Goal: Task Accomplishment & Management: Complete application form

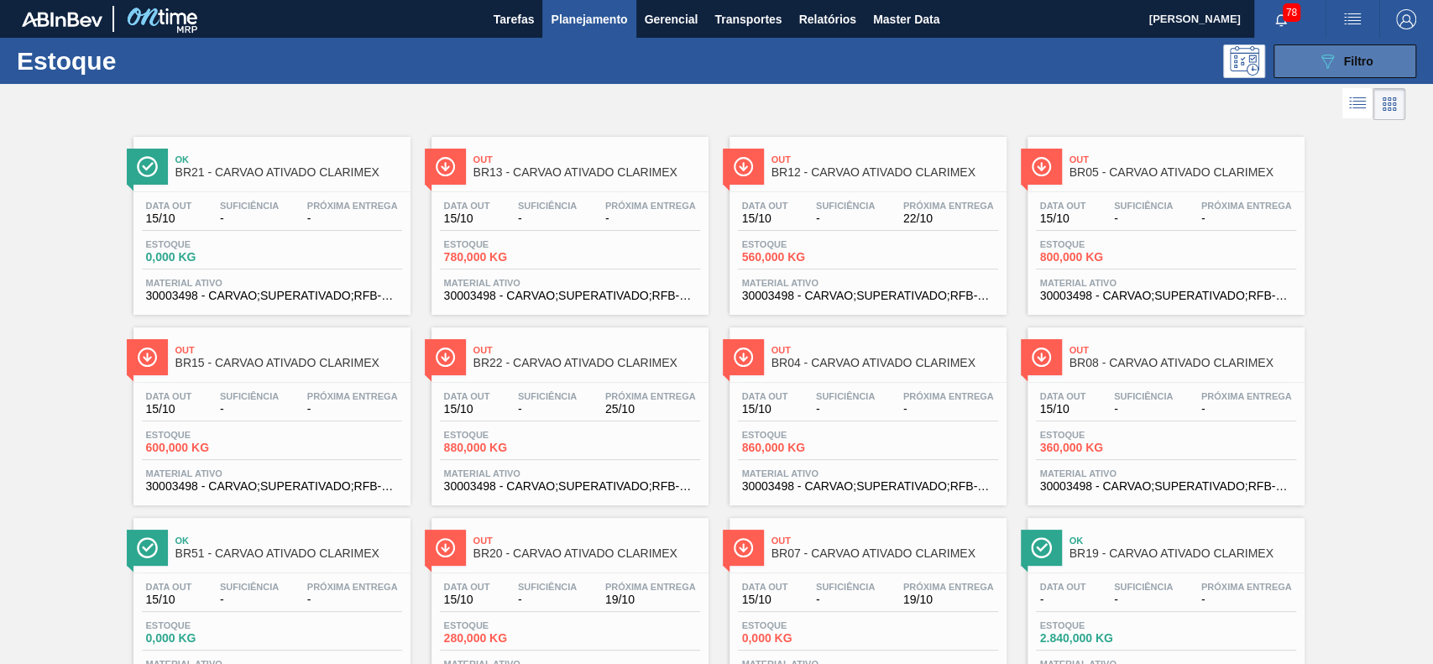
click at [1321, 57] on icon at bounding box center [1327, 62] width 13 height 14
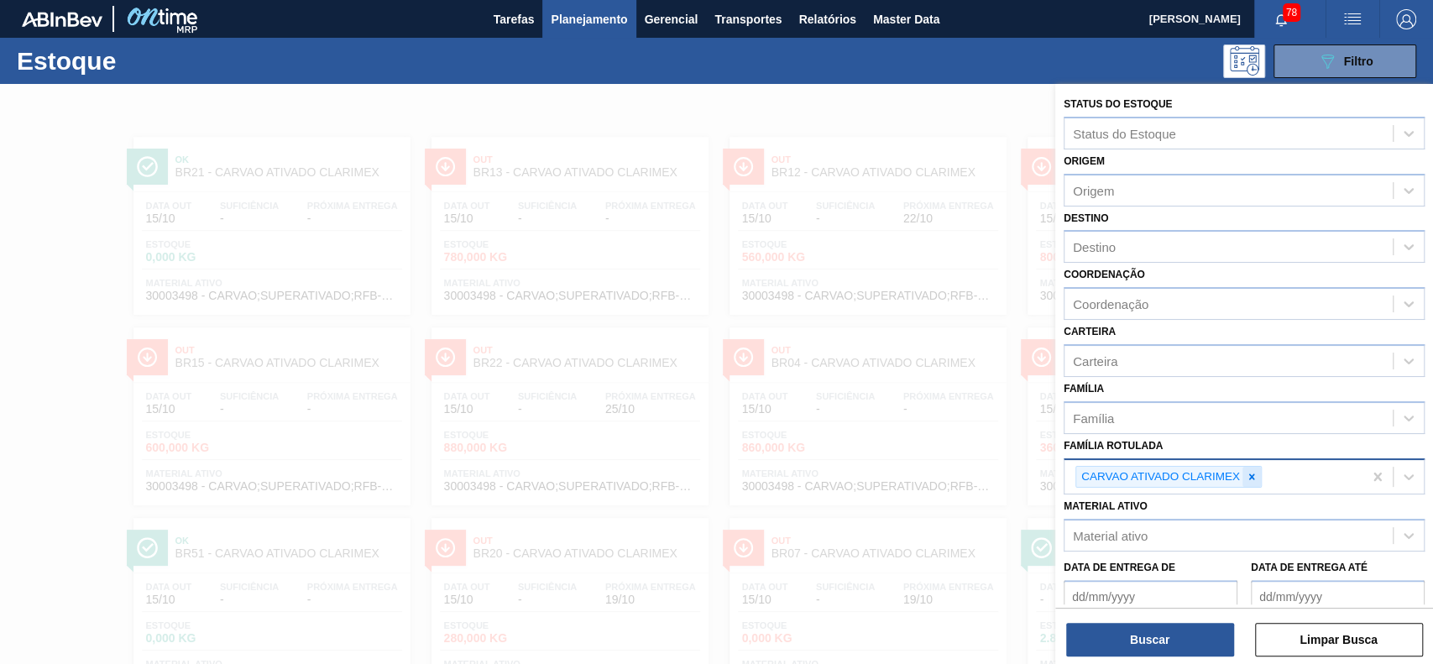
click at [1248, 474] on icon at bounding box center [1252, 477] width 12 height 12
click at [1224, 536] on div "Material ativo" at bounding box center [1229, 532] width 328 height 24
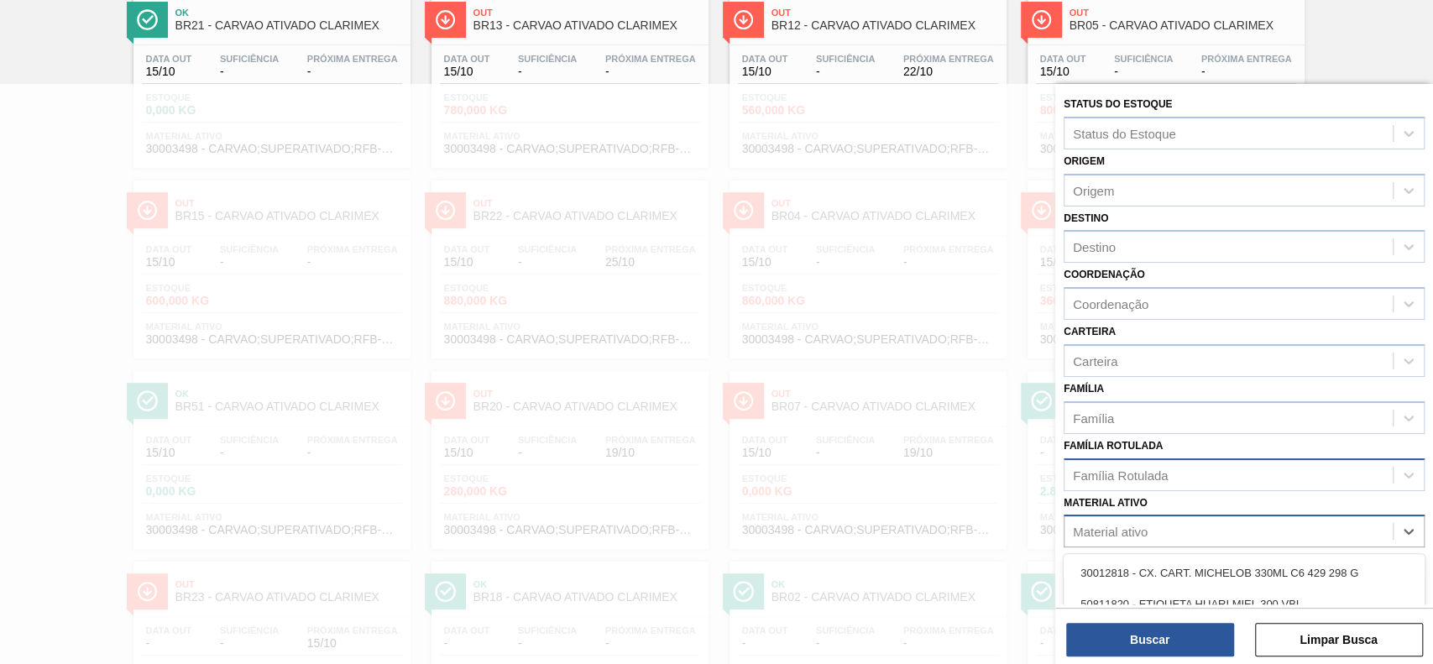
paste ativo "30003637"
type ativo "30003637"
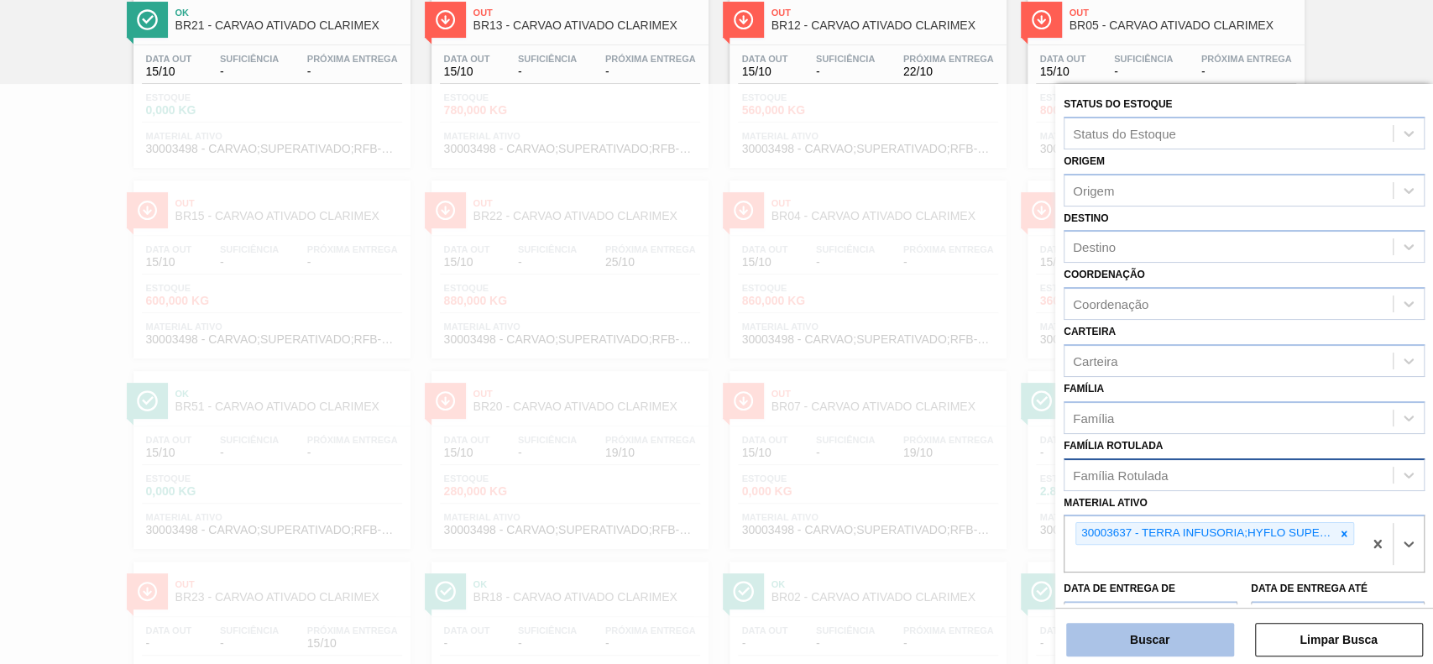
click at [1166, 636] on button "Buscar" at bounding box center [1150, 640] width 168 height 34
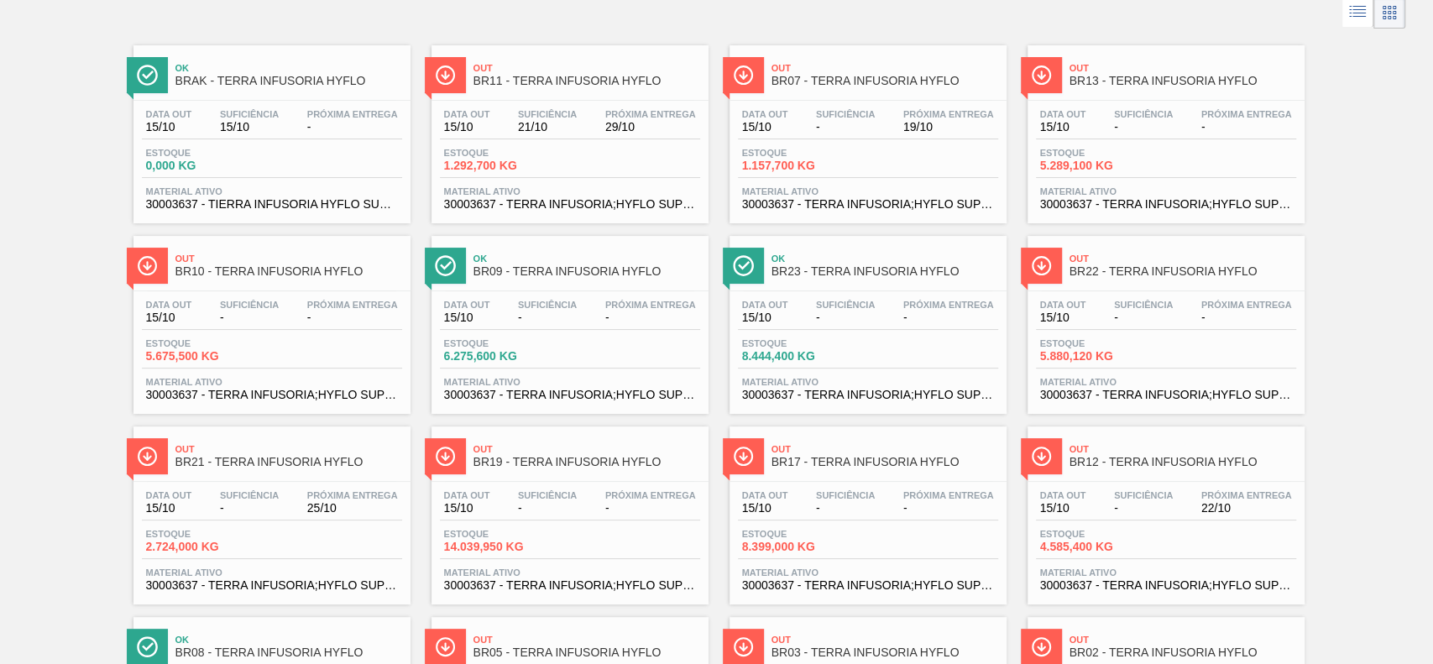
scroll to position [0, 0]
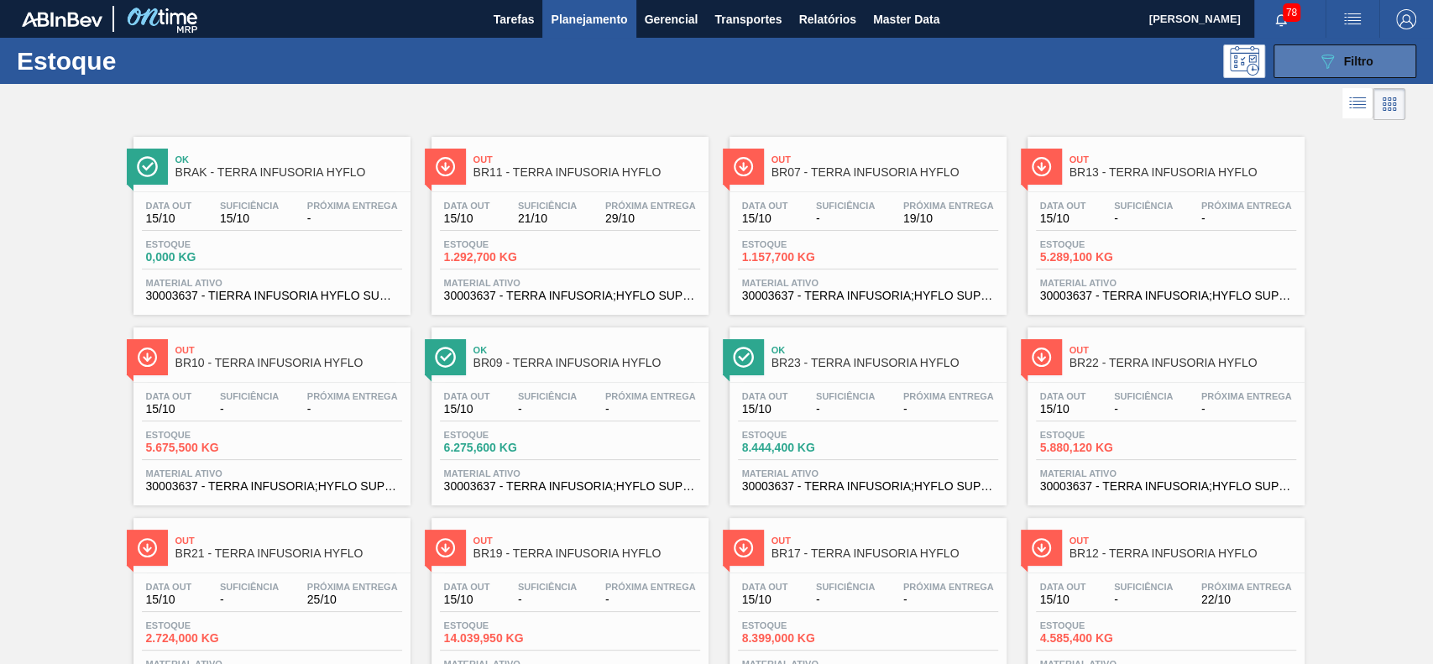
click at [1333, 66] on icon "089F7B8B-B2A5-4AFE-B5C0-19BA573D28AC" at bounding box center [1327, 61] width 20 height 20
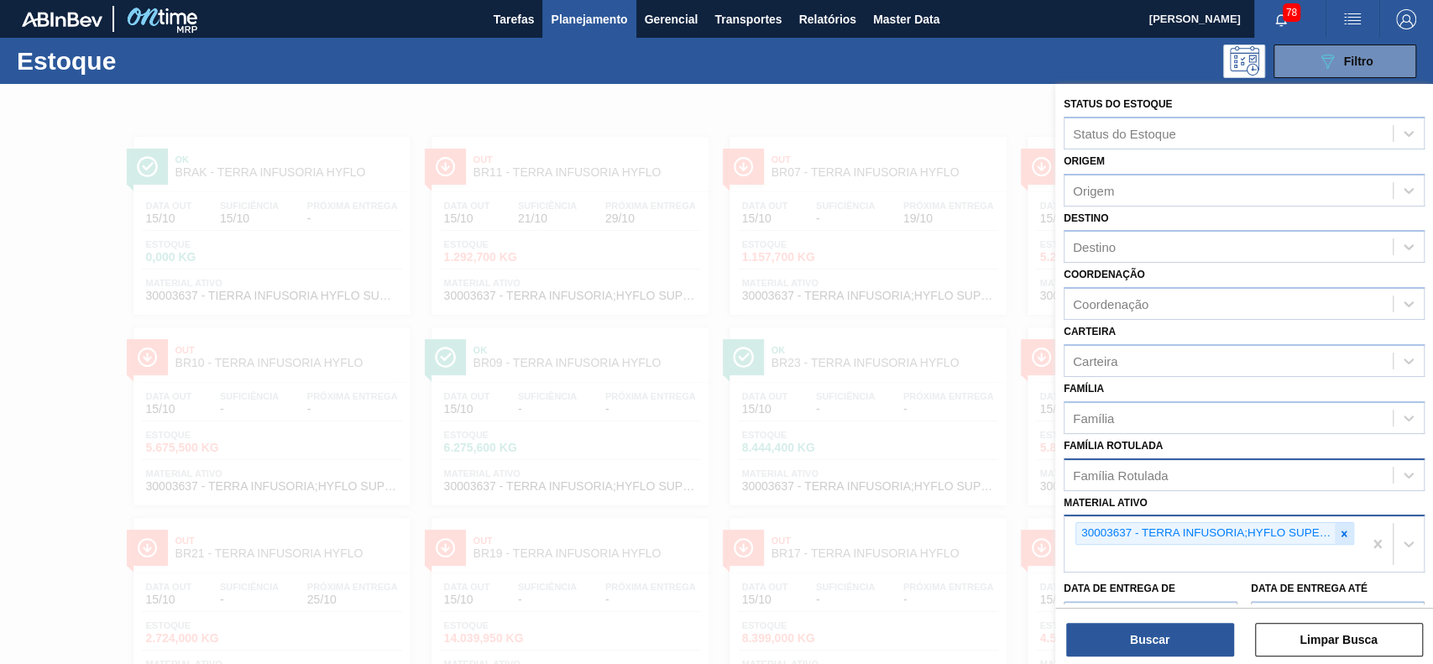
click at [1345, 531] on icon at bounding box center [1344, 534] width 12 height 12
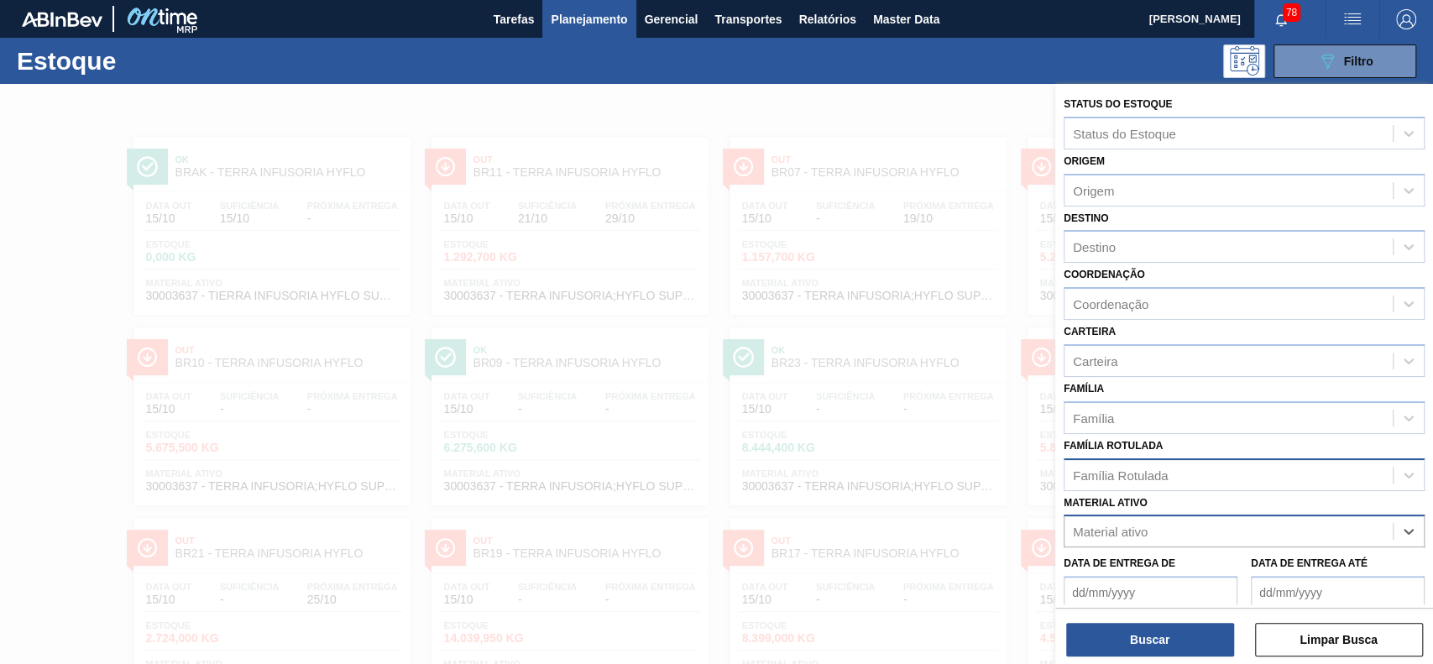
paste ativo "30009305"
type ativo "30009305"
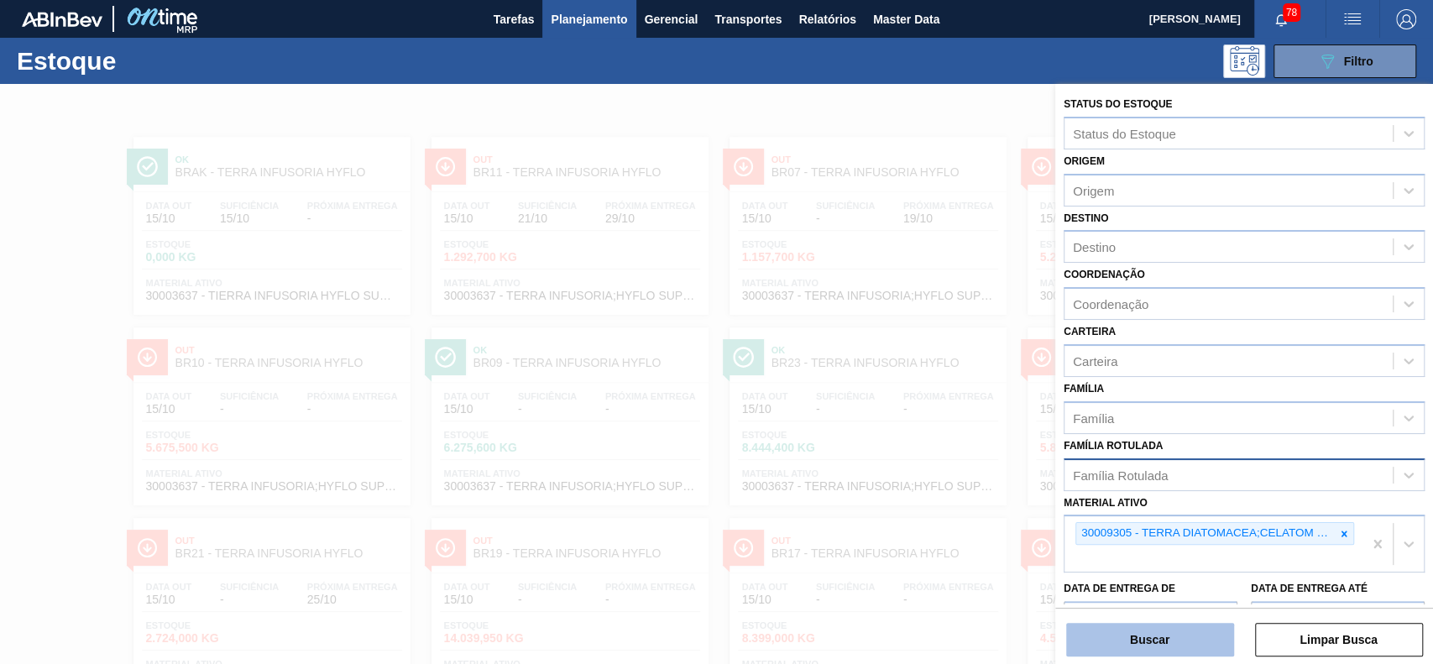
click at [1133, 652] on button "Buscar" at bounding box center [1150, 640] width 168 height 34
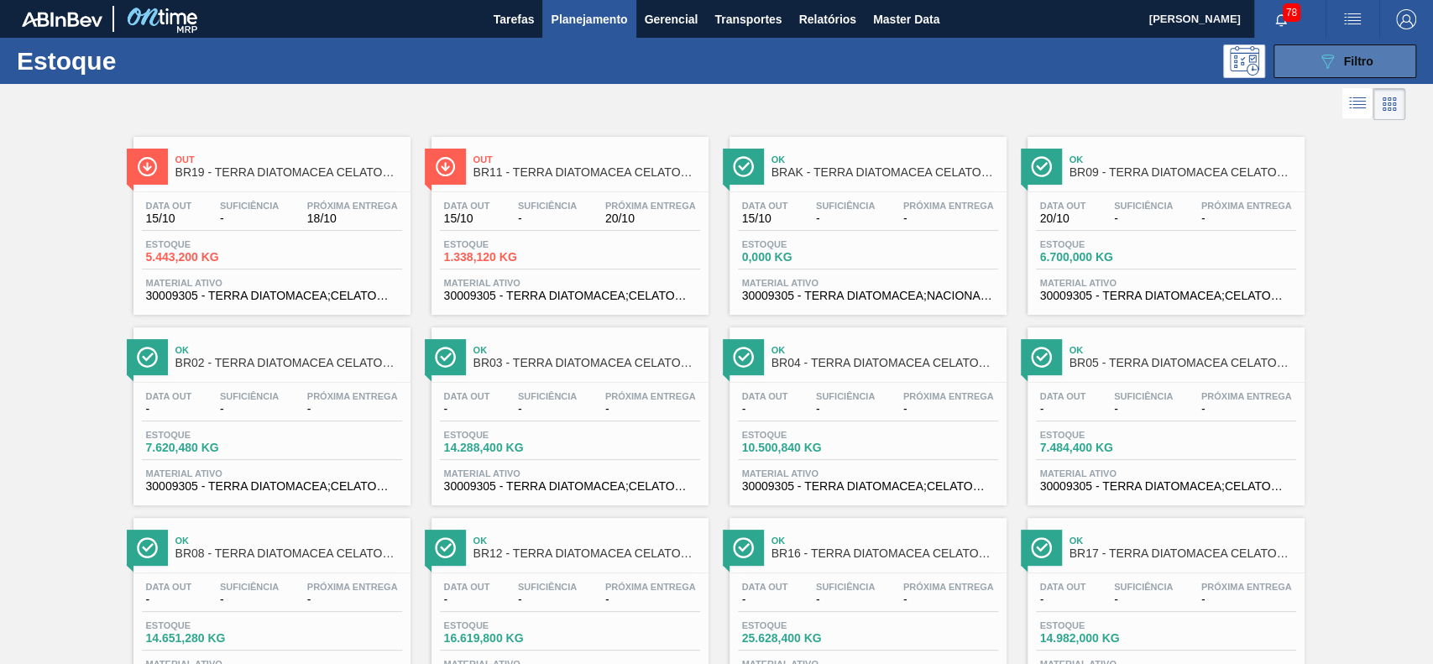
click at [1321, 57] on icon at bounding box center [1327, 62] width 13 height 14
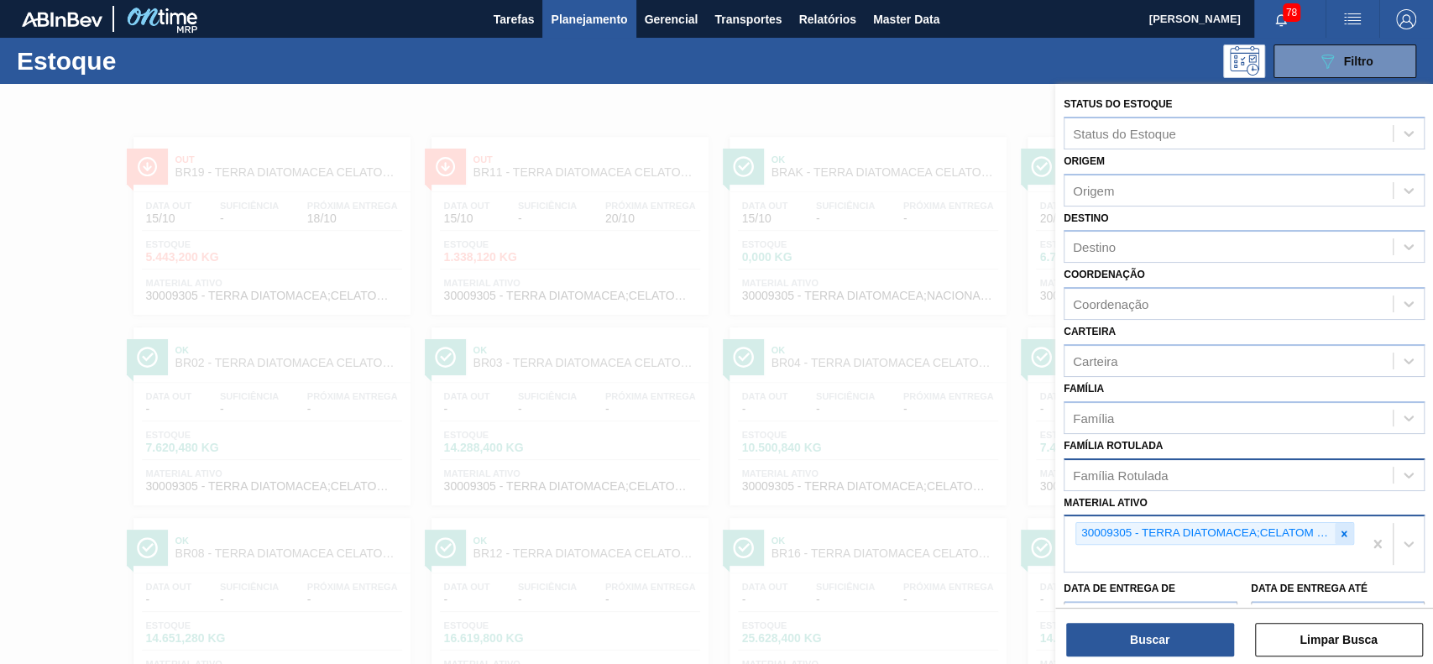
click at [1342, 531] on icon at bounding box center [1345, 534] width 6 height 6
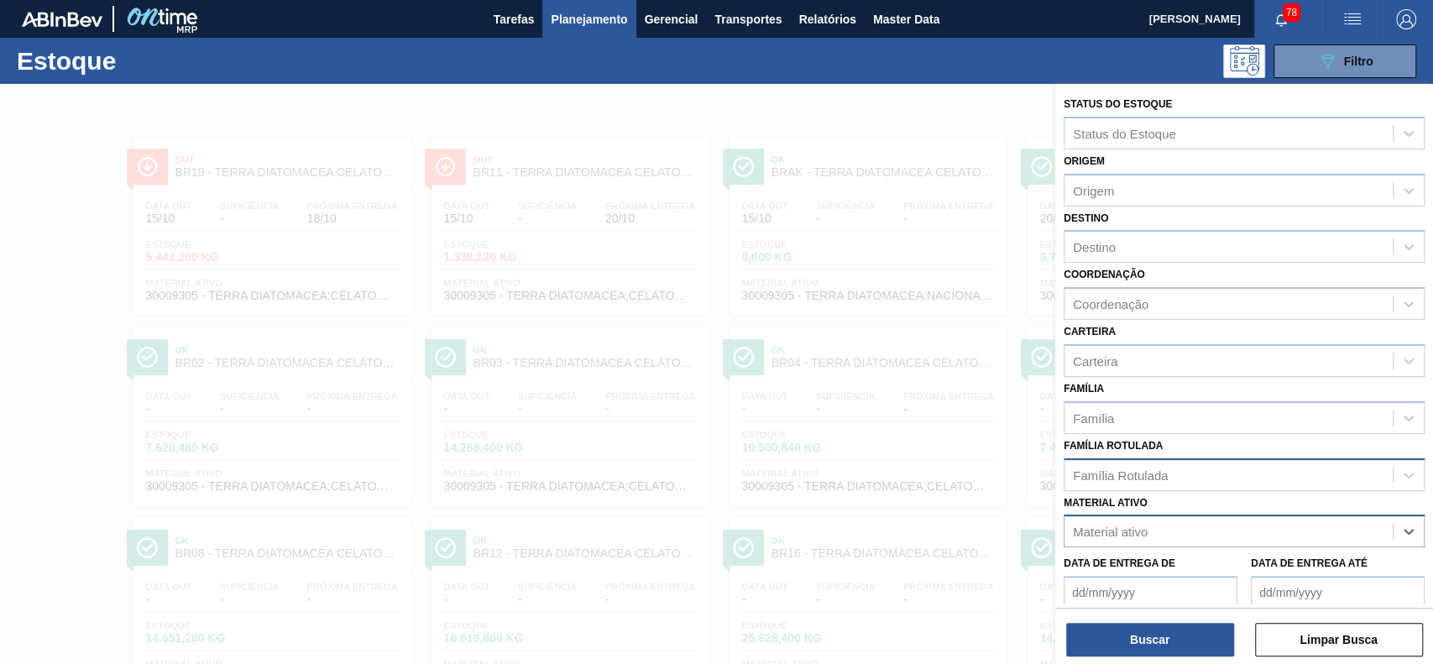
paste ativo "30029274"
type ativo "30029274"
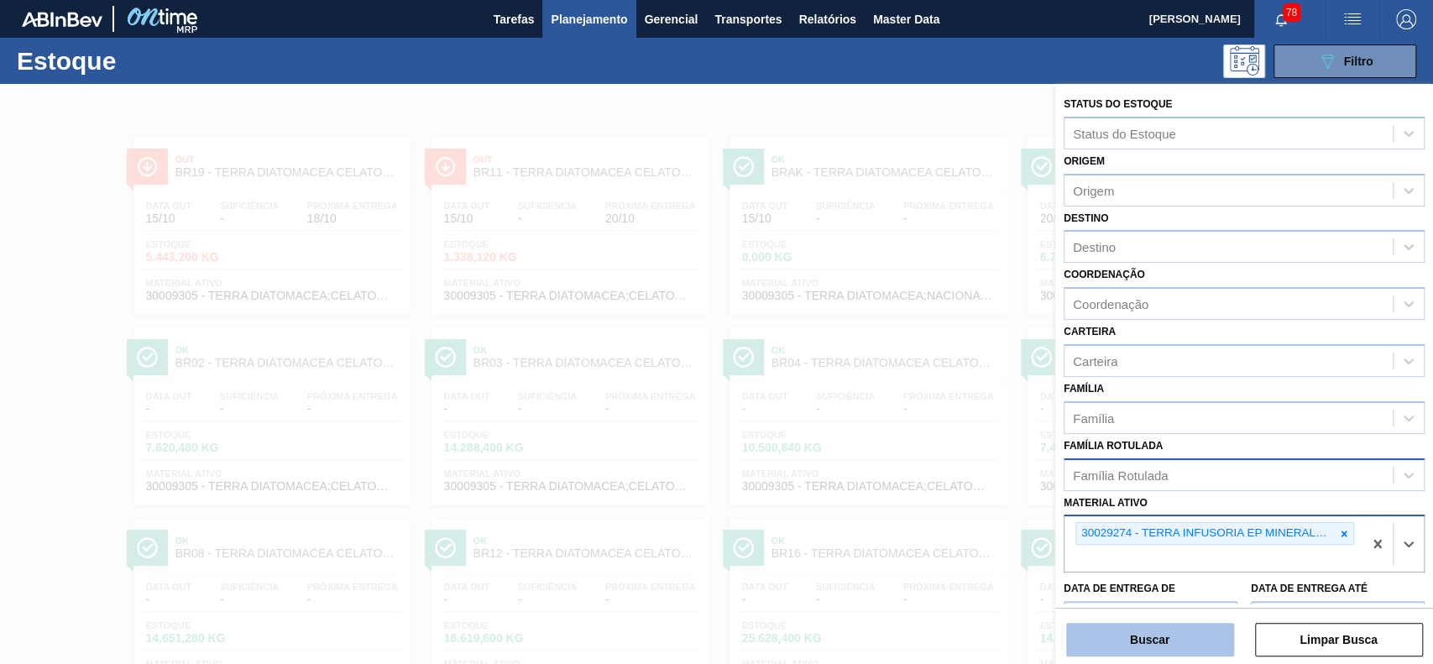
click at [1149, 646] on button "Buscar" at bounding box center [1150, 640] width 168 height 34
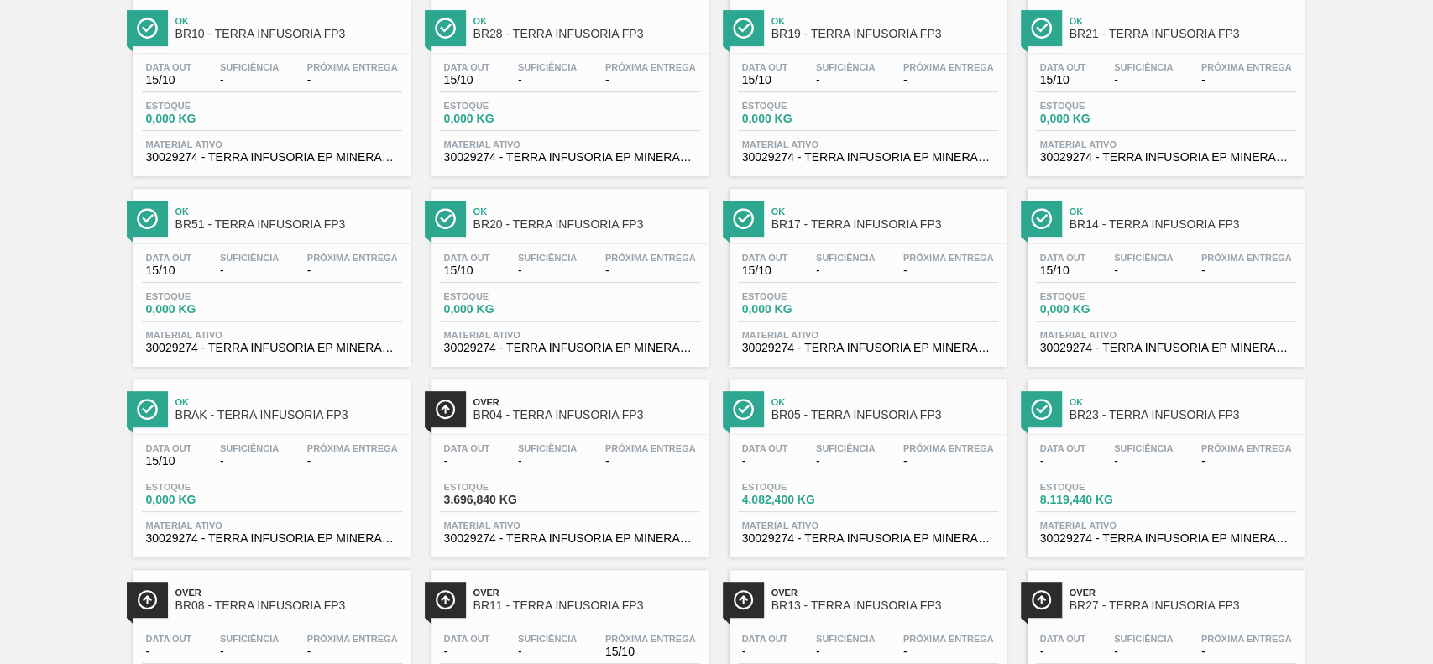
scroll to position [447, 0]
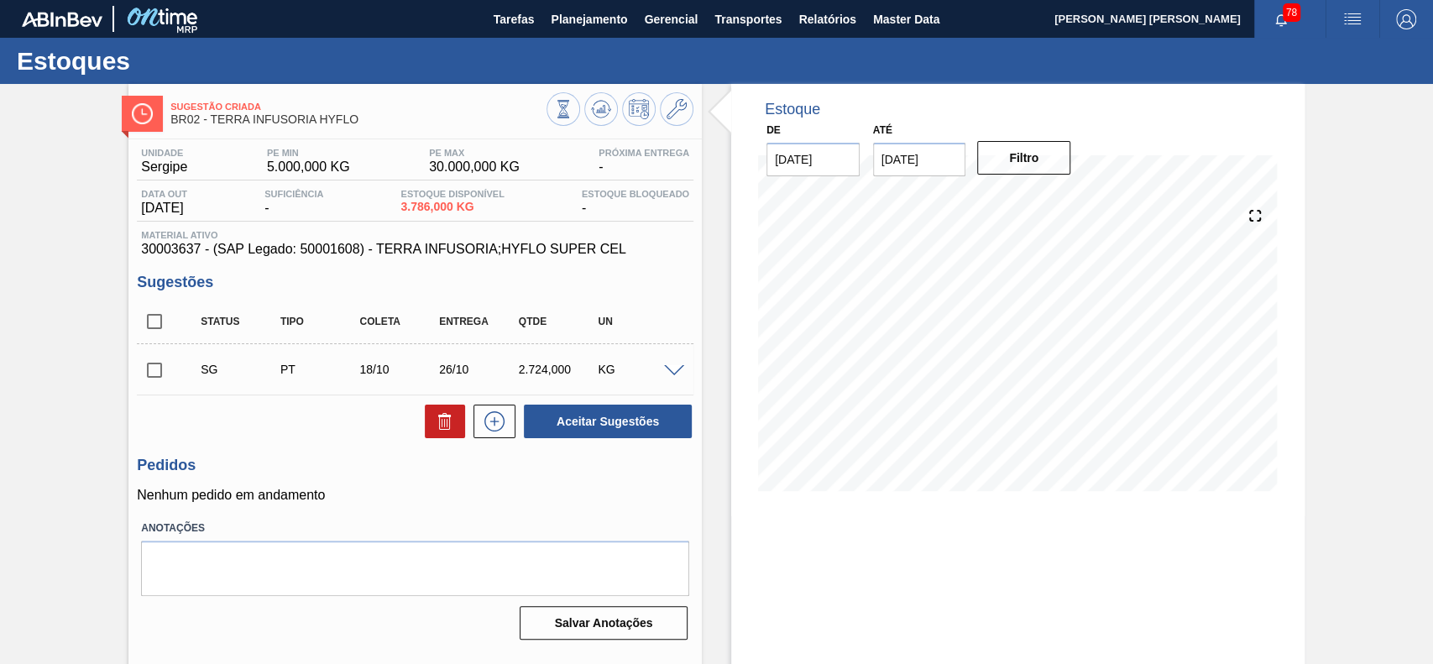
click at [672, 367] on span at bounding box center [674, 371] width 20 height 13
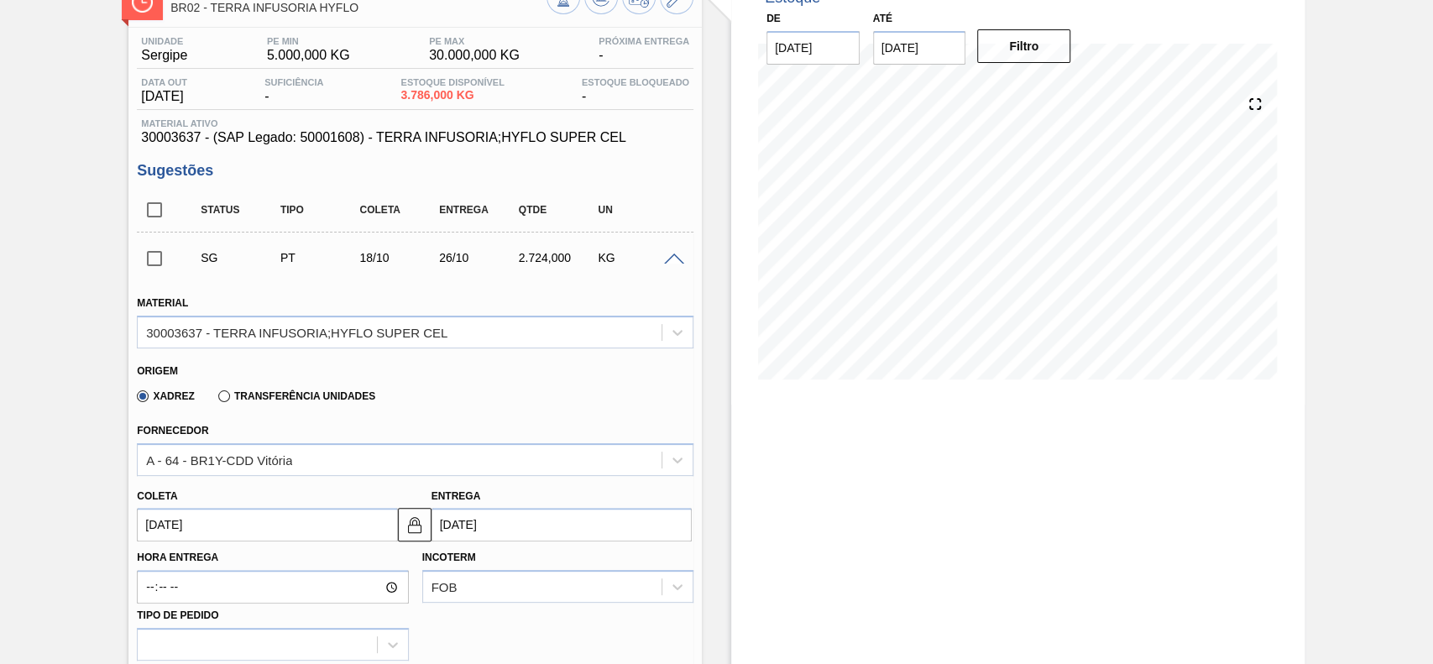
scroll to position [336, 0]
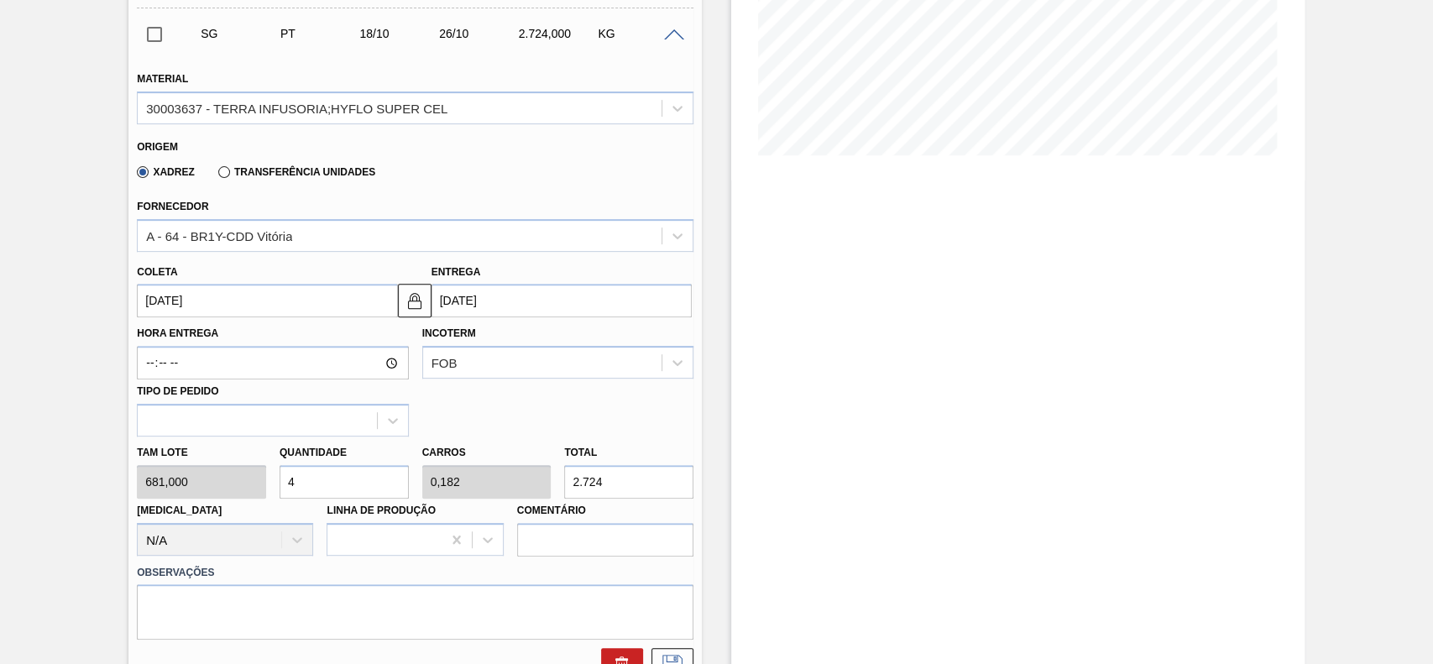
click at [222, 303] on input "[DATE]" at bounding box center [267, 301] width 260 height 34
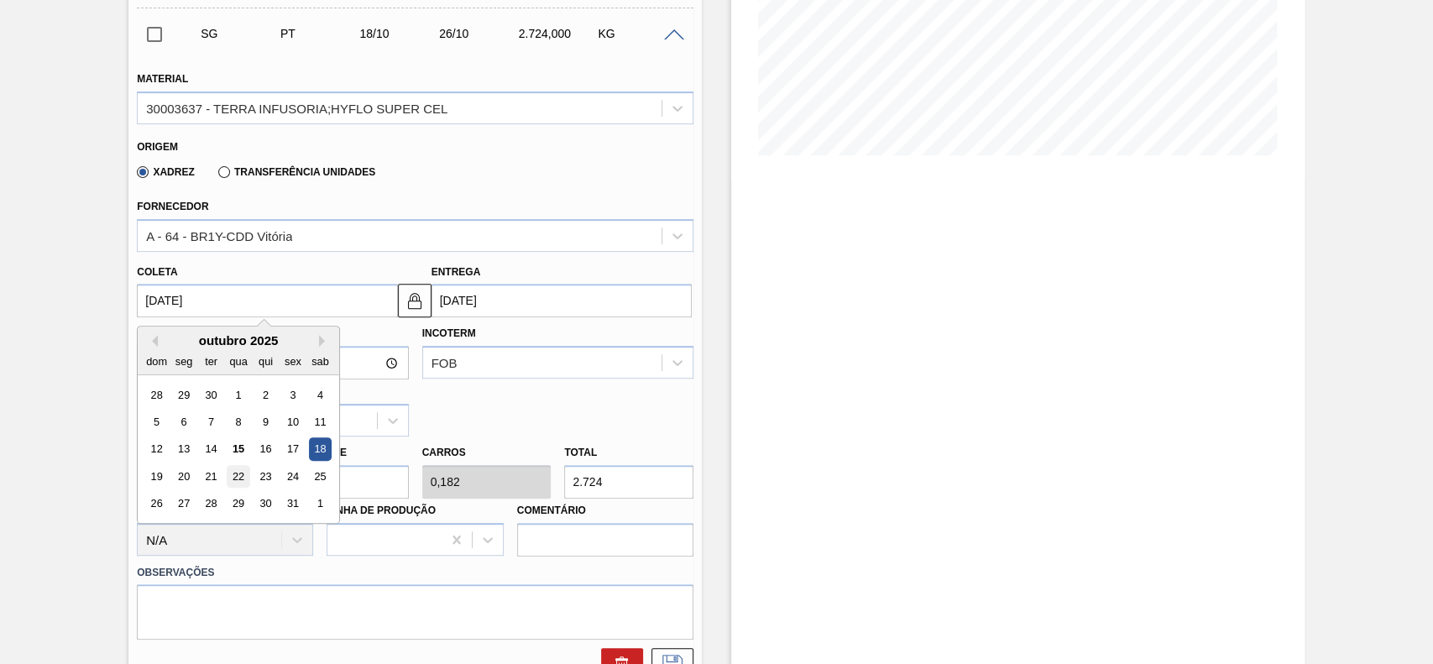
click at [242, 479] on div "22" at bounding box center [239, 476] width 23 height 23
type input "[DATE]"
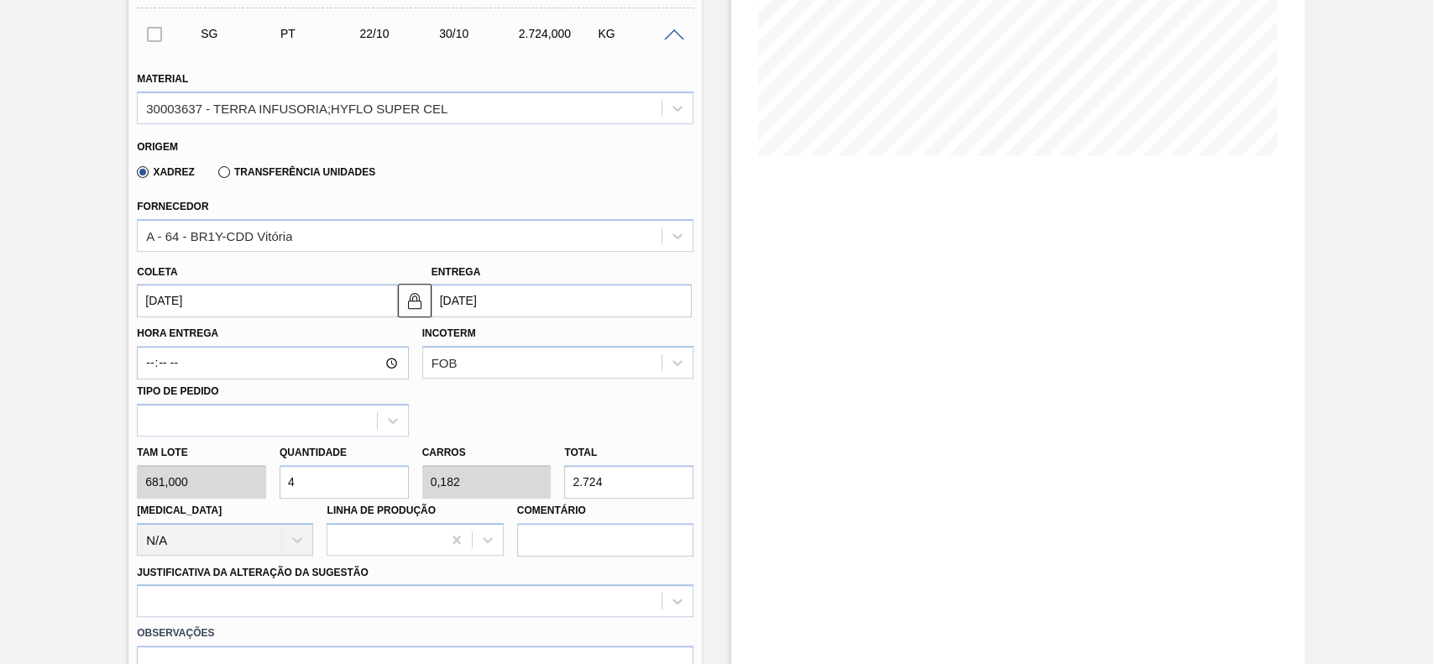
click at [324, 487] on input "4" at bounding box center [344, 482] width 129 height 34
type input "1"
type input "0,045"
type input "681"
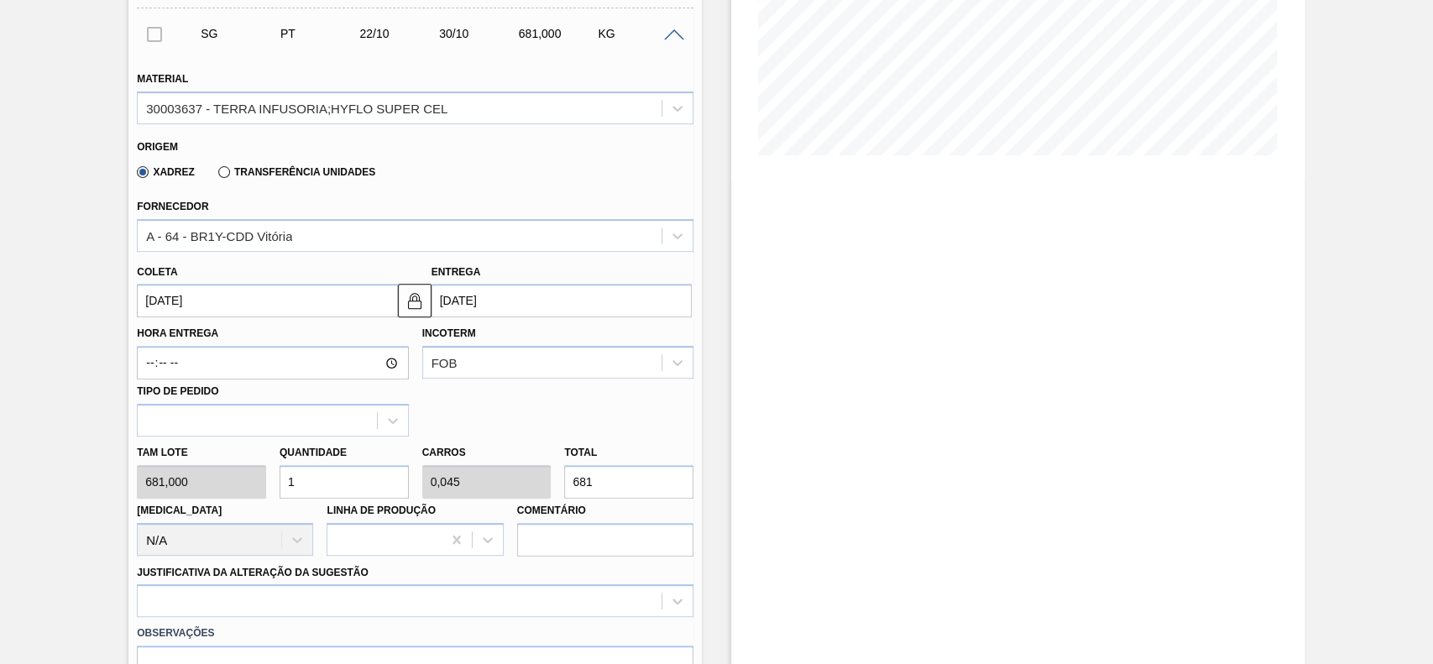
type input "12"
type input "0,545"
type input "8.172"
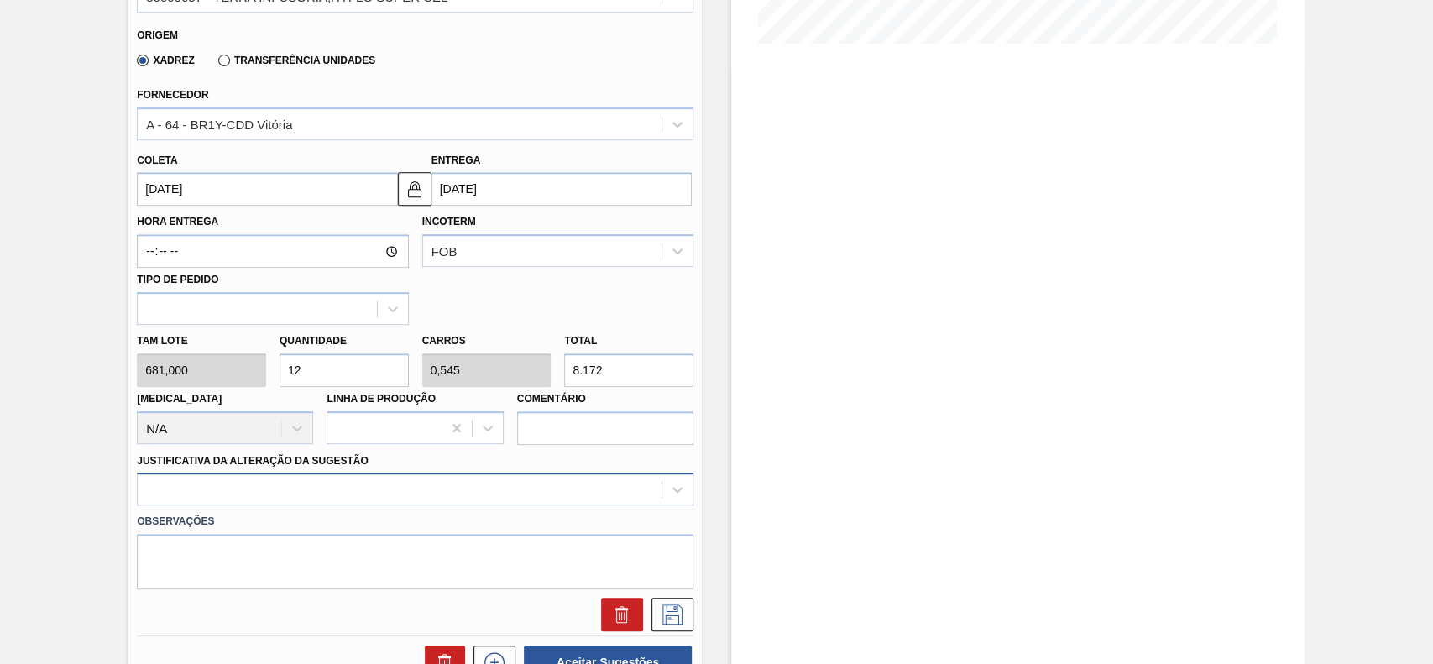
type input "12"
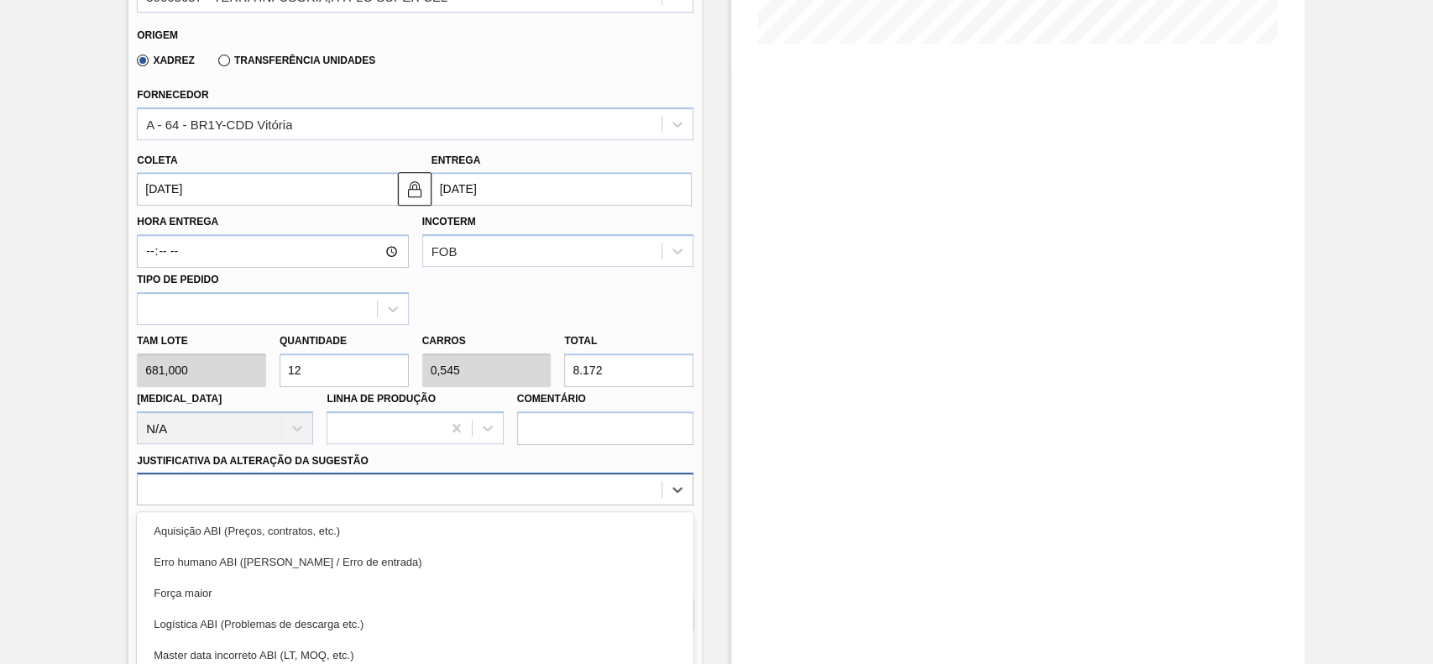
click at [290, 474] on div "option Força maior focused, 3 of 18. 18 results available. Use Up and Down to c…" at bounding box center [415, 489] width 557 height 33
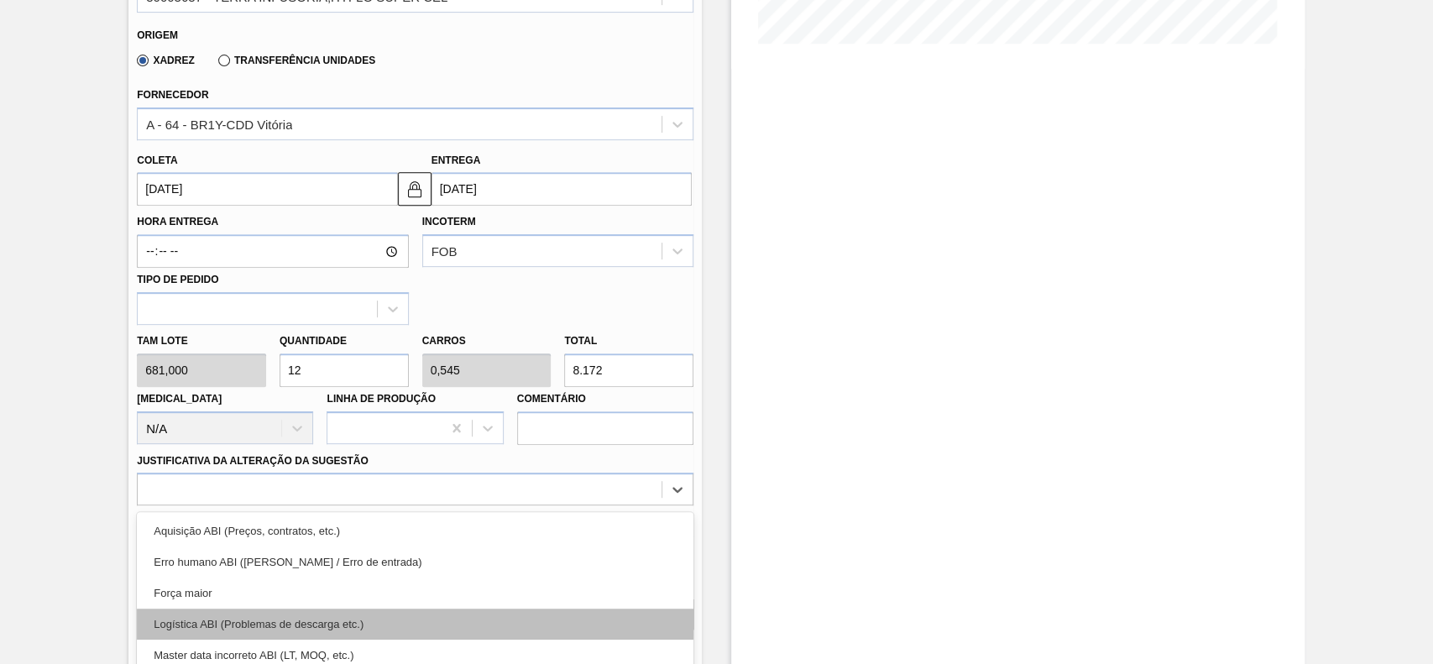
scroll to position [555, 0]
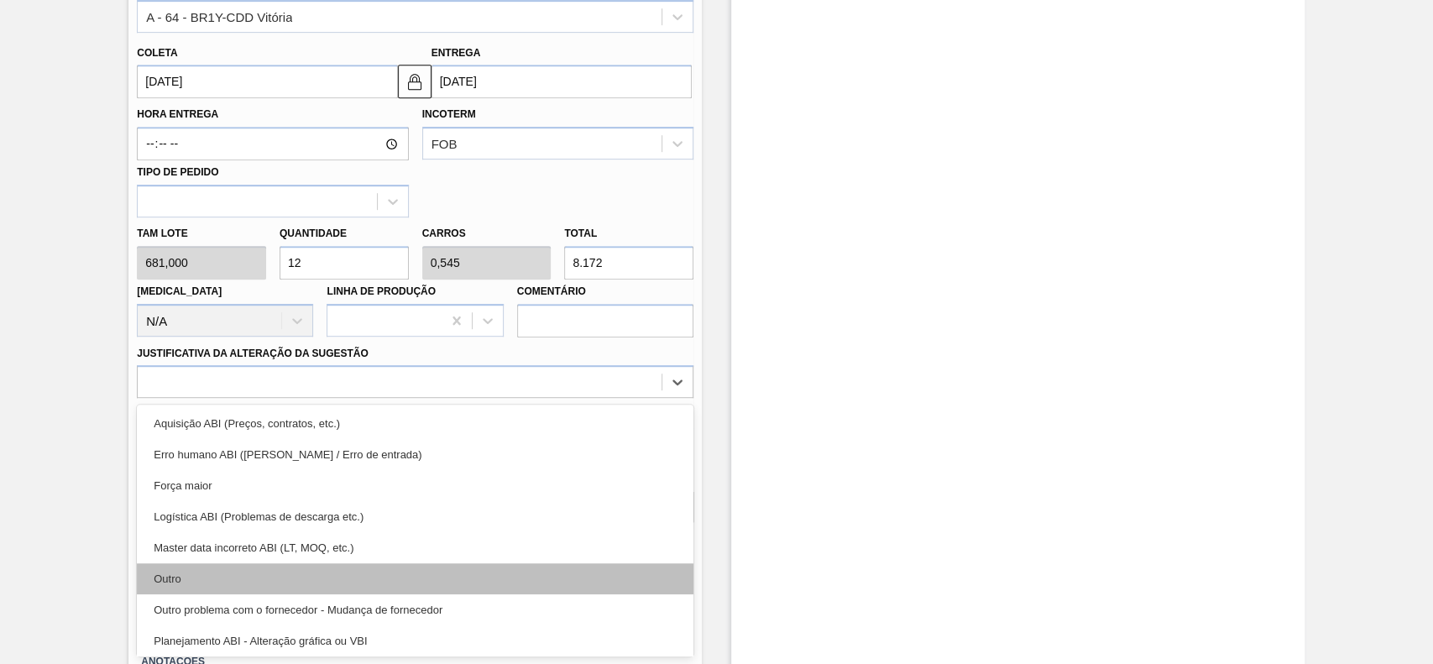
click at [254, 572] on div "Outro" at bounding box center [415, 578] width 557 height 31
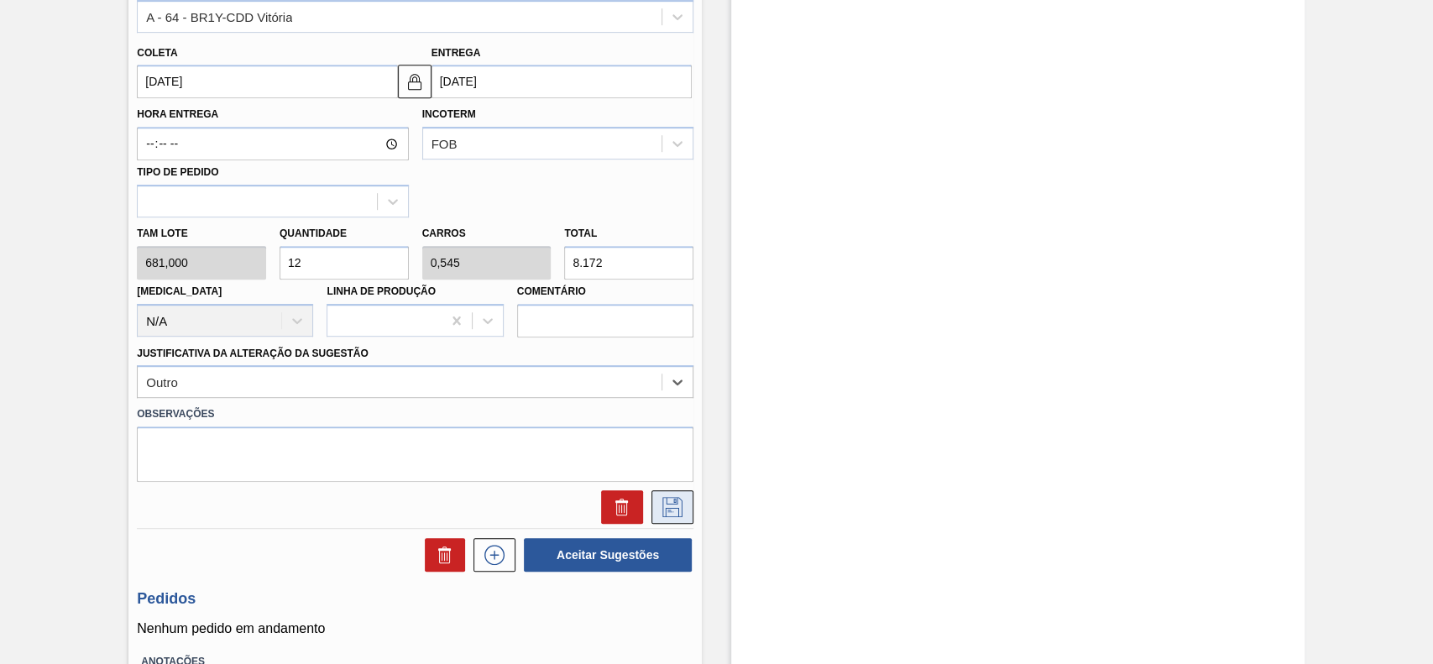
click at [673, 517] on icon at bounding box center [672, 507] width 20 height 20
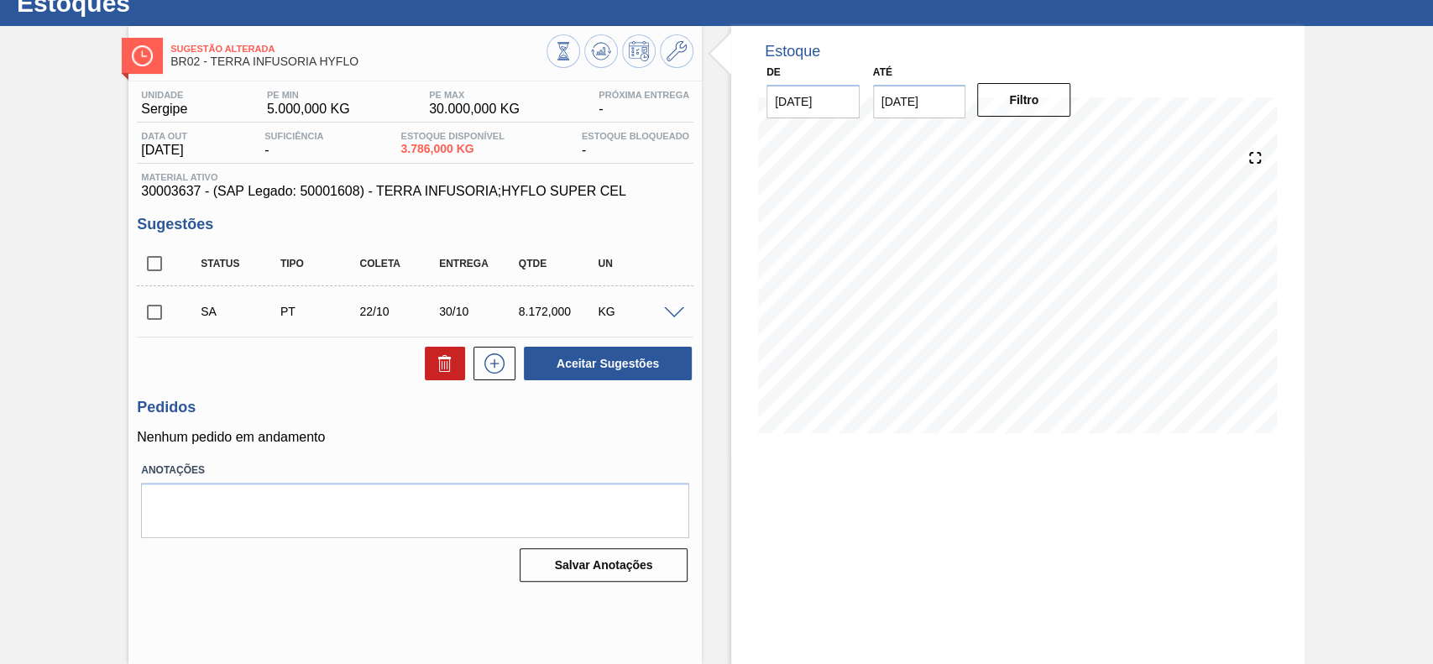
scroll to position [58, 0]
click at [154, 316] on input "checkbox" at bounding box center [154, 312] width 35 height 35
click at [634, 369] on button "Aceitar Sugestões" at bounding box center [608, 364] width 168 height 34
checkbox input "false"
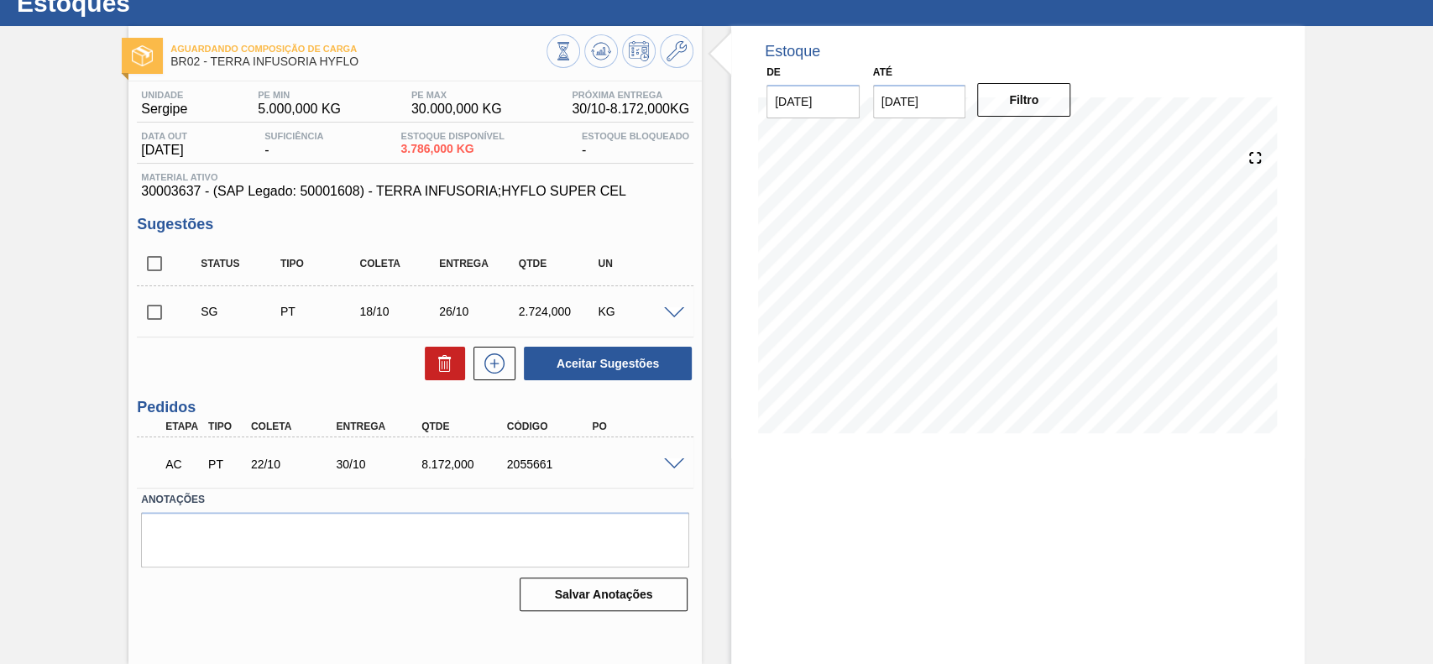
click at [665, 460] on span at bounding box center [674, 464] width 20 height 13
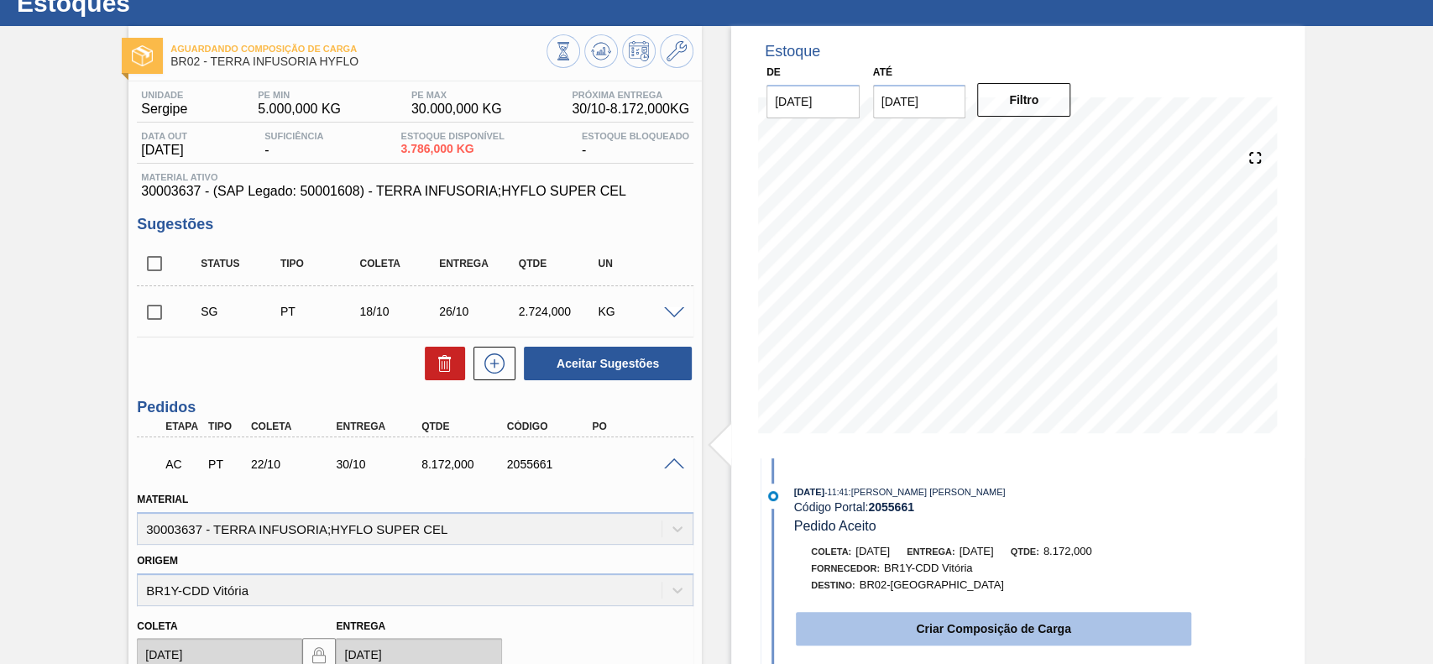
click at [1039, 646] on button "Criar Composição de Carga" at bounding box center [993, 629] width 395 height 34
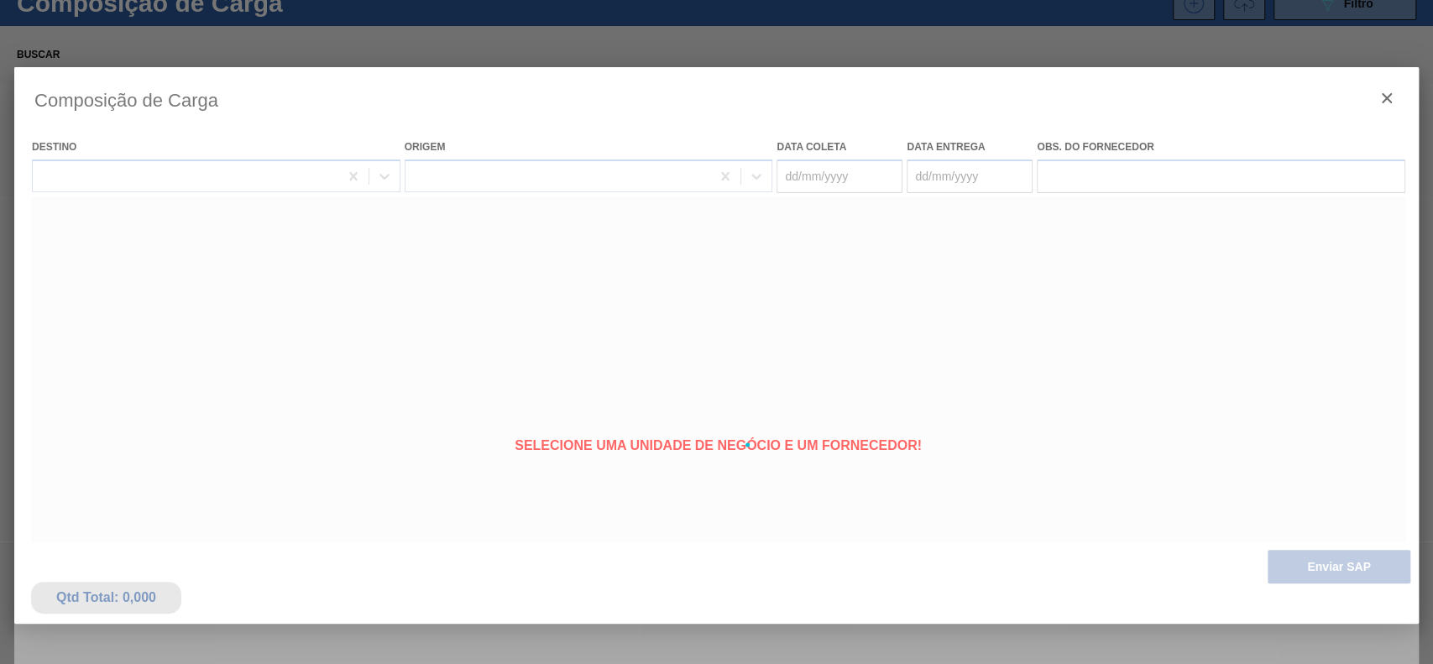
type coleta "[DATE]"
type Entrega "[DATE]"
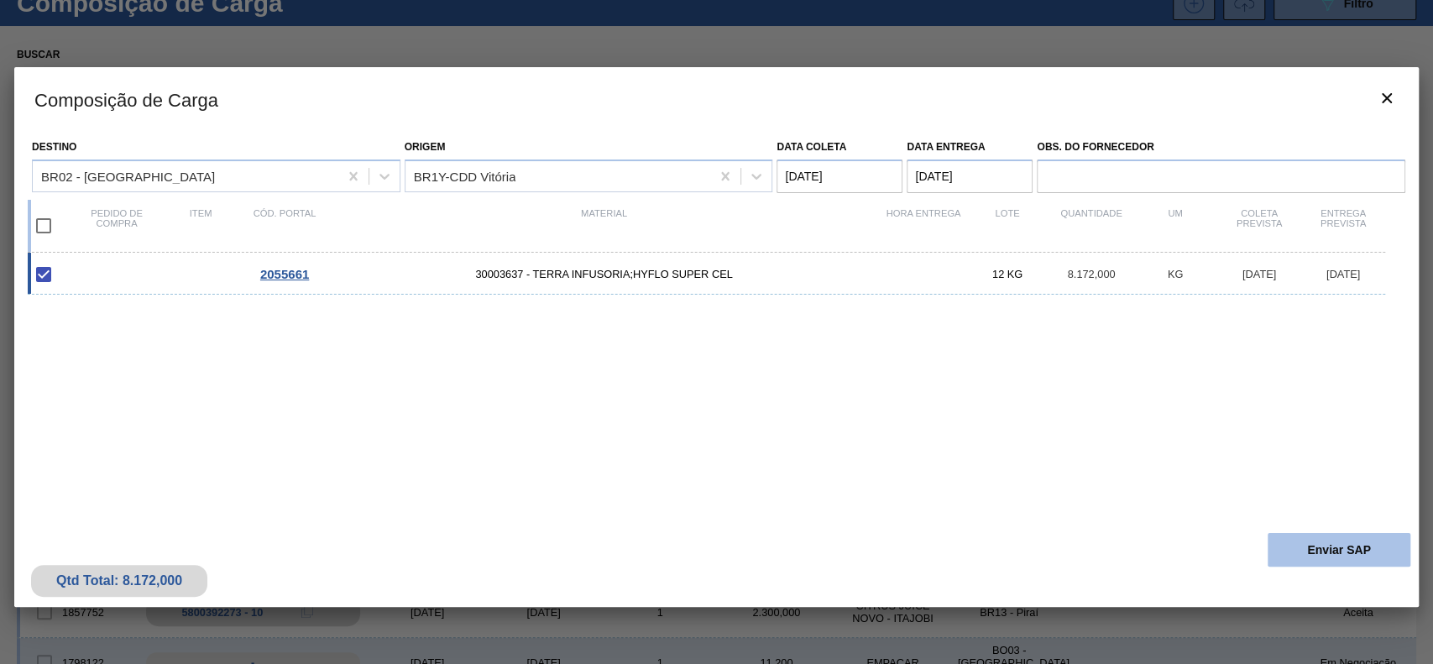
click at [1292, 547] on button "Enviar SAP" at bounding box center [1339, 550] width 143 height 34
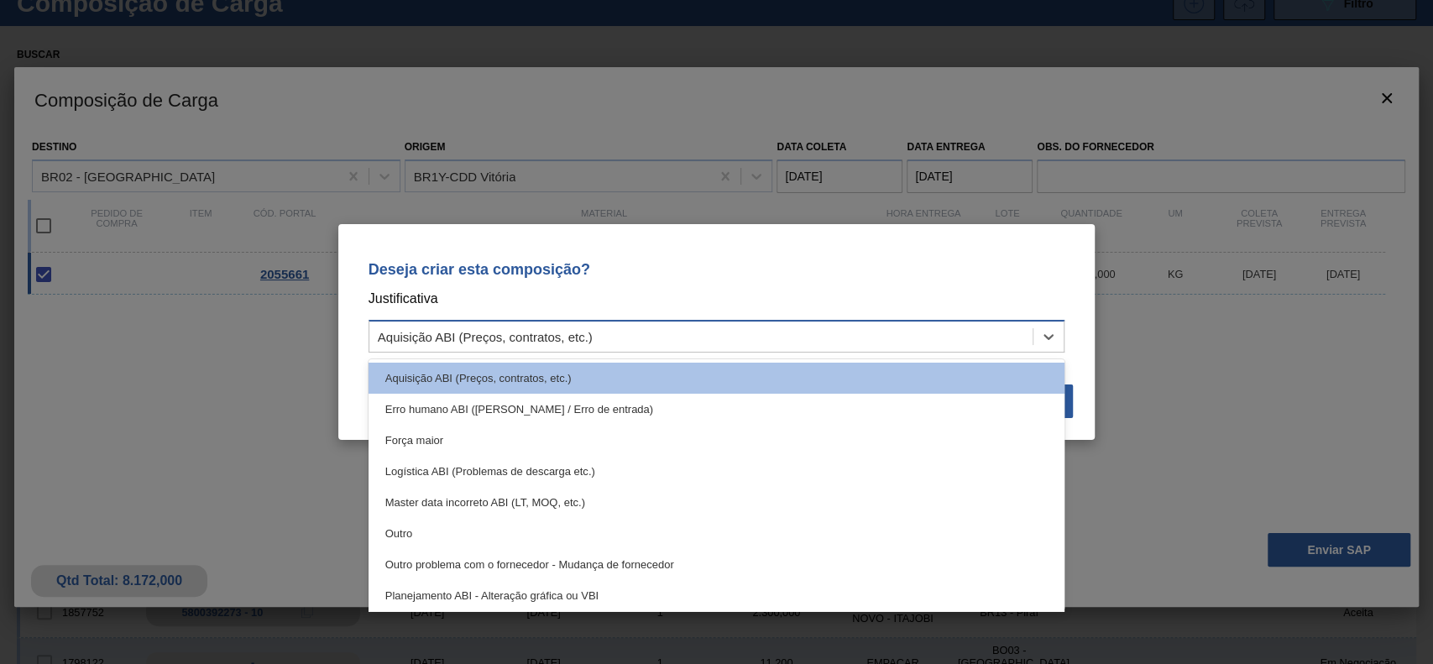
click at [818, 332] on div "Aquisição ABI (Preços, contratos, etc.)" at bounding box center [701, 337] width 664 height 24
click at [494, 526] on div "Outro" at bounding box center [717, 533] width 697 height 31
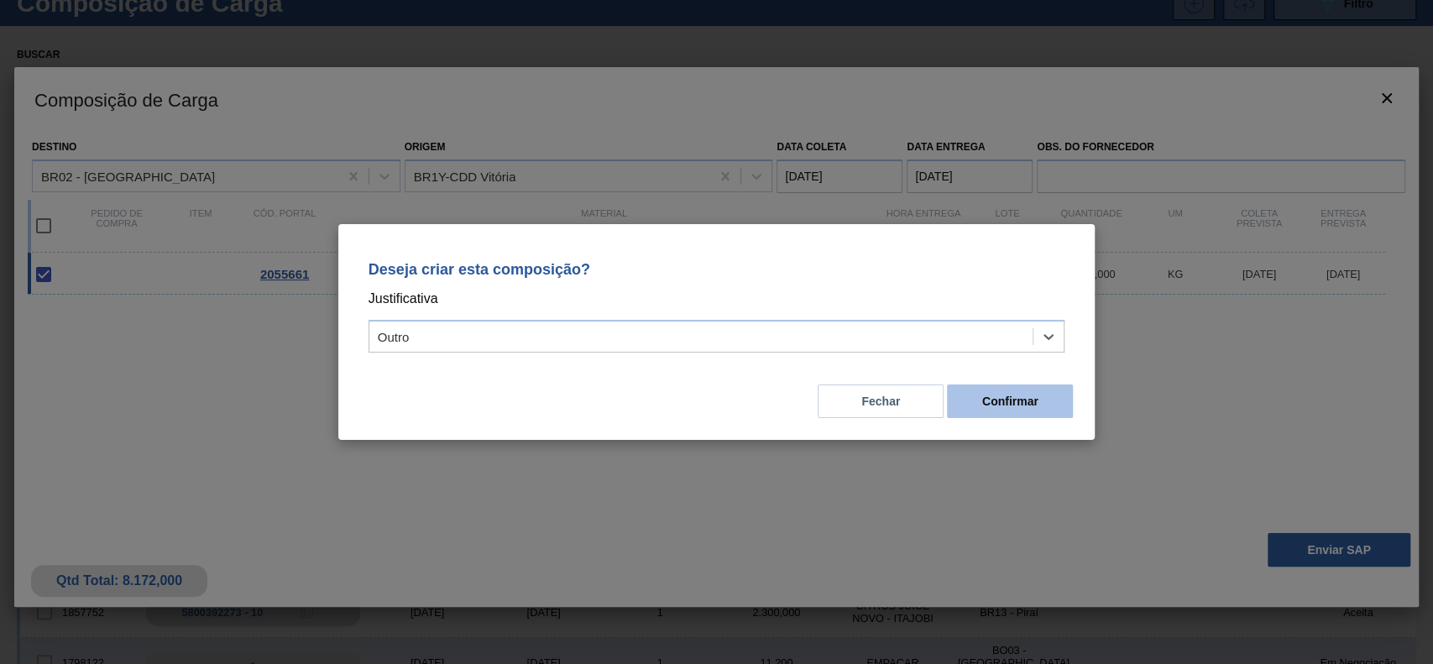
click at [1028, 405] on button "Confirmar" at bounding box center [1010, 402] width 126 height 34
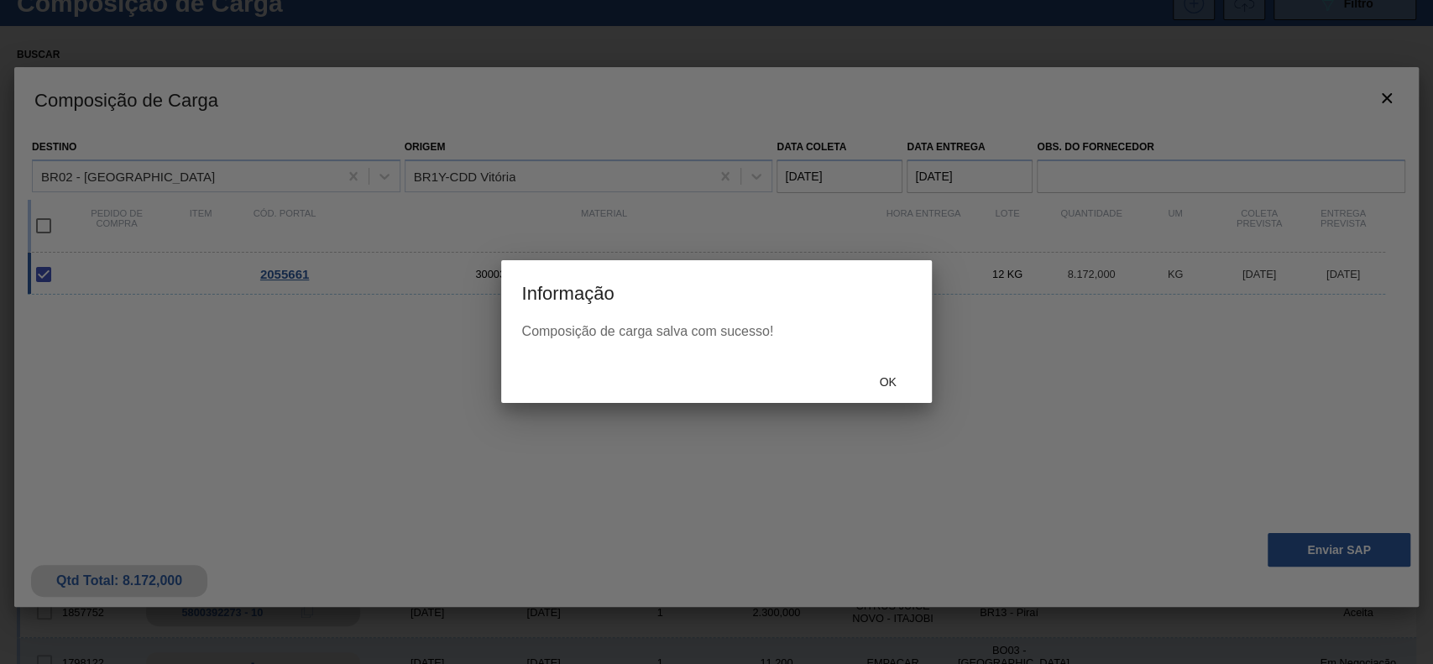
click at [872, 396] on div "Ok" at bounding box center [888, 381] width 74 height 31
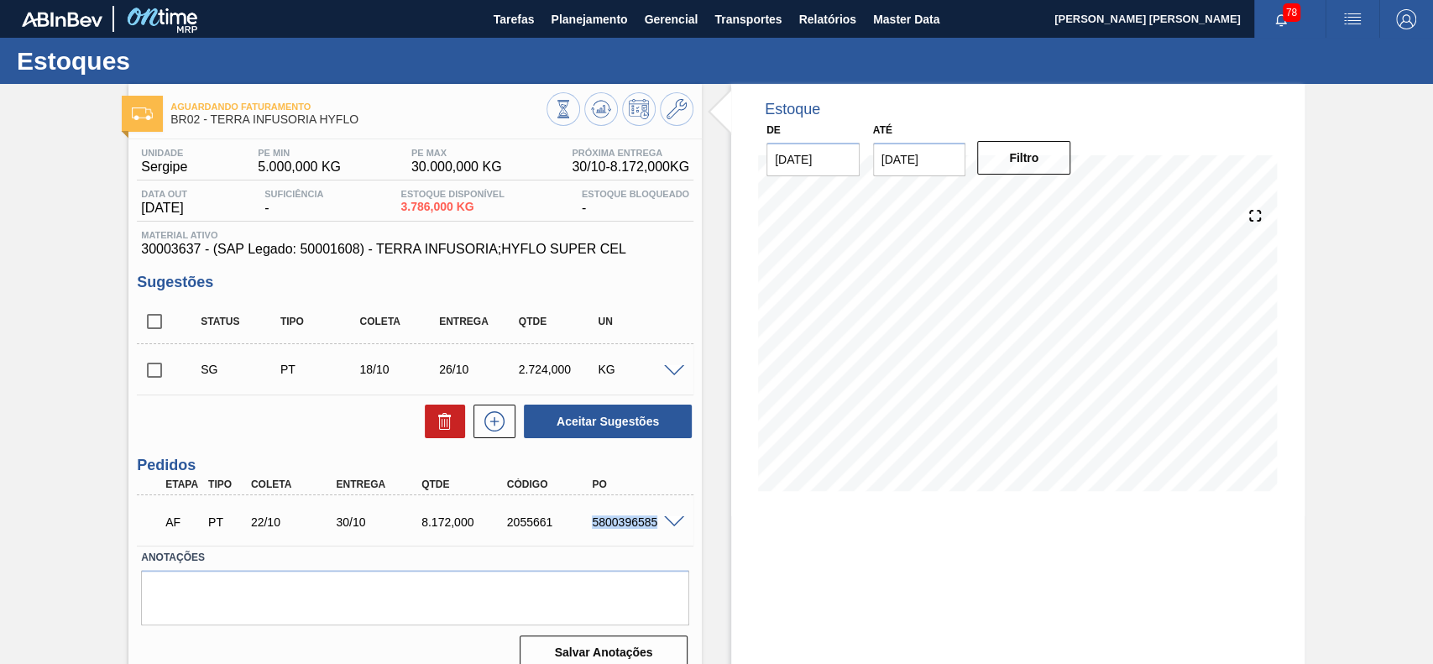
drag, startPoint x: 590, startPoint y: 524, endPoint x: 656, endPoint y: 534, distance: 66.3
click at [656, 534] on div "AF PT 22/10 30/10 8.172,000 2055661 5800396585" at bounding box center [410, 521] width 512 height 34
copy div "5800396585"
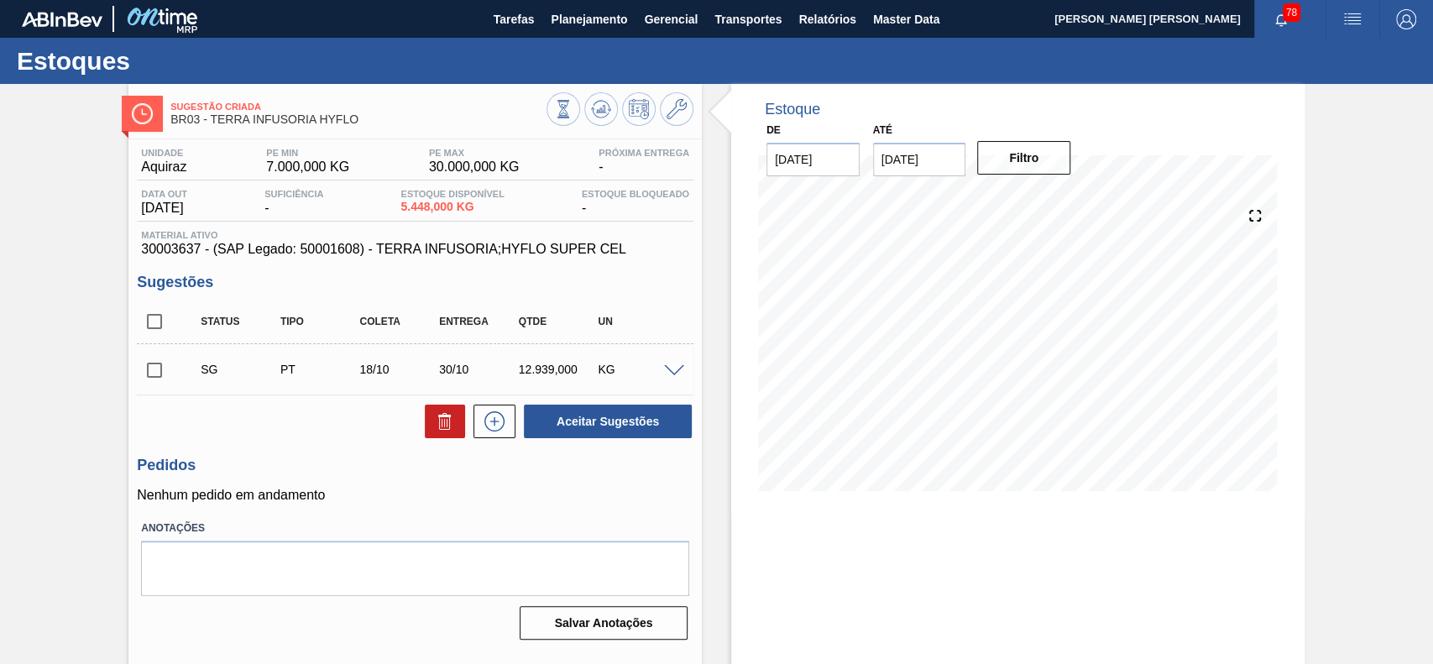
click at [675, 372] on span at bounding box center [674, 371] width 20 height 13
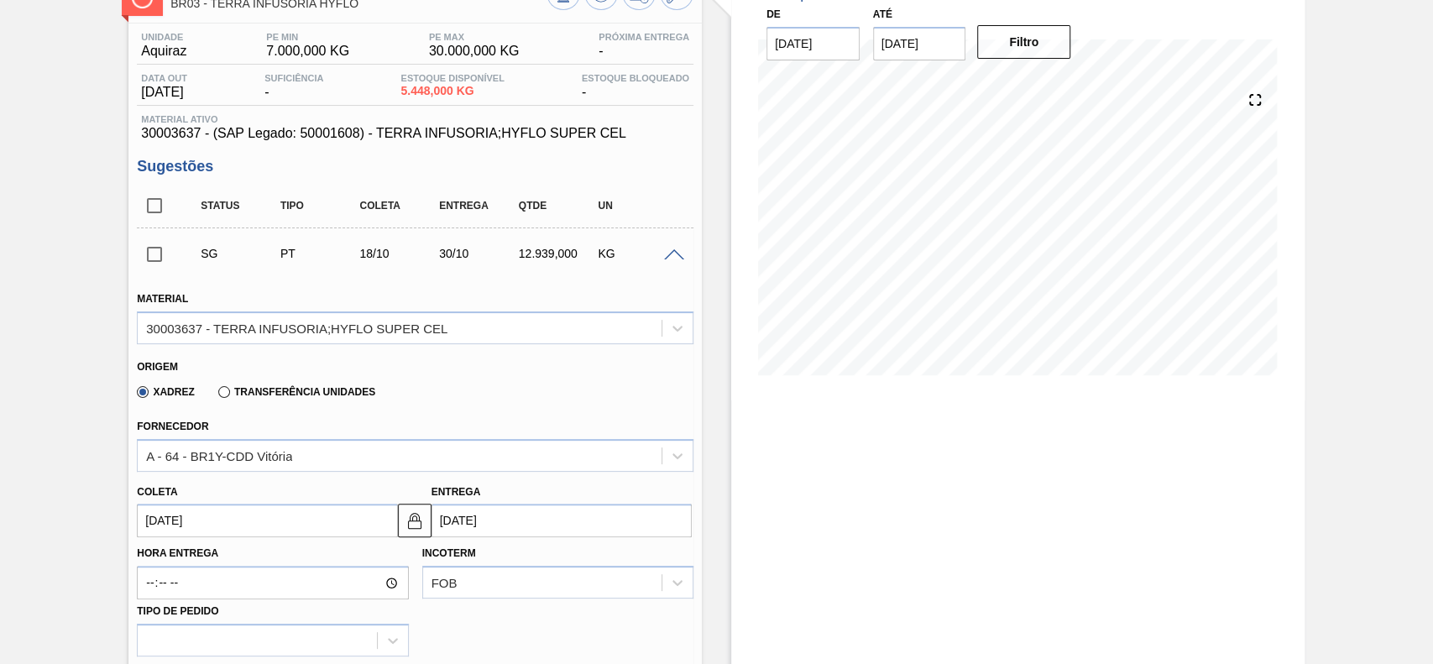
scroll to position [223, 0]
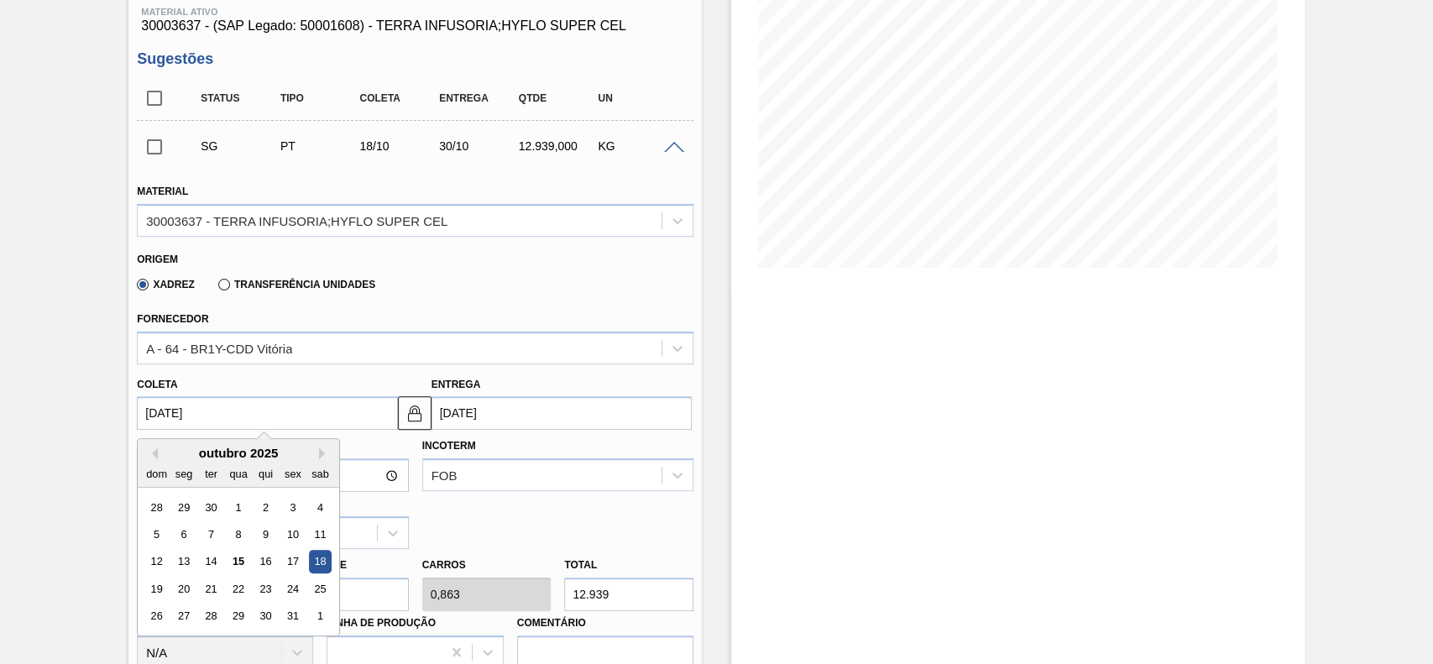
click at [265, 404] on input "[DATE]" at bounding box center [267, 413] width 260 height 34
click at [236, 591] on div "22" at bounding box center [239, 589] width 23 height 23
type input "[DATE]"
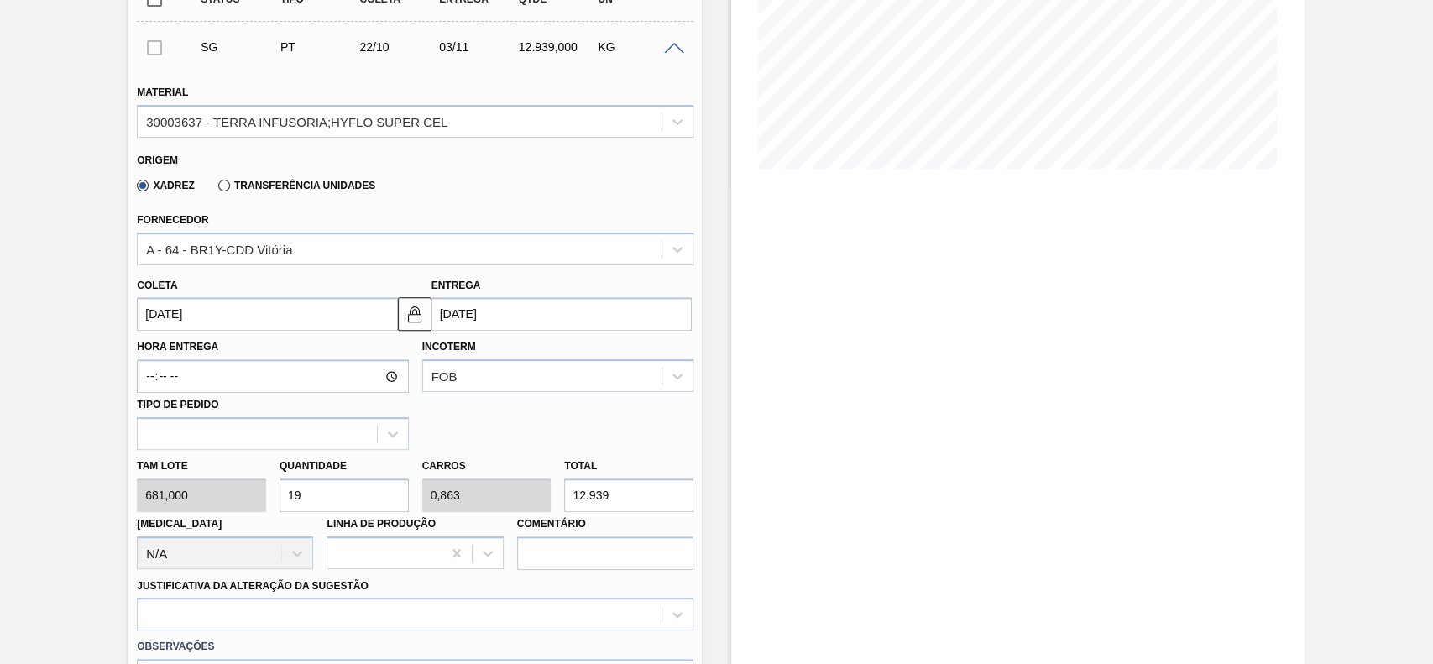
scroll to position [336, 0]
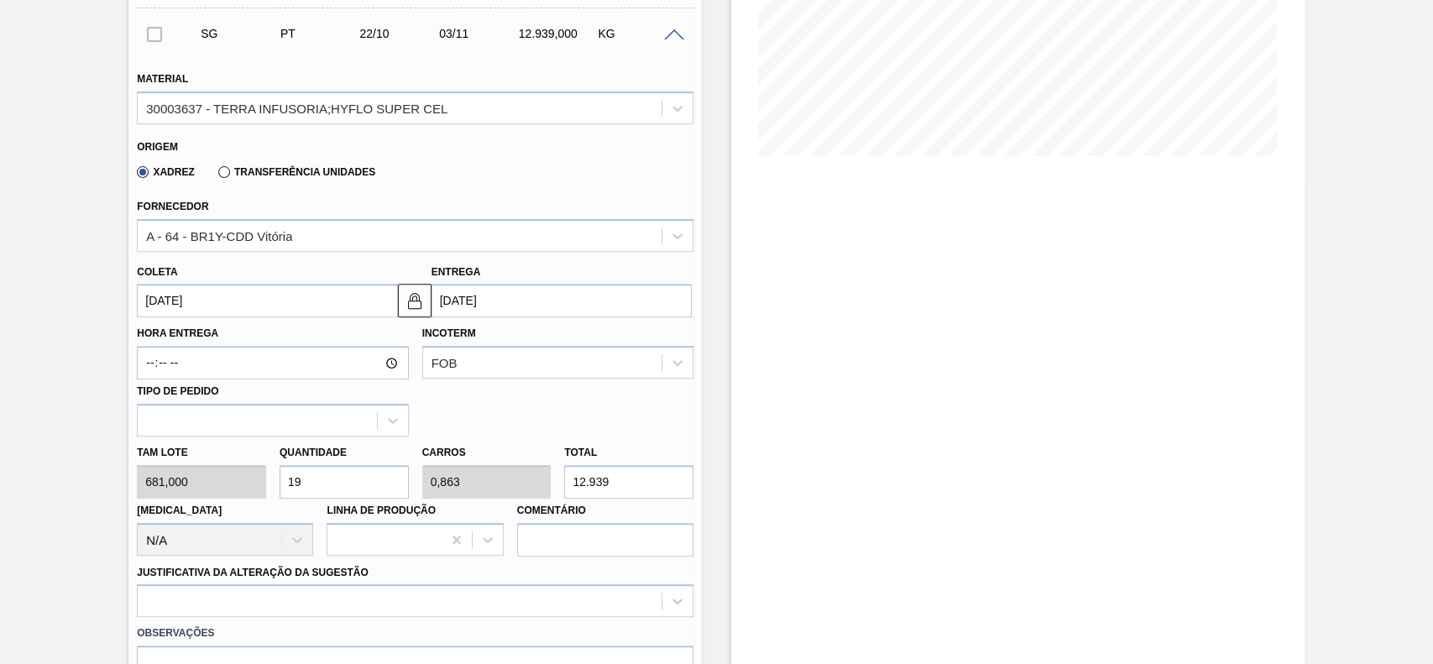
click at [338, 487] on input "19" at bounding box center [344, 482] width 129 height 34
type input "1"
type input "0,045"
type input "681"
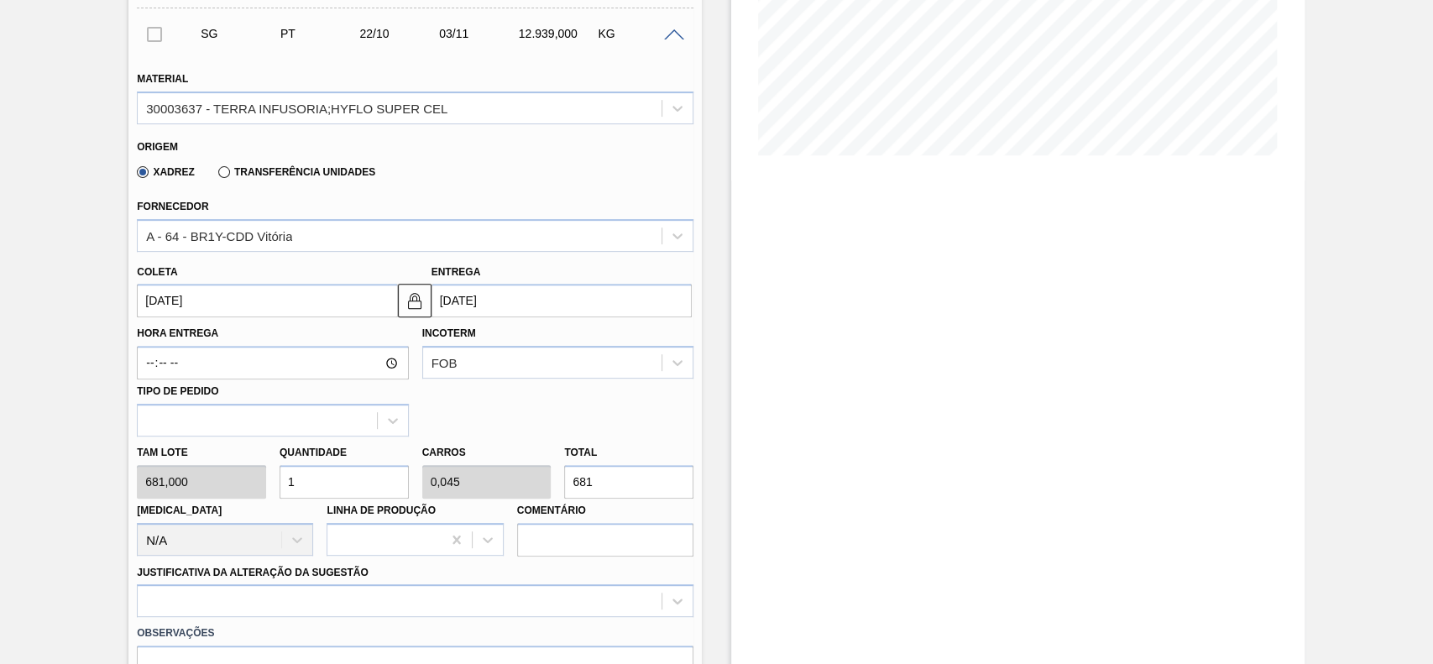
type input "12"
type input "0,545"
type input "8.172"
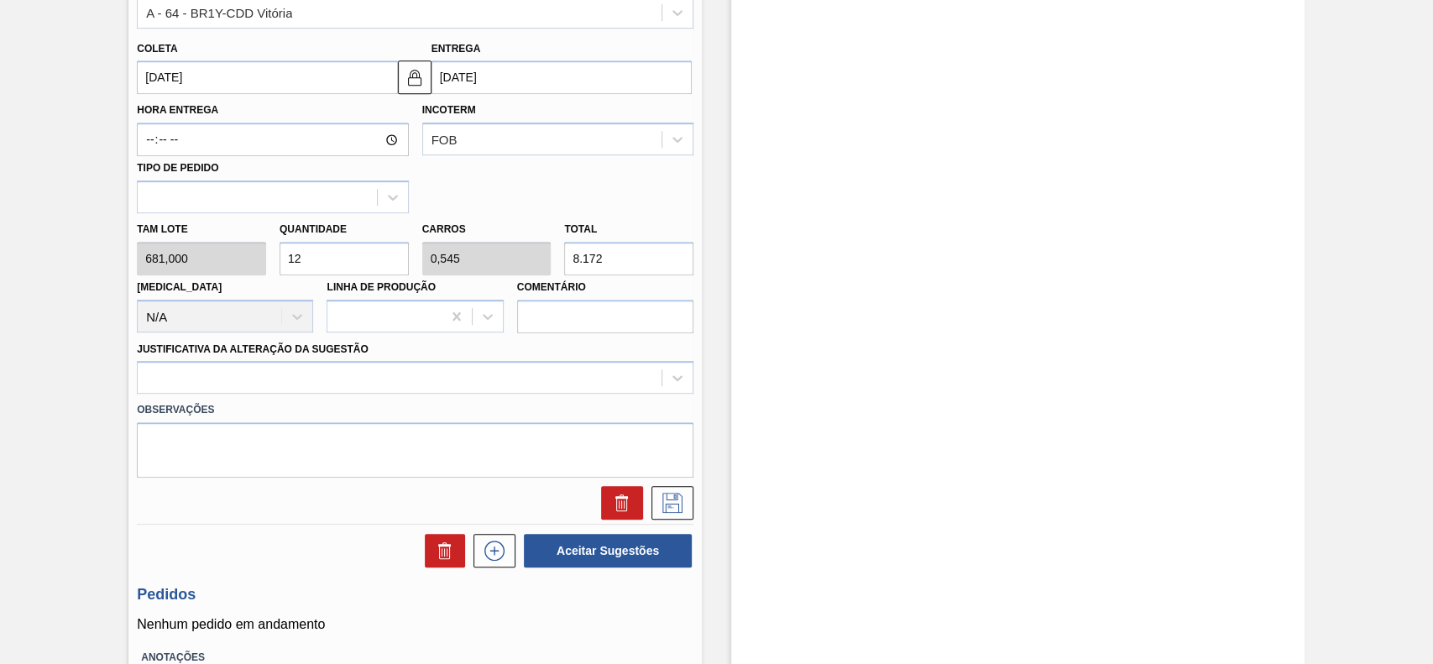
type input "12"
click at [270, 396] on div "Observações" at bounding box center [415, 436] width 570 height 84
click at [275, 382] on div at bounding box center [400, 378] width 524 height 24
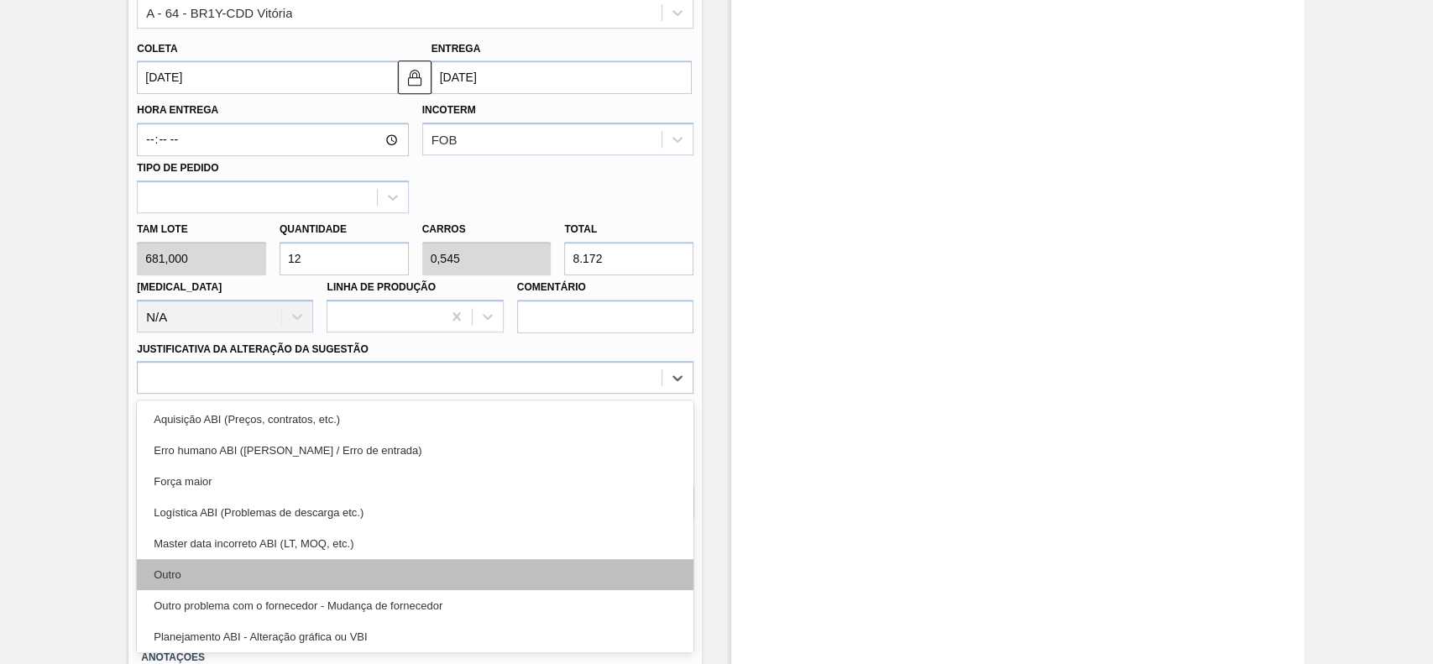
click at [267, 568] on div "Outro" at bounding box center [415, 574] width 557 height 31
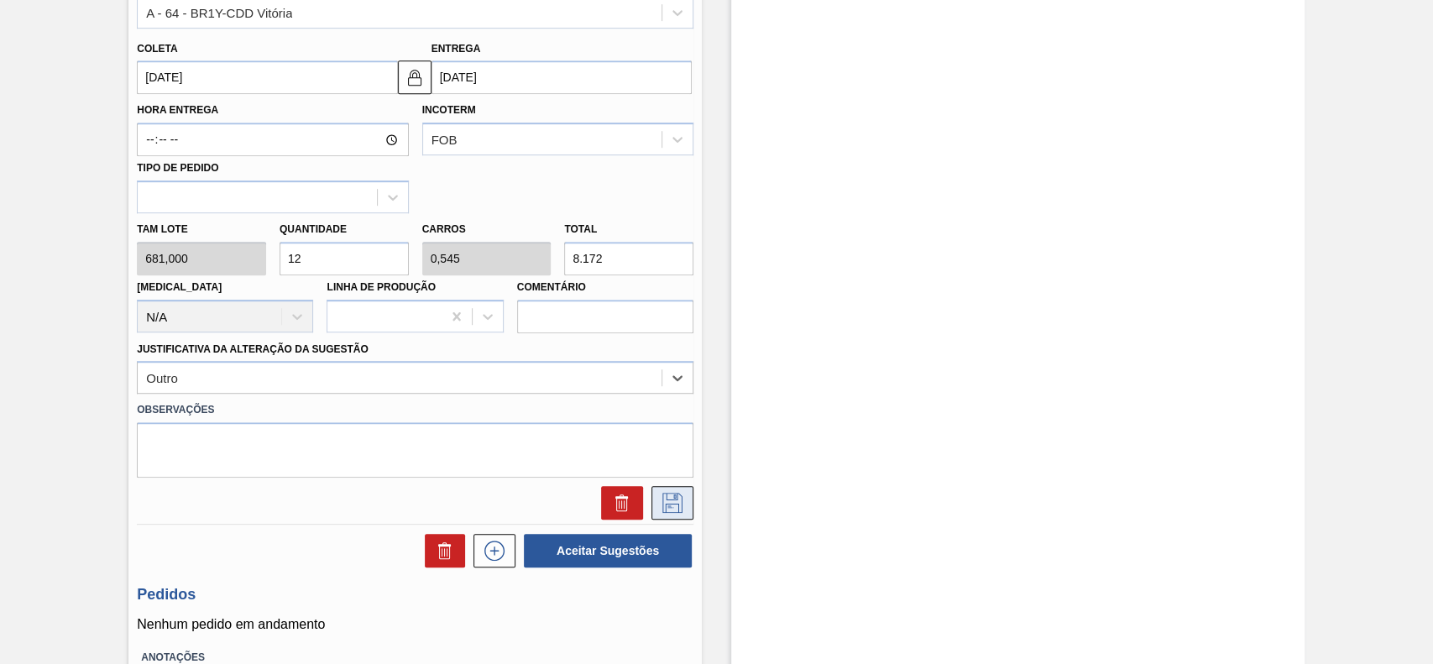
click at [674, 505] on icon at bounding box center [672, 503] width 27 height 20
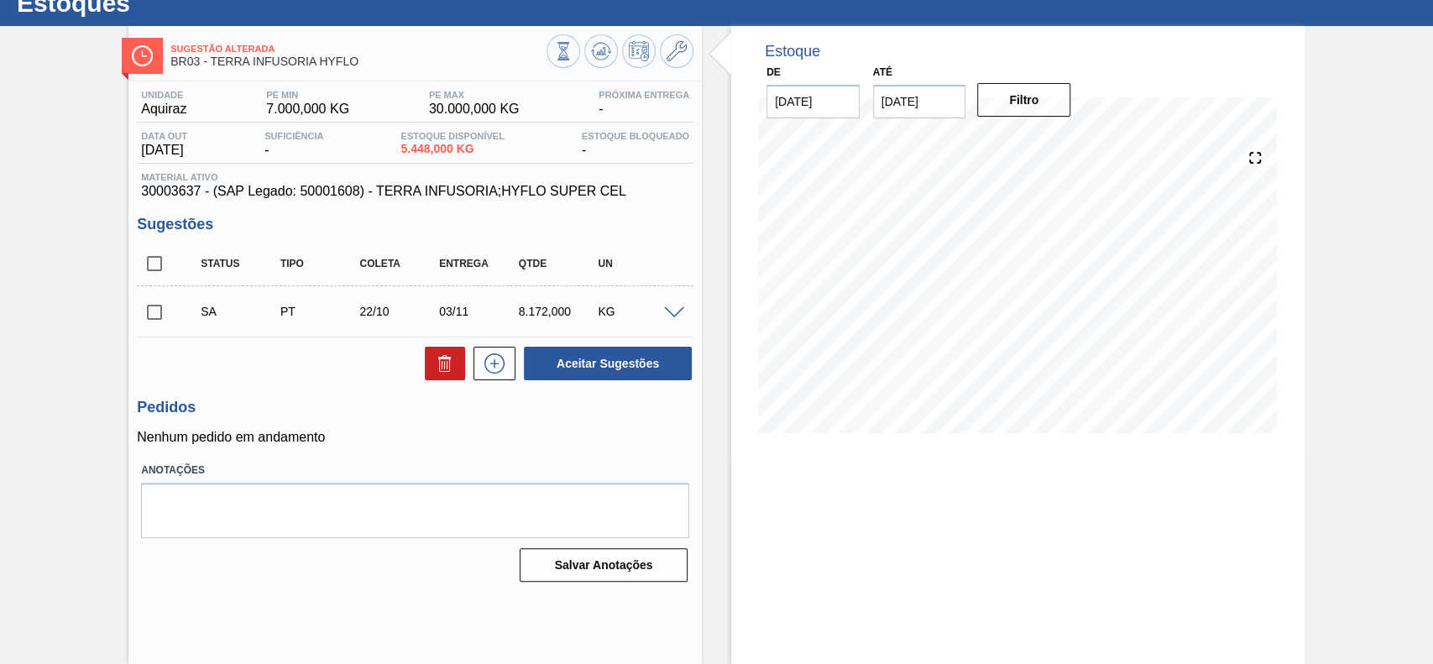
scroll to position [58, 0]
click at [149, 317] on input "checkbox" at bounding box center [154, 312] width 35 height 35
click at [660, 374] on button "Aceitar Sugestões" at bounding box center [608, 364] width 168 height 34
checkbox input "false"
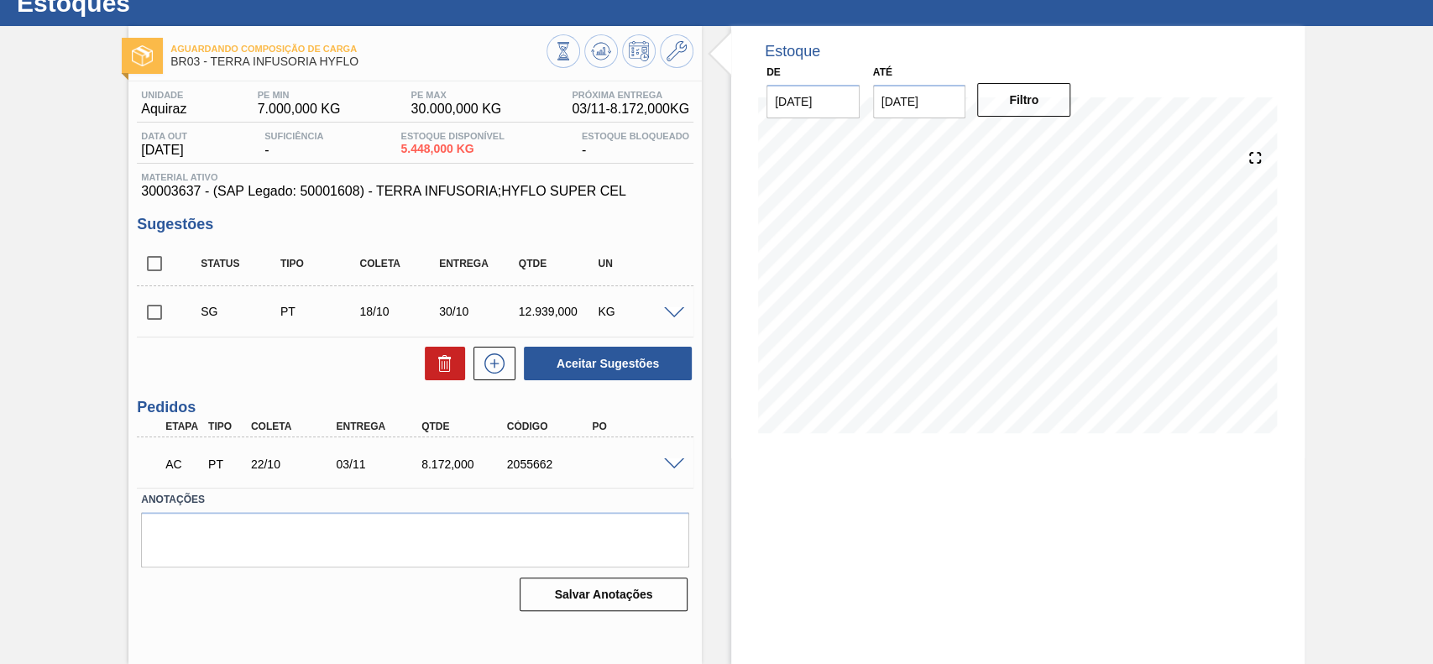
click at [677, 474] on div "AC PT 22/10 03/11 8.172,000 2055662" at bounding box center [415, 463] width 557 height 42
click at [670, 460] on span at bounding box center [674, 464] width 20 height 13
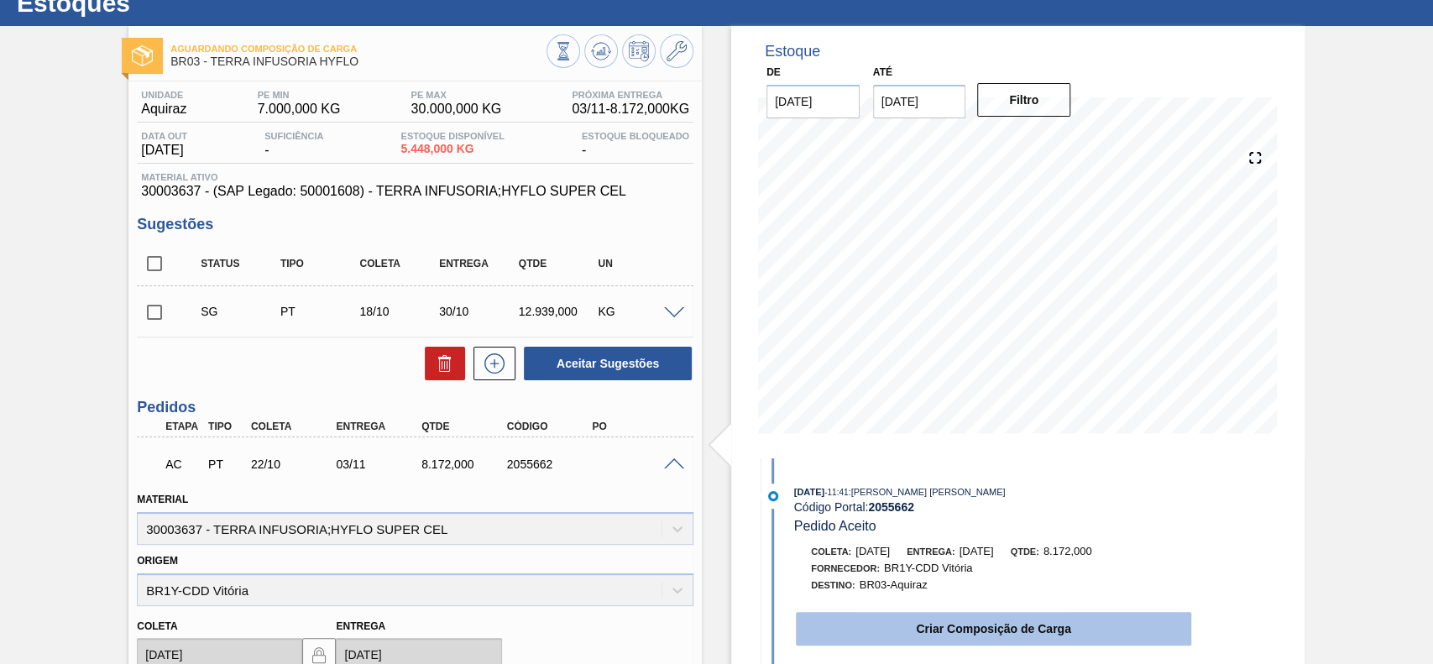
click at [918, 614] on button "Criar Composição de Carga" at bounding box center [993, 629] width 395 height 34
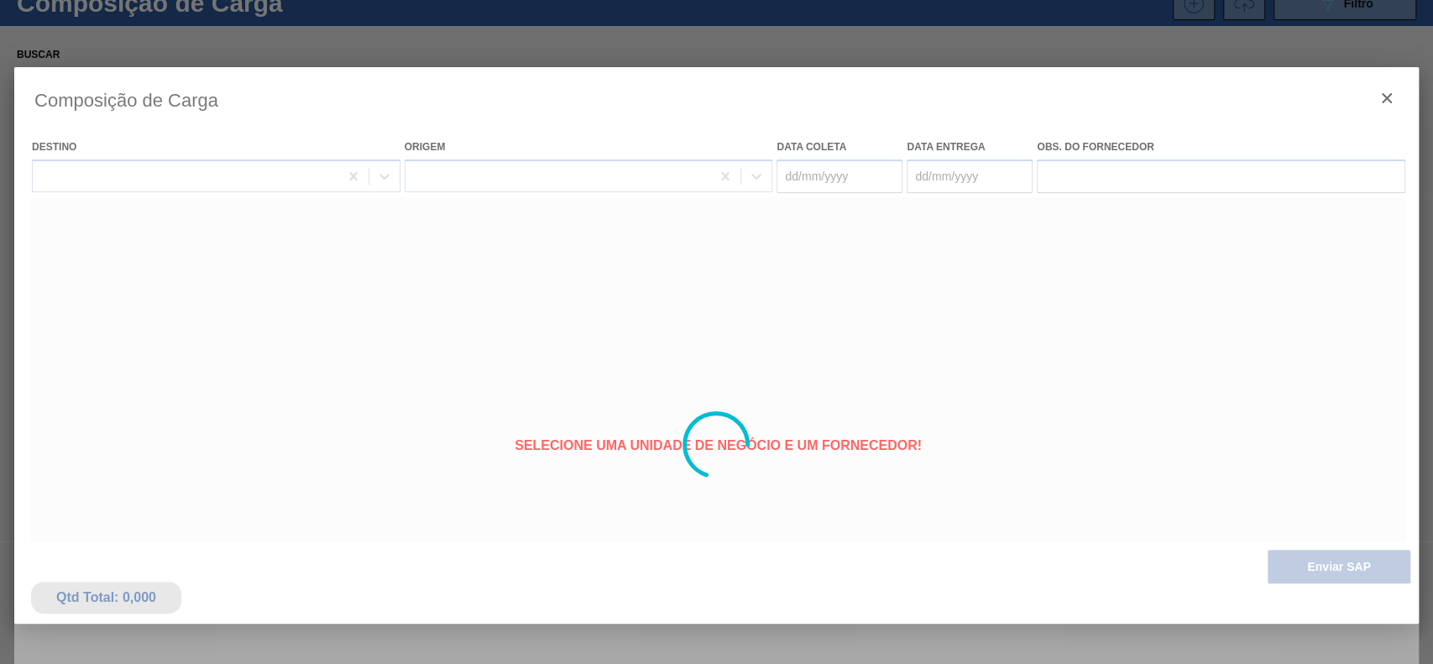
type coleta "[DATE]"
type Entrega "[DATE]"
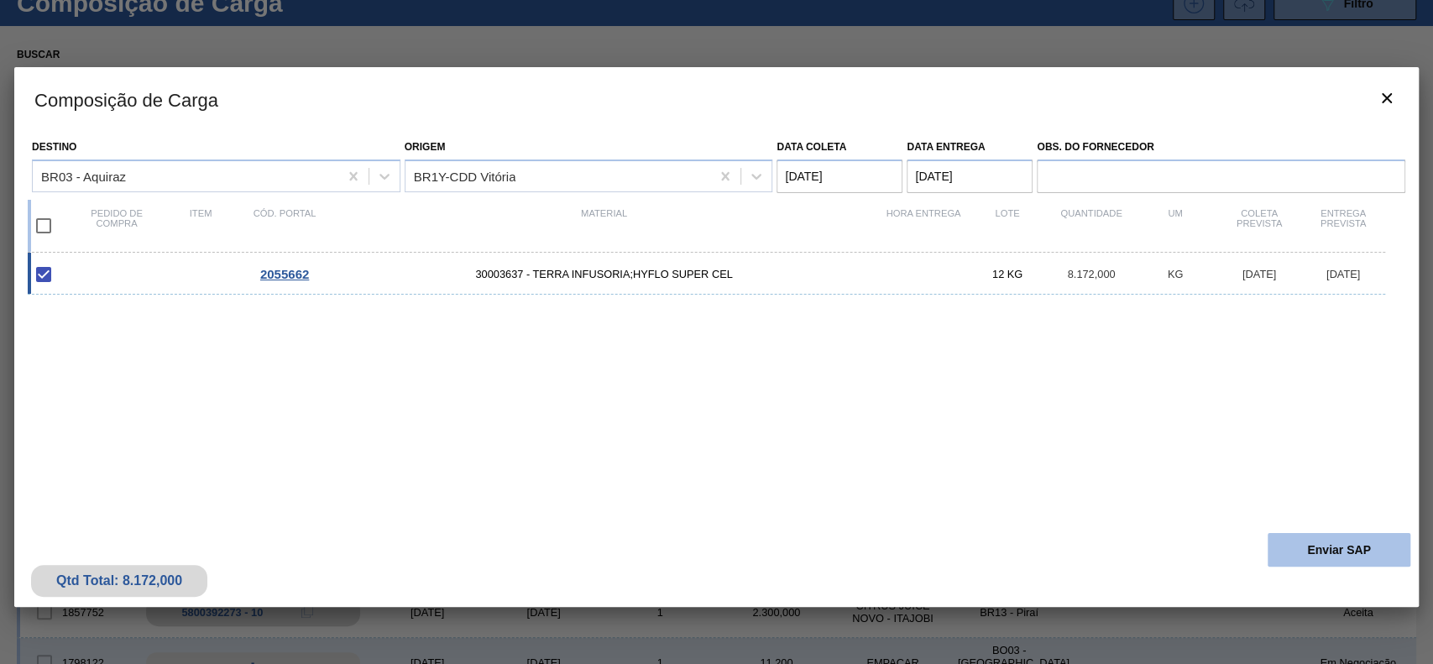
click at [1295, 547] on button "Enviar SAP" at bounding box center [1339, 550] width 143 height 34
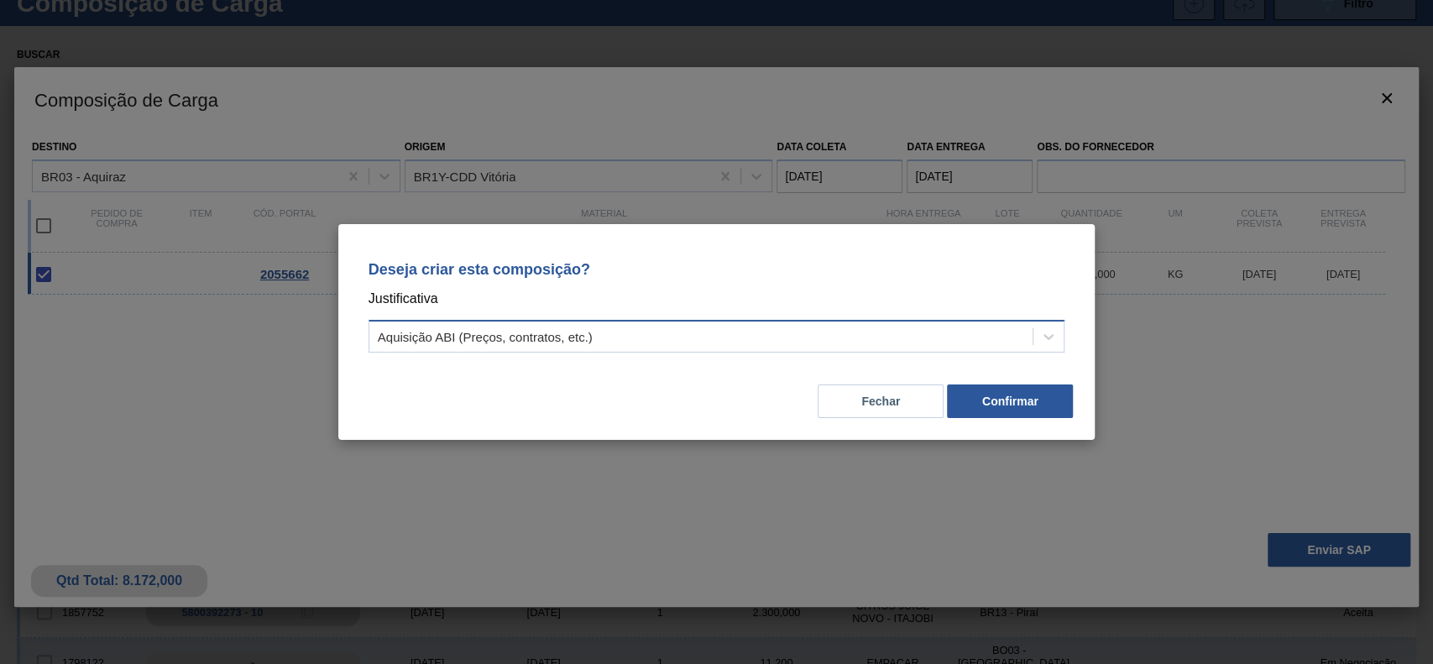
click at [676, 323] on div "Aquisição ABI (Preços, contratos, etc.)" at bounding box center [717, 336] width 697 height 33
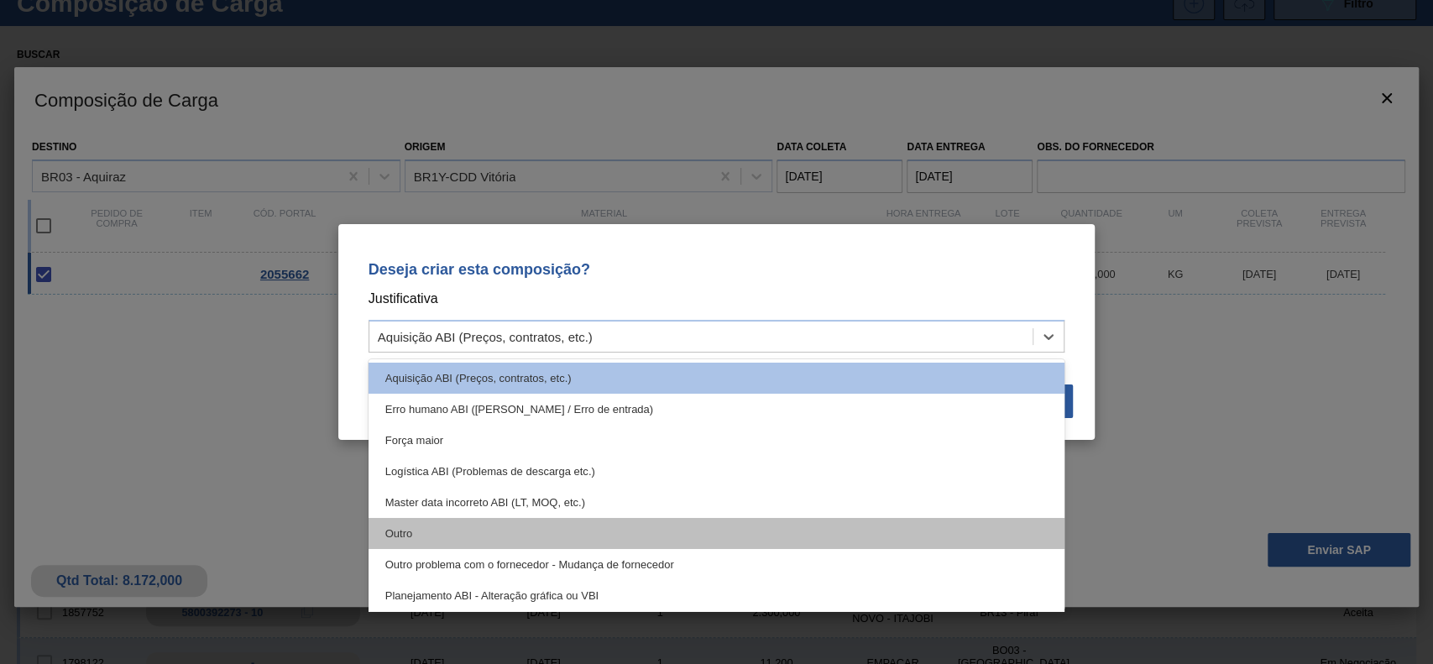
click at [504, 541] on div "Outro" at bounding box center [717, 533] width 697 height 31
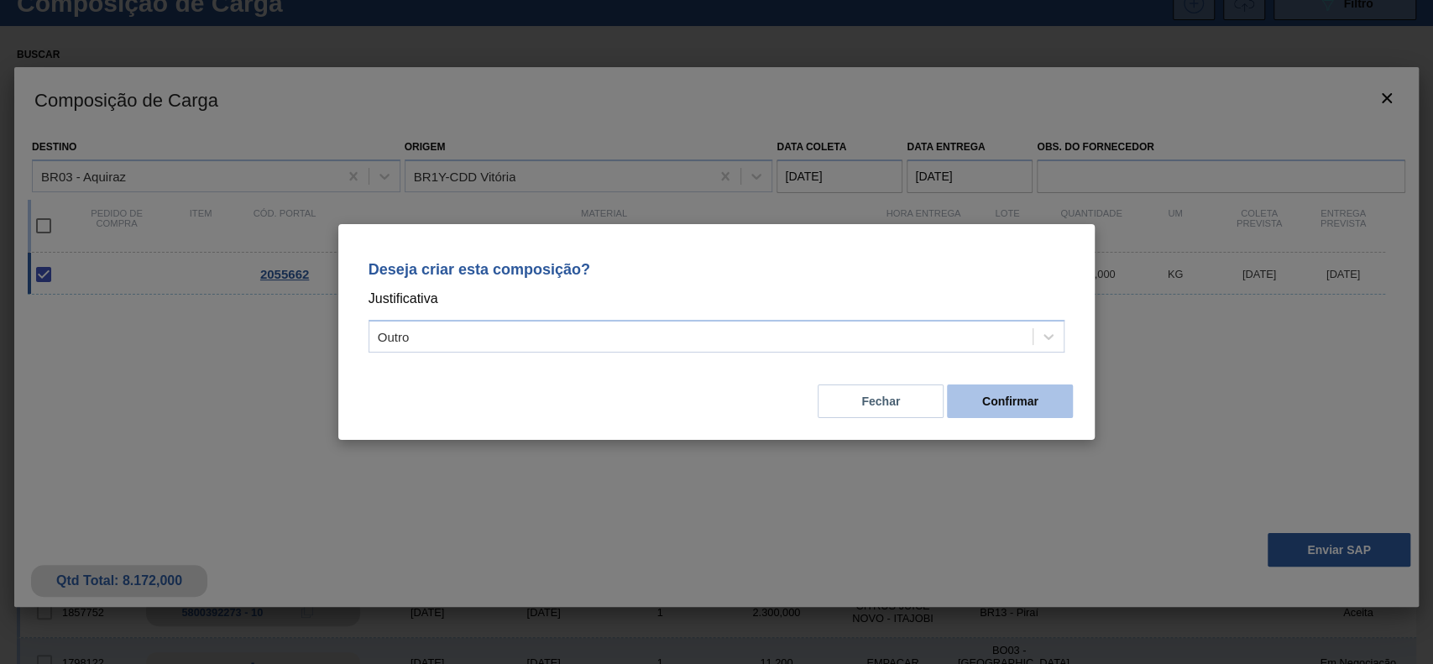
click at [1044, 405] on button "Confirmar" at bounding box center [1010, 402] width 126 height 34
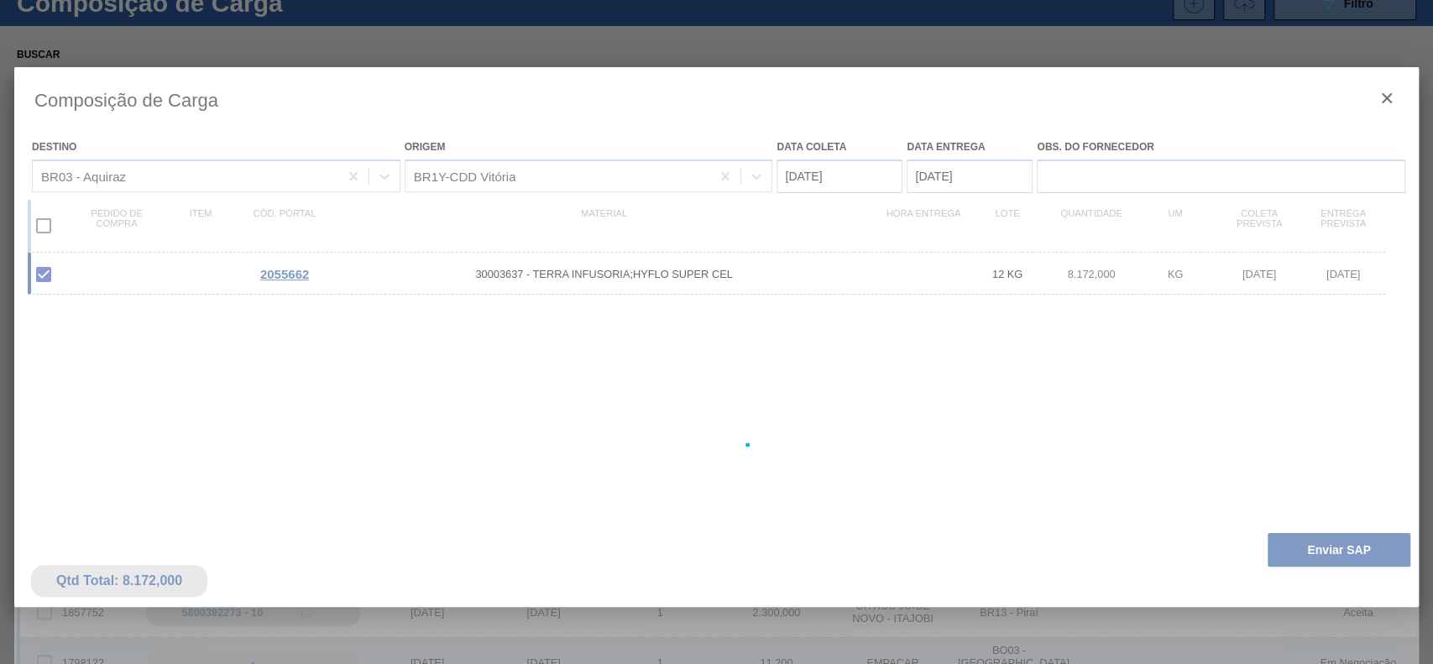
click at [1331, 558] on div at bounding box center [716, 445] width 1405 height 756
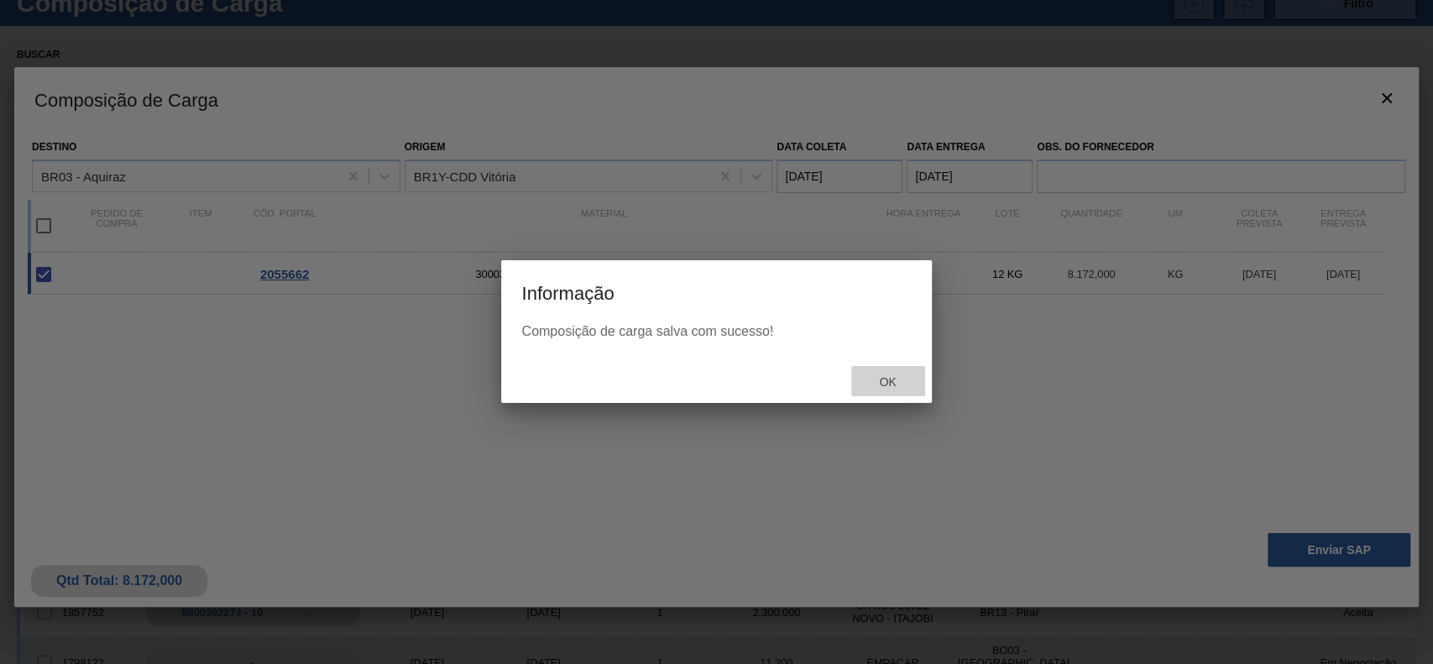
click at [871, 370] on div "Ok" at bounding box center [888, 381] width 74 height 31
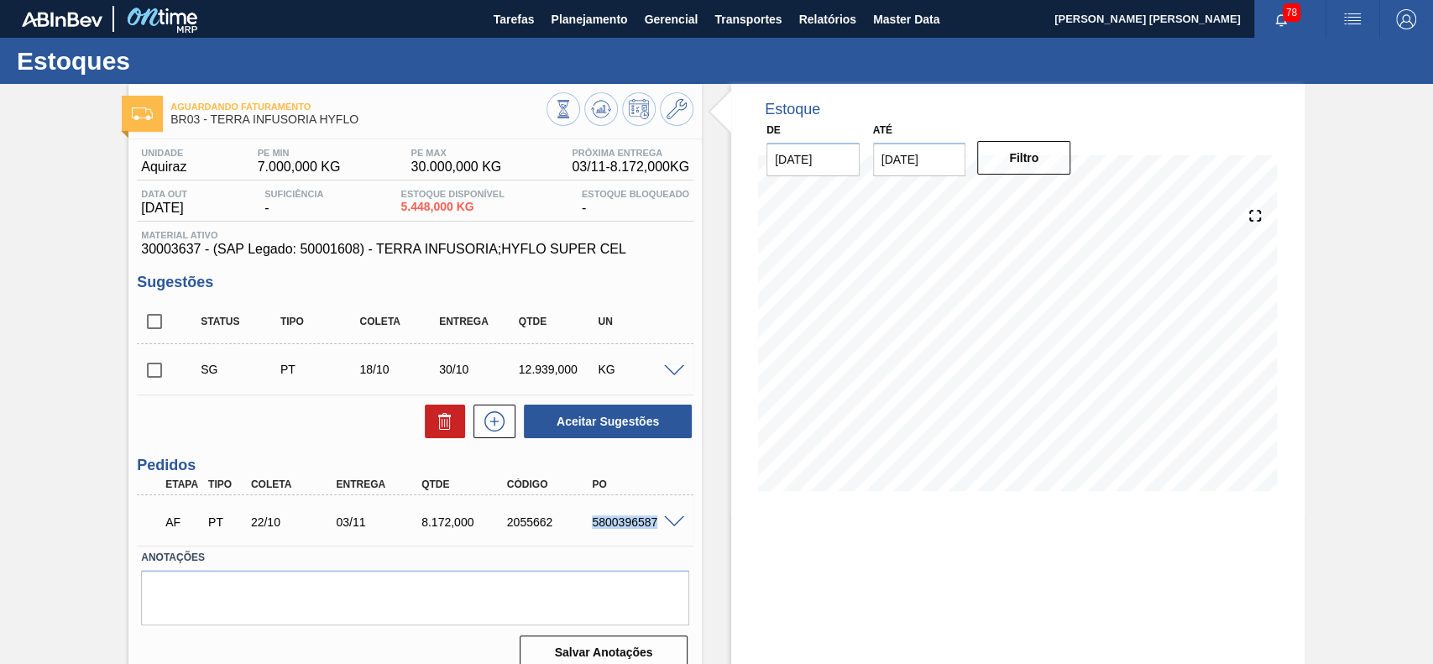
drag, startPoint x: 578, startPoint y: 521, endPoint x: 659, endPoint y: 534, distance: 81.7
click at [659, 534] on div "AF PT 22/10 03/11 8.172,000 2055662 5800396587" at bounding box center [410, 521] width 512 height 34
copy div "5800396587"
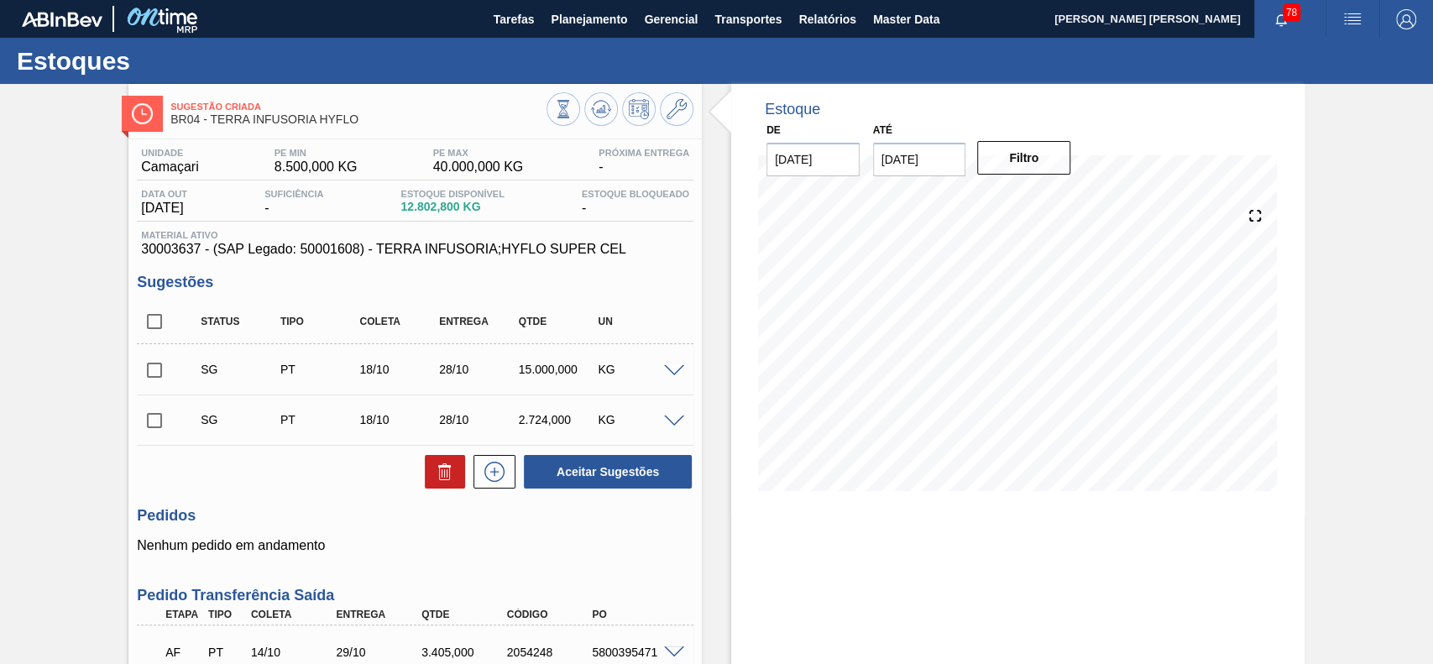
click at [675, 369] on span at bounding box center [674, 371] width 20 height 13
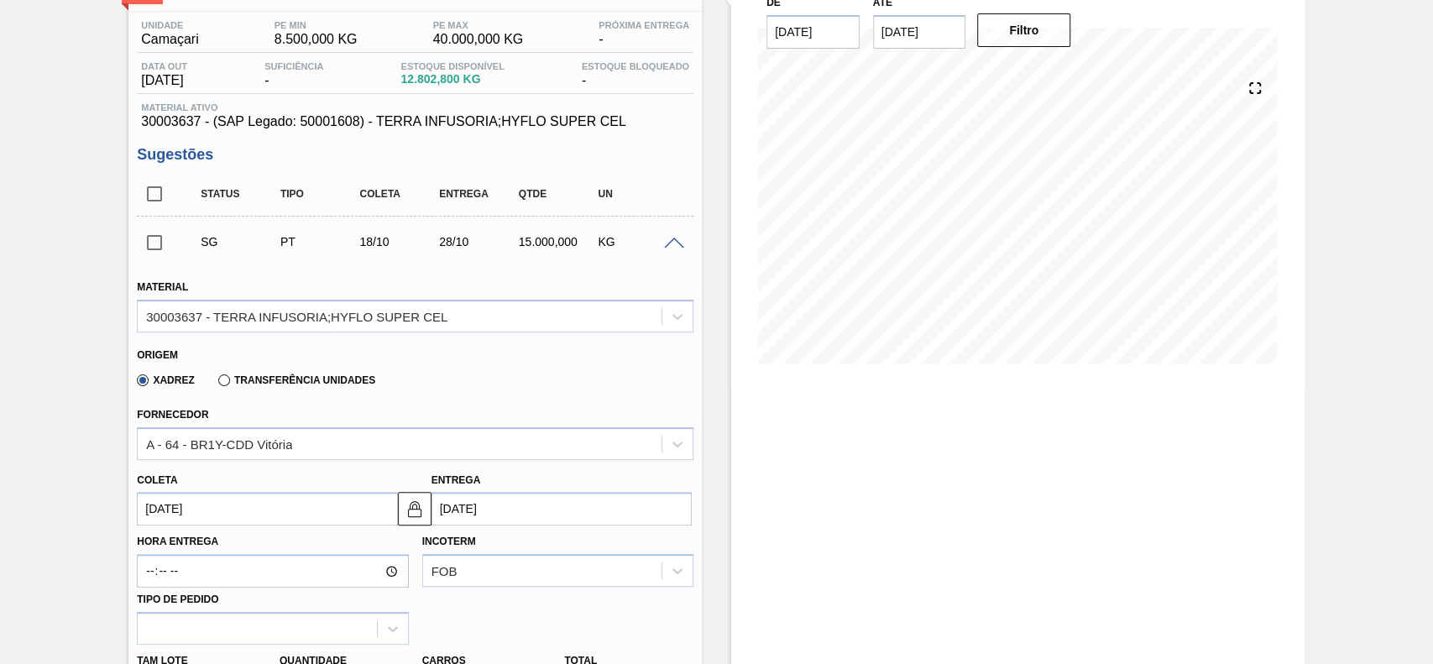
scroll to position [223, 0]
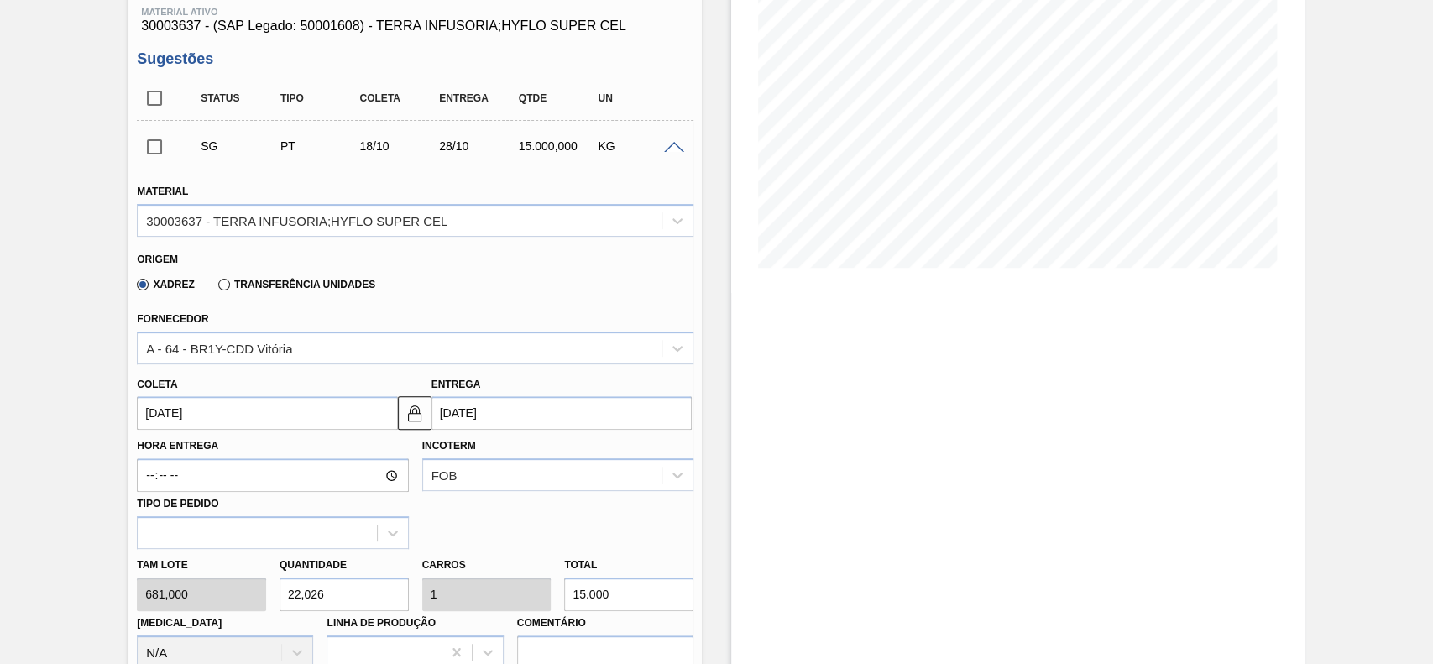
click at [245, 420] on input "[DATE]" at bounding box center [267, 413] width 260 height 34
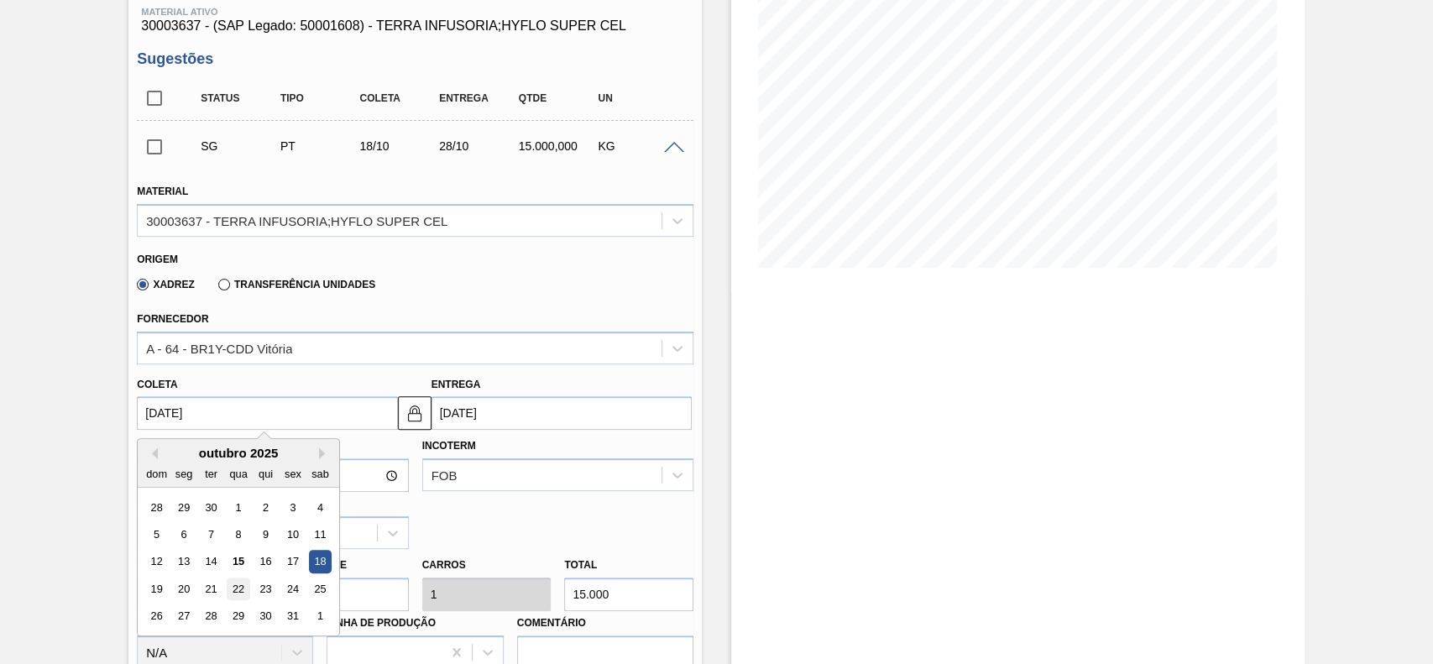
click at [238, 588] on div "22" at bounding box center [239, 589] width 23 height 23
type input "[DATE]"
type input "01/11/2025"
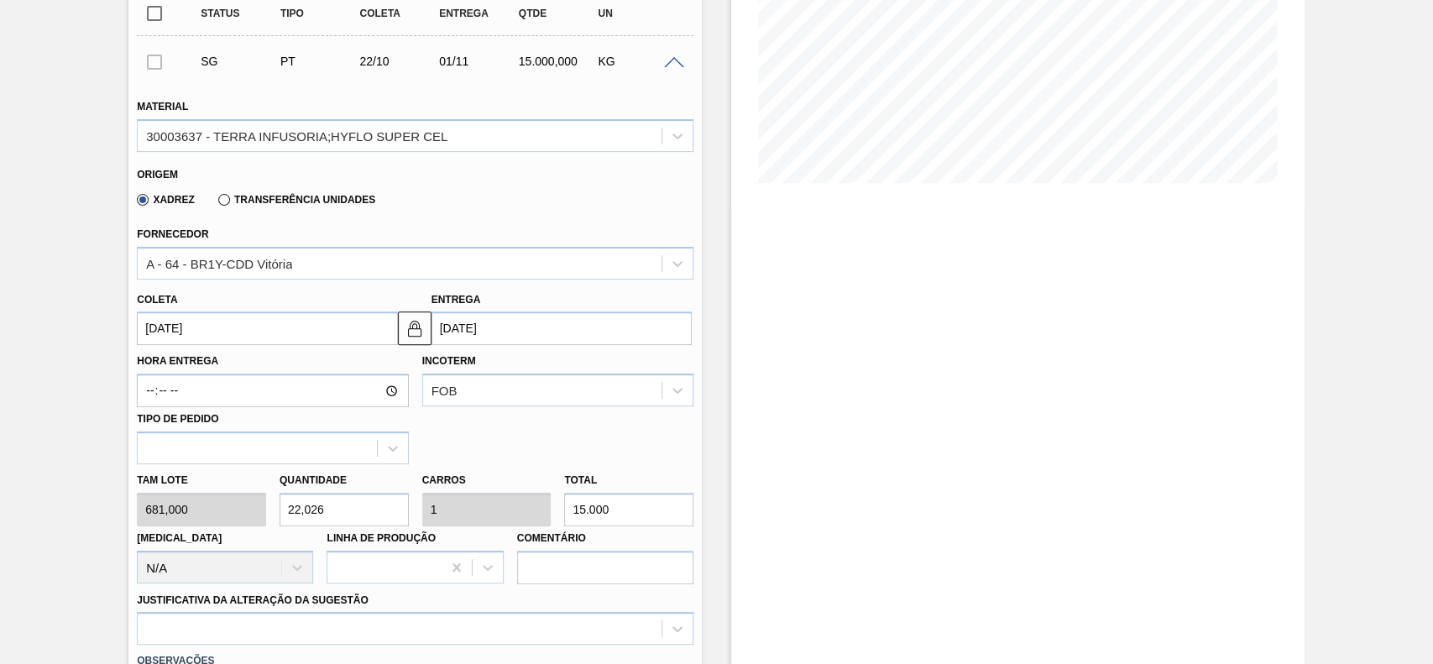
scroll to position [336, 0]
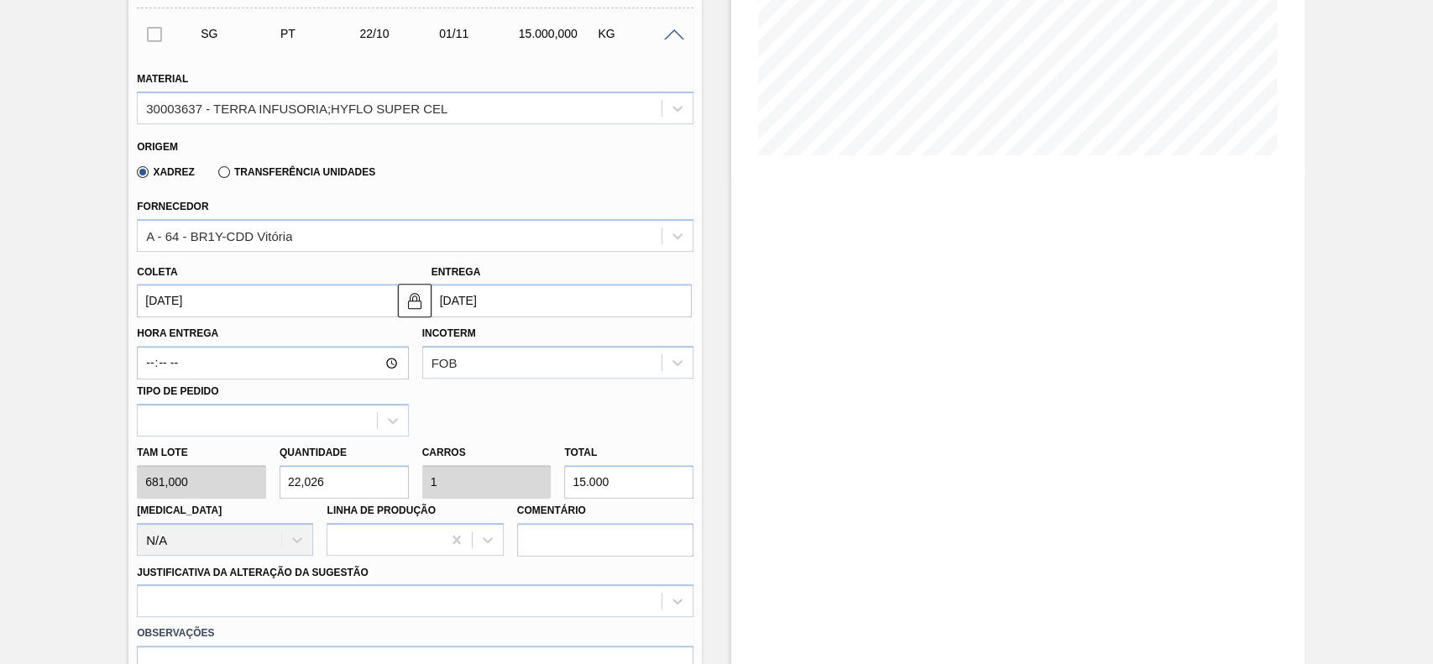
click at [355, 485] on input "22,026" at bounding box center [344, 482] width 129 height 34
type input "1"
type input "0,045"
type input "681"
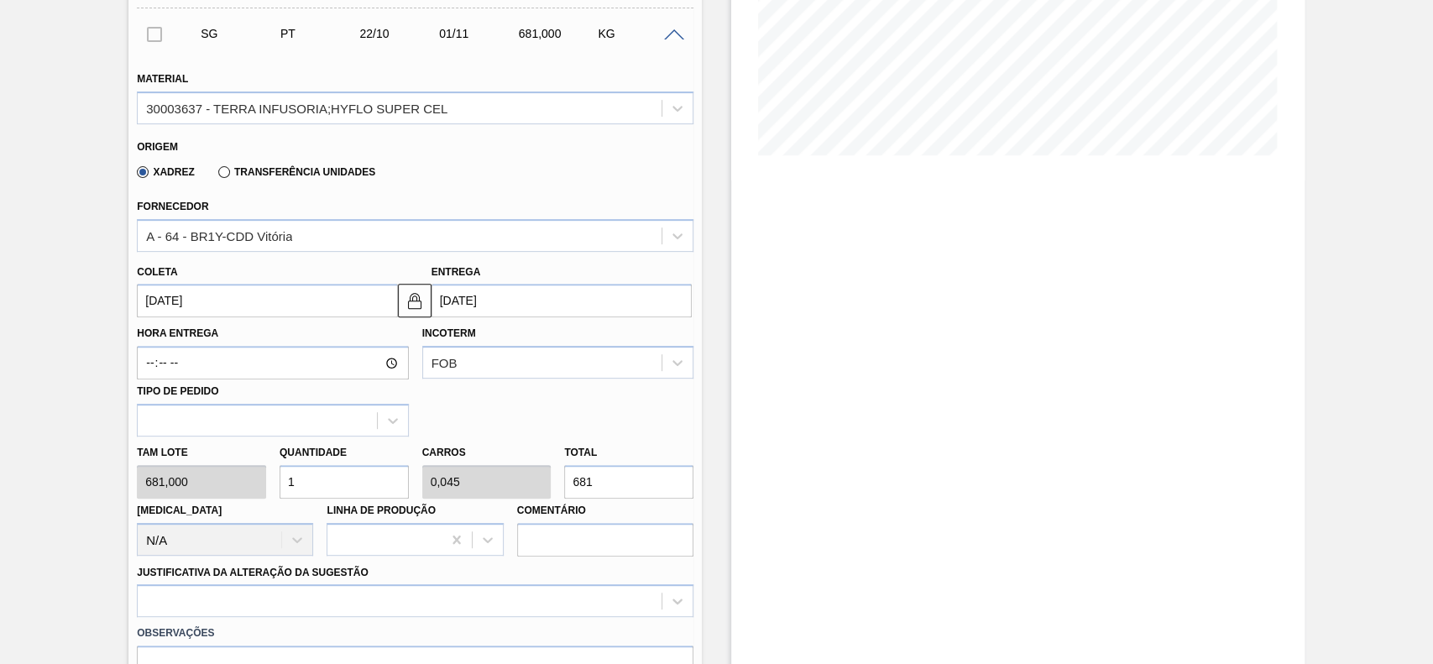
type input "12"
type input "0,545"
type input "8.172"
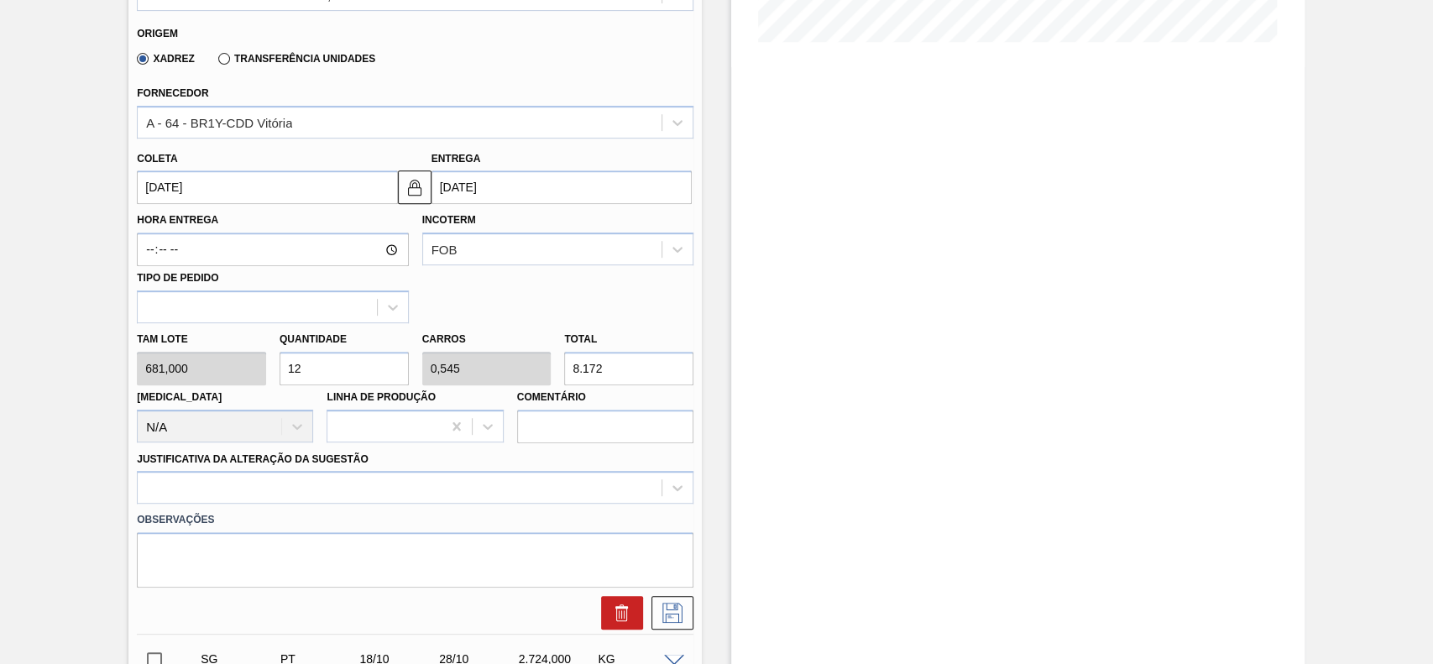
scroll to position [559, 0]
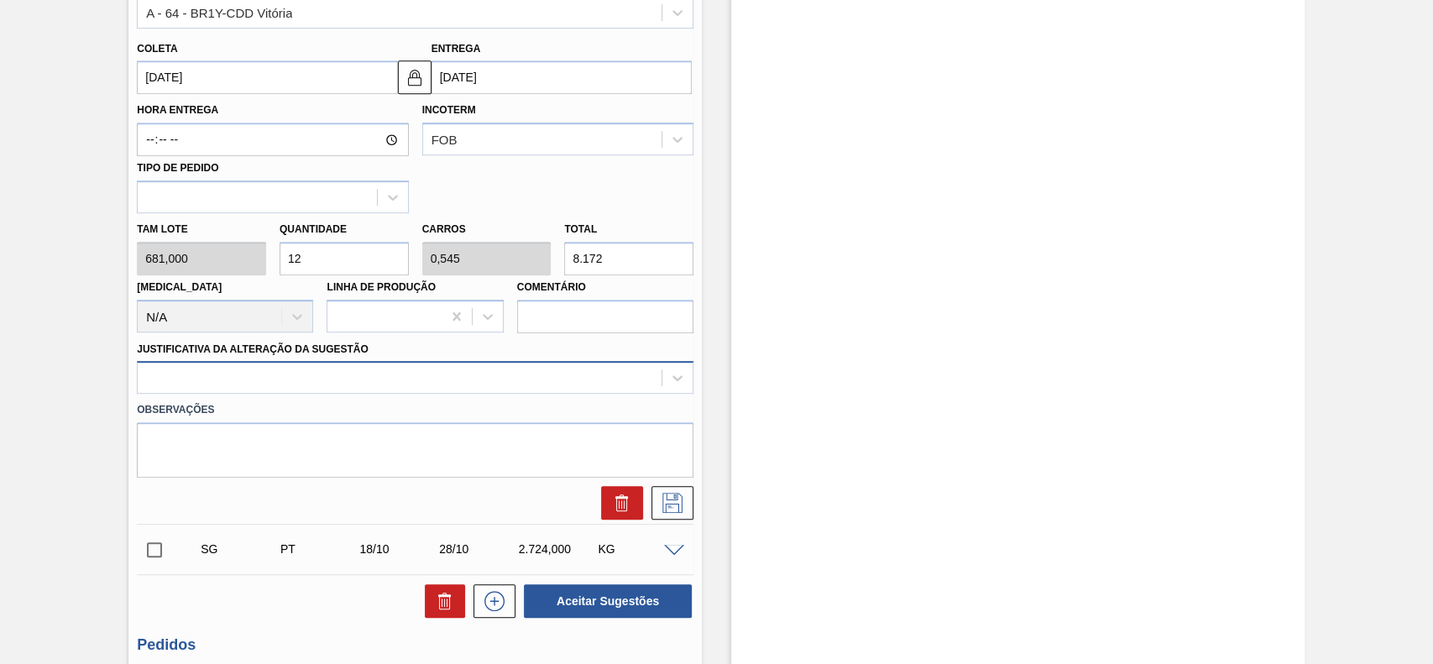
type input "12"
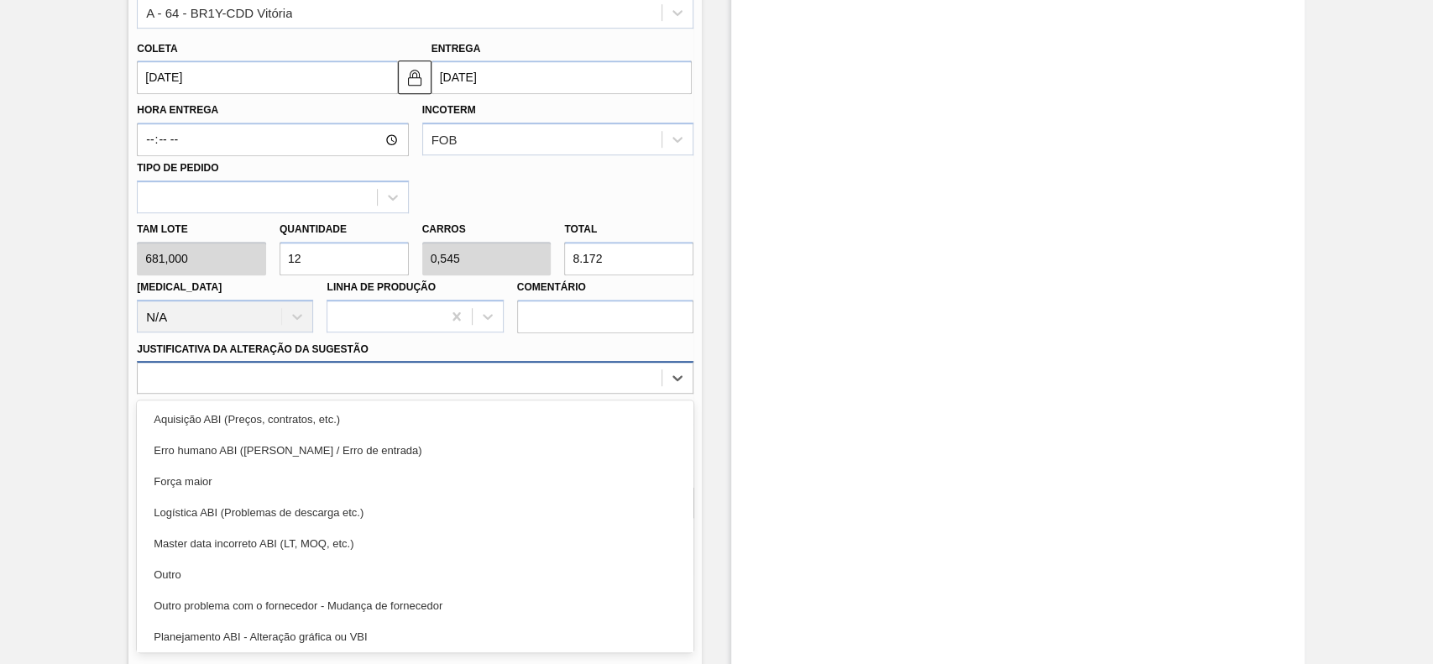
click at [249, 369] on div at bounding box center [400, 378] width 524 height 24
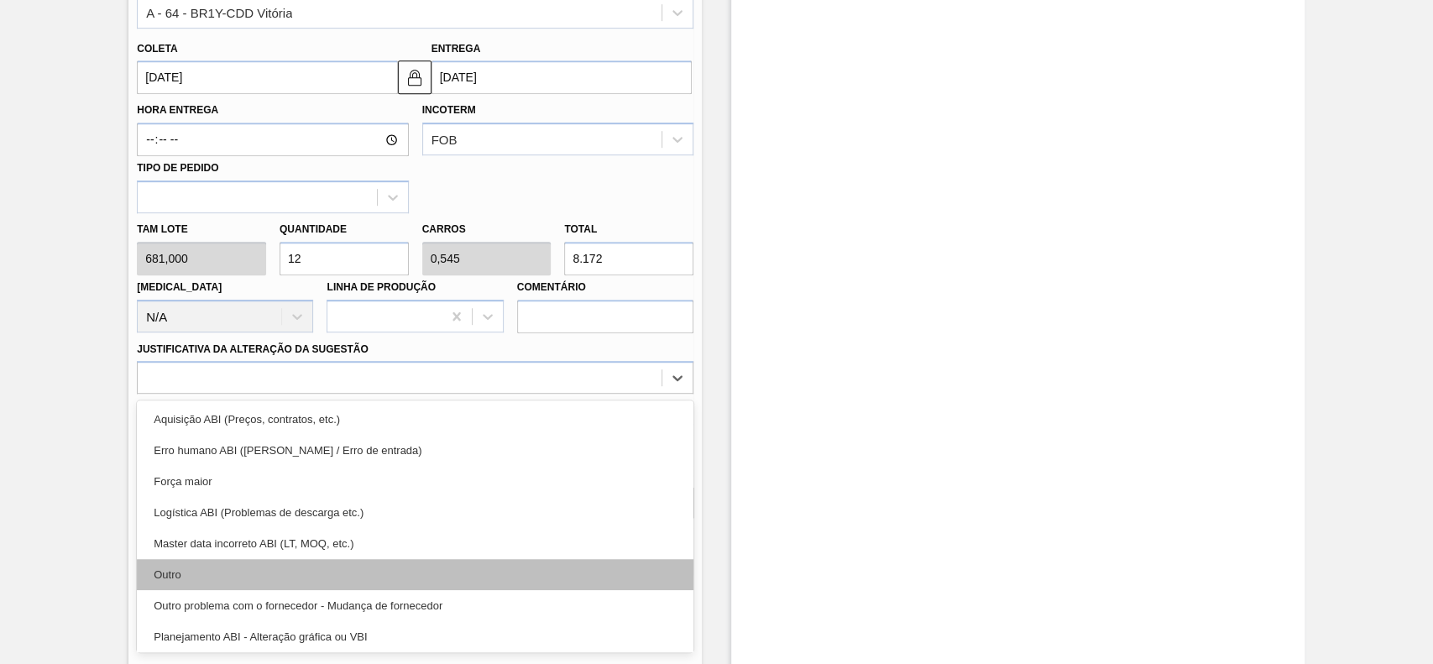
click at [230, 566] on div "Outro" at bounding box center [415, 574] width 557 height 31
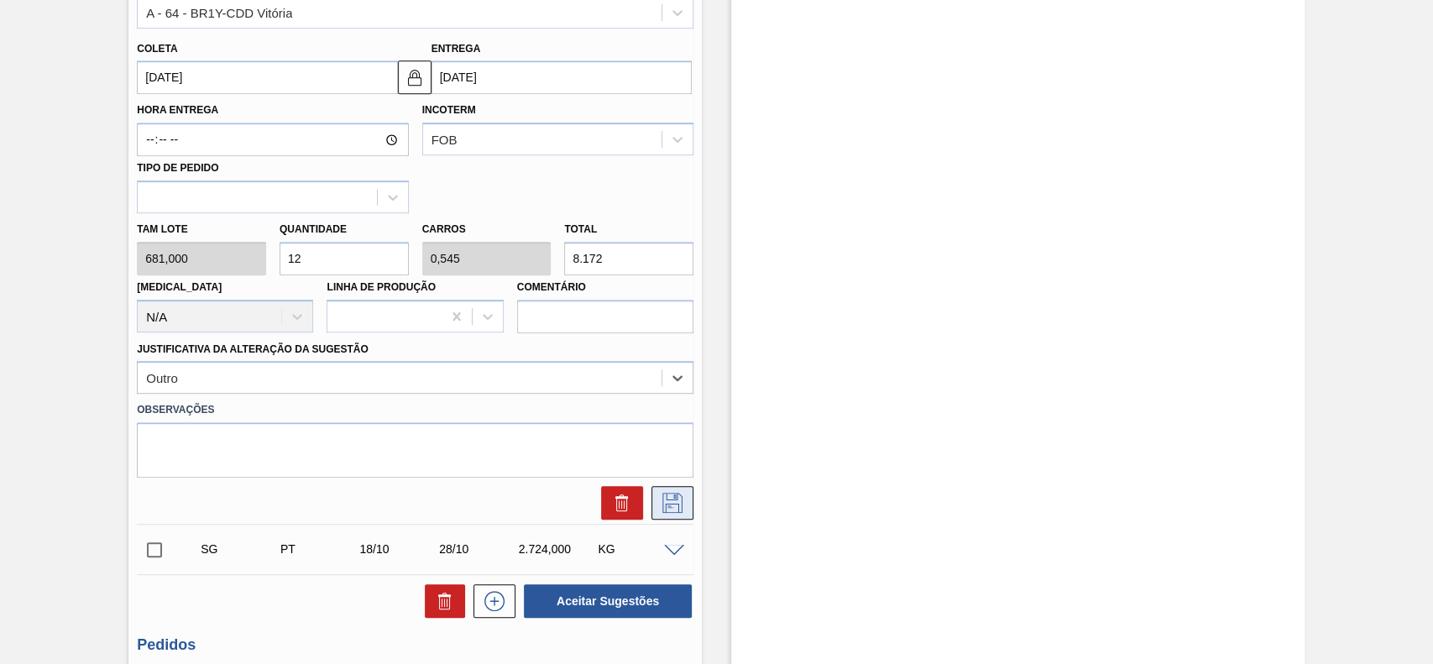
click at [668, 505] on icon at bounding box center [672, 503] width 27 height 20
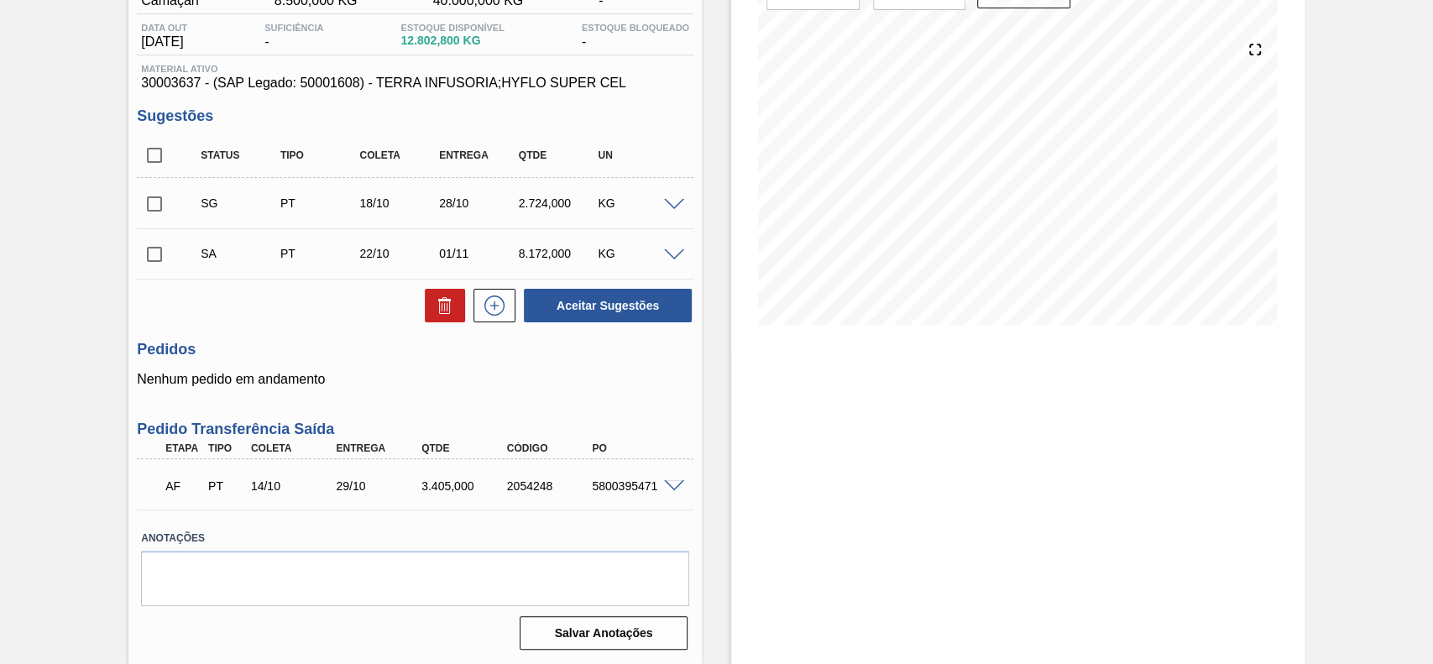
scroll to position [0, 0]
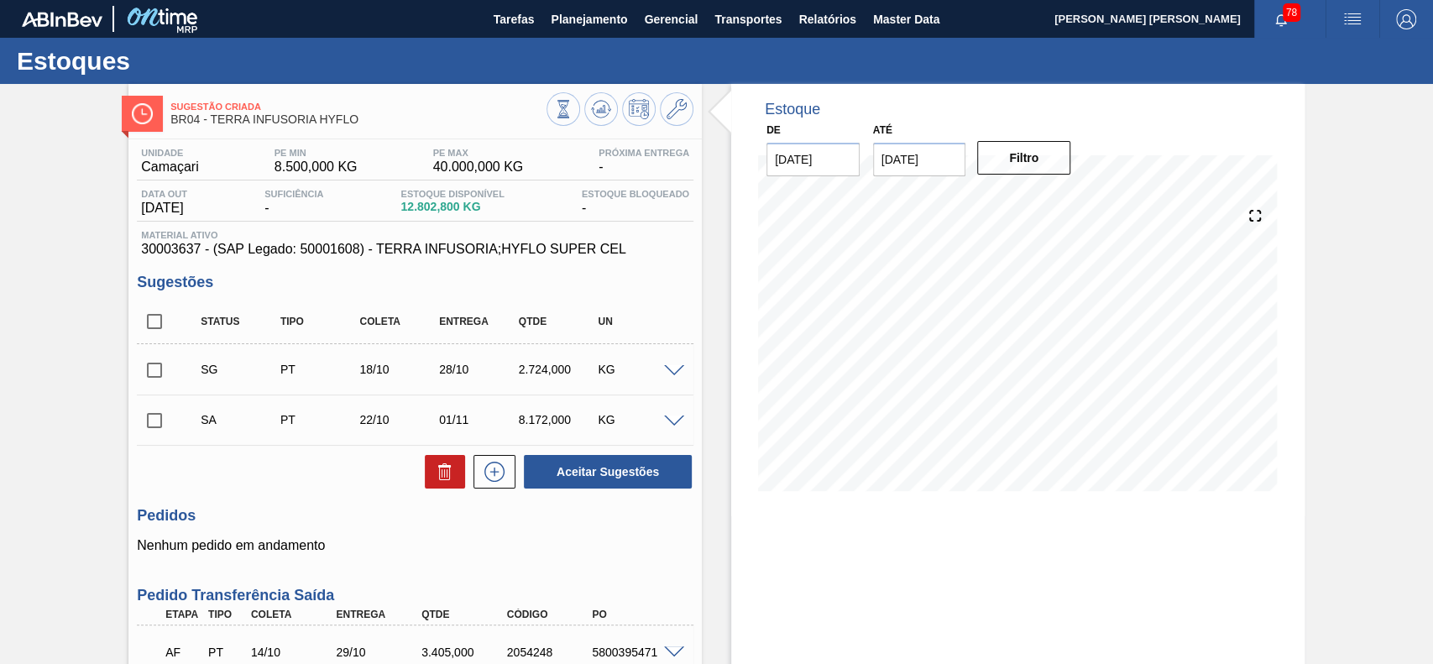
click at [152, 423] on input "checkbox" at bounding box center [154, 420] width 35 height 35
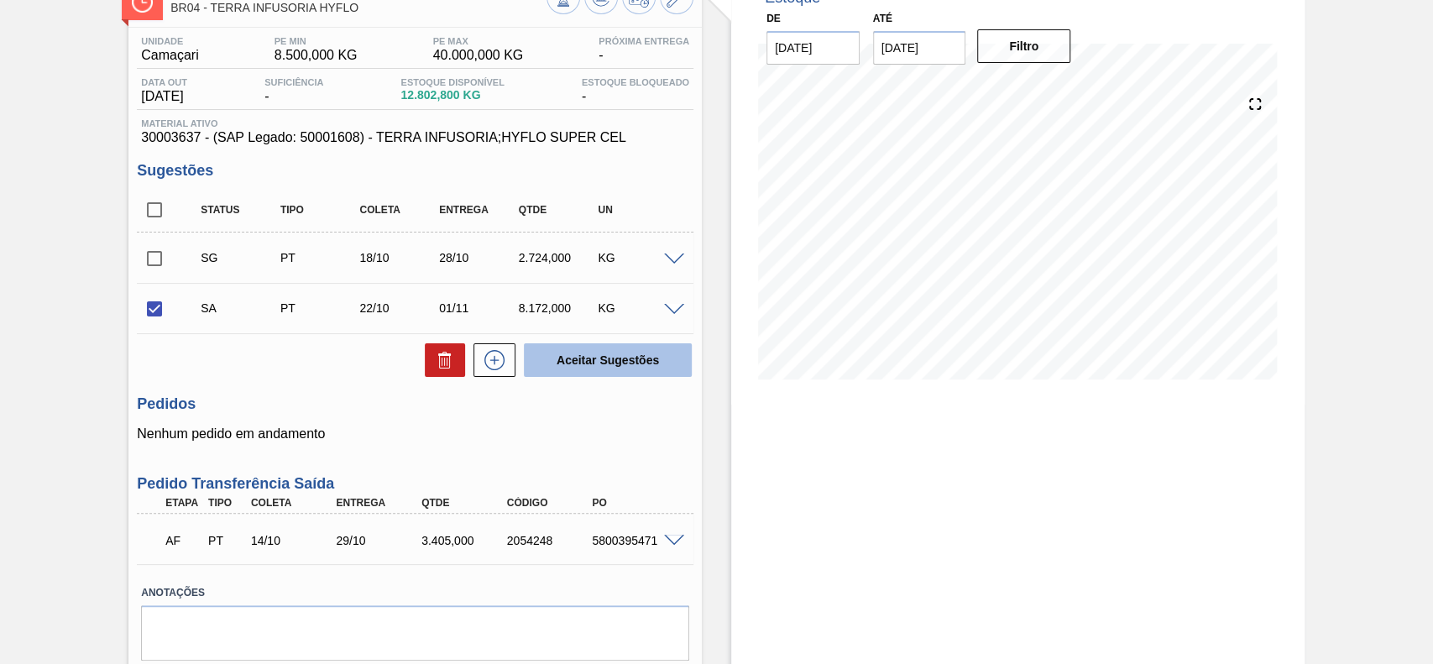
click at [599, 369] on button "Aceitar Sugestões" at bounding box center [608, 360] width 168 height 34
checkbox input "false"
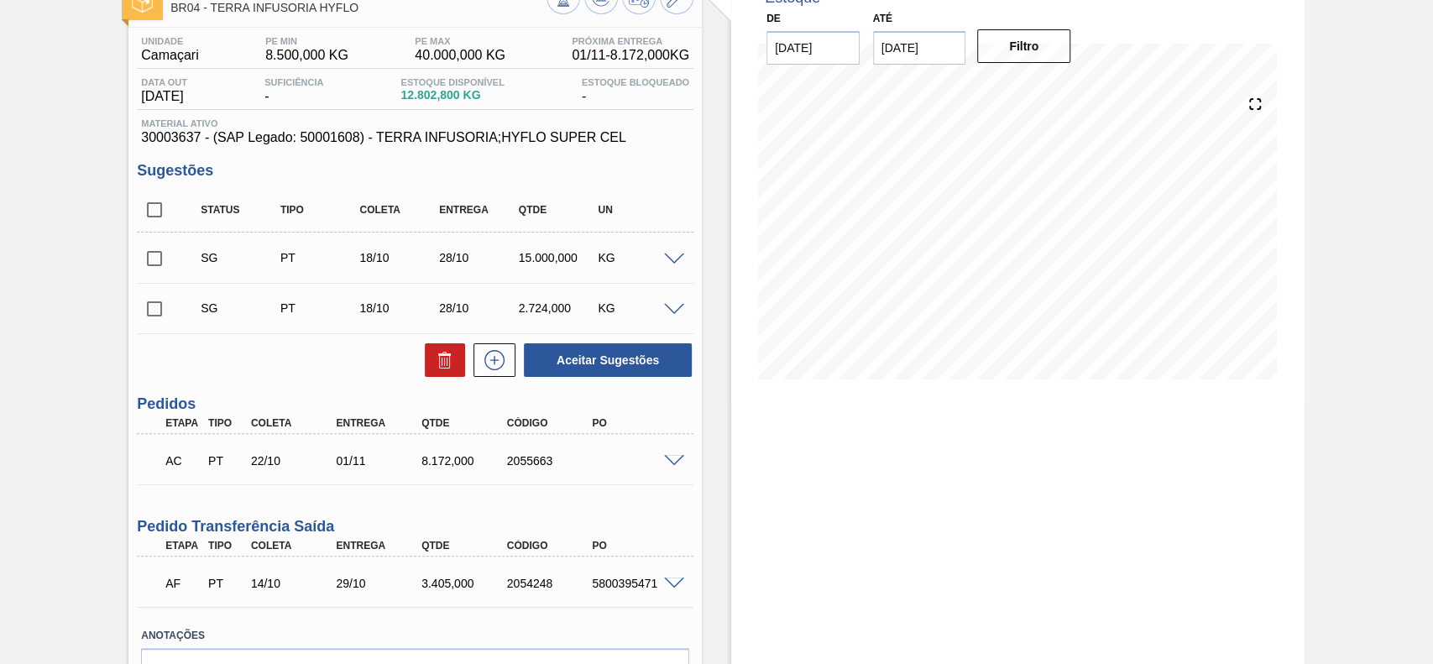
click at [673, 460] on span at bounding box center [674, 461] width 20 height 13
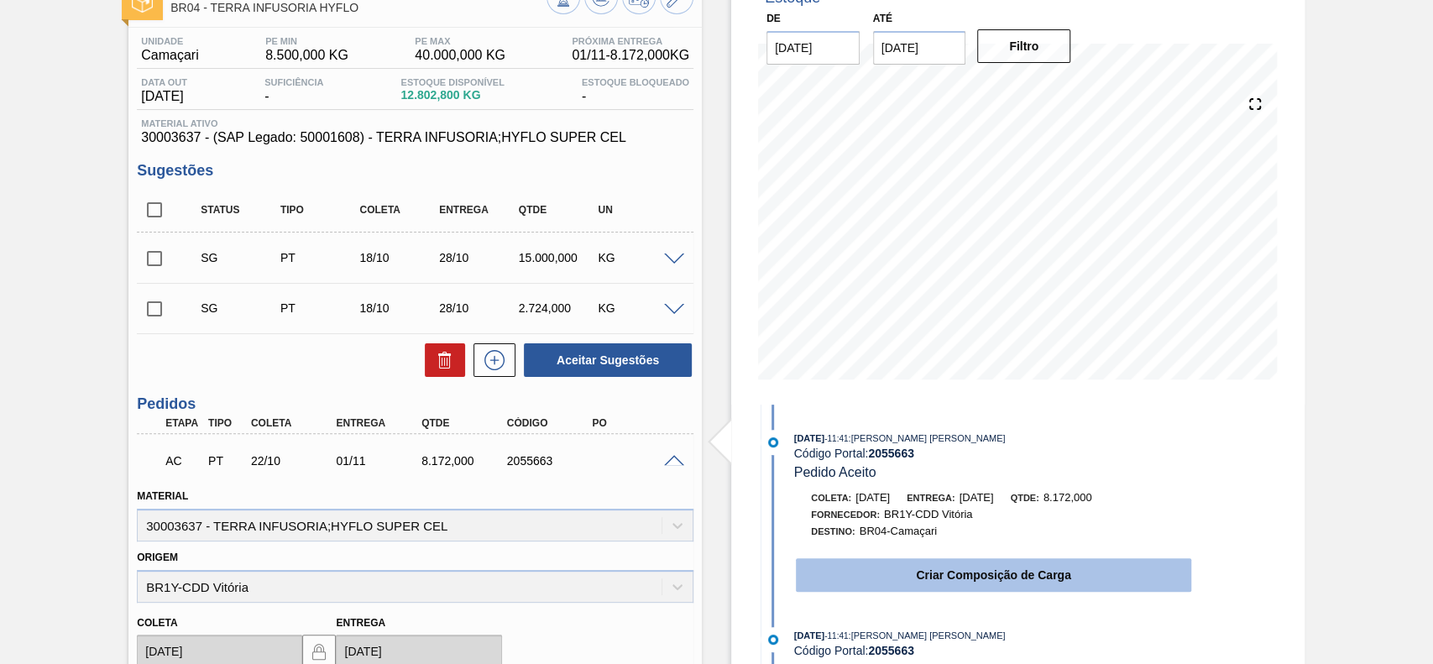
click at [965, 588] on button "Criar Composição de Carga" at bounding box center [993, 575] width 395 height 34
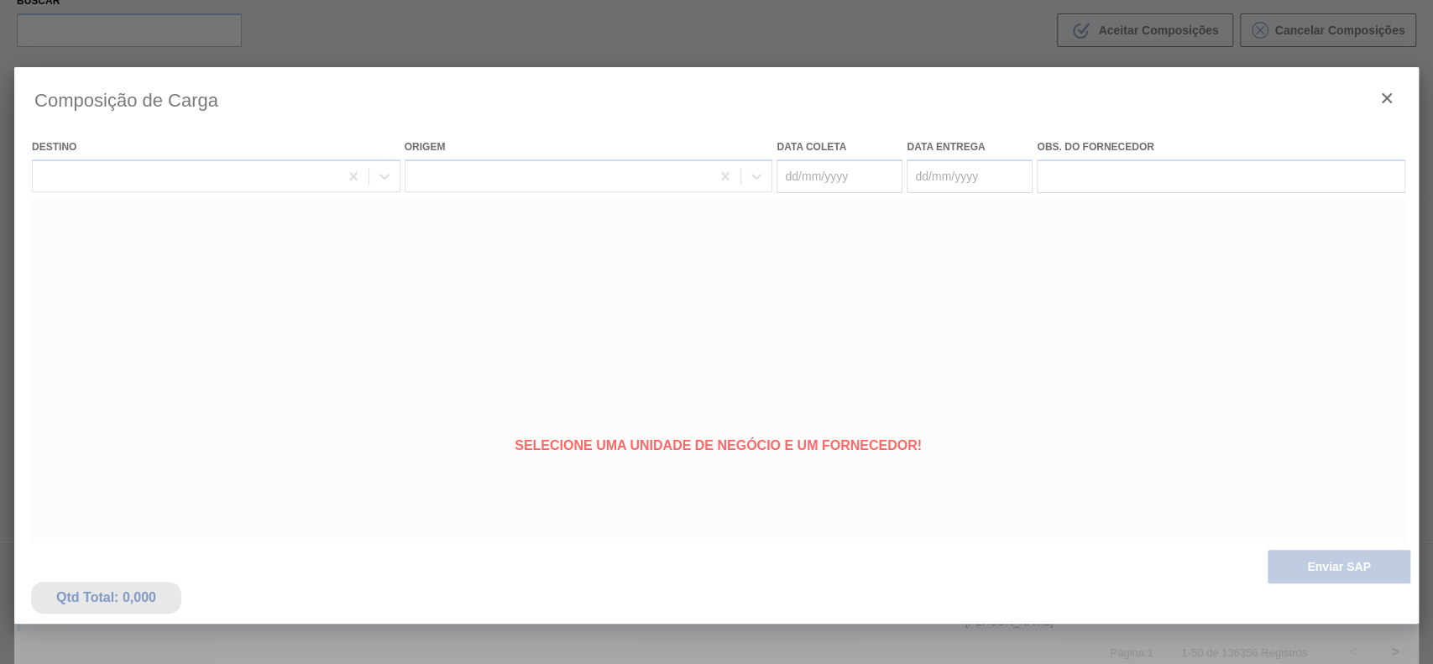
type coleta "[DATE]"
type Entrega "01/11/2025"
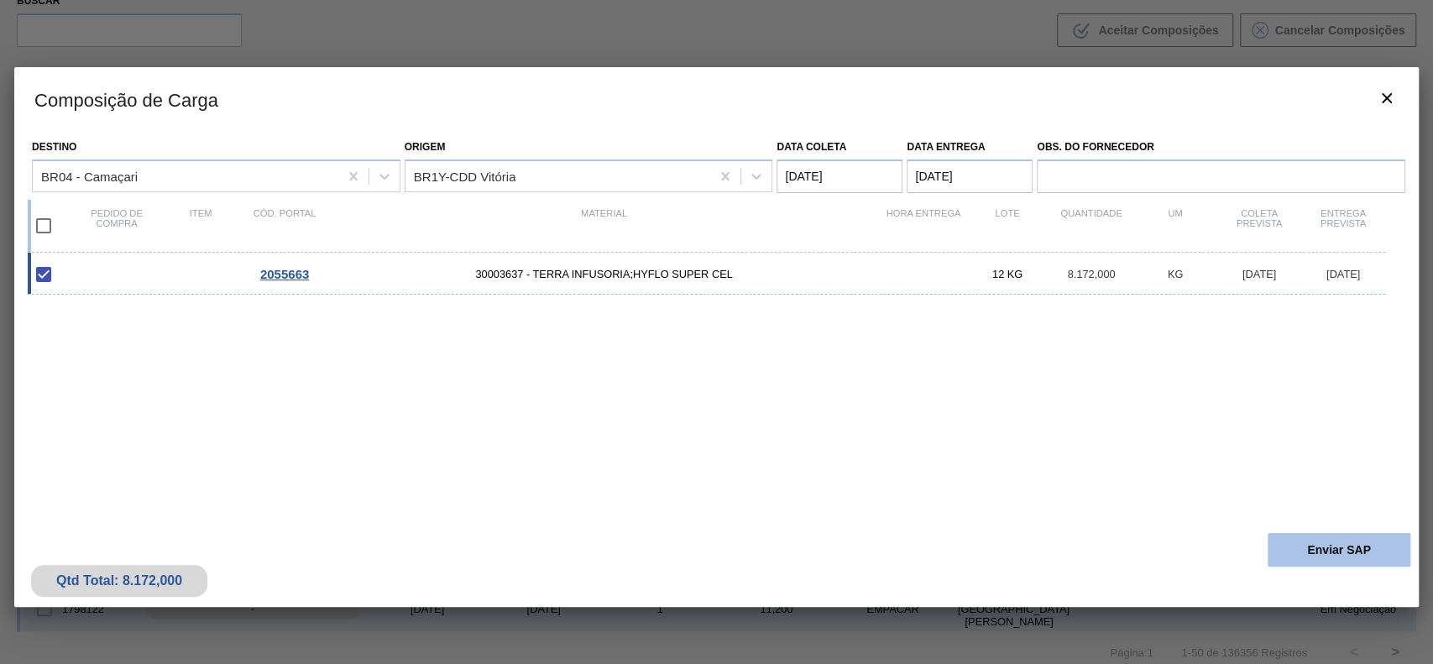
click at [1312, 551] on button "Enviar SAP" at bounding box center [1339, 550] width 143 height 34
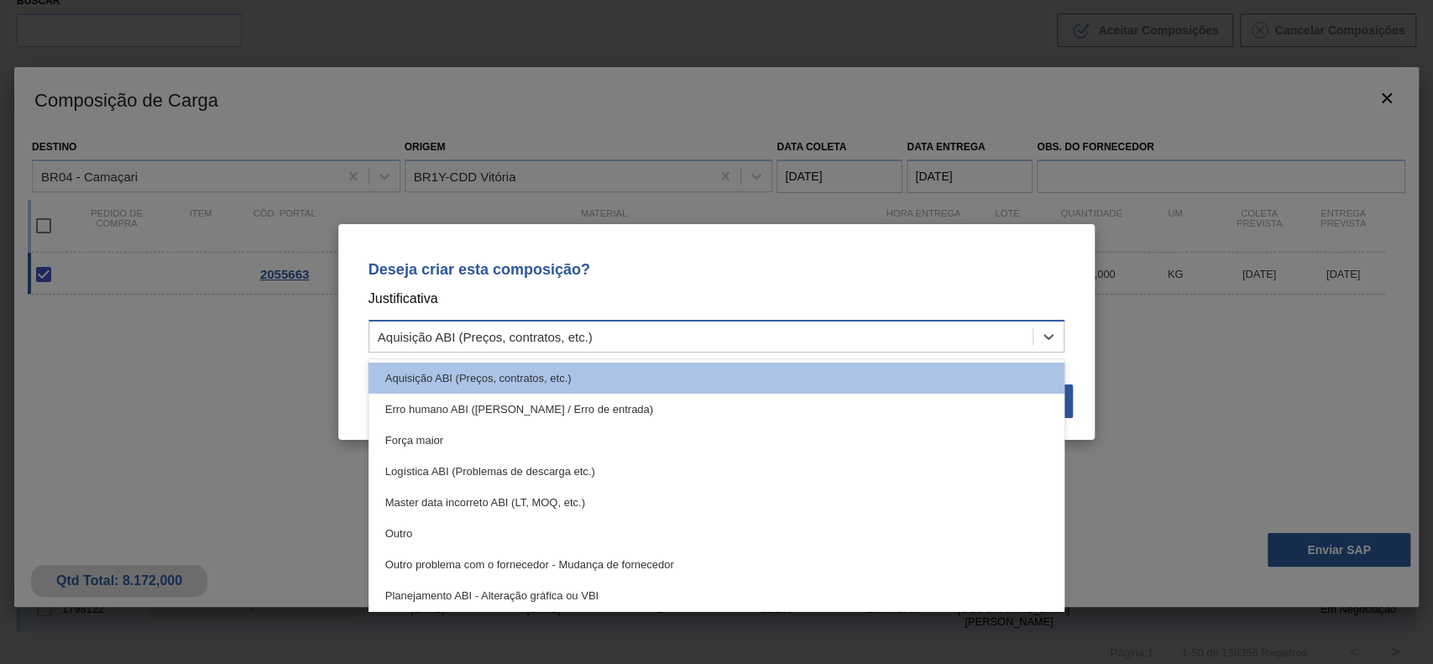
click at [695, 322] on div "Aquisição ABI (Preços, contratos, etc.)" at bounding box center [717, 336] width 697 height 33
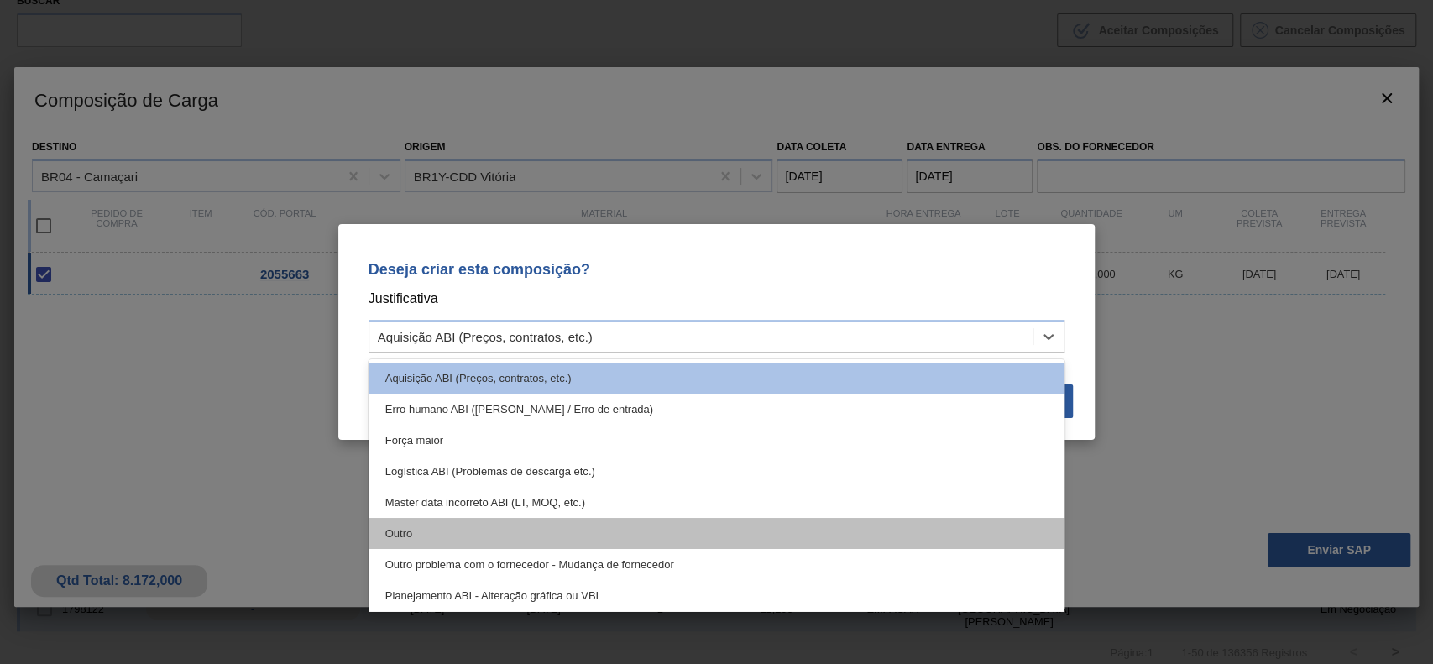
click at [423, 533] on div "Outro" at bounding box center [717, 533] width 697 height 31
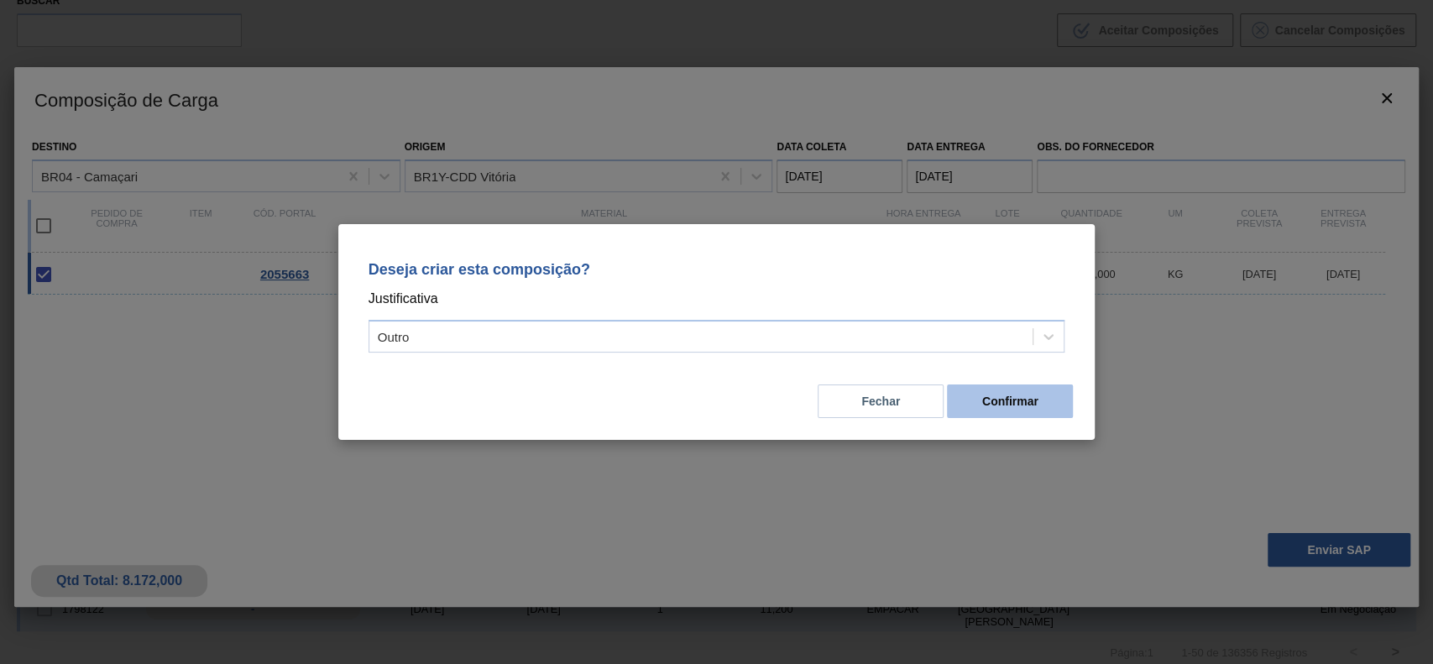
click at [993, 392] on button "Confirmar" at bounding box center [1010, 402] width 126 height 34
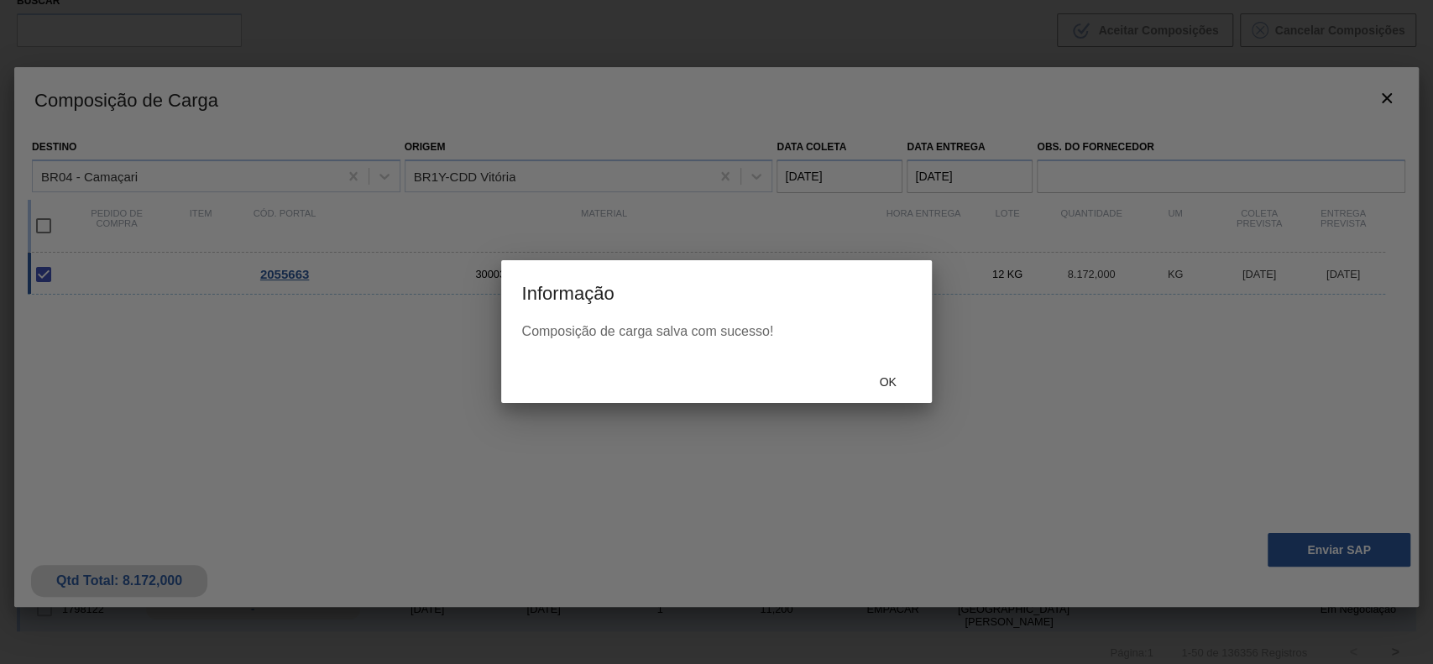
click at [866, 371] on div "Ok" at bounding box center [888, 381] width 74 height 31
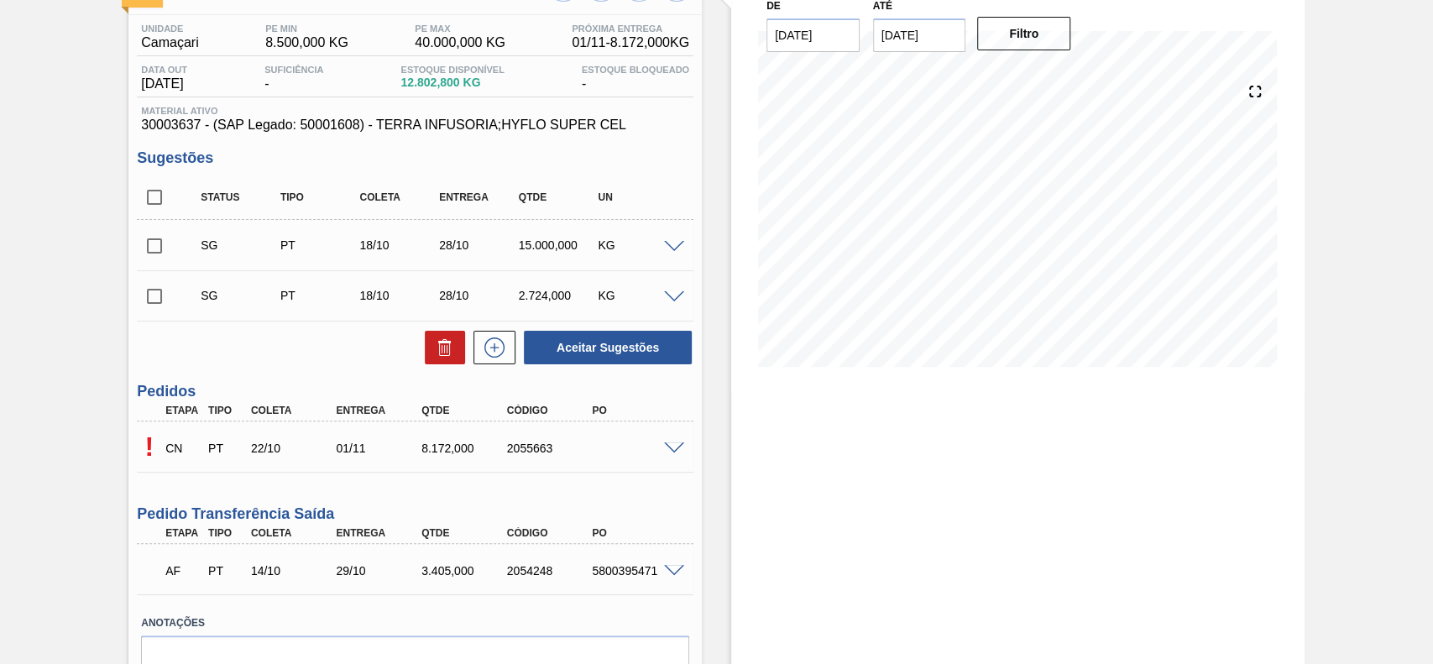
scroll to position [97, 0]
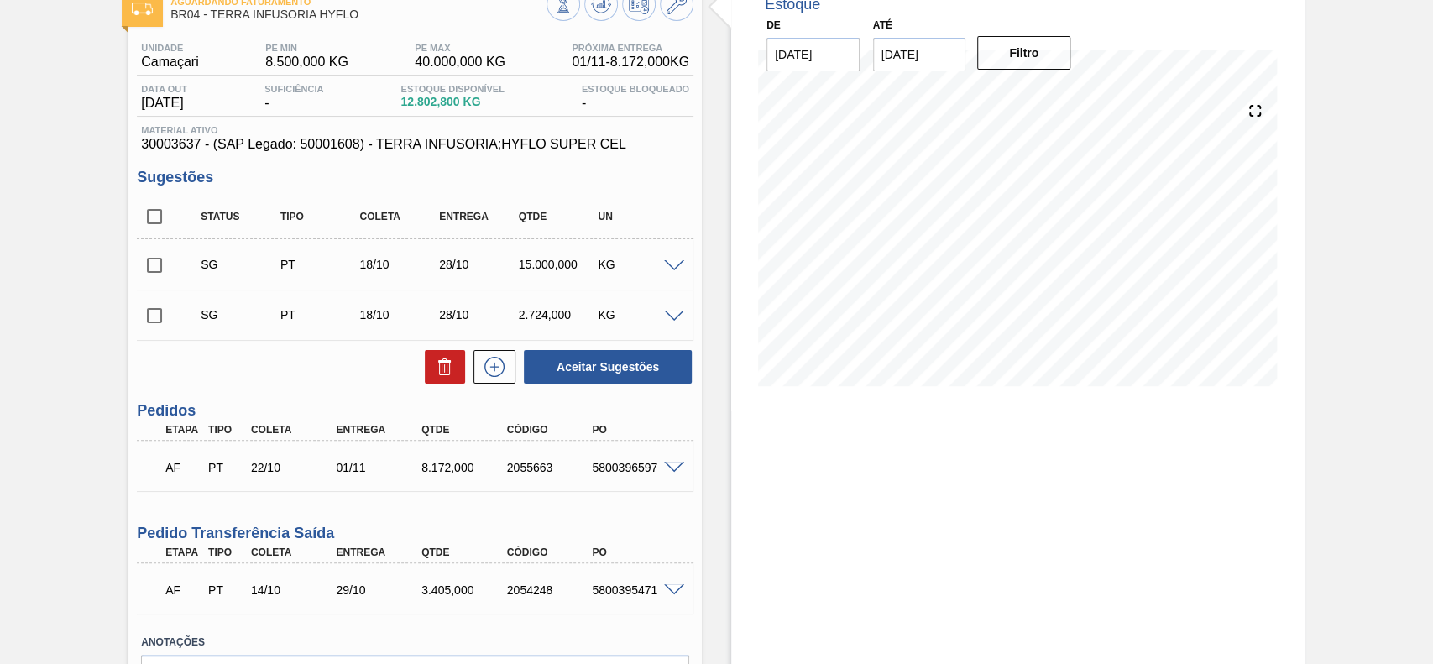
scroll to position [208, 0]
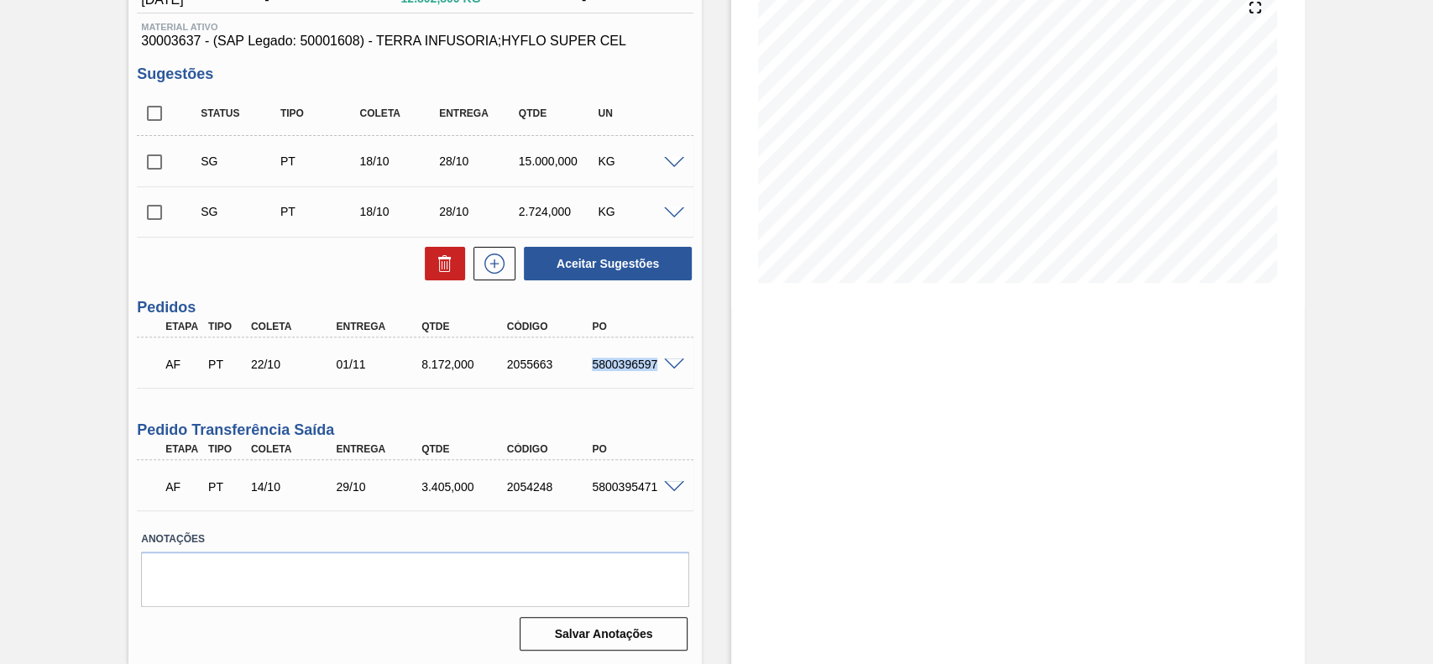
drag, startPoint x: 626, startPoint y: 371, endPoint x: 658, endPoint y: 373, distance: 31.9
click at [658, 373] on div "AF PT 22/10 01/11 8.172,000 2055663 5800396597" at bounding box center [410, 363] width 512 height 34
copy div "5800396597"
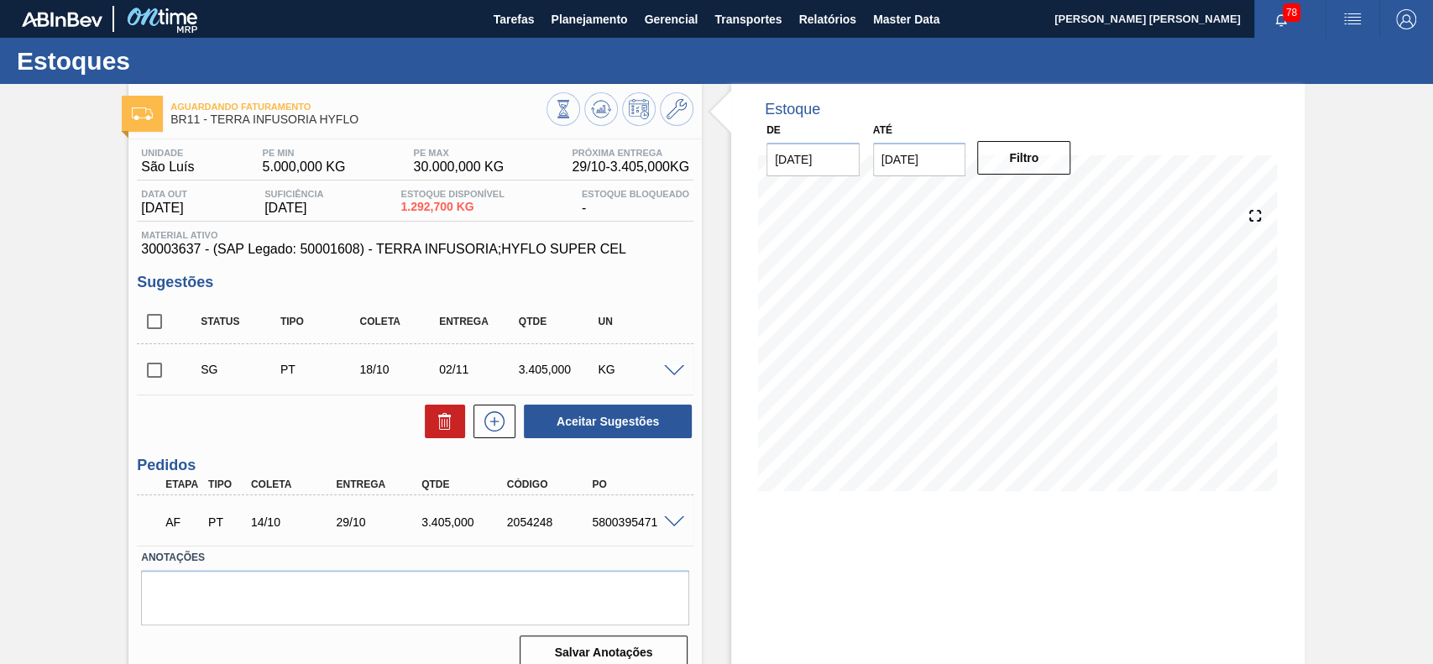
click at [665, 369] on span at bounding box center [674, 371] width 20 height 13
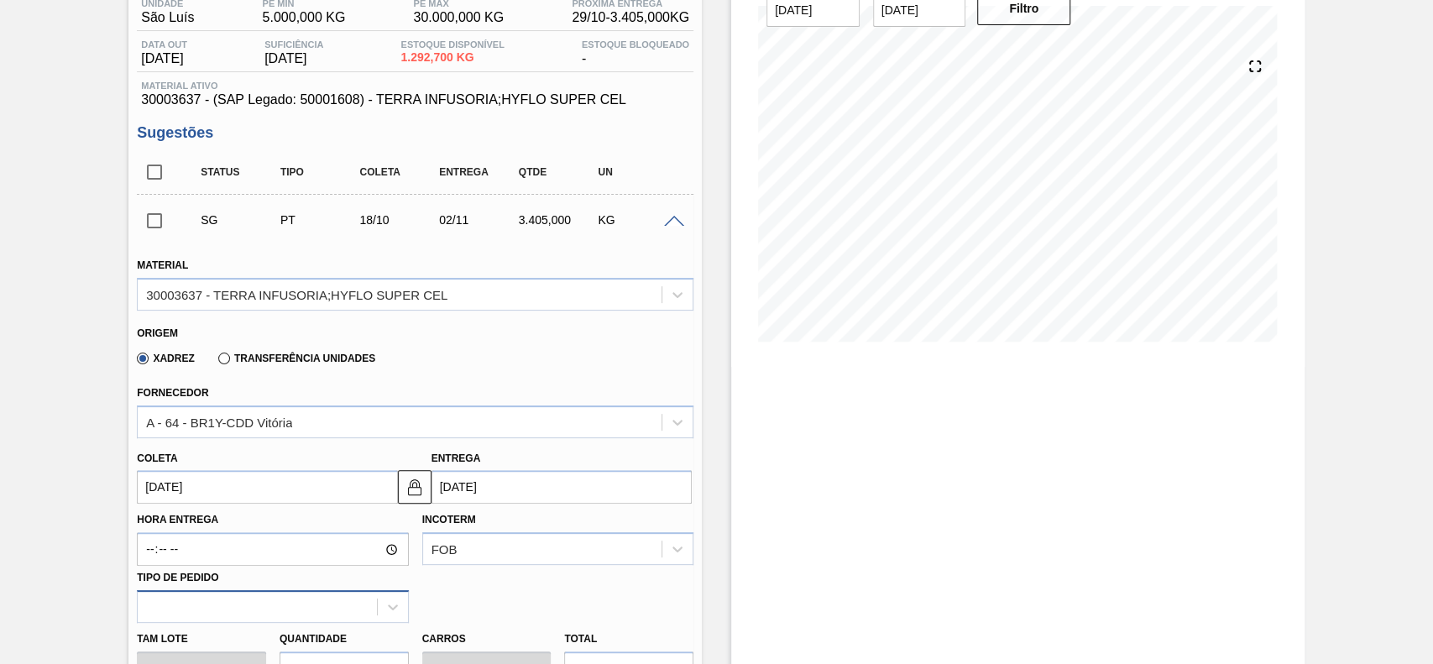
scroll to position [336, 0]
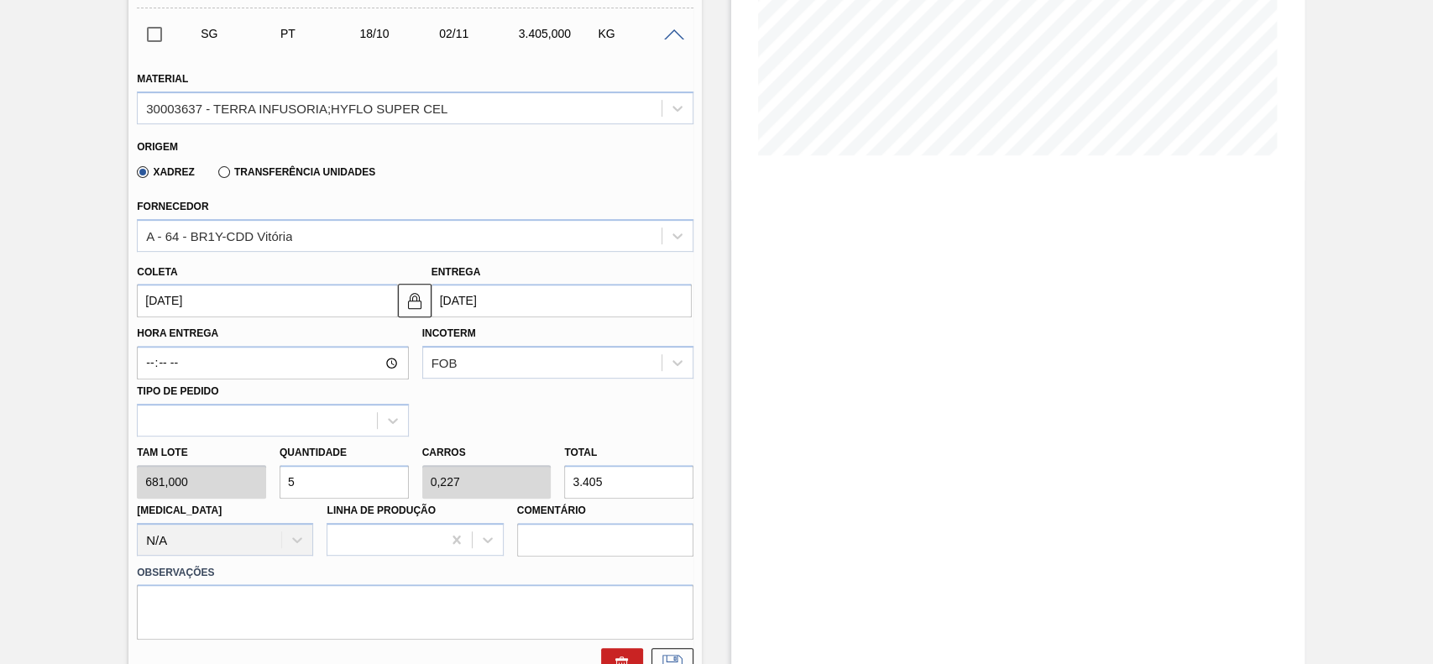
click at [252, 296] on input "[DATE]" at bounding box center [267, 301] width 260 height 34
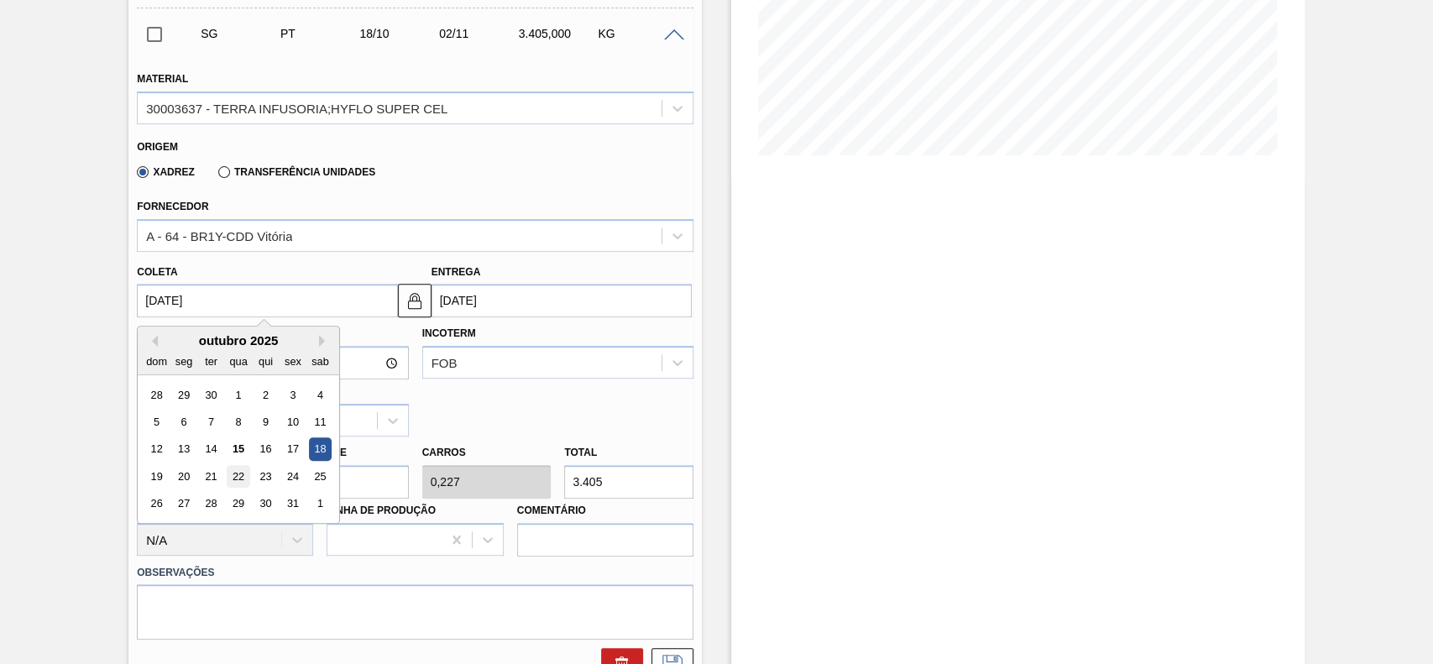
click at [235, 474] on div "22" at bounding box center [239, 476] width 23 height 23
type input "[DATE]"
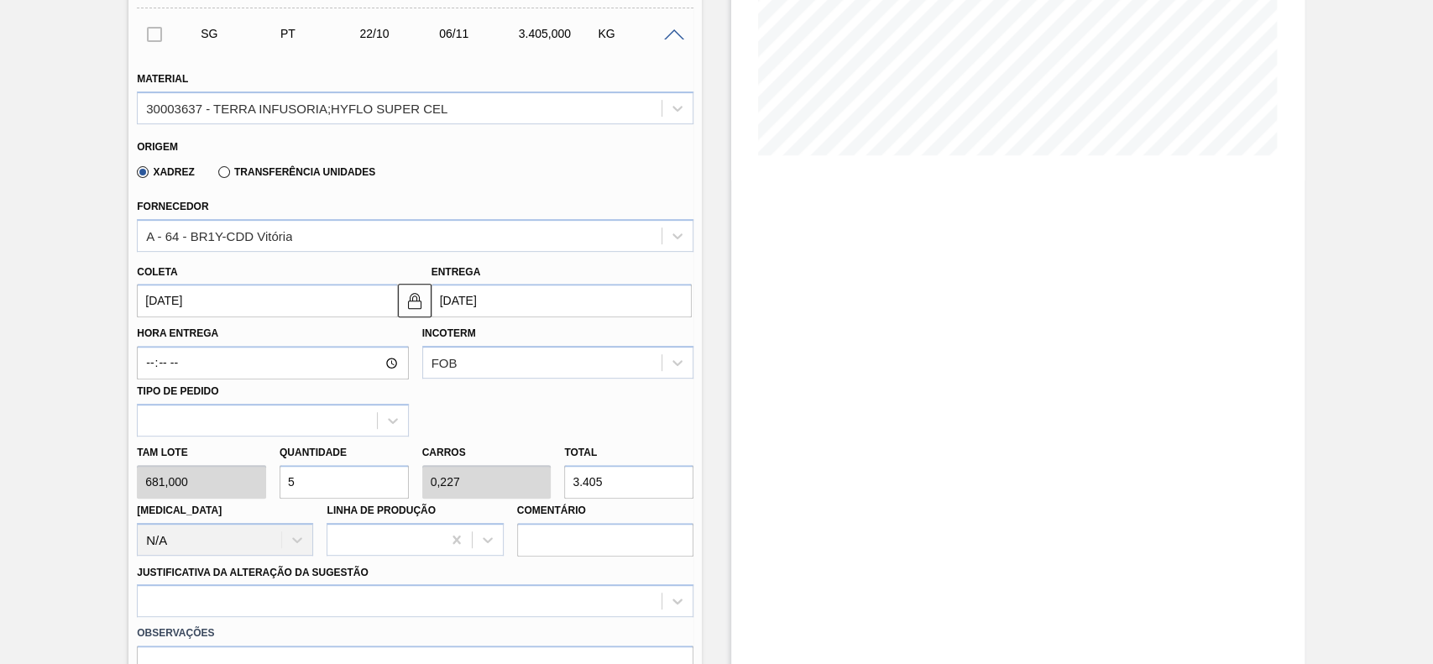
click at [333, 483] on input "5" at bounding box center [344, 482] width 129 height 34
type input "1"
type input "0,045"
type input "681"
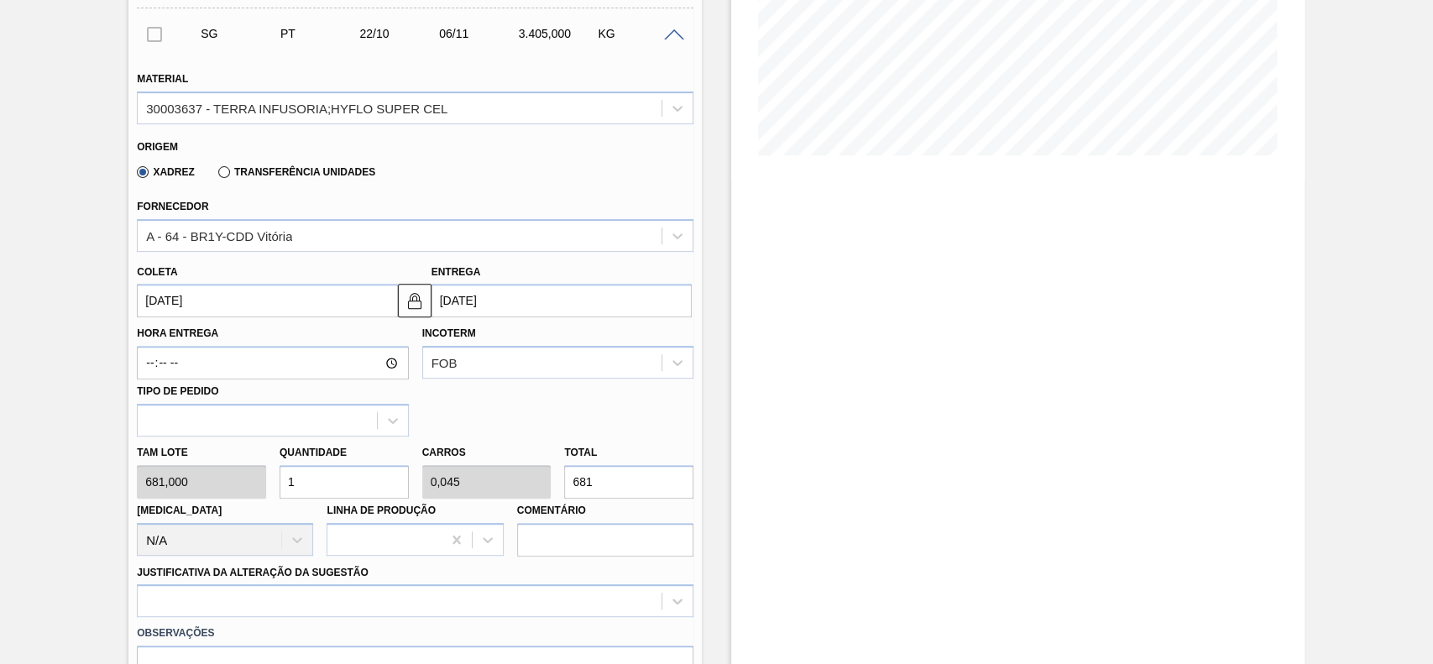
type input "12"
type input "0,545"
type input "8.172"
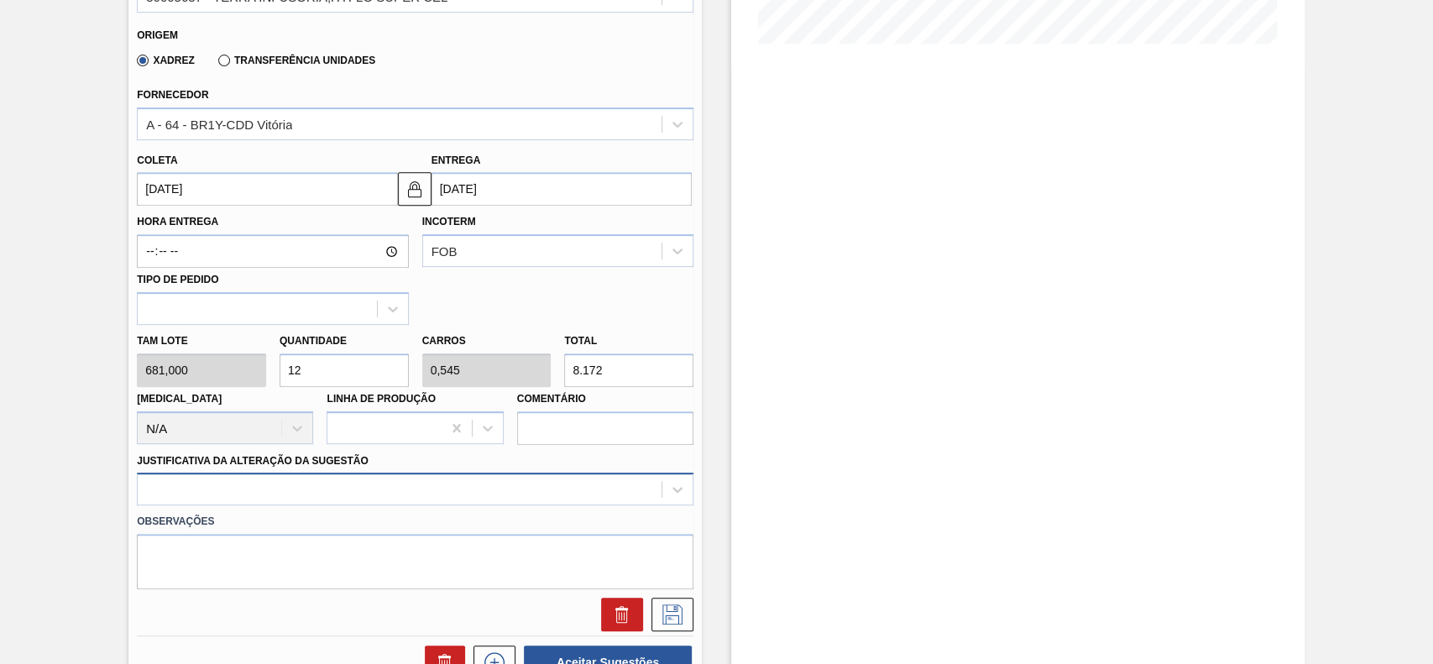
type input "12"
click at [304, 482] on div at bounding box center [415, 489] width 557 height 33
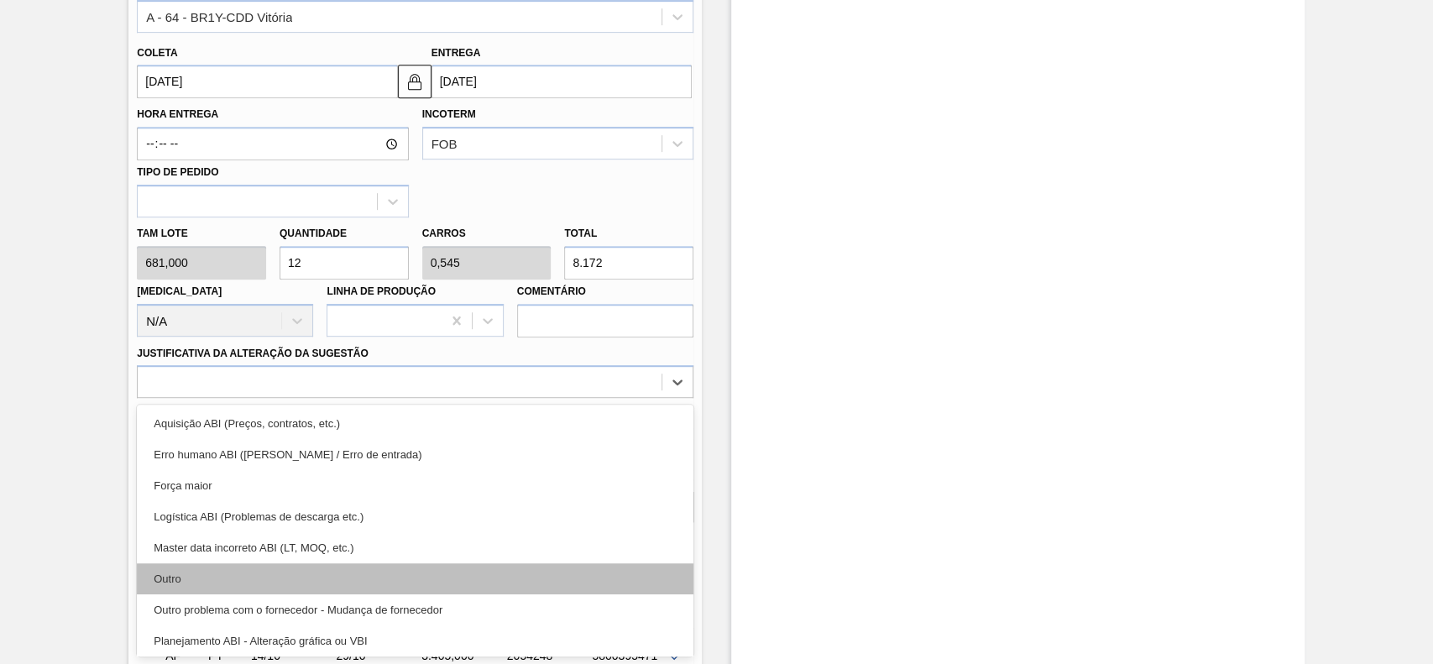
click at [262, 581] on div "Outro" at bounding box center [415, 578] width 557 height 31
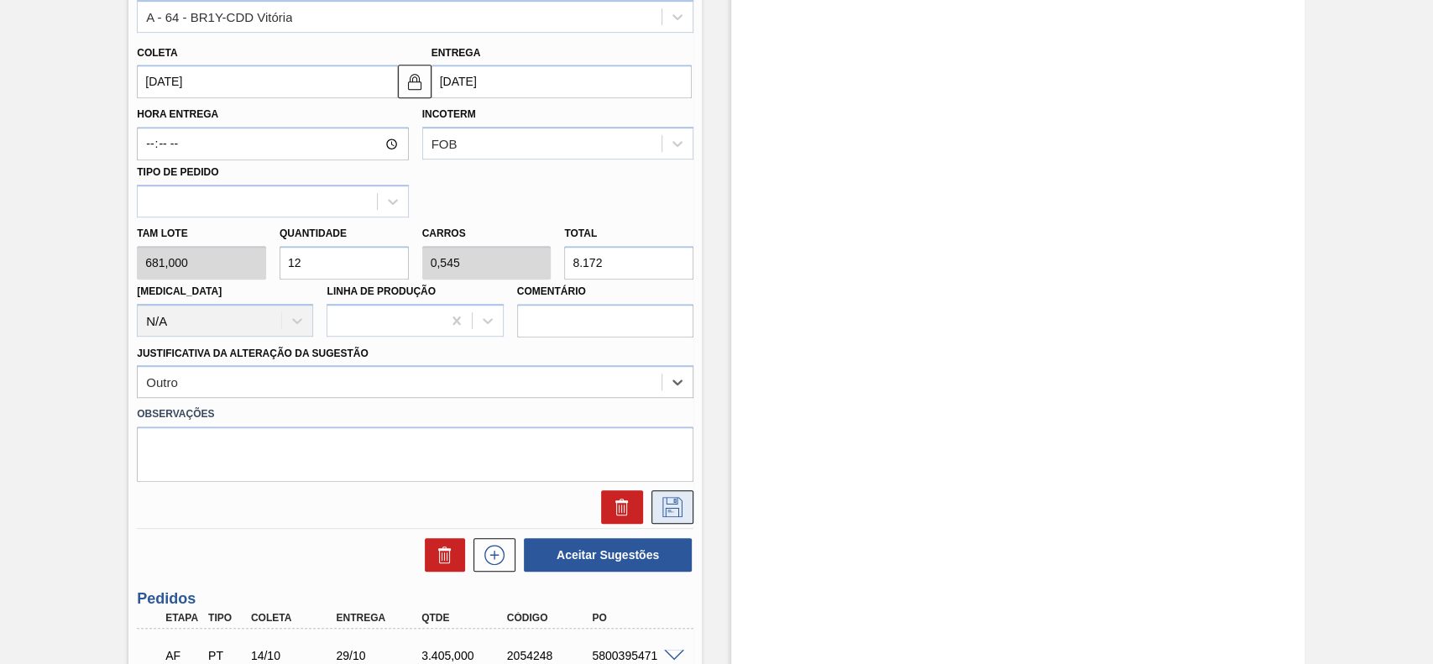
click at [665, 509] on icon at bounding box center [672, 507] width 20 height 20
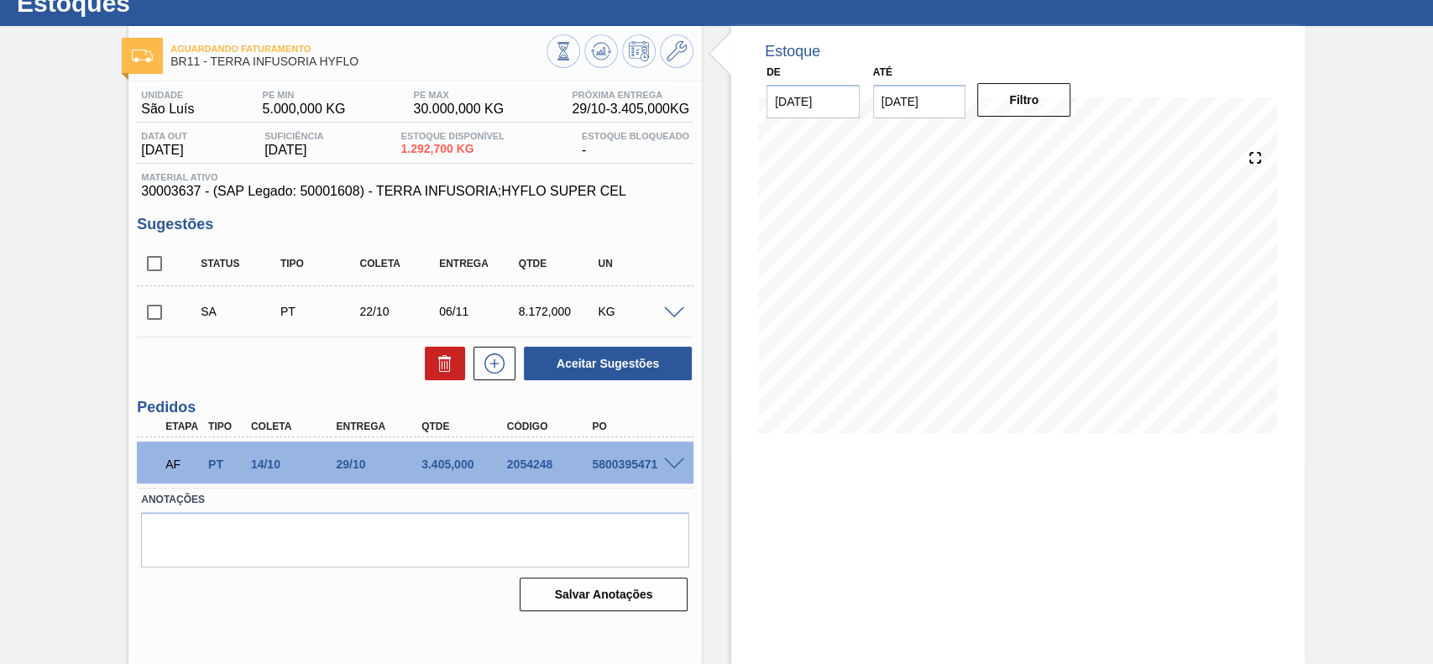
scroll to position [58, 0]
click at [160, 326] on input "checkbox" at bounding box center [154, 312] width 35 height 35
click at [595, 357] on button "Aceitar Sugestões" at bounding box center [608, 364] width 168 height 34
checkbox input "false"
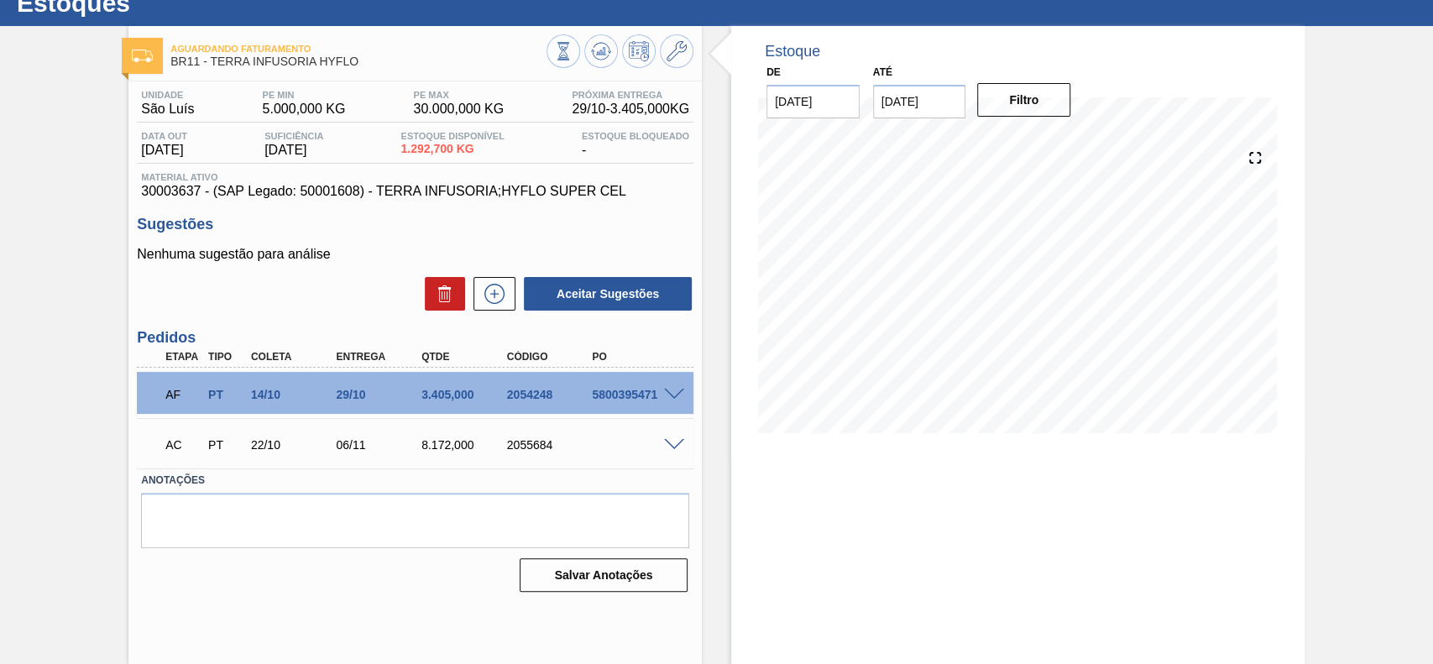
click at [668, 450] on span at bounding box center [674, 445] width 20 height 13
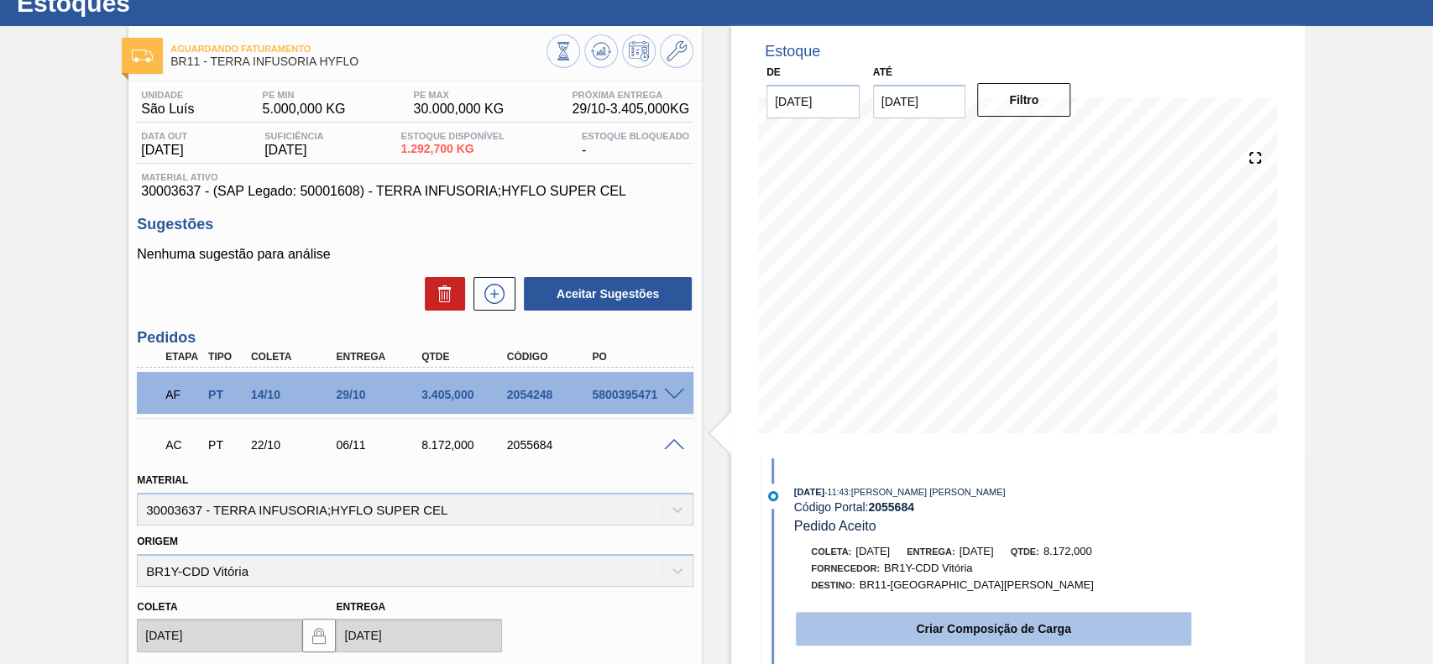
click at [927, 629] on button "Criar Composição de Carga" at bounding box center [993, 629] width 395 height 34
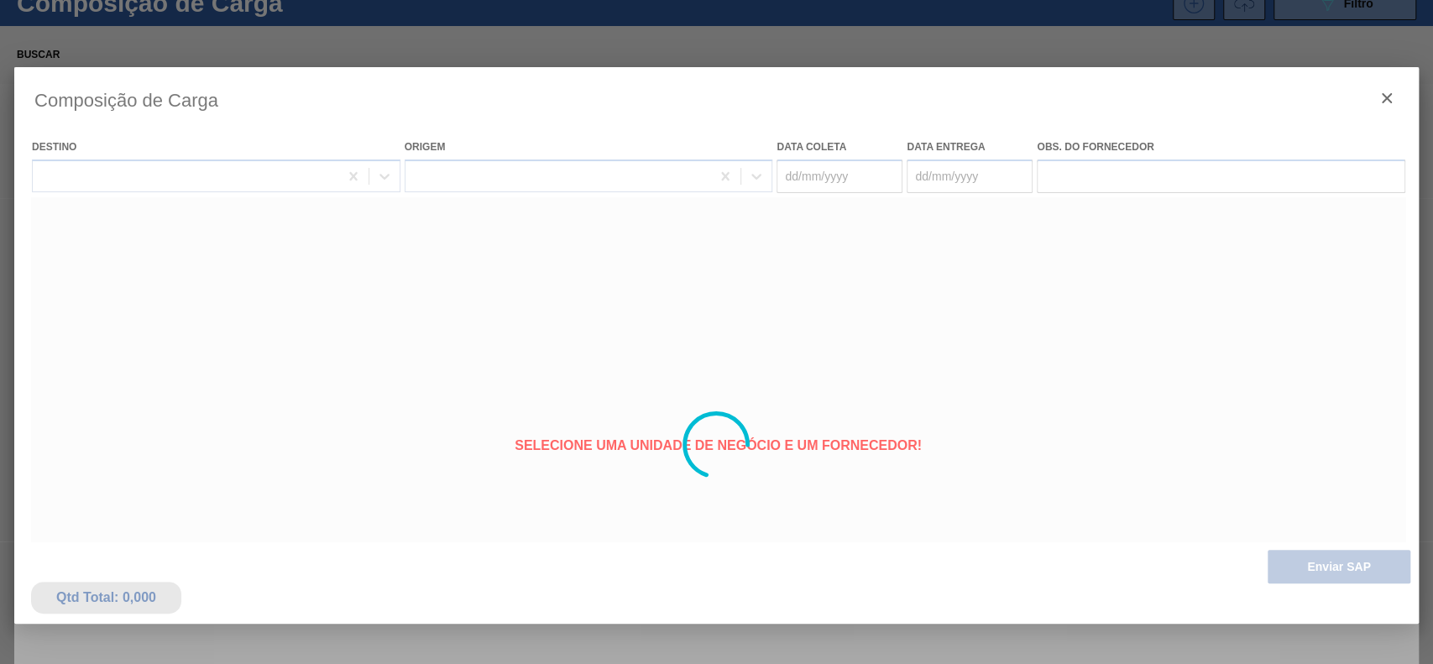
type coleta "[DATE]"
type Entrega "06/11/2025"
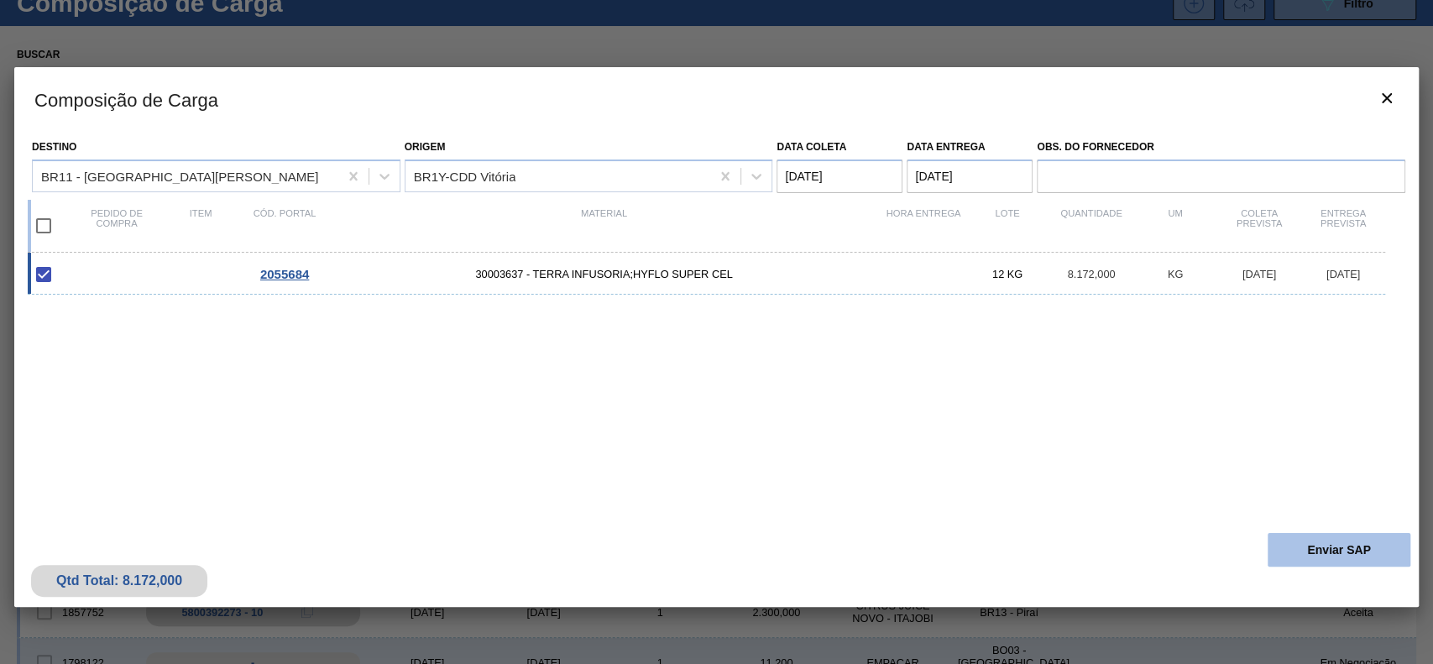
click at [1290, 540] on button "Enviar SAP" at bounding box center [1339, 550] width 143 height 34
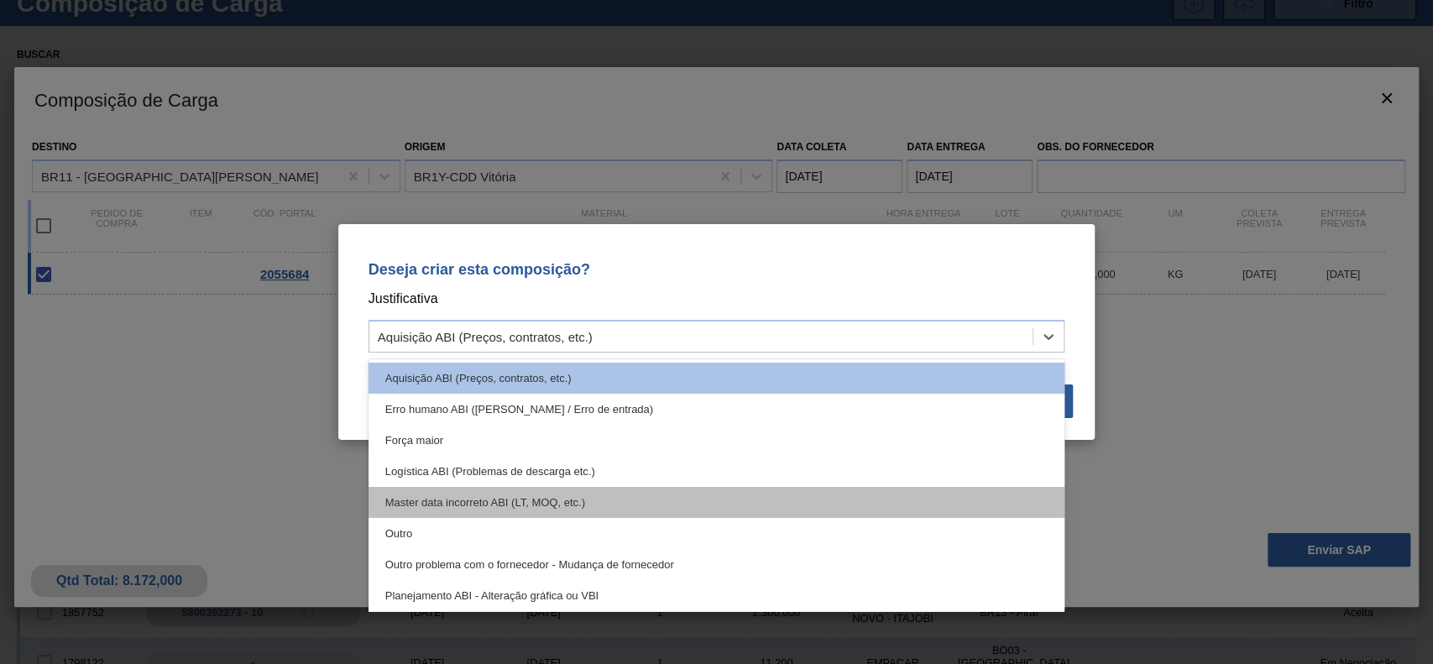
drag, startPoint x: 855, startPoint y: 335, endPoint x: 489, endPoint y: 503, distance: 402.0
click at [851, 335] on div "Aquisição ABI (Preços, contratos, etc.)" at bounding box center [701, 337] width 664 height 24
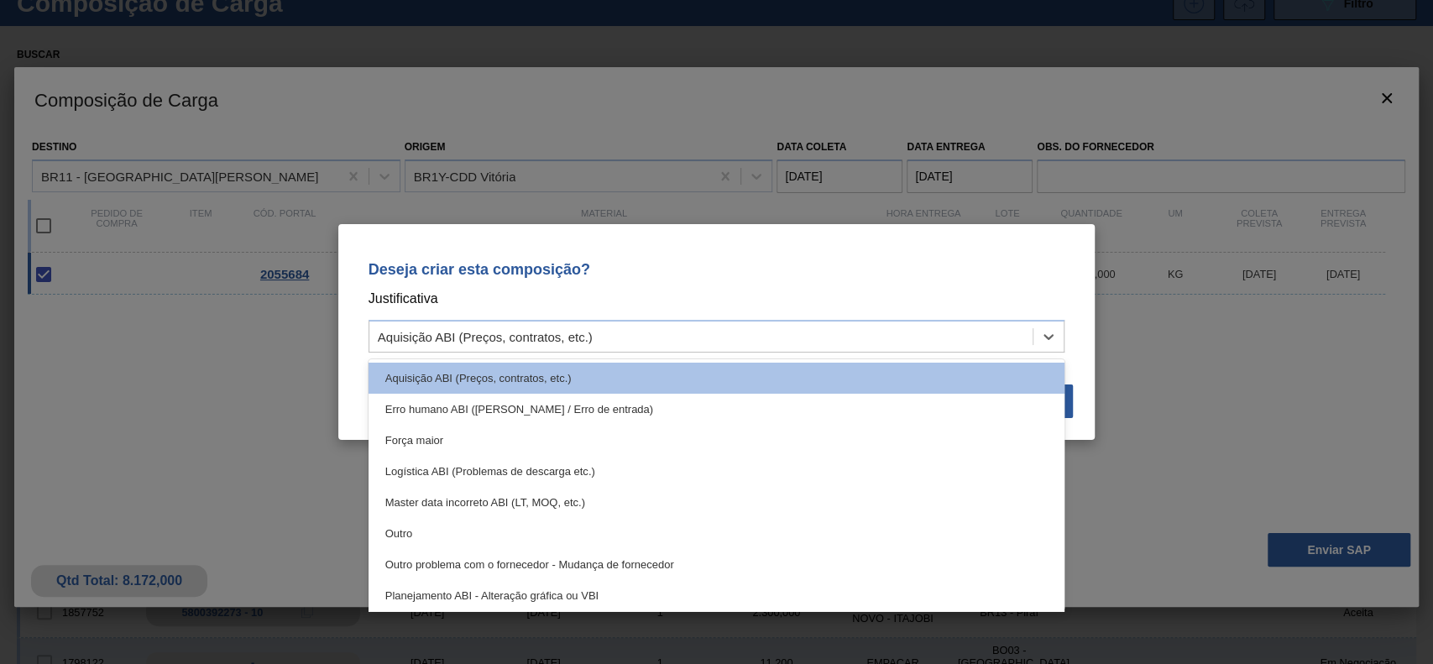
click at [475, 539] on div "Outro" at bounding box center [717, 533] width 697 height 31
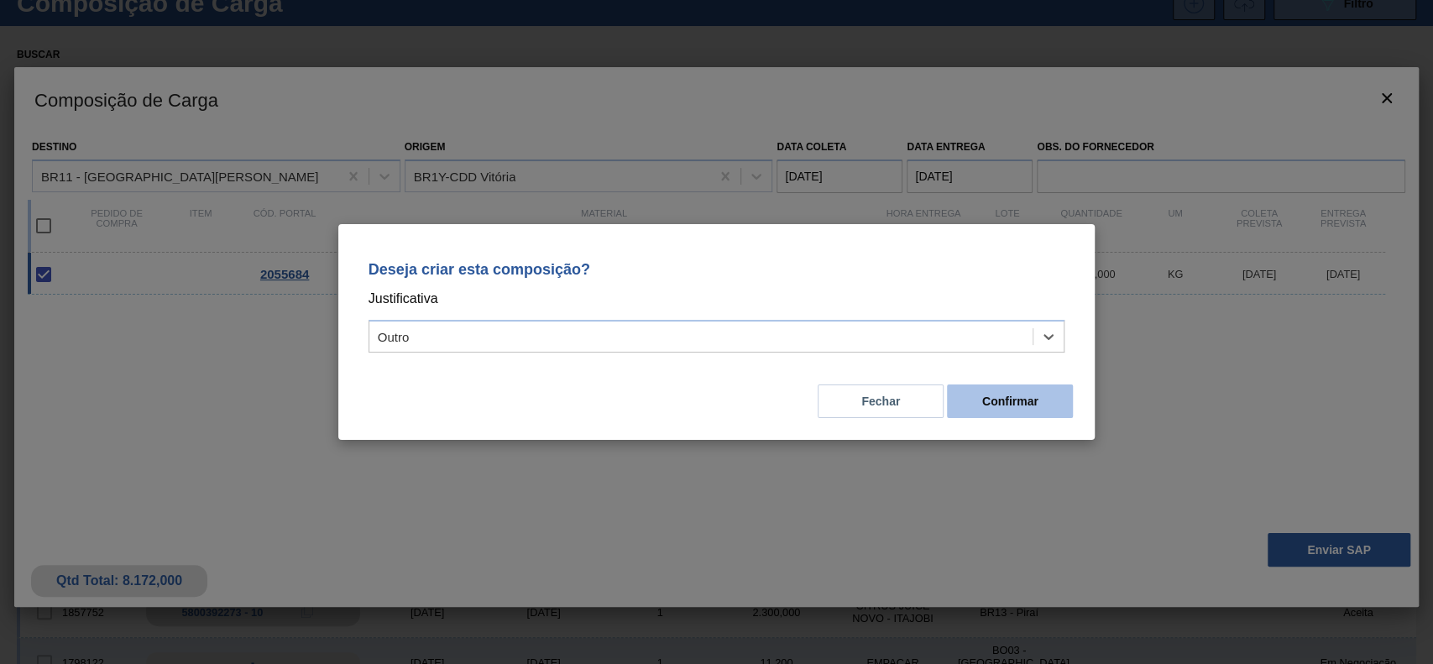
click at [1015, 410] on button "Confirmar" at bounding box center [1010, 402] width 126 height 34
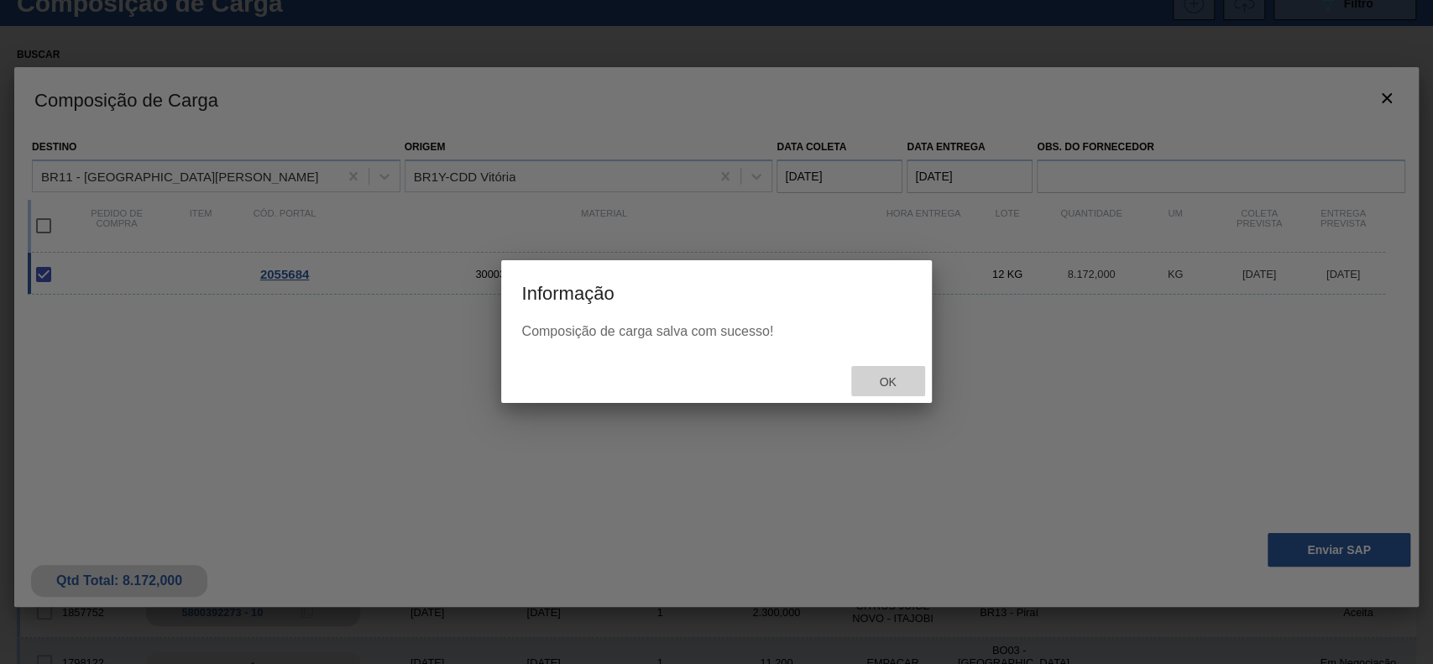
click at [900, 384] on span "Ok" at bounding box center [888, 381] width 44 height 13
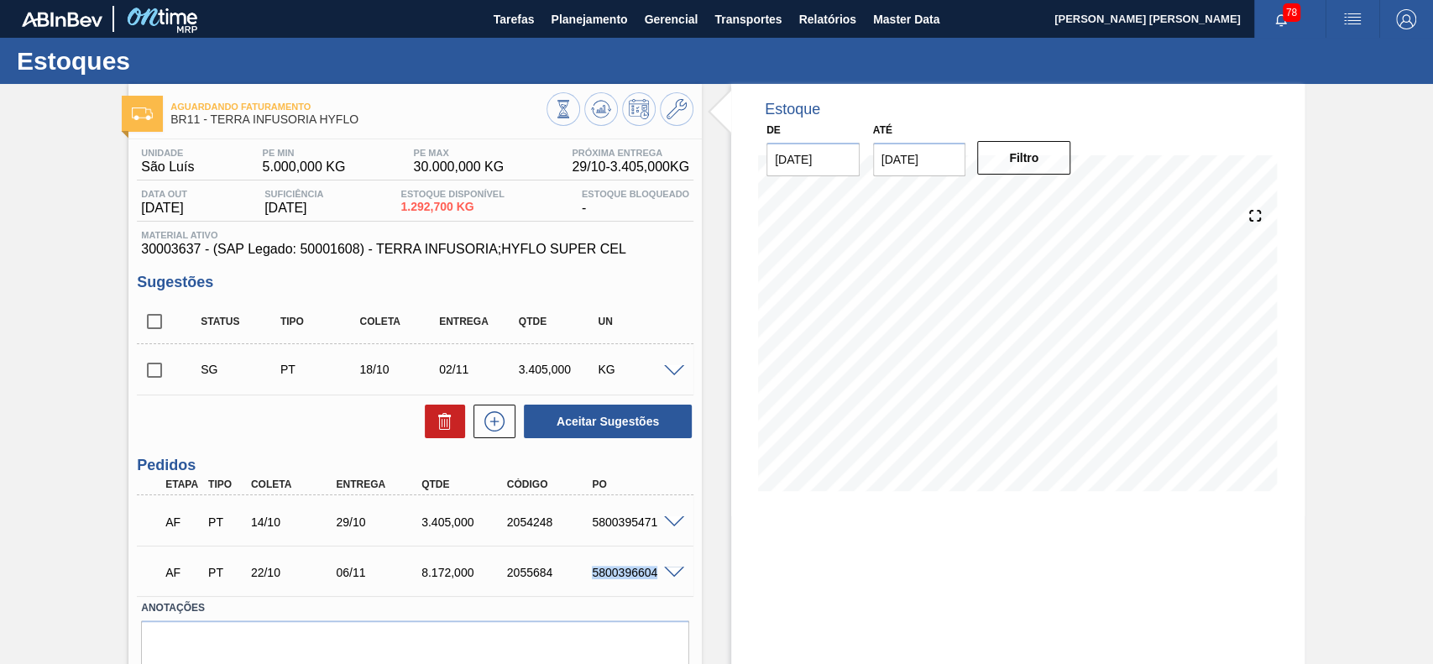
drag, startPoint x: 589, startPoint y: 577, endPoint x: 656, endPoint y: 583, distance: 66.6
click at [656, 583] on div "AF PT 22/10 06/11 8.172,000 2055684 5800396604" at bounding box center [410, 571] width 512 height 34
copy div "5800396604"
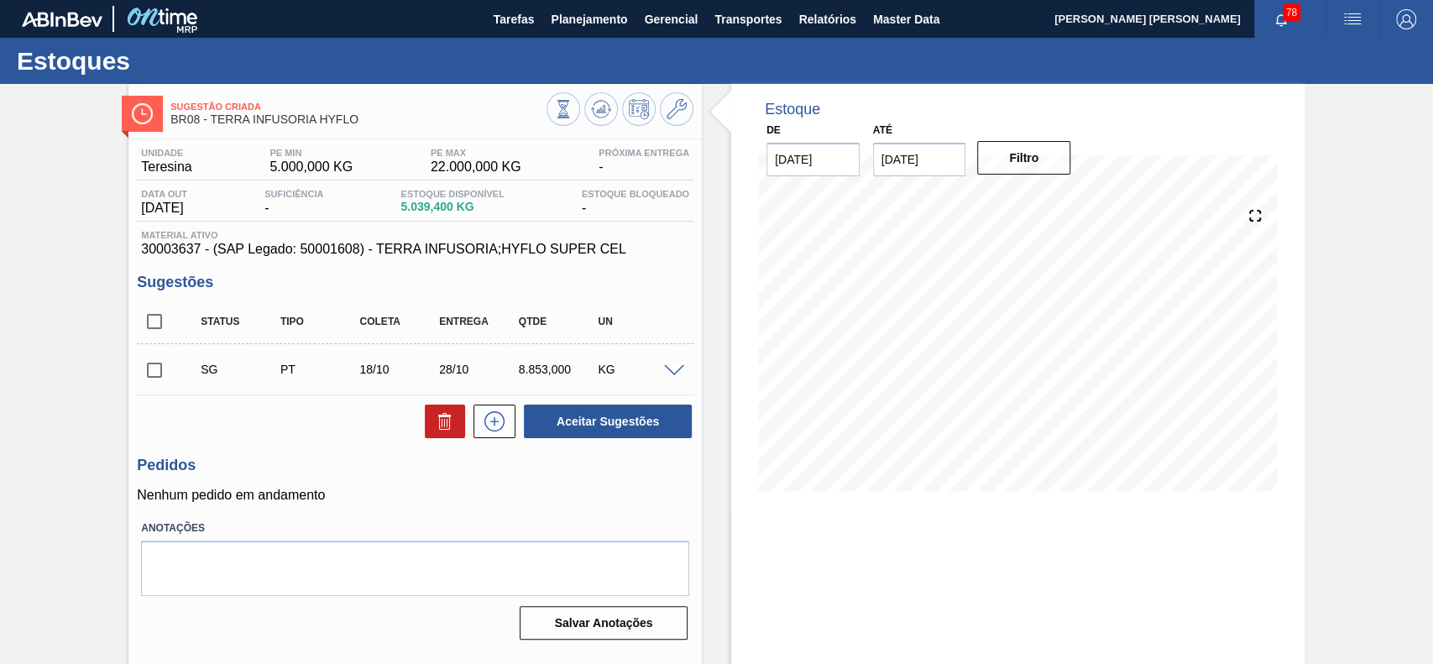
click at [669, 364] on div "SG PT 18/10 28/10 8.853,000 KG" at bounding box center [415, 369] width 557 height 42
click at [676, 369] on span at bounding box center [674, 371] width 20 height 13
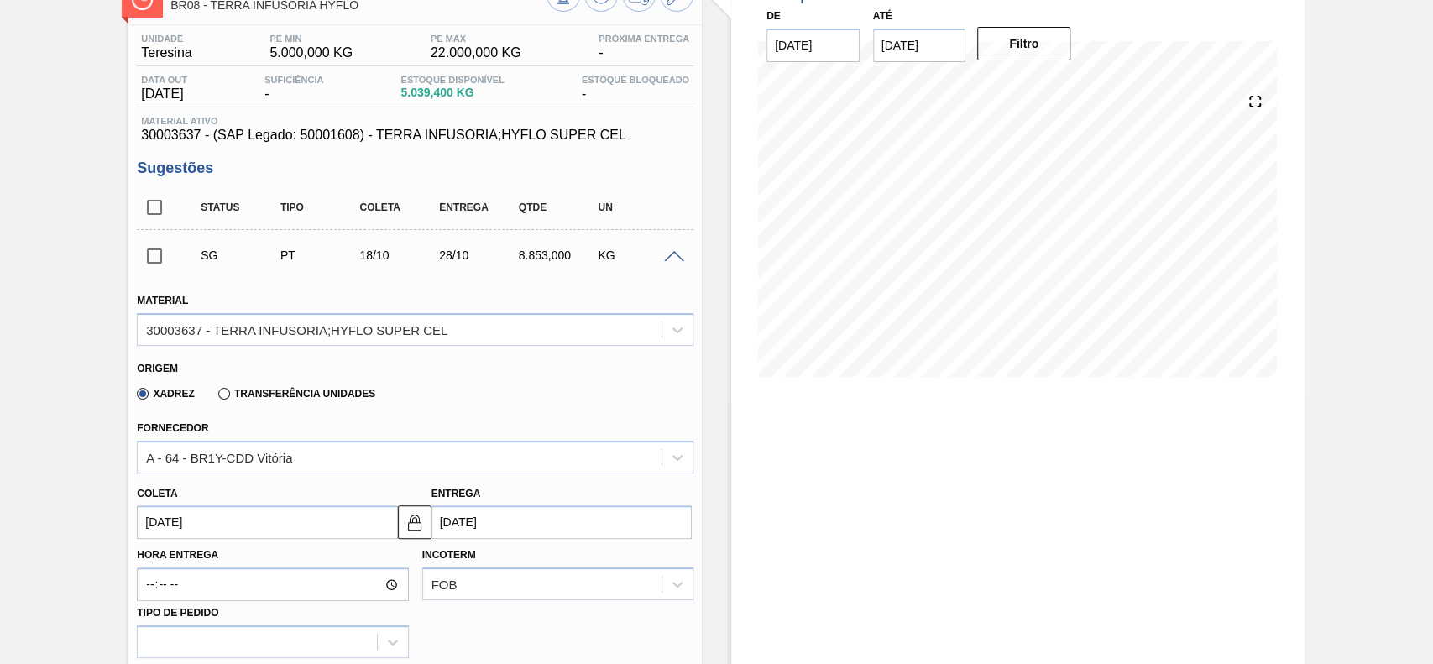
scroll to position [336, 0]
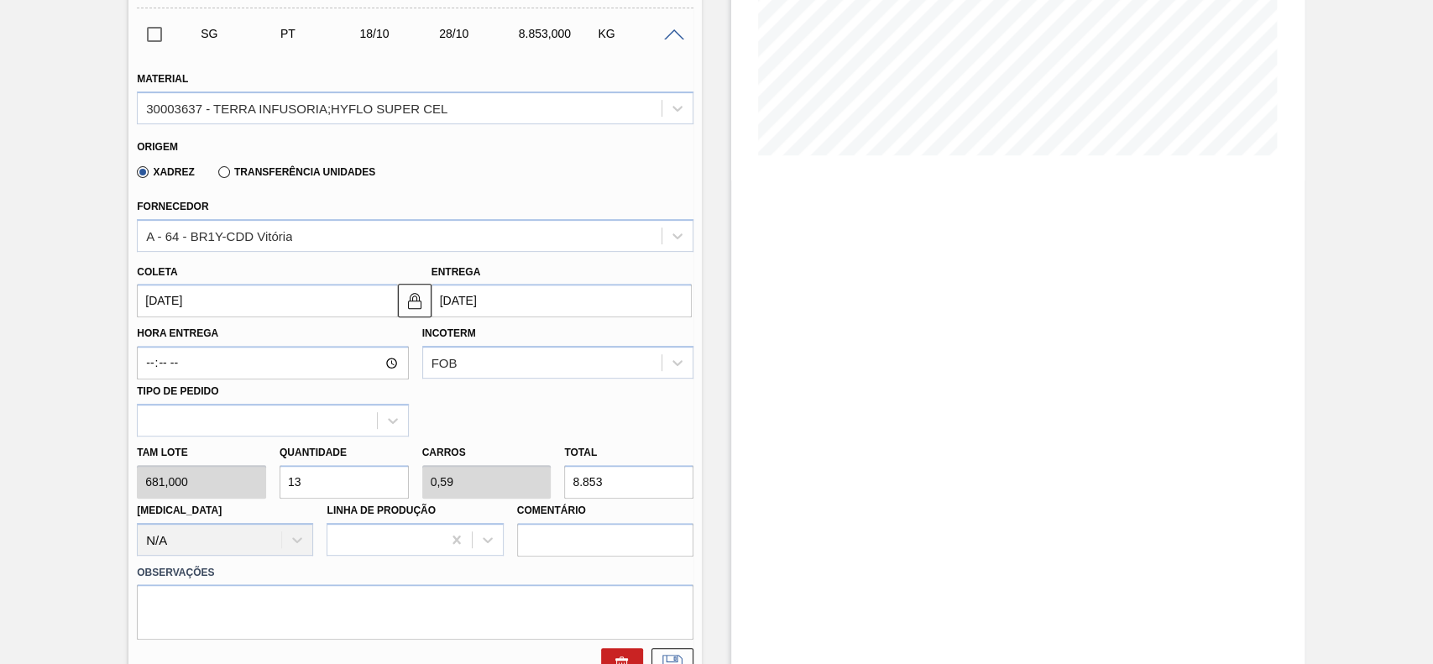
click at [236, 290] on input "18/10/2025" at bounding box center [267, 301] width 260 height 34
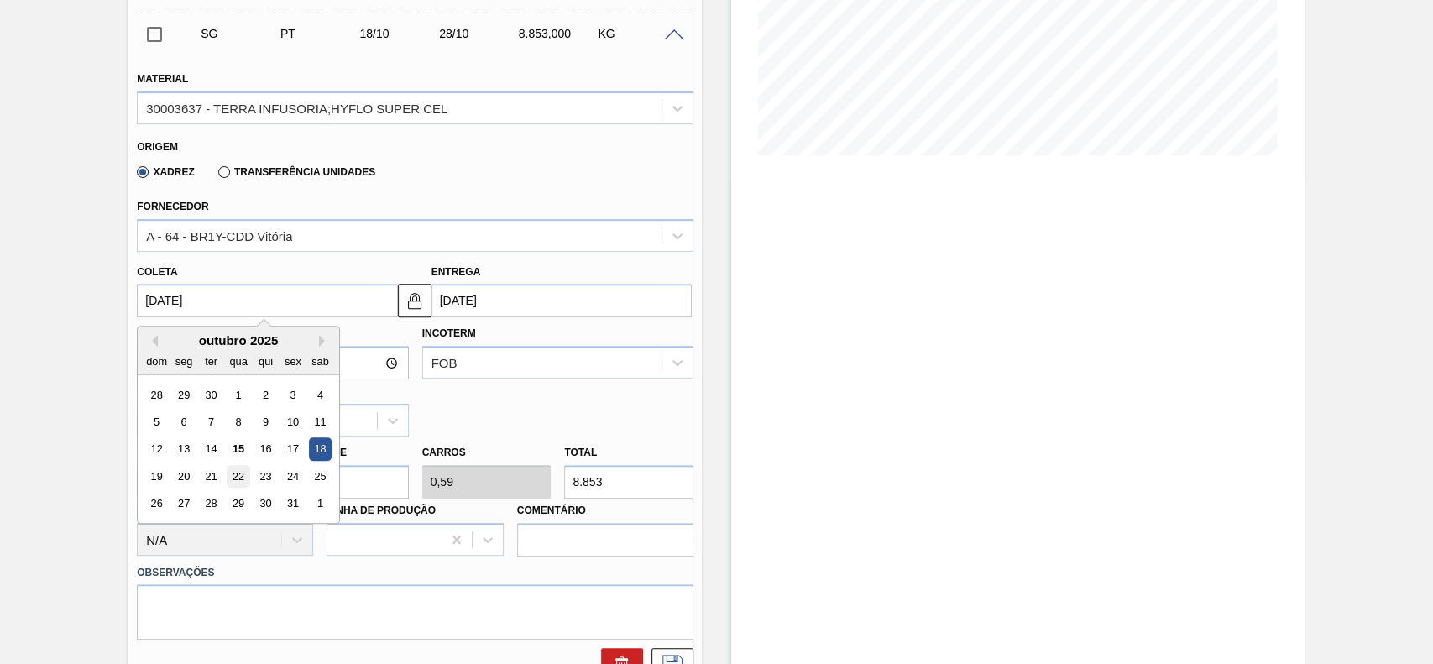
click at [243, 473] on div "22" at bounding box center [239, 476] width 23 height 23
type input "[DATE]"
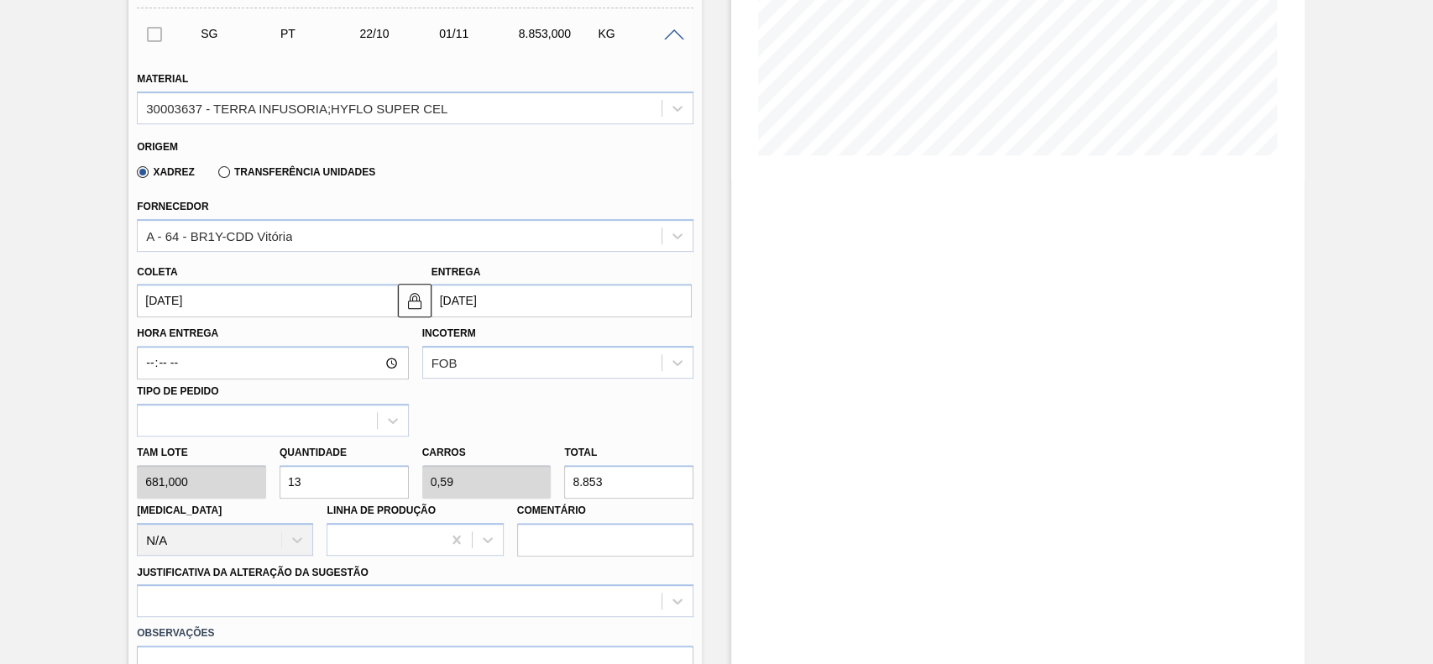
click at [359, 482] on input "13" at bounding box center [344, 482] width 129 height 34
type input "1"
type input "0,045"
type input "681"
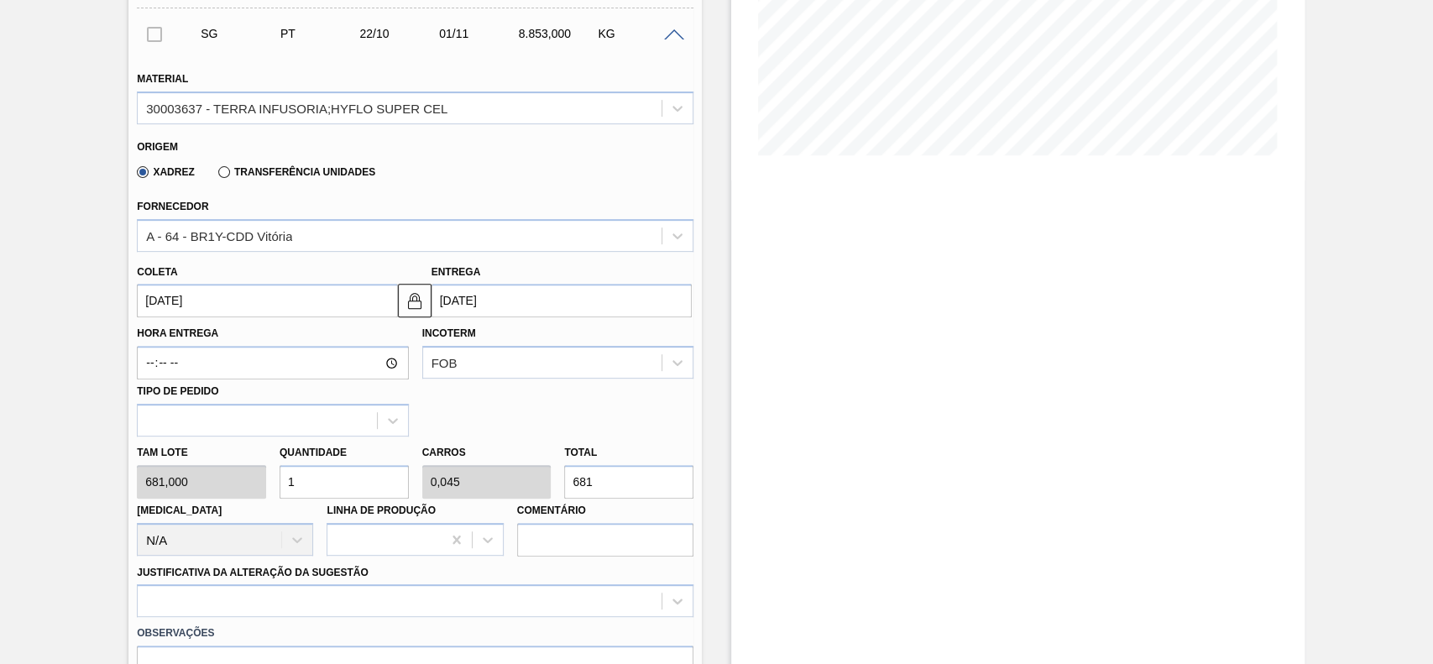
type input "12"
type input "0,545"
type input "8.172"
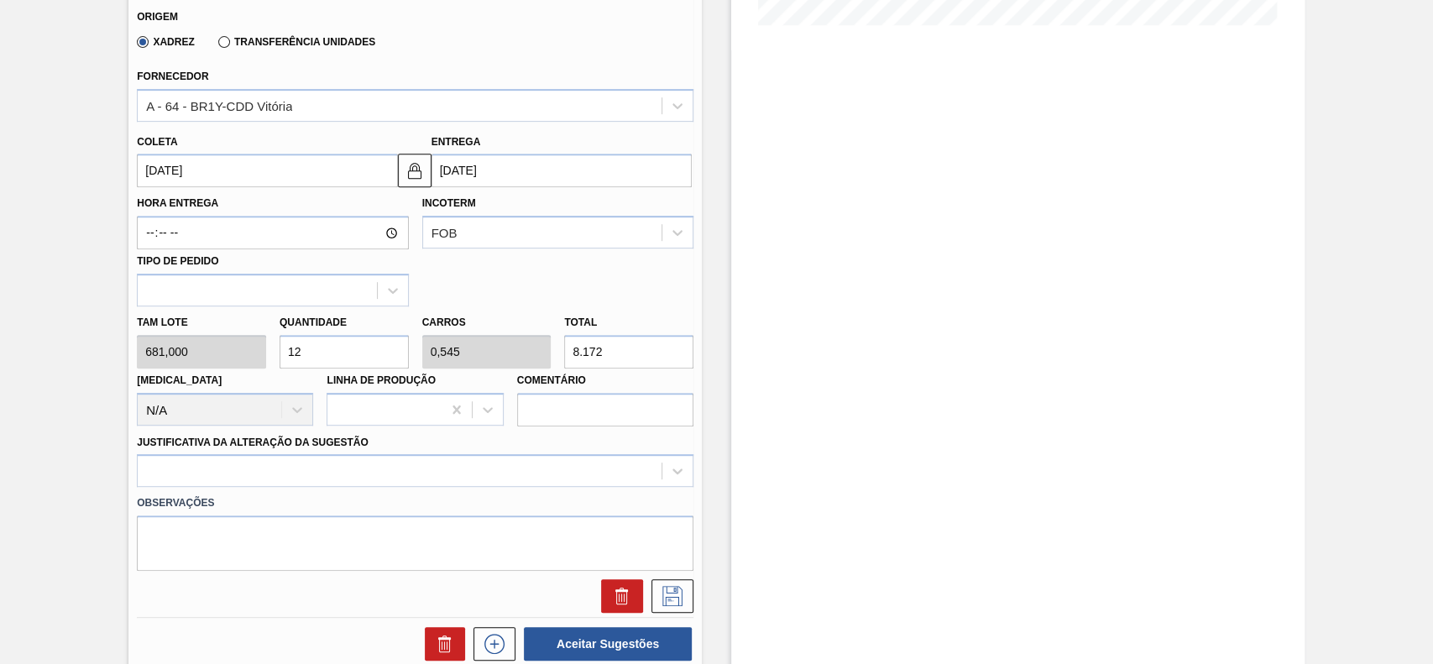
scroll to position [559, 0]
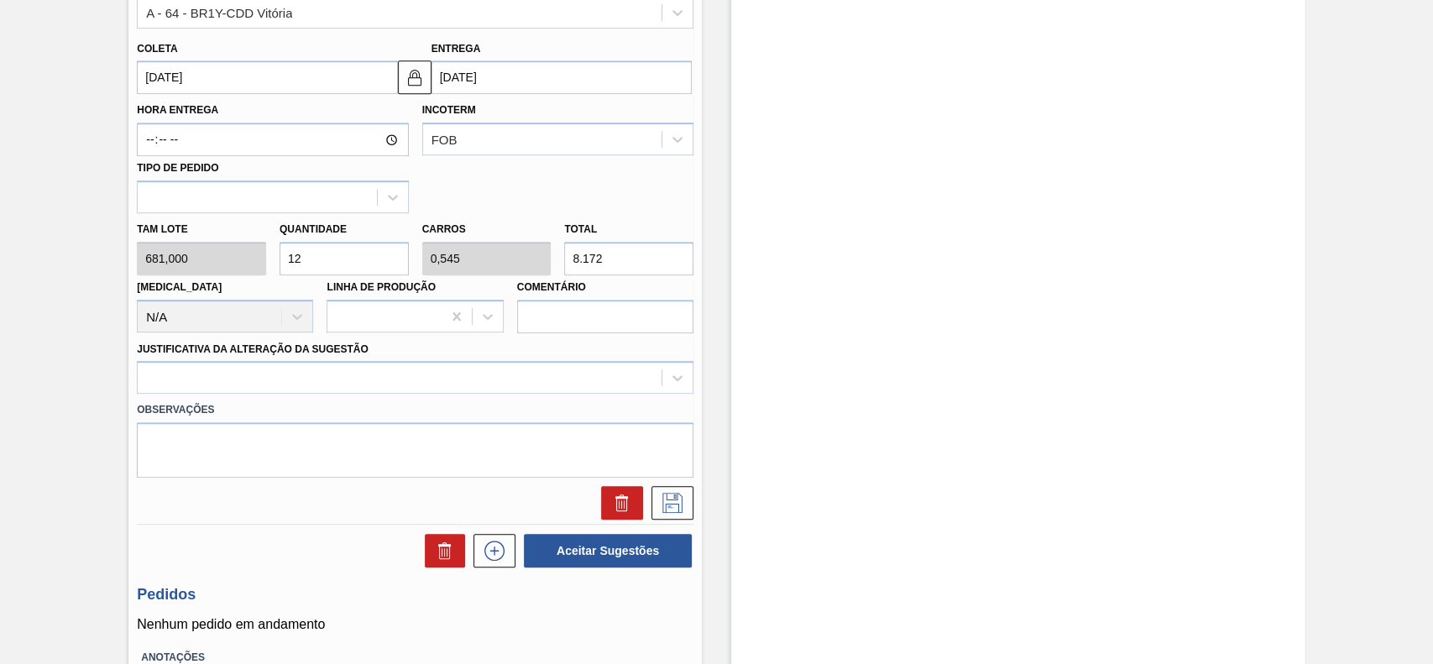
type input "12"
drag, startPoint x: 288, startPoint y: 399, endPoint x: 288, endPoint y: 389, distance: 10.1
click at [288, 389] on div "Material 30003637 - TERRA INFUSORIA;HYFLO SUPER CEL Origem Xadrez Transferência…" at bounding box center [415, 175] width 557 height 688
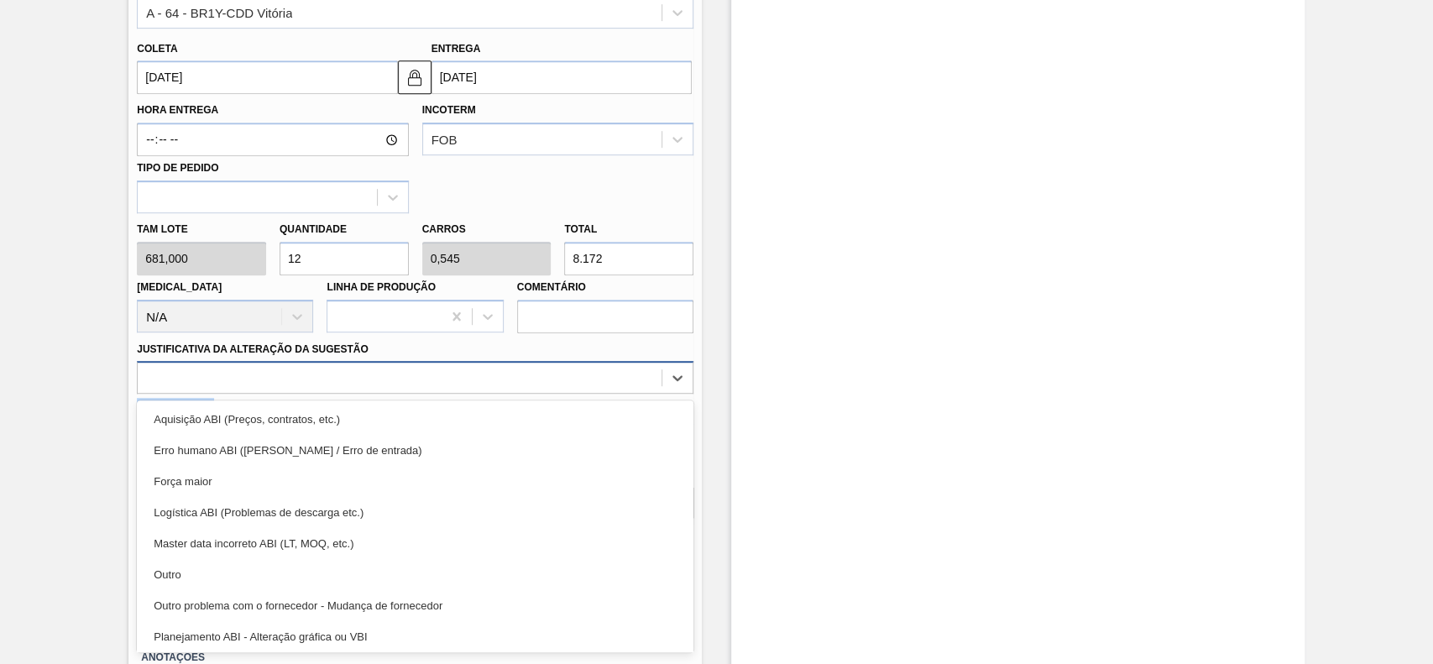
click at [281, 390] on div at bounding box center [400, 378] width 524 height 24
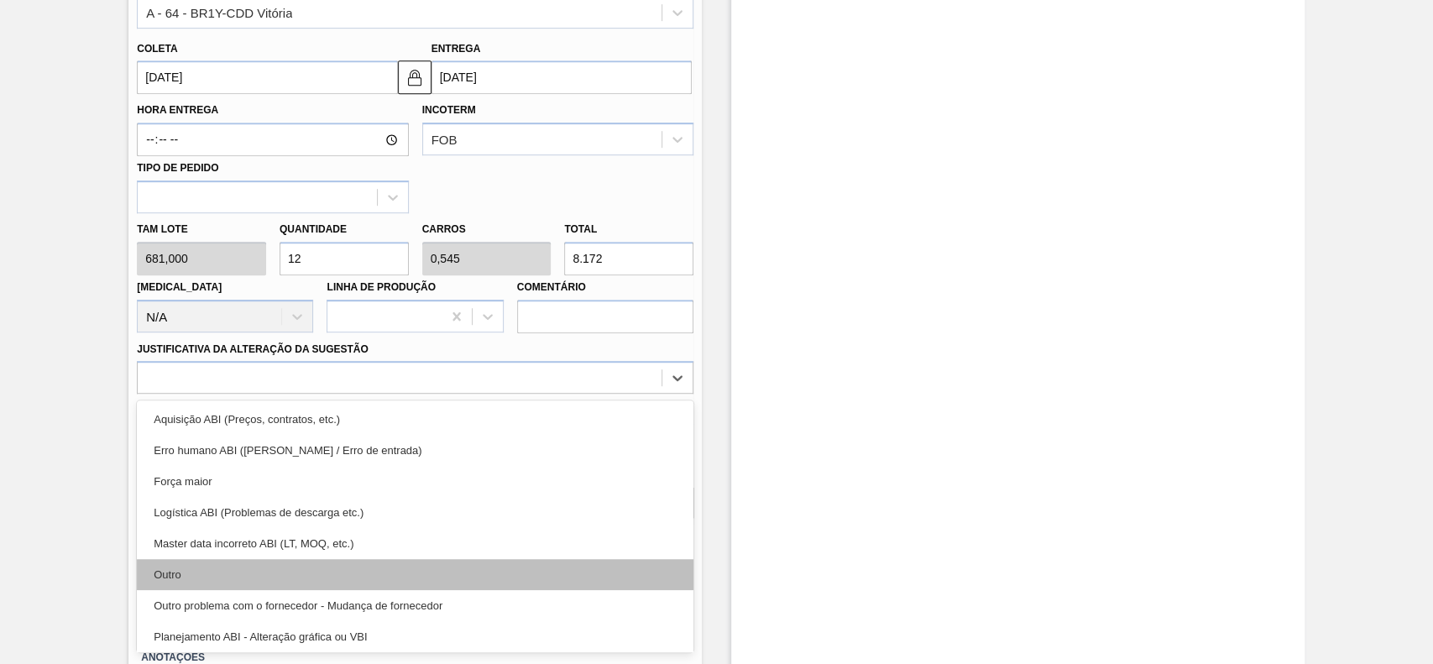
click at [263, 560] on div "Outro" at bounding box center [415, 574] width 557 height 31
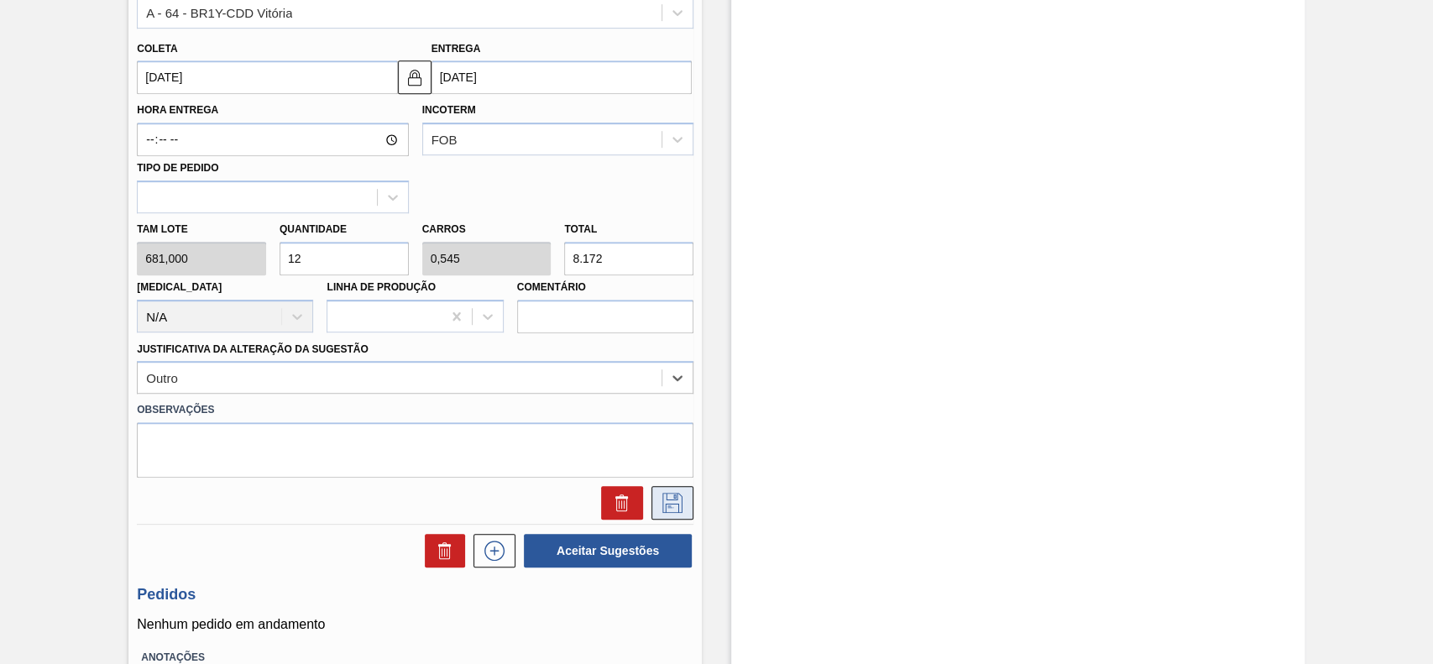
click at [672, 499] on icon at bounding box center [672, 503] width 27 height 20
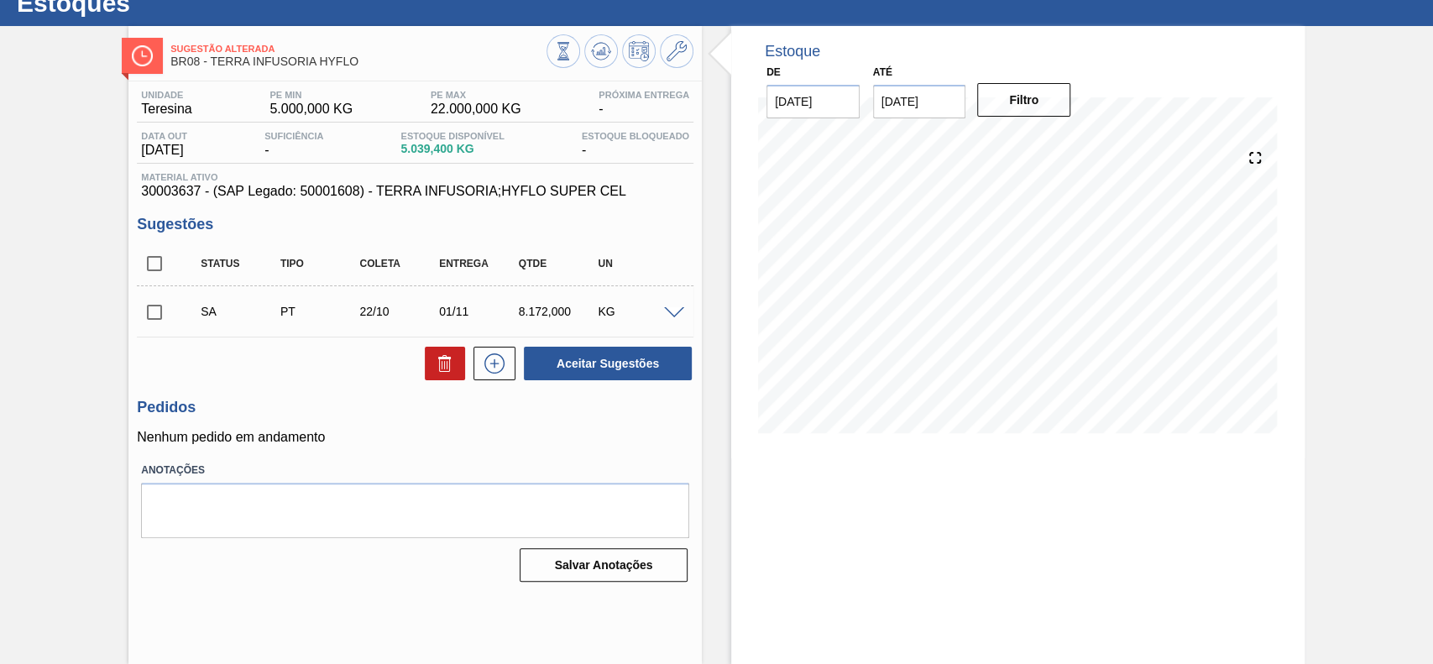
scroll to position [58, 0]
click at [146, 315] on input "checkbox" at bounding box center [154, 312] width 35 height 35
click at [603, 373] on button "Aceitar Sugestões" at bounding box center [608, 364] width 168 height 34
checkbox input "false"
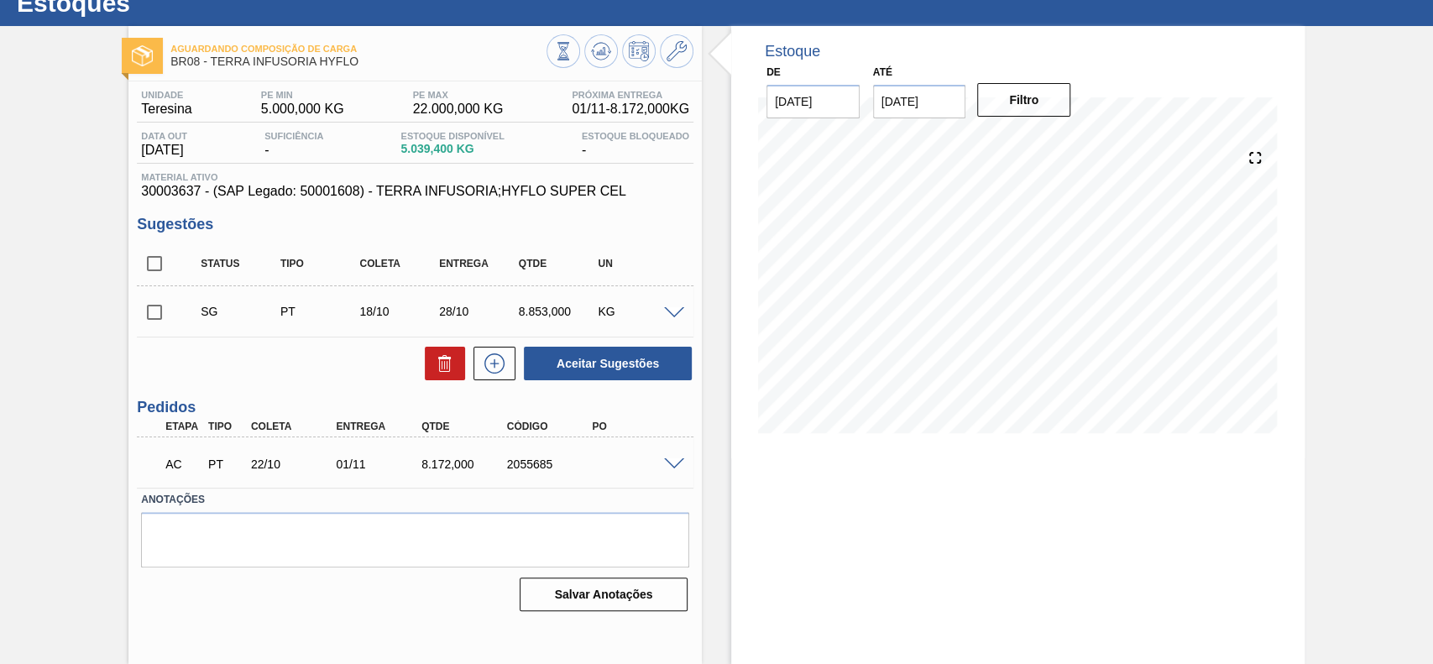
click at [678, 469] on div "AC PT 22/10 01/11 8.172,000 2055685" at bounding box center [415, 463] width 557 height 42
click at [670, 464] on span at bounding box center [674, 464] width 20 height 13
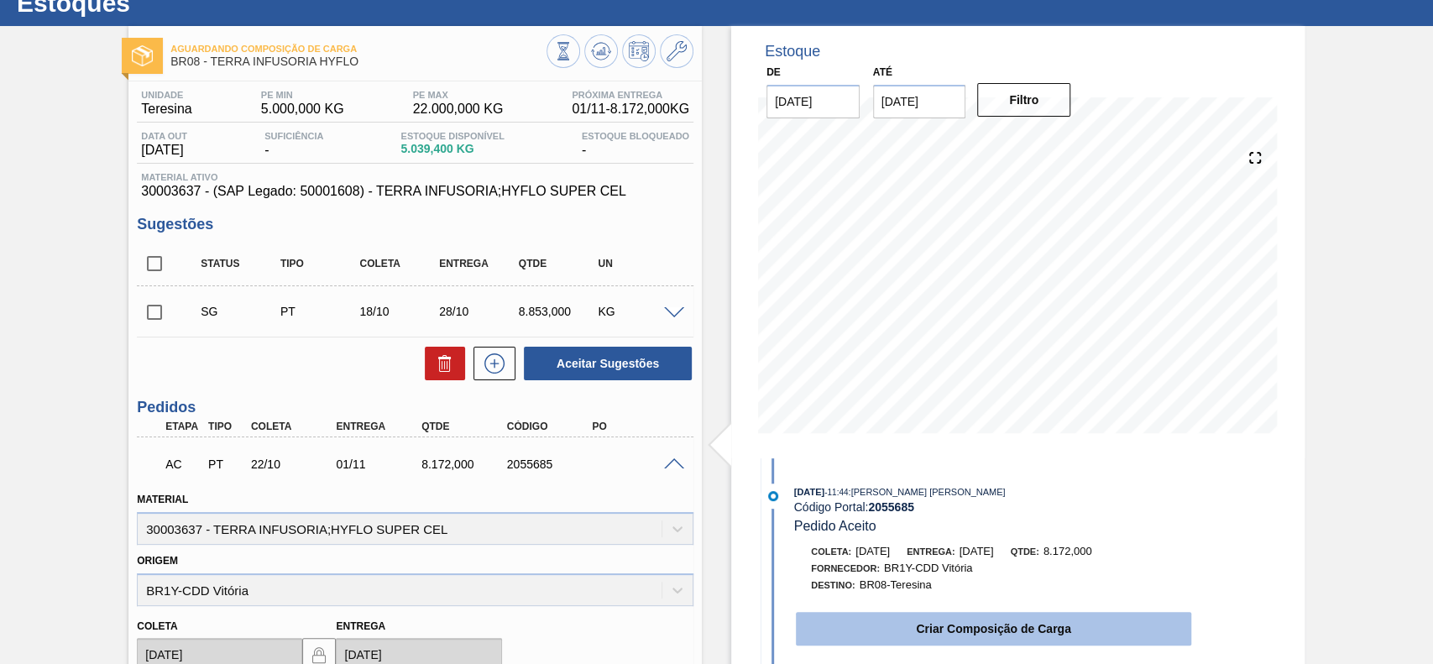
click at [913, 630] on button "Criar Composição de Carga" at bounding box center [993, 629] width 395 height 34
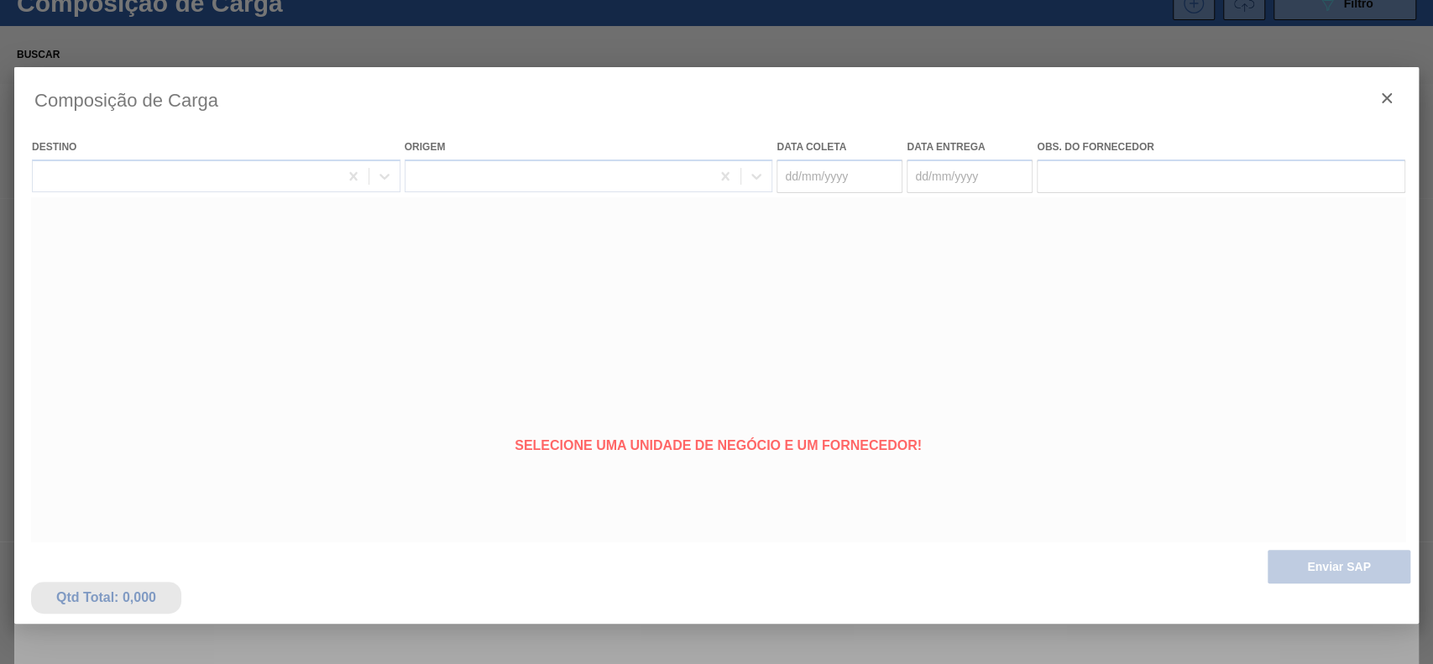
type coleta "[DATE]"
type Entrega "01/11/2025"
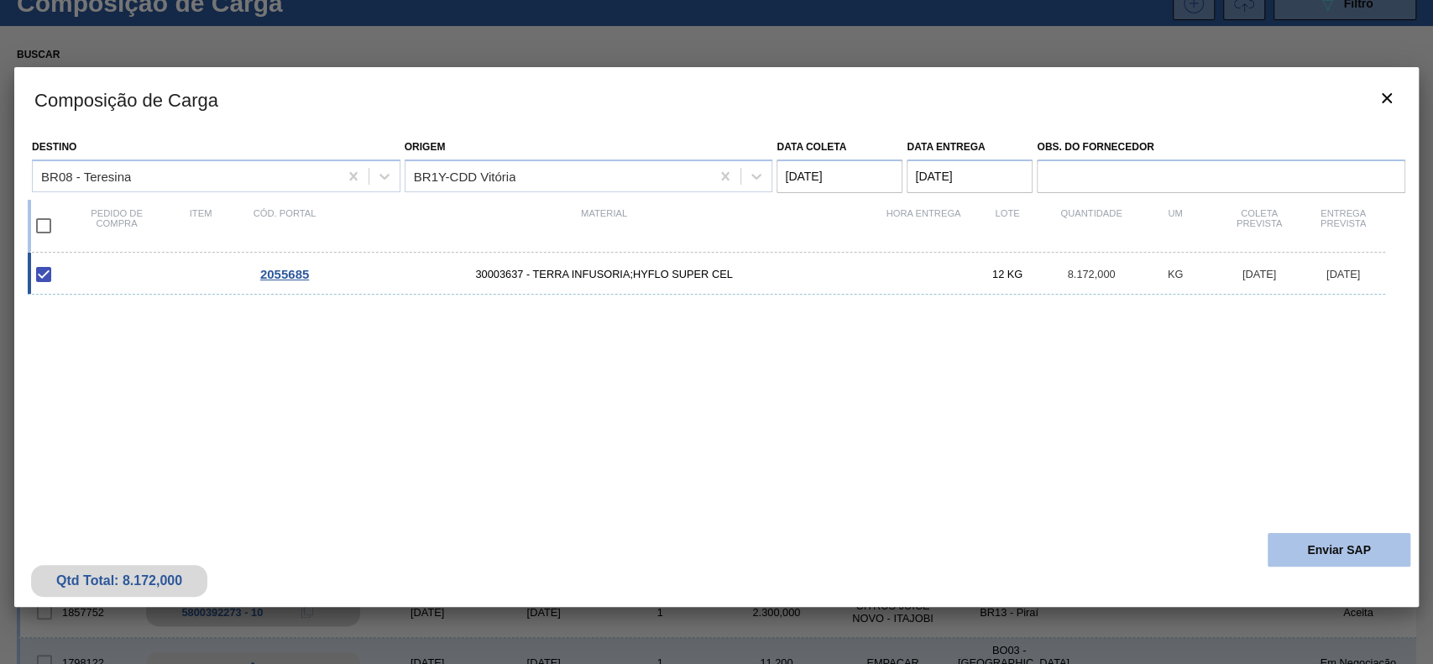
click at [1347, 537] on button "Enviar SAP" at bounding box center [1339, 550] width 143 height 34
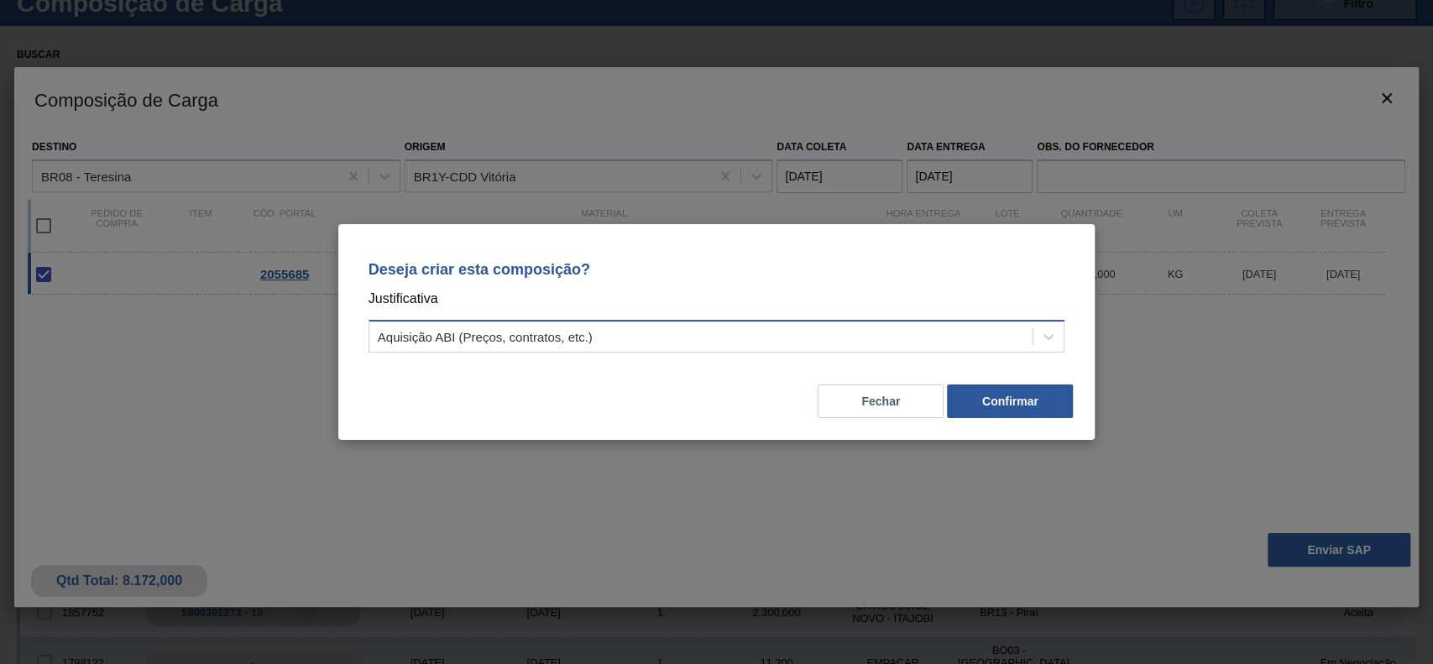
click at [746, 327] on div "Aquisição ABI (Preços, contratos, etc.)" at bounding box center [701, 337] width 664 height 24
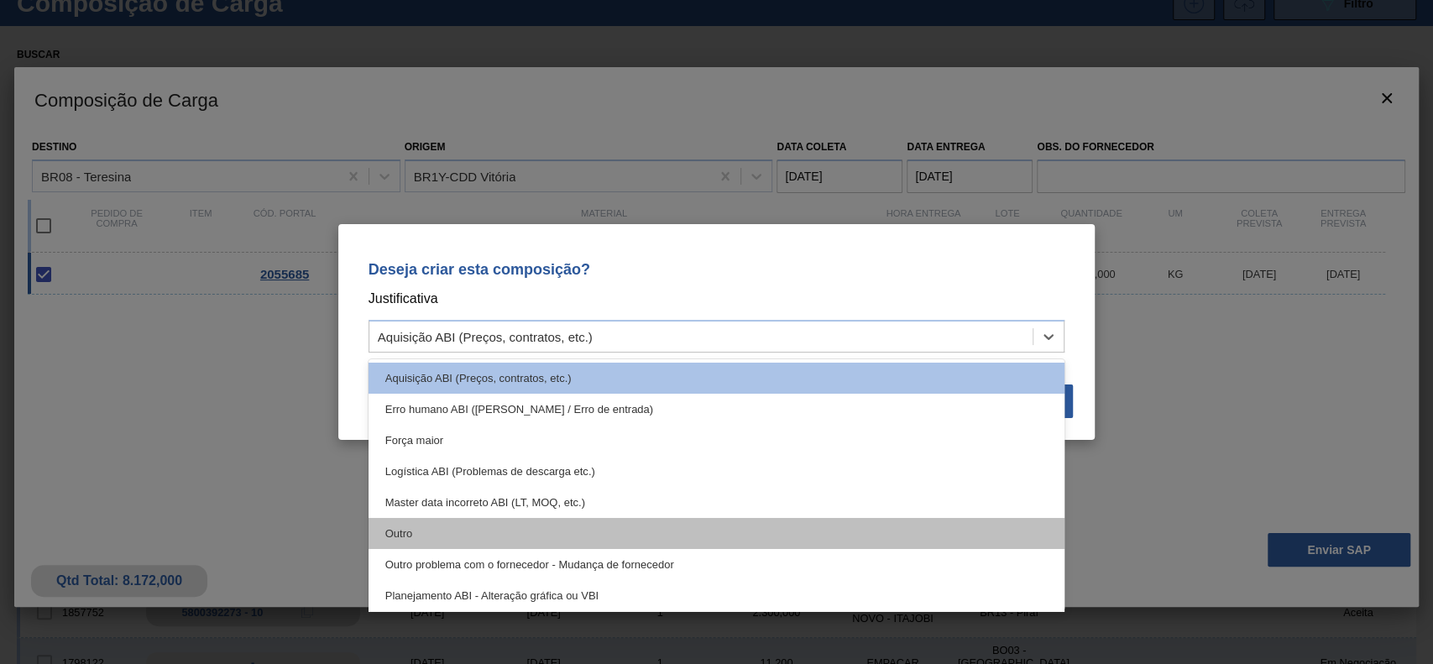
click at [590, 525] on div "Outro" at bounding box center [717, 533] width 697 height 31
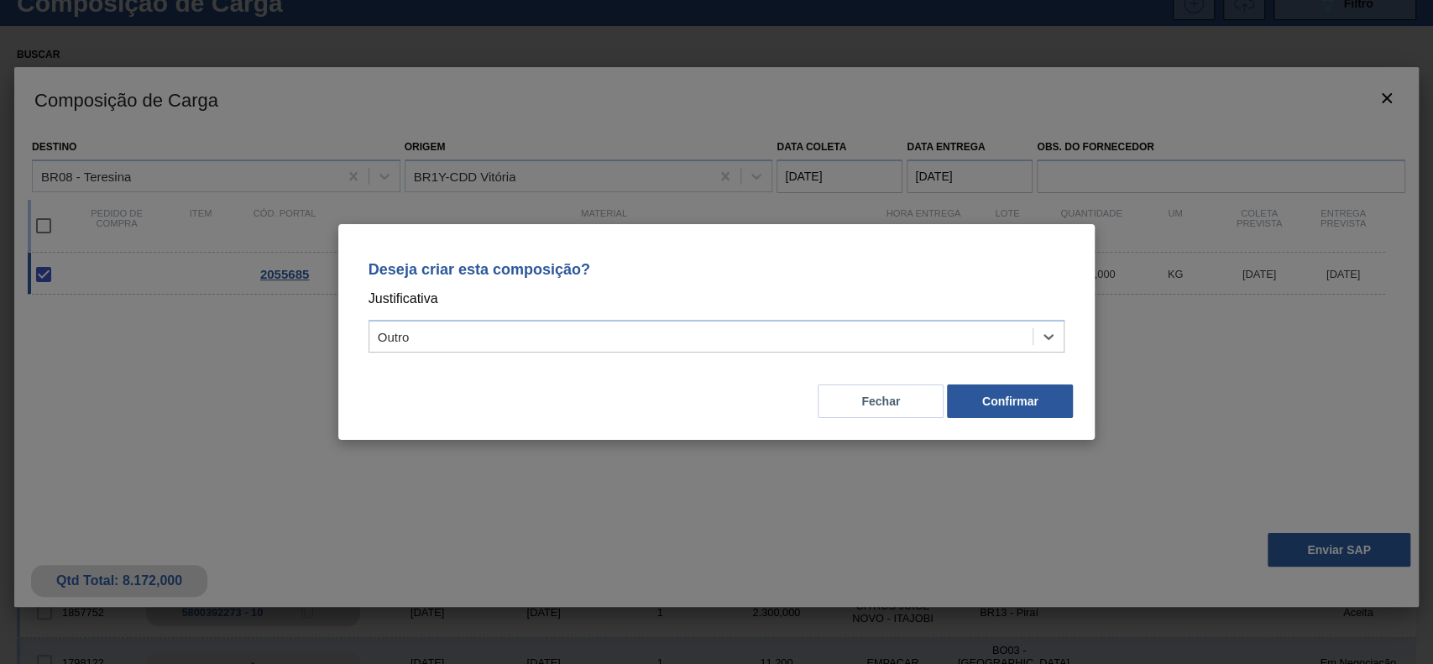
click at [992, 379] on div "Fechar Confirmar" at bounding box center [716, 391] width 717 height 57
click at [1019, 407] on button "Confirmar" at bounding box center [1010, 402] width 126 height 34
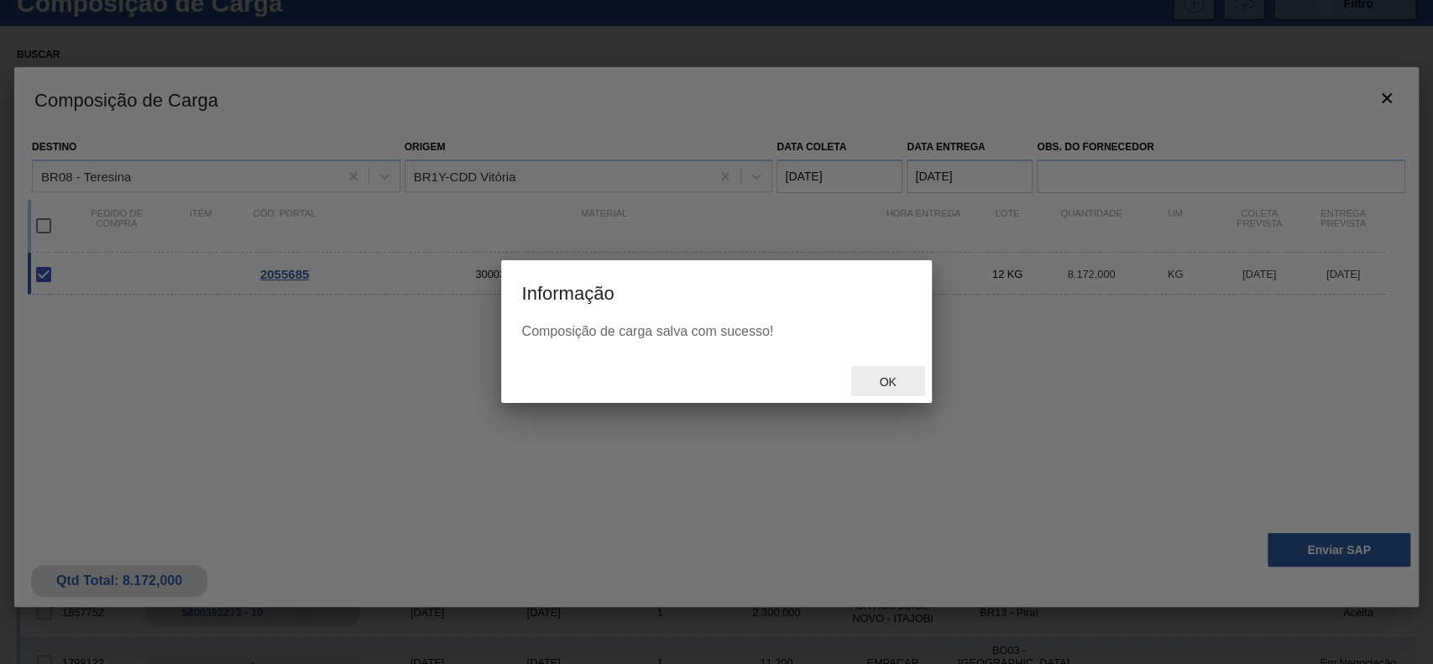
click at [892, 393] on div "Ok" at bounding box center [888, 381] width 74 height 31
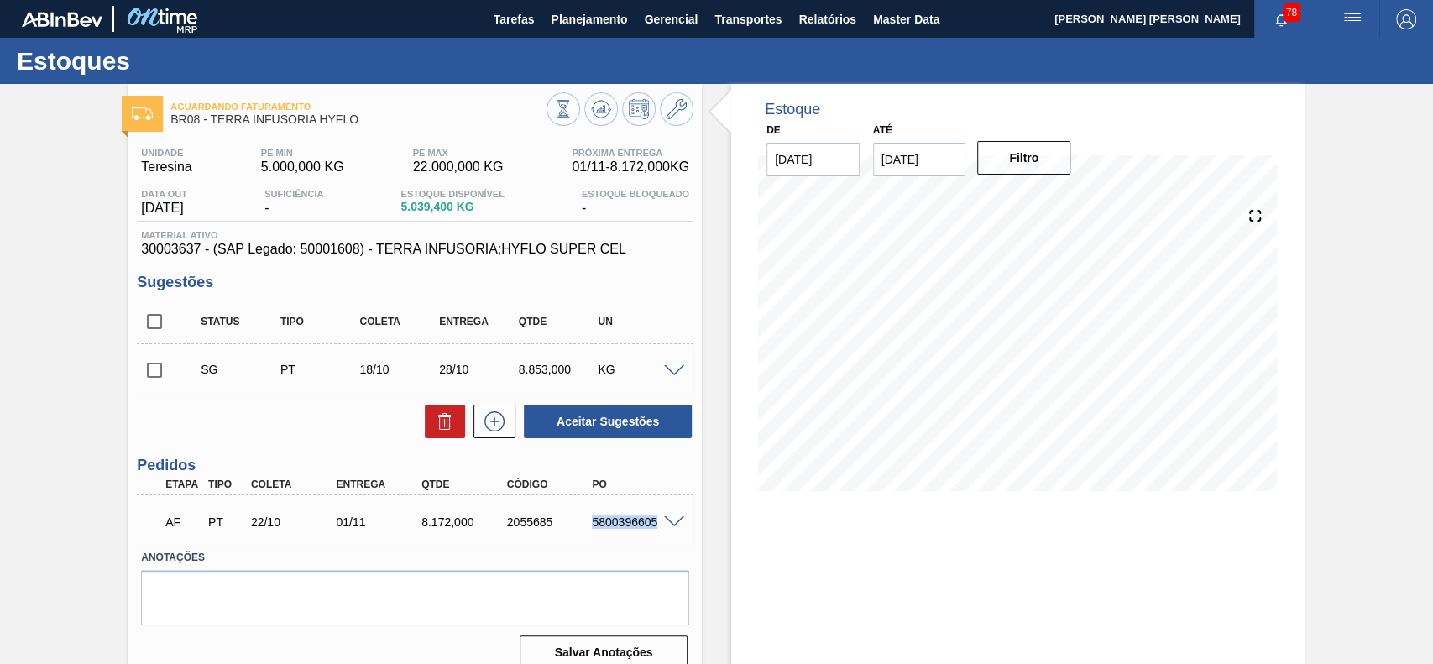
drag, startPoint x: 587, startPoint y: 523, endPoint x: 655, endPoint y: 531, distance: 68.4
click at [655, 531] on div "AF PT 22/10 01/11 8.172,000 2055685 5800396605" at bounding box center [410, 521] width 512 height 34
copy div "5800396605"
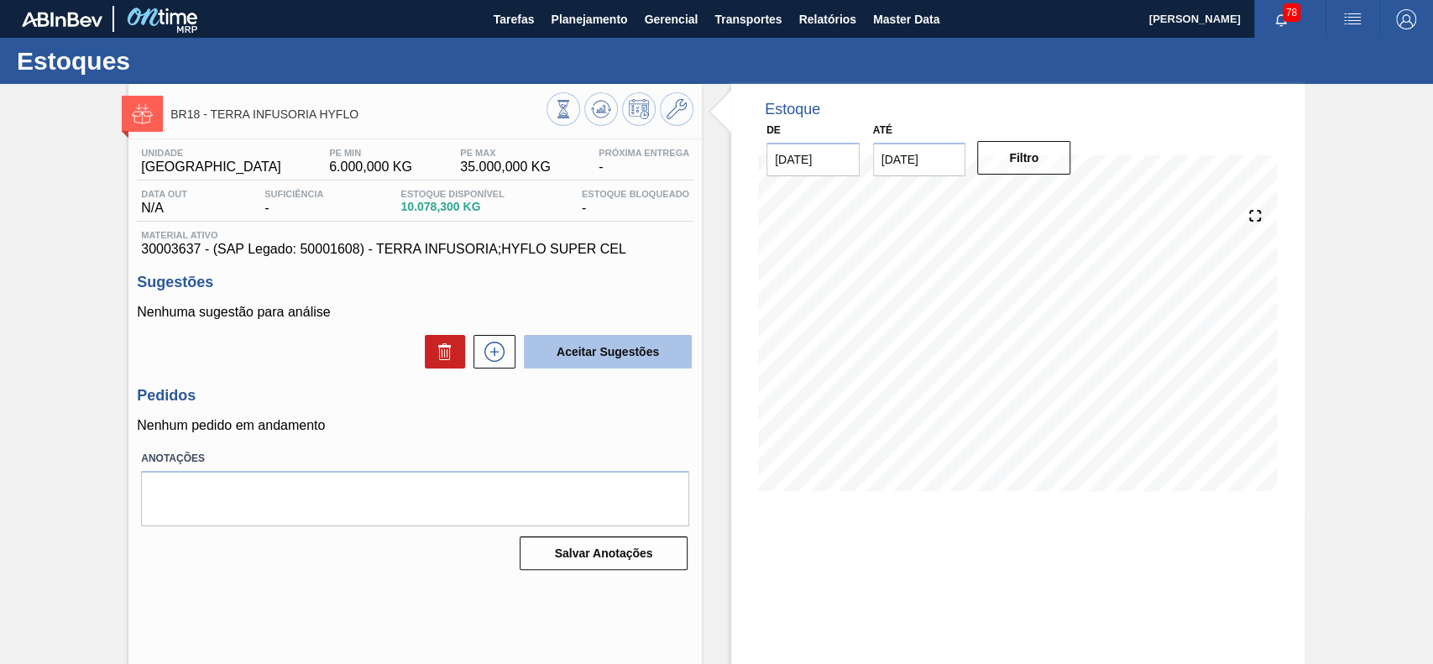
click at [531, 349] on button "Aceitar Sugestões" at bounding box center [608, 352] width 168 height 34
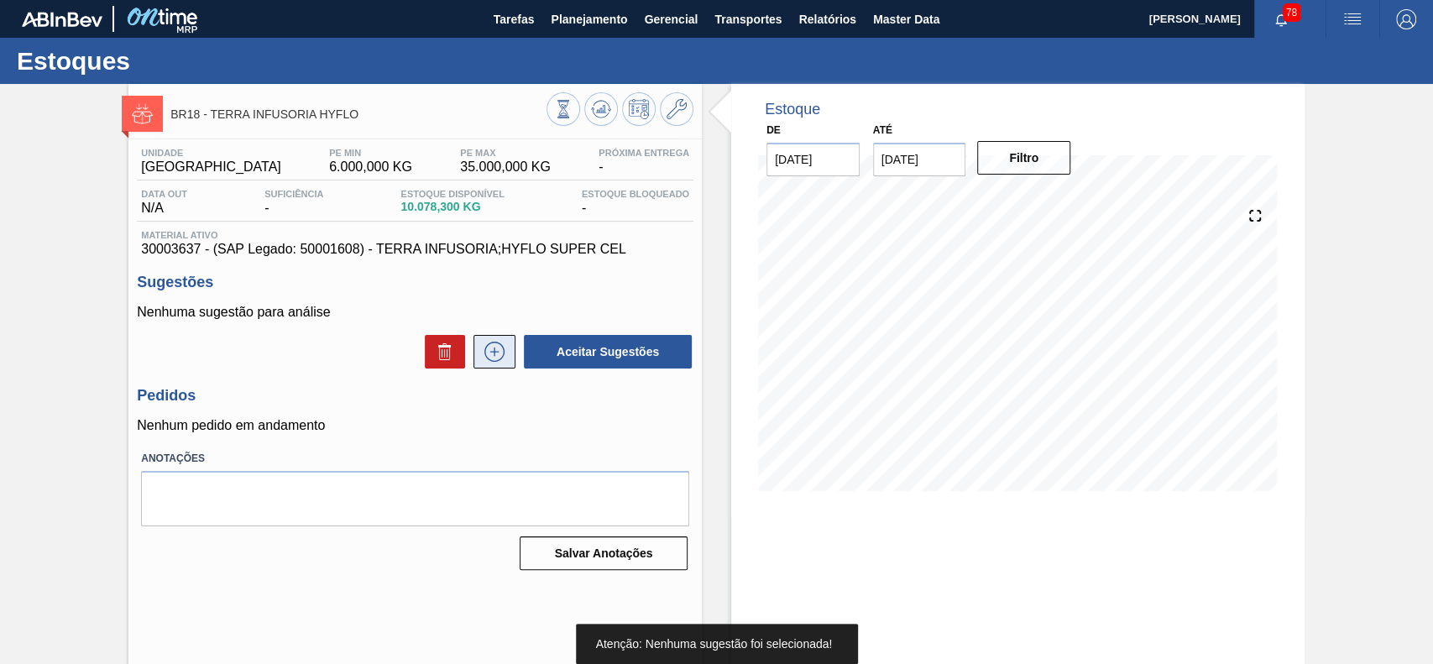
drag, startPoint x: 531, startPoint y: 349, endPoint x: 497, endPoint y: 366, distance: 37.5
click at [526, 402] on div "Unidade Pernambuco PE MIN 6.000,000 KG PE MAX 35.000,000 KG Próxima Entrega - D…" at bounding box center [414, 357] width 573 height 437
click at [494, 352] on icon at bounding box center [494, 351] width 9 height 1
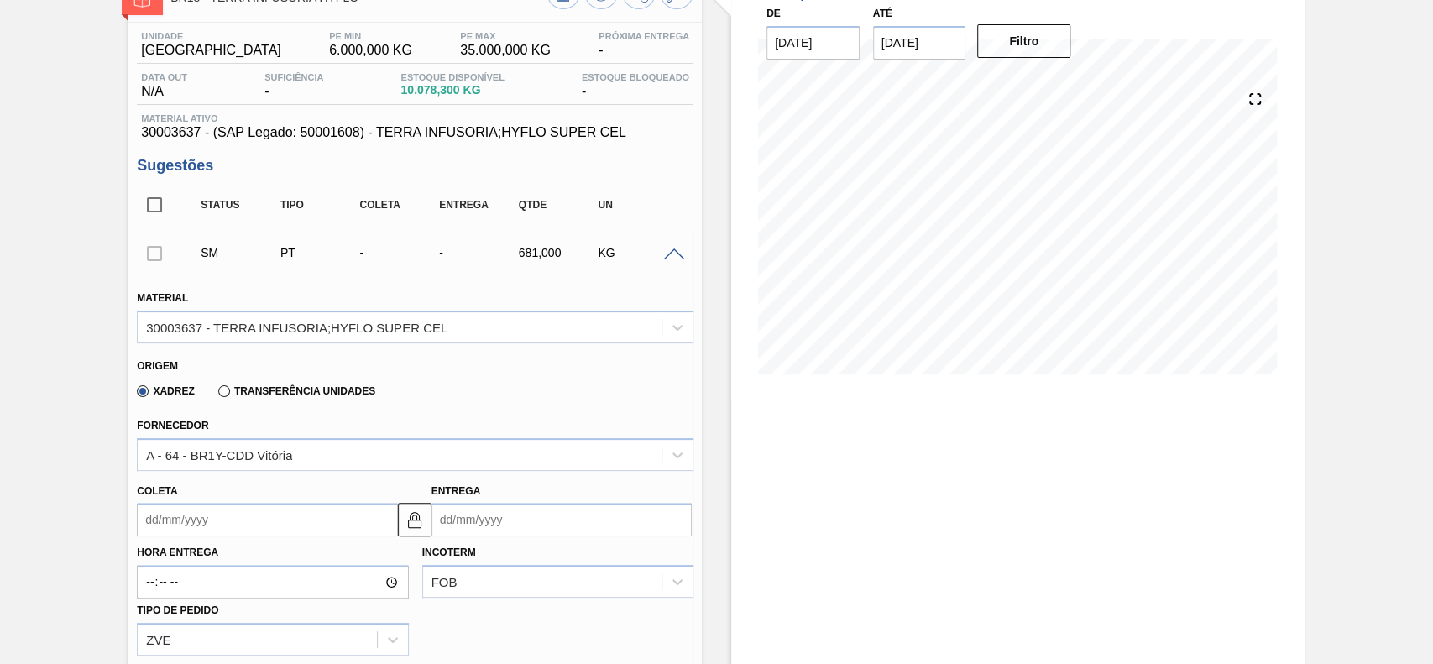
scroll to position [223, 0]
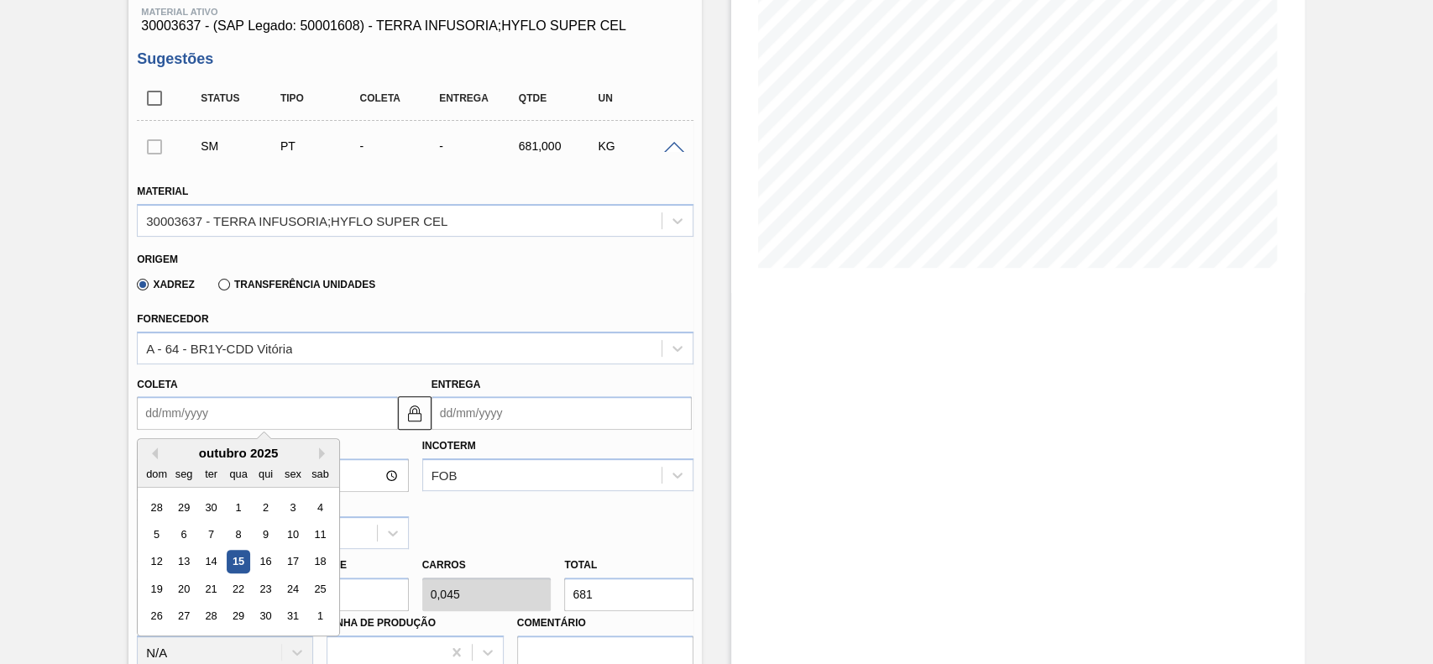
click at [248, 430] on input "Coleta" at bounding box center [267, 413] width 260 height 34
click at [233, 579] on div "22" at bounding box center [239, 589] width 23 height 23
type input "[DATE]"
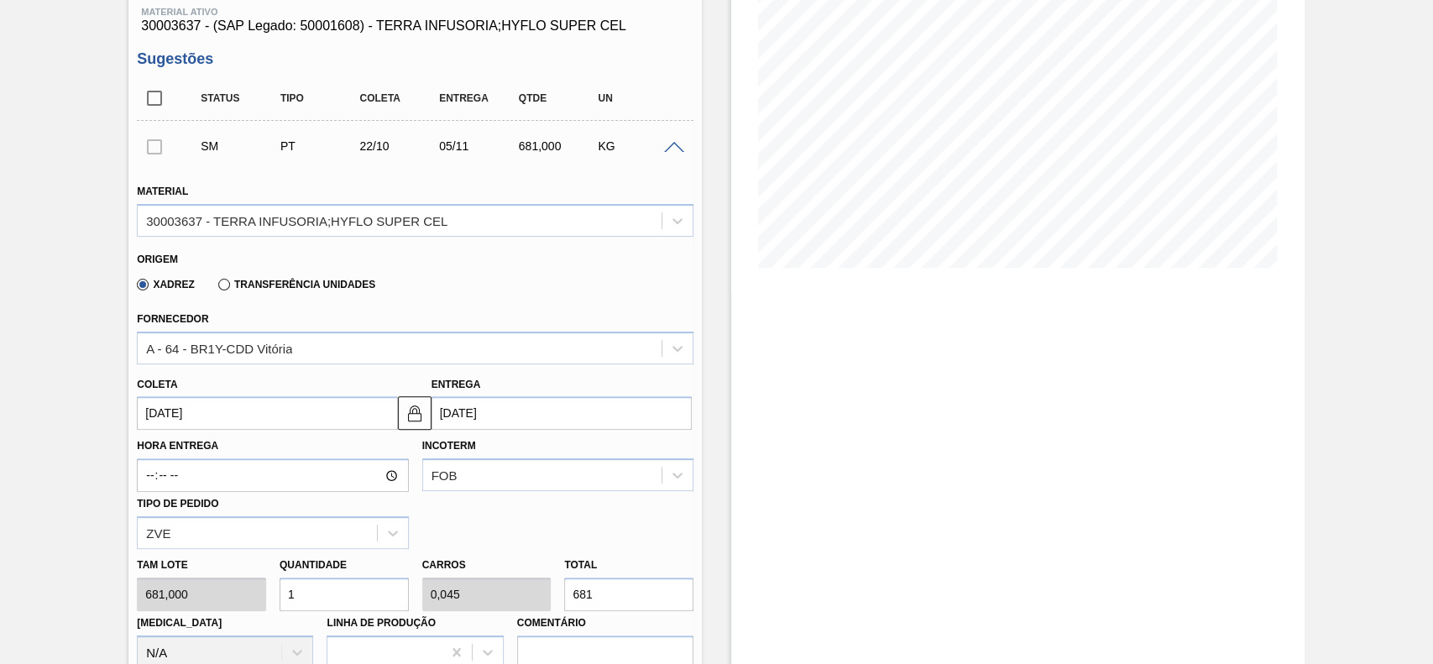
click at [327, 588] on input "1" at bounding box center [344, 595] width 129 height 34
type input "13"
type input "0,59"
type input "8.853"
type input "1"
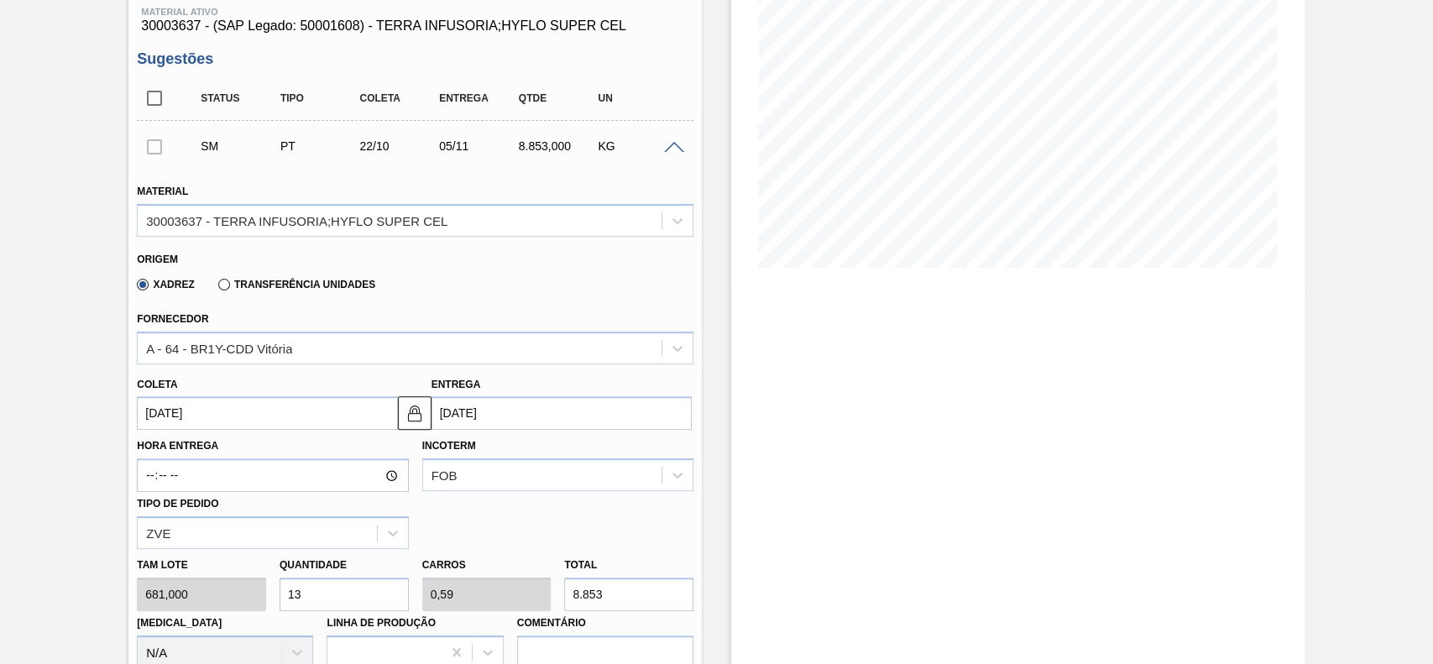
type input "0,045"
type input "681"
type input "12"
type input "0,545"
type input "8.172"
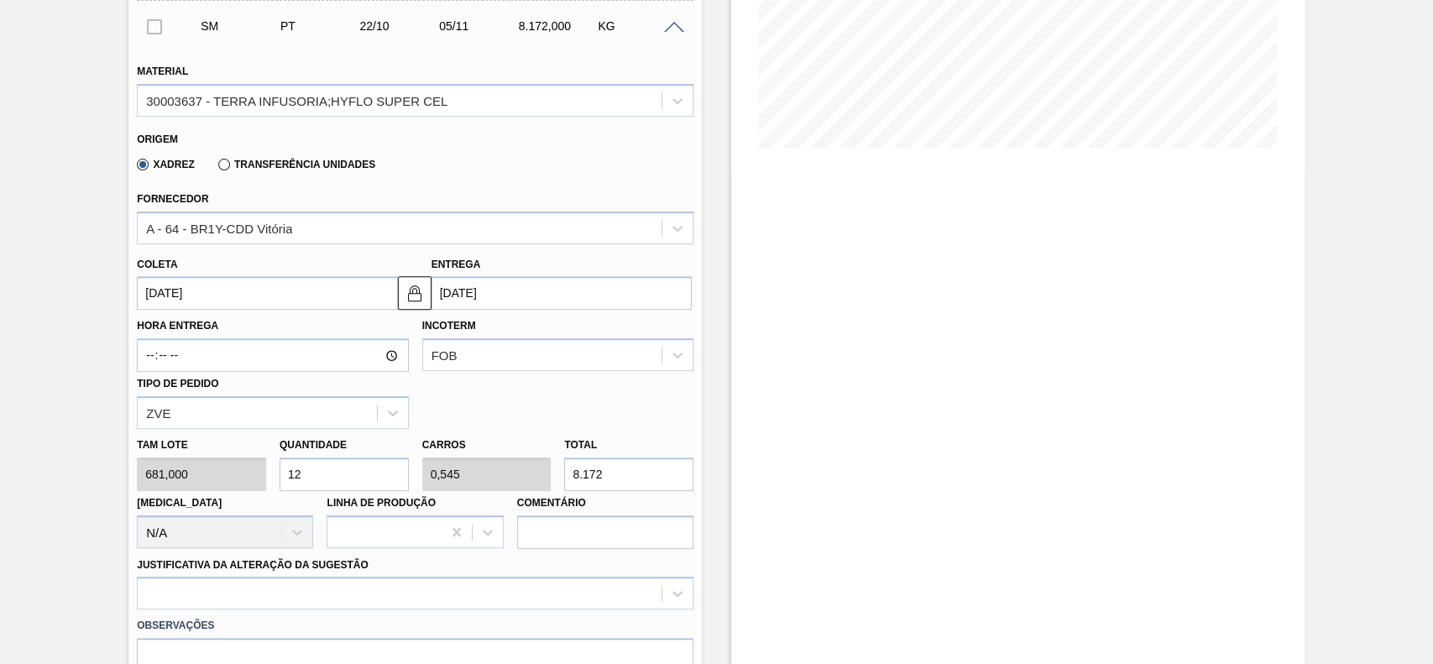
scroll to position [559, 0]
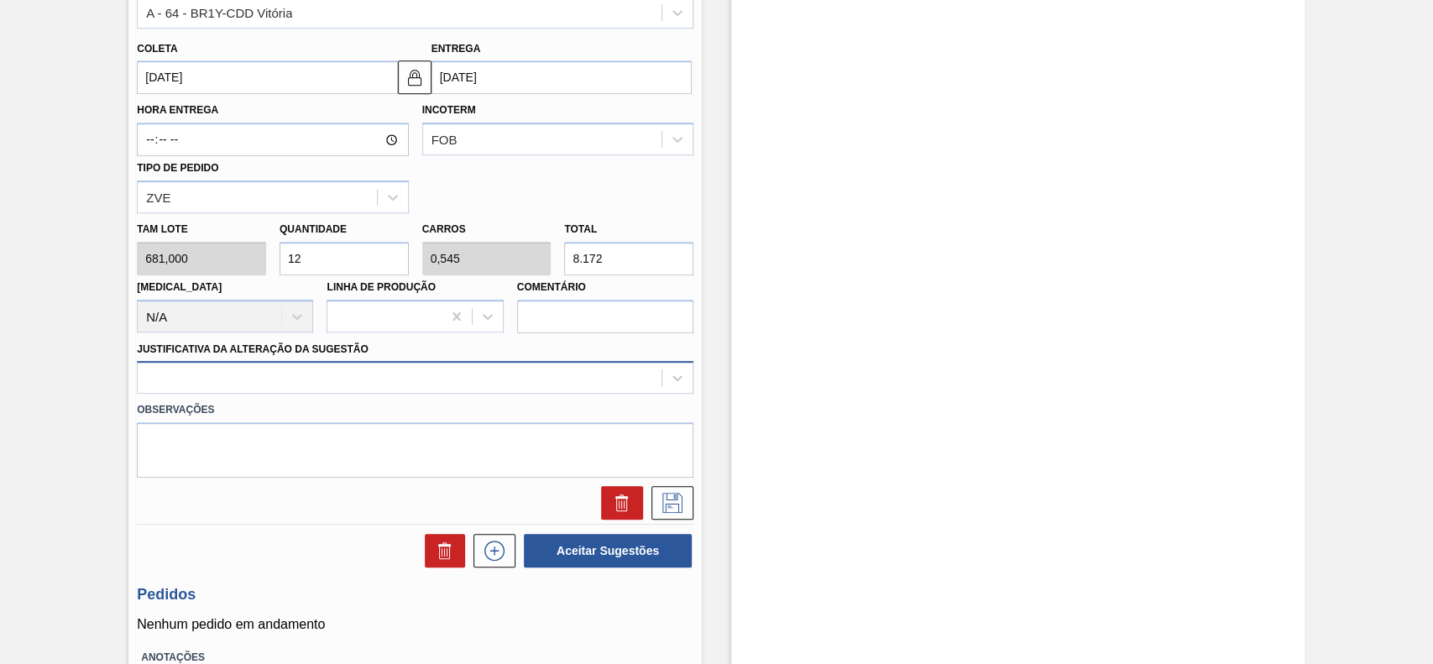
type input "12"
click at [281, 382] on div at bounding box center [400, 378] width 524 height 24
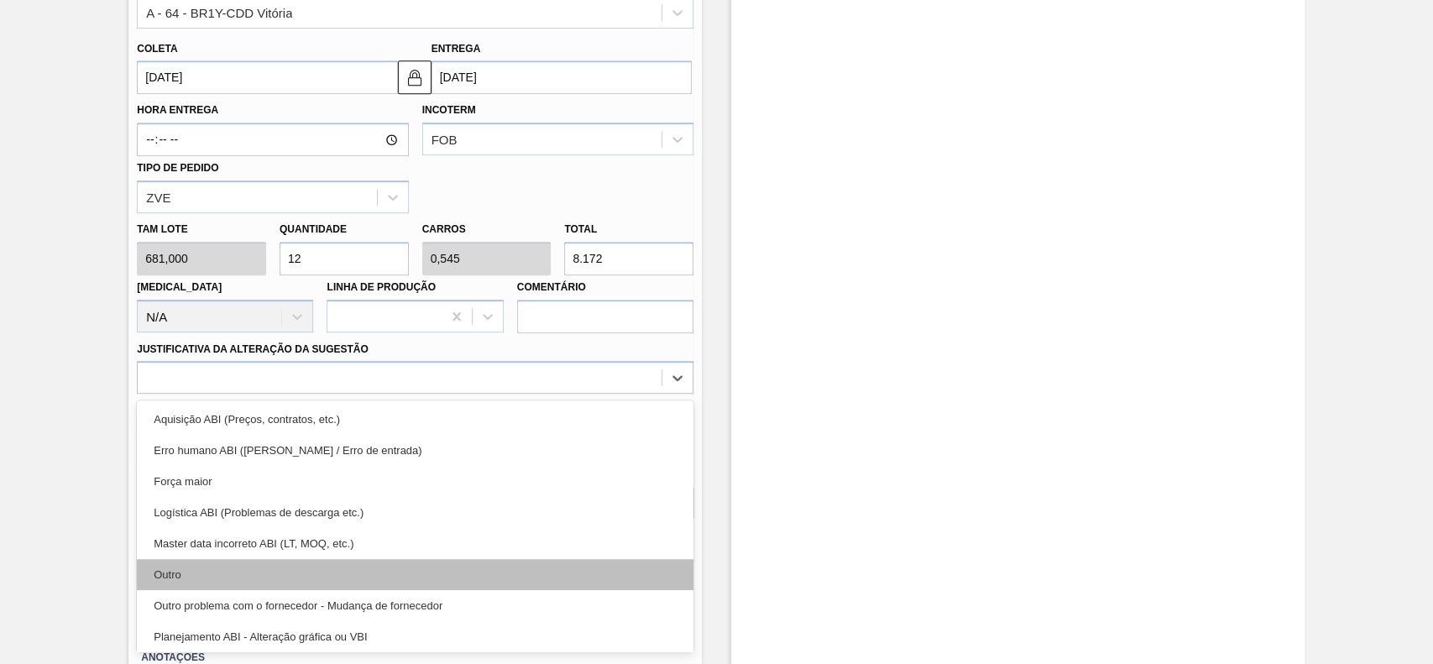
click at [217, 568] on div "Outro" at bounding box center [415, 574] width 557 height 31
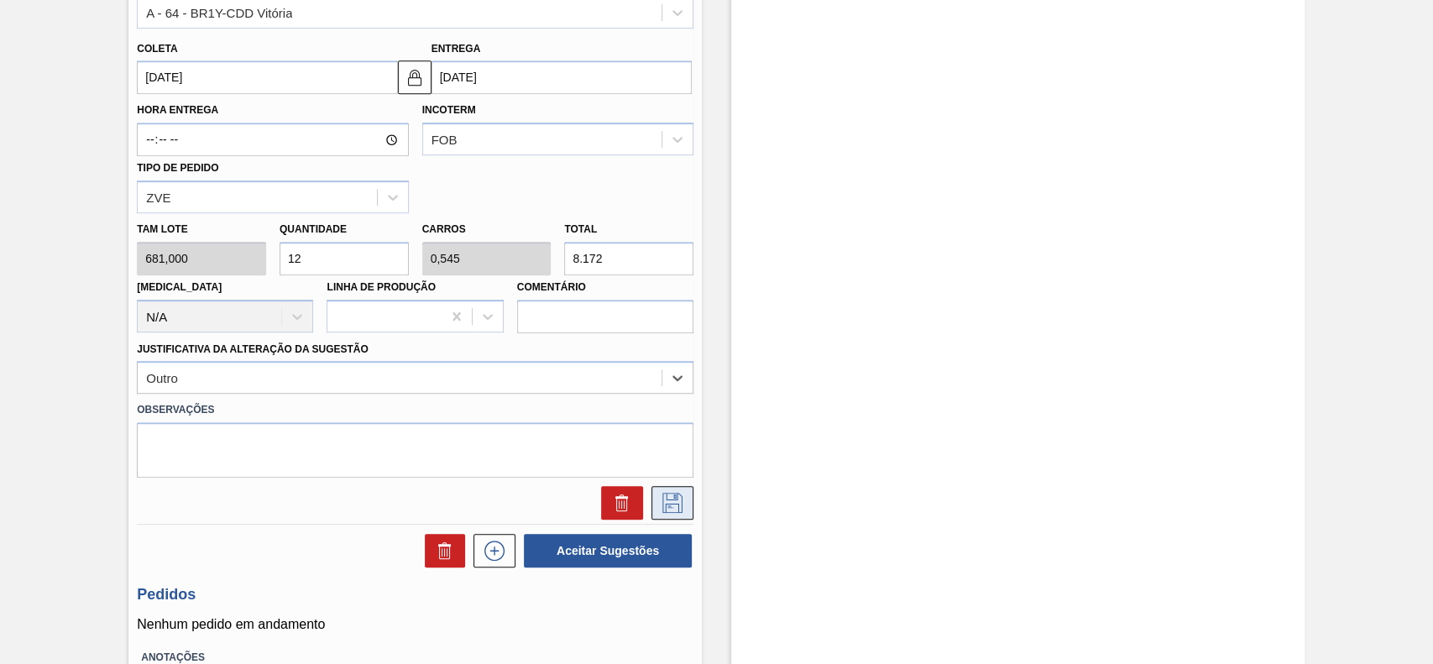
click at [660, 514] on button at bounding box center [672, 503] width 42 height 34
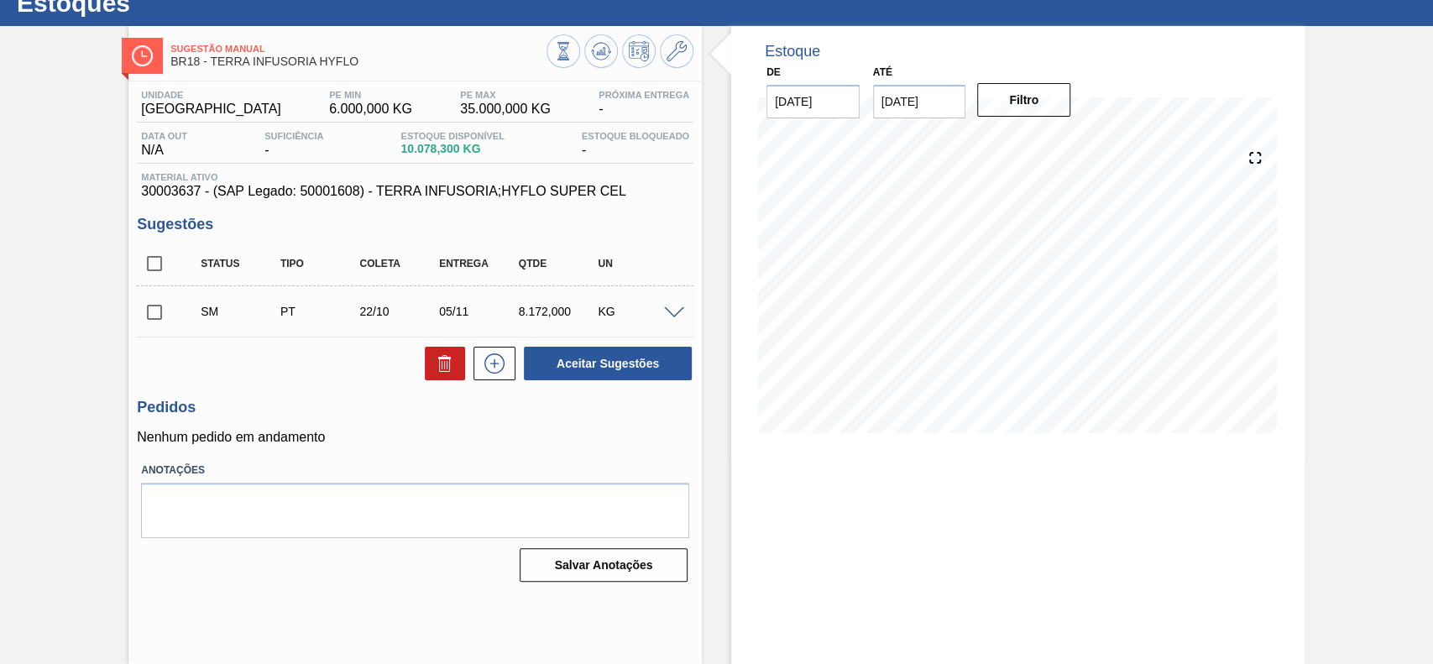
scroll to position [58, 0]
click at [160, 320] on input "checkbox" at bounding box center [154, 312] width 35 height 35
click at [615, 364] on button "Aceitar Sugestões" at bounding box center [608, 364] width 168 height 34
checkbox input "false"
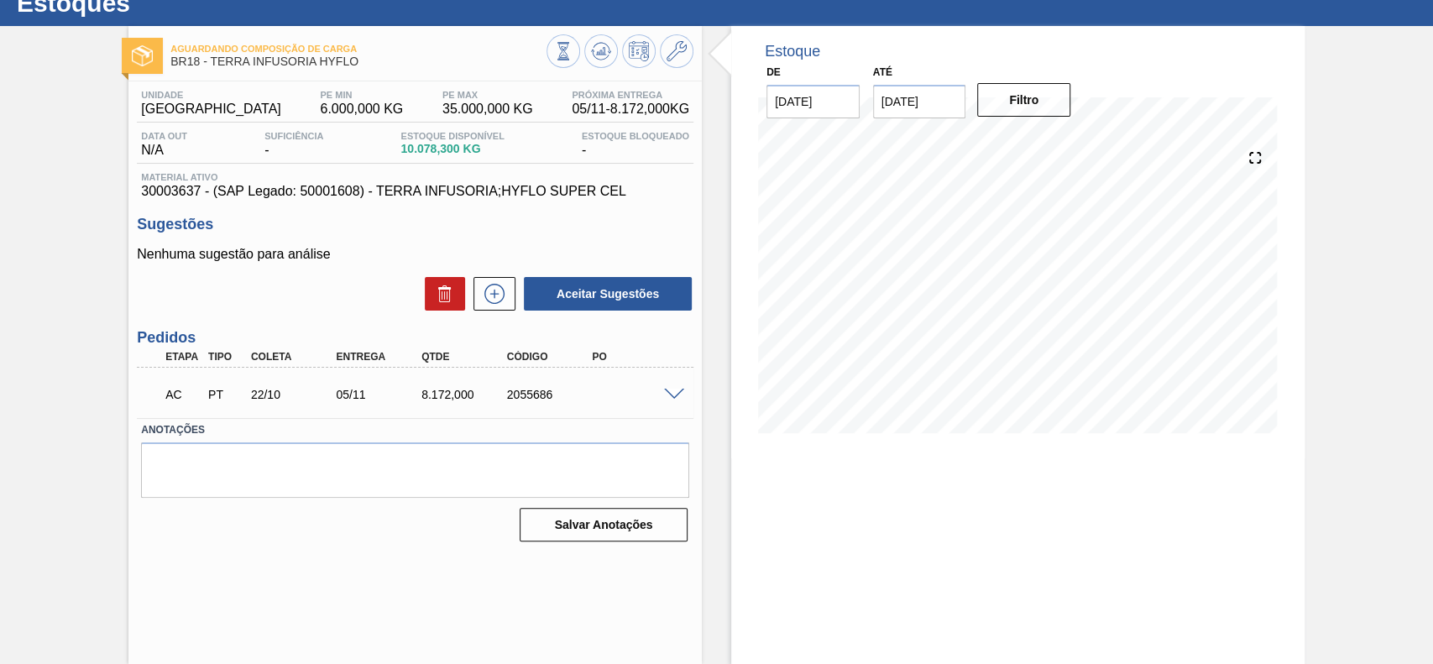
click at [665, 388] on div at bounding box center [677, 393] width 34 height 13
click at [666, 389] on span at bounding box center [674, 395] width 20 height 13
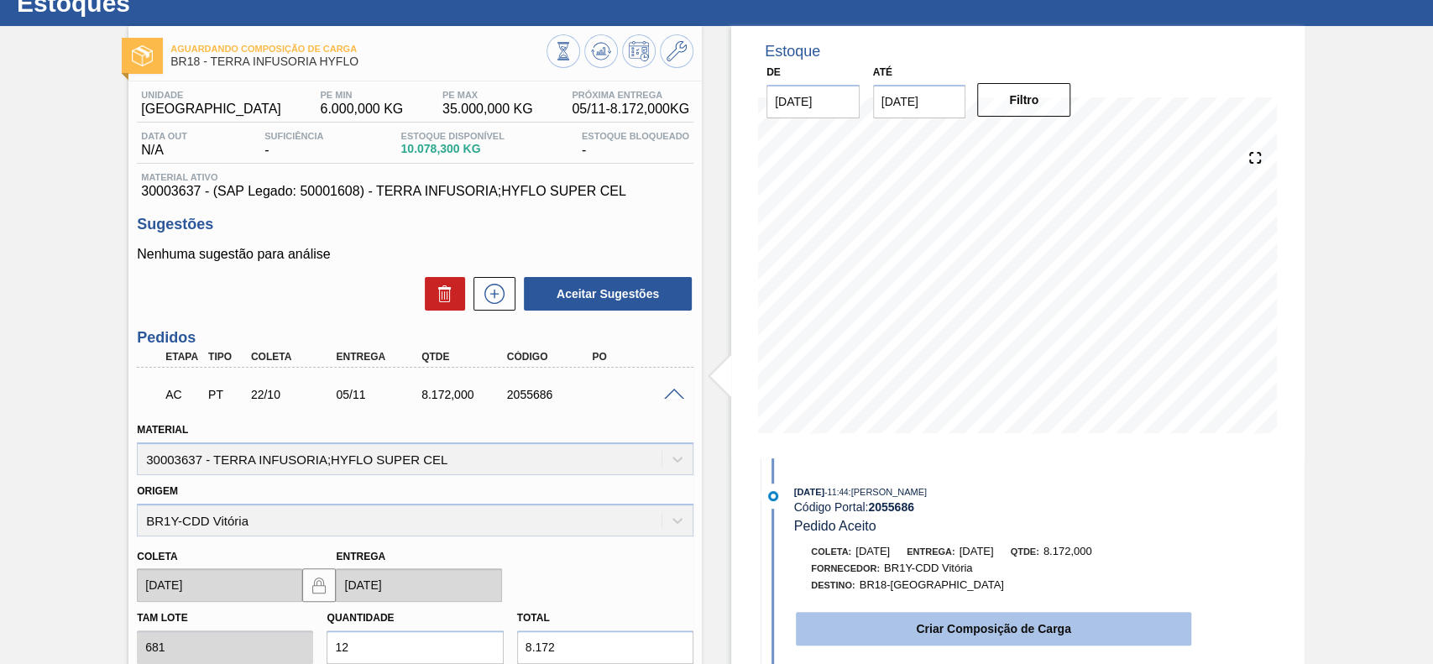
click at [962, 626] on button "Criar Composição de Carga" at bounding box center [993, 629] width 395 height 34
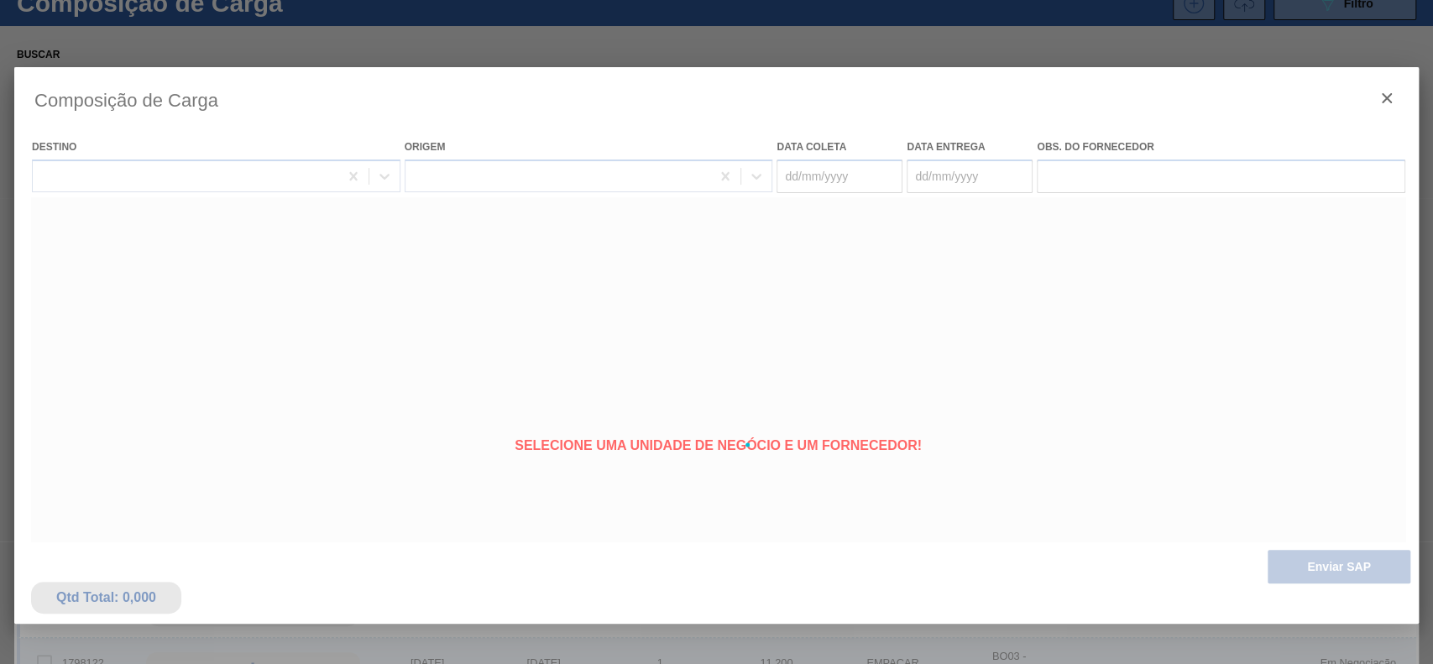
type coleta "[DATE]"
type Entrega "05/11/2025"
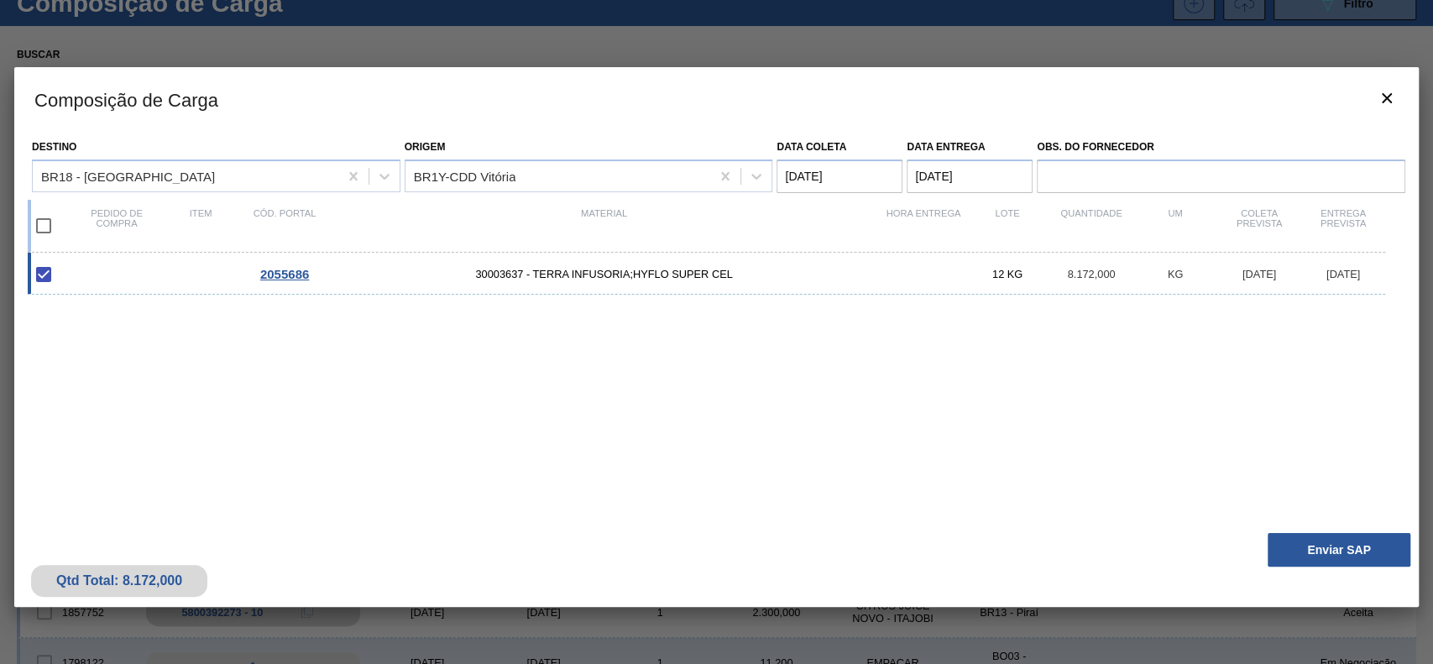
click at [1283, 526] on div "Qtd Total: 8.172,000 Enviar SAP" at bounding box center [716, 566] width 1405 height 82
click at [1319, 557] on button "Enviar SAP" at bounding box center [1339, 550] width 143 height 34
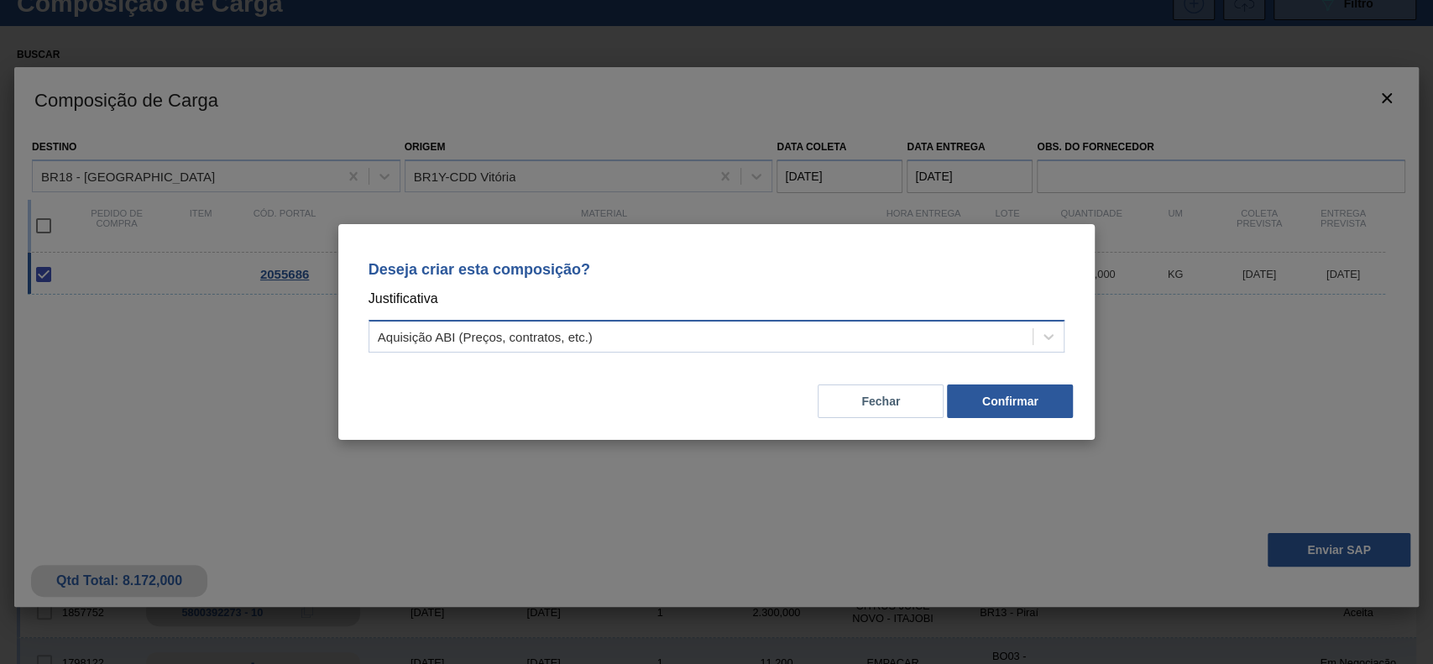
click at [801, 345] on div "Aquisição ABI (Preços, contratos, etc.)" at bounding box center [701, 337] width 664 height 24
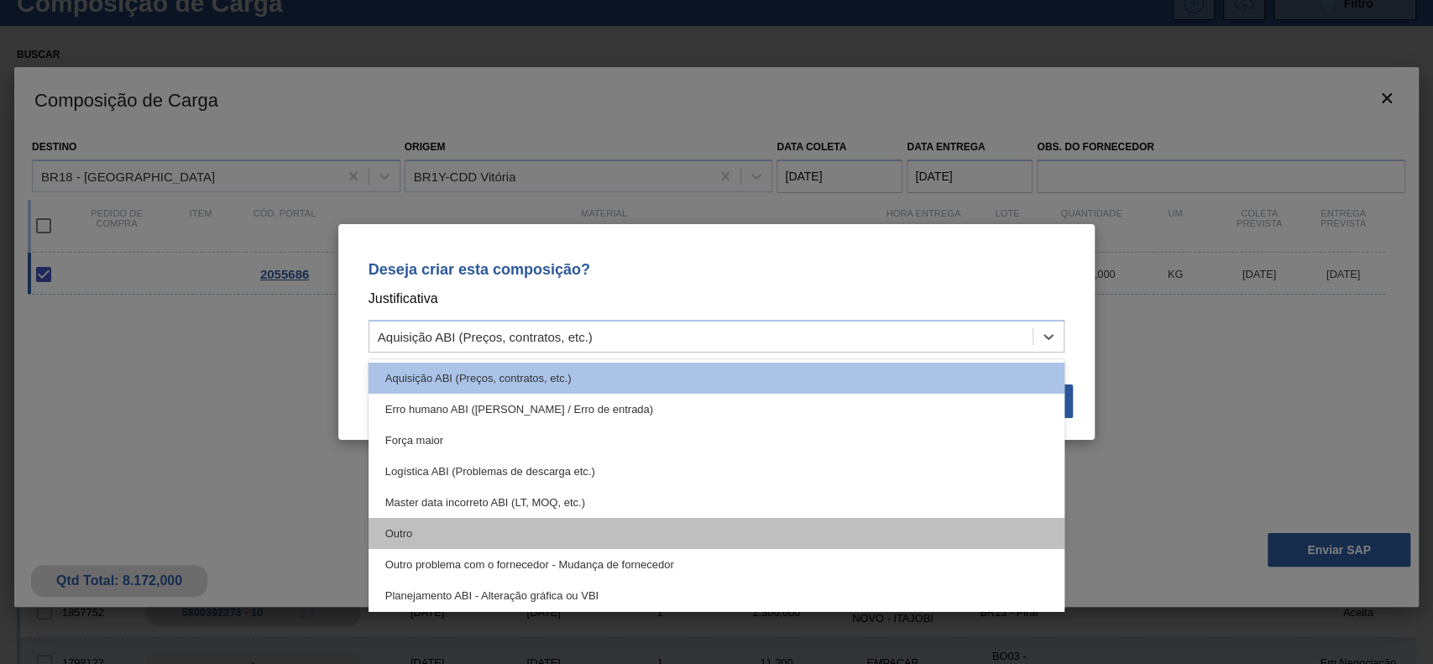
click at [681, 542] on div "Outro" at bounding box center [717, 533] width 697 height 31
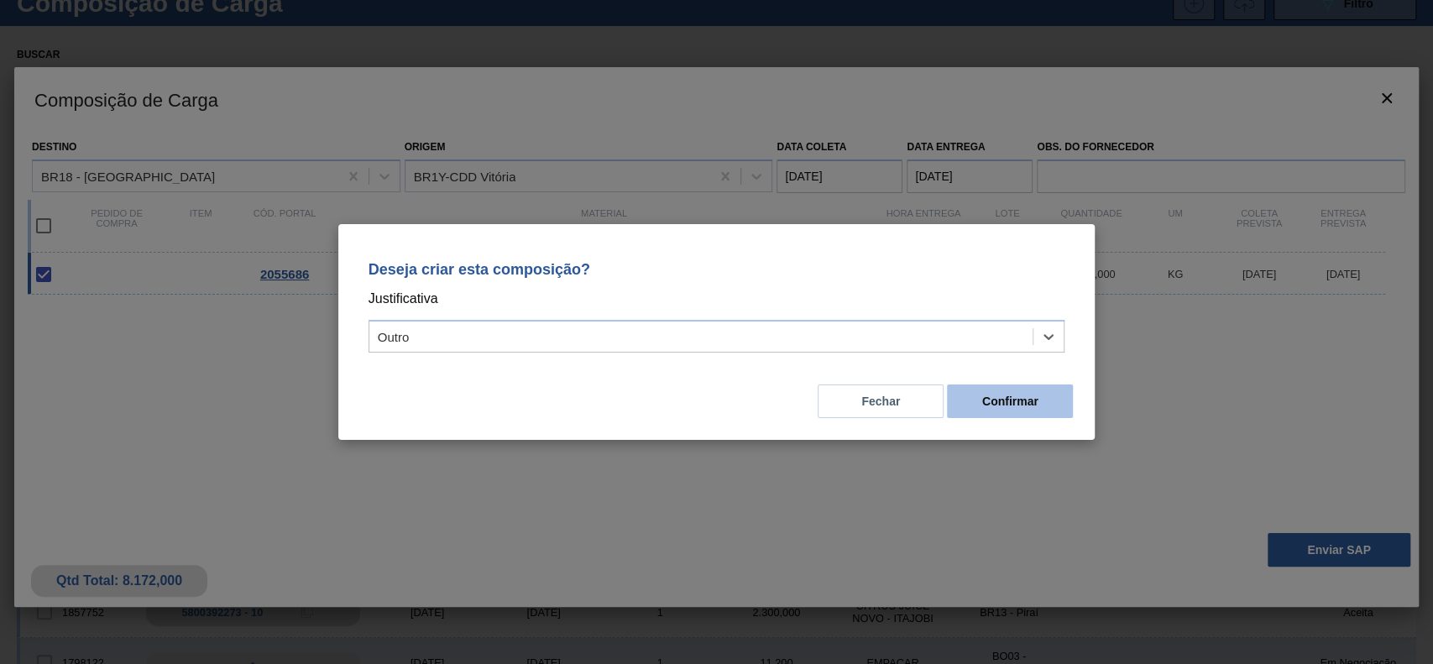
click at [1014, 400] on button "Confirmar" at bounding box center [1010, 402] width 126 height 34
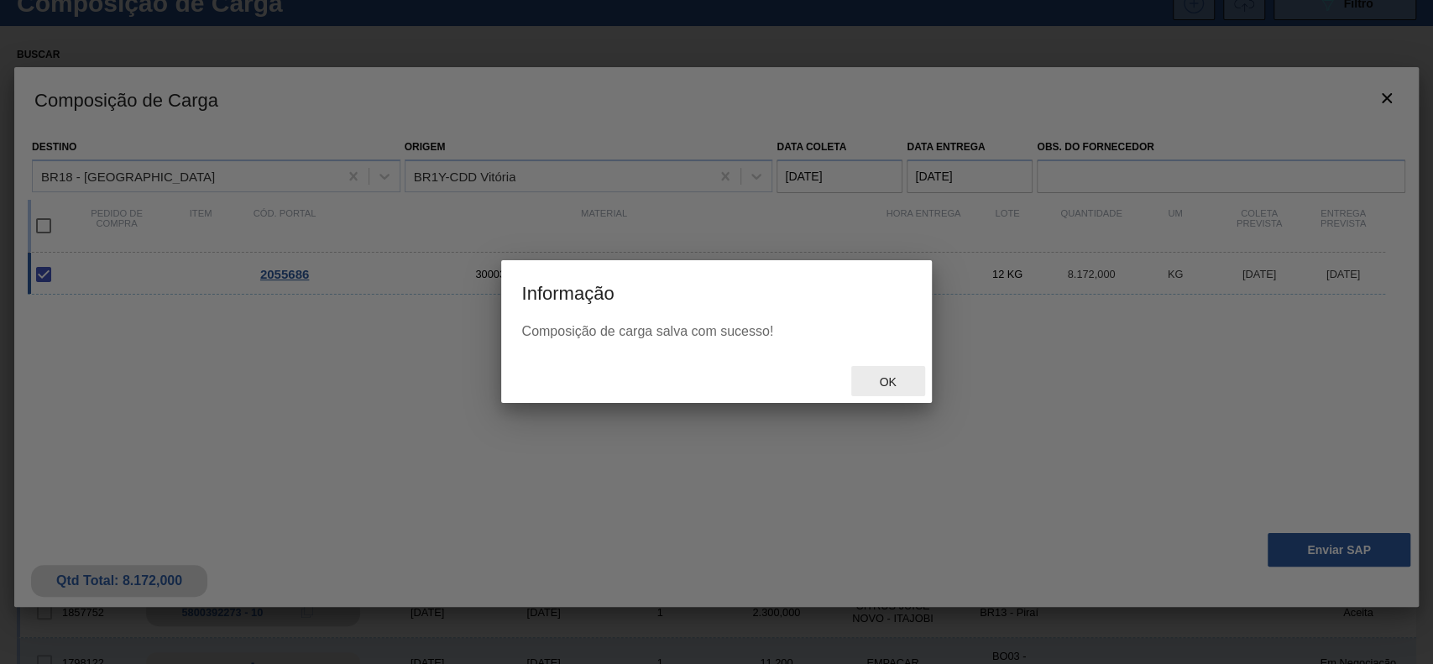
click at [898, 380] on span "Ok" at bounding box center [888, 381] width 44 height 13
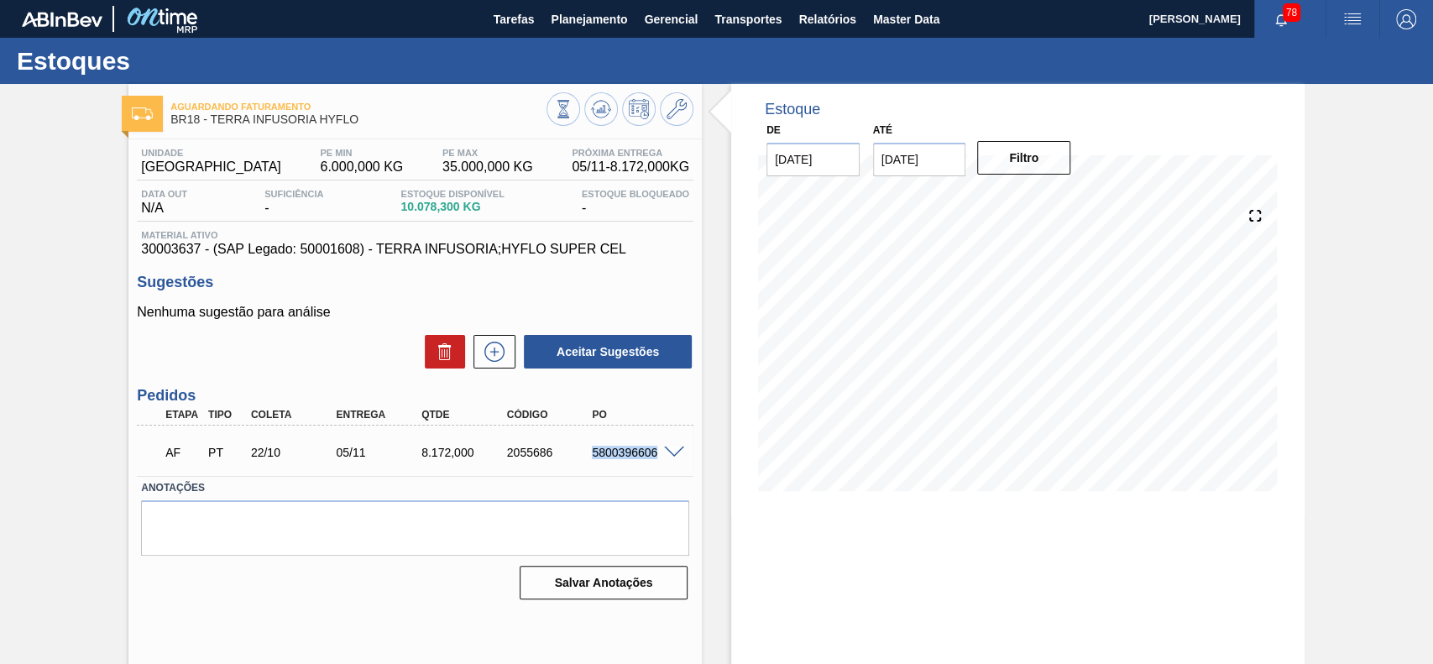
drag, startPoint x: 590, startPoint y: 454, endPoint x: 655, endPoint y: 473, distance: 67.2
click at [655, 472] on div "AF PT 22/10 05/11 8.172,000 2055686 5800396606" at bounding box center [415, 451] width 557 height 42
copy div "5800396606"
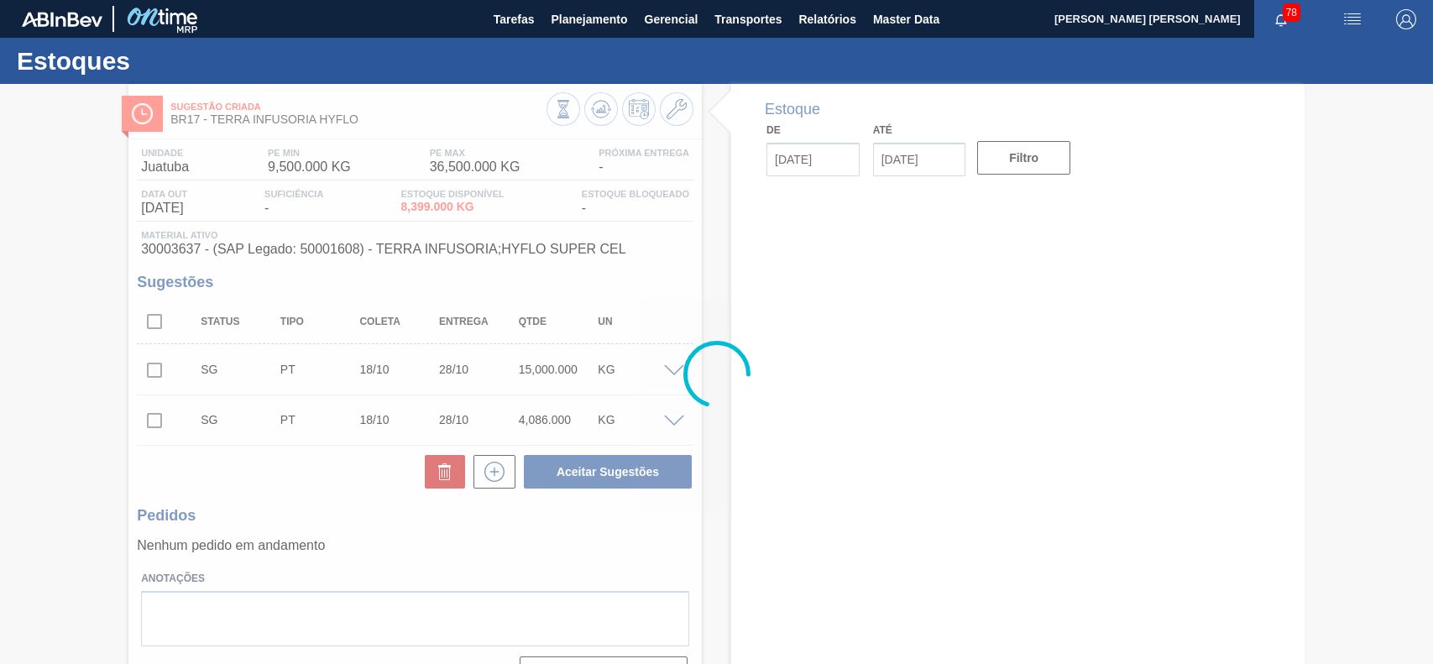
type input "[DATE]"
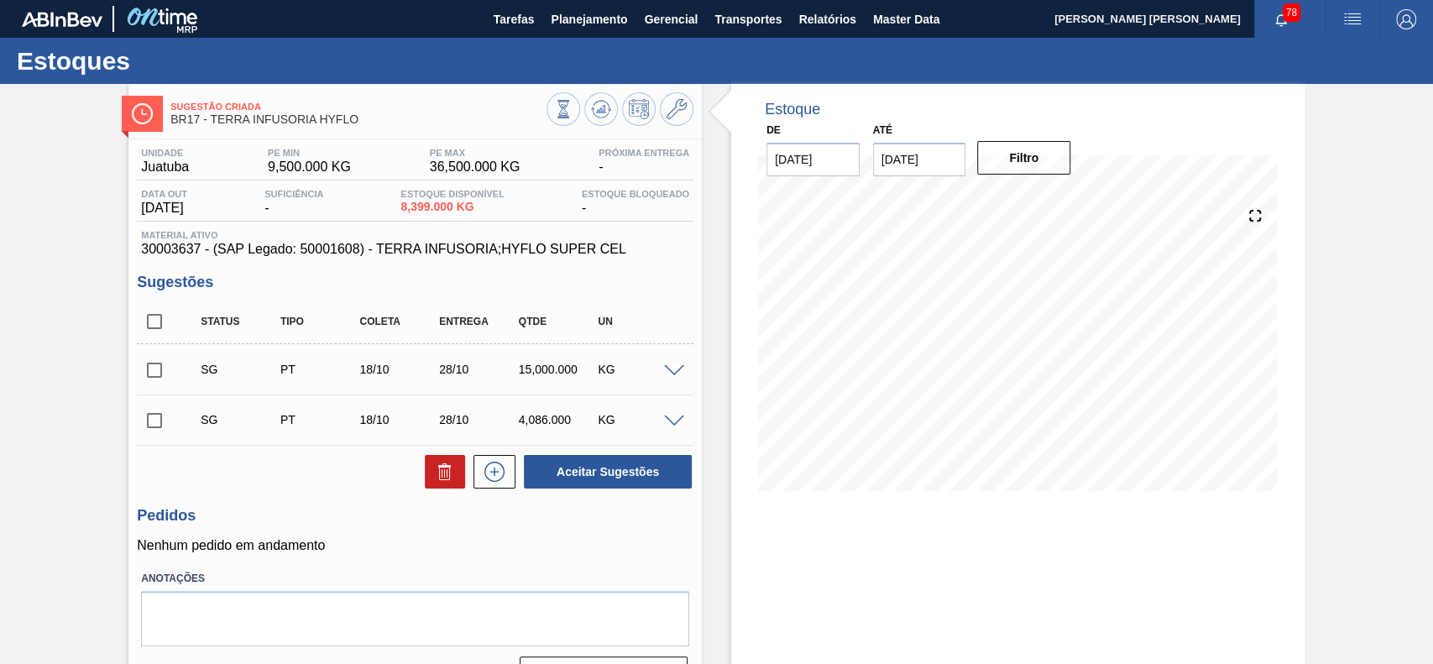
click at [670, 374] on span at bounding box center [674, 371] width 20 height 13
type input "681,000"
type input "22,026"
type input "15.000"
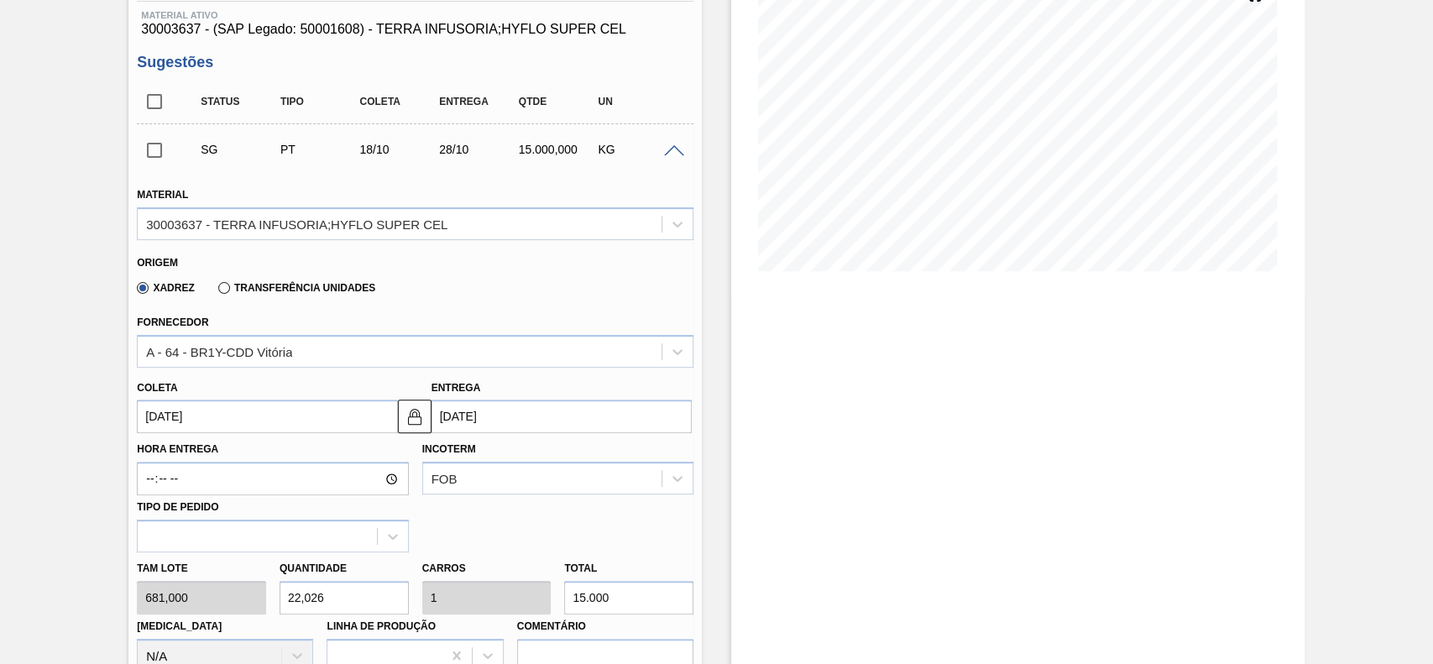
scroll to position [223, 0]
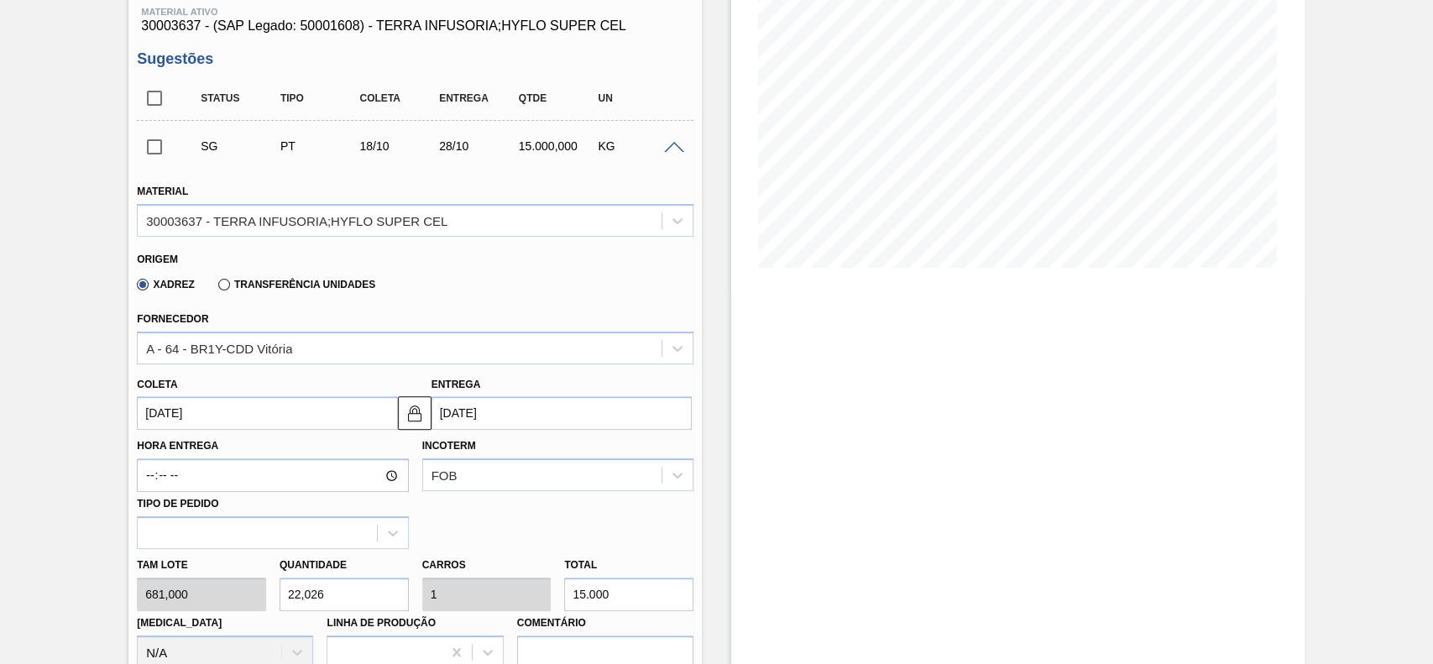
click at [230, 411] on input "[DATE]" at bounding box center [267, 413] width 260 height 34
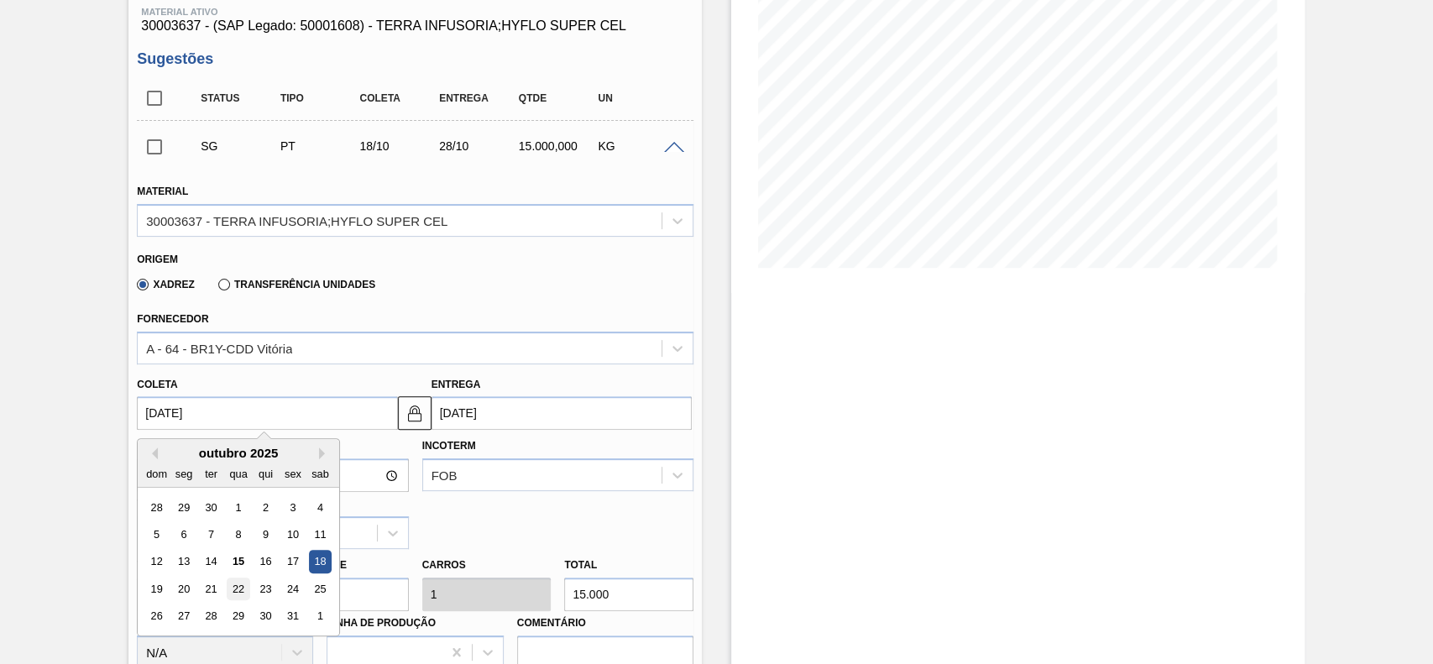
click at [239, 587] on div "22" at bounding box center [239, 589] width 23 height 23
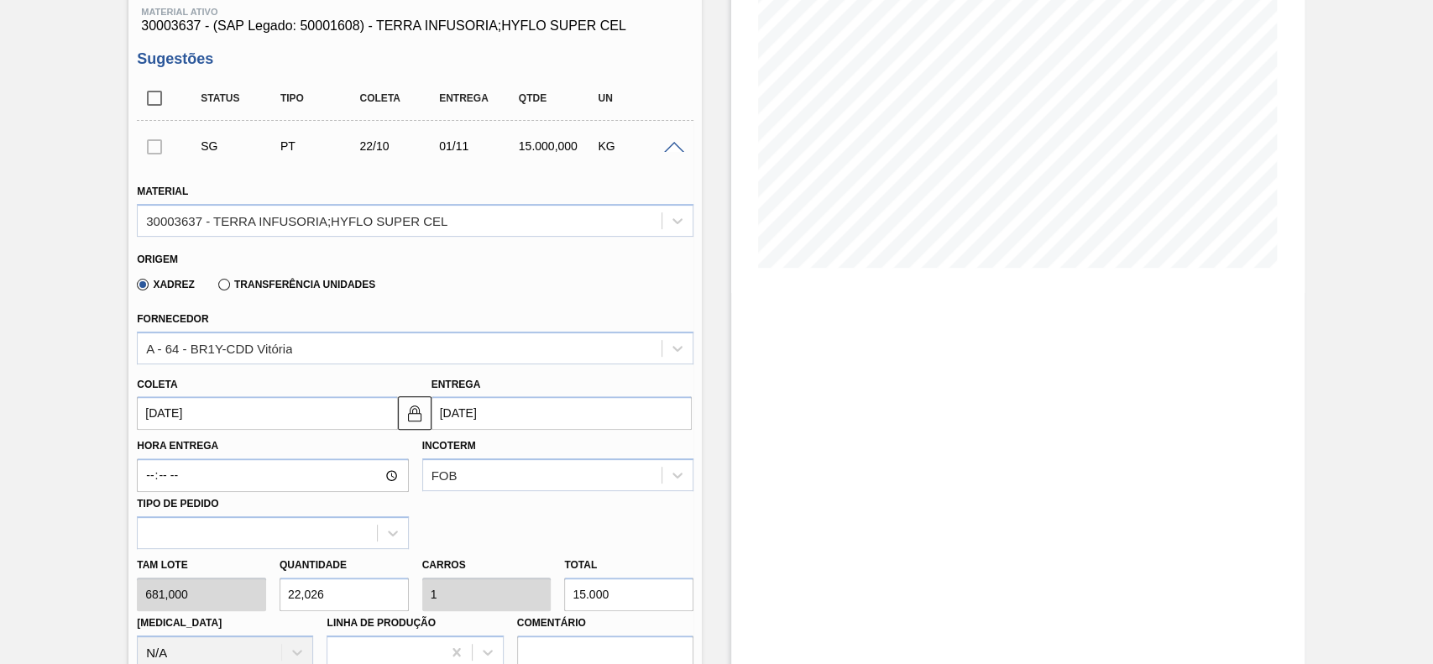
type input "[DATE]"
click at [352, 587] on input "22,026" at bounding box center [344, 595] width 129 height 34
type input "1"
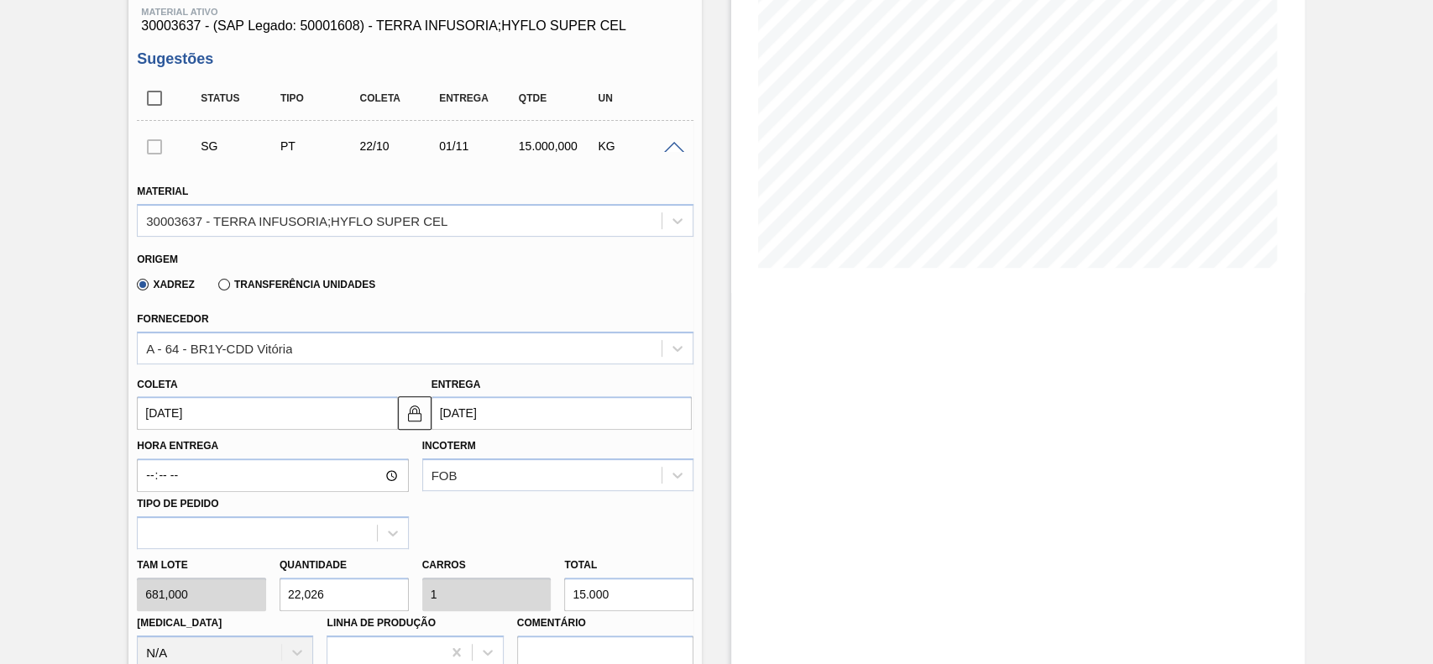
type input "0,045"
type input "681"
type input "12"
type input "0,545"
type input "8.172"
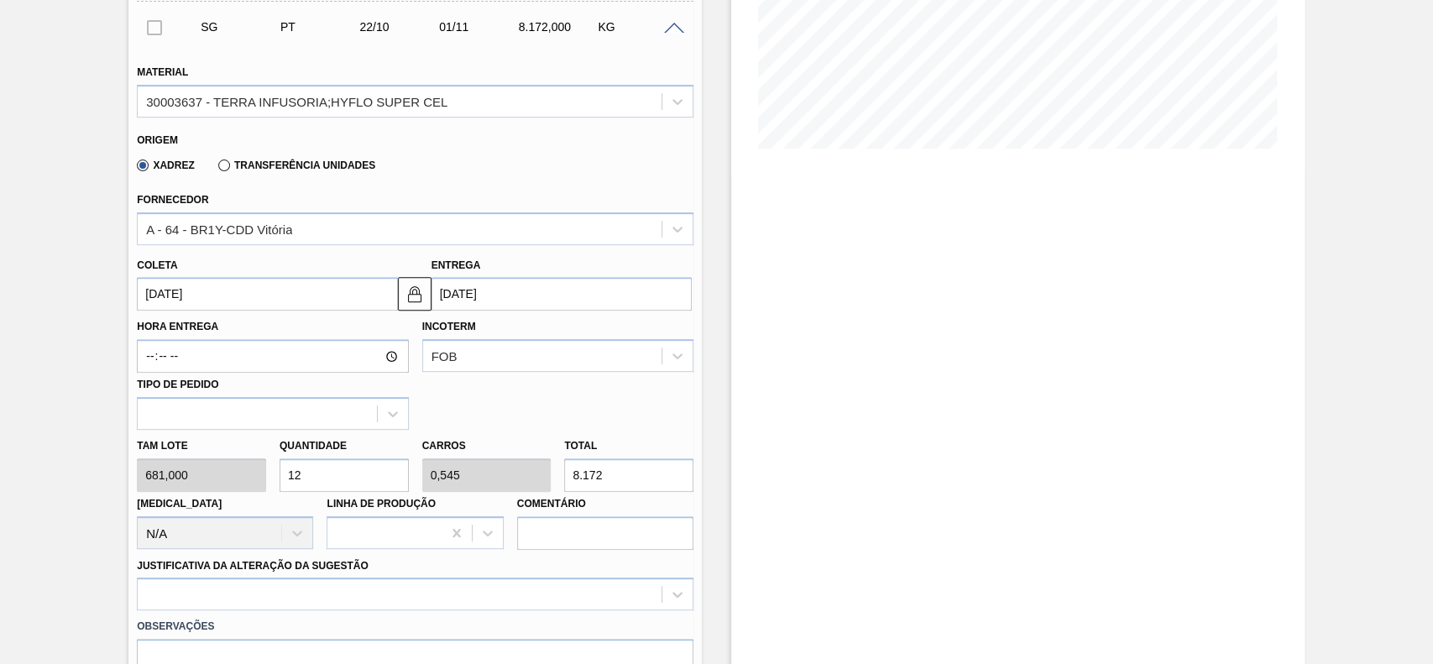
scroll to position [559, 0]
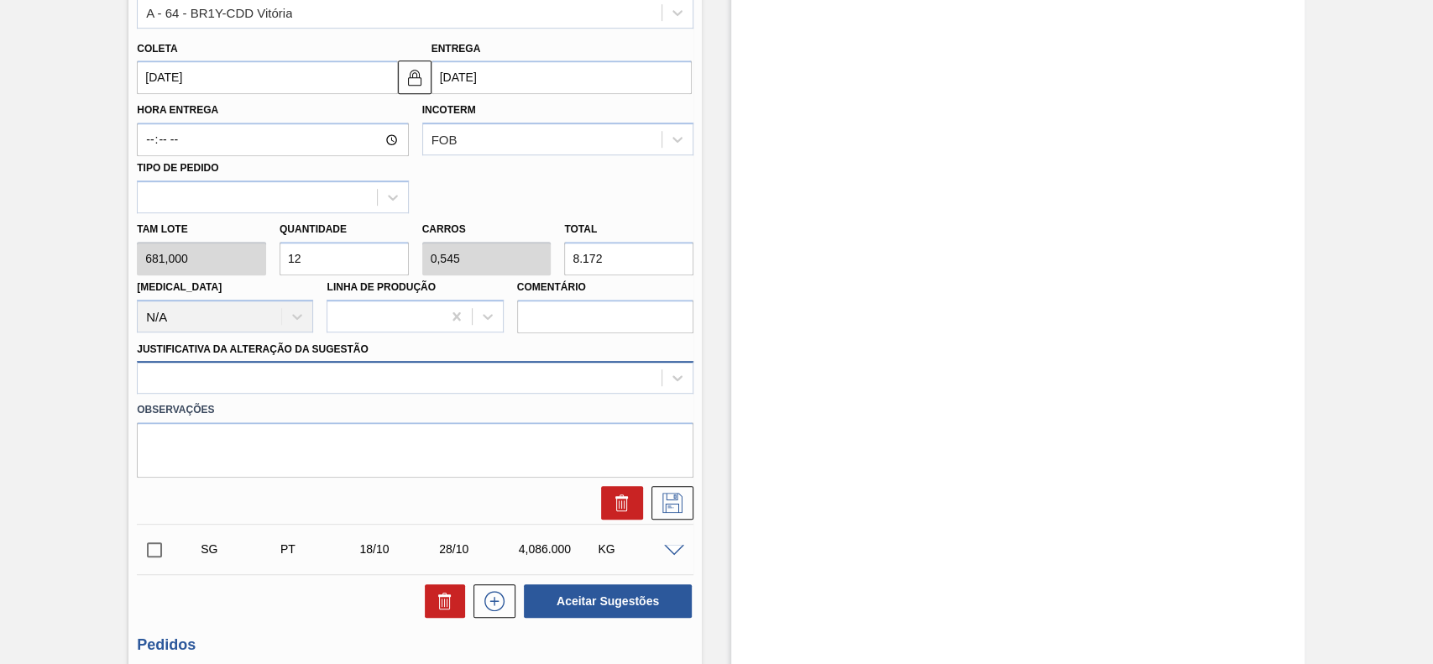
type input "12"
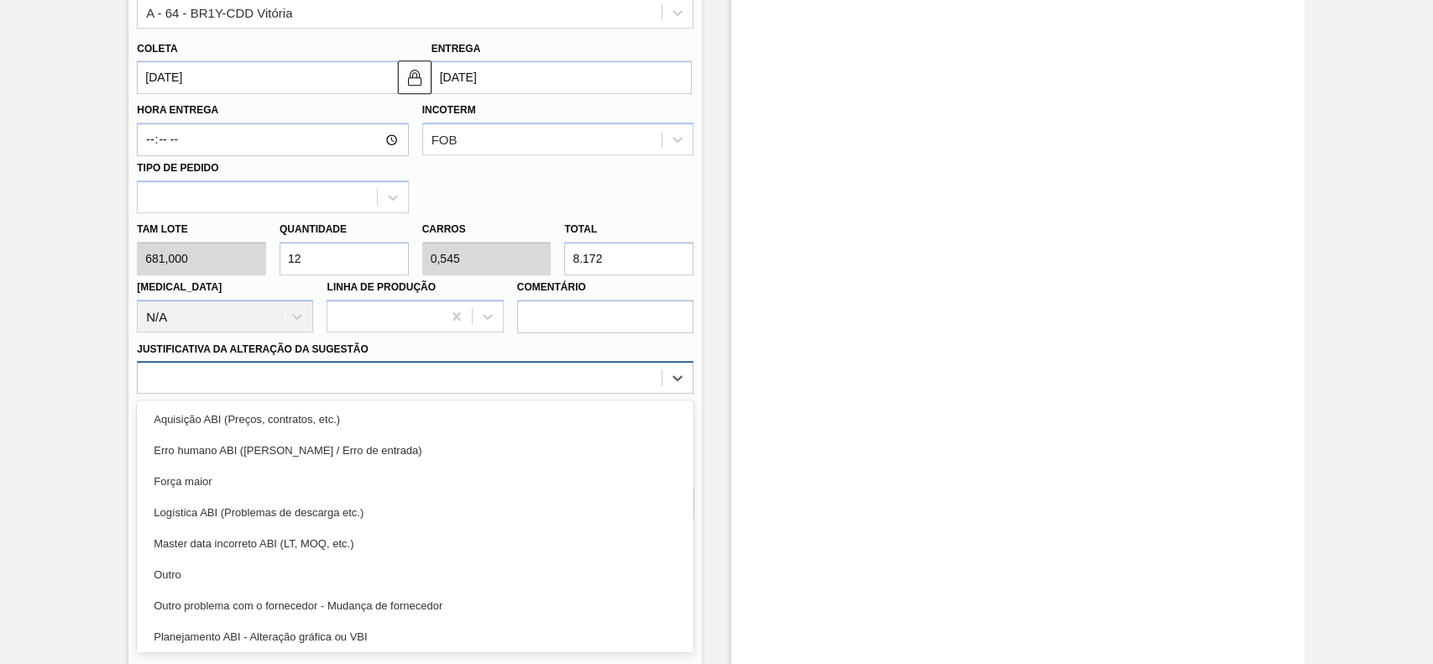
click at [296, 379] on div at bounding box center [400, 378] width 524 height 24
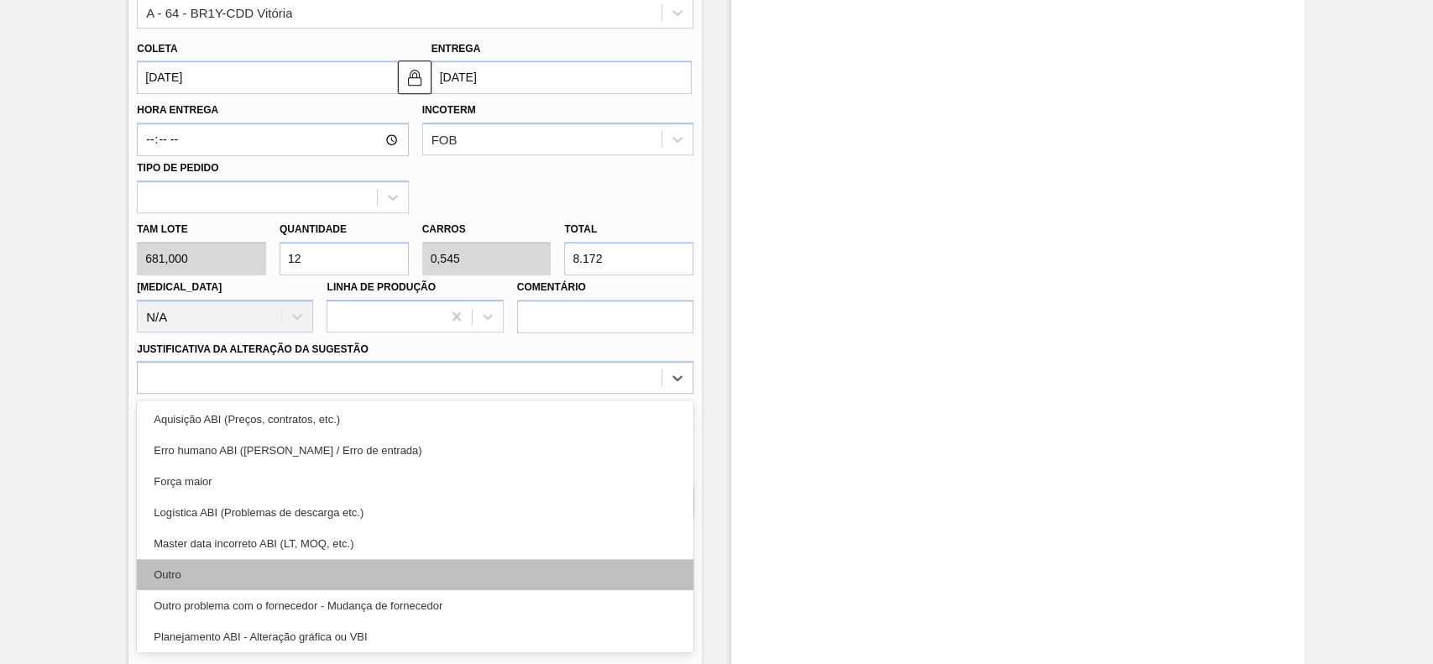
click at [255, 561] on div "Outro" at bounding box center [415, 574] width 557 height 31
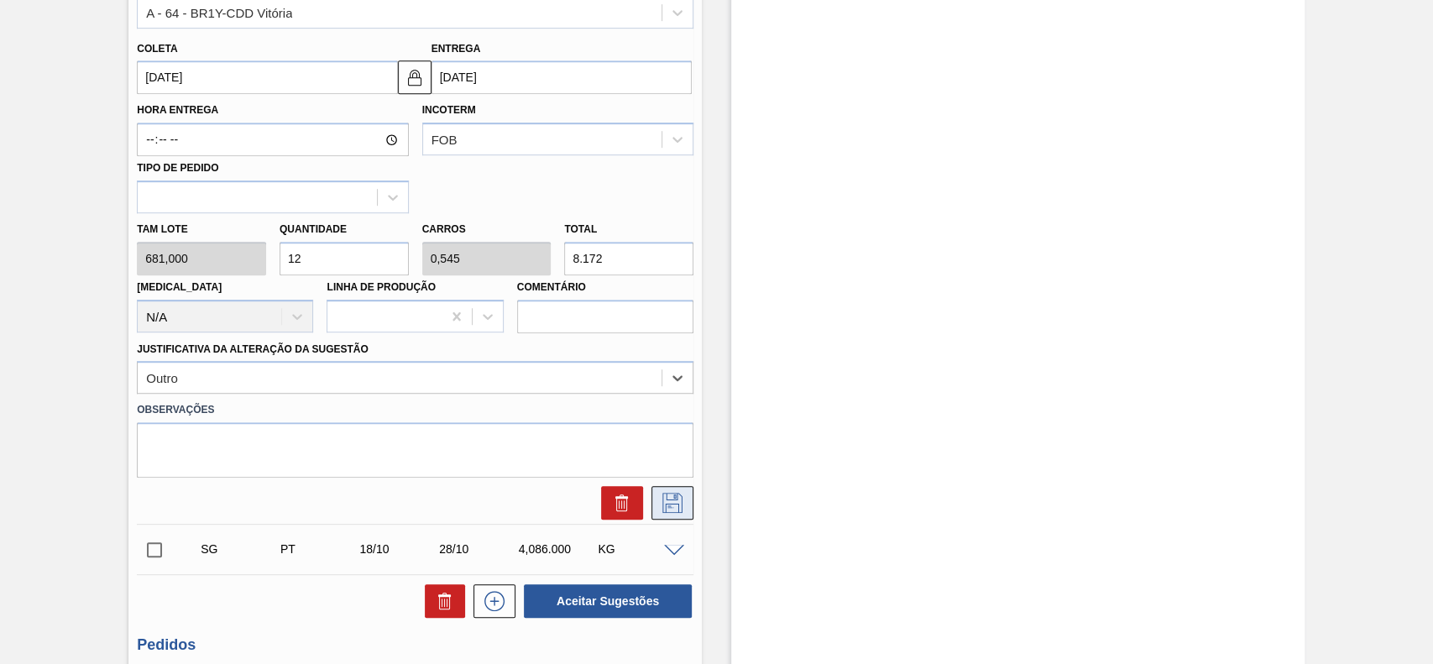
click at [660, 499] on icon at bounding box center [672, 503] width 27 height 20
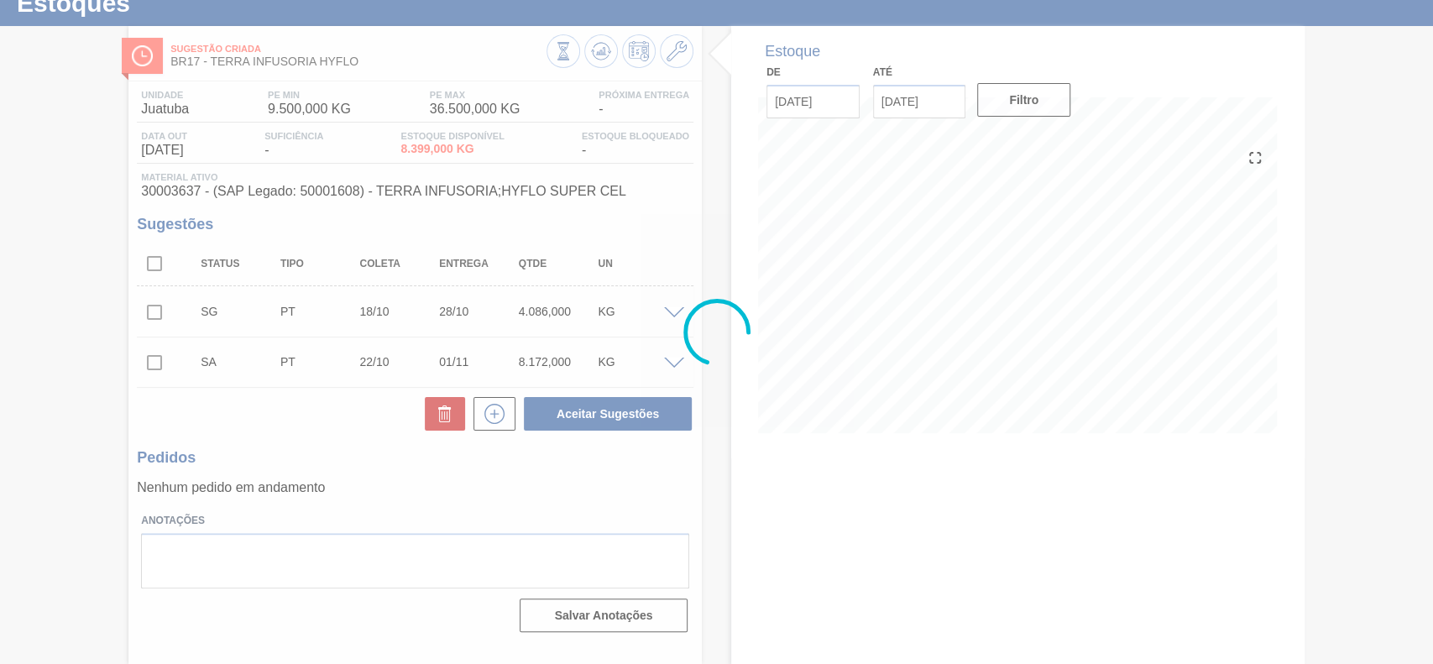
scroll to position [0, 0]
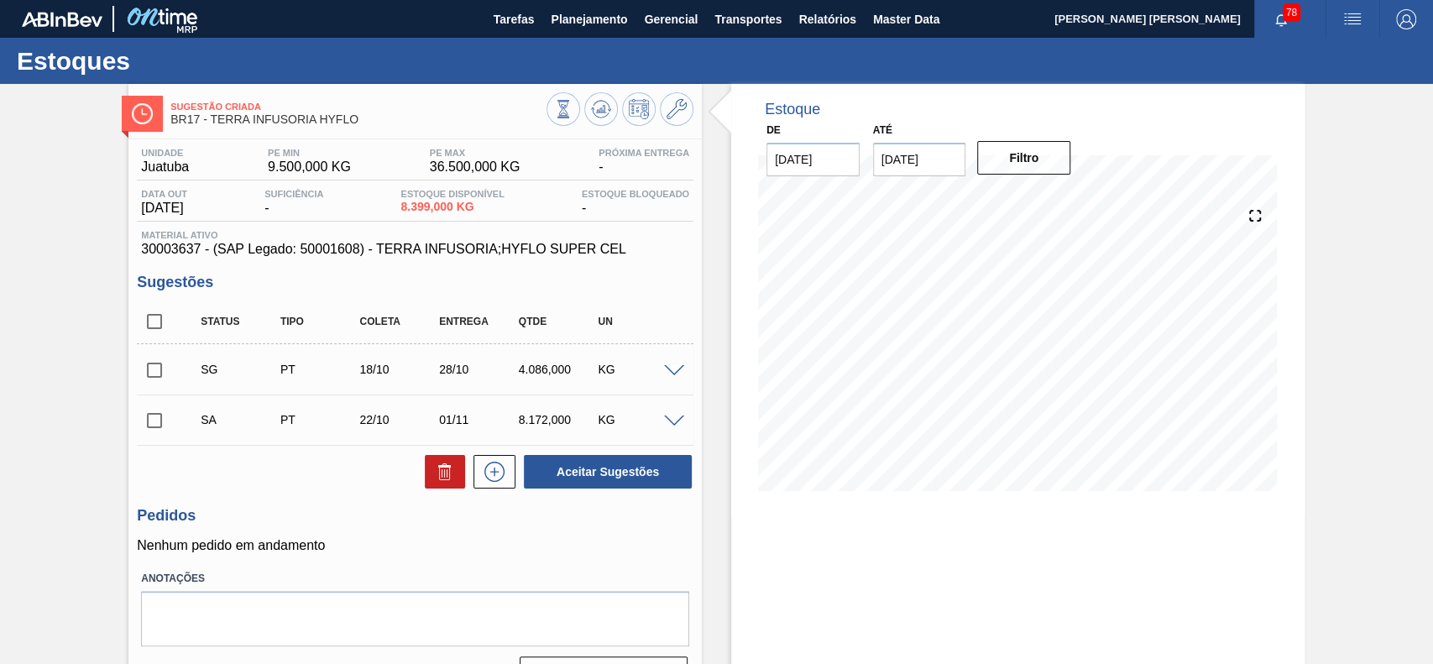
click at [164, 428] on input "checkbox" at bounding box center [154, 420] width 35 height 35
click at [574, 479] on button "Aceitar Sugestões" at bounding box center [608, 472] width 168 height 34
checkbox input "false"
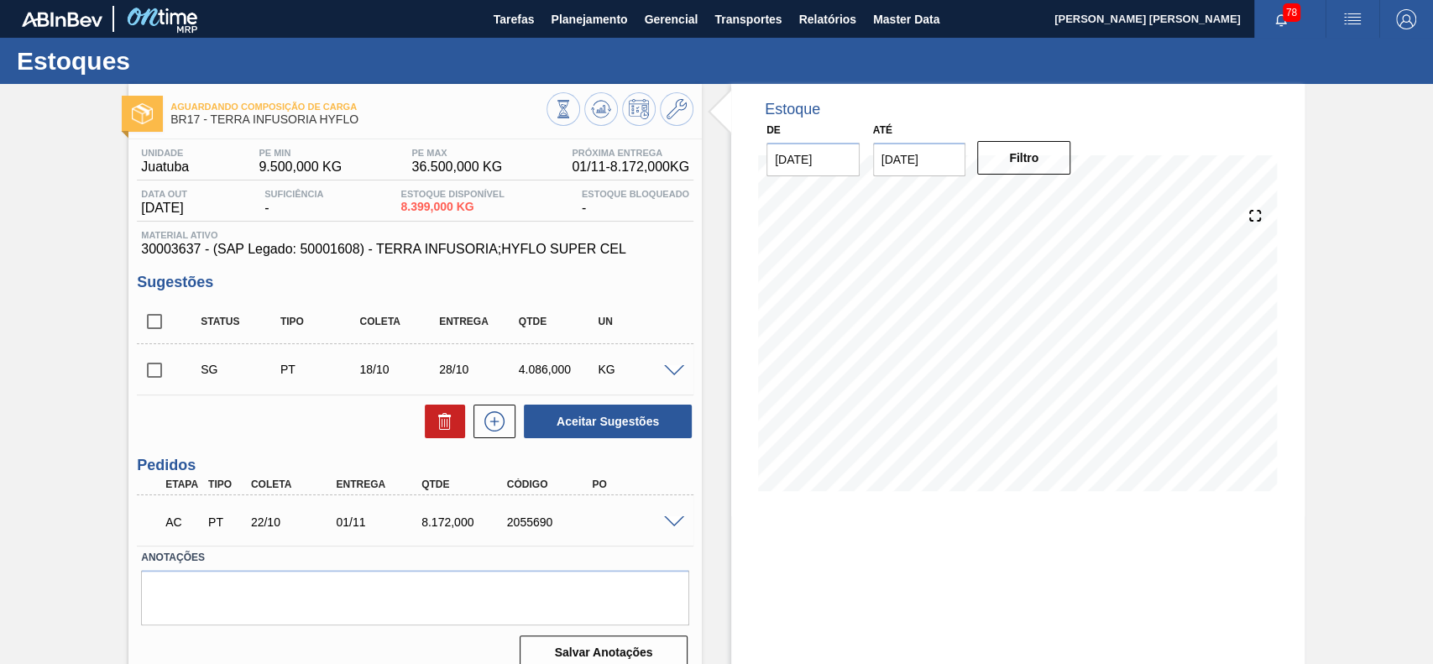
click at [667, 521] on span at bounding box center [674, 522] width 20 height 13
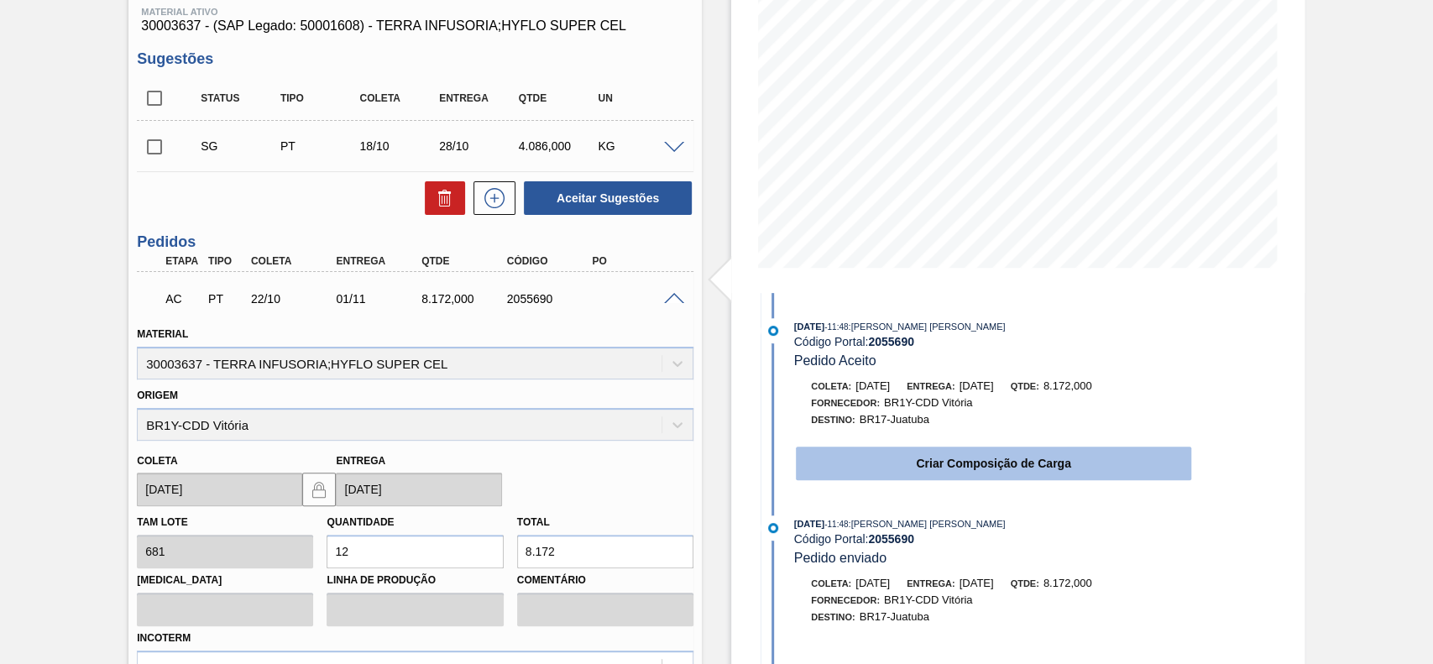
click at [952, 458] on button "Criar Composição de Carga" at bounding box center [993, 464] width 395 height 34
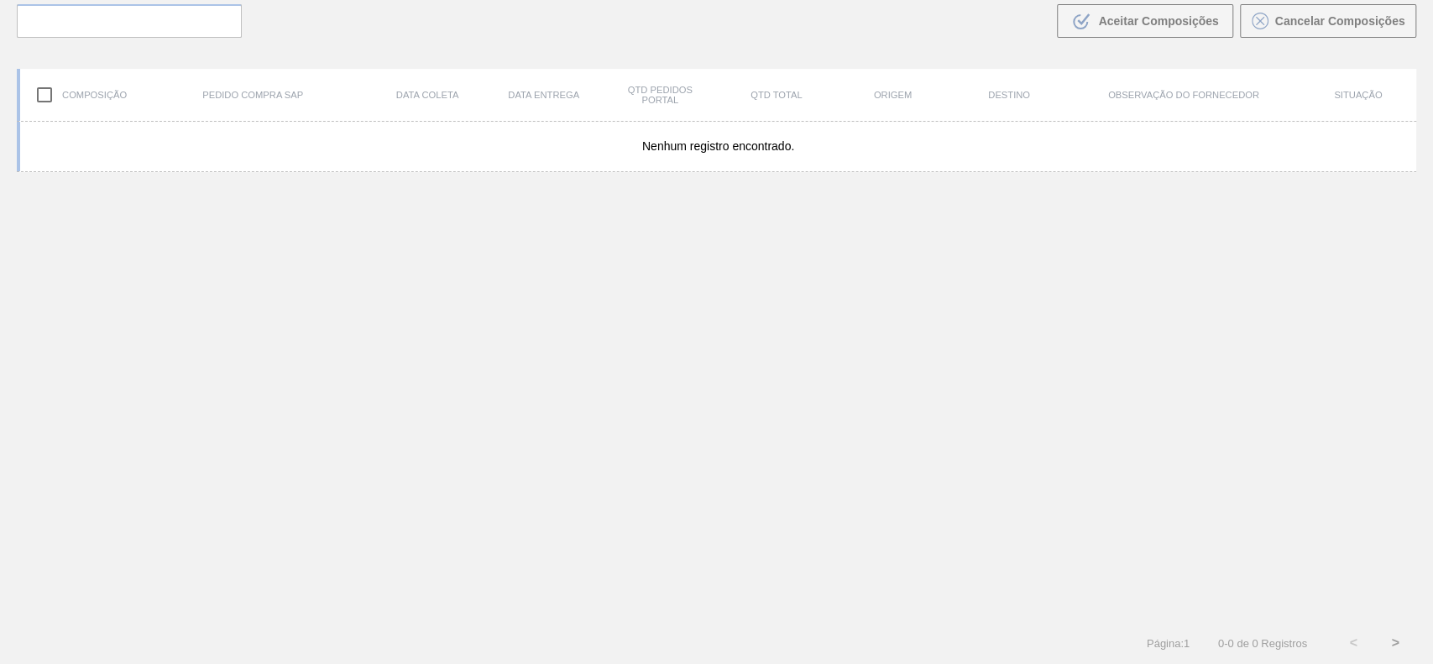
scroll to position [121, 0]
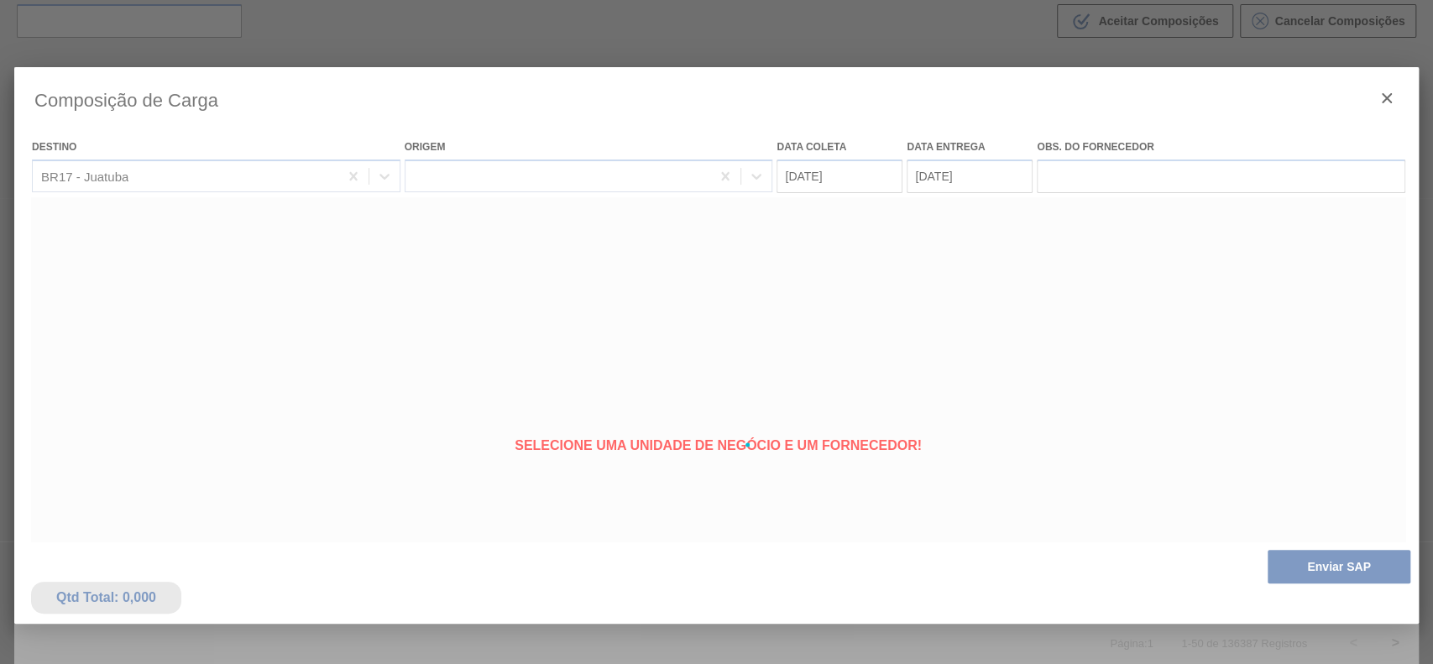
type coleta "[DATE]"
type Entrega "[DATE]"
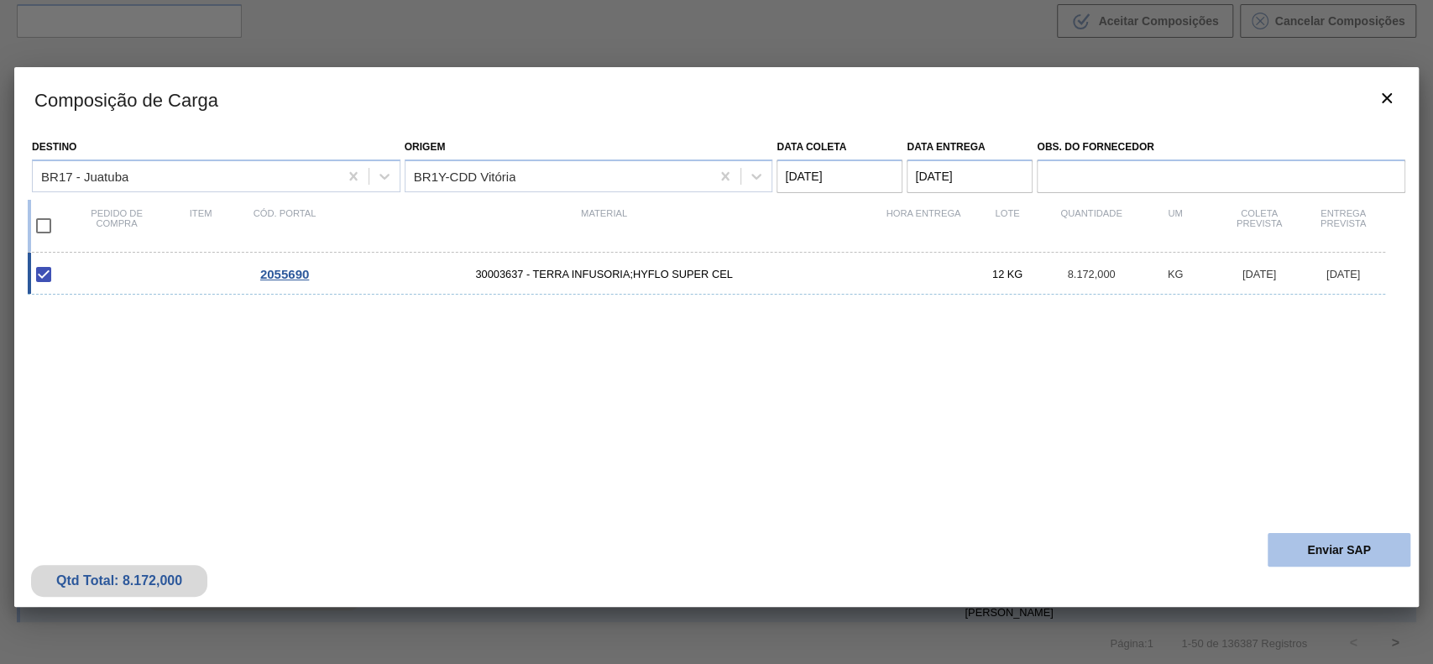
click at [1350, 559] on button "Enviar SAP" at bounding box center [1339, 550] width 143 height 34
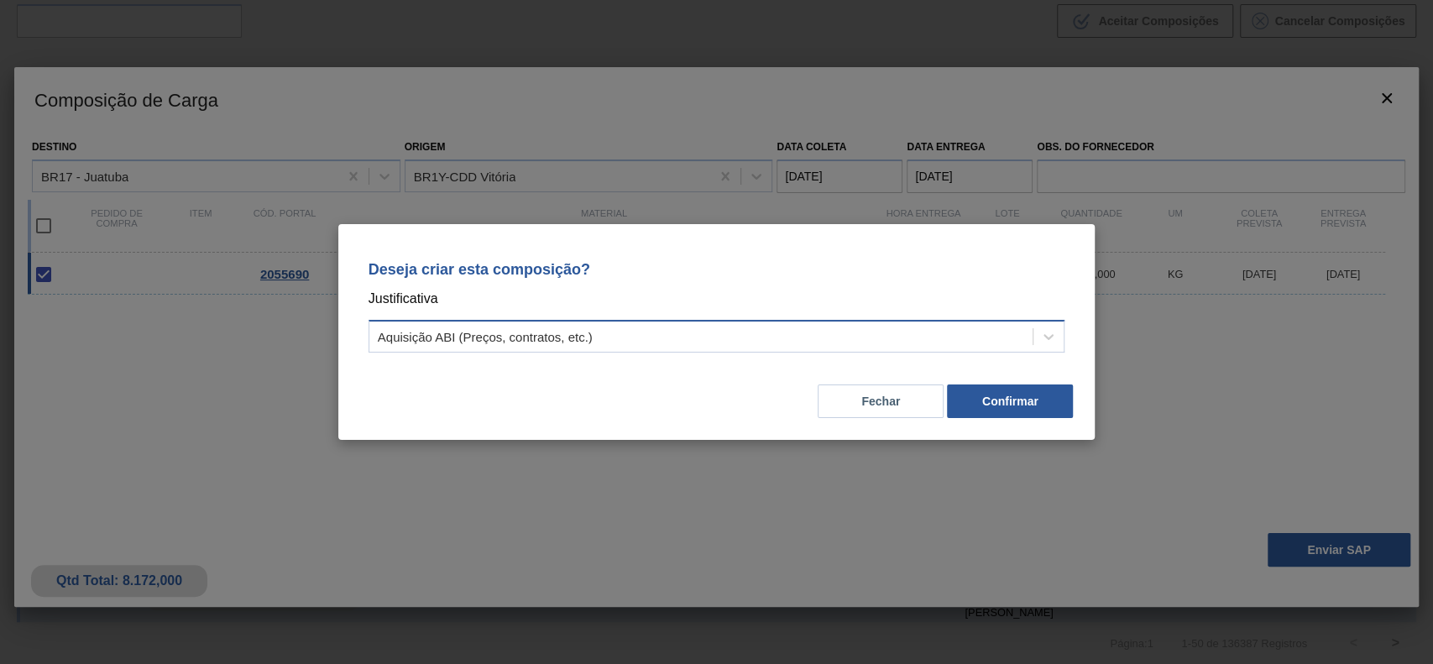
click at [645, 340] on div "Aquisição ABI (Preços, contratos, etc.)" at bounding box center [701, 337] width 664 height 24
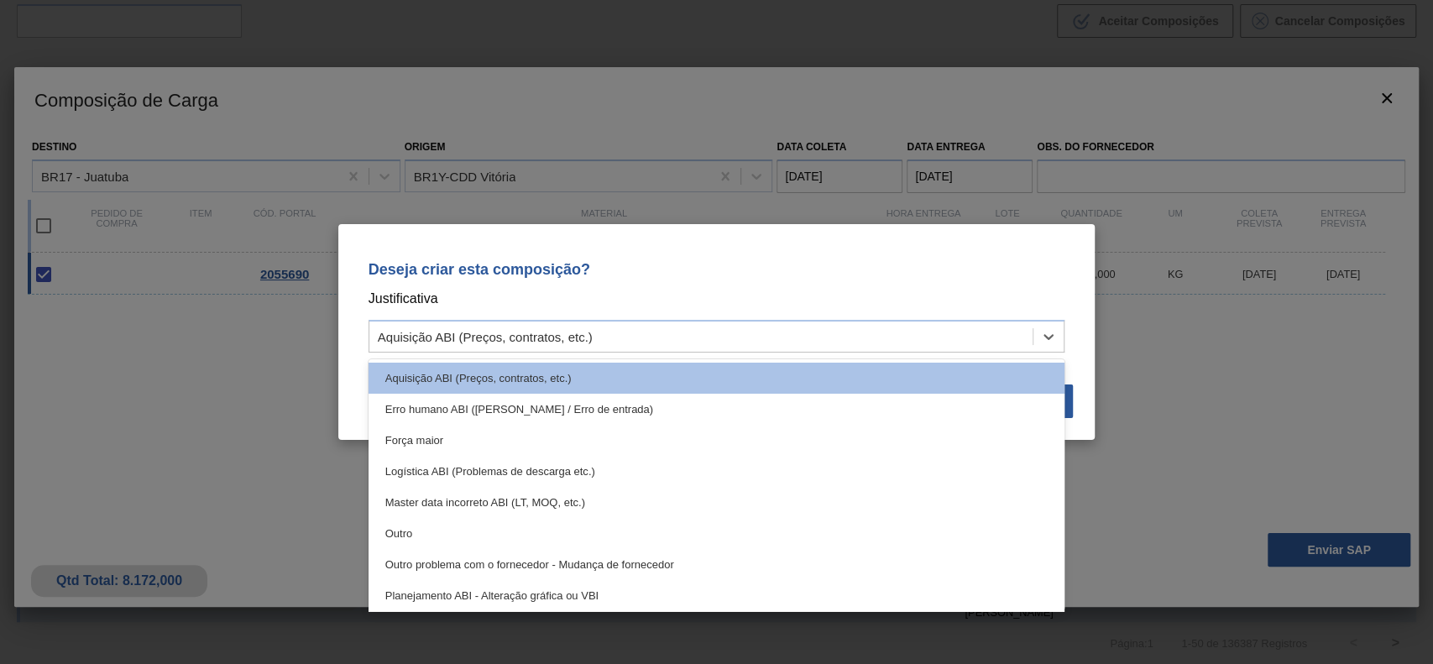
click at [490, 534] on div "Outro" at bounding box center [717, 533] width 697 height 31
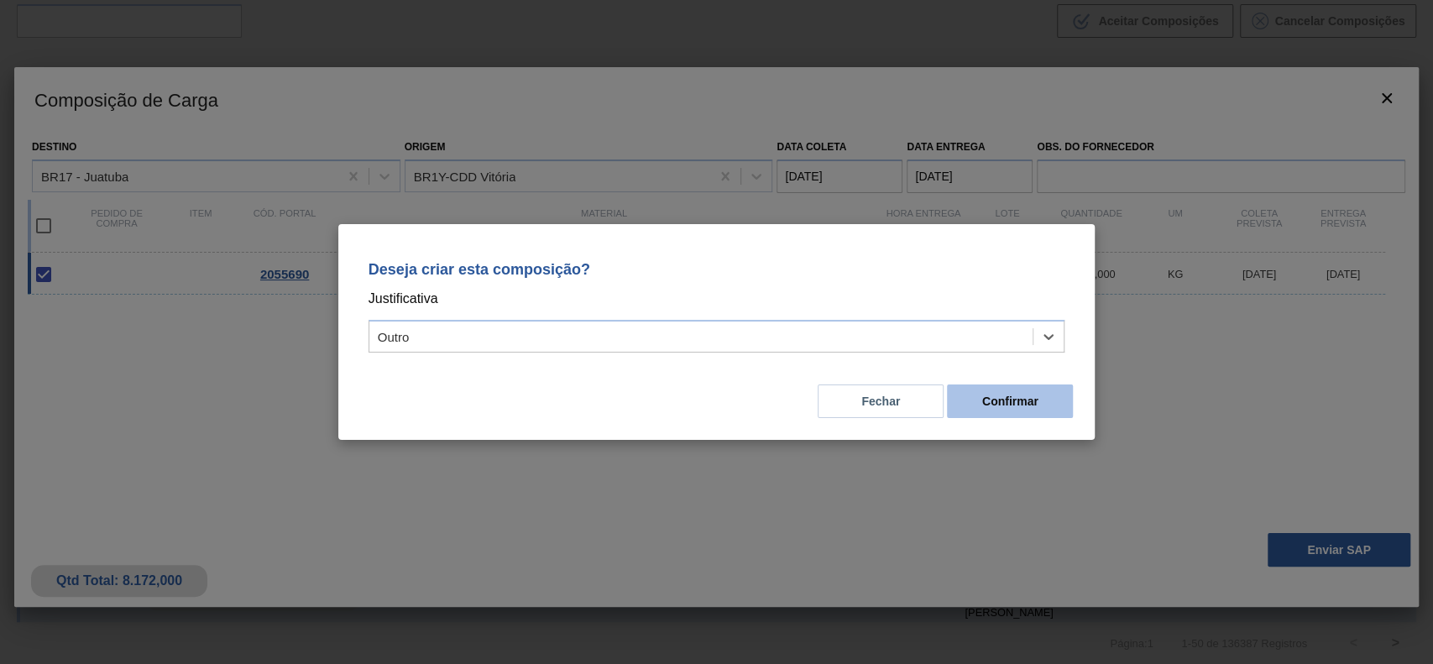
click at [975, 393] on button "Confirmar" at bounding box center [1010, 402] width 126 height 34
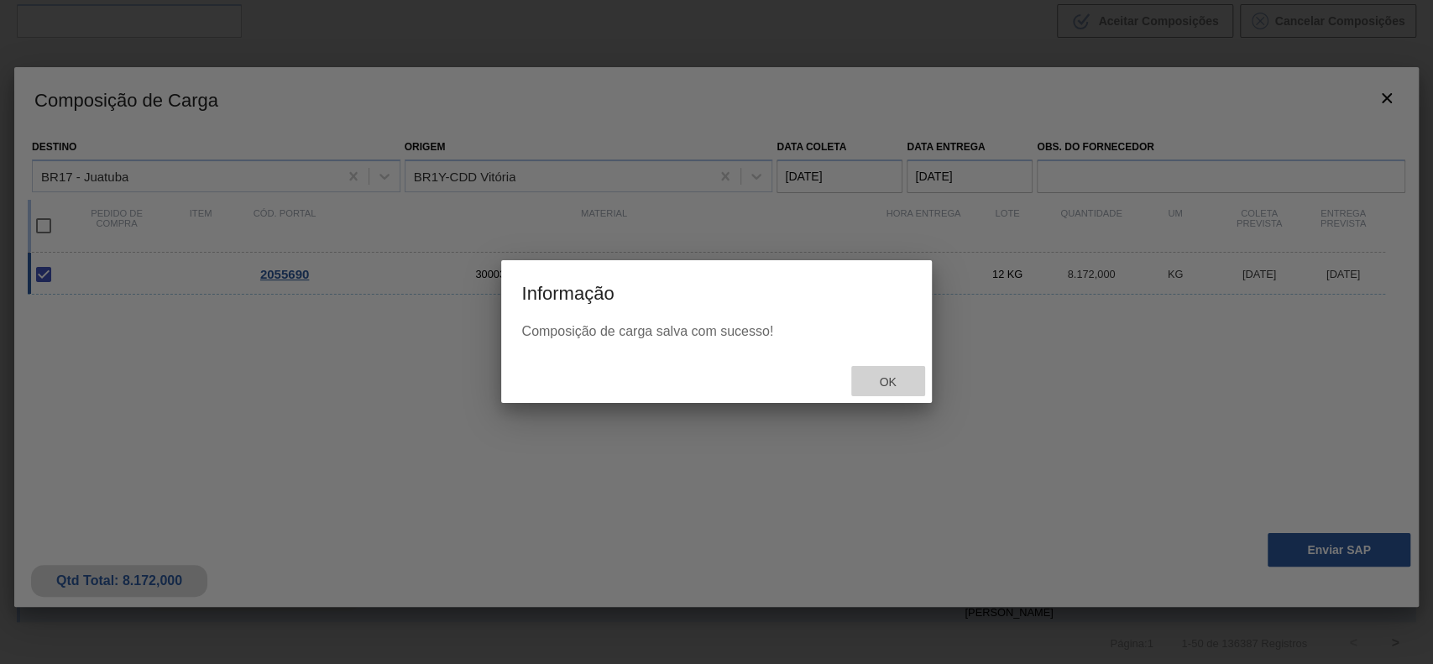
click at [877, 393] on div "Ok" at bounding box center [888, 381] width 74 height 31
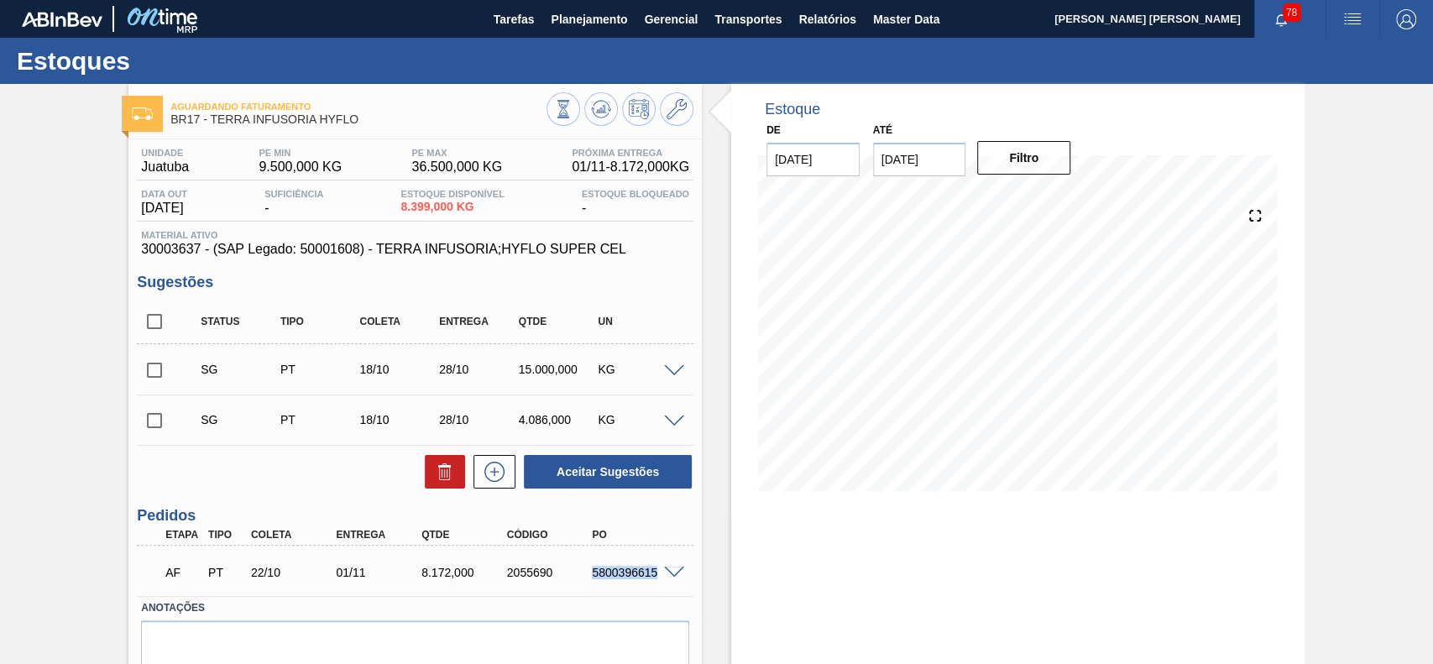
drag, startPoint x: 590, startPoint y: 574, endPoint x: 656, endPoint y: 581, distance: 65.8
click at [656, 581] on div "AF PT 22/10 01/11 8.172,000 2055690 5800396615" at bounding box center [410, 571] width 512 height 34
copy div "5800396615"
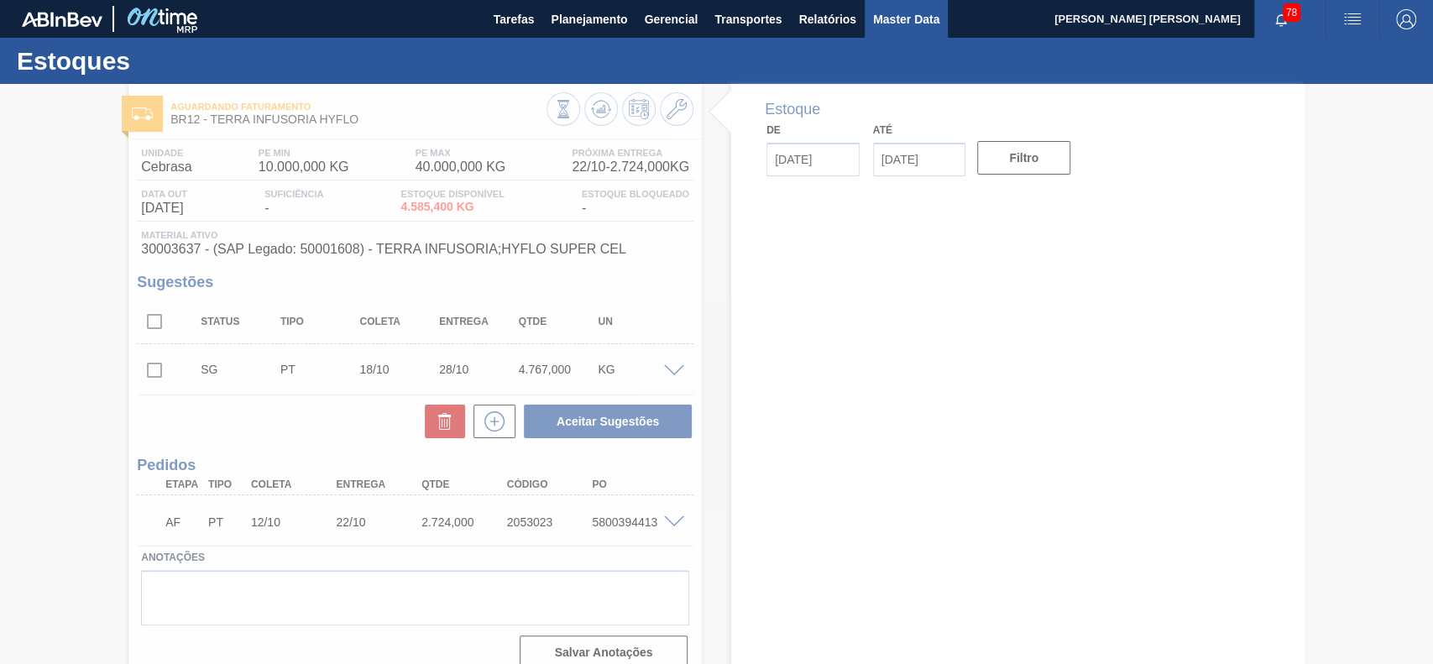
type input "[DATE]"
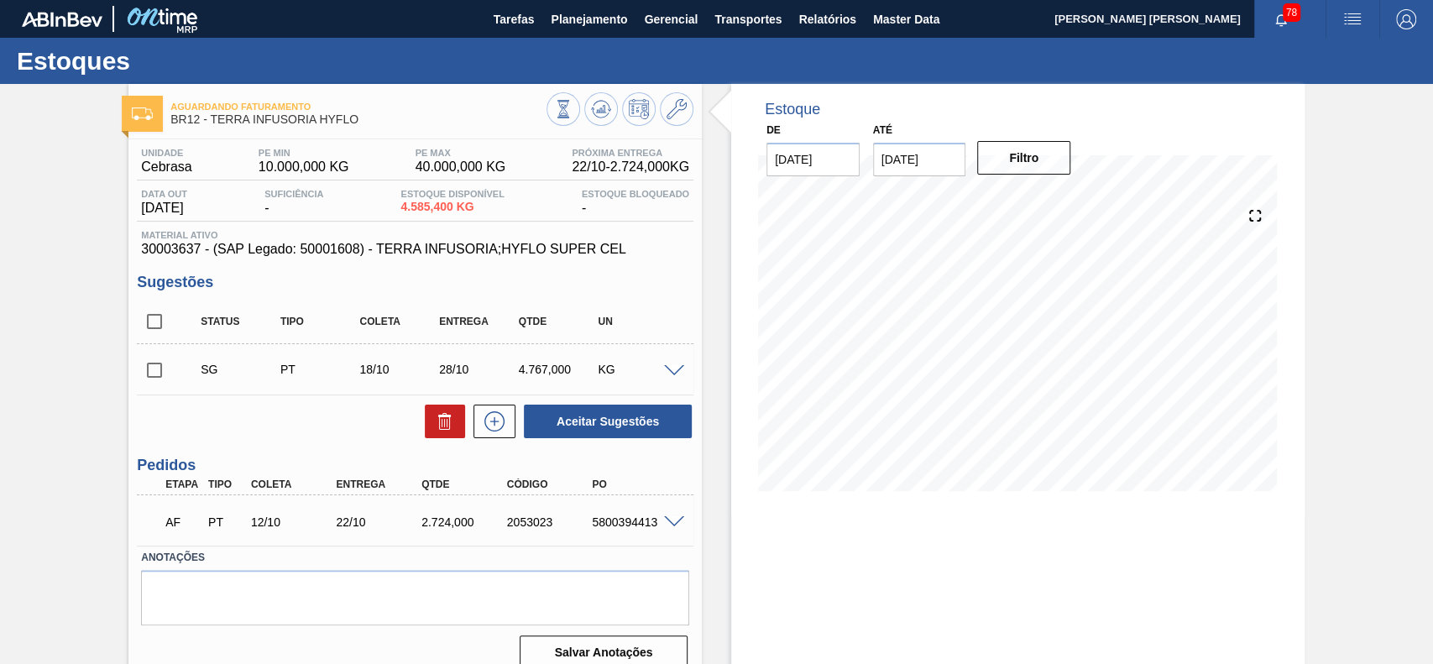
click at [678, 521] on span at bounding box center [674, 522] width 20 height 13
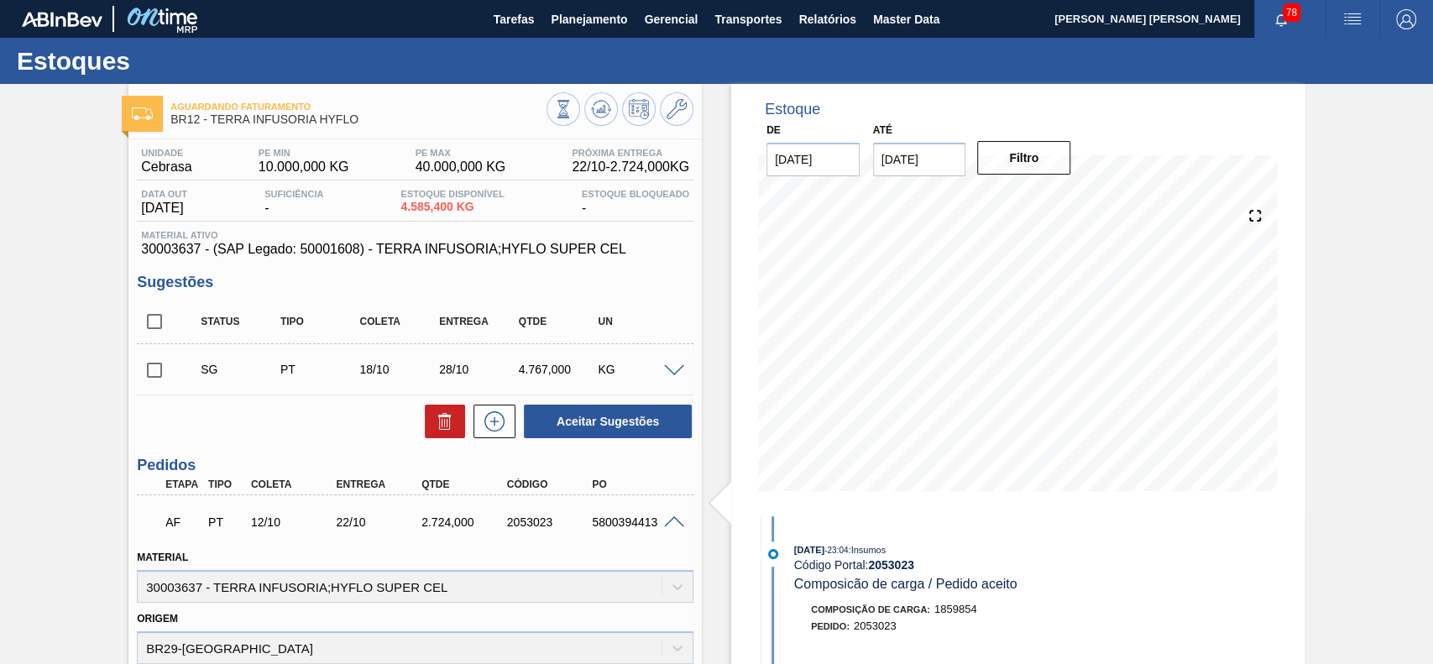
click at [669, 521] on span at bounding box center [674, 522] width 20 height 13
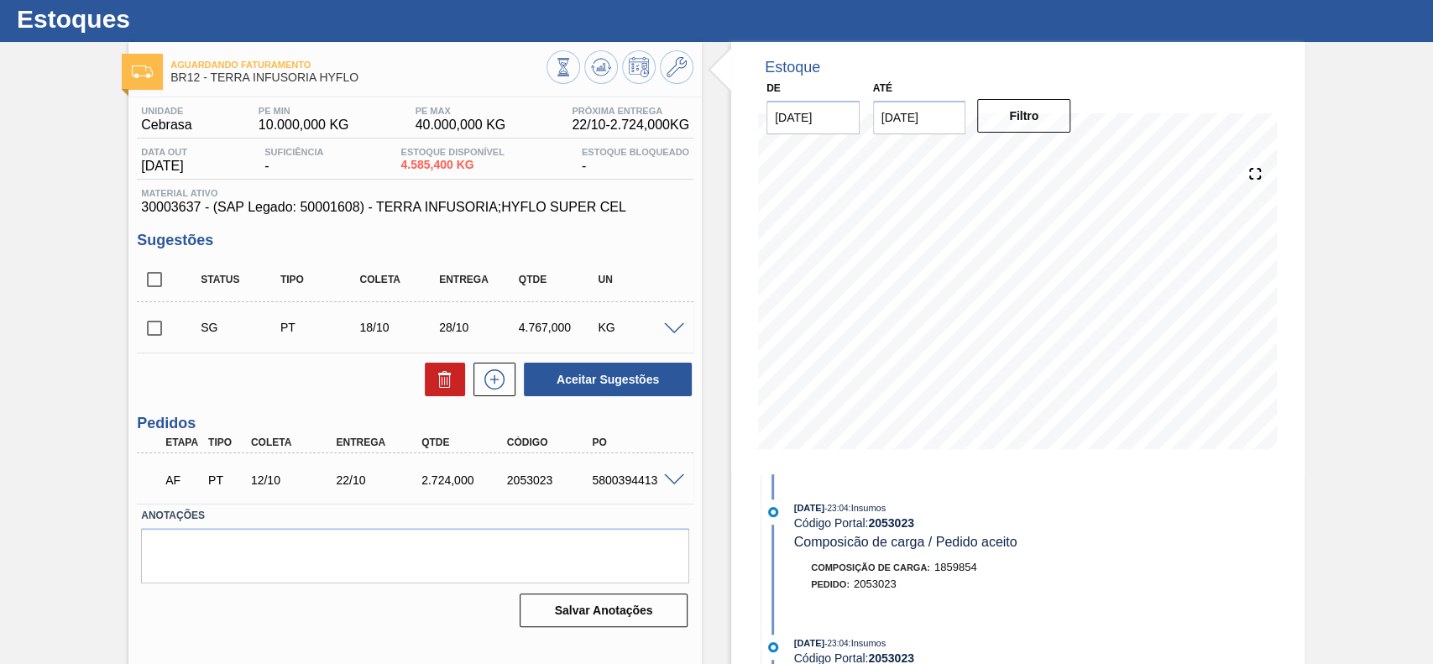
scroll to position [58, 0]
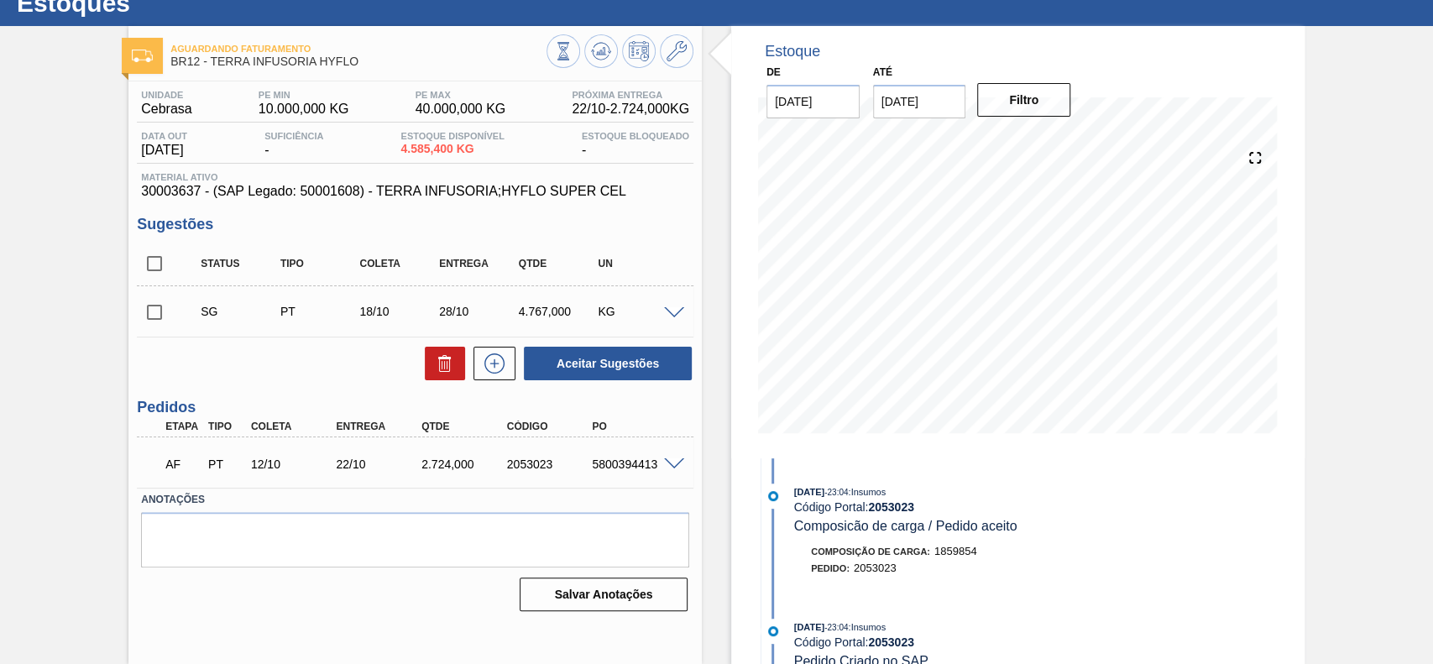
click at [673, 312] on span at bounding box center [674, 313] width 20 height 13
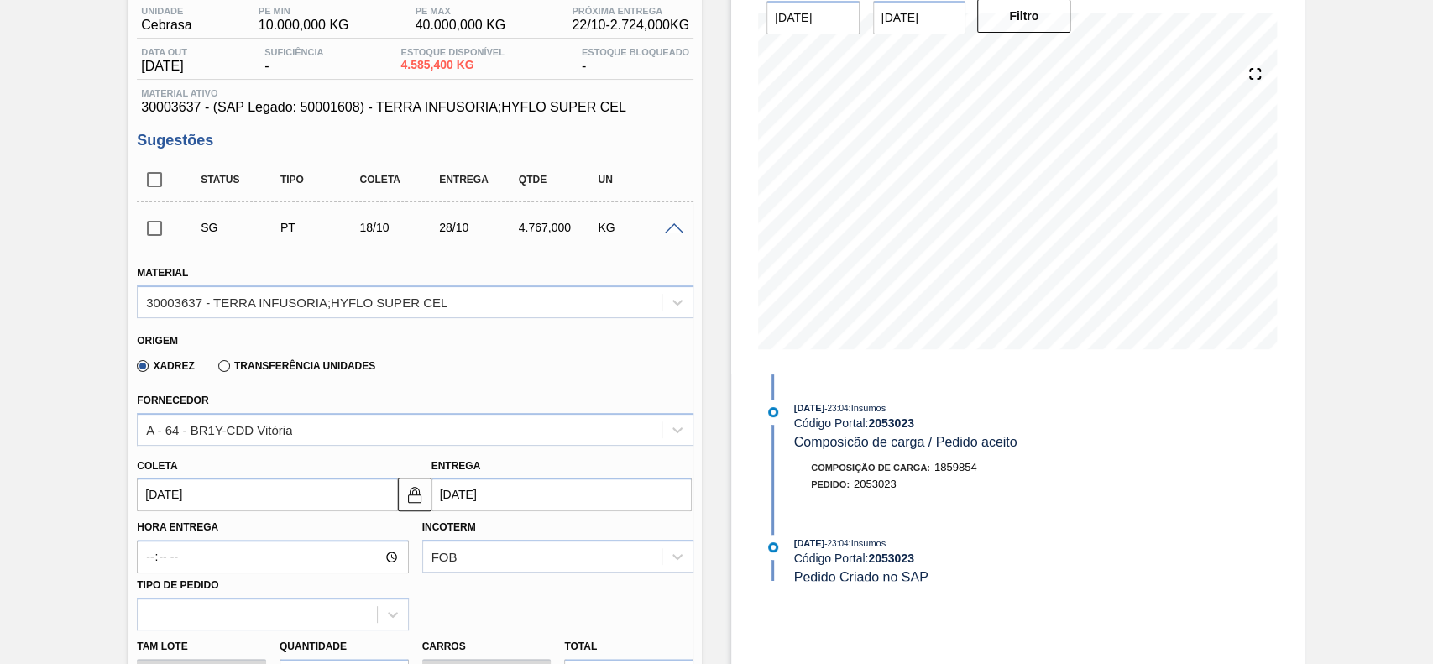
scroll to position [170, 0]
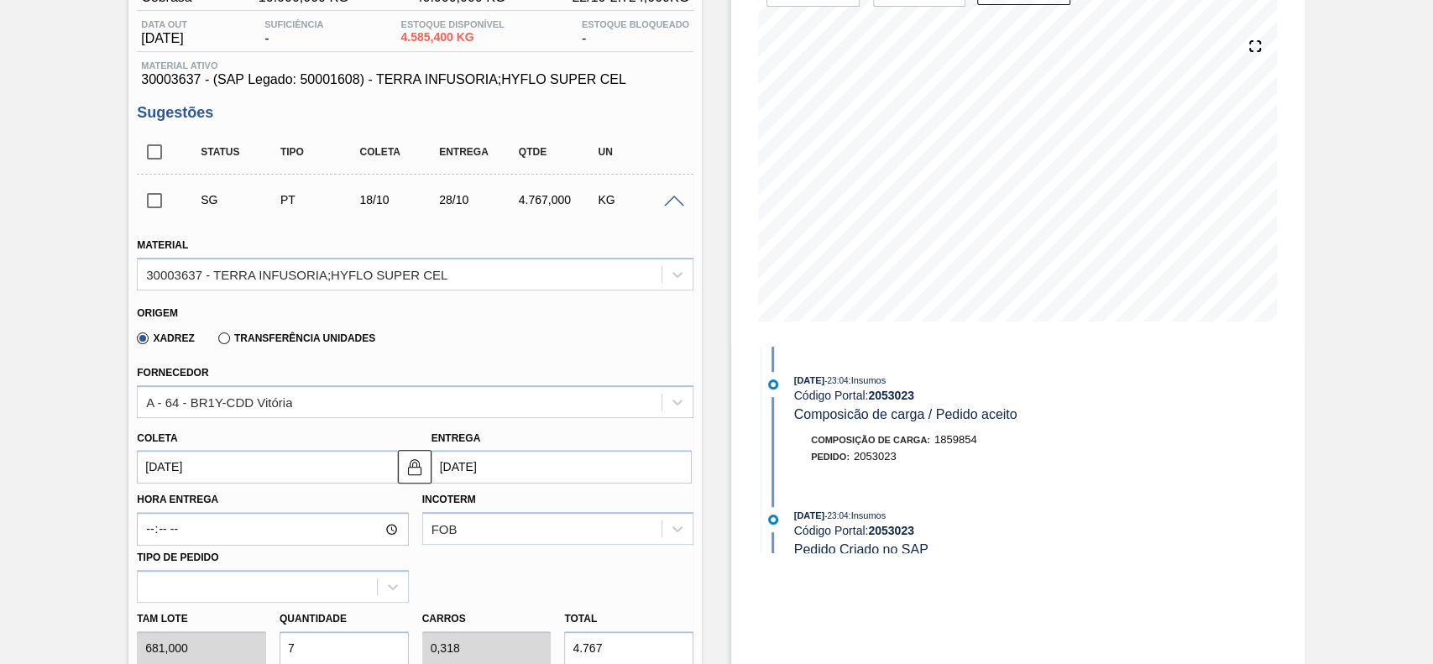
click at [234, 474] on input "[DATE]" at bounding box center [267, 467] width 260 height 34
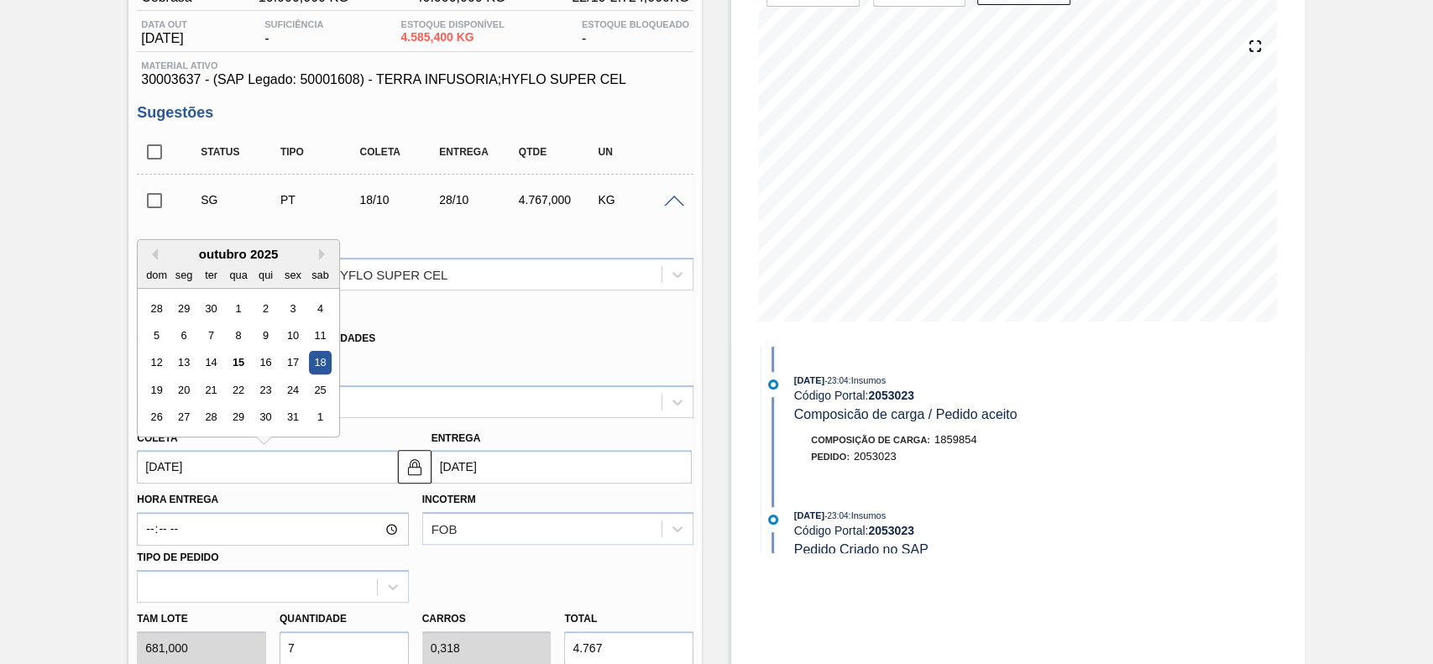
click at [234, 474] on input "[DATE]" at bounding box center [267, 467] width 260 height 34
click at [243, 400] on div "22" at bounding box center [239, 390] width 23 height 23
type input "[DATE]"
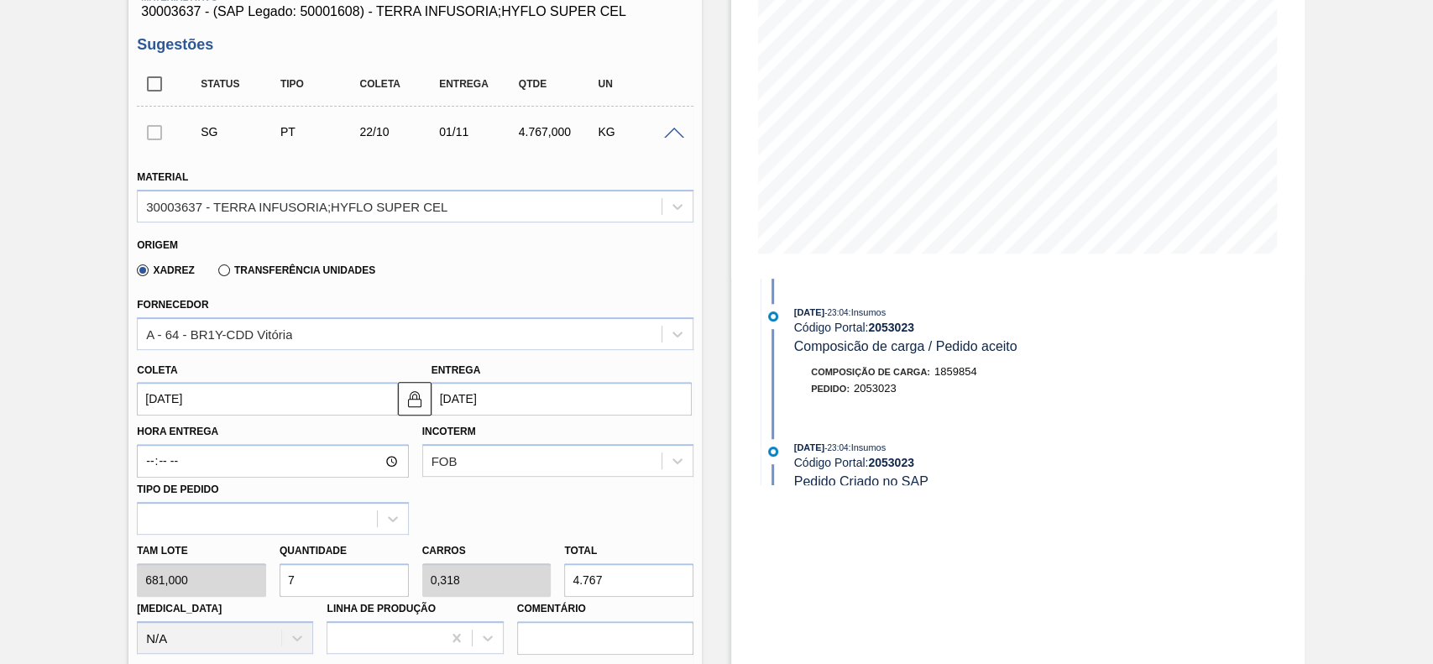
scroll to position [282, 0]
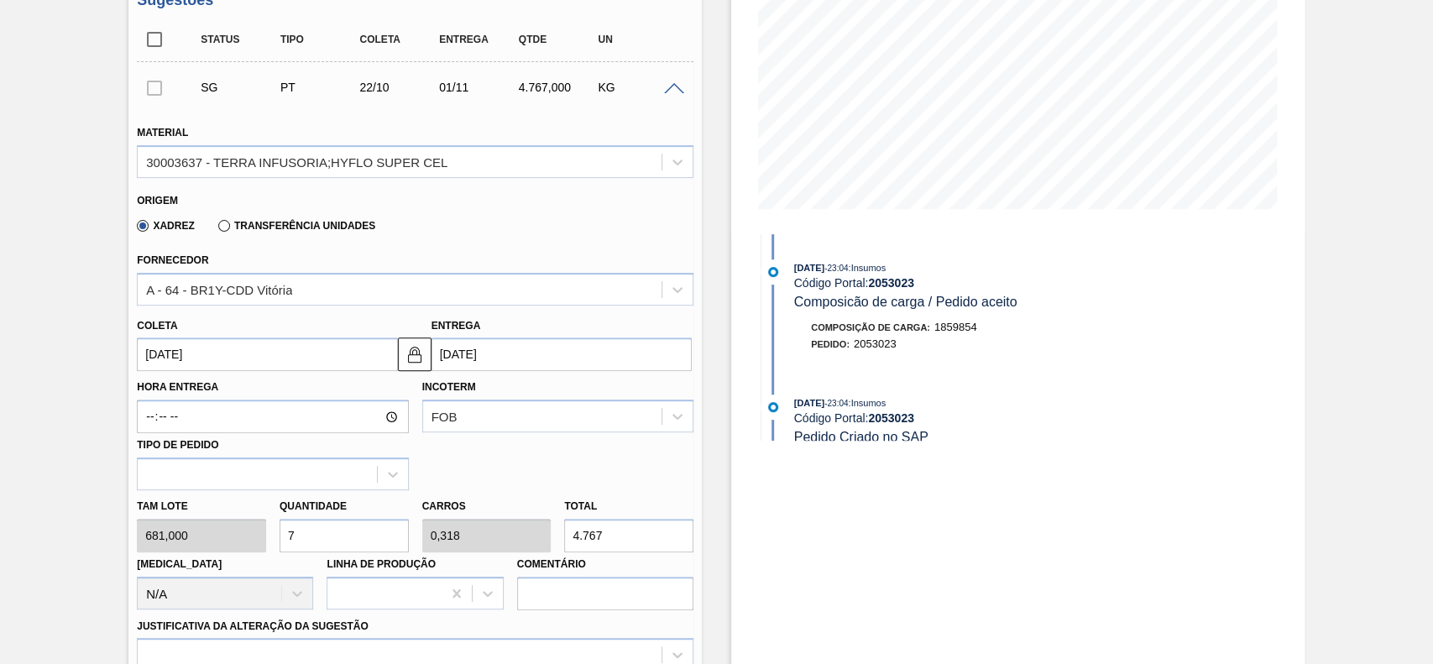
click at [327, 533] on input "7" at bounding box center [344, 536] width 129 height 34
type input "1"
type input "0,045"
type input "681"
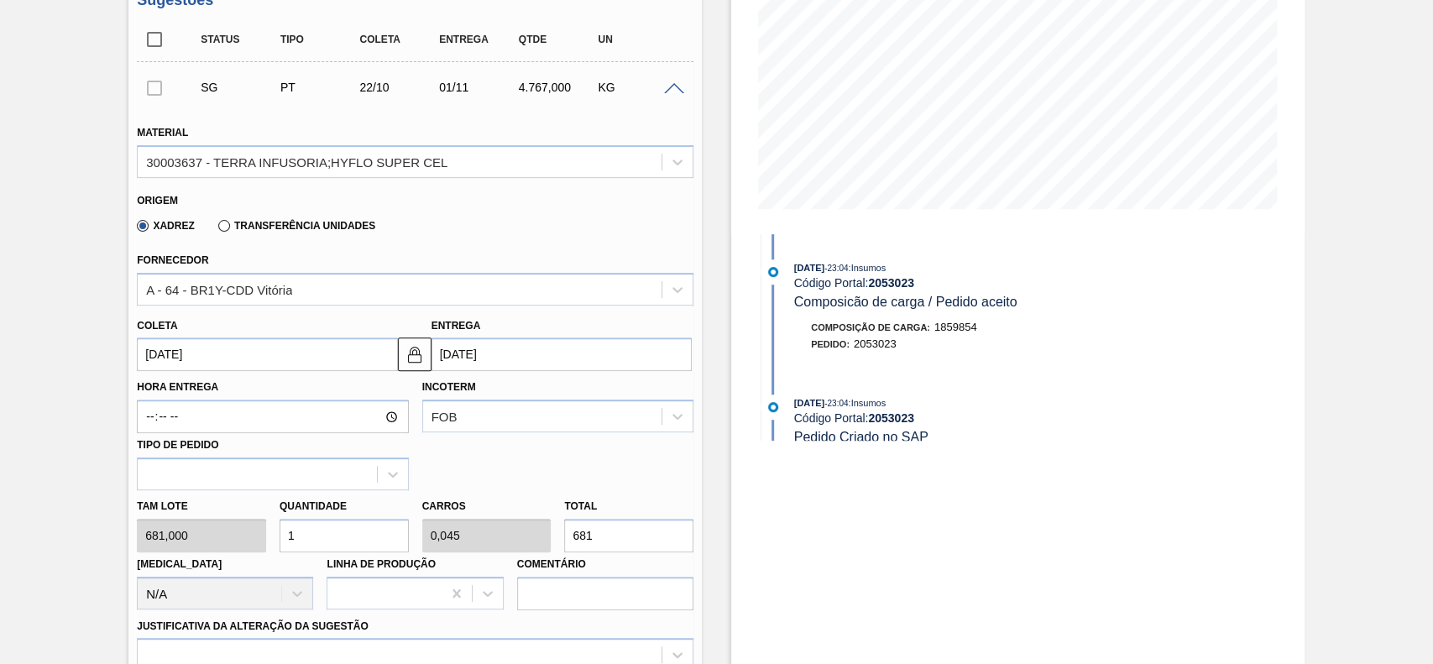
type input "12"
type input "0,545"
type input "8.172"
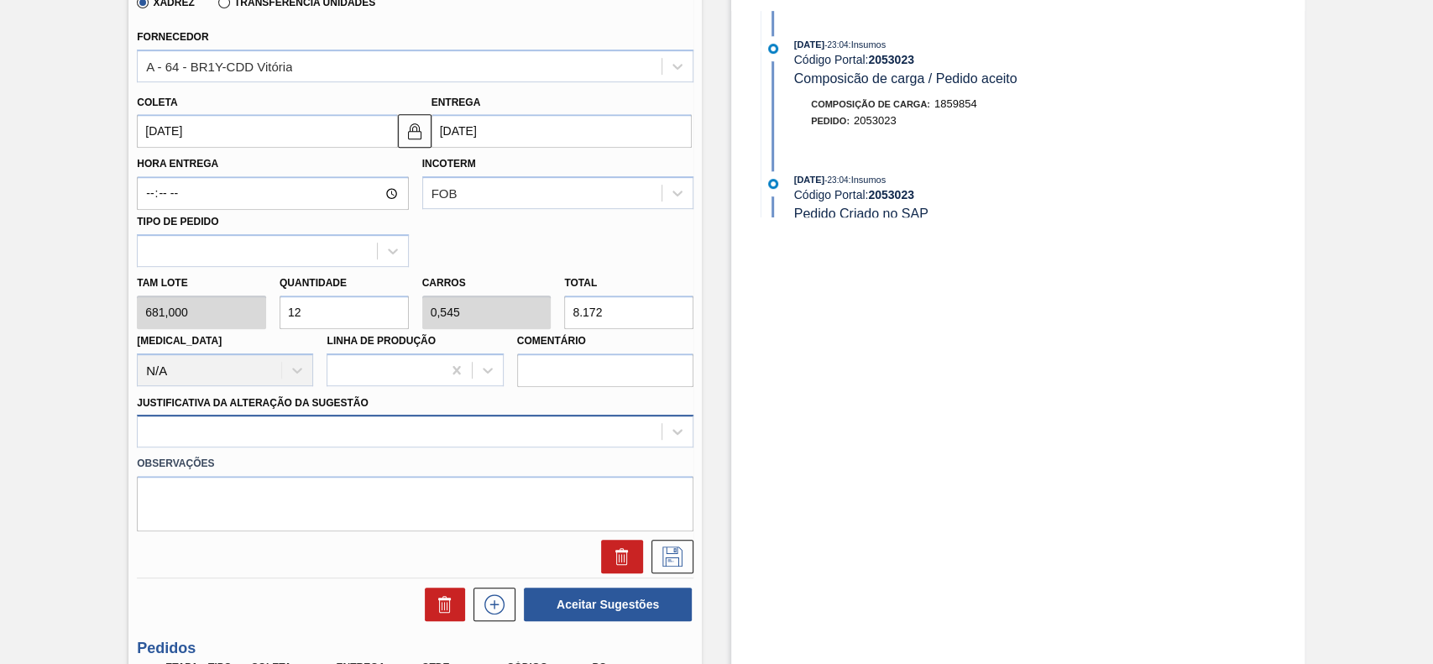
type input "12"
click at [248, 439] on div at bounding box center [415, 431] width 557 height 33
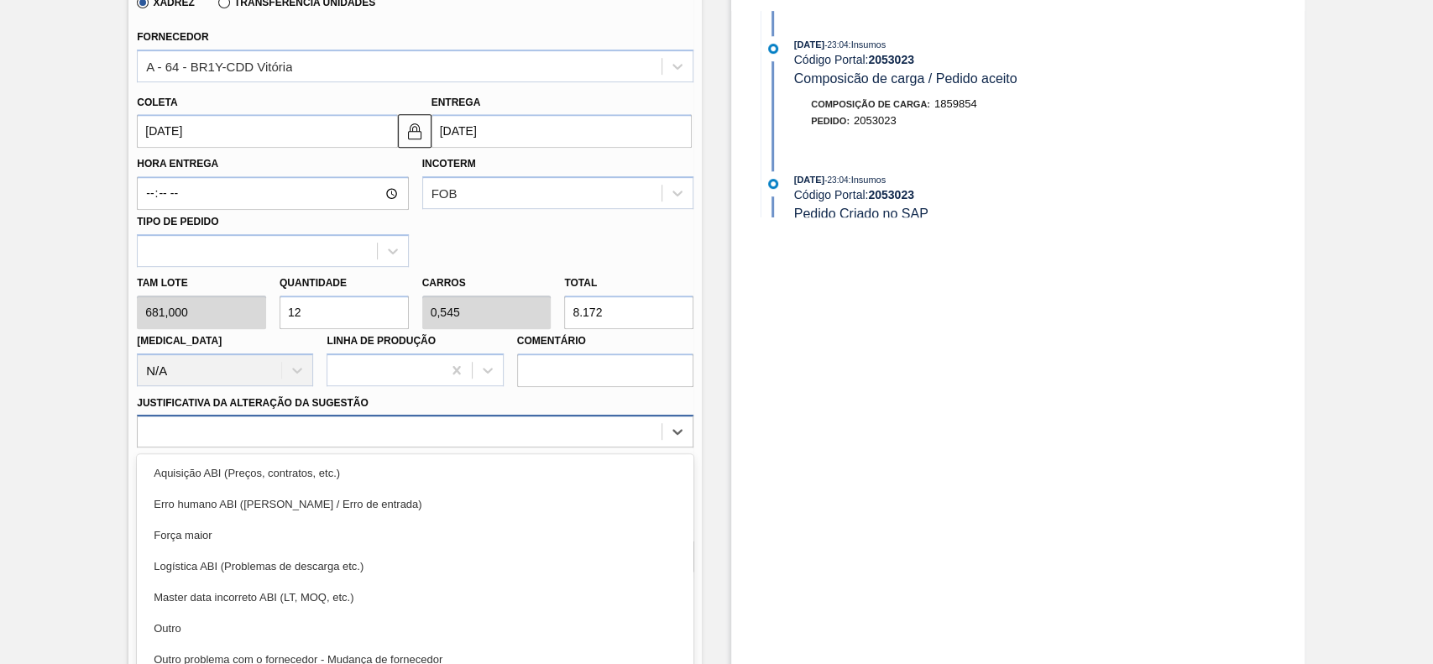
scroll to position [555, 0]
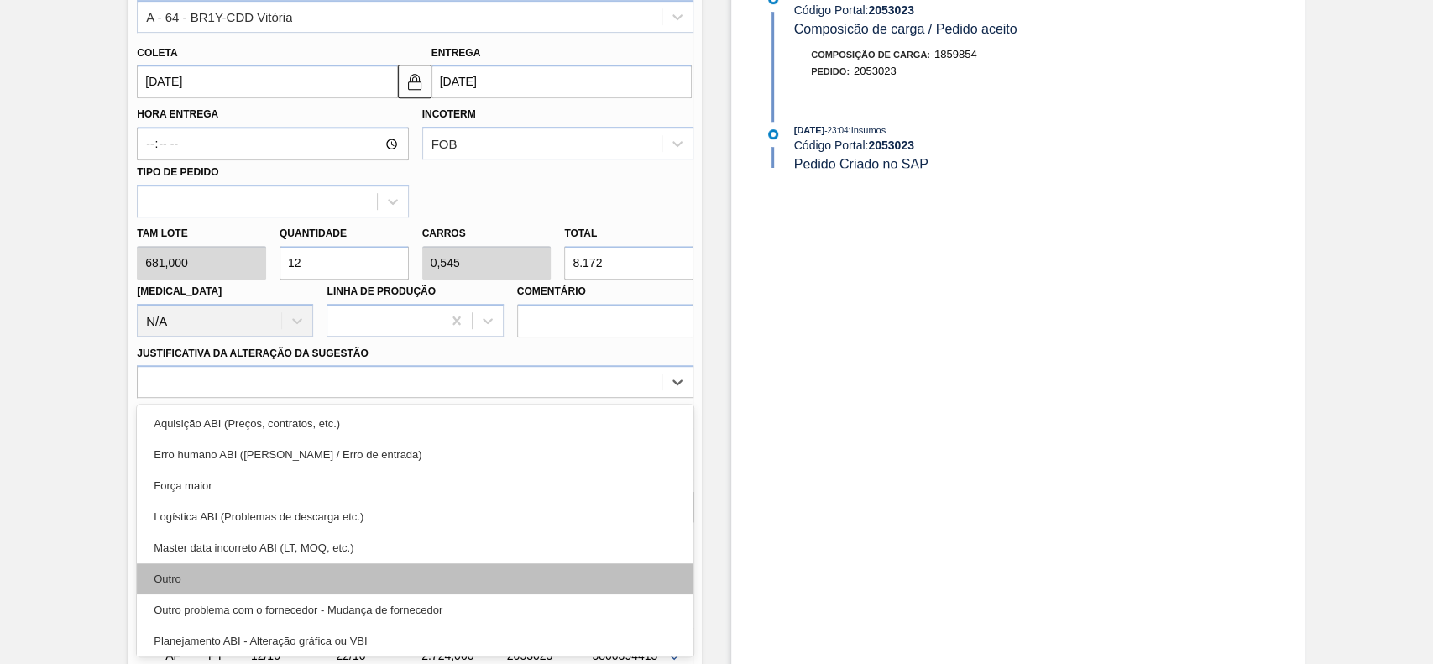
click at [243, 566] on div "Outro" at bounding box center [415, 578] width 557 height 31
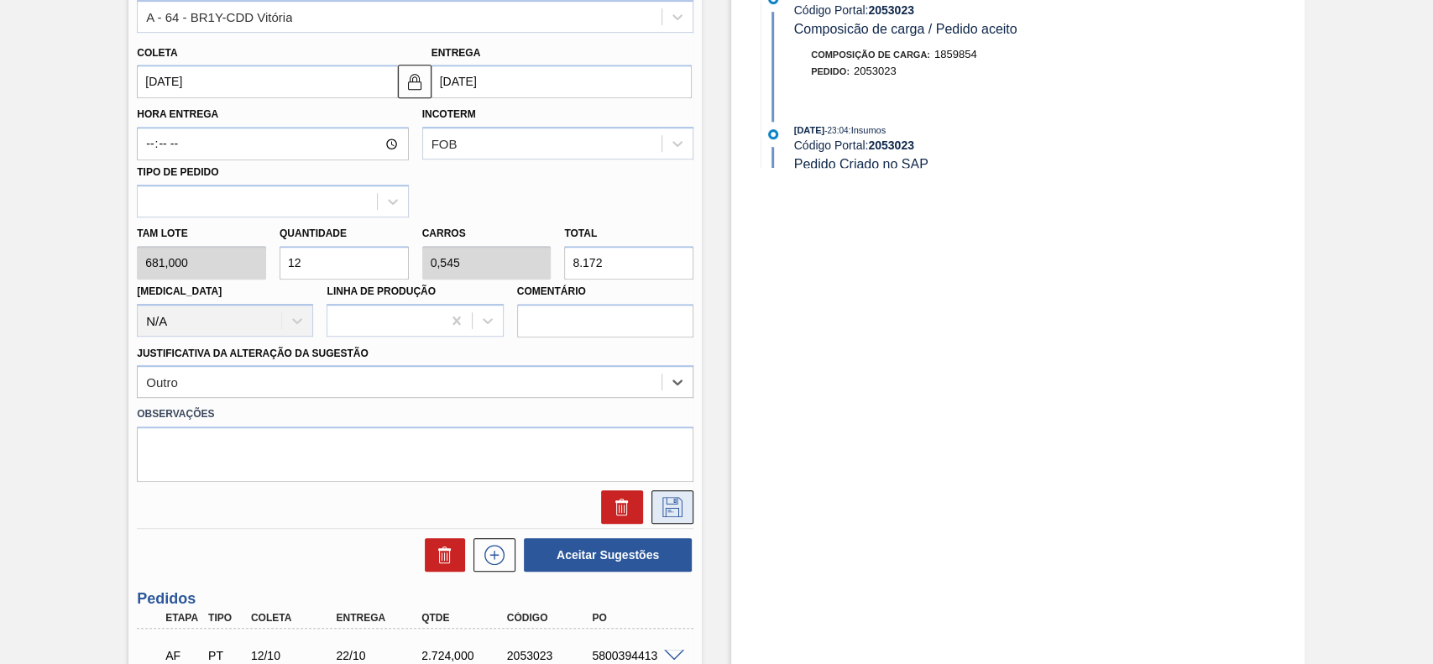
click at [668, 522] on button at bounding box center [672, 507] width 42 height 34
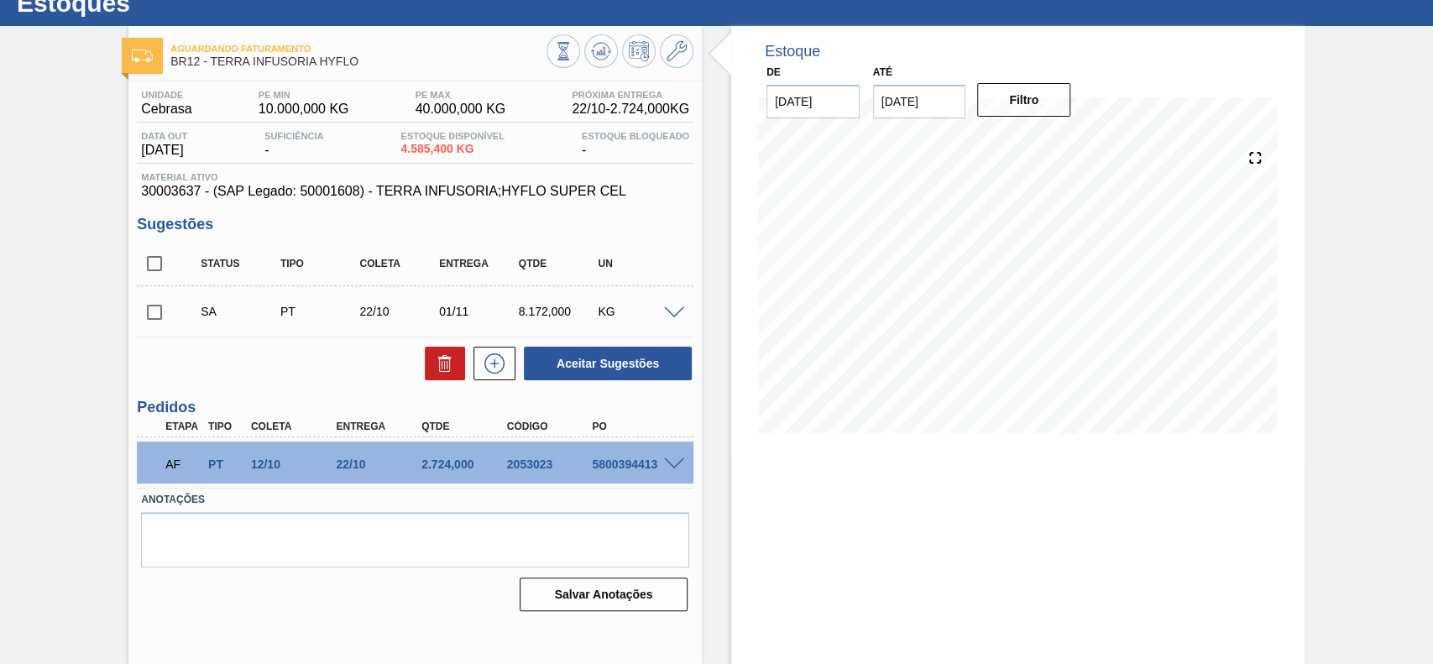
scroll to position [58, 0]
click at [151, 321] on input "checkbox" at bounding box center [154, 312] width 35 height 35
click at [631, 367] on button "Aceitar Sugestões" at bounding box center [608, 364] width 168 height 34
checkbox input "false"
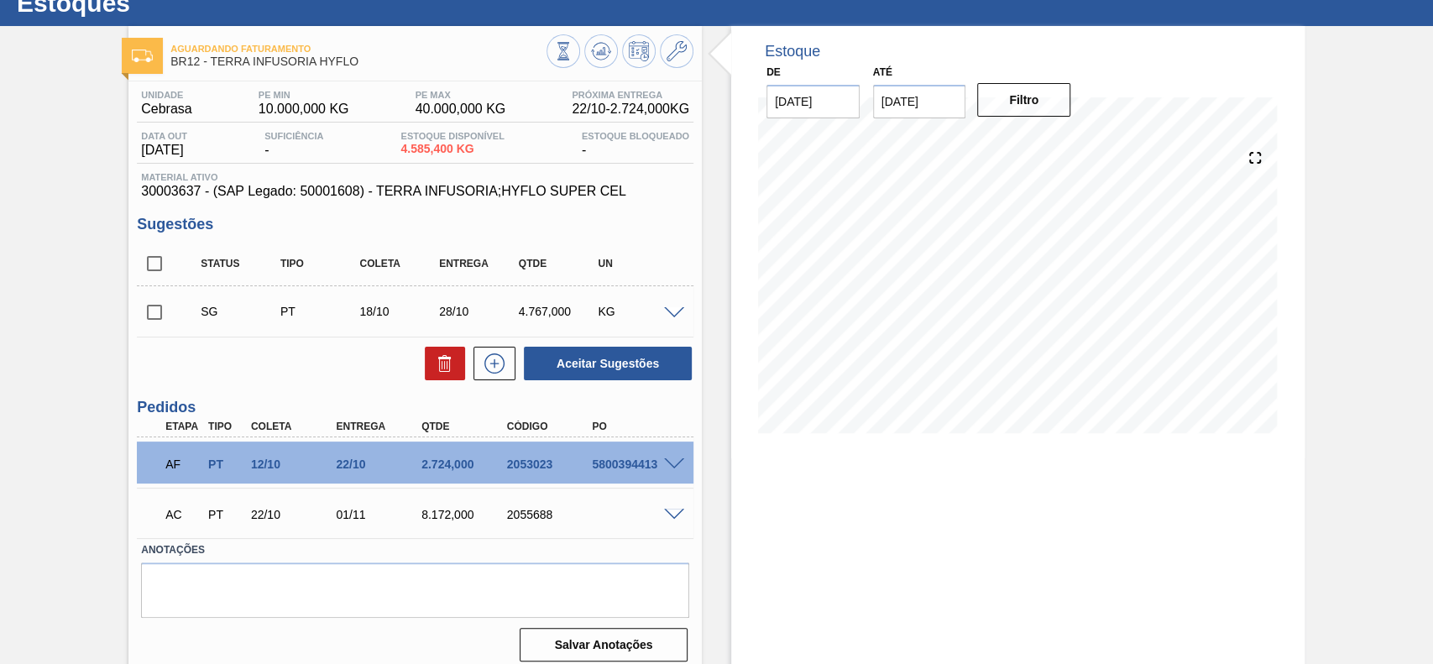
click at [672, 510] on div "AC PT 22/10 01/11 8.172,000 2055688" at bounding box center [415, 513] width 557 height 42
click at [672, 513] on span at bounding box center [674, 515] width 20 height 13
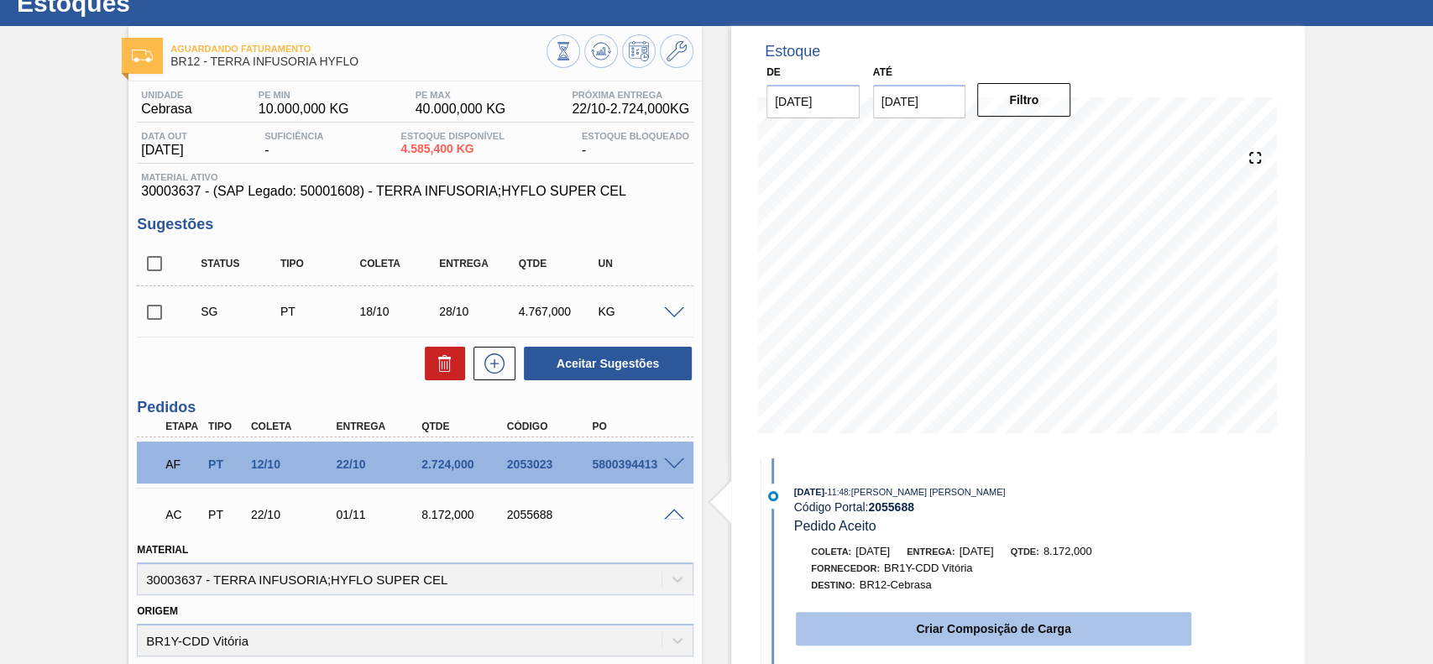
click at [960, 634] on button "Criar Composição de Carga" at bounding box center [993, 629] width 395 height 34
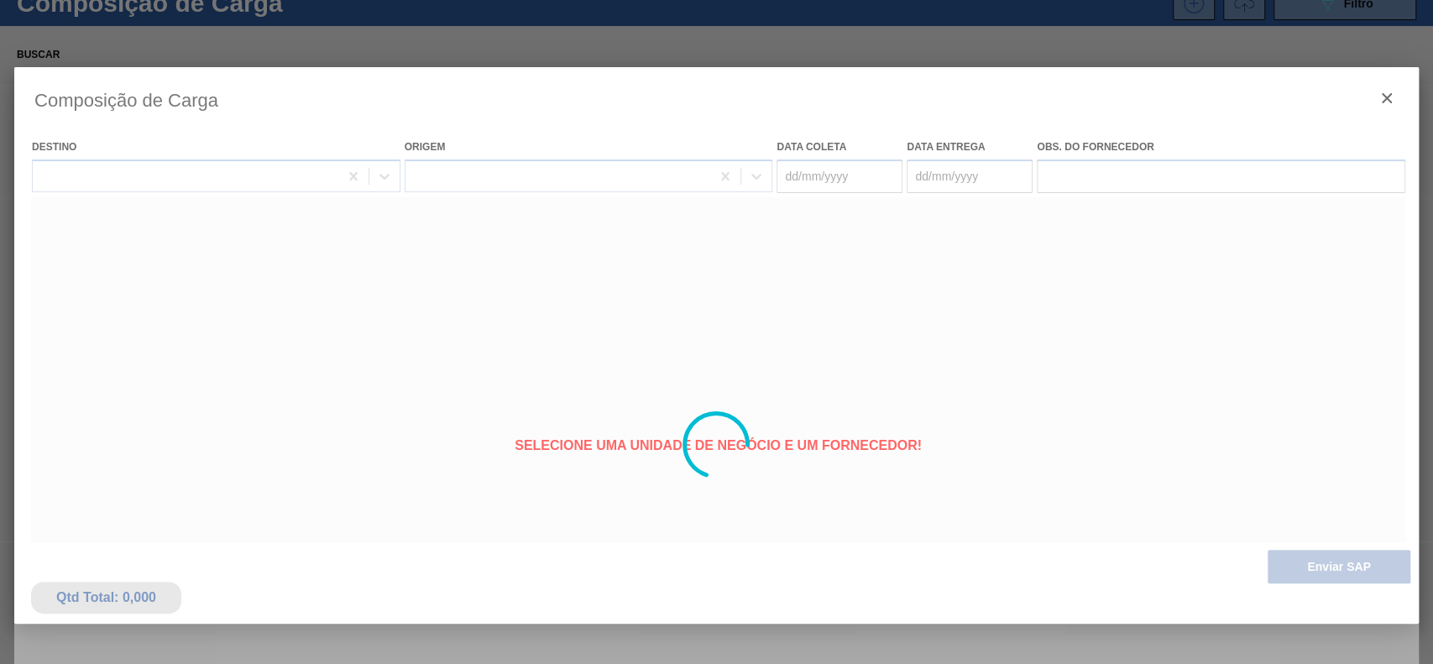
type coleta "[DATE]"
type Entrega "[DATE]"
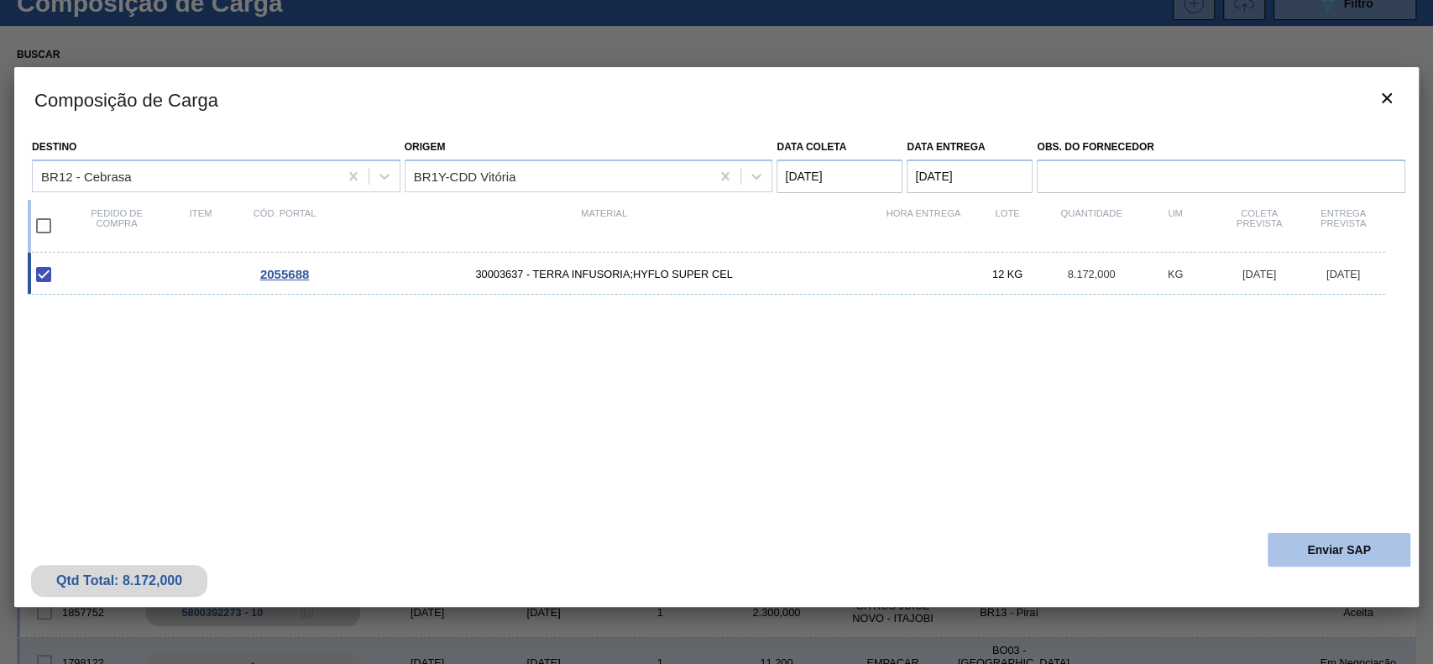
click at [1360, 552] on button "Enviar SAP" at bounding box center [1339, 550] width 143 height 34
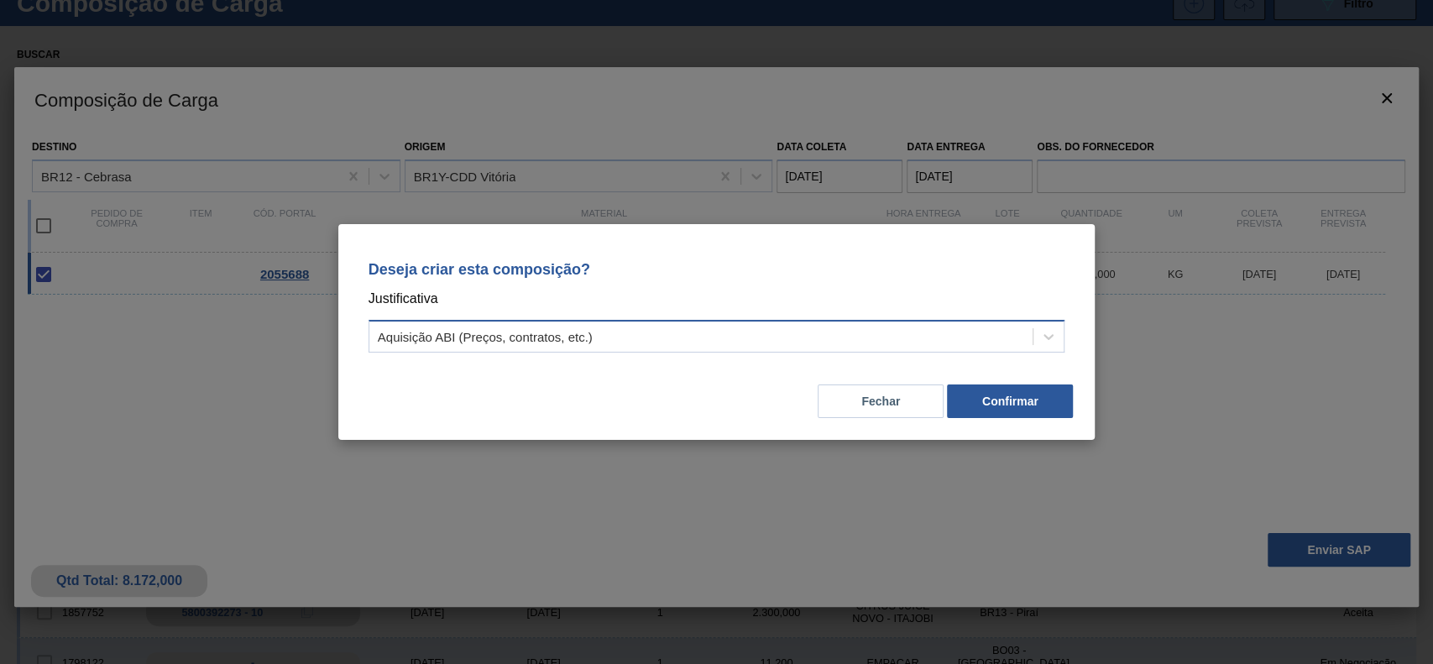
click at [610, 328] on div "Aquisição ABI (Preços, contratos, etc.)" at bounding box center [701, 337] width 664 height 24
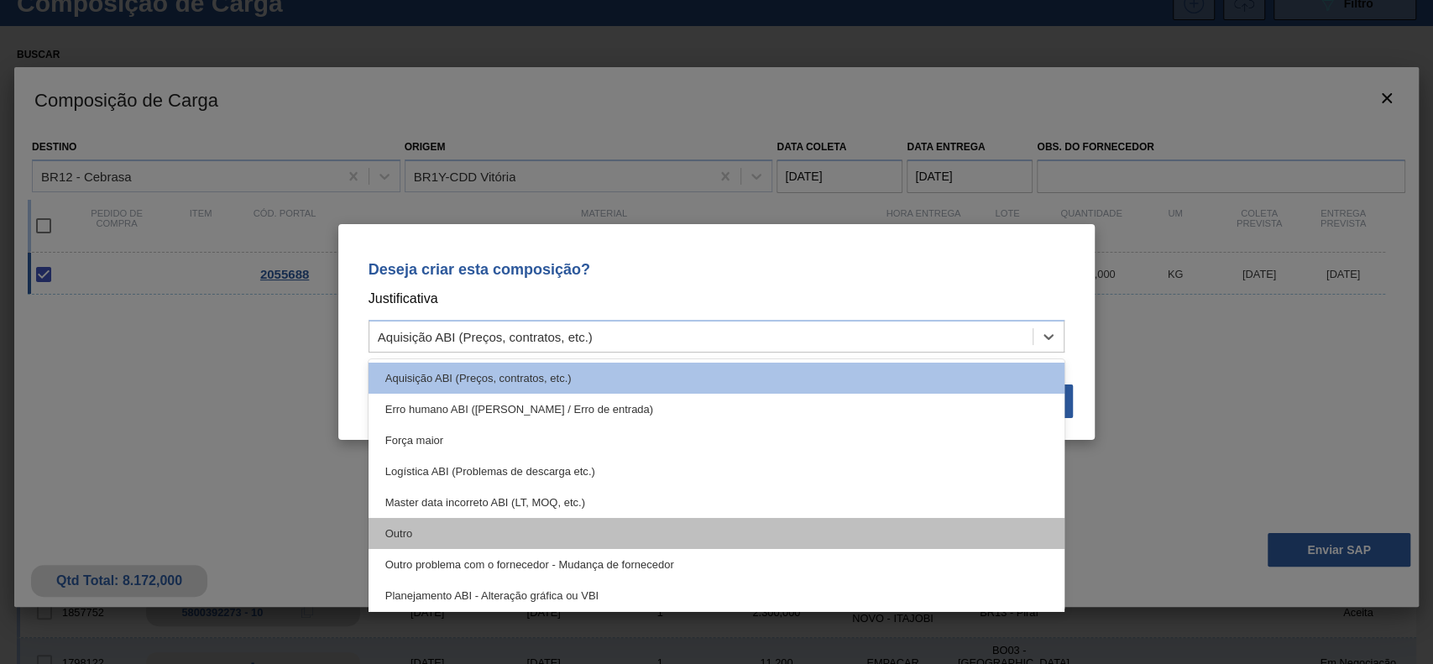
click at [532, 532] on div "Outro" at bounding box center [717, 533] width 697 height 31
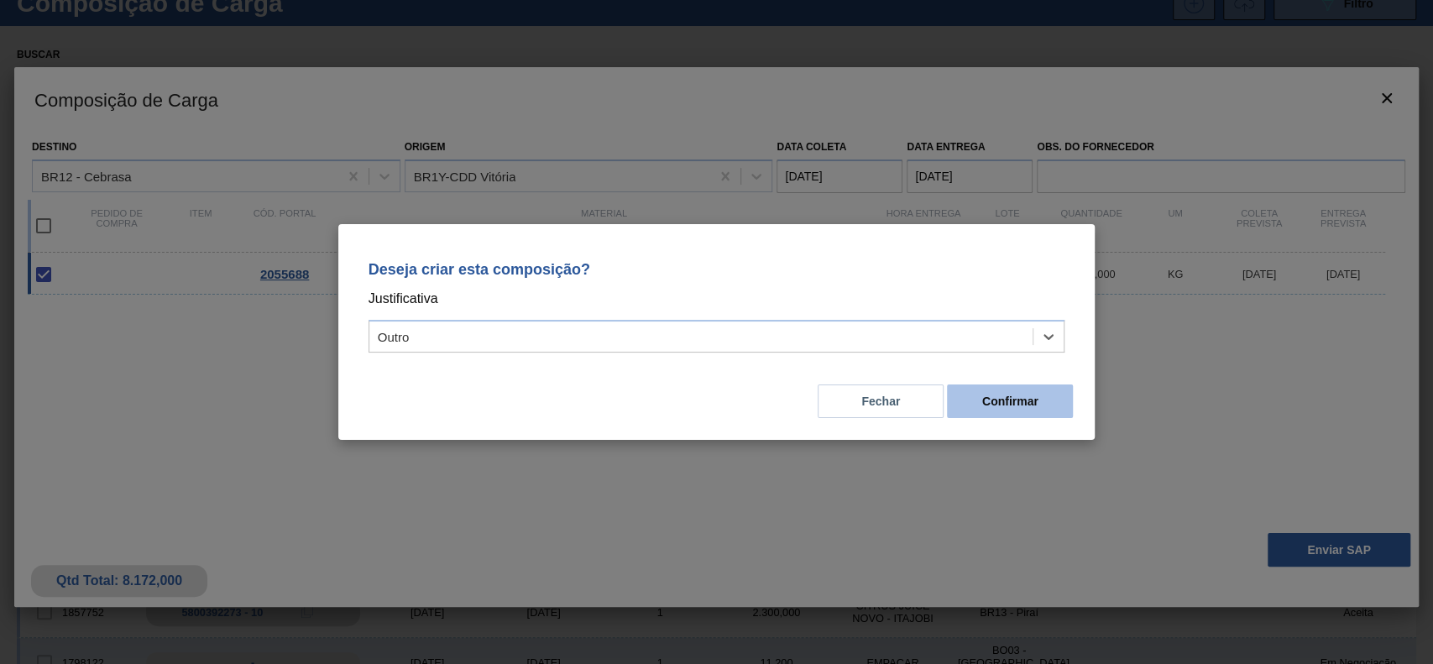
click at [1003, 406] on button "Confirmar" at bounding box center [1010, 402] width 126 height 34
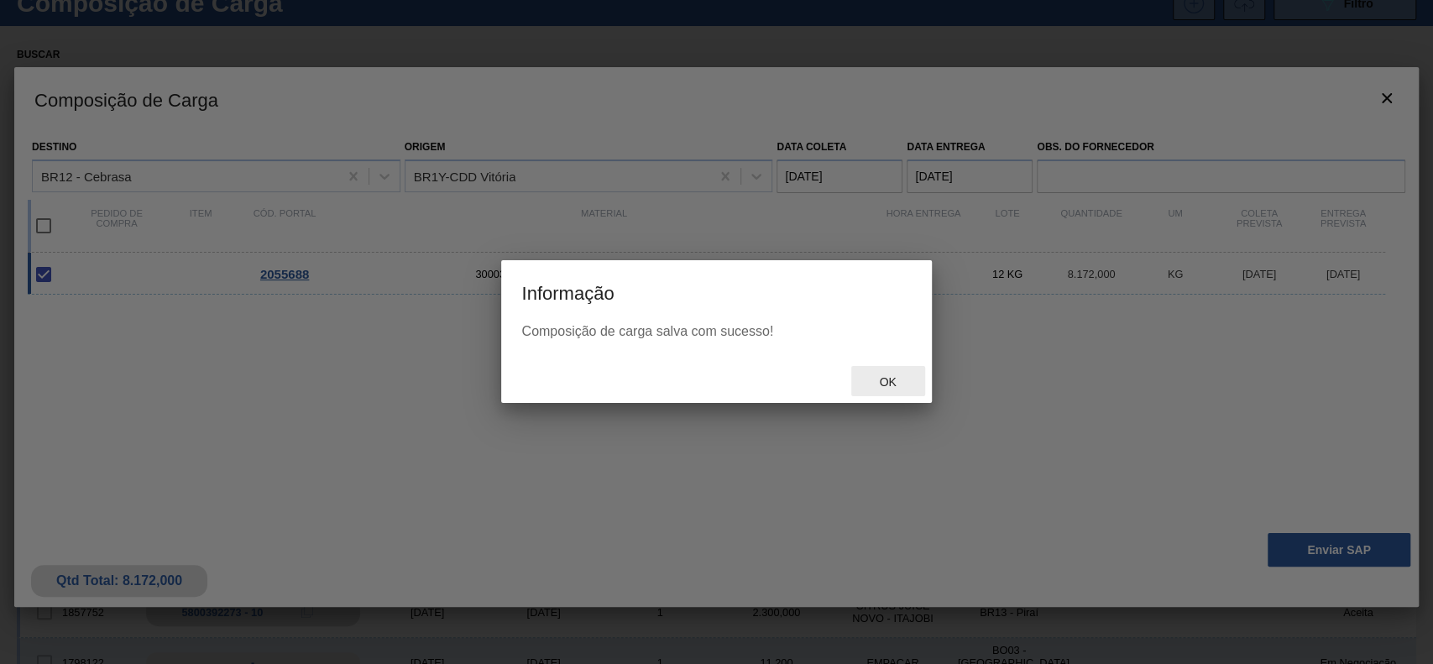
click at [877, 359] on div "Ok" at bounding box center [716, 381] width 430 height 44
click at [889, 376] on span "Ok" at bounding box center [888, 381] width 44 height 13
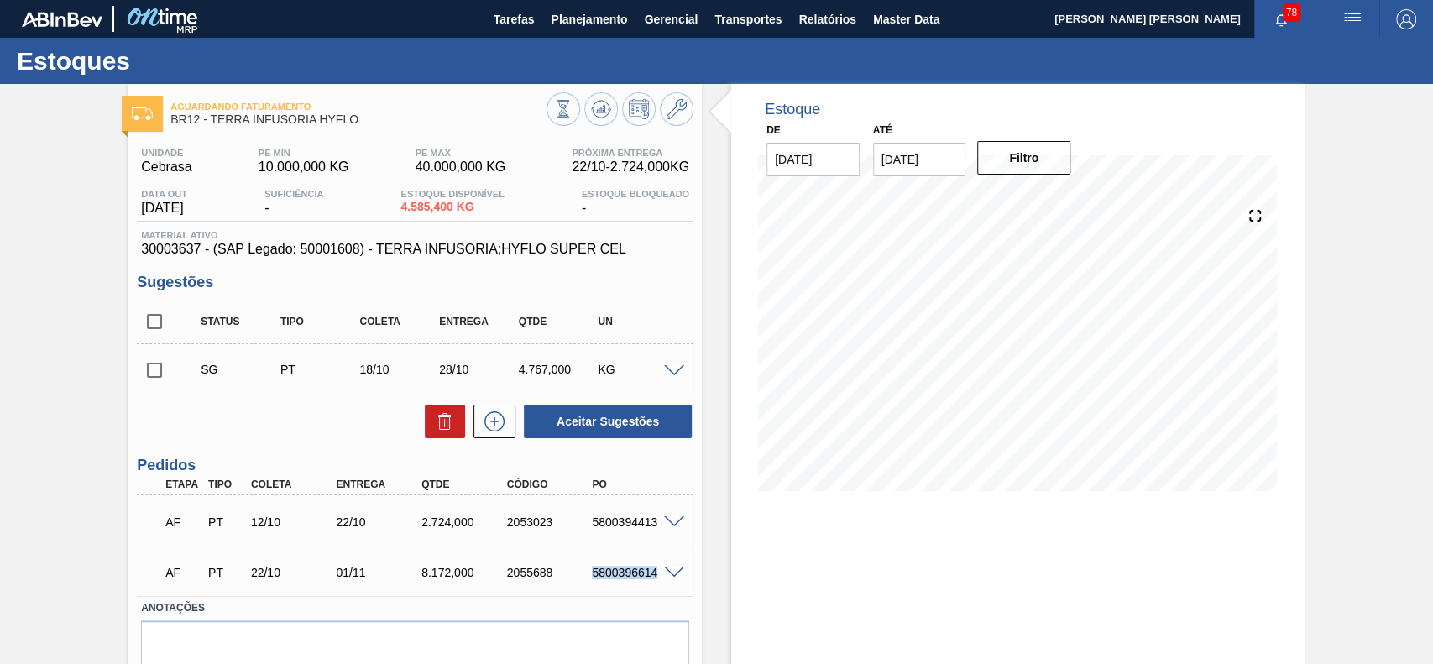
drag, startPoint x: 589, startPoint y: 570, endPoint x: 666, endPoint y: 573, distance: 76.5
click at [666, 573] on div "AF PT 22/10 01/11 8.172,000 2055688 5800396614" at bounding box center [415, 571] width 557 height 42
copy div "5800396614"
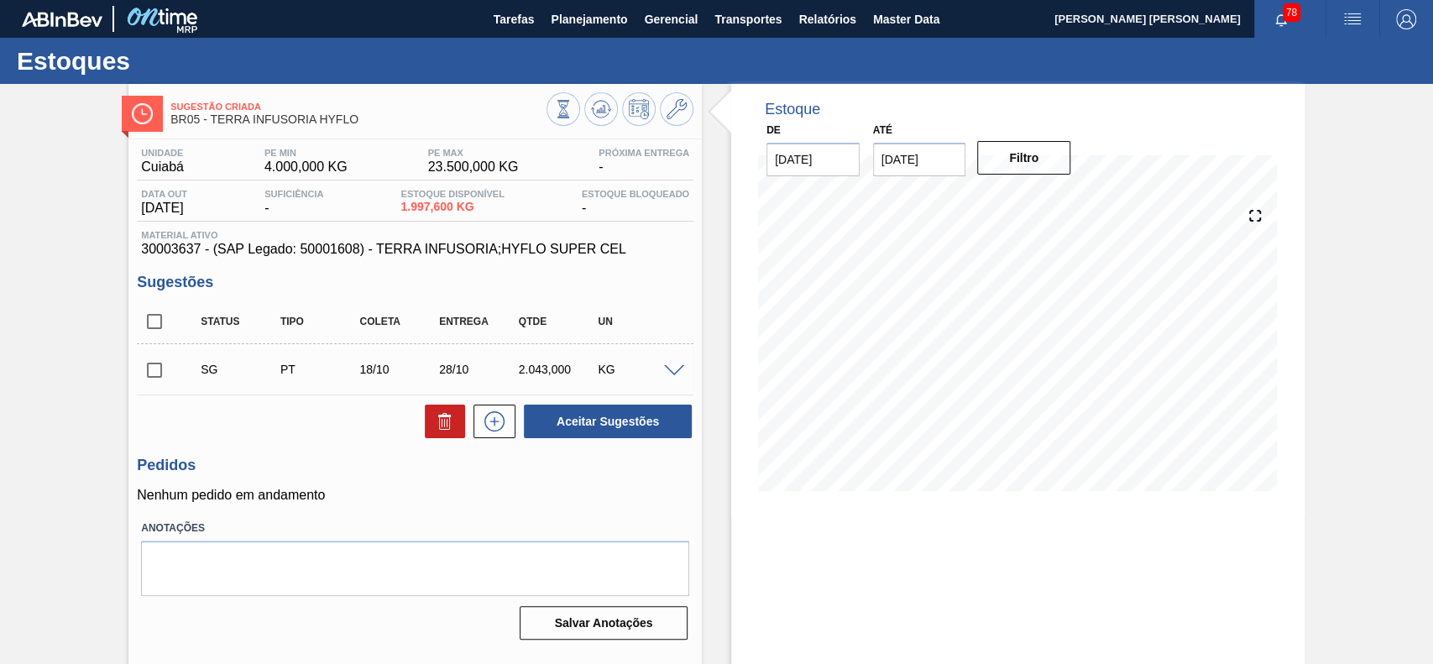
click at [665, 284] on h3 "Sugestões" at bounding box center [415, 283] width 557 height 18
click at [508, 435] on button at bounding box center [495, 422] width 42 height 34
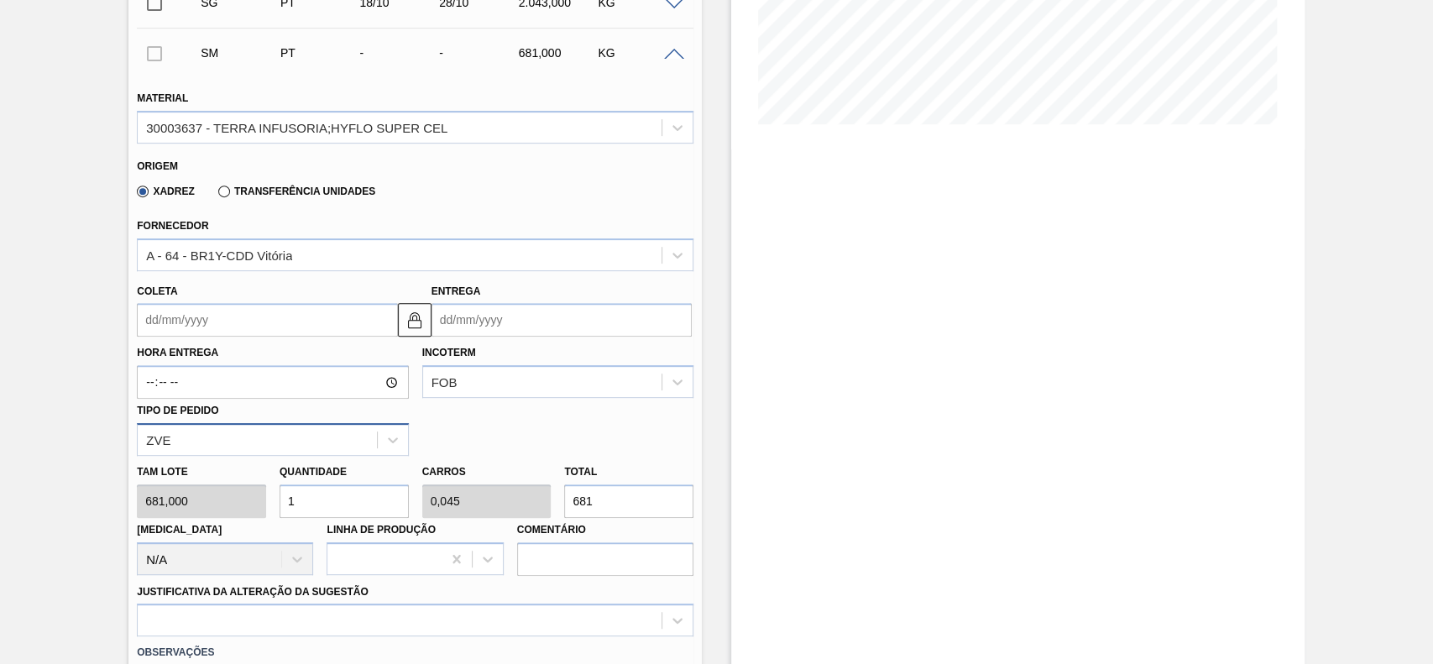
scroll to position [447, 0]
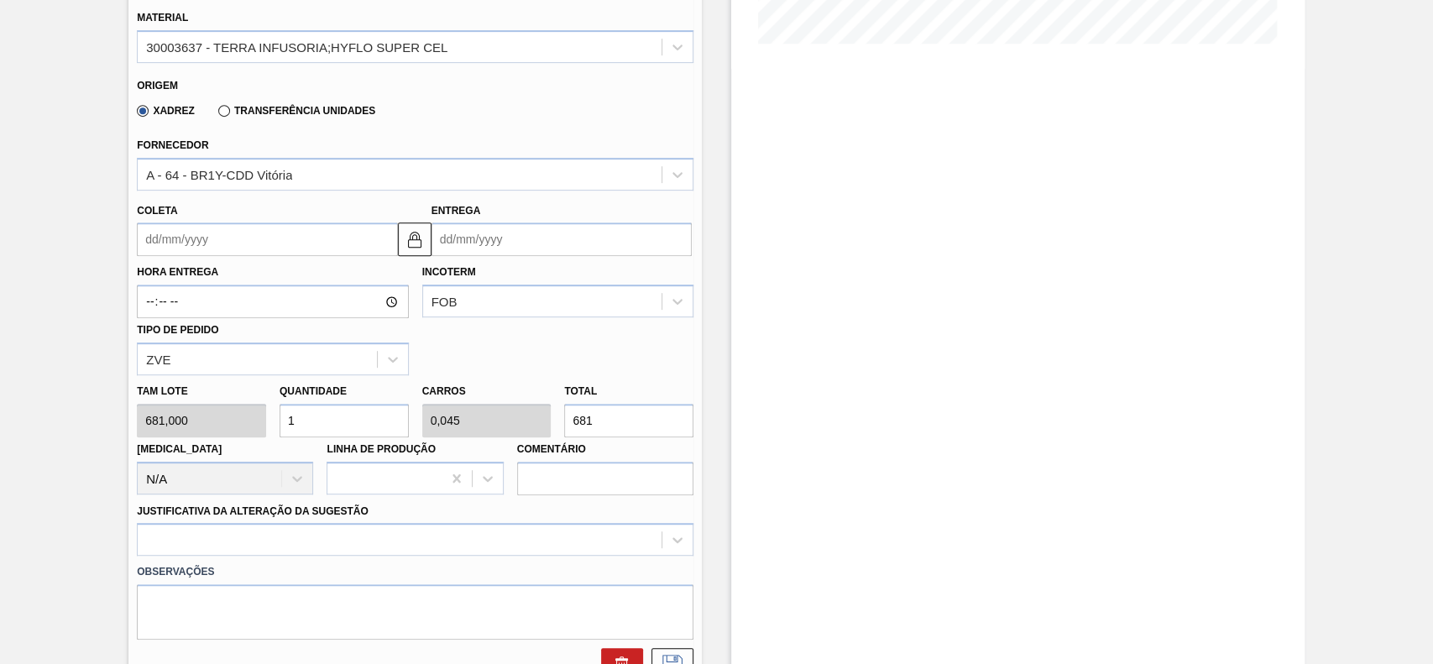
click at [233, 243] on input "Coleta" at bounding box center [267, 239] width 260 height 34
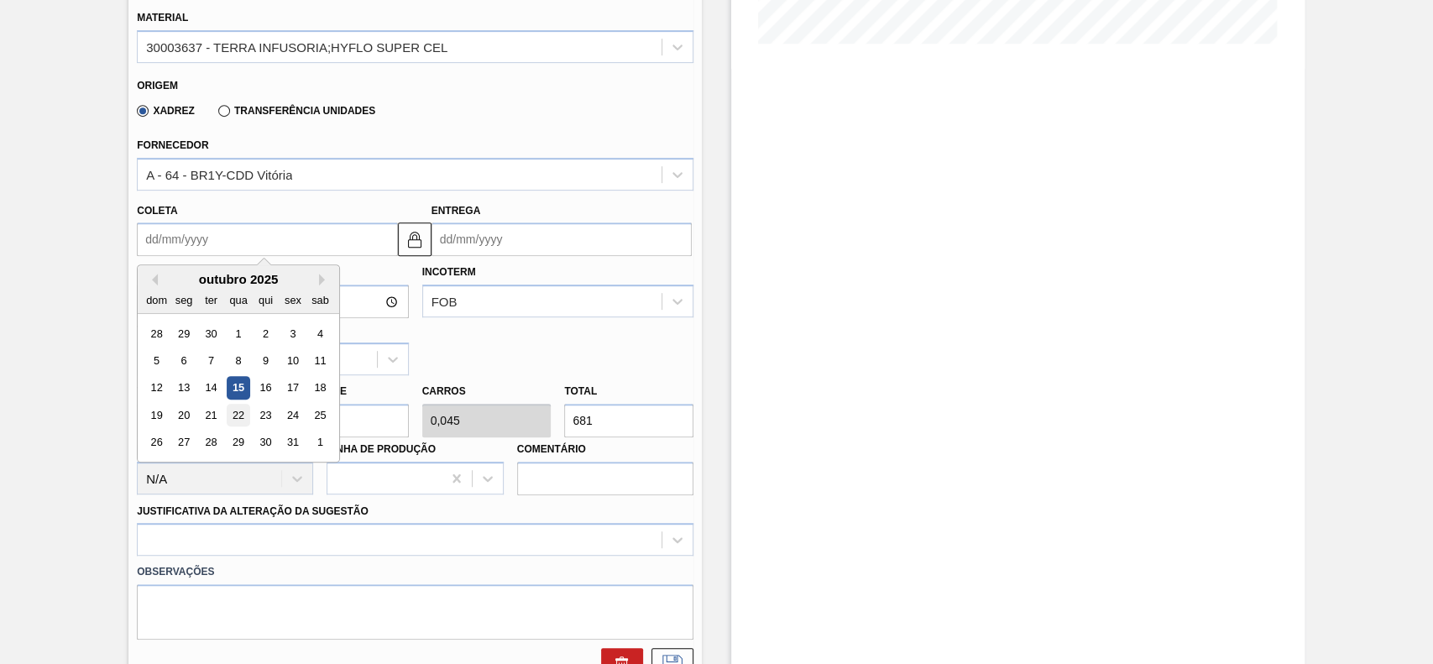
click at [242, 418] on div "22" at bounding box center [239, 415] width 23 height 23
type input "[DATE]"
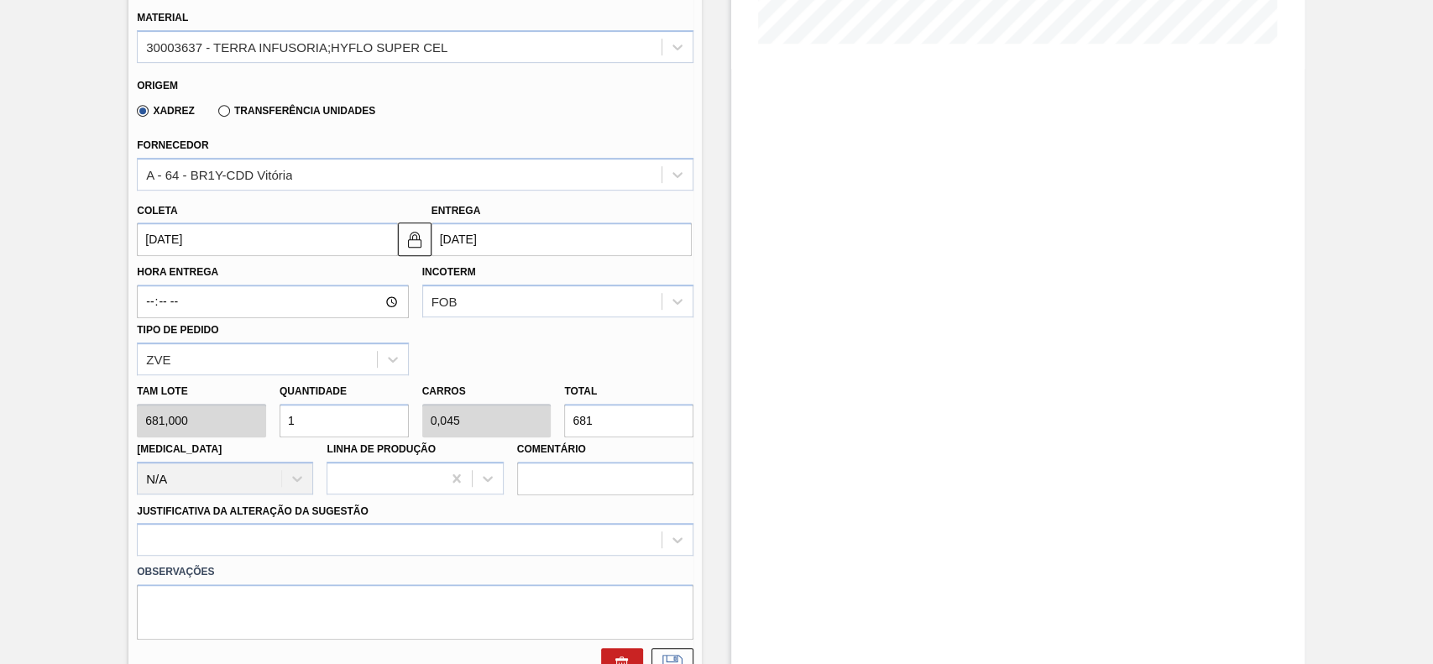
click at [313, 418] on input "1" at bounding box center [344, 421] width 129 height 34
type input "12"
type input "0,545"
type input "8.172"
type input "12"
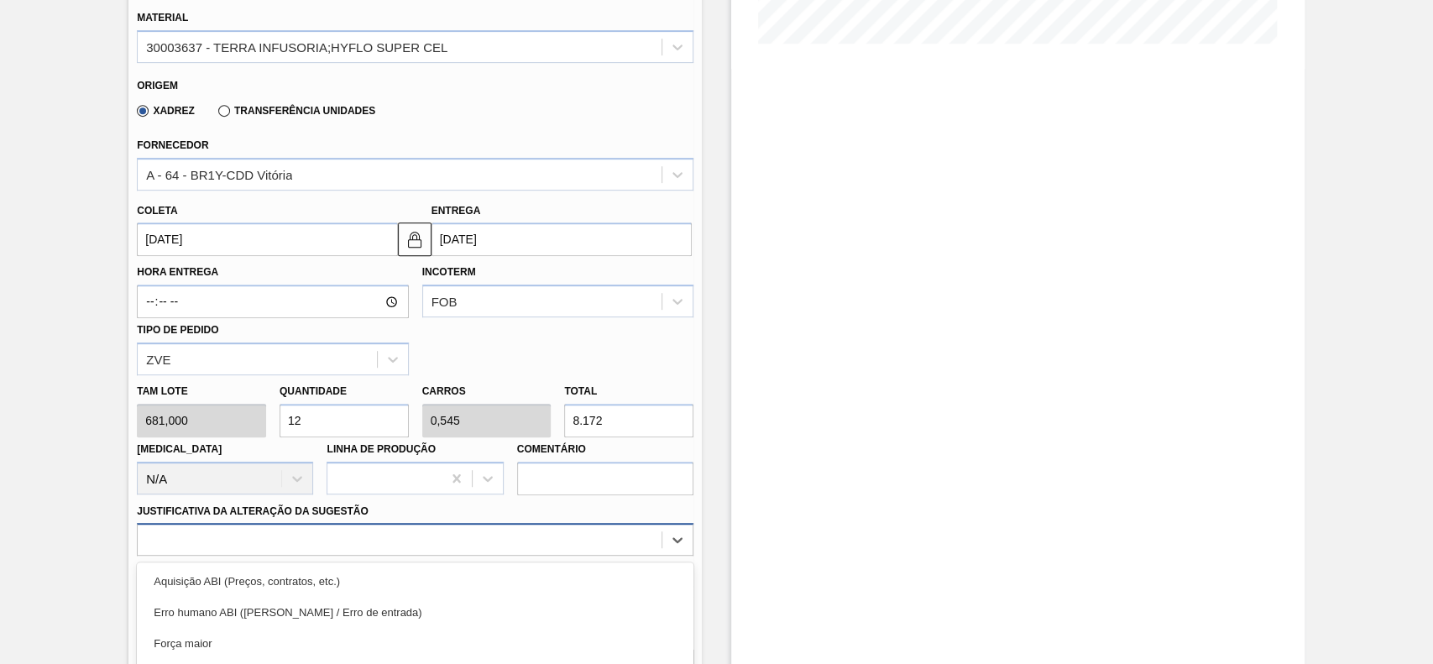
click at [364, 545] on div "option Master data incorreto ABI (LT, MOQ, etc.) focused, 5 of 18. 18 results a…" at bounding box center [415, 539] width 557 height 33
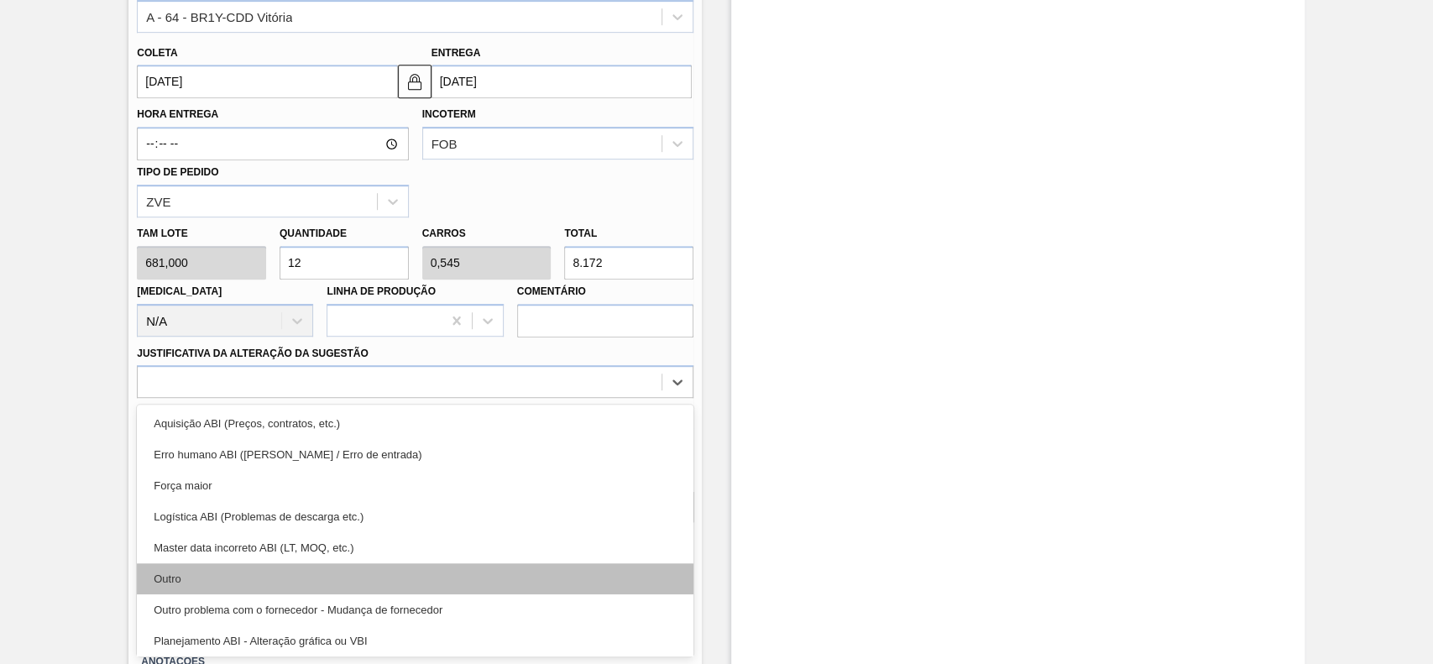
click at [274, 589] on div "Outro" at bounding box center [415, 578] width 557 height 31
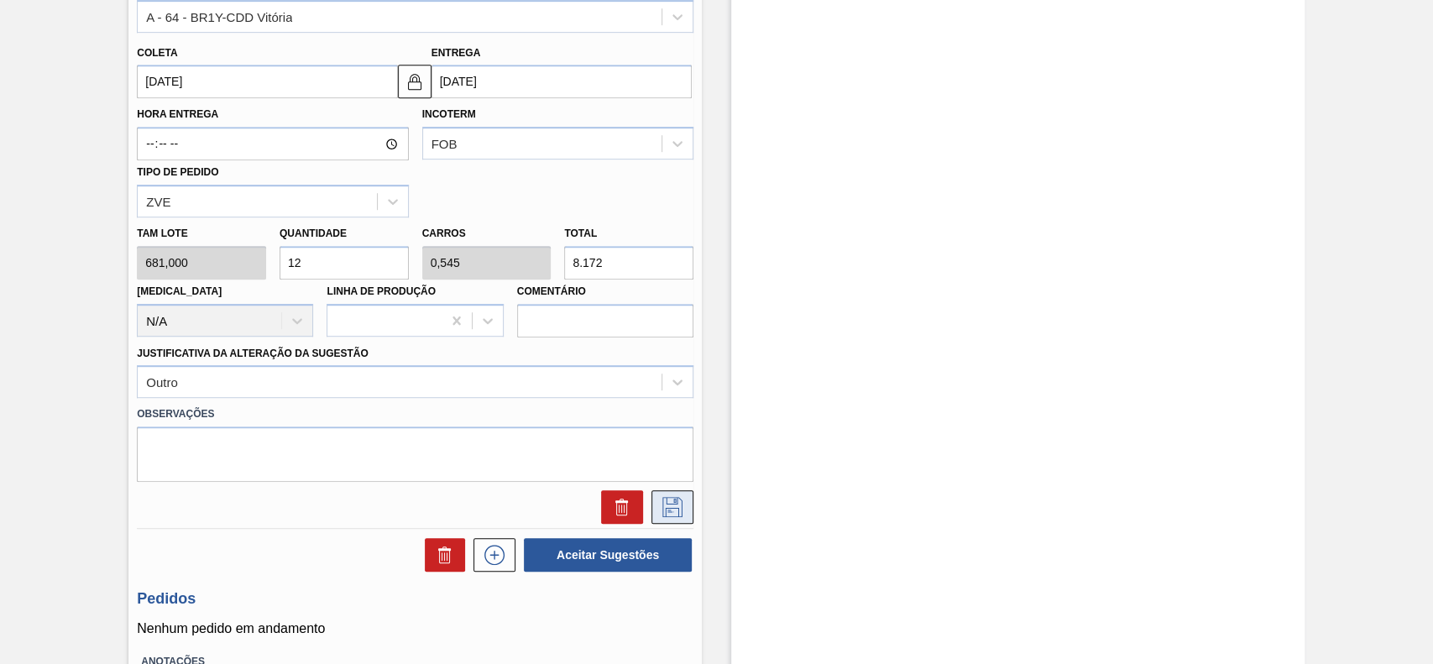
click at [678, 514] on icon at bounding box center [672, 507] width 27 height 20
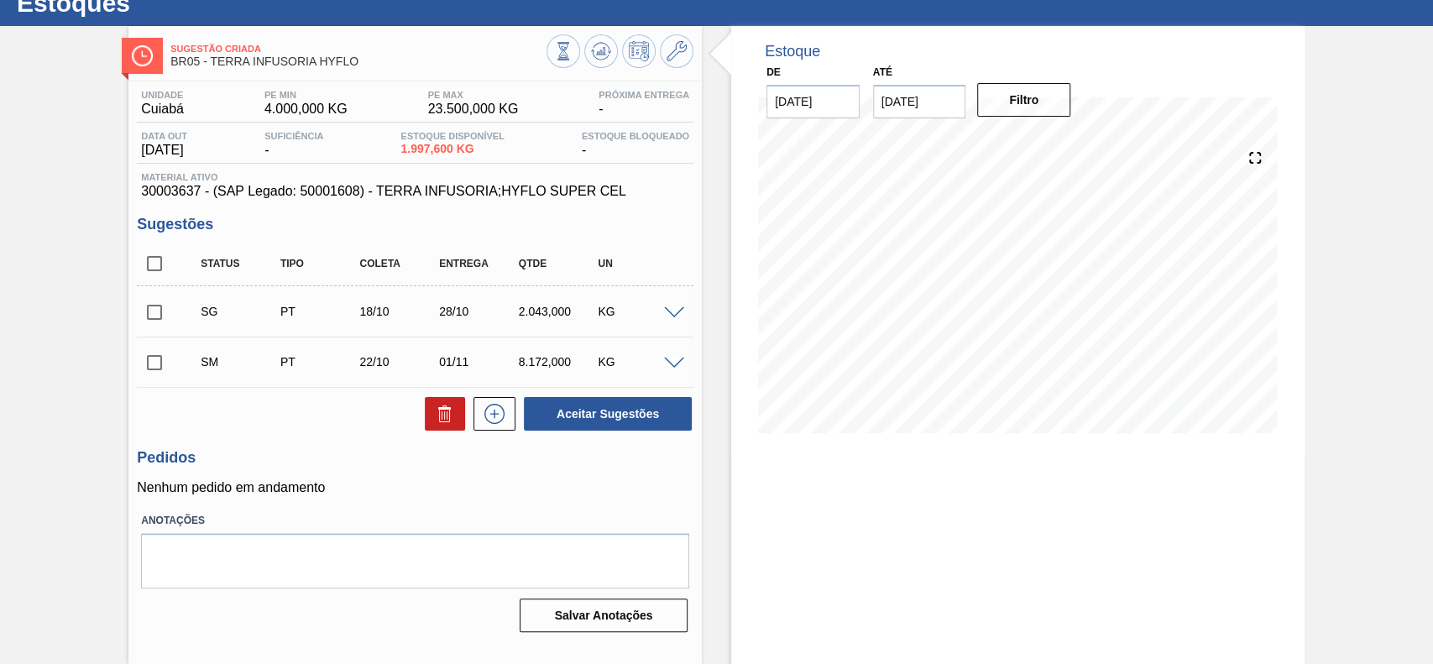
scroll to position [58, 0]
click at [161, 365] on input "checkbox" at bounding box center [154, 362] width 35 height 35
click at [613, 423] on button "Aceitar Sugestões" at bounding box center [608, 414] width 168 height 34
checkbox input "false"
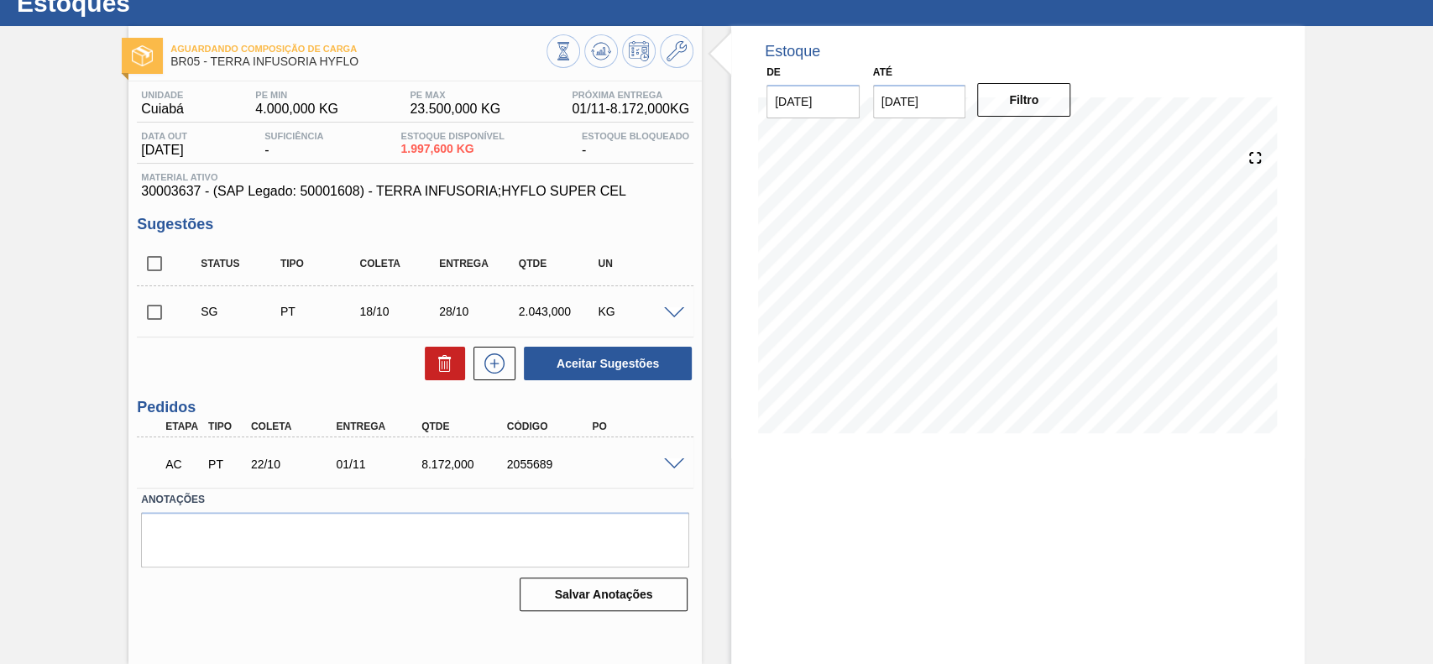
click at [665, 462] on span at bounding box center [674, 464] width 20 height 13
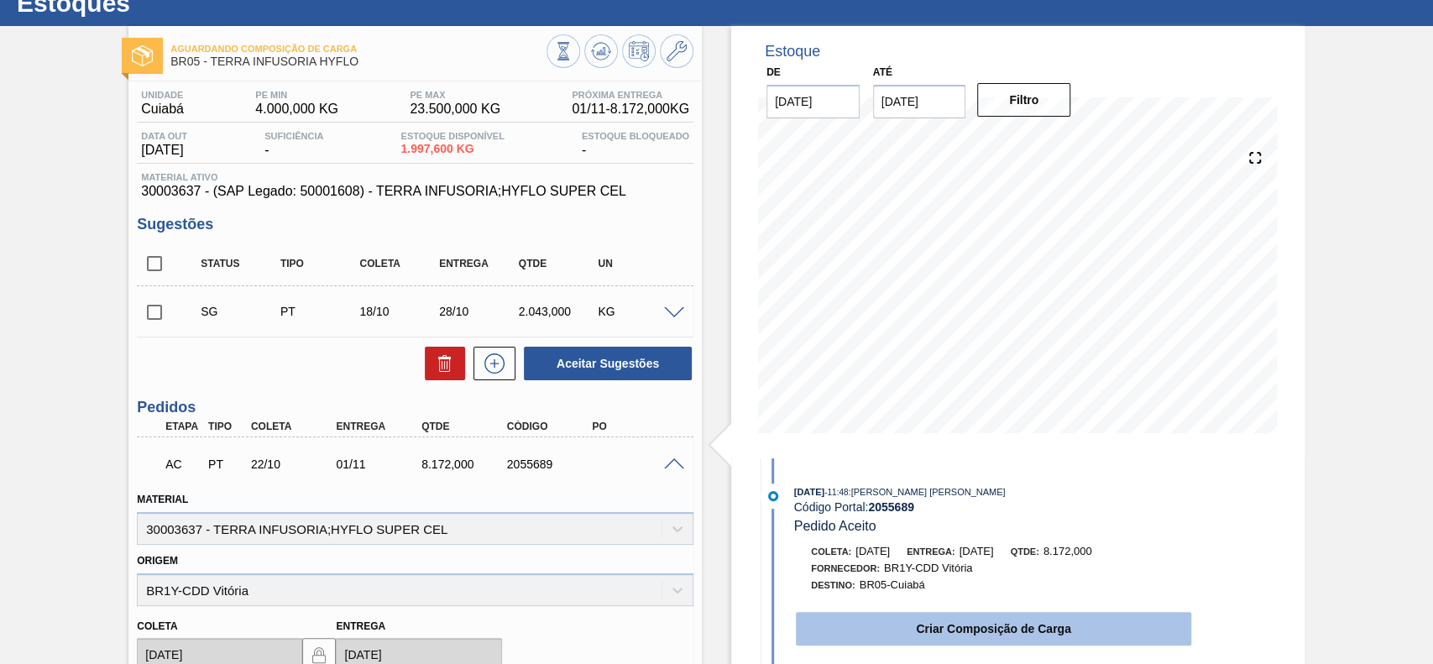
click at [971, 641] on button "Criar Composição de Carga" at bounding box center [993, 629] width 395 height 34
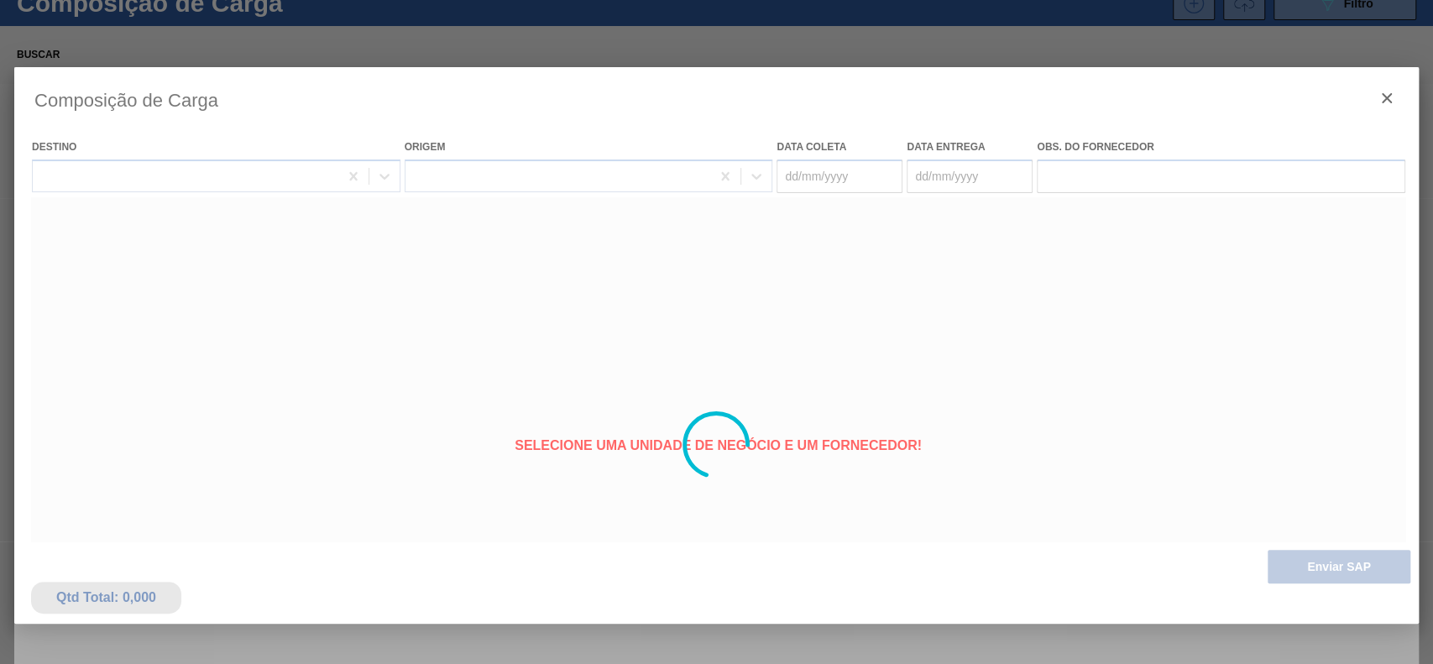
type coleta "[DATE]"
type Entrega "[DATE]"
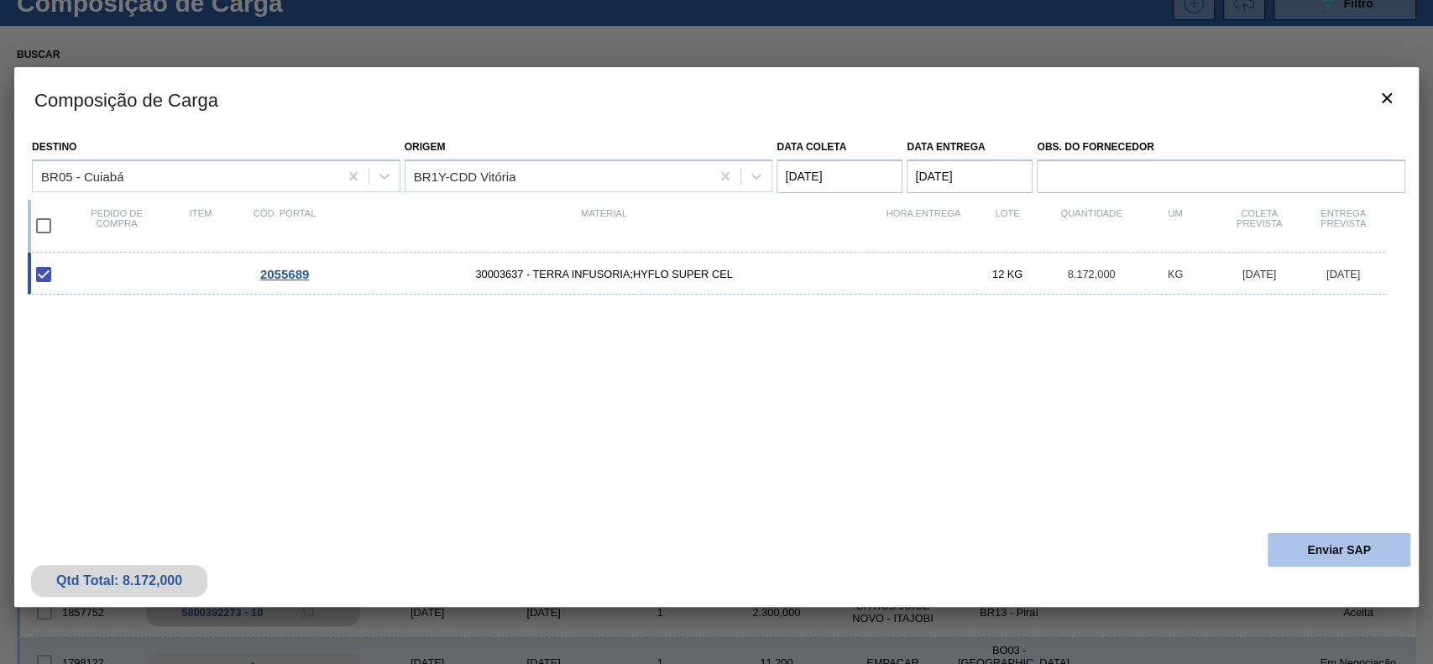
click at [1318, 561] on button "Enviar SAP" at bounding box center [1339, 550] width 143 height 34
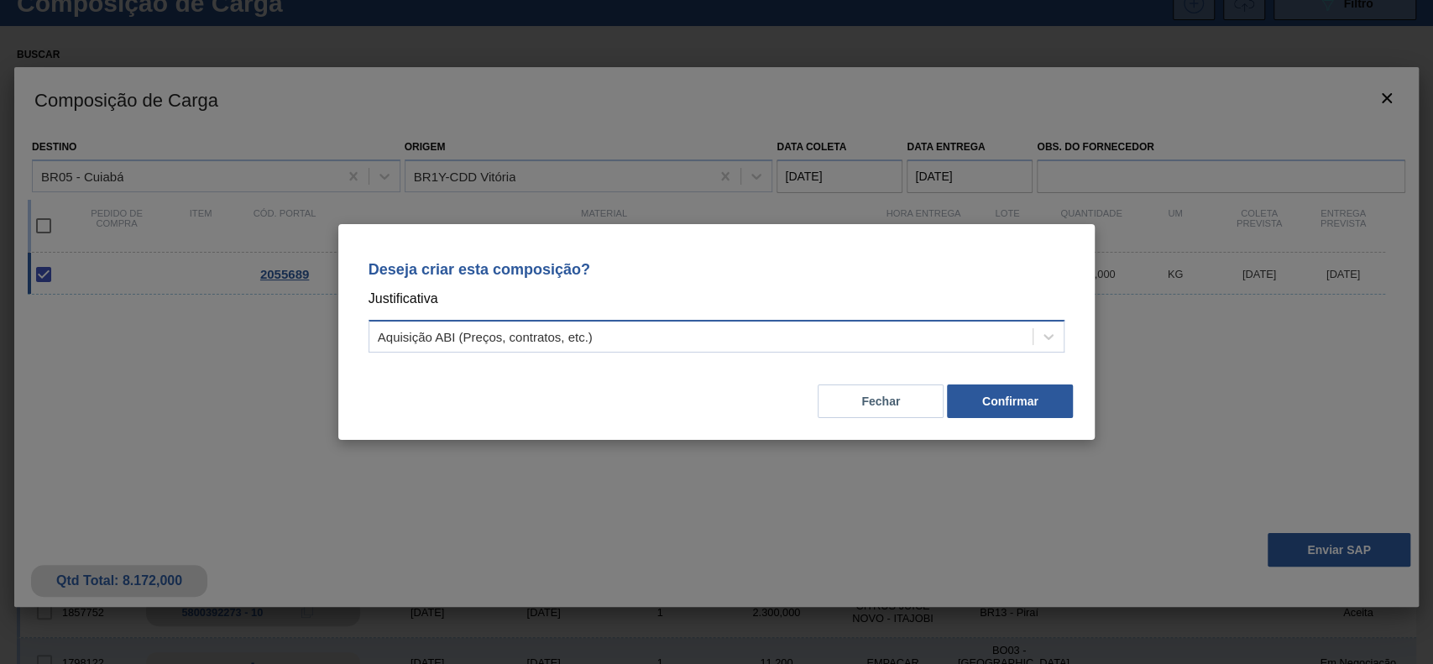
drag, startPoint x: 719, startPoint y: 357, endPoint x: 709, endPoint y: 348, distance: 13.7
click at [710, 348] on div "Deseja criar esta composição? Justificativa Aquisição ABI (Preços, contratos, e…" at bounding box center [716, 303] width 717 height 118
drag, startPoint x: 568, startPoint y: 344, endPoint x: 564, endPoint y: 354, distance: 10.6
click at [568, 347] on div "Aquisição ABI (Preços, contratos, etc.)" at bounding box center [701, 337] width 664 height 24
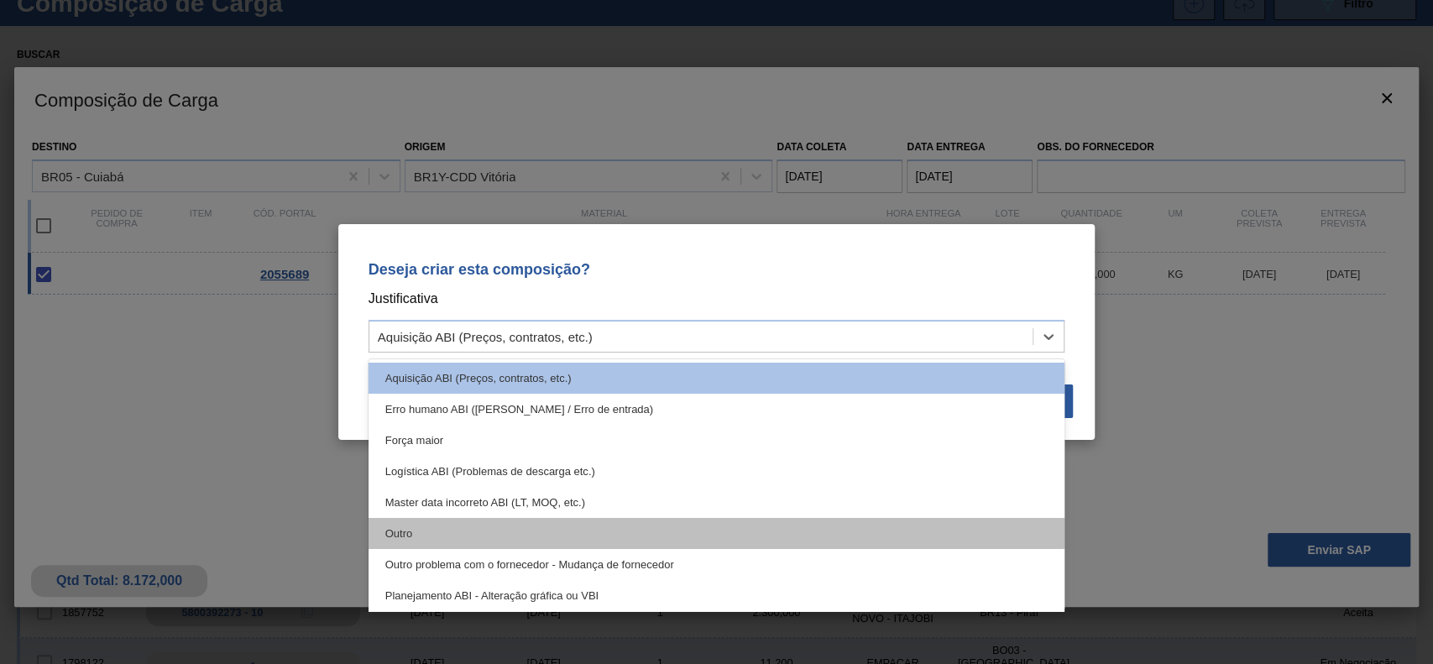
click at [482, 539] on div "Outro" at bounding box center [717, 533] width 697 height 31
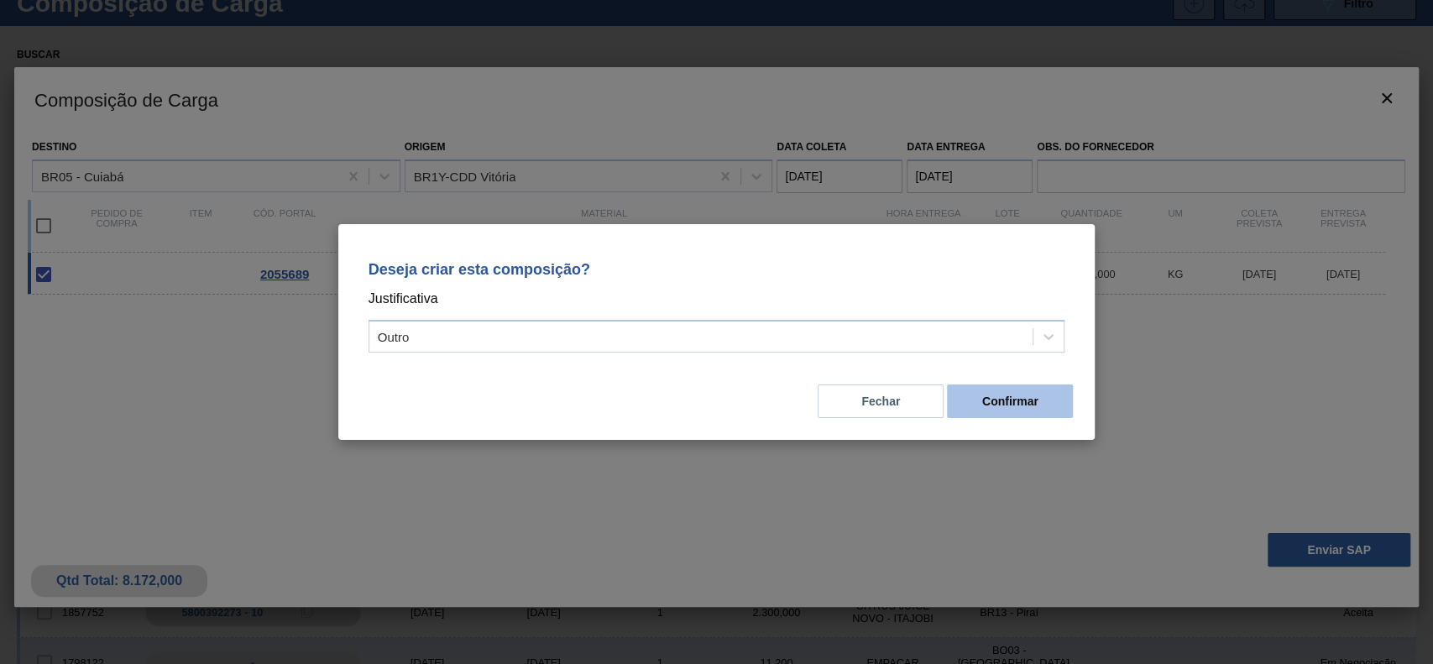
click at [1029, 394] on button "Confirmar" at bounding box center [1010, 402] width 126 height 34
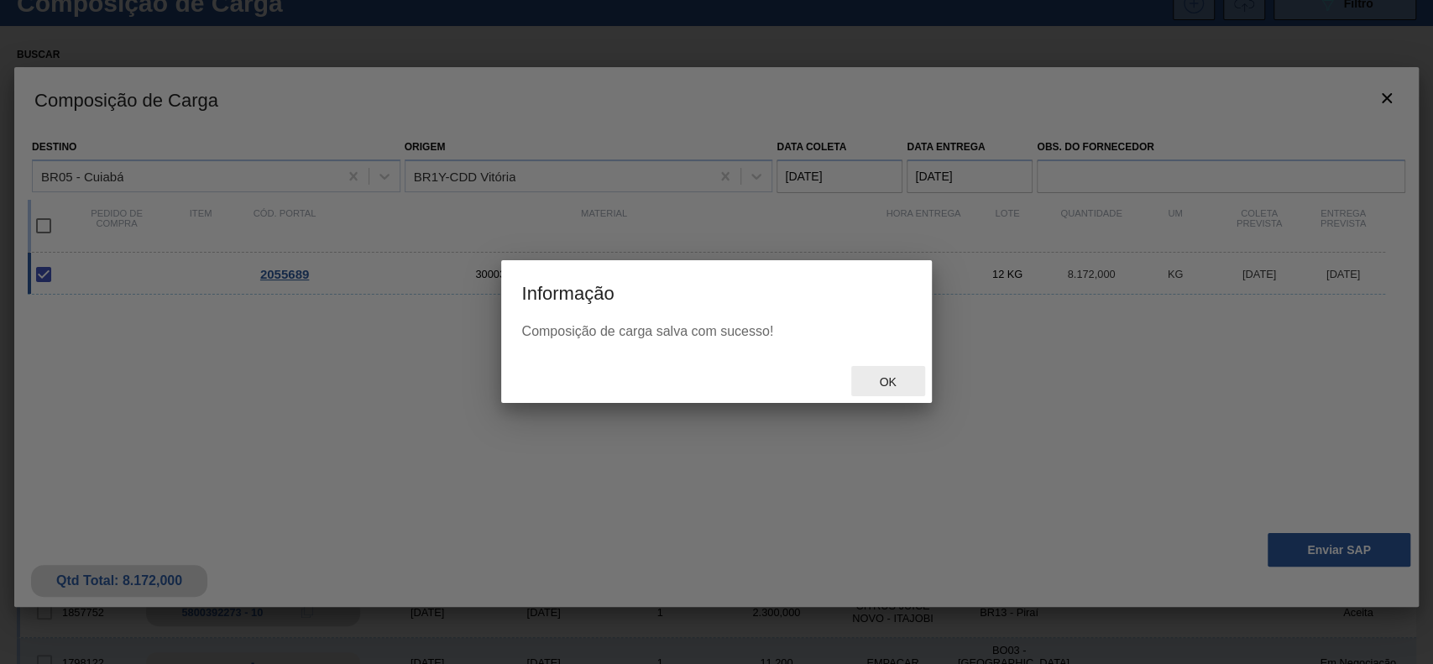
click at [886, 390] on div "Ok" at bounding box center [888, 381] width 74 height 31
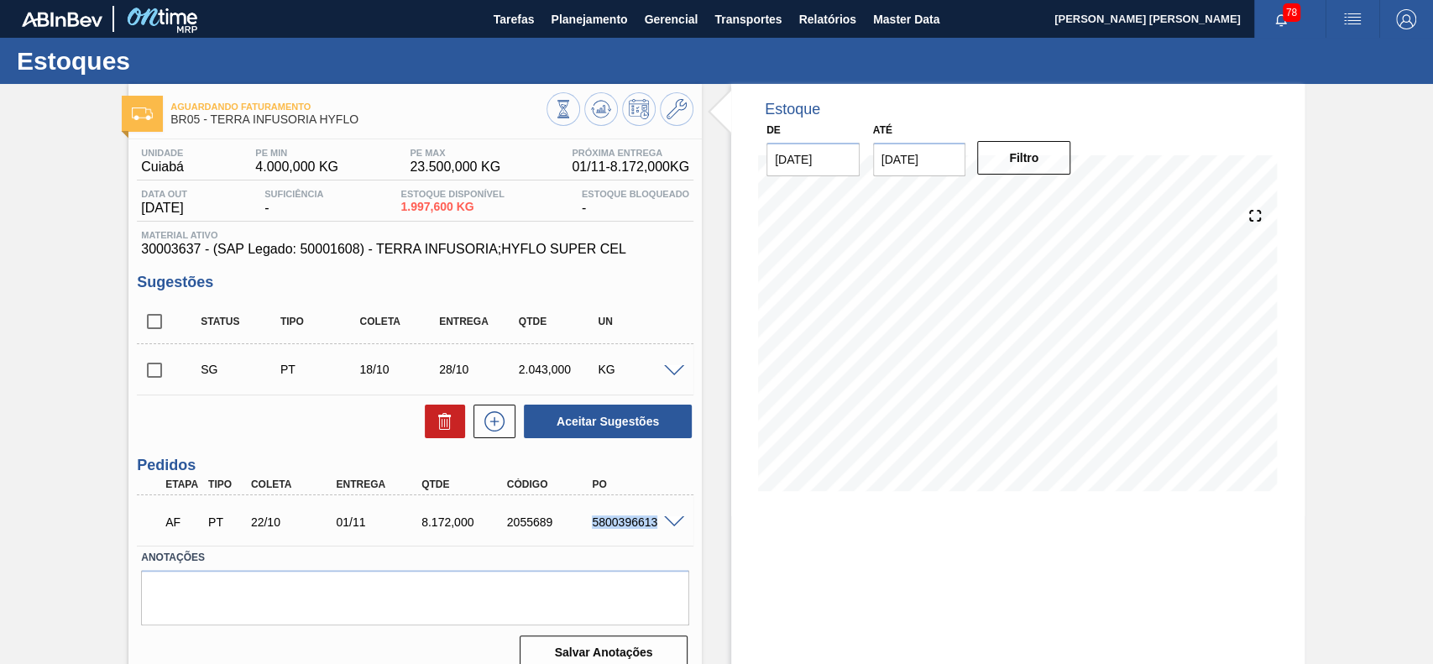
drag, startPoint x: 589, startPoint y: 526, endPoint x: 682, endPoint y: 541, distance: 94.3
click at [682, 541] on div "AF PT 22/10 01/11 8.172,000 2055689 5800396613" at bounding box center [415, 521] width 557 height 42
copy div "5800396613"
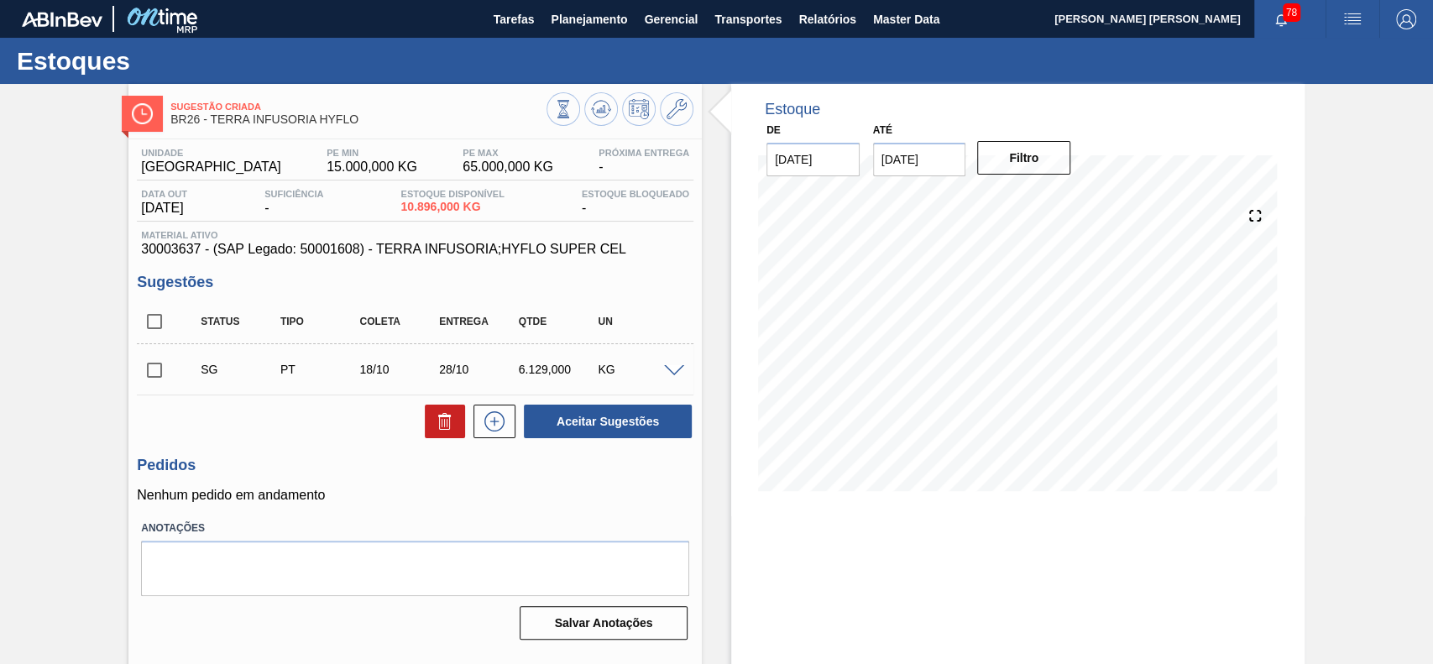
click at [655, 362] on div "SG PT 18/10 28/10 6.129,000 KG" at bounding box center [428, 370] width 477 height 34
click at [664, 366] on div at bounding box center [677, 370] width 34 height 13
click at [667, 375] on span at bounding box center [674, 371] width 20 height 13
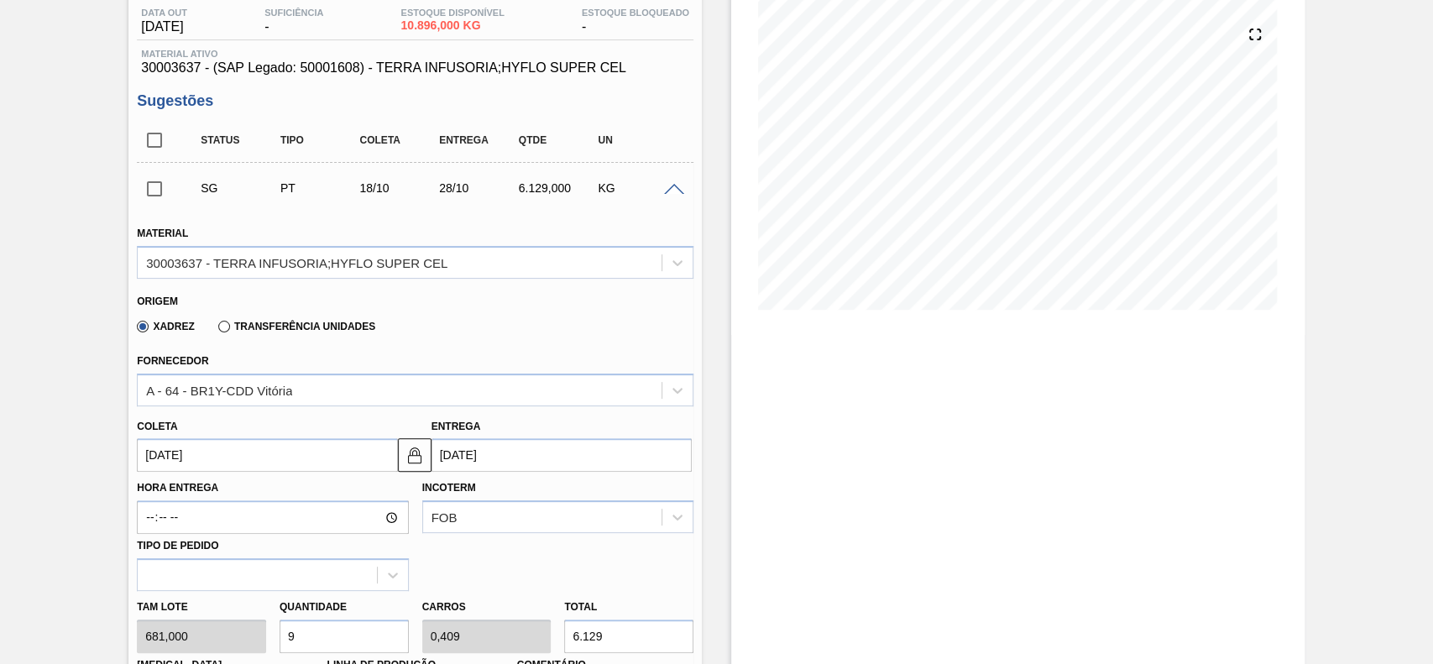
scroll to position [336, 0]
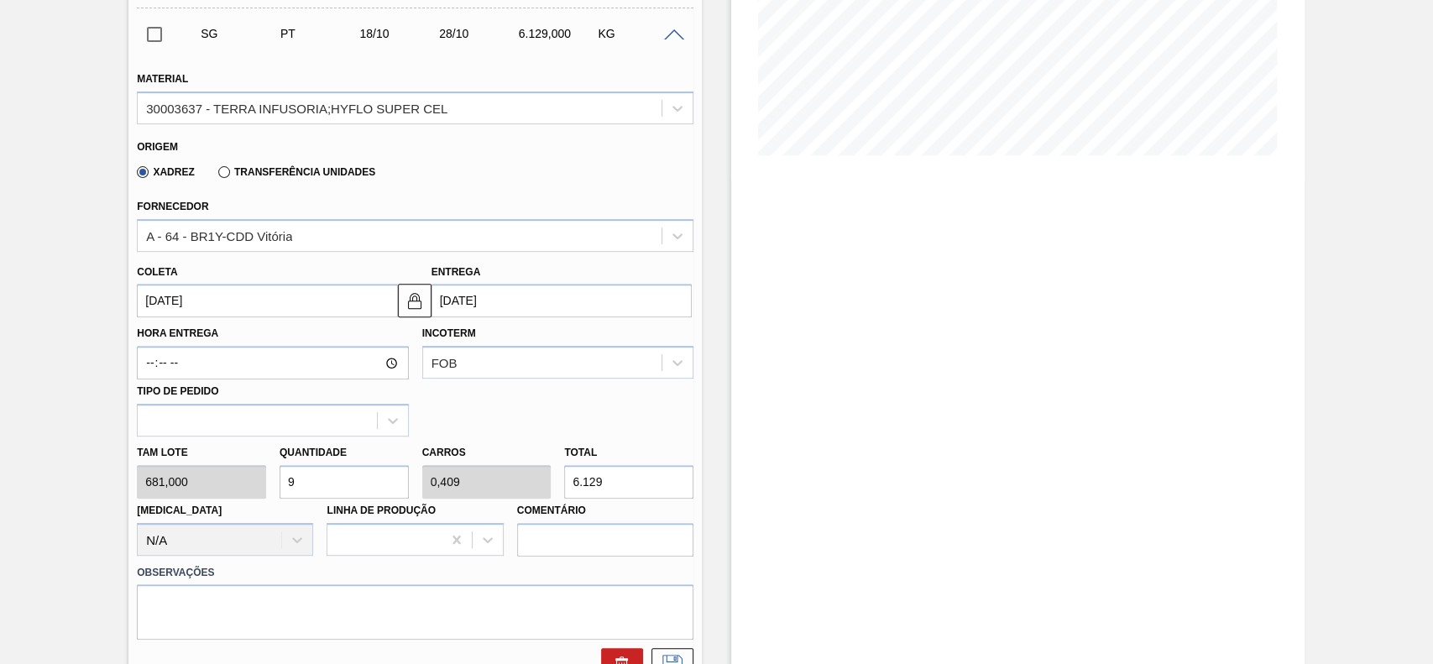
click at [205, 306] on input "[DATE]" at bounding box center [267, 301] width 260 height 34
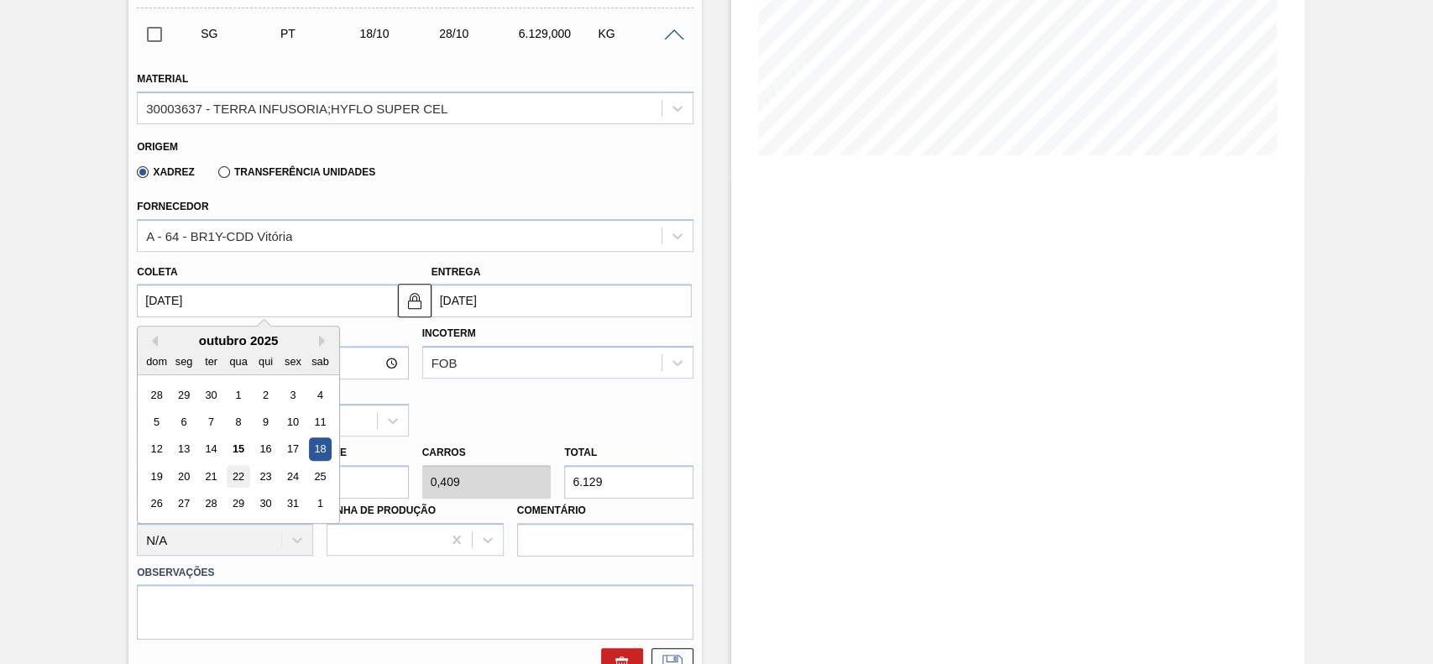
click at [242, 472] on div "22" at bounding box center [239, 476] width 23 height 23
type input "[DATE]"
type input "01/11/2025"
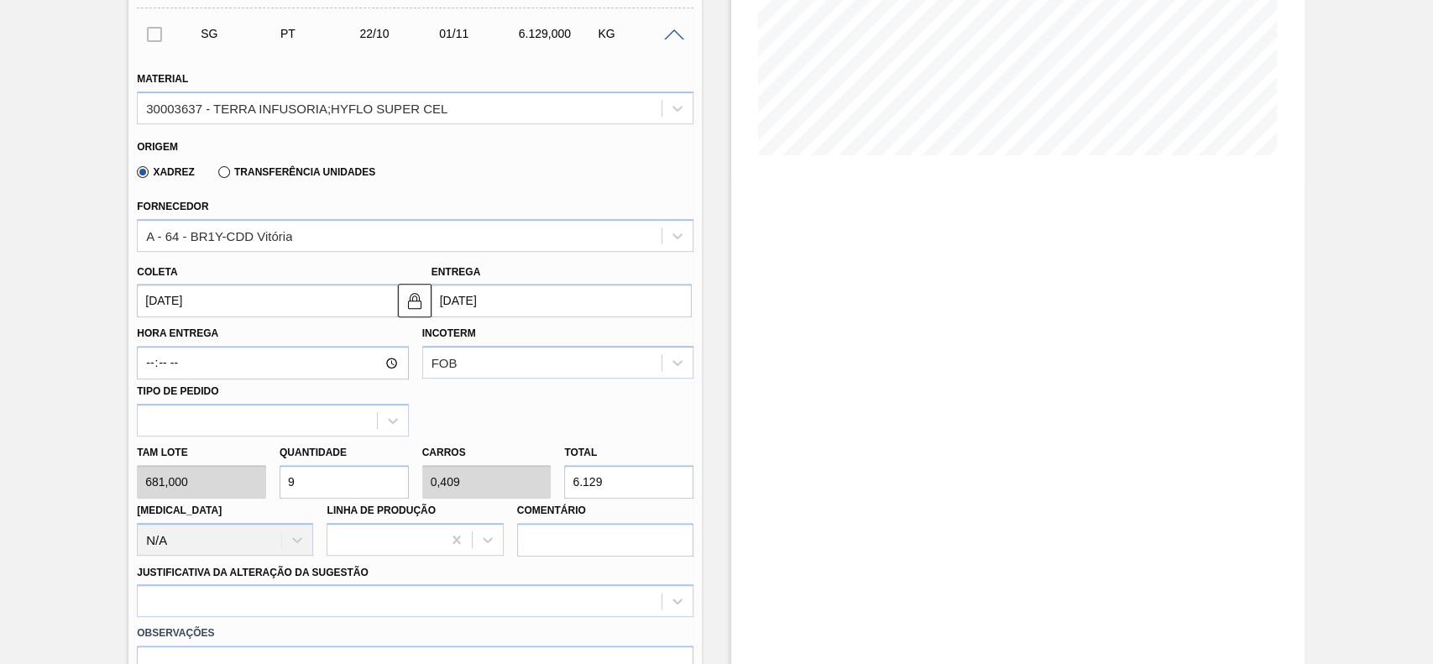
click at [308, 491] on input "9" at bounding box center [344, 482] width 129 height 34
type input "1"
type input "0,045"
type input "681"
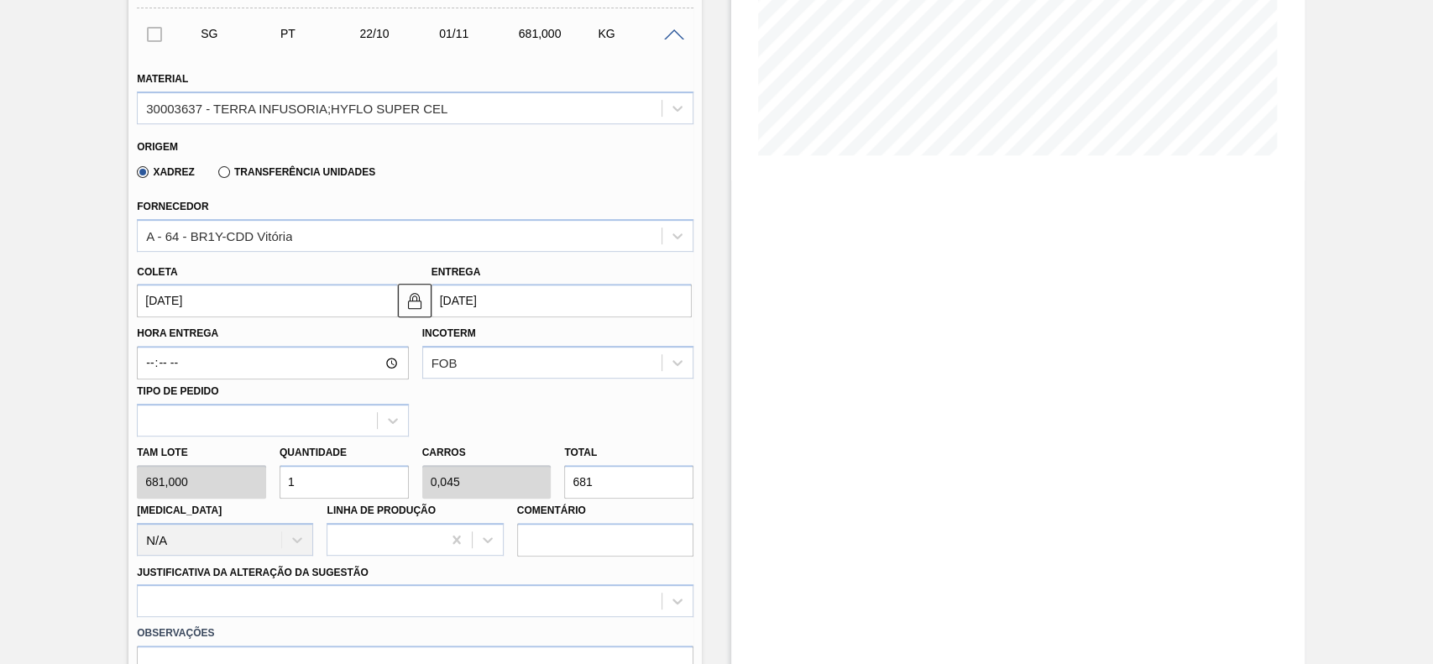
type input "12"
type input "0,545"
type input "8.172"
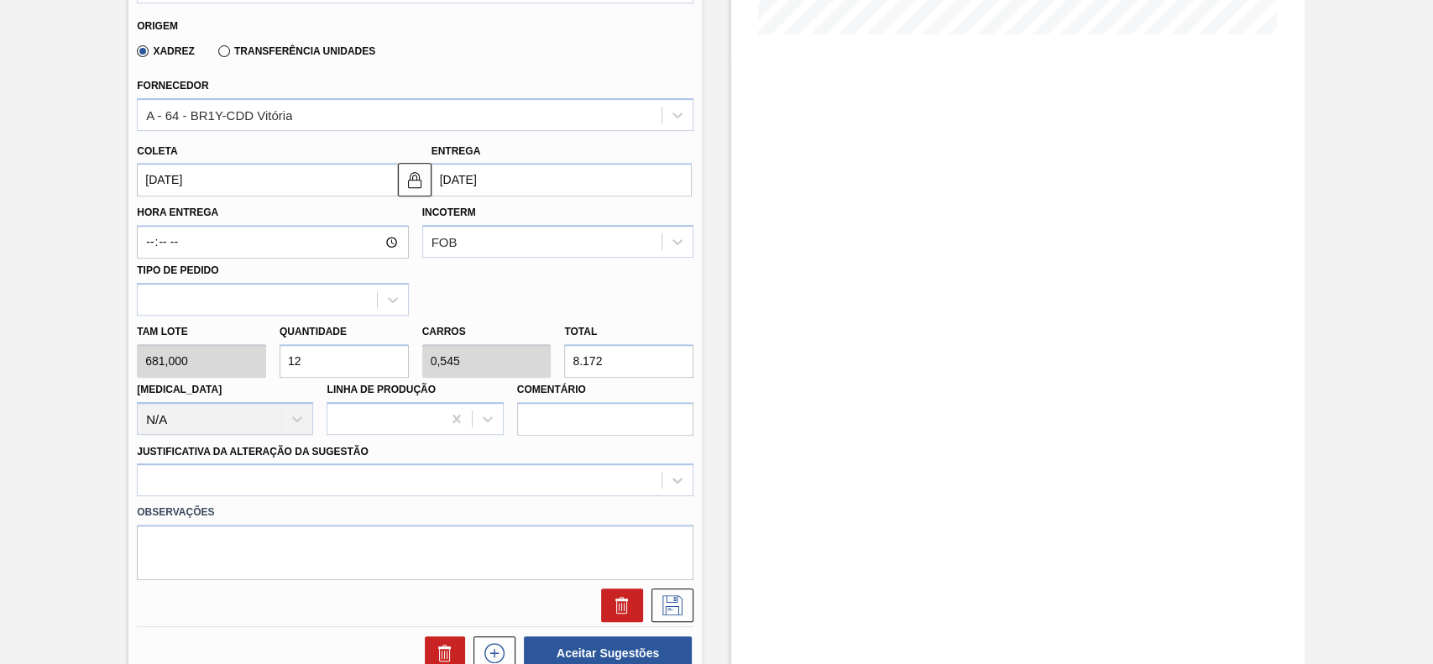
scroll to position [559, 0]
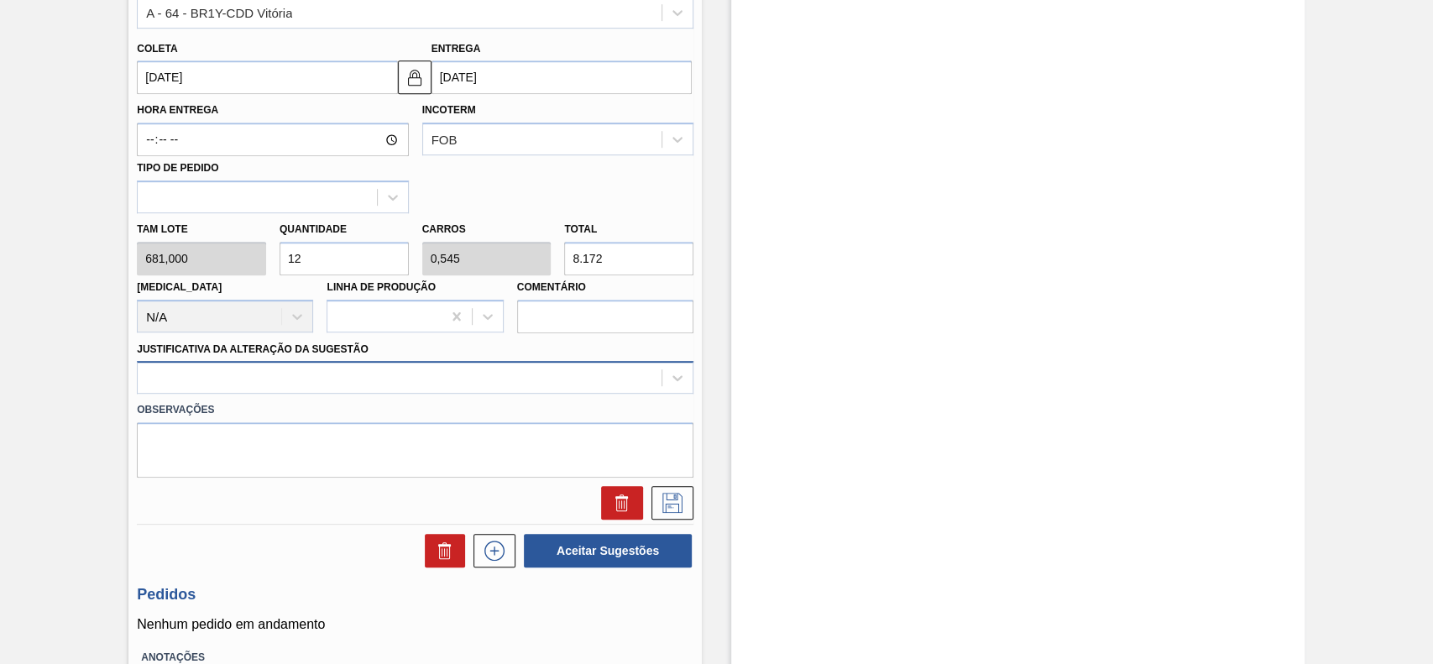
type input "12"
click at [243, 379] on div at bounding box center [400, 378] width 524 height 24
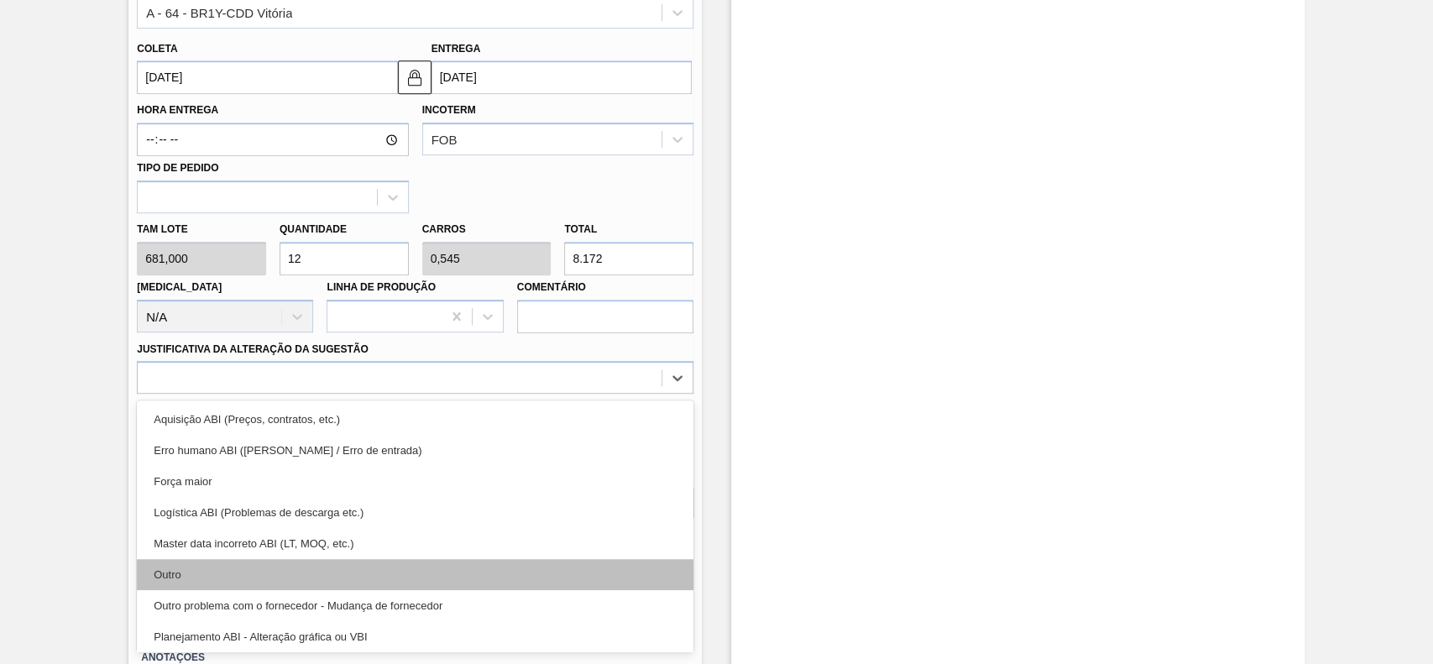
click at [237, 577] on div "Outro" at bounding box center [415, 574] width 557 height 31
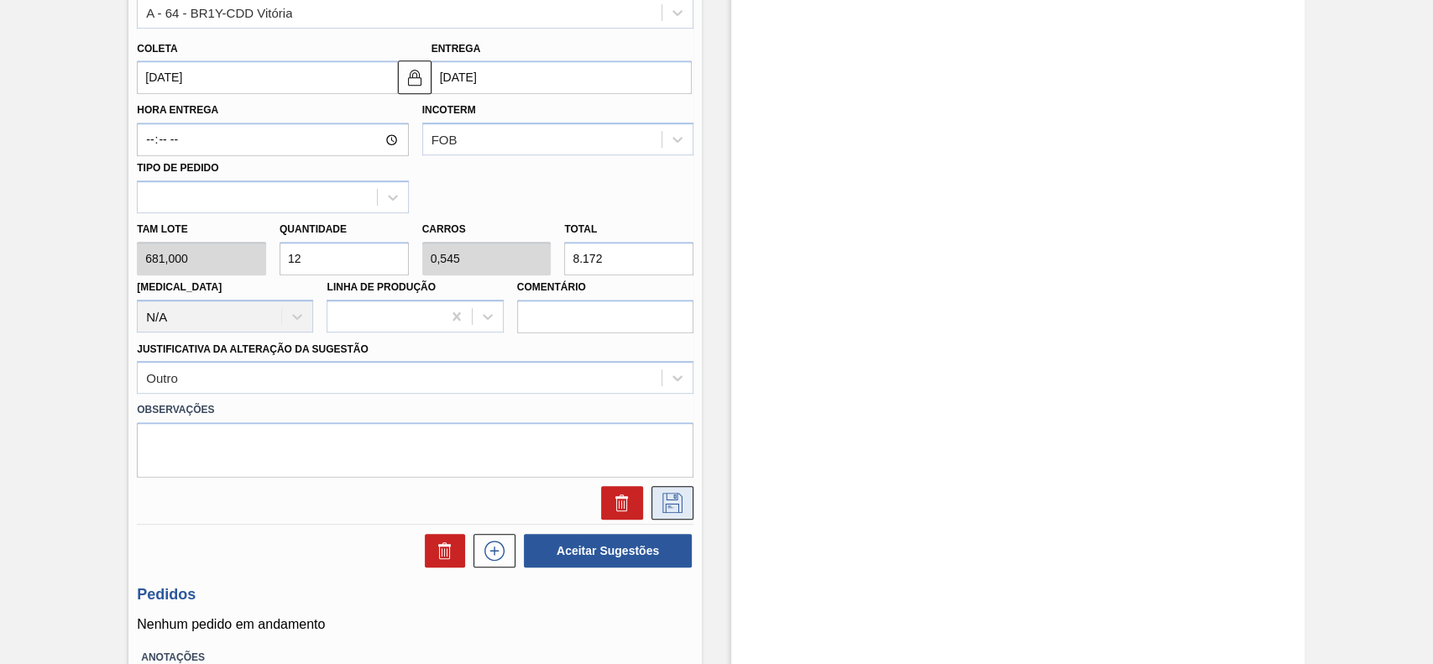
click at [686, 509] on button at bounding box center [672, 503] width 42 height 34
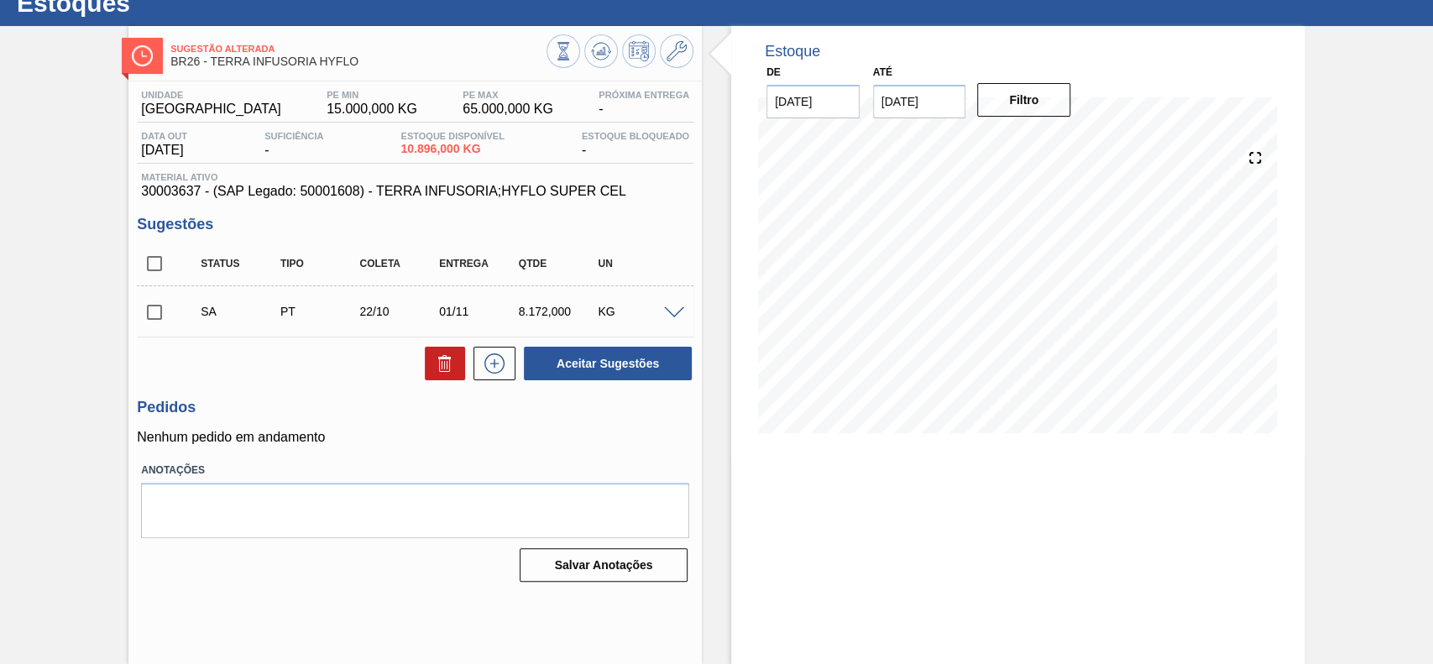
scroll to position [58, 0]
drag, startPoint x: 175, startPoint y: 304, endPoint x: 183, endPoint y: 310, distance: 10.2
click at [175, 305] on span at bounding box center [184, 312] width 24 height 34
click at [158, 304] on input "checkbox" at bounding box center [154, 312] width 35 height 35
click at [643, 360] on button "Aceitar Sugestões" at bounding box center [608, 364] width 168 height 34
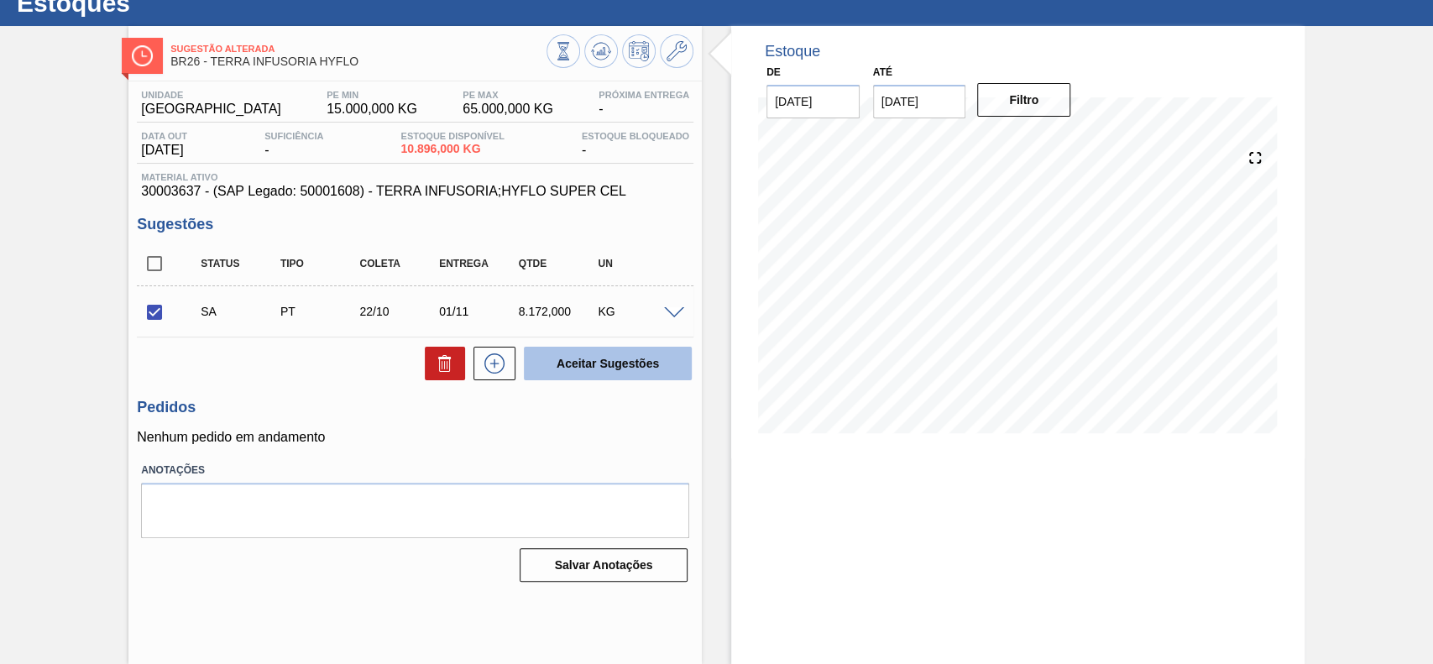
checkbox input "false"
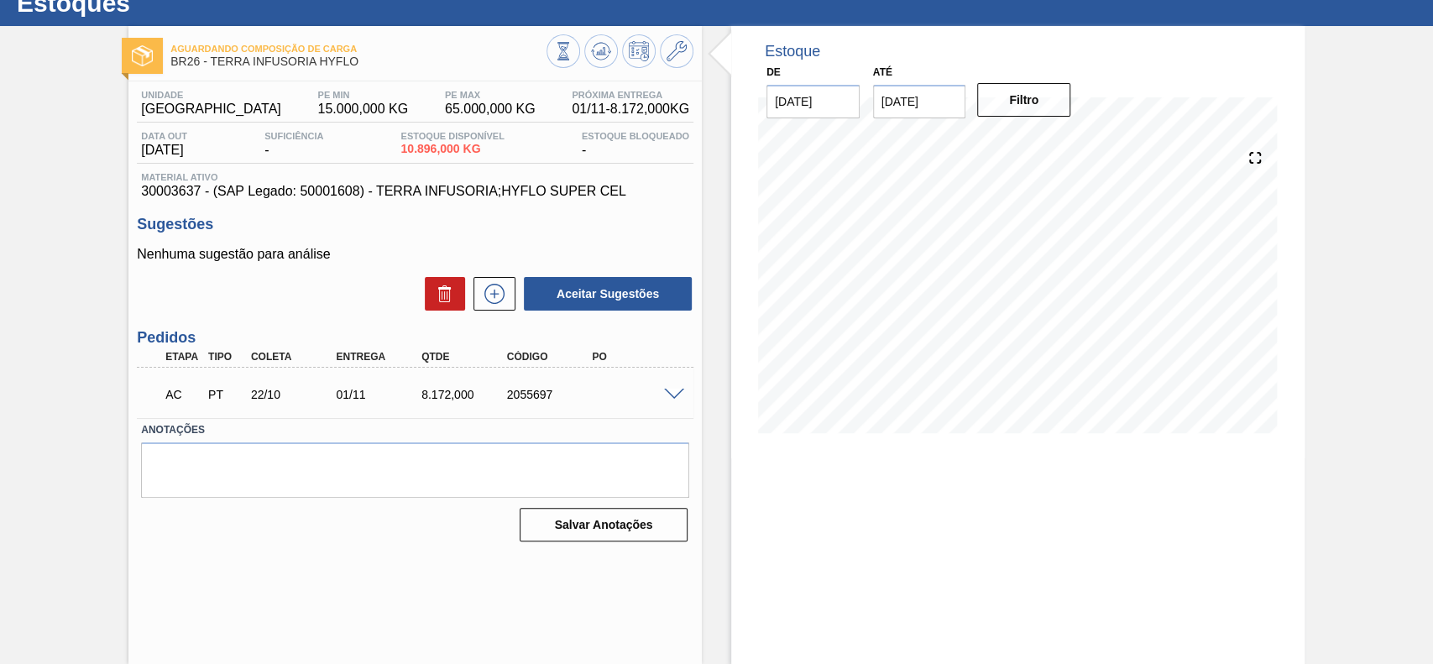
click at [676, 395] on span at bounding box center [674, 395] width 20 height 13
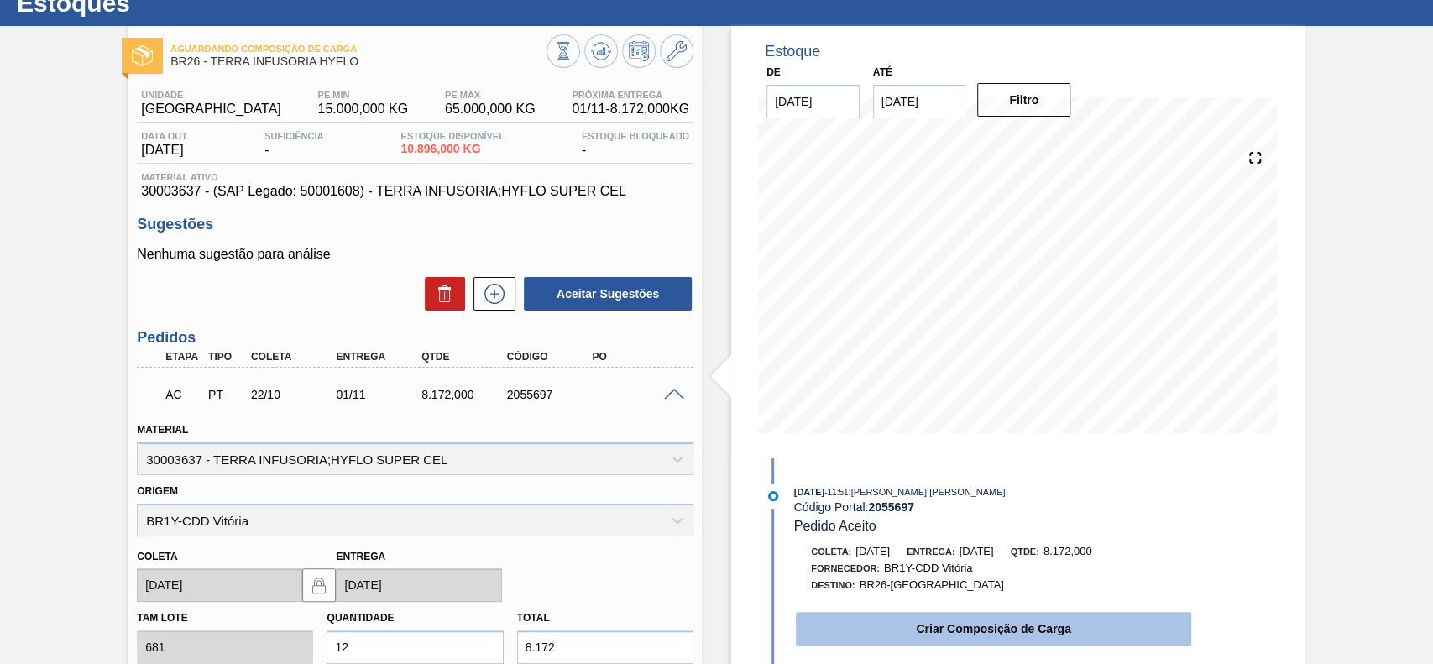
click at [985, 633] on button "Criar Composição de Carga" at bounding box center [993, 629] width 395 height 34
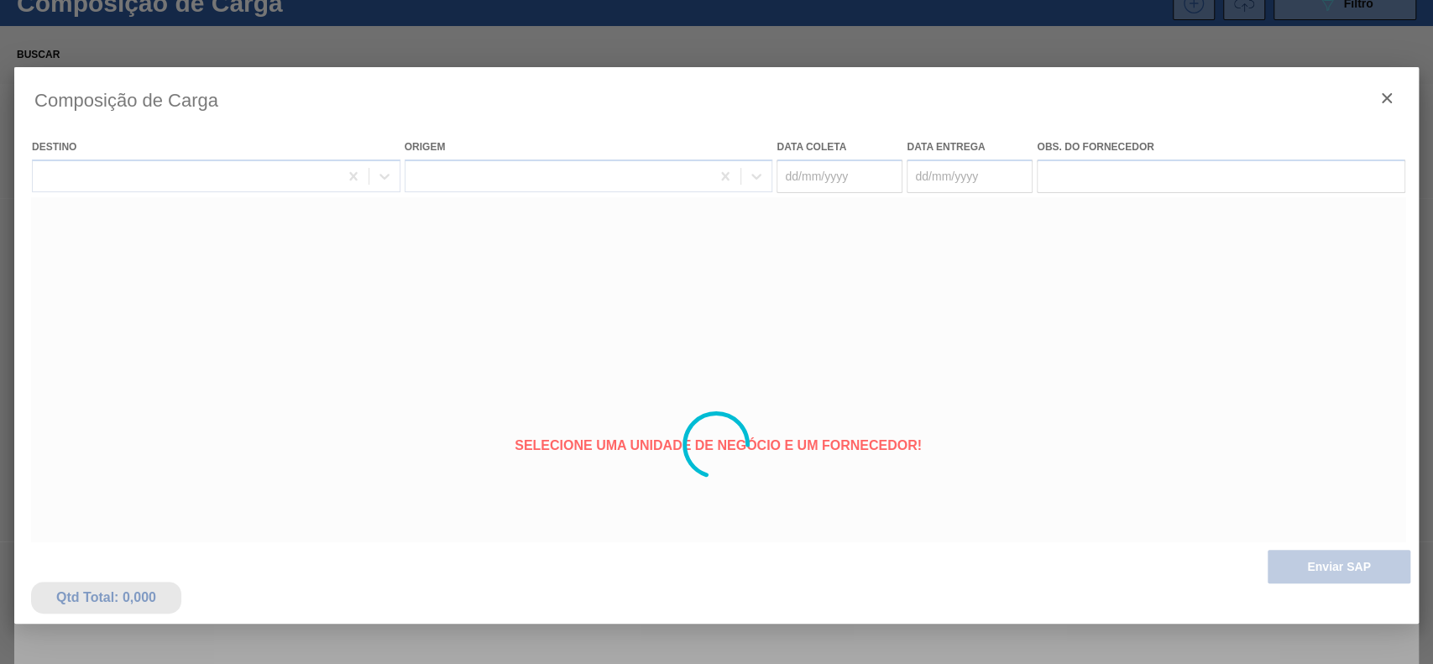
type coleta "[DATE]"
type Entrega "01/11/2025"
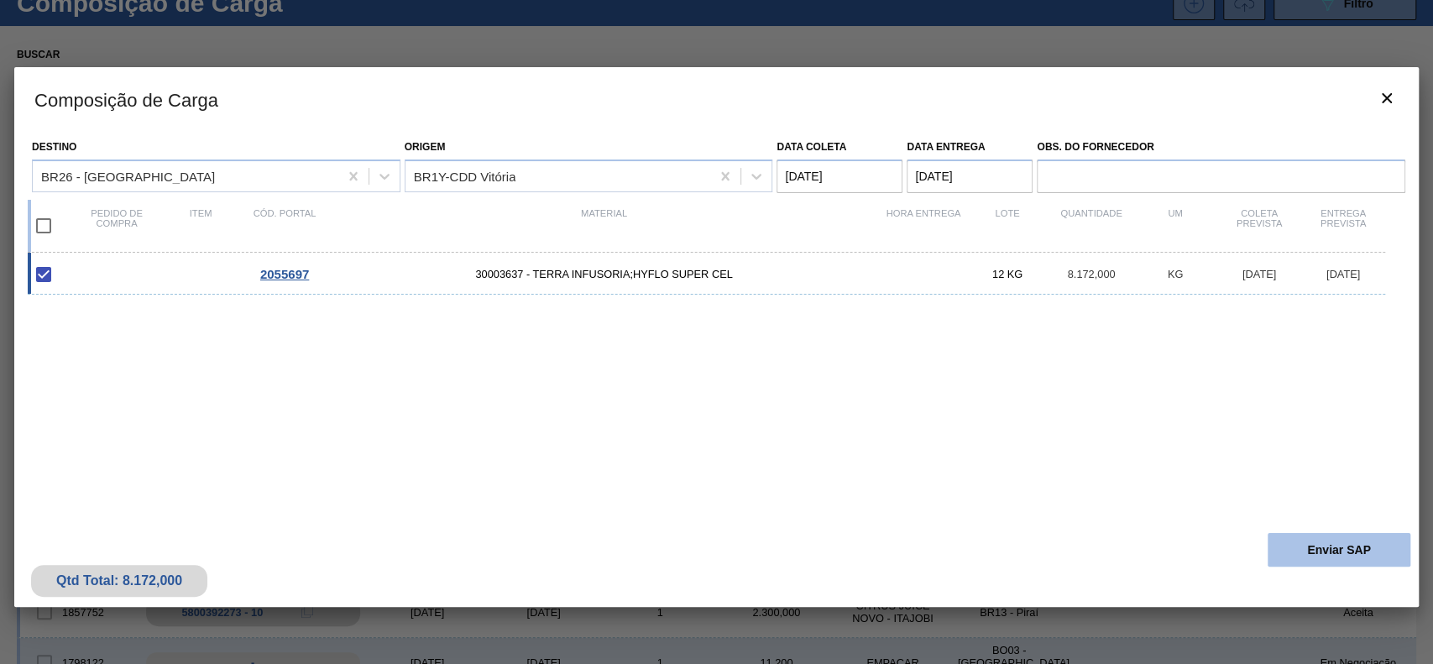
click at [1356, 551] on button "Enviar SAP" at bounding box center [1339, 550] width 143 height 34
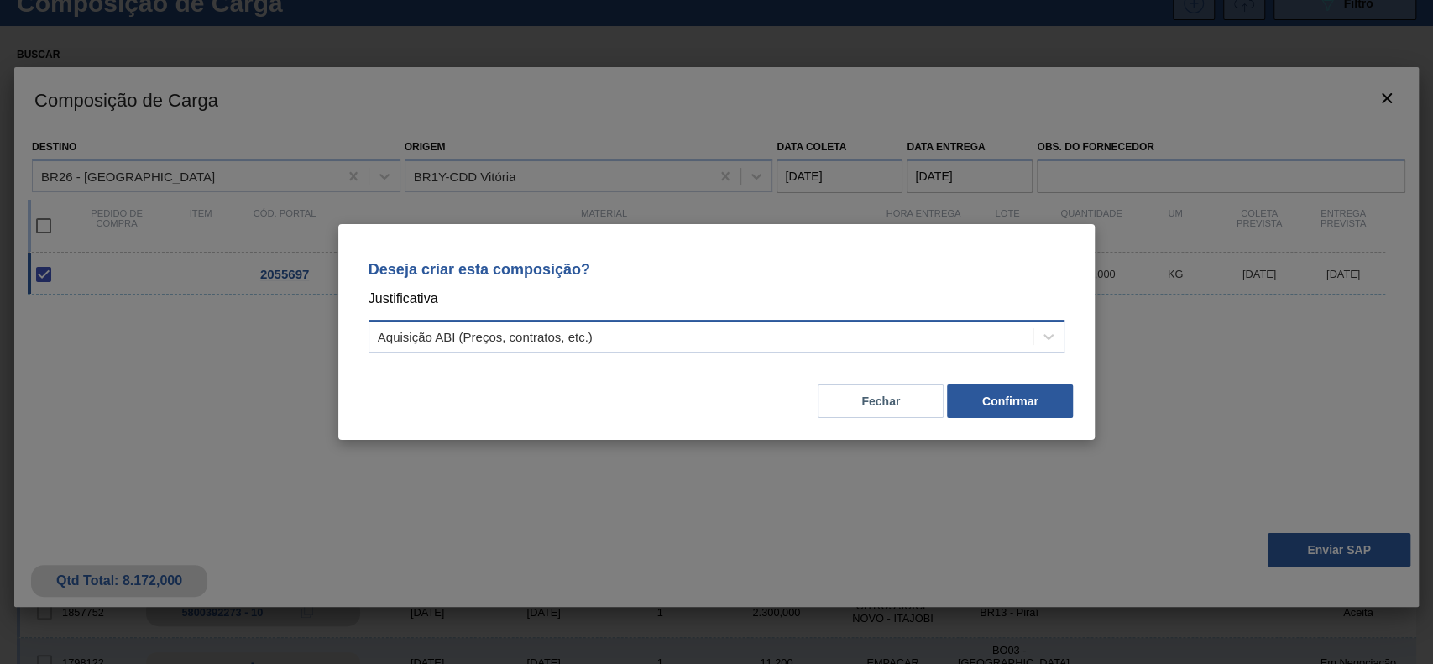
drag, startPoint x: 813, startPoint y: 345, endPoint x: 699, endPoint y: 350, distance: 113.5
click at [809, 345] on div "Aquisição ABI (Preços, contratos, etc.)" at bounding box center [701, 337] width 664 height 24
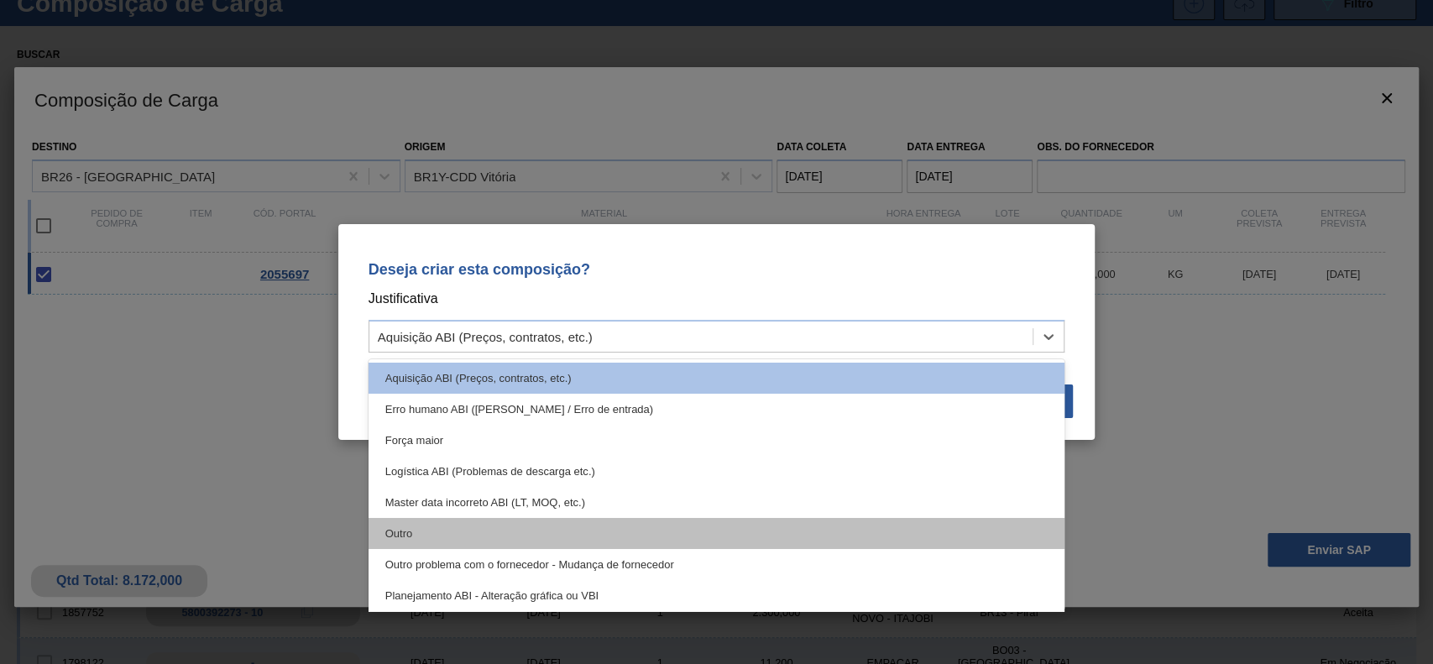
click at [463, 529] on div "Outro" at bounding box center [717, 533] width 697 height 31
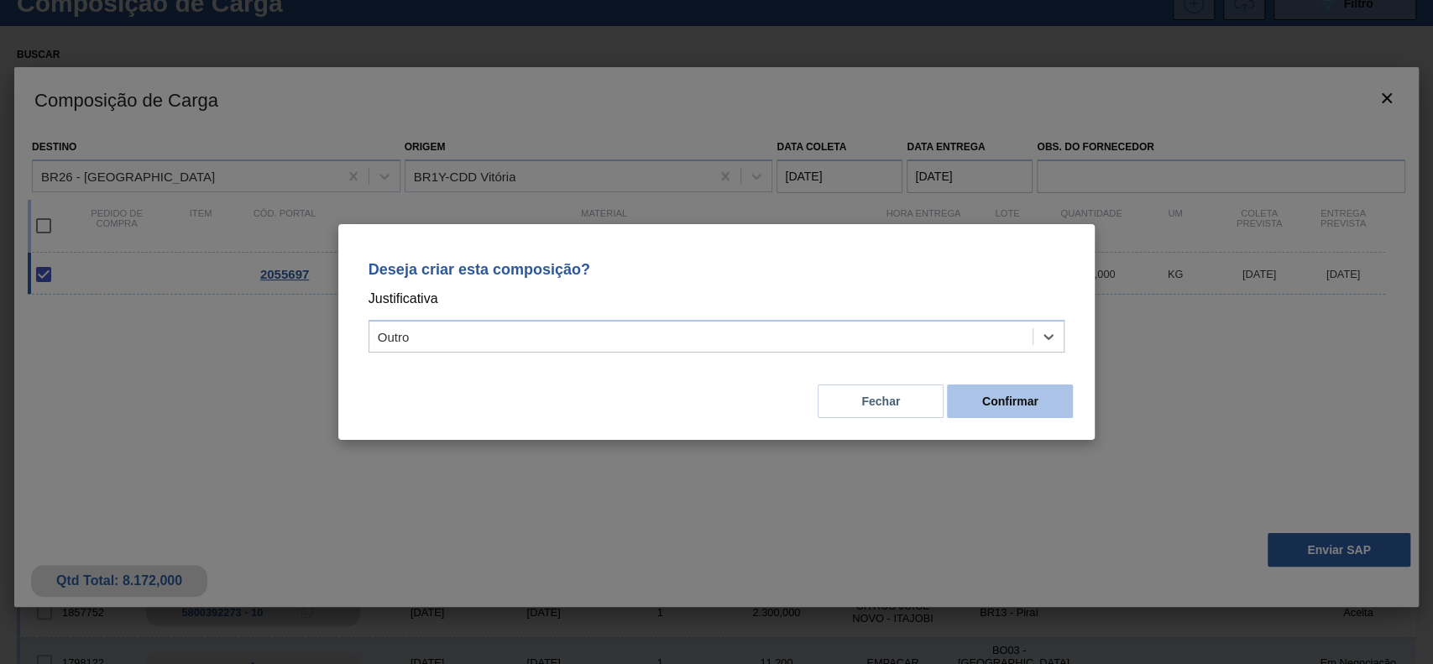
click at [1028, 398] on button "Confirmar" at bounding box center [1010, 402] width 126 height 34
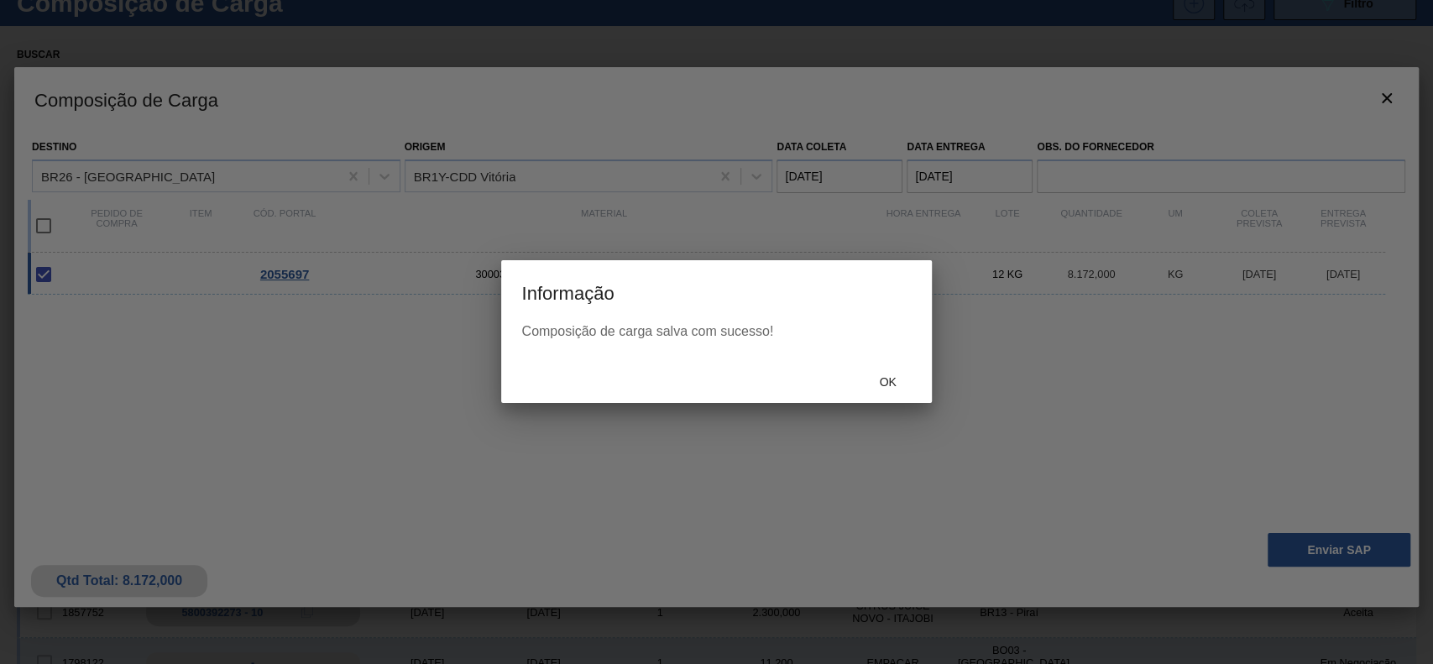
click at [919, 400] on div "Ok" at bounding box center [716, 381] width 430 height 44
click at [893, 379] on span "Ok" at bounding box center [888, 381] width 44 height 13
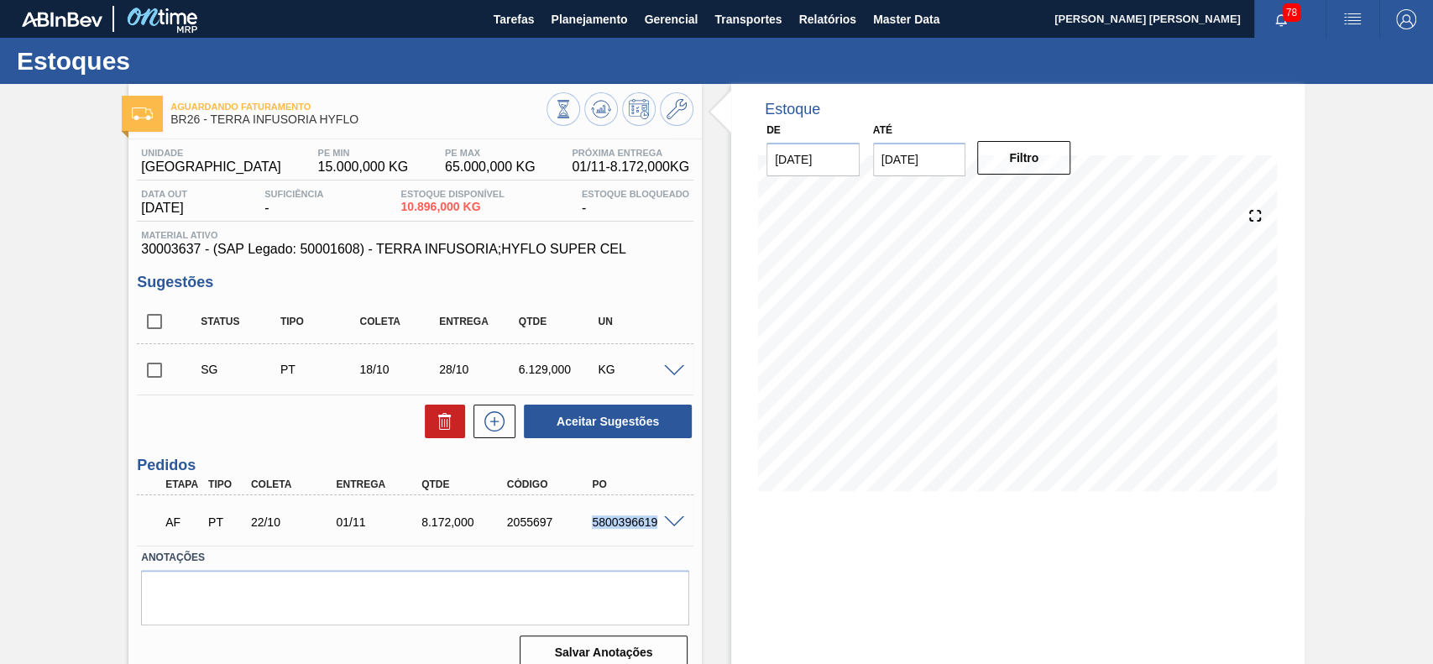
drag, startPoint x: 581, startPoint y: 527, endPoint x: 659, endPoint y: 532, distance: 78.2
click at [659, 532] on div "AF PT 22/10 01/11 8.172,000 2055697 5800396619" at bounding box center [410, 521] width 512 height 34
copy div "5800396619"
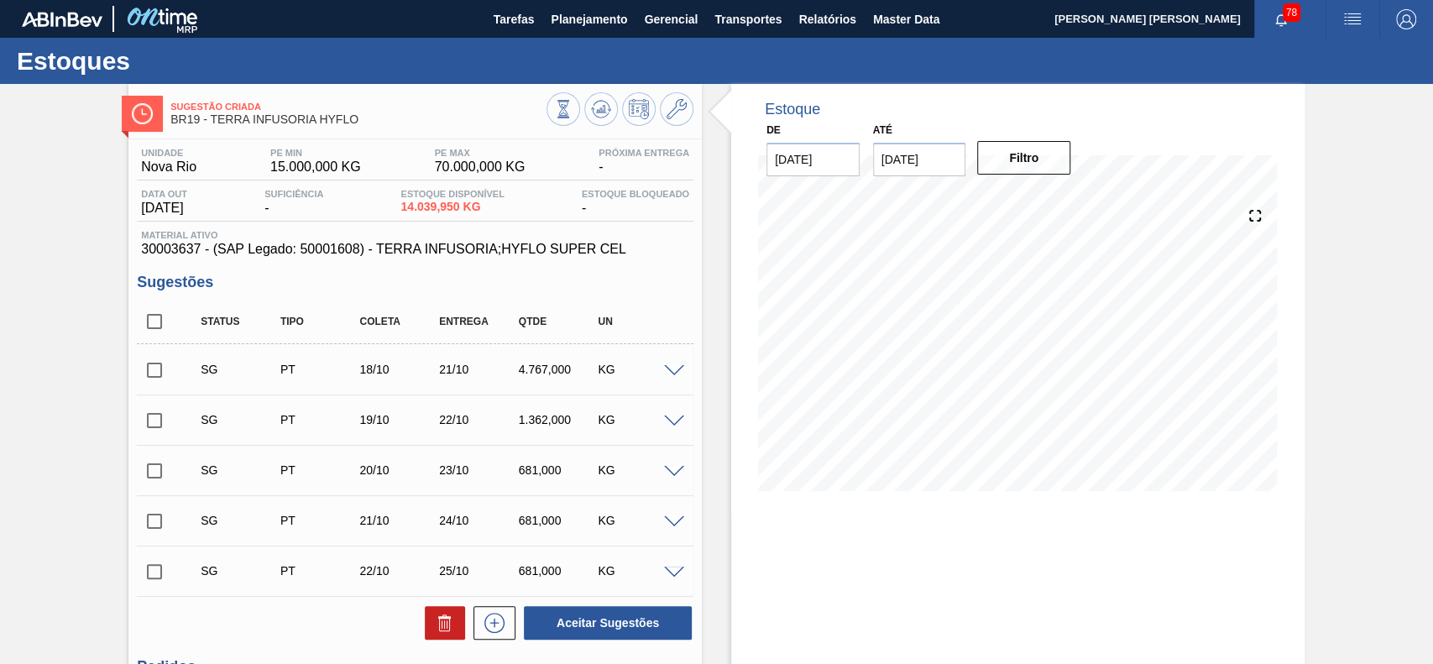
click at [153, 324] on input "checkbox" at bounding box center [154, 321] width 35 height 35
checkbox input "true"
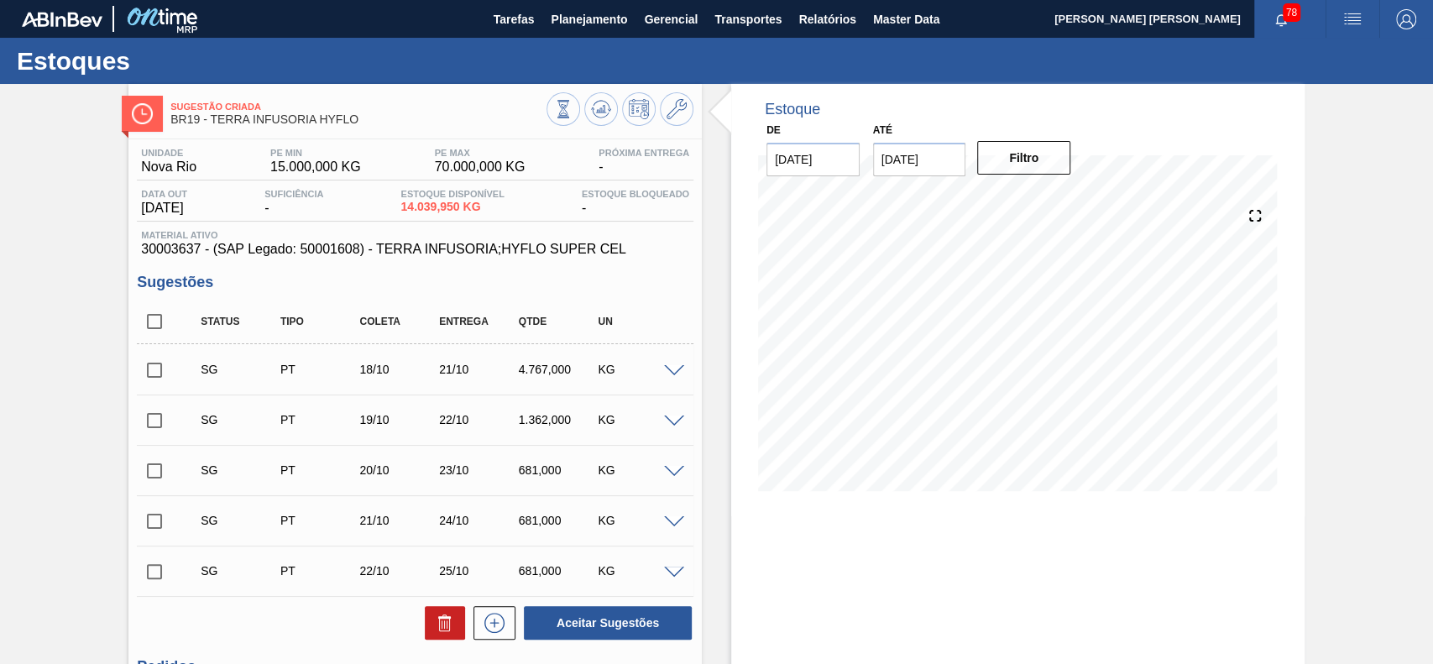
checkbox input "true"
click at [440, 615] on icon at bounding box center [445, 623] width 20 height 20
checkbox input "false"
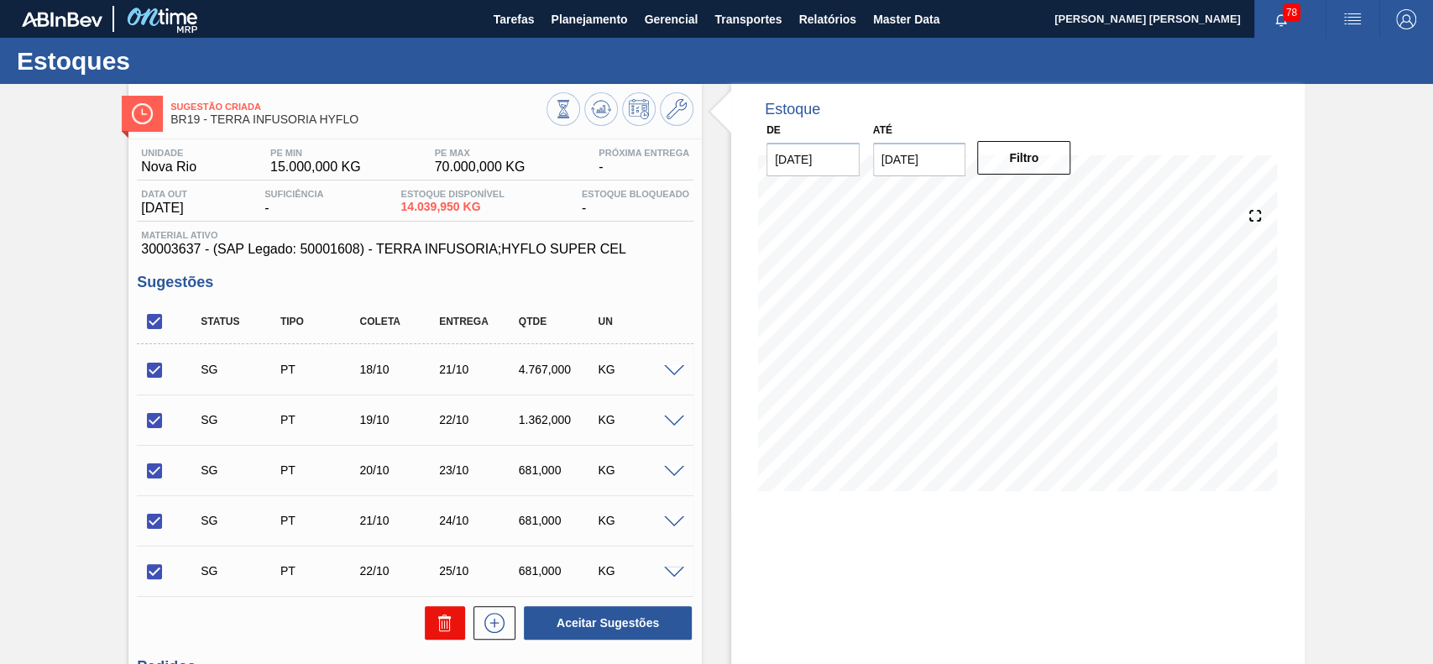
checkbox input "false"
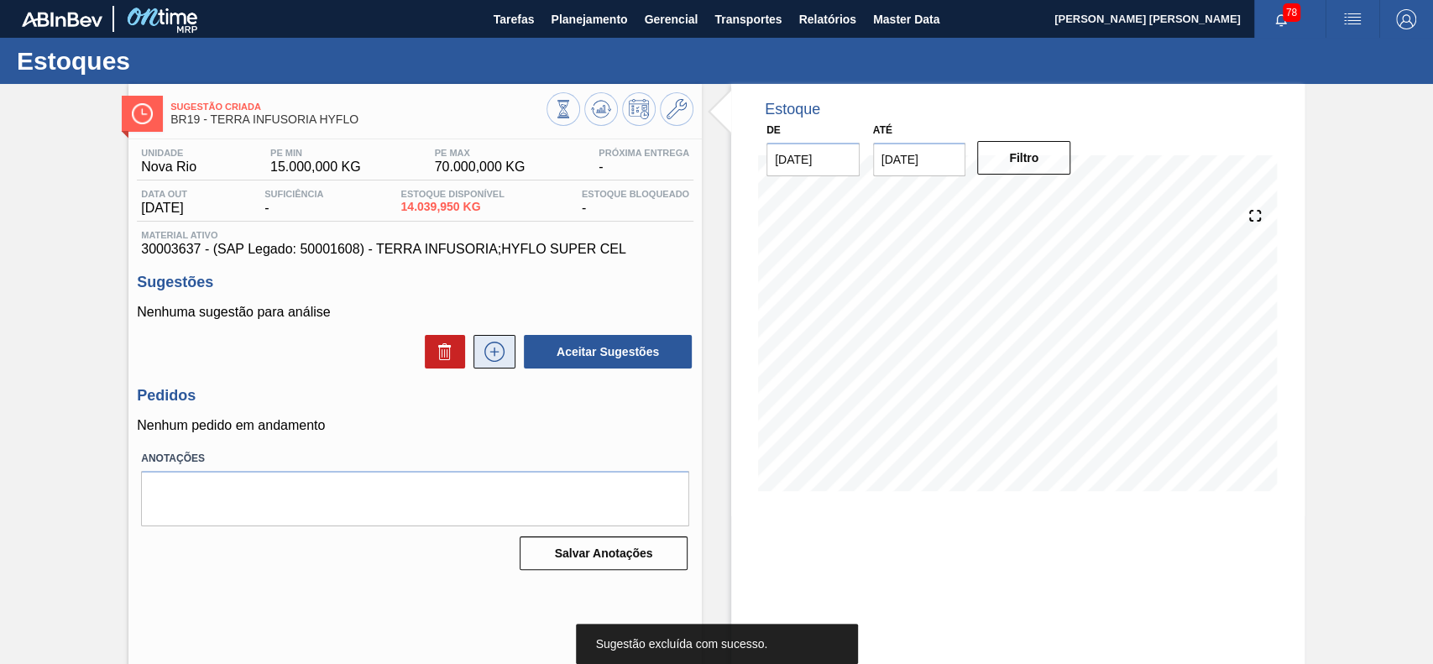
click at [487, 358] on icon at bounding box center [494, 352] width 27 height 20
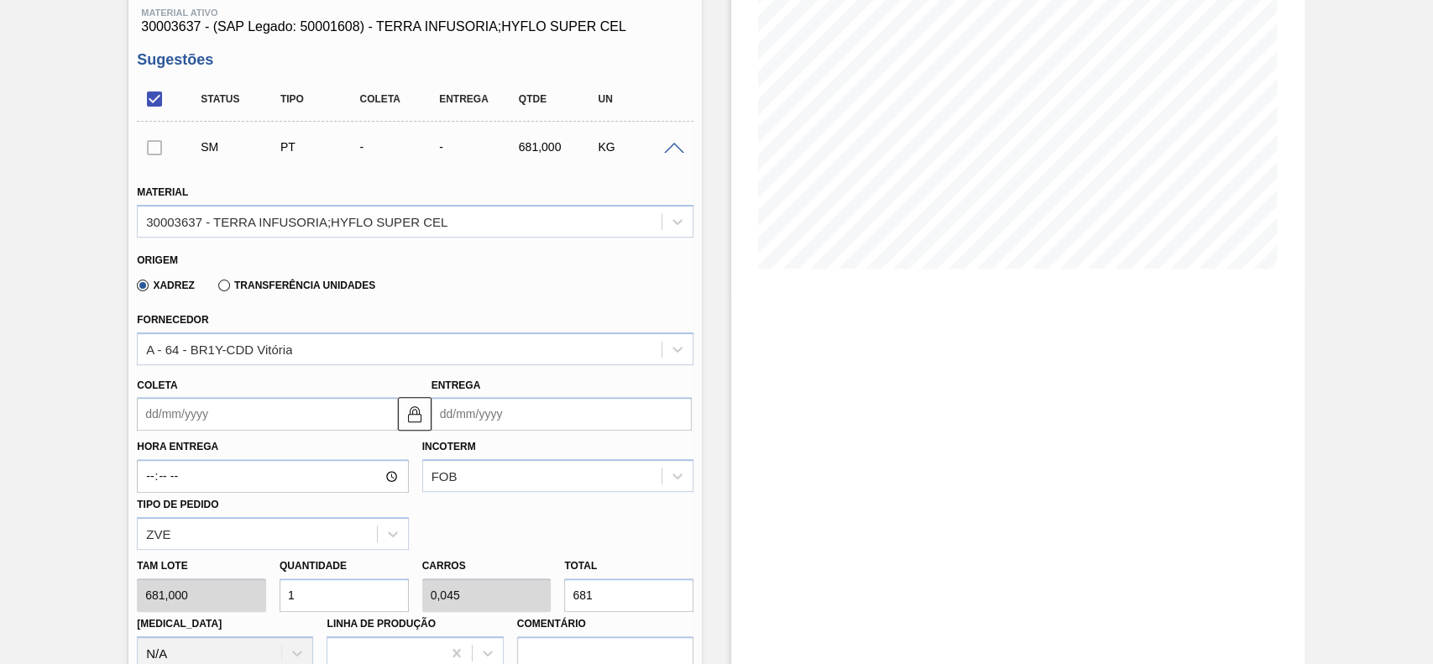
scroll to position [223, 0]
click at [245, 418] on input "Coleta" at bounding box center [267, 413] width 260 height 34
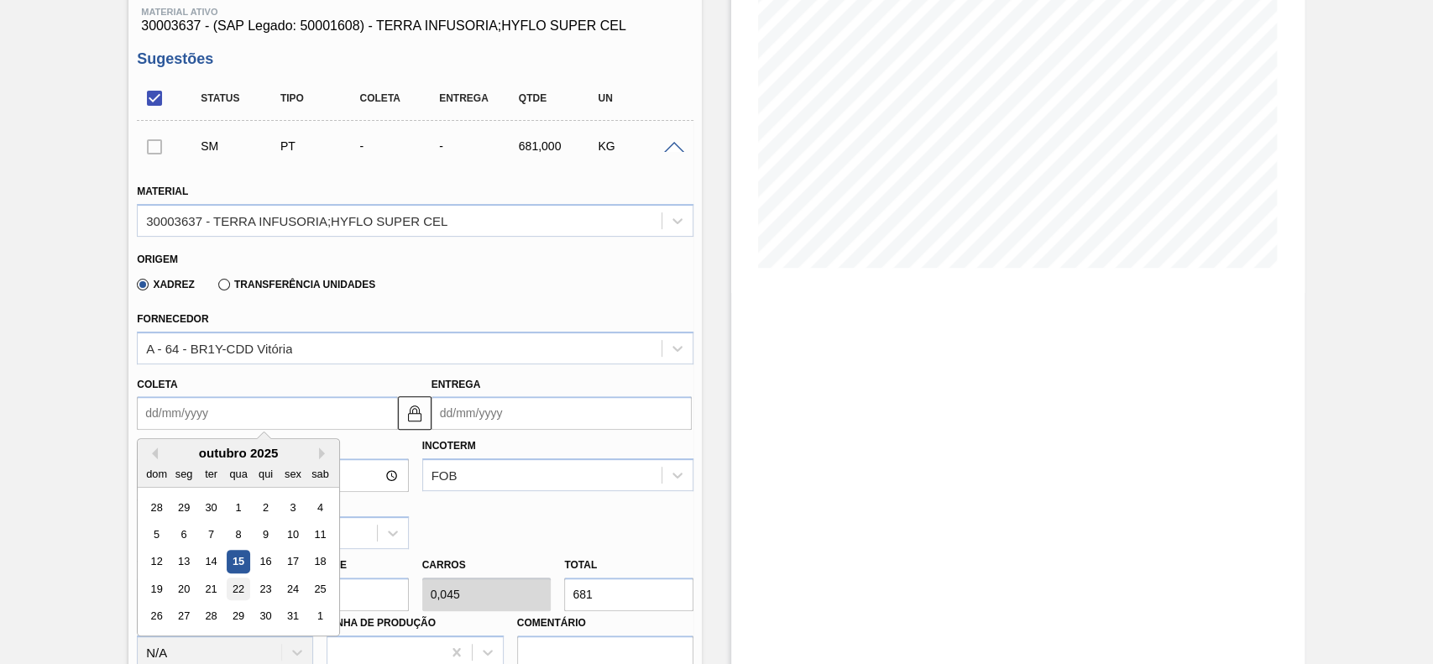
click at [242, 584] on div "22" at bounding box center [239, 589] width 23 height 23
type input "[DATE]"
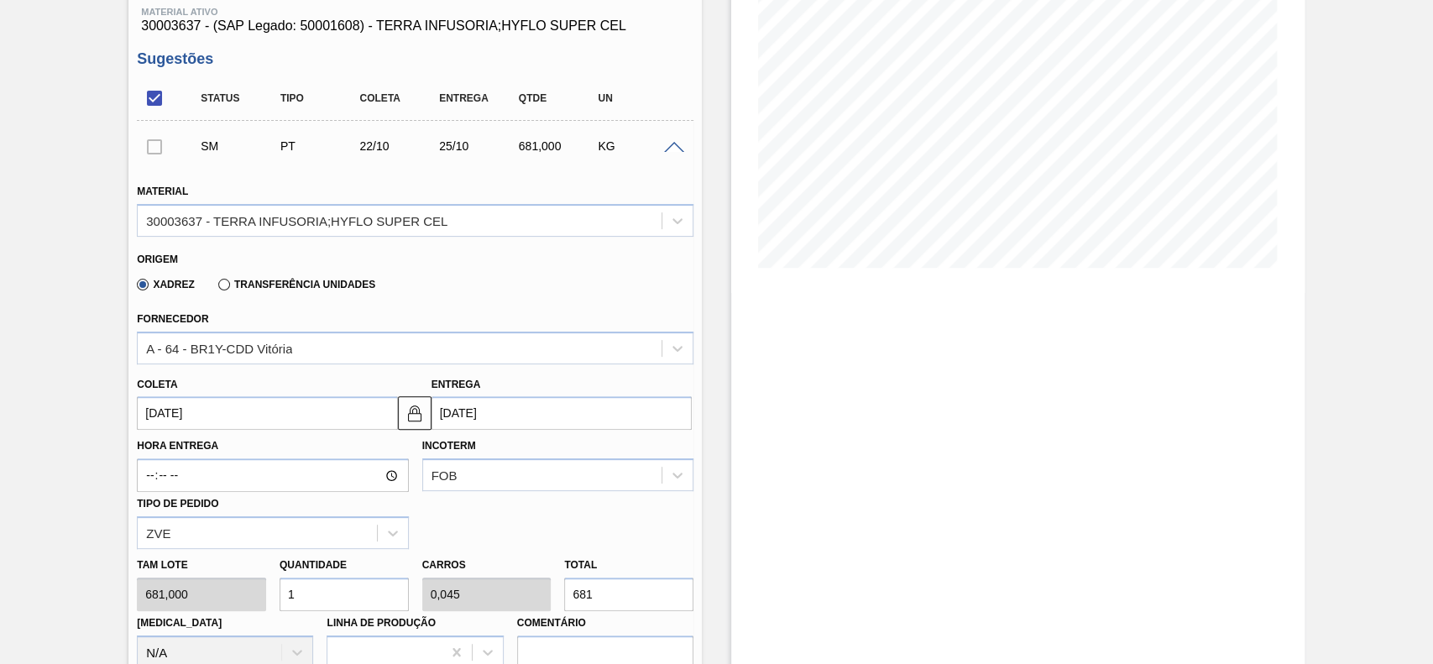
click at [366, 602] on input "1" at bounding box center [344, 595] width 129 height 34
type input "12"
type input "0,545"
type input "8.172"
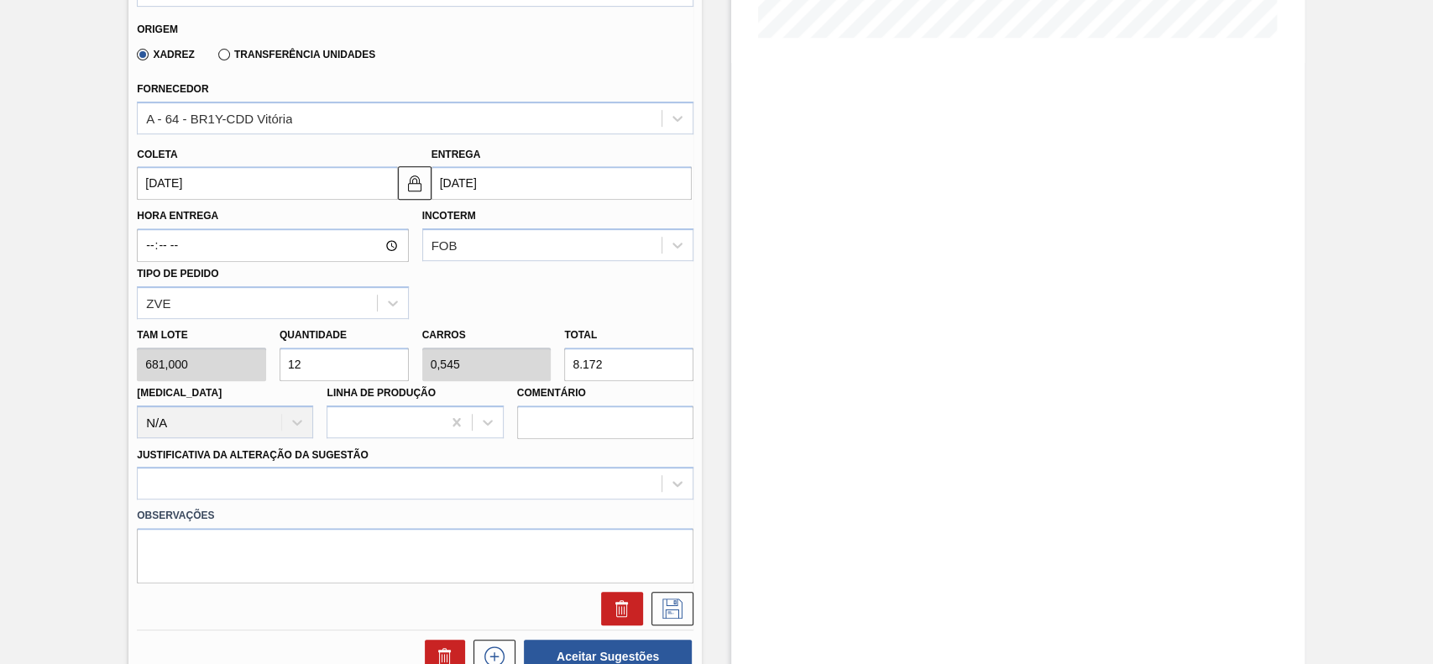
scroll to position [559, 0]
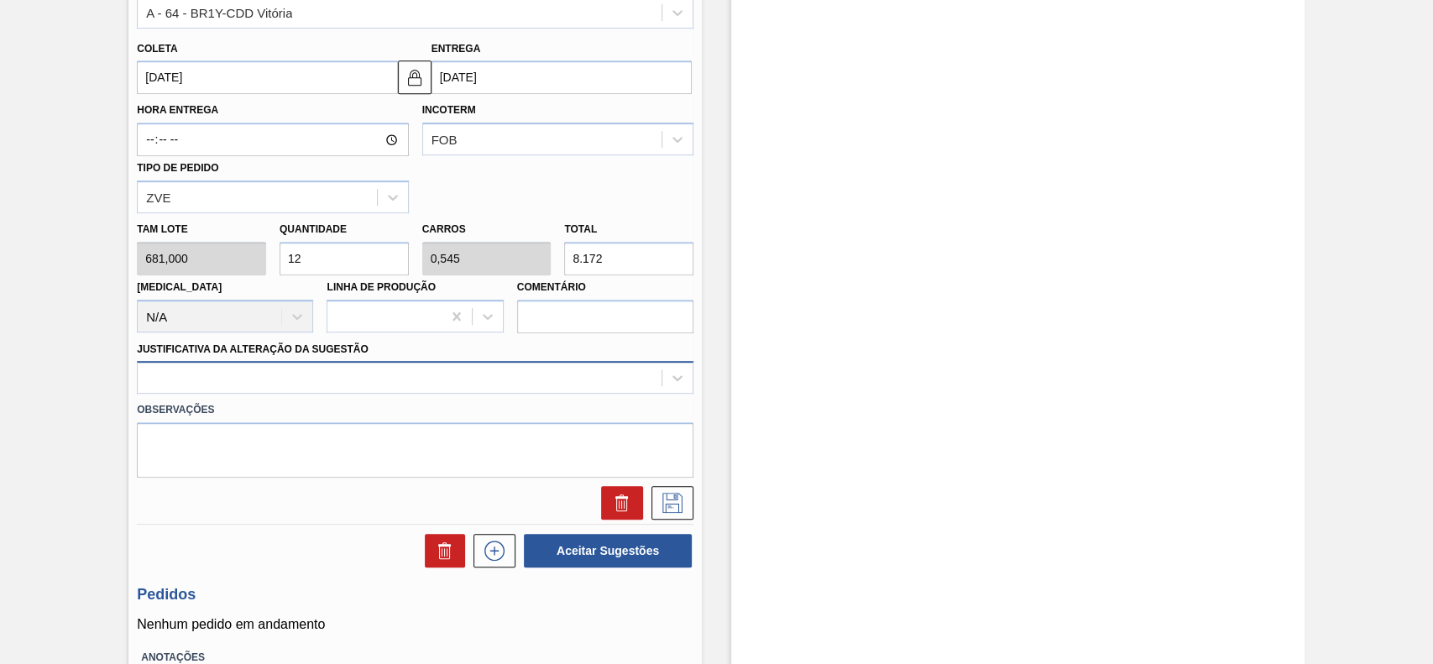
type input "12"
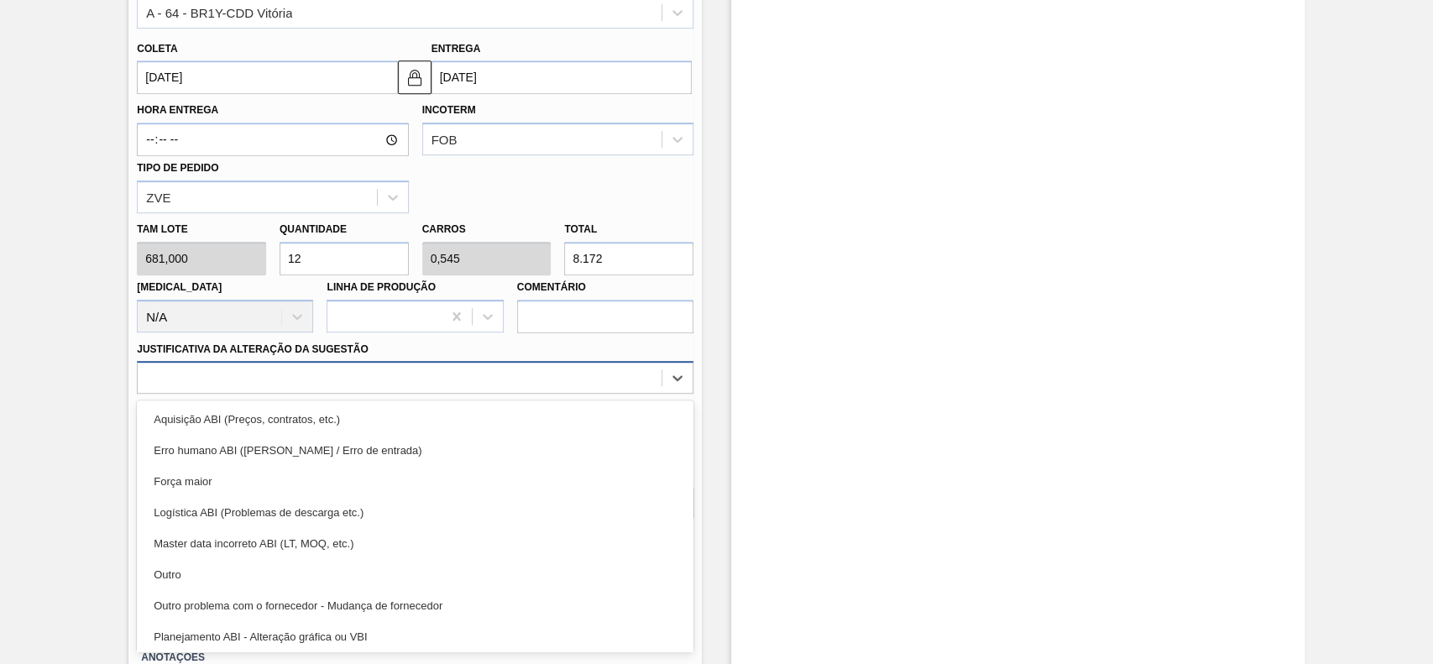
click at [308, 379] on div at bounding box center [400, 378] width 524 height 24
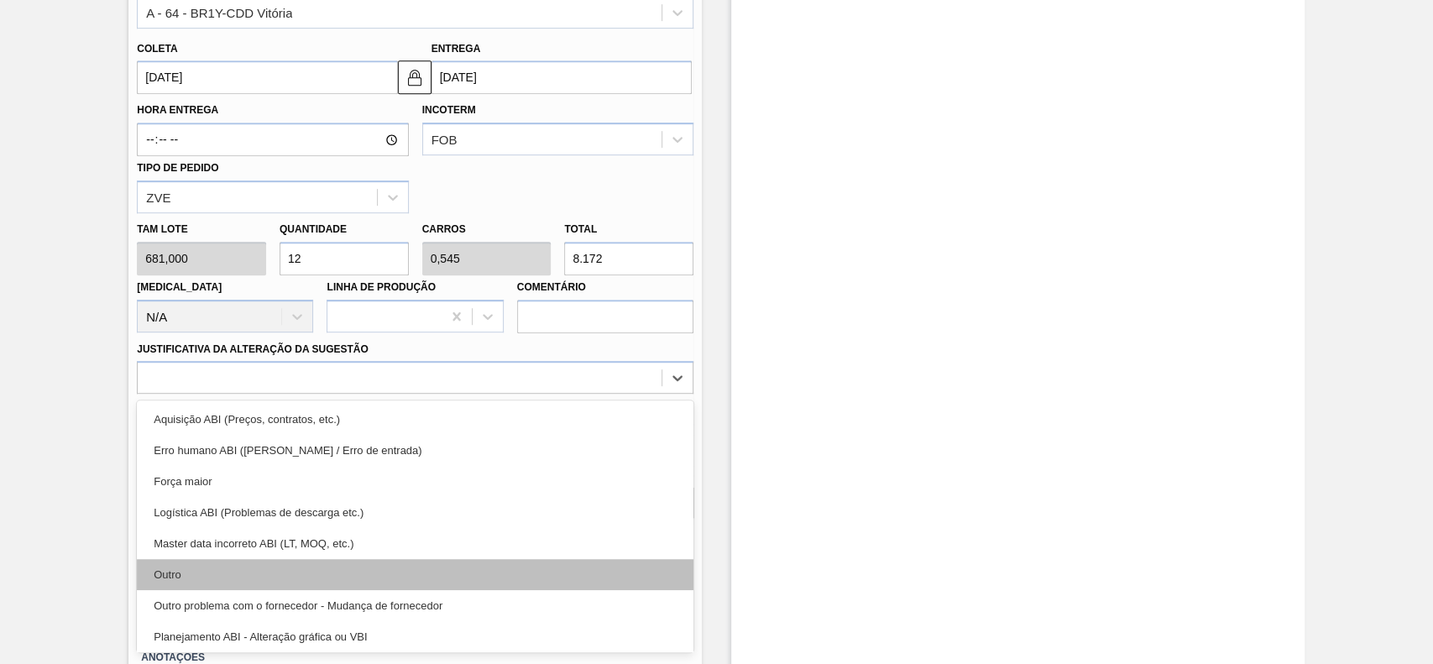
click at [254, 576] on div "Outro" at bounding box center [415, 574] width 557 height 31
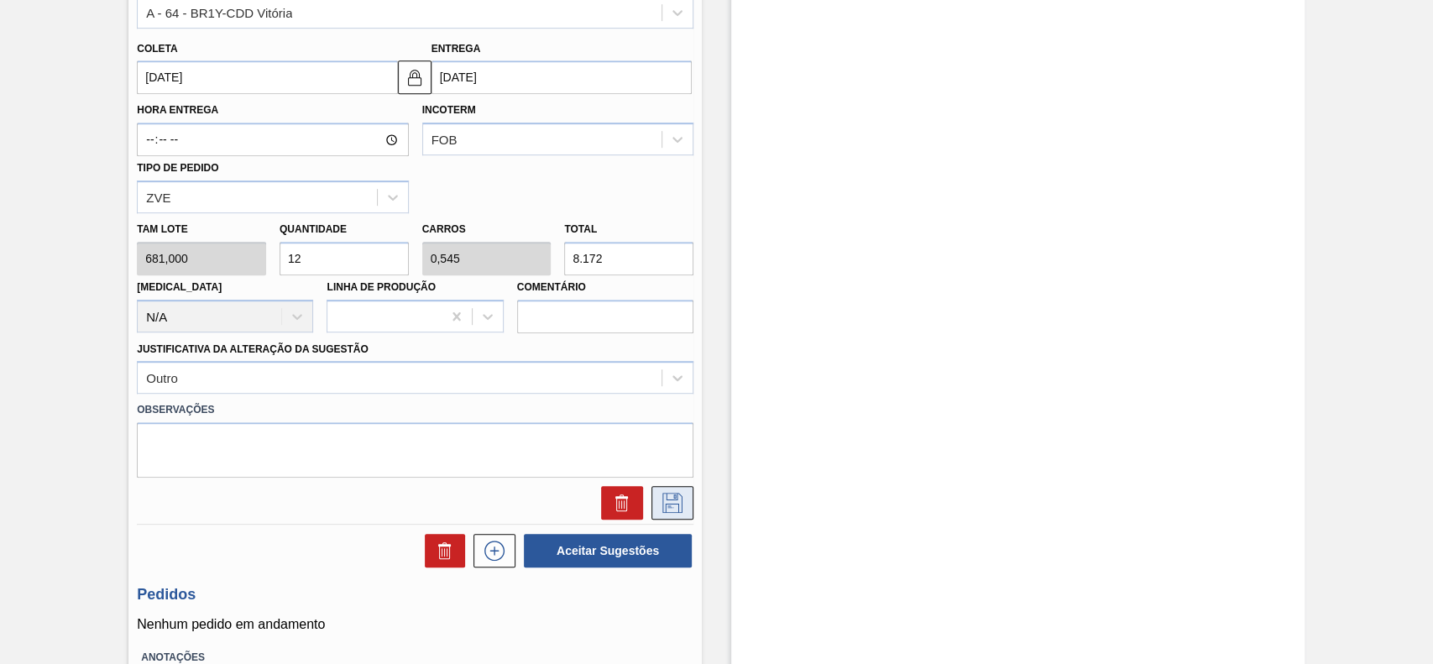
click at [674, 510] on icon at bounding box center [672, 503] width 27 height 20
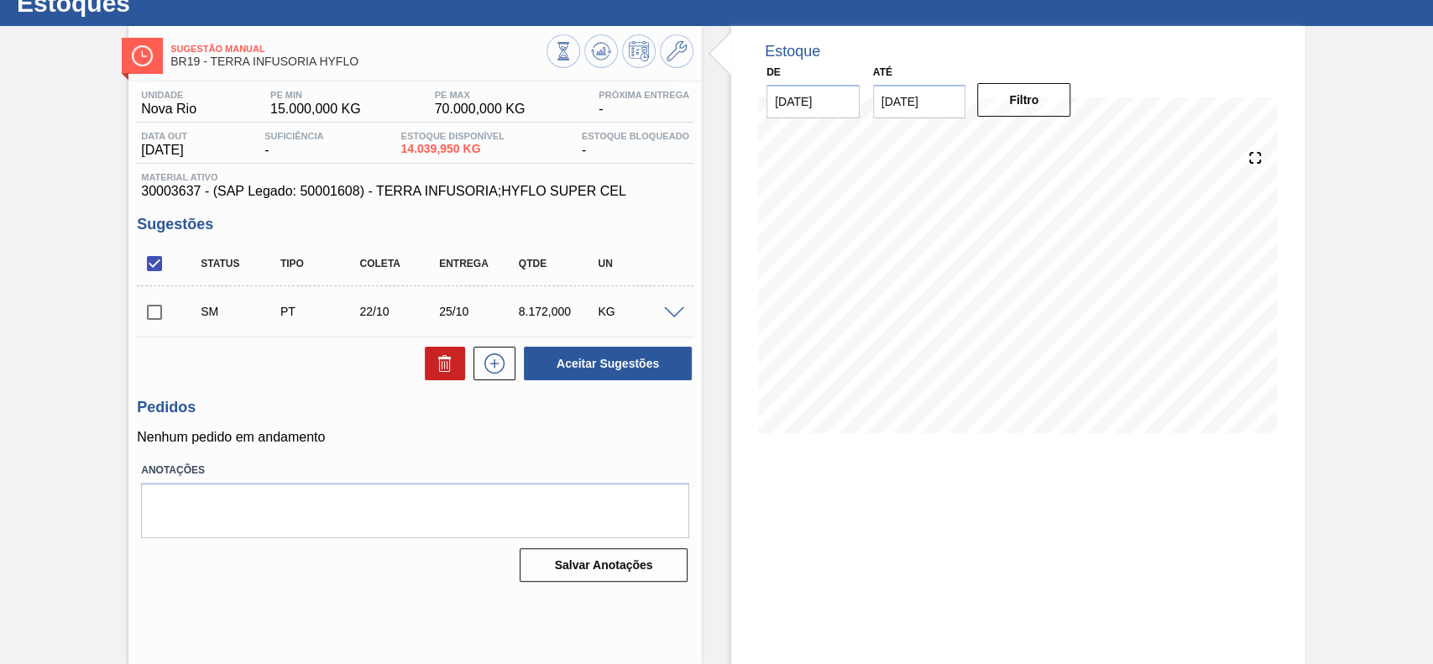
scroll to position [58, 0]
click at [150, 322] on input "checkbox" at bounding box center [154, 312] width 35 height 35
checkbox input "true"
click at [598, 366] on button "Aceitar Sugestões" at bounding box center [608, 364] width 168 height 34
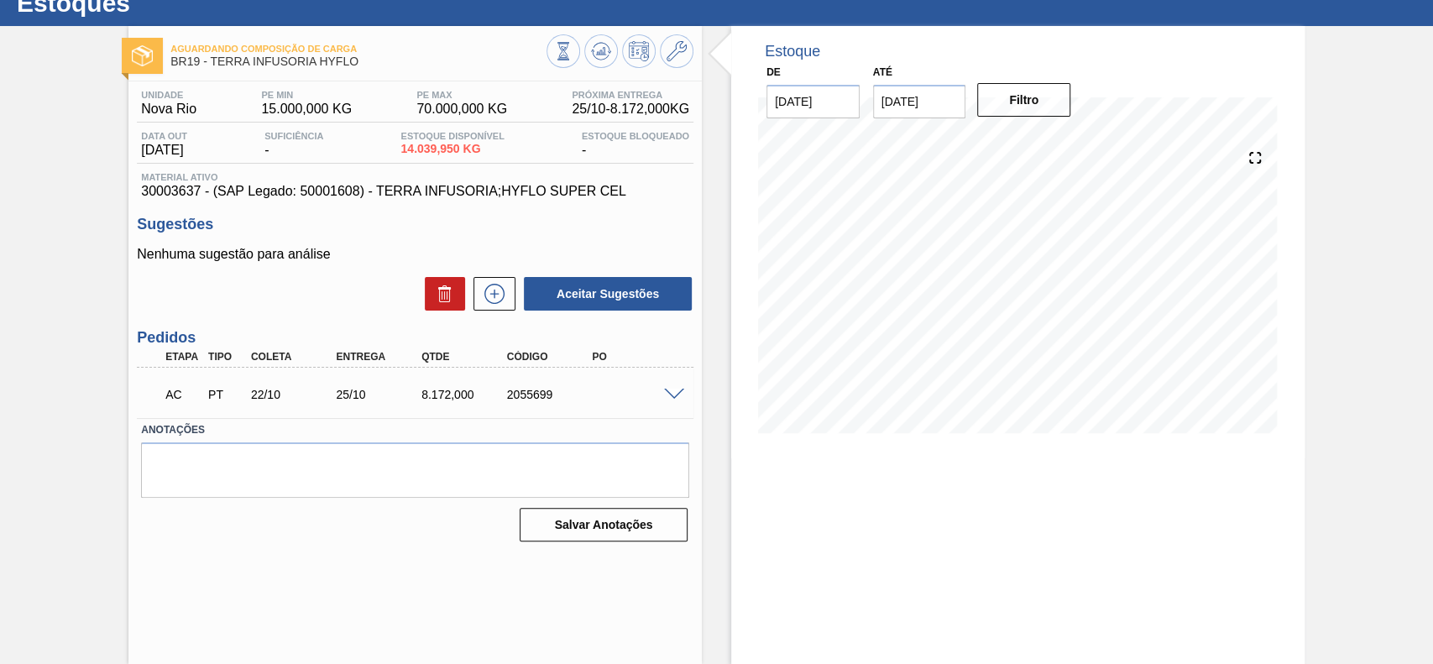
click at [674, 395] on span at bounding box center [674, 395] width 20 height 13
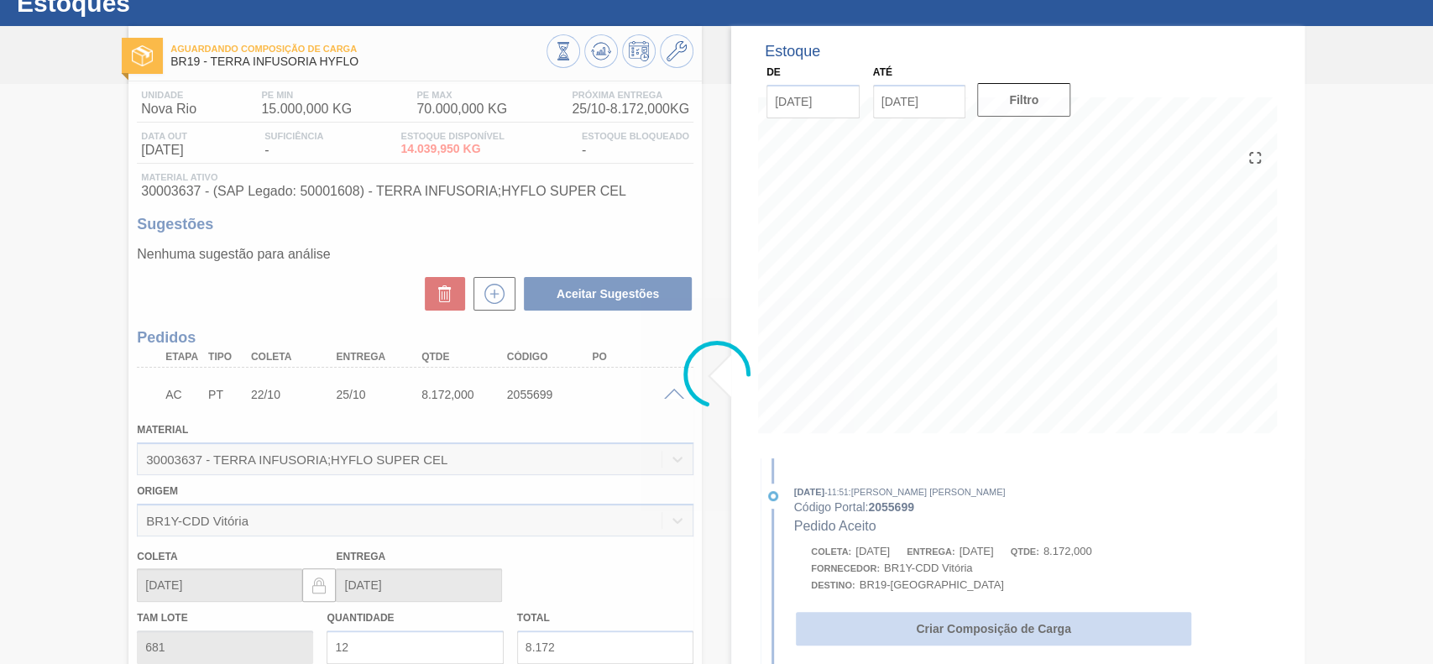
drag, startPoint x: 1000, startPoint y: 654, endPoint x: 981, endPoint y: 633, distance: 28.0
click at [997, 654] on div at bounding box center [716, 374] width 1433 height 580
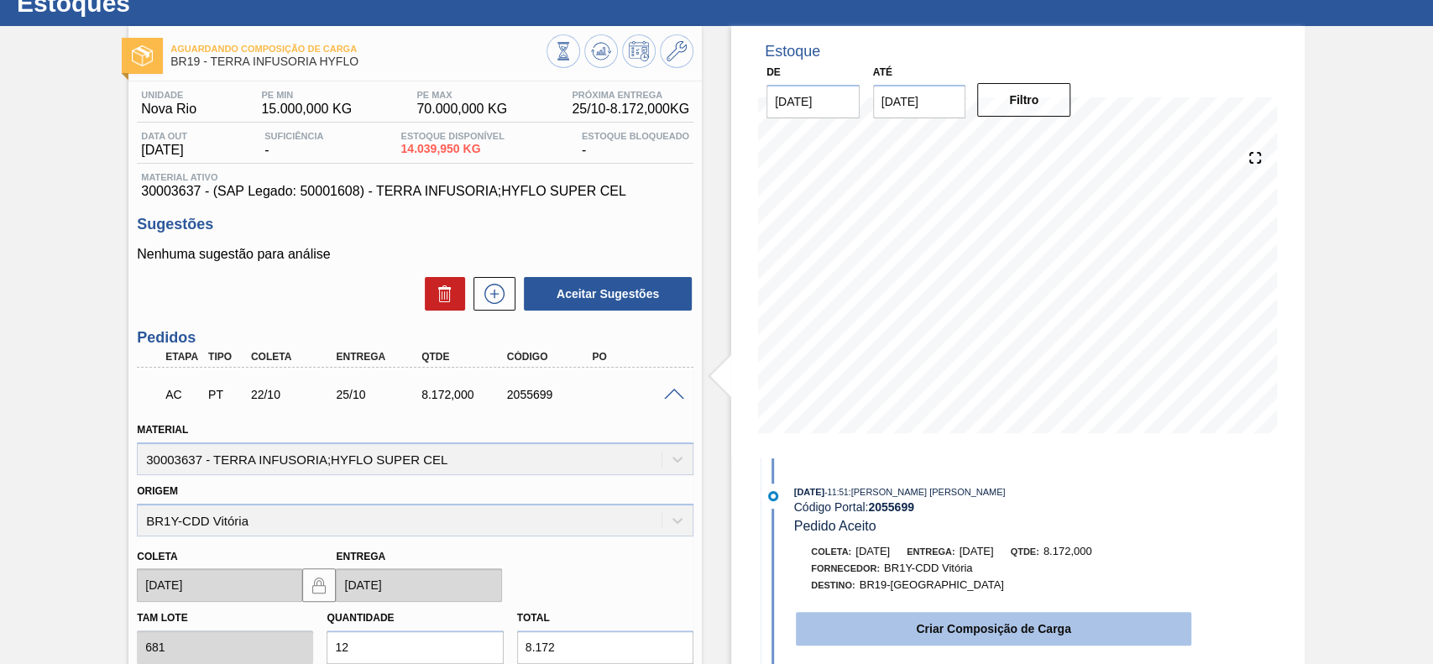
click at [981, 633] on button "Criar Composição de Carga" at bounding box center [993, 629] width 395 height 34
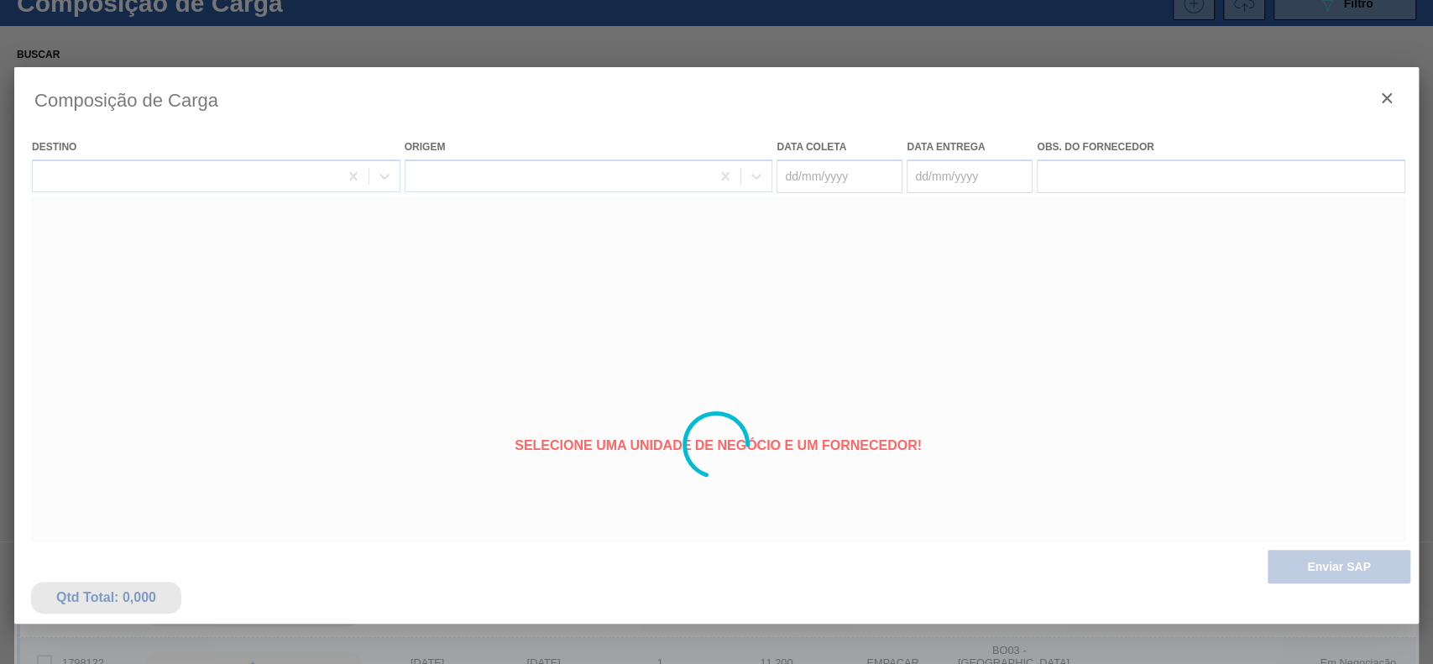
type coleta "[DATE]"
type Entrega "25/10/2025"
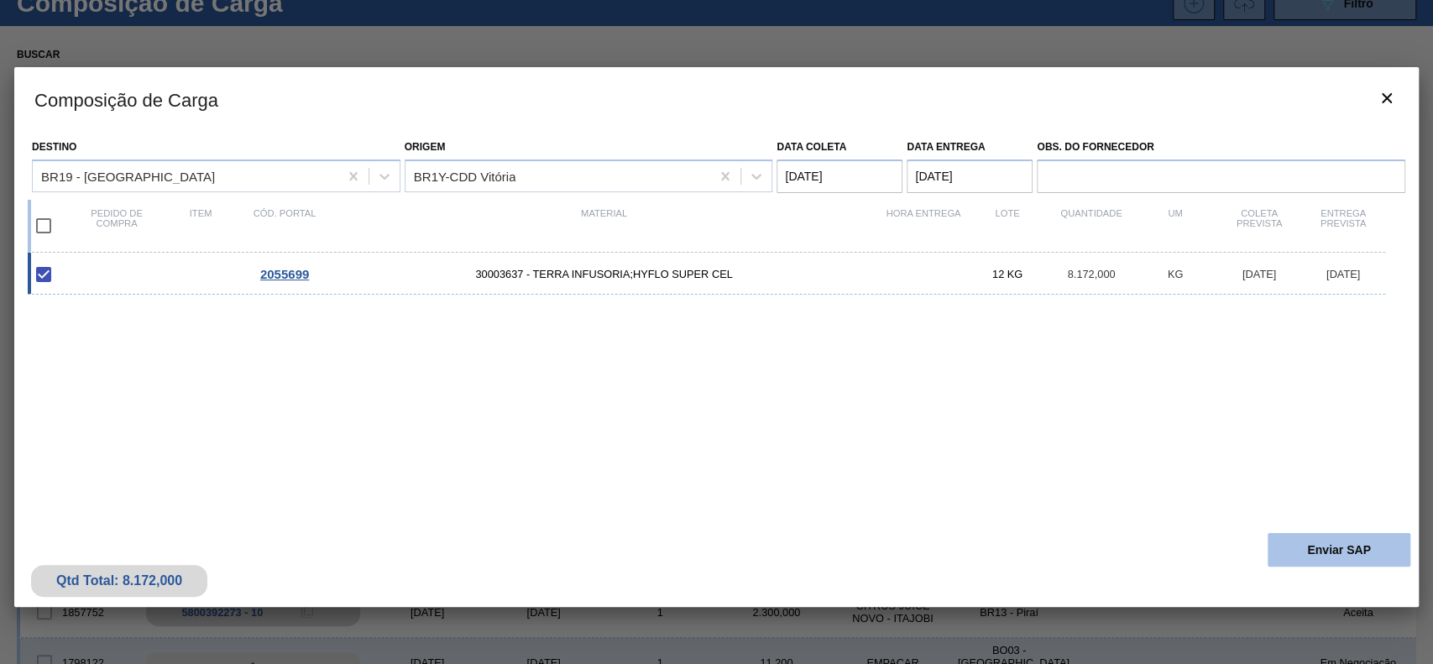
click at [1361, 556] on button "Enviar SAP" at bounding box center [1339, 550] width 143 height 34
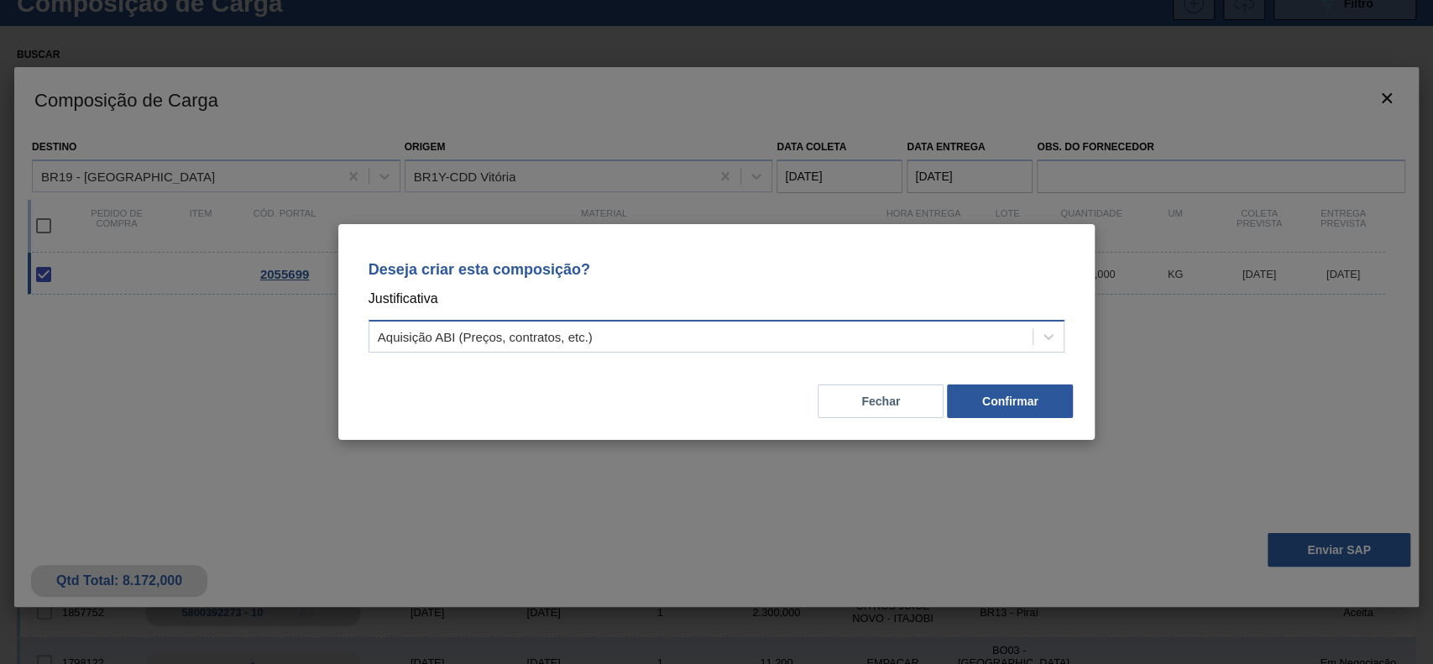
click at [585, 340] on div "Aquisição ABI (Preços, contratos, etc.)" at bounding box center [485, 337] width 215 height 14
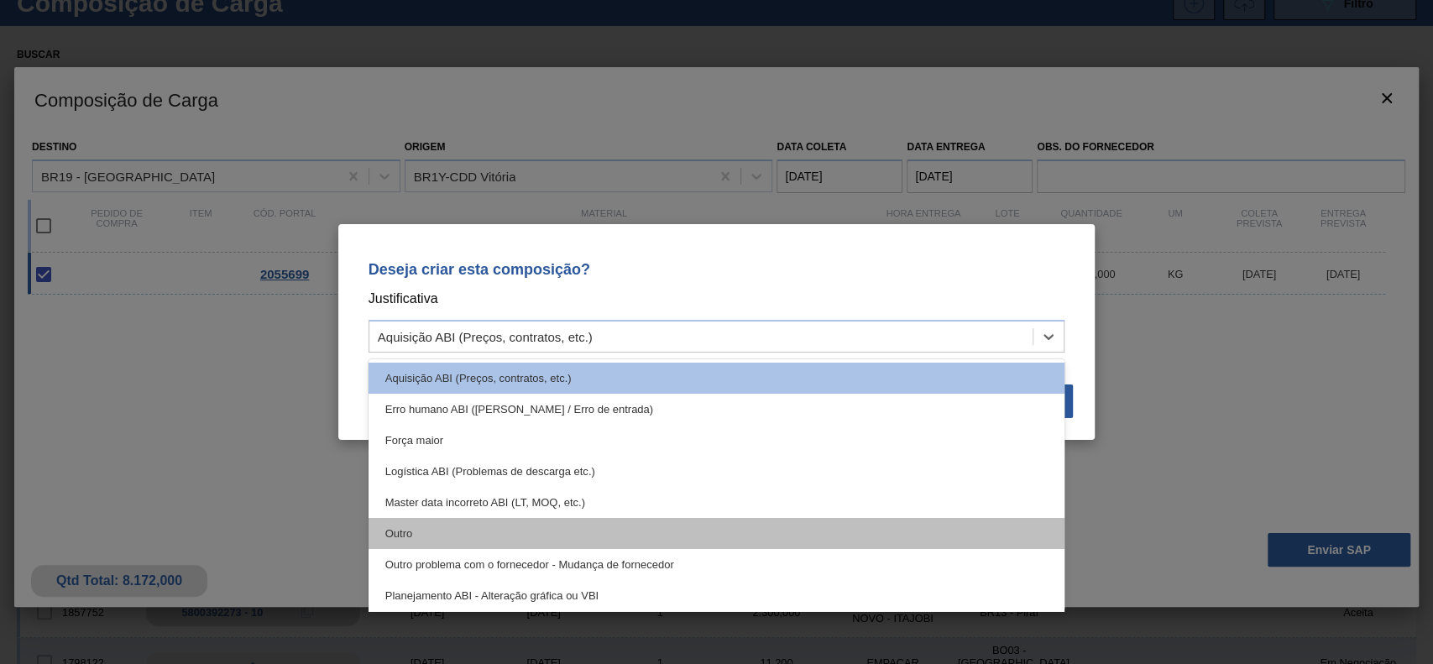
click at [474, 534] on div "Outro" at bounding box center [717, 533] width 697 height 31
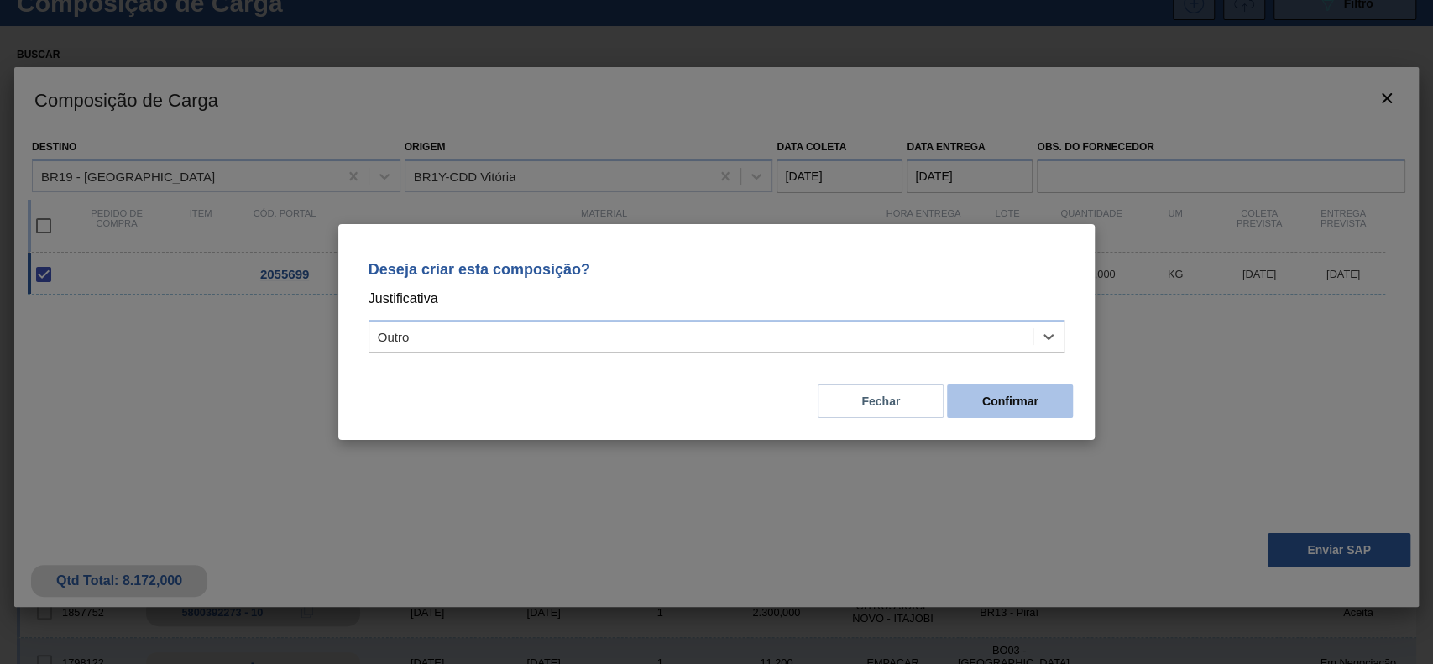
click at [1015, 400] on button "Confirmar" at bounding box center [1010, 402] width 126 height 34
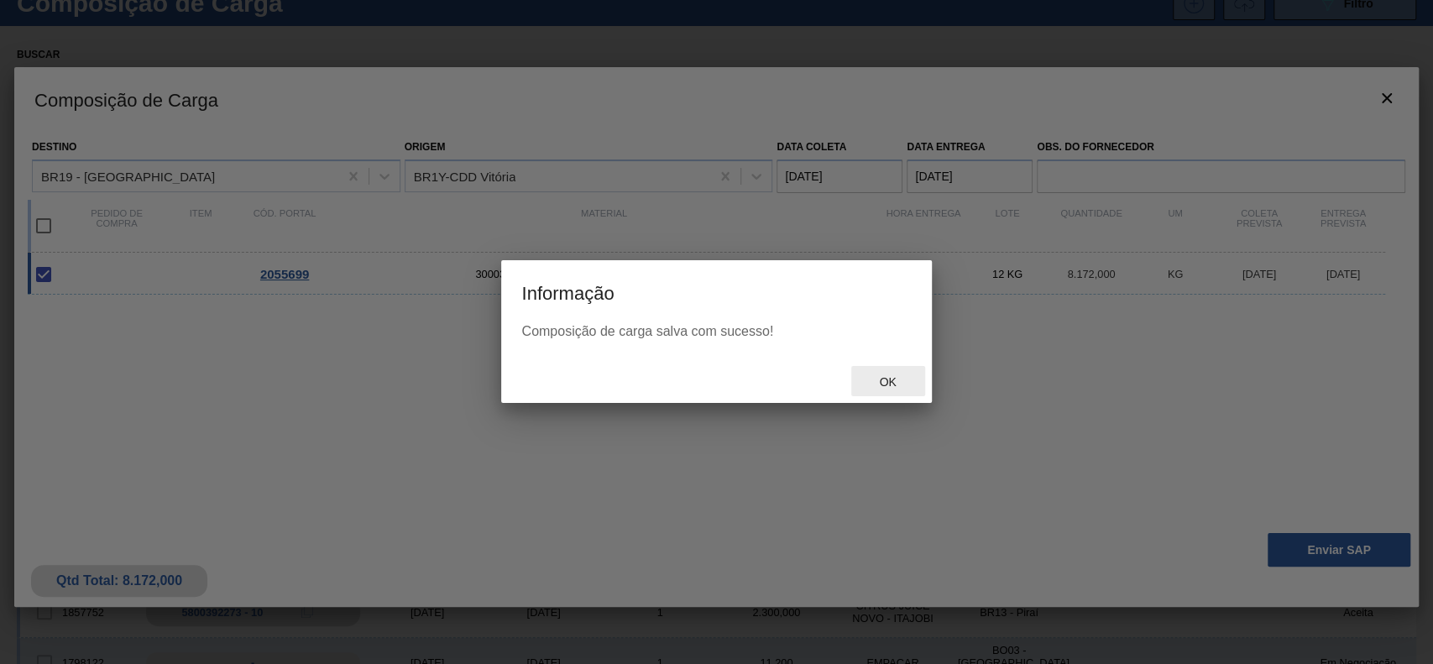
click at [892, 368] on div "Ok" at bounding box center [888, 381] width 74 height 31
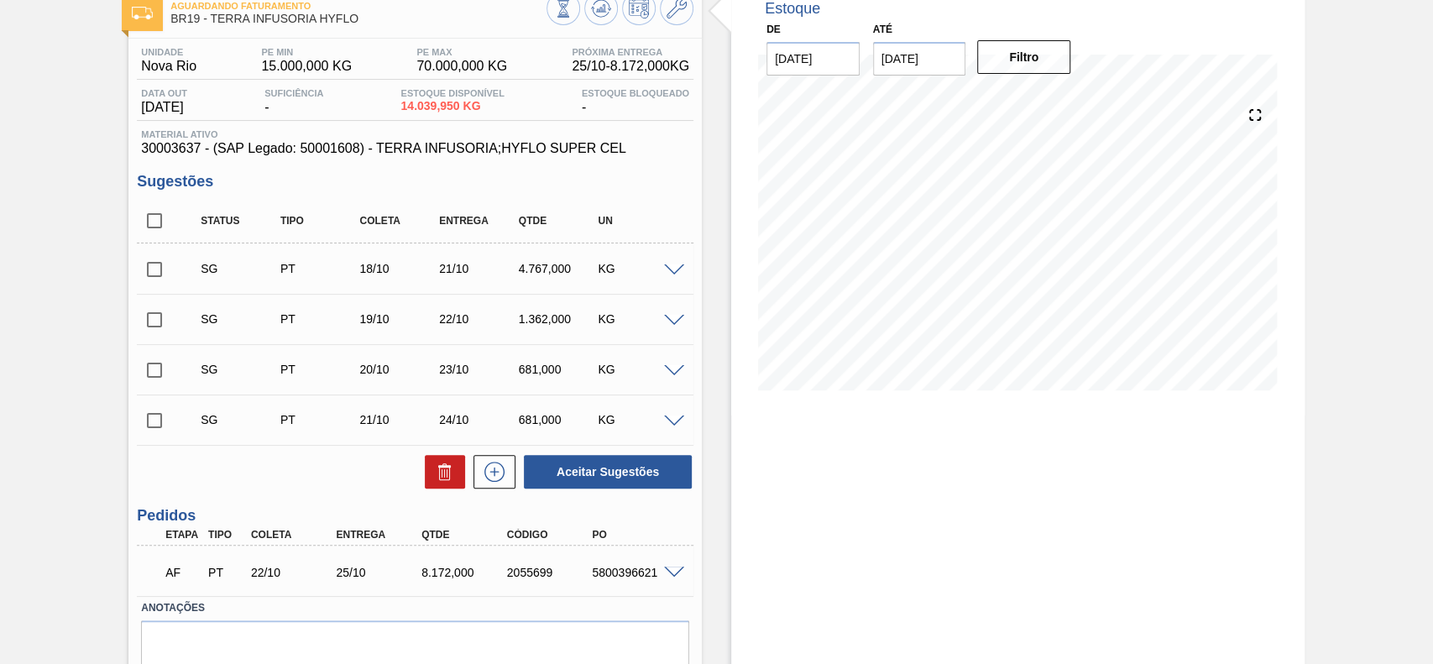
scroll to position [170, 0]
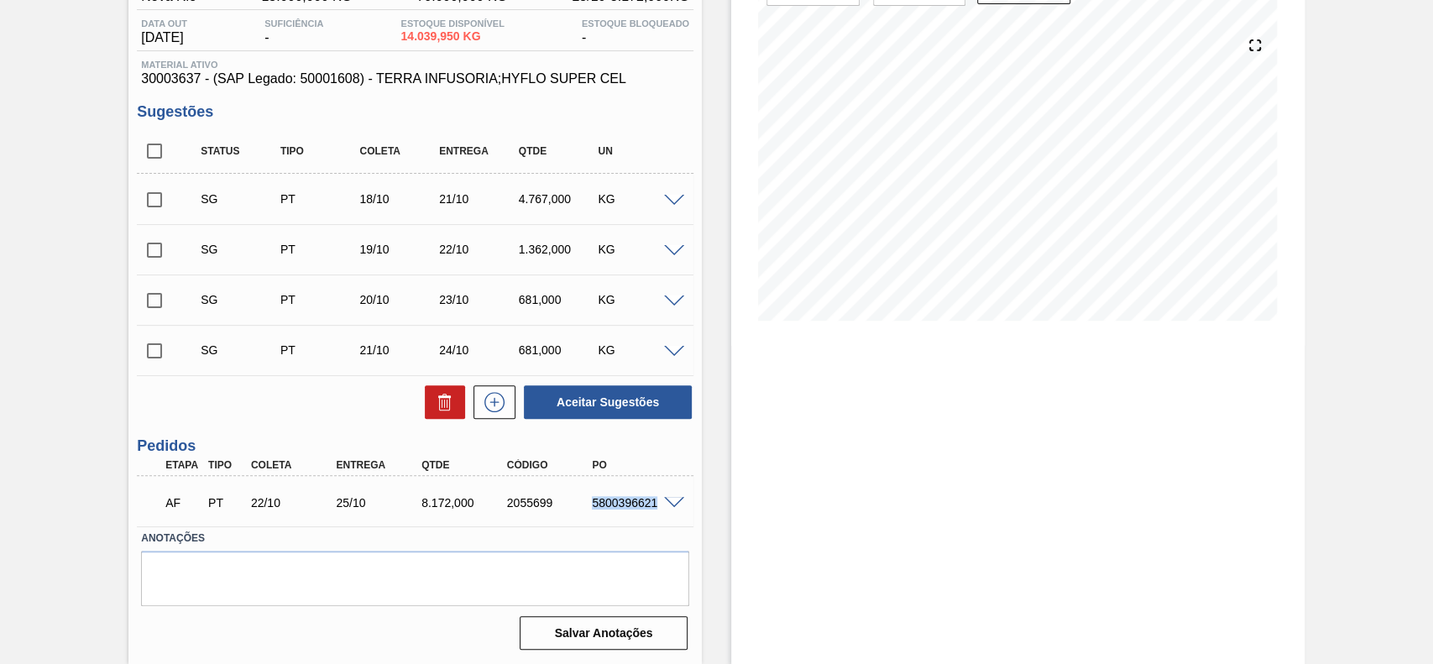
drag, startPoint x: 590, startPoint y: 506, endPoint x: 659, endPoint y: 515, distance: 69.5
click at [659, 515] on div "AF PT 22/10 25/10 8.172,000 2055699 5800396621" at bounding box center [410, 501] width 512 height 34
copy div "5800396621"
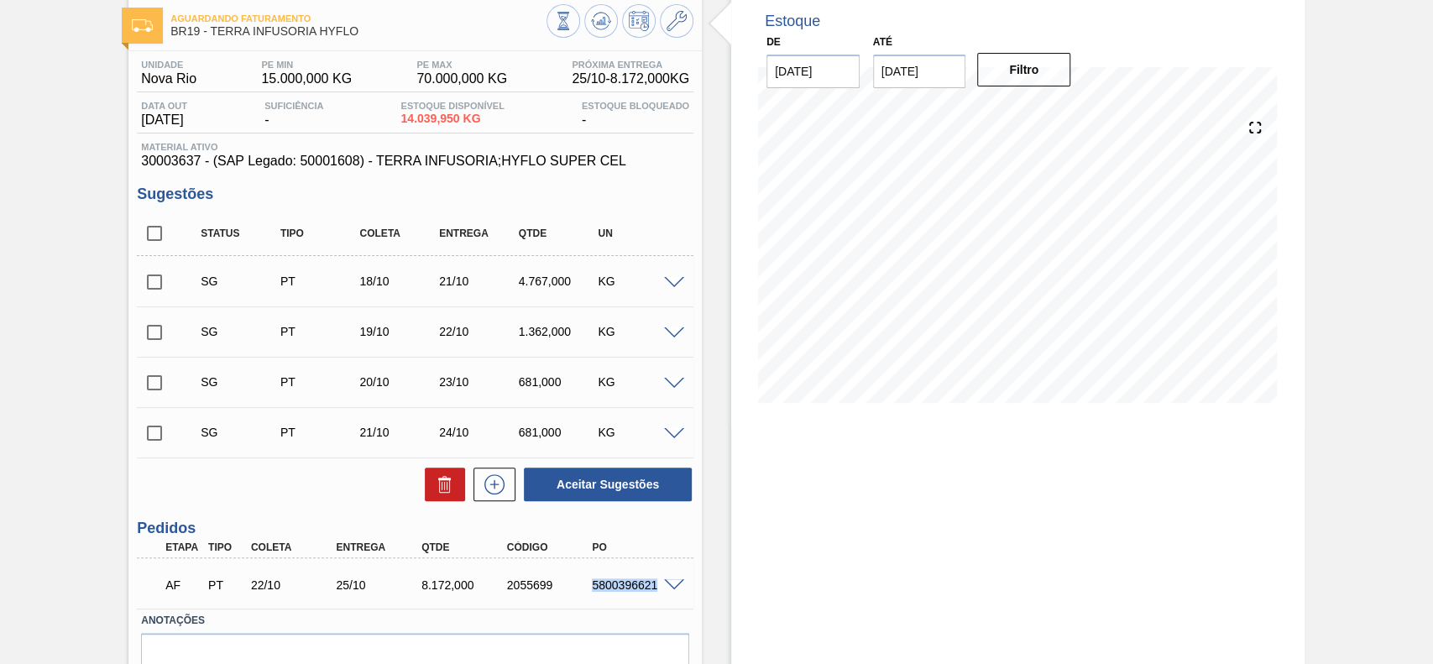
scroll to position [112, 0]
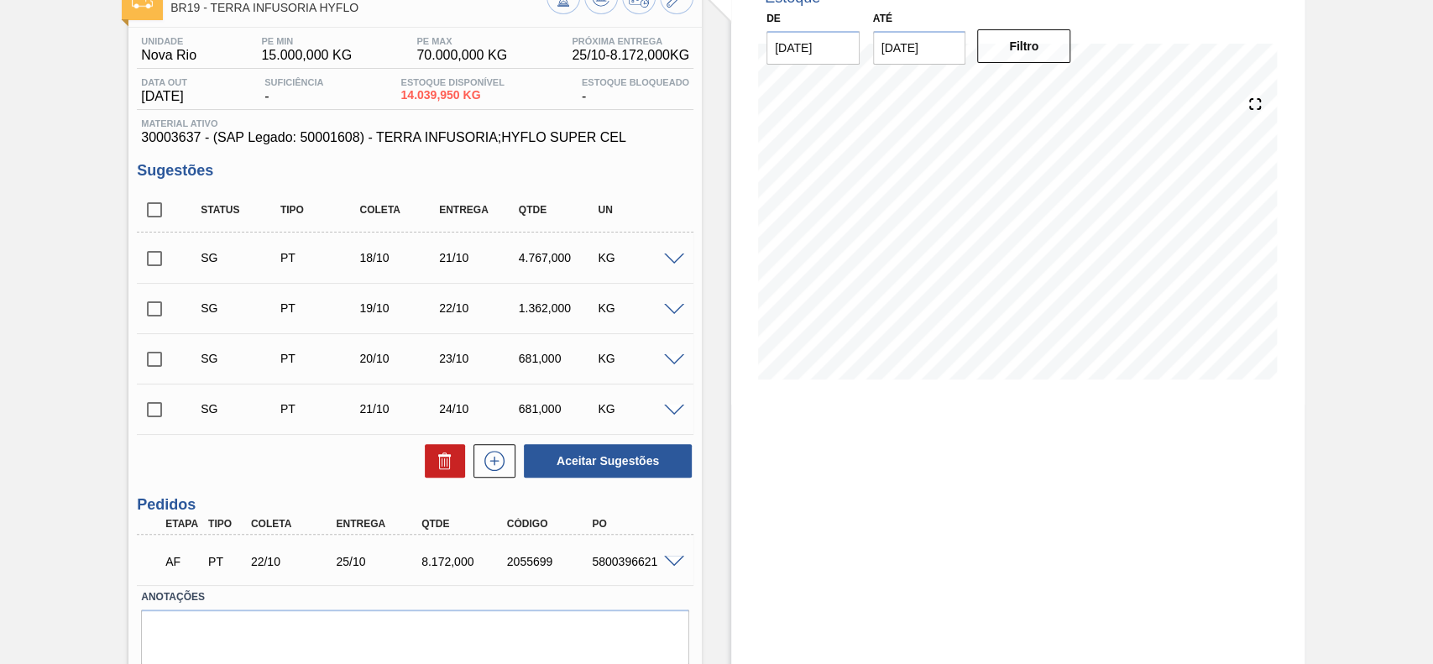
click at [677, 253] on div at bounding box center [677, 258] width 34 height 13
click at [669, 254] on span at bounding box center [674, 260] width 20 height 13
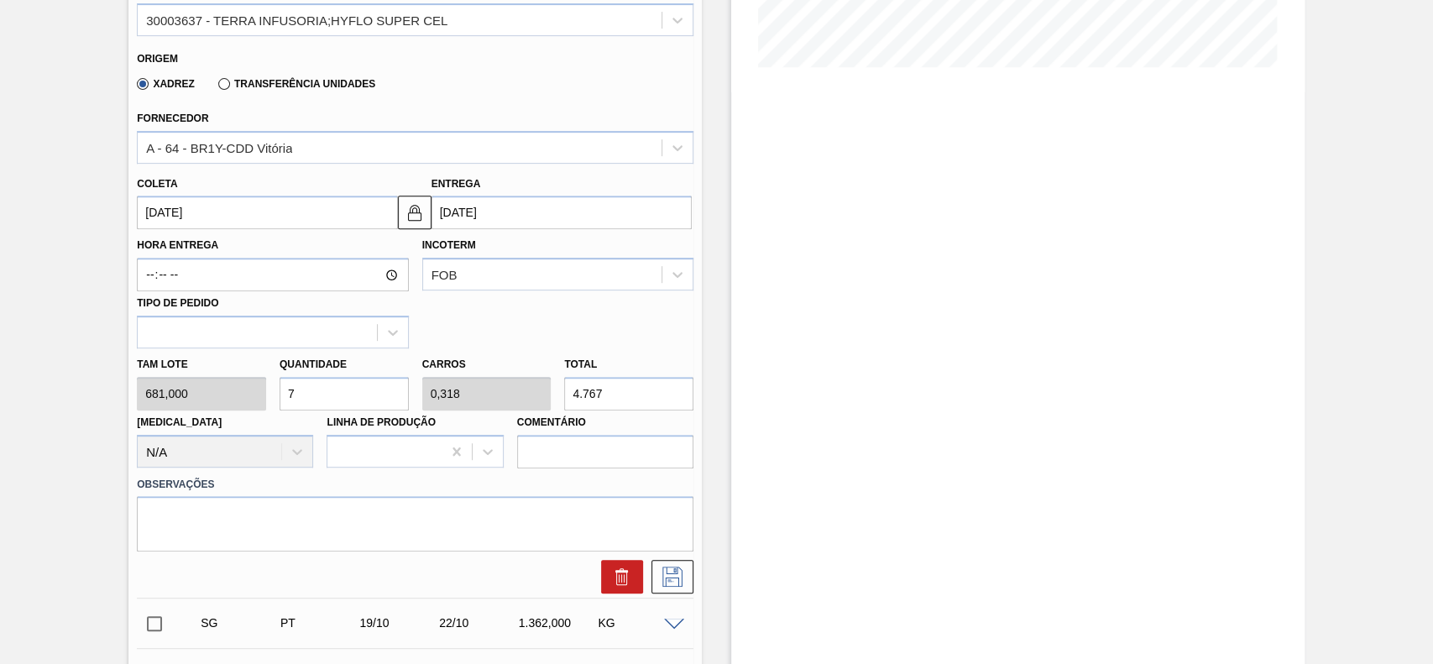
scroll to position [447, 0]
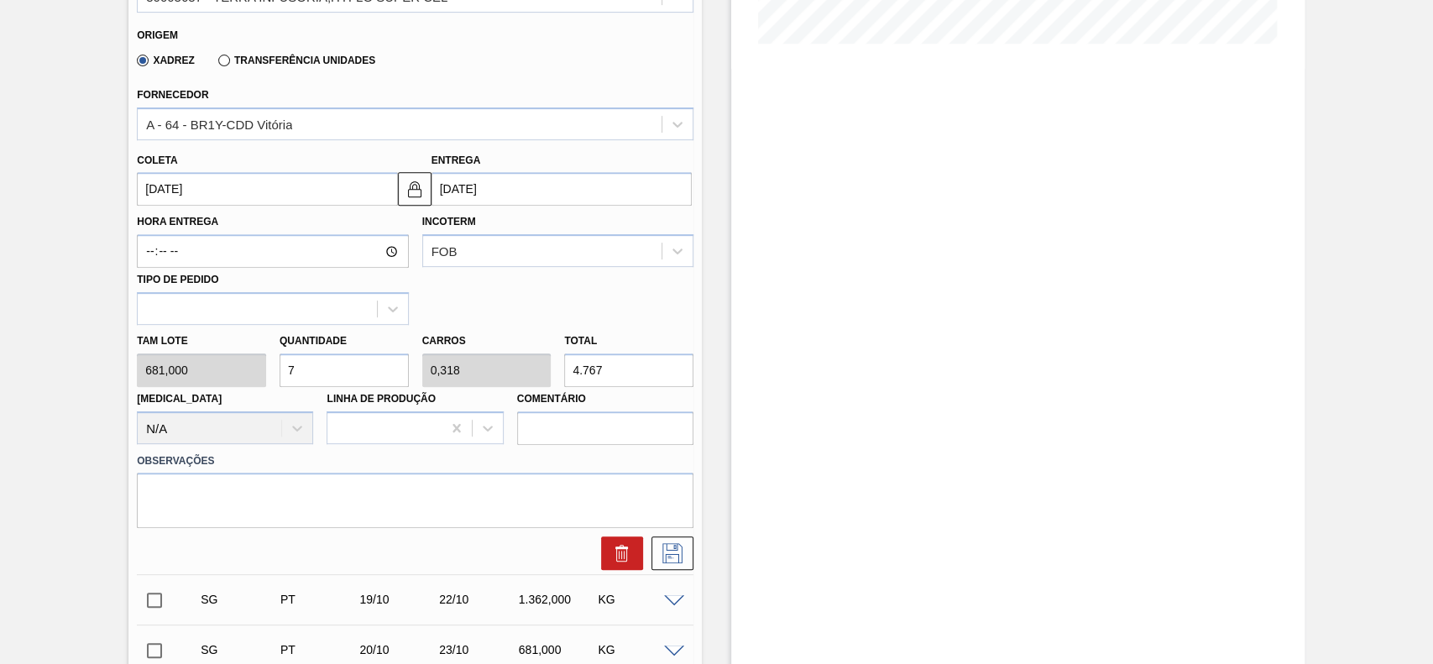
click at [233, 191] on input "[DATE]" at bounding box center [267, 189] width 260 height 34
drag, startPoint x: 517, startPoint y: 316, endPoint x: 375, endPoint y: 356, distance: 147.5
click at [517, 317] on div "Hora Entrega Incoterm FOB Tipo de pedido" at bounding box center [415, 265] width 570 height 119
click at [306, 375] on input "7" at bounding box center [344, 370] width 129 height 34
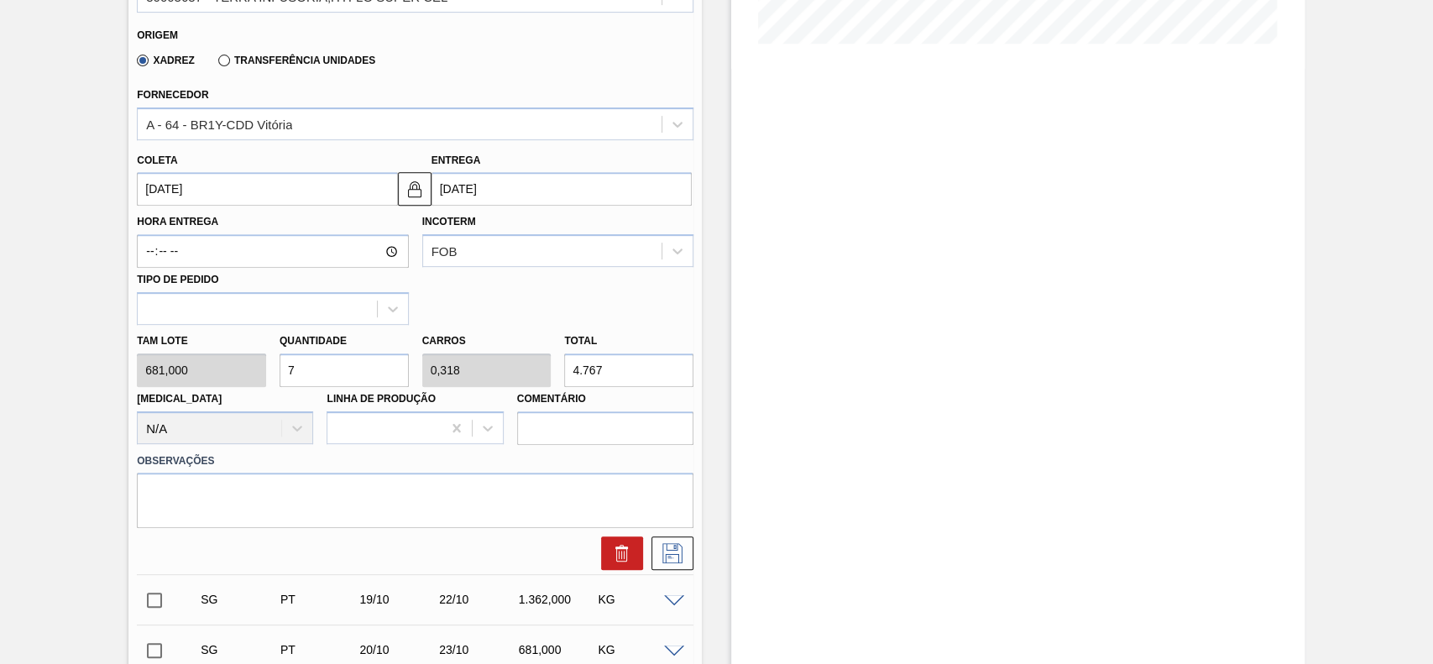
type input "3"
type input "0,136"
type input "2.043"
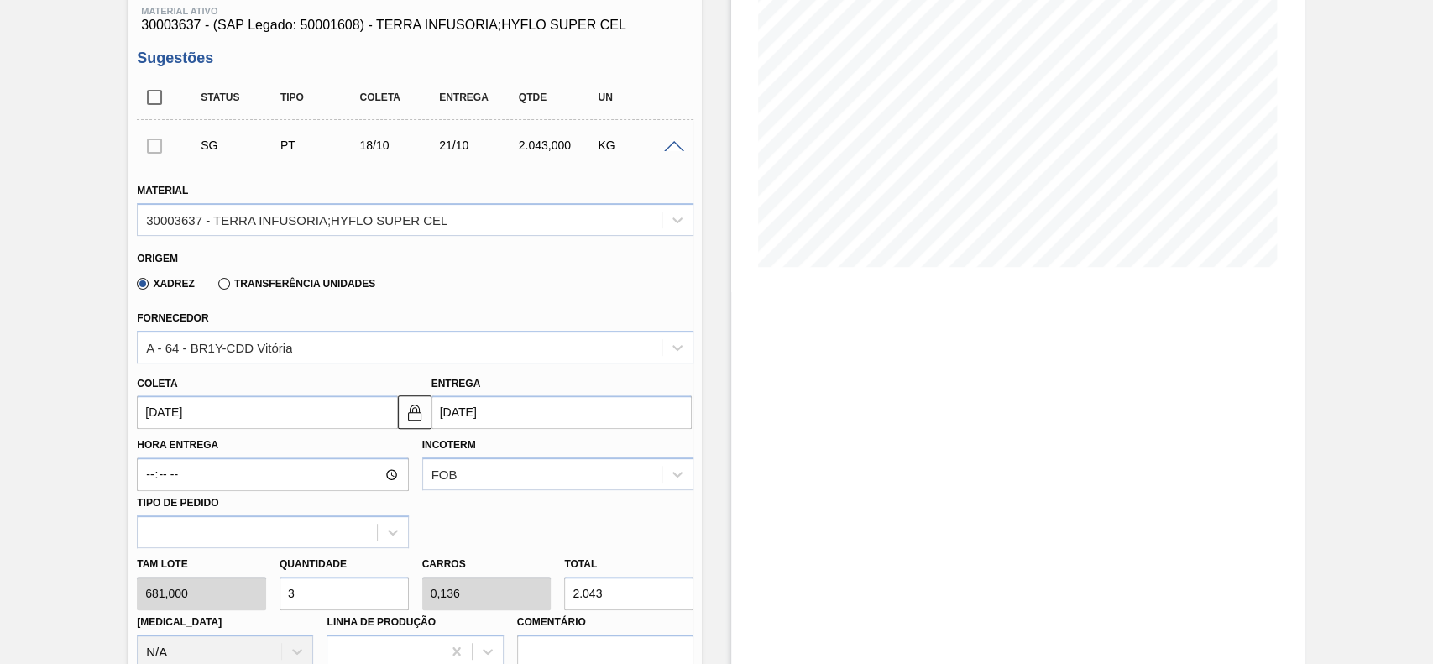
scroll to position [223, 0]
type input "3"
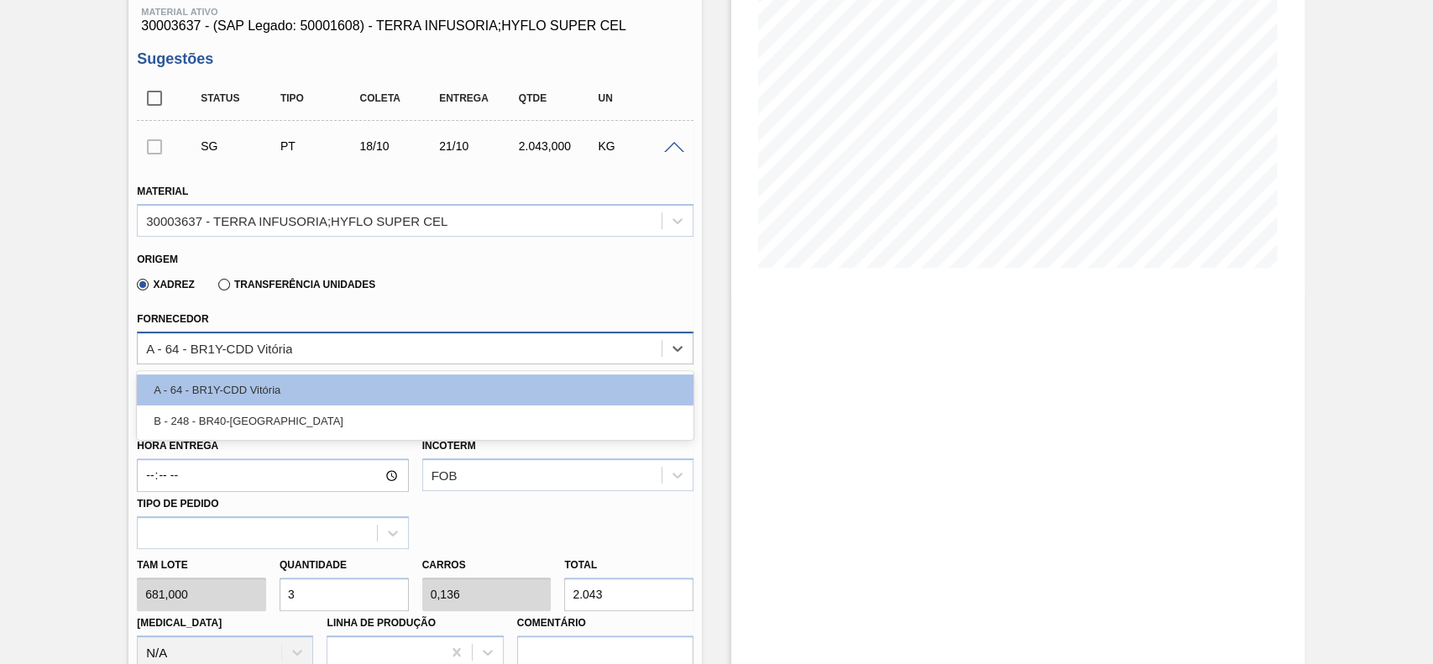
click at [338, 346] on div "A - 64 - BR1Y-CDD Vitória" at bounding box center [400, 348] width 524 height 24
click at [248, 290] on label "Transferência Unidades" at bounding box center [296, 285] width 157 height 12
click at [216, 288] on input "Transferência Unidades" at bounding box center [216, 288] width 0 height 0
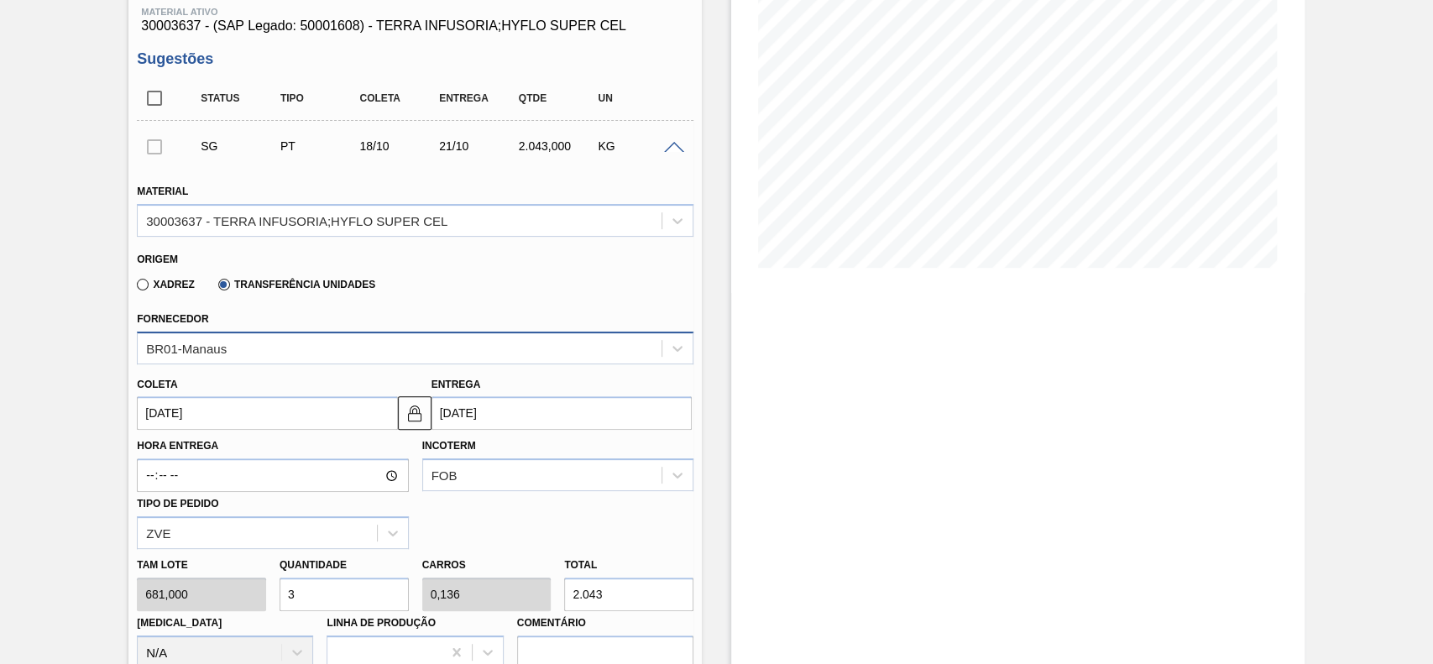
click at [301, 343] on div "BR01-Manaus" at bounding box center [400, 348] width 524 height 24
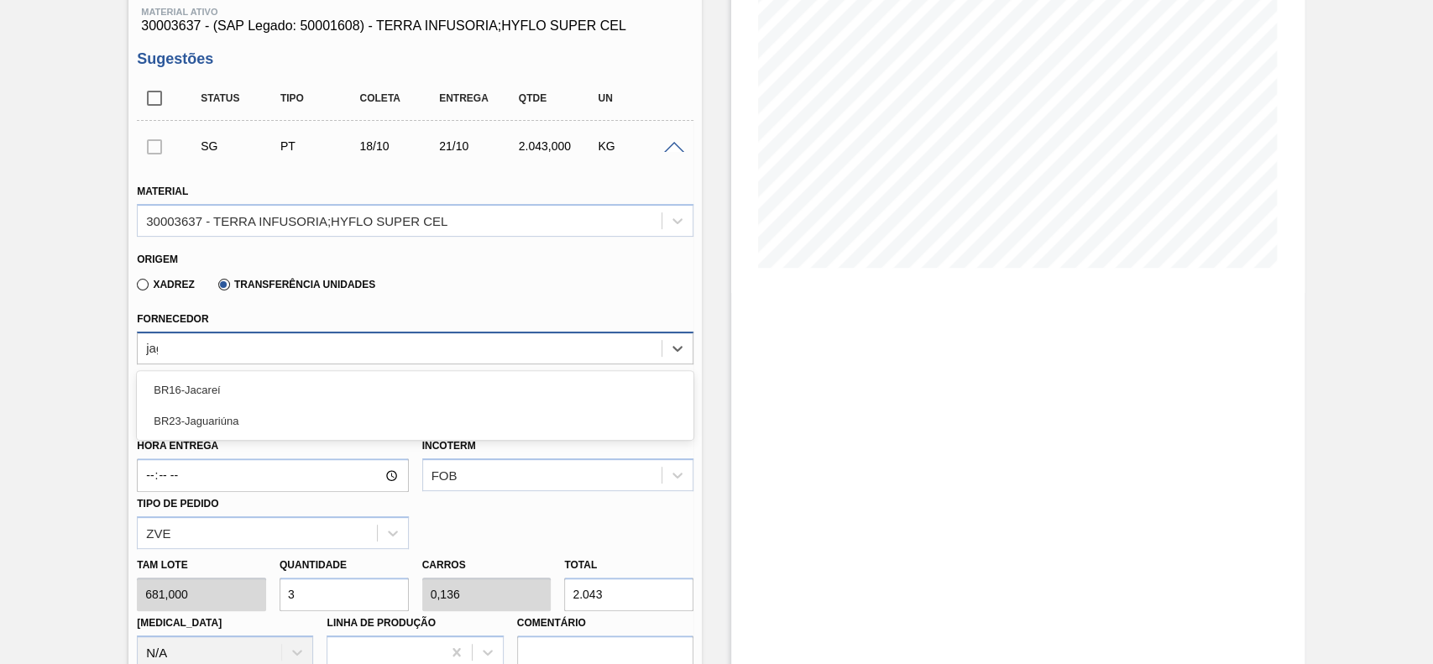
type input "jagu"
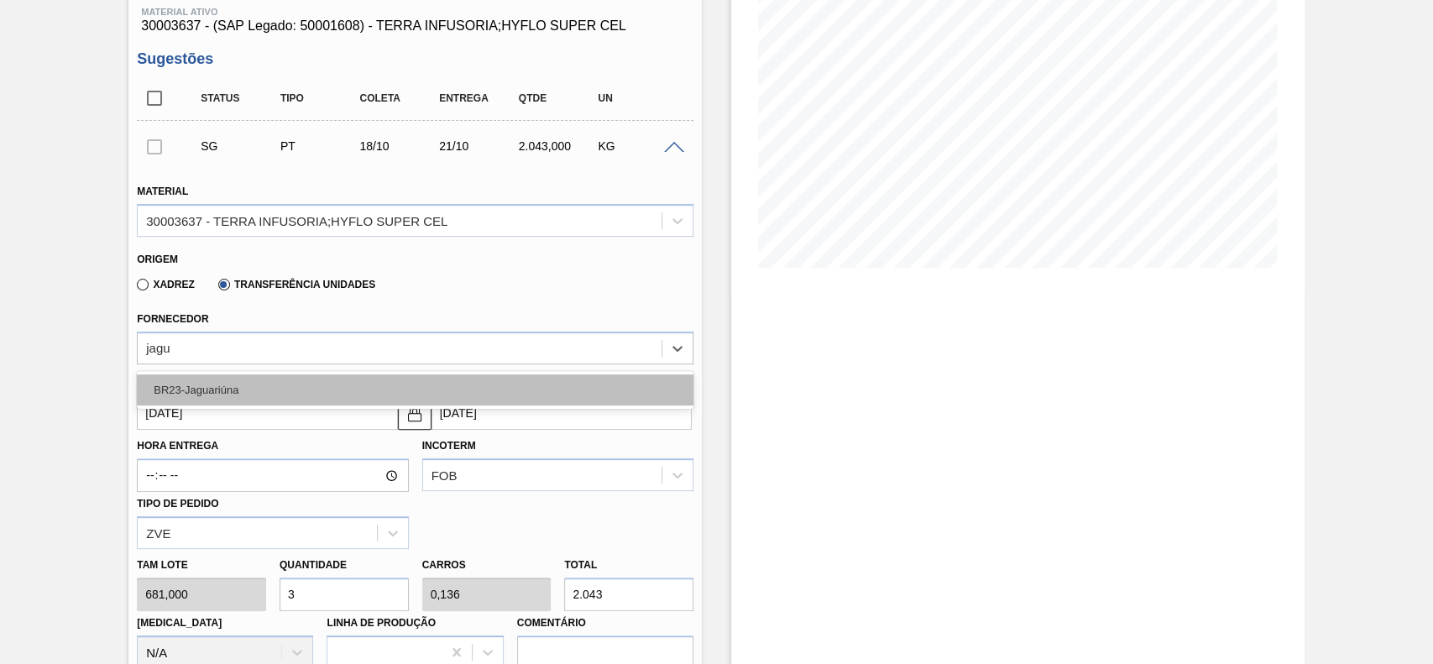
click at [293, 389] on div "BR23-Jaguariúna" at bounding box center [415, 389] width 557 height 31
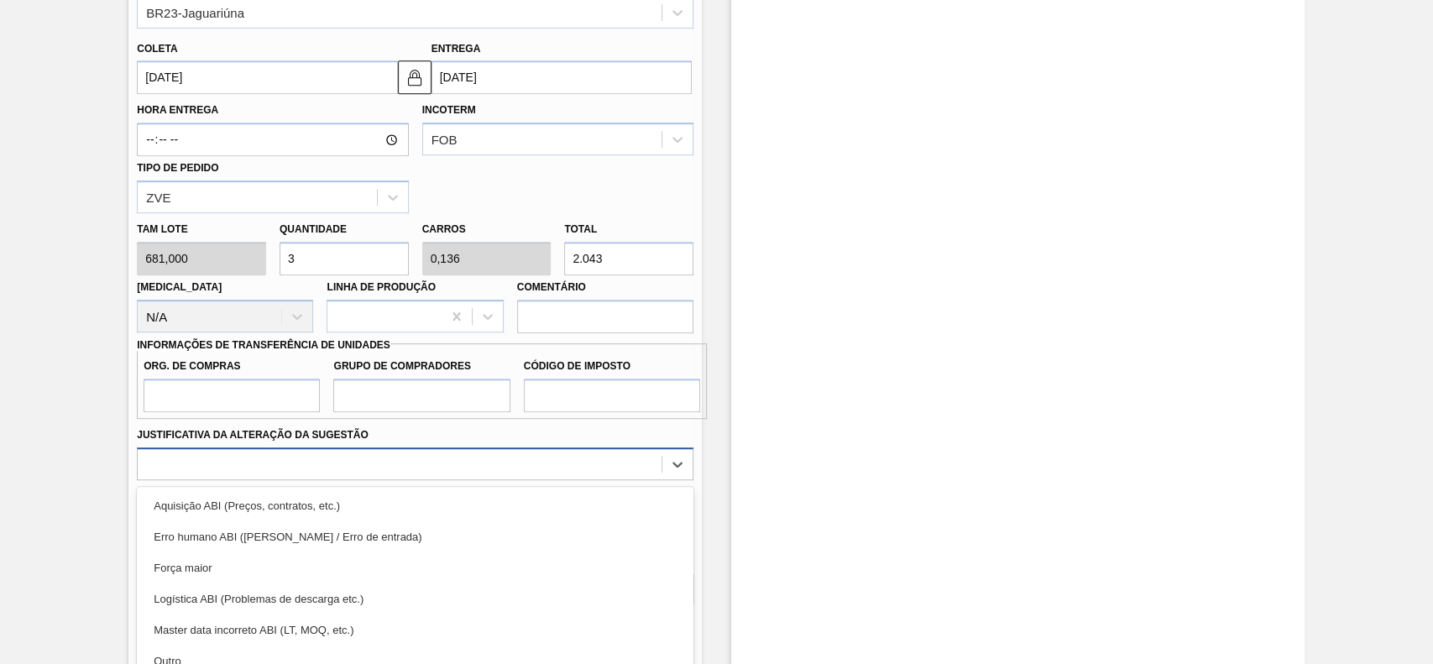
scroll to position [641, 0]
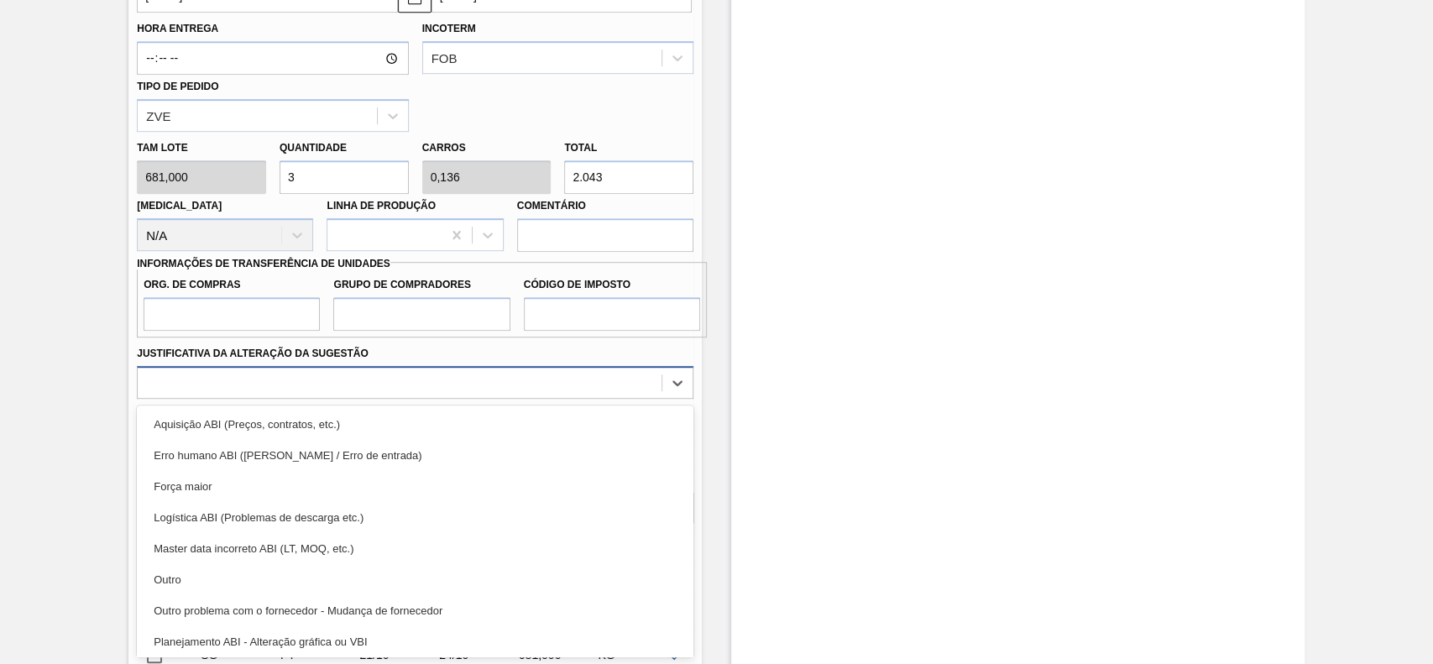
click at [294, 399] on div "option Aquisição ABI (Preços, contratos, etc.) focused, 1 of 18. 18 results ava…" at bounding box center [415, 382] width 557 height 33
click at [215, 301] on input "Org. de Compras" at bounding box center [232, 314] width 176 height 34
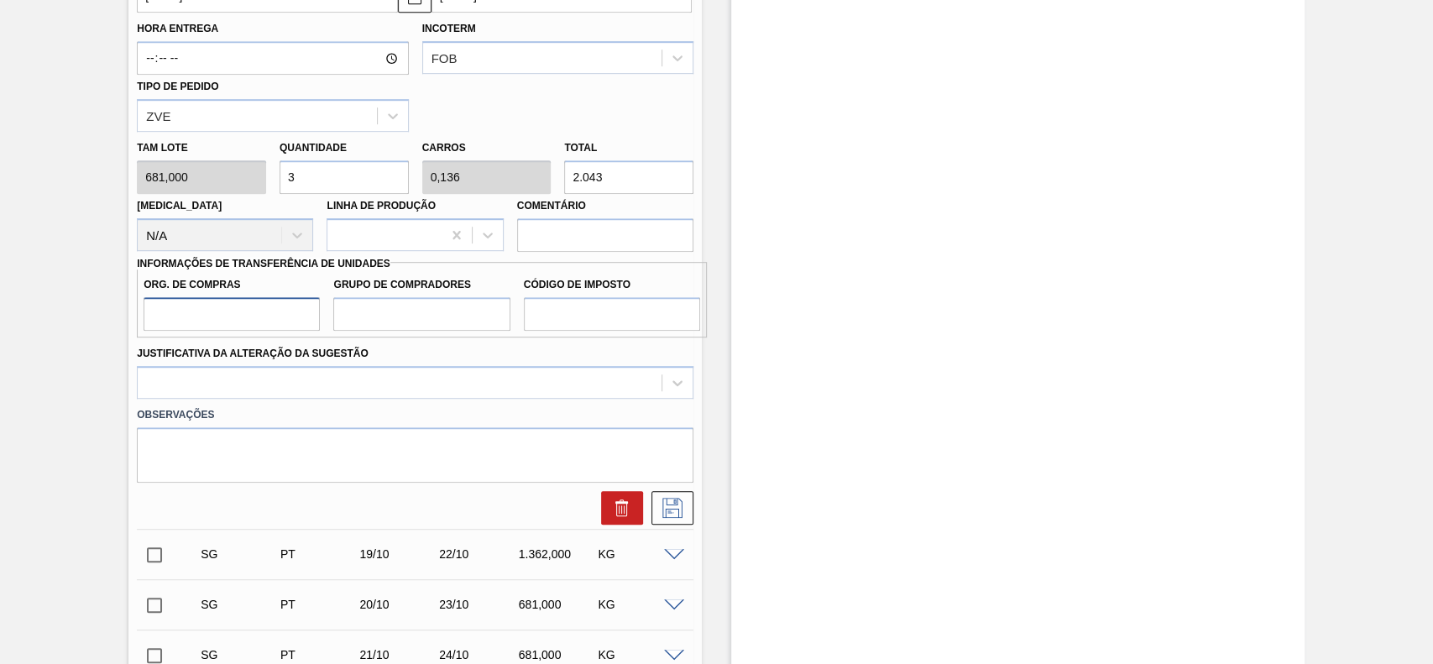
type input "BR00"
click at [428, 318] on input "Grupo de Compradores" at bounding box center [421, 314] width 176 height 34
type input "A01"
click at [556, 322] on input "Código de Imposto" at bounding box center [612, 314] width 176 height 34
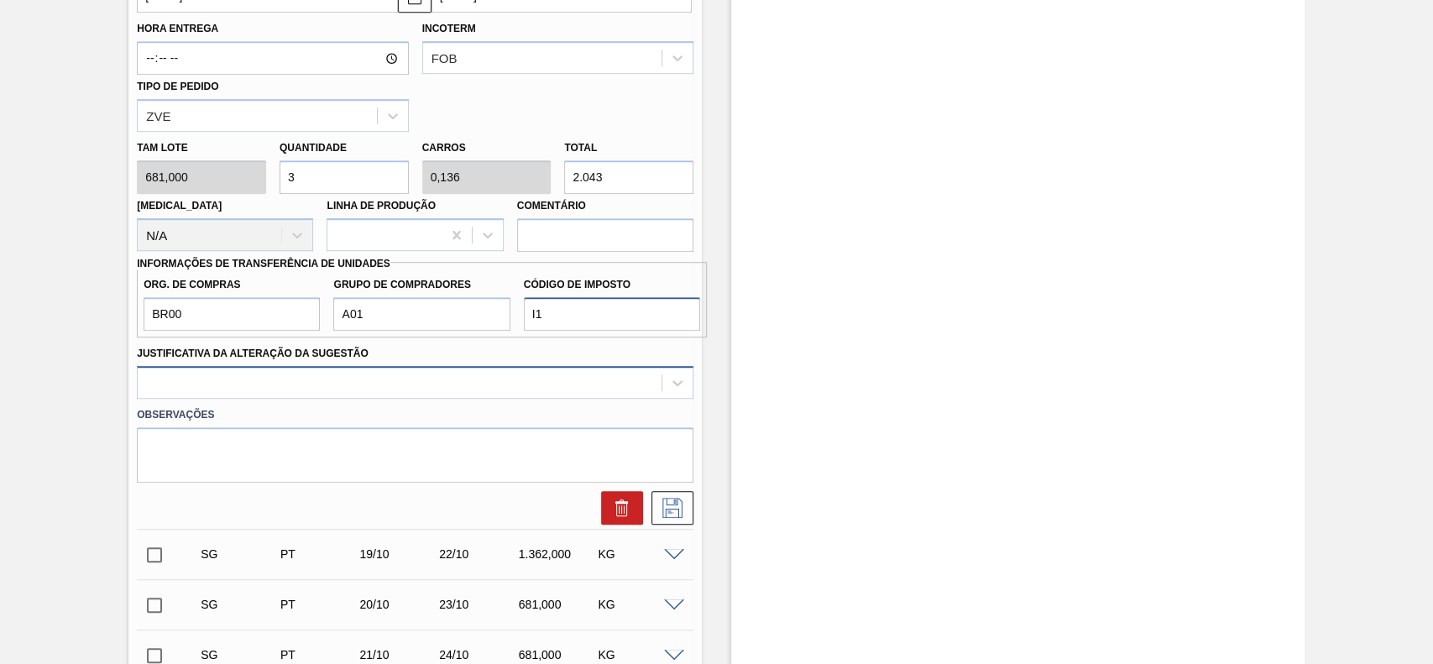
type input "I1"
click at [317, 397] on div at bounding box center [415, 382] width 557 height 33
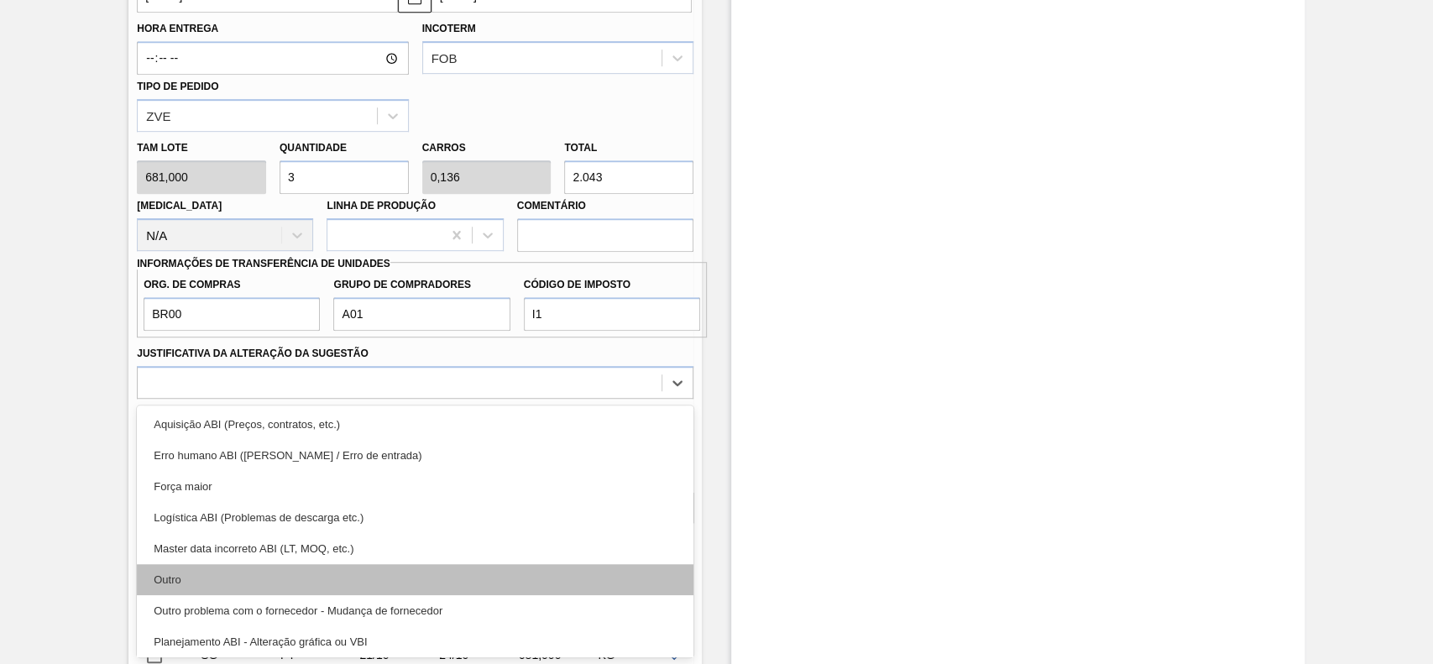
click at [270, 574] on div "Outro" at bounding box center [415, 579] width 557 height 31
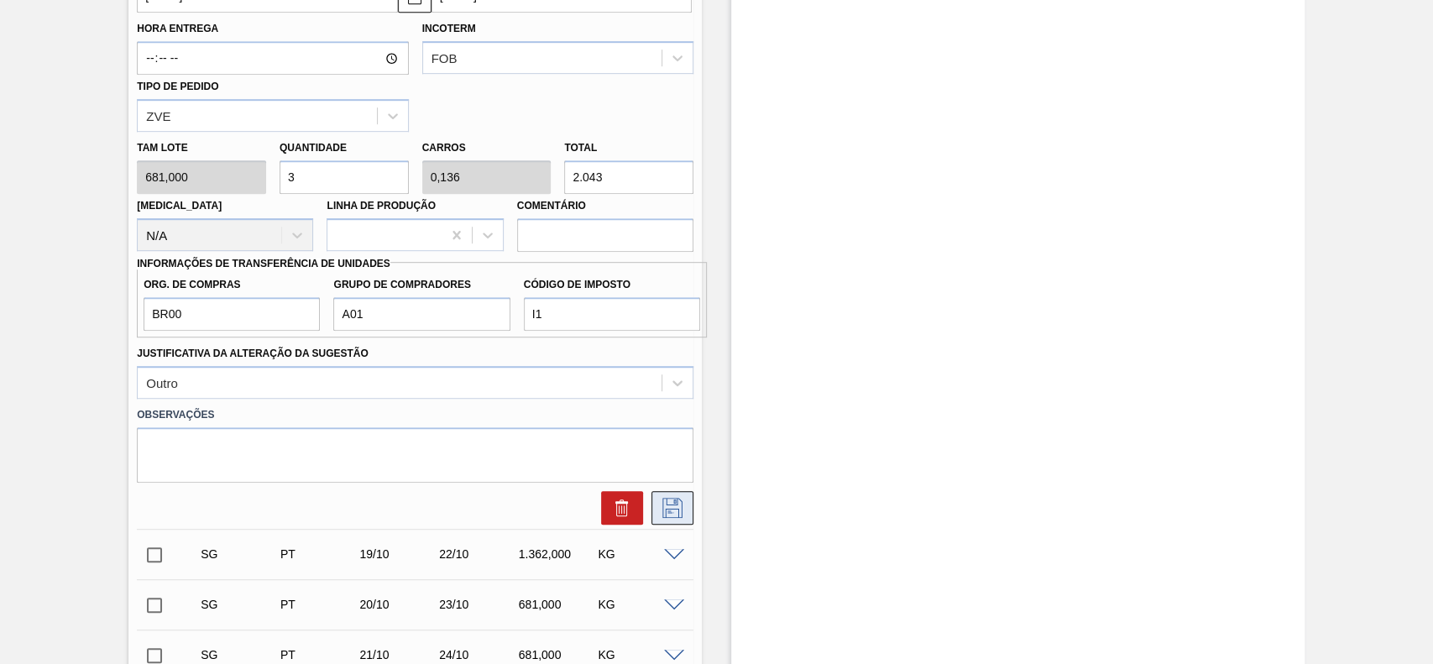
click at [678, 506] on icon at bounding box center [672, 508] width 27 height 20
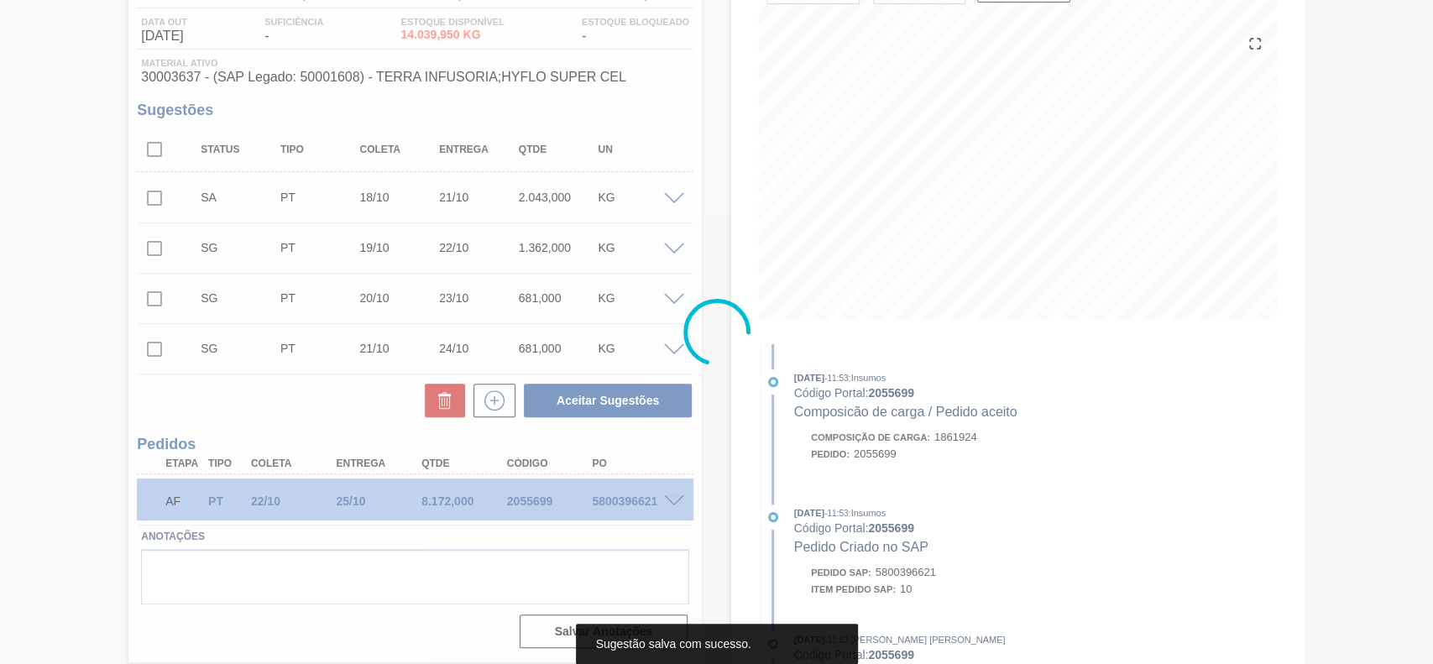
scroll to position [170, 0]
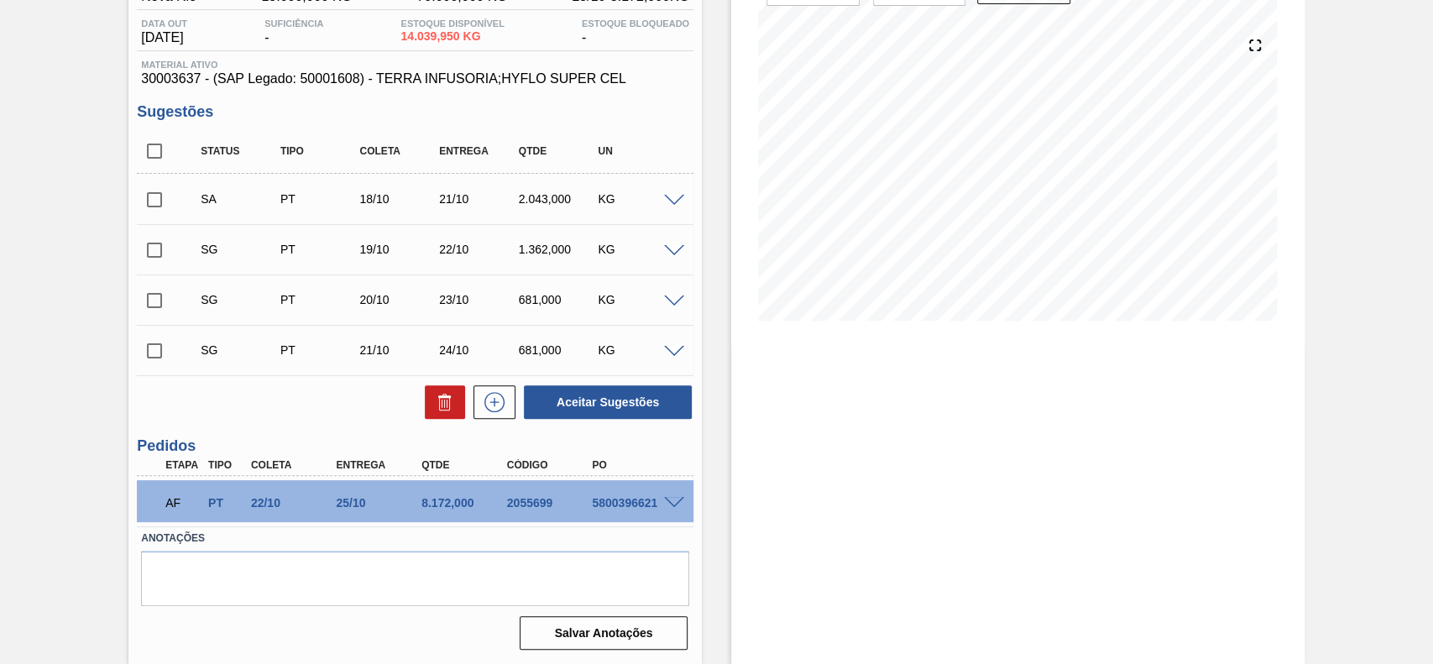
click at [154, 205] on input "checkbox" at bounding box center [154, 199] width 35 height 35
click at [583, 410] on button "Aceitar Sugestões" at bounding box center [608, 402] width 168 height 34
checkbox input "false"
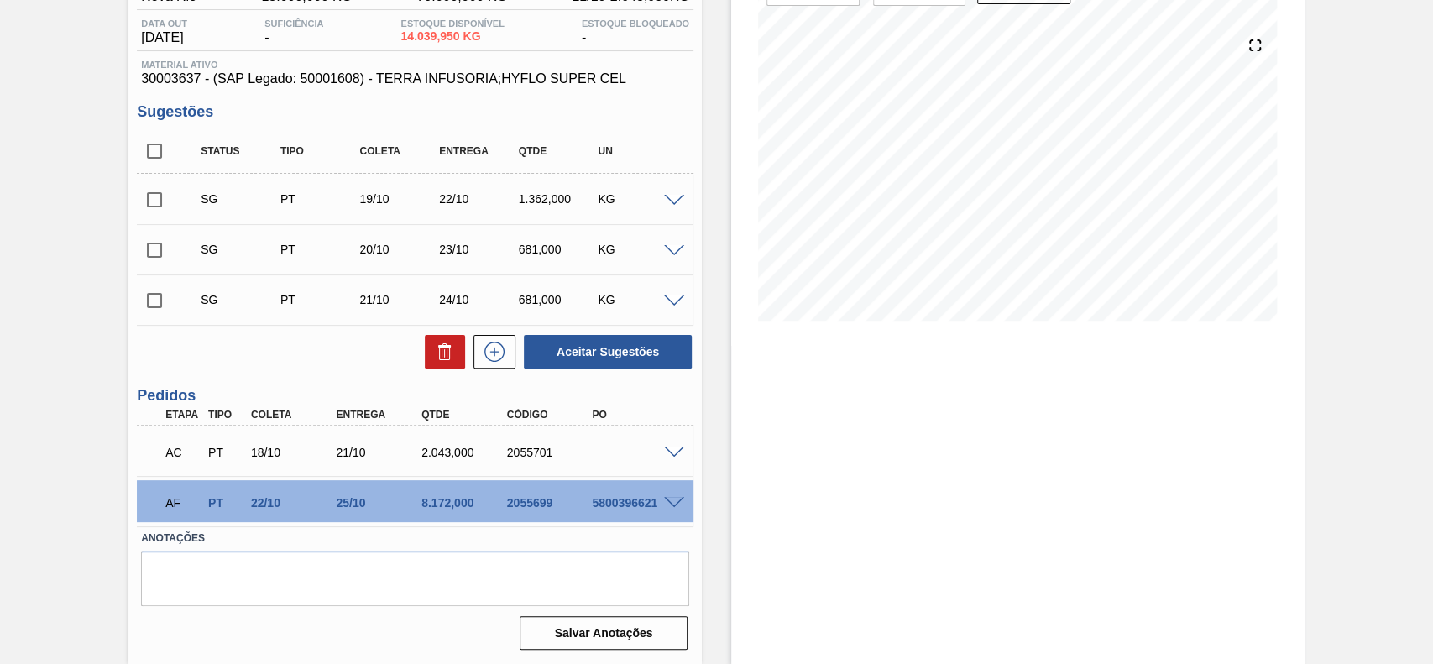
click at [672, 448] on span at bounding box center [674, 453] width 20 height 13
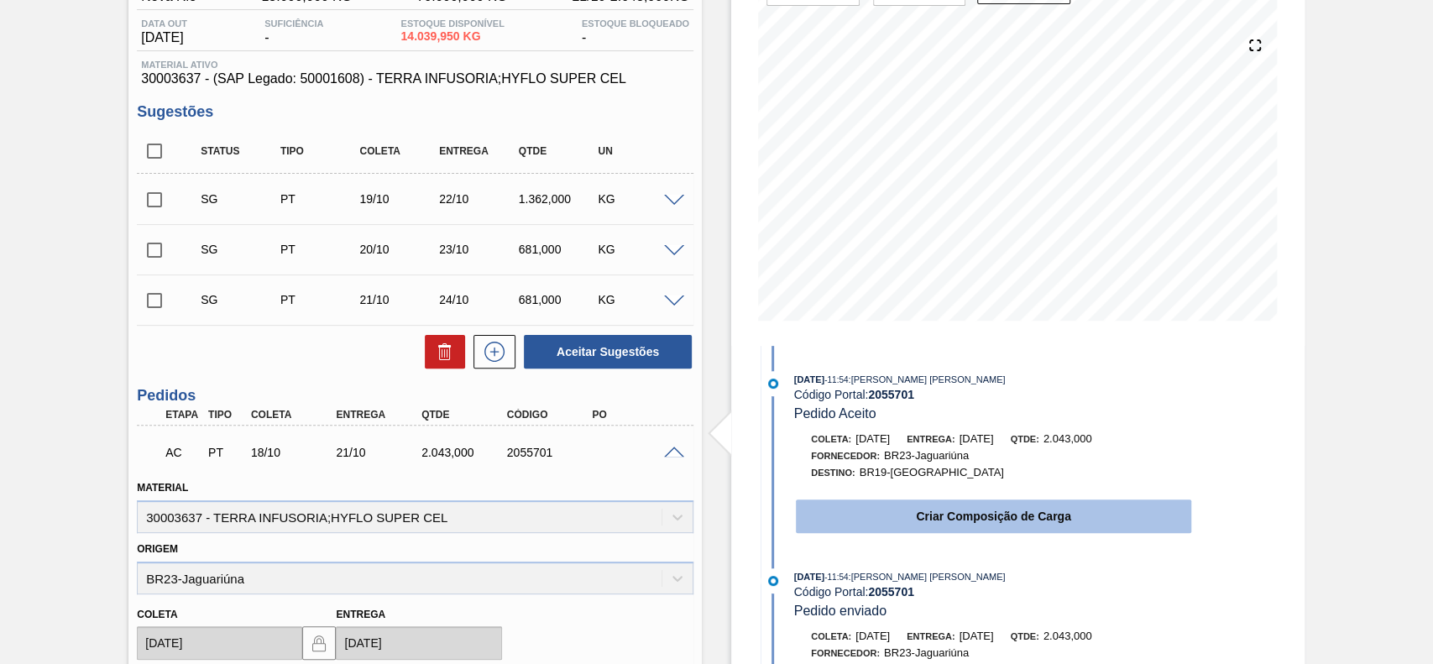
click at [947, 519] on button "Criar Composição de Carga" at bounding box center [993, 517] width 395 height 34
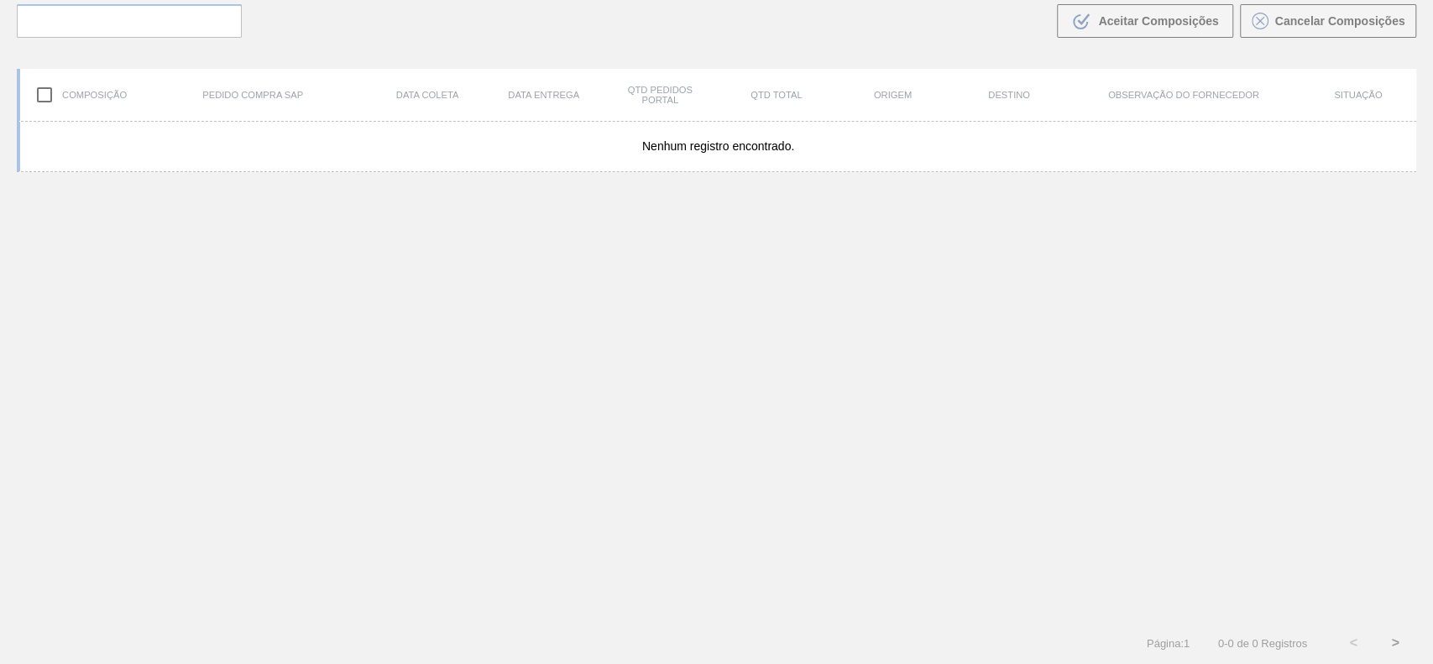
scroll to position [121, 0]
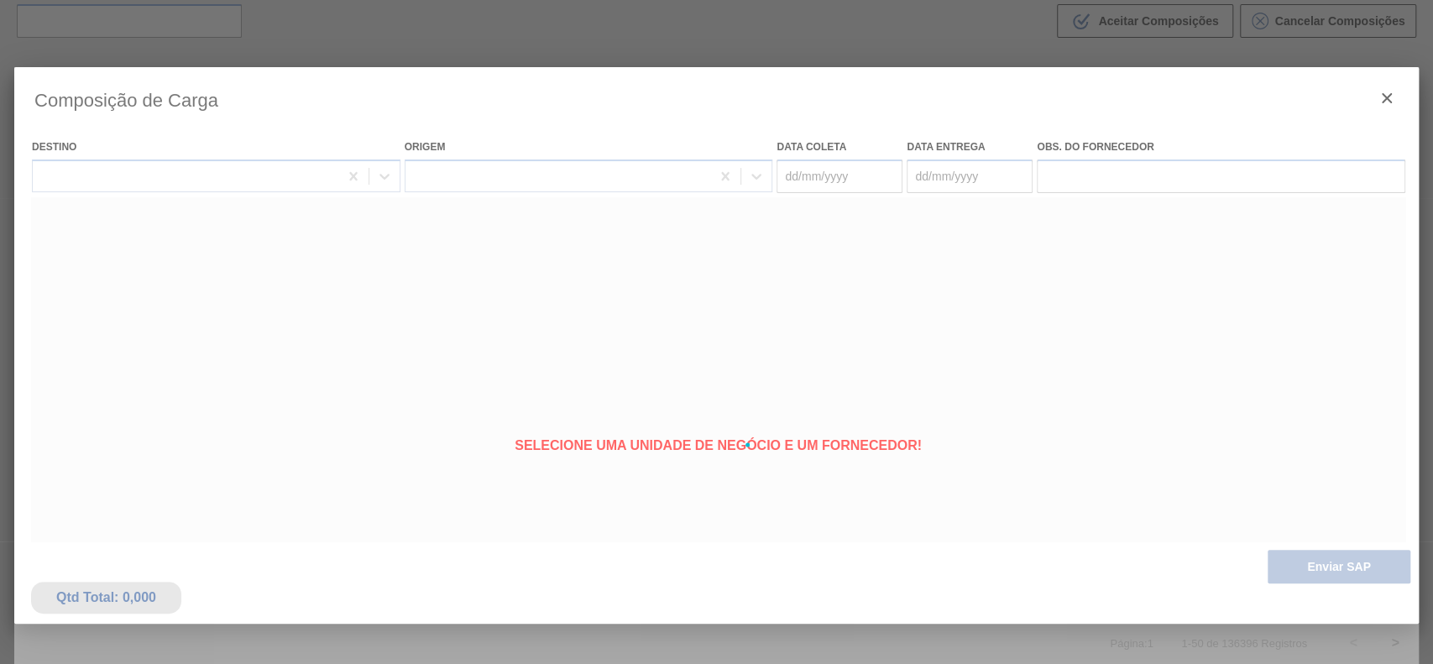
type coleta "[DATE]"
type Entrega "[DATE]"
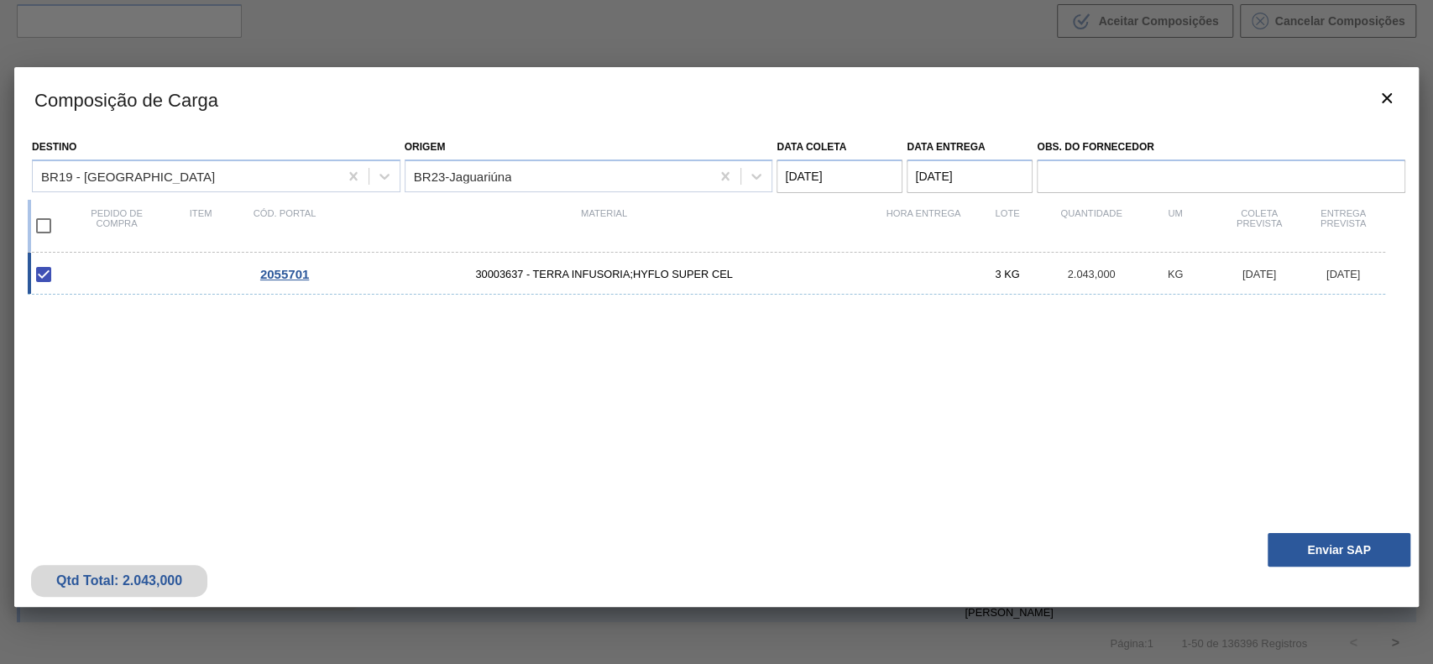
click at [1319, 547] on button "Enviar SAP" at bounding box center [1339, 550] width 143 height 34
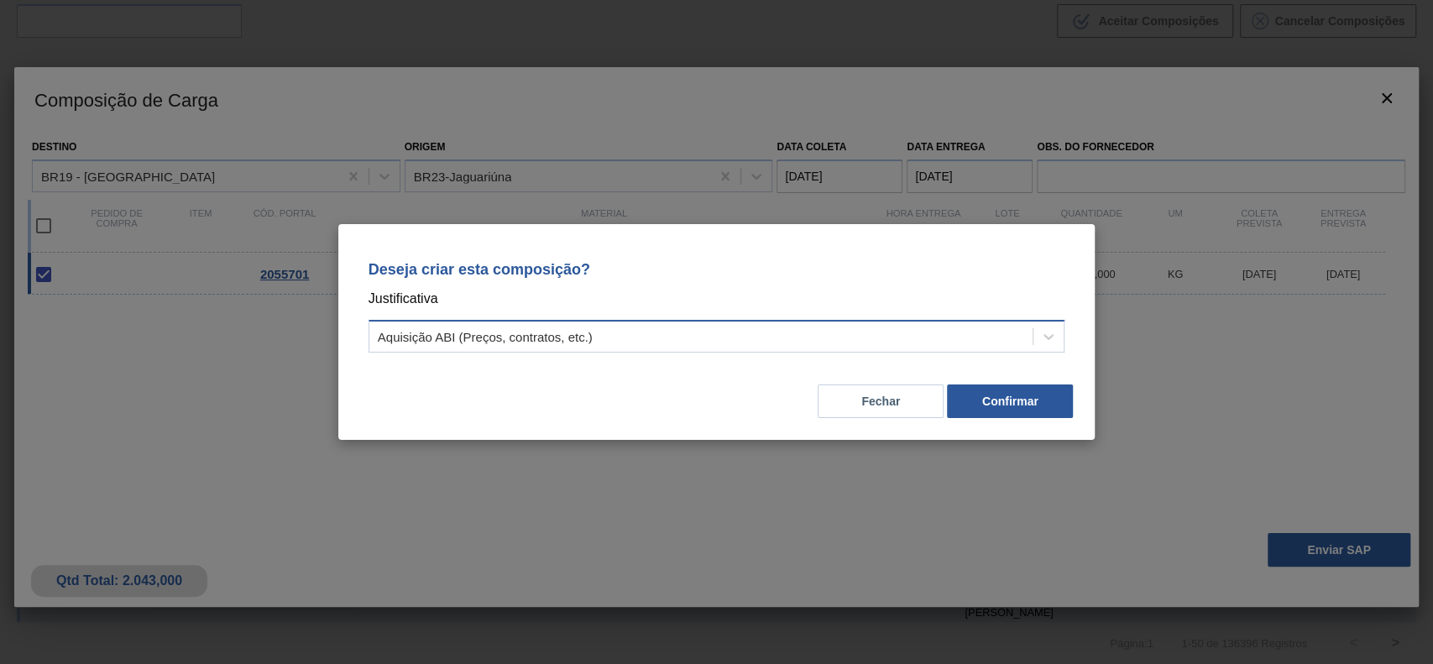
click at [861, 342] on div "Aquisição ABI (Preços, contratos, etc.)" at bounding box center [701, 337] width 664 height 24
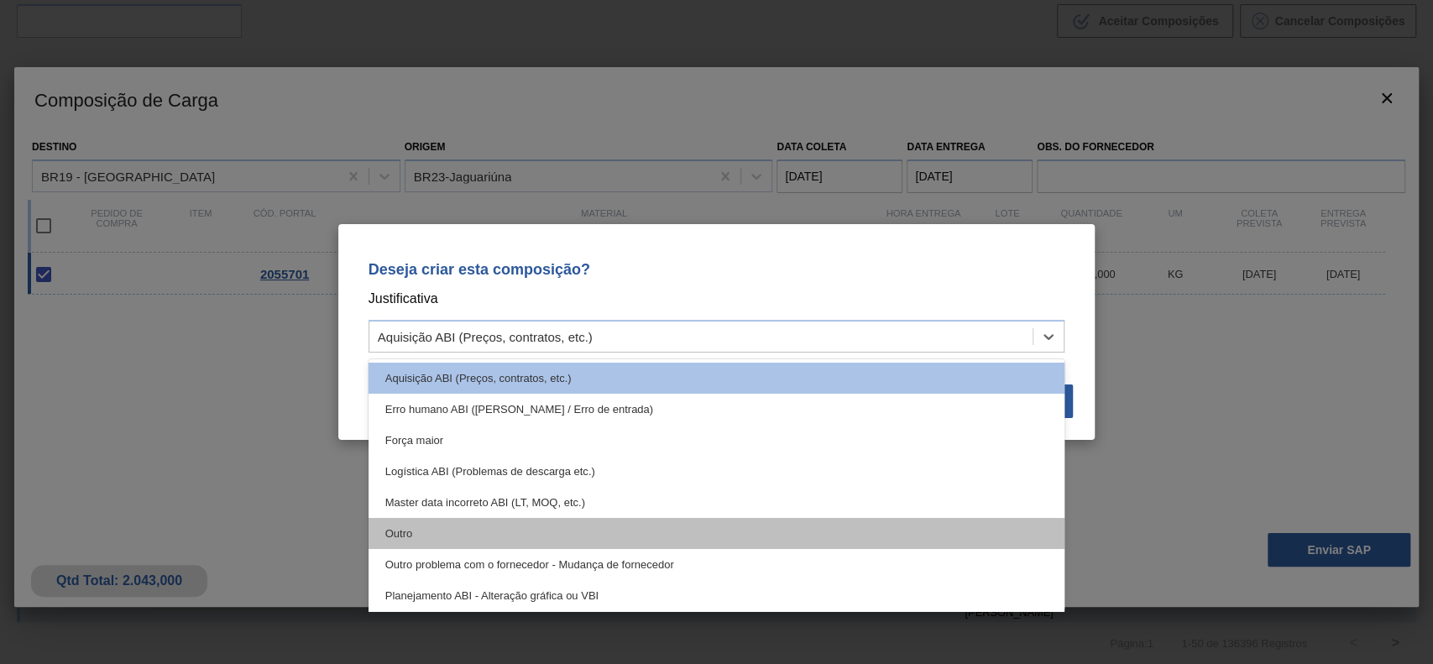
click at [556, 528] on div "Outro" at bounding box center [717, 533] width 697 height 31
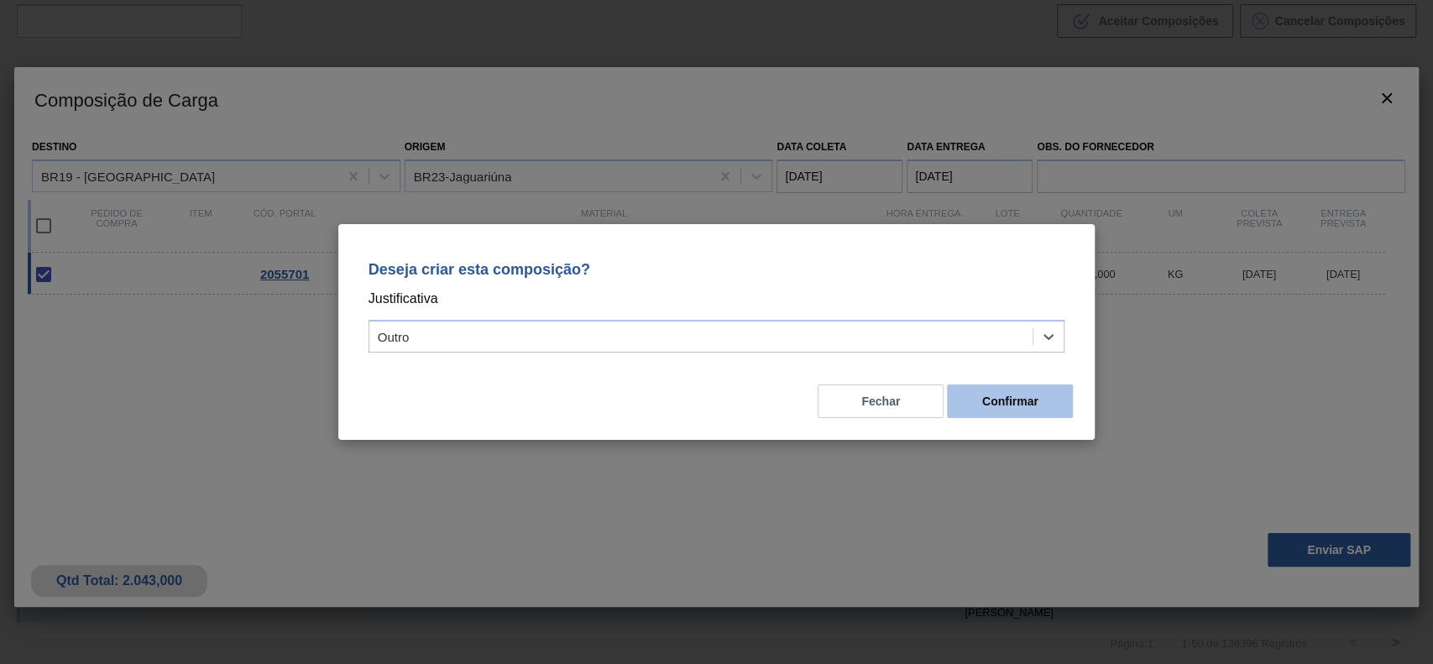
click at [981, 411] on button "Confirmar" at bounding box center [1010, 402] width 126 height 34
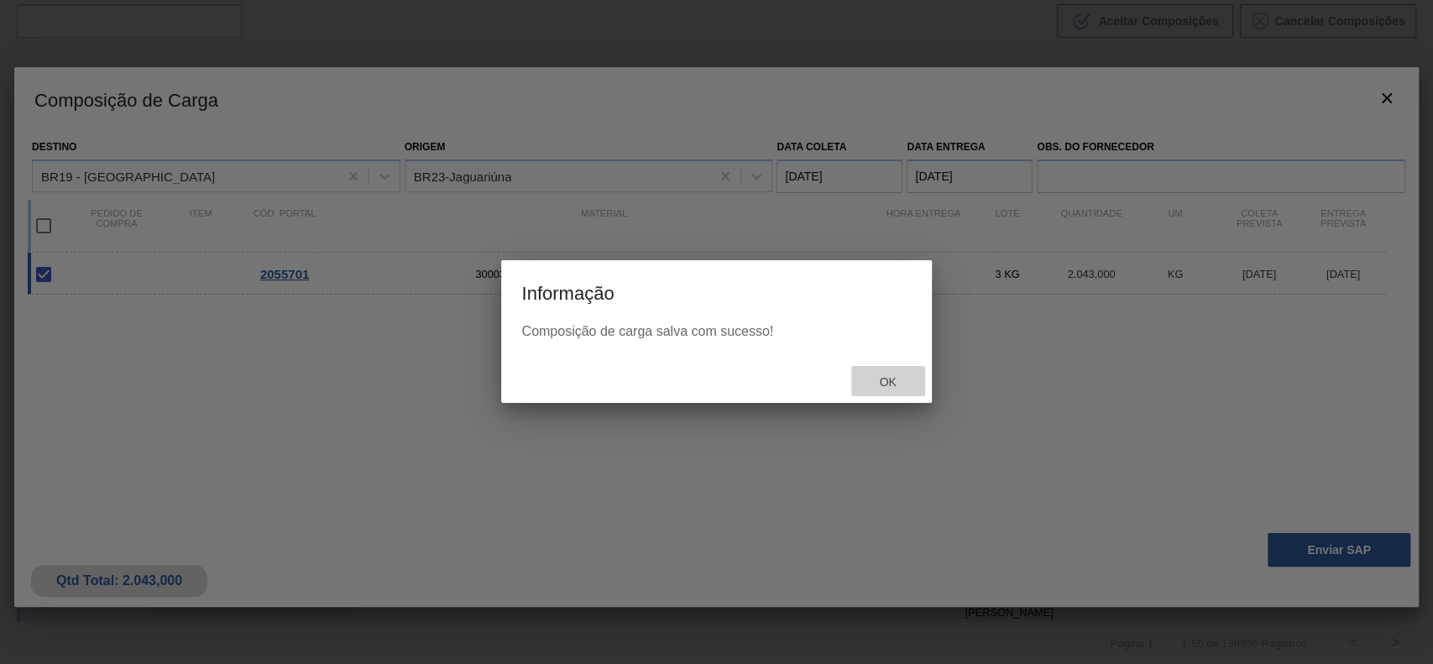
click at [899, 390] on div "Ok" at bounding box center [888, 381] width 74 height 31
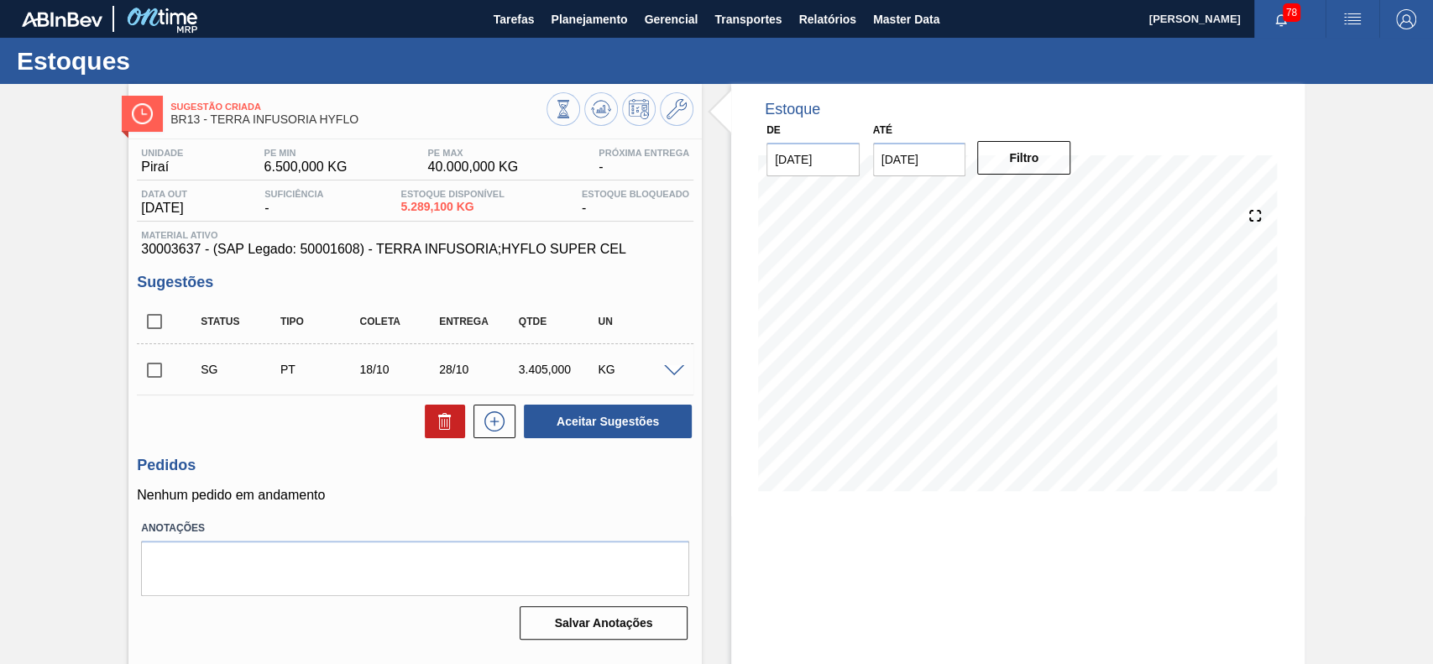
click at [672, 358] on div "SG PT 18/10 28/10 3.405,000 KG" at bounding box center [415, 369] width 557 height 42
click at [672, 369] on span at bounding box center [674, 371] width 20 height 13
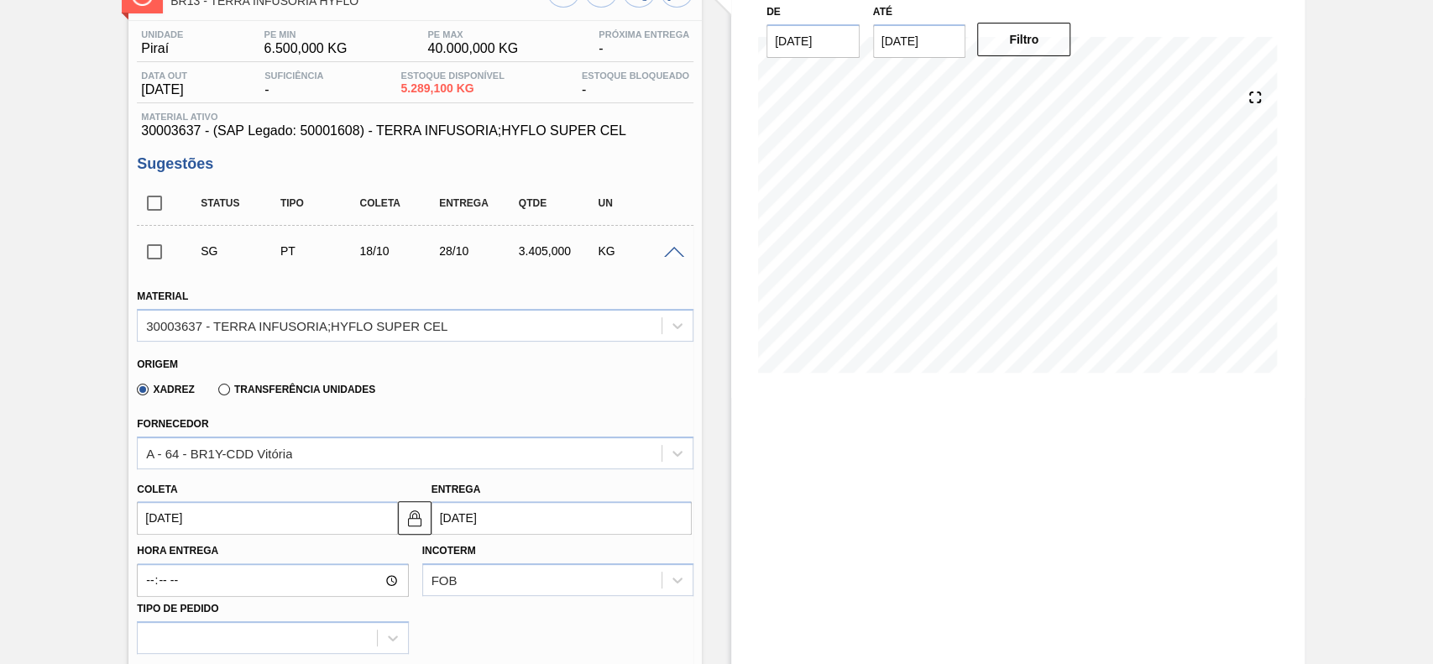
scroll to position [223, 0]
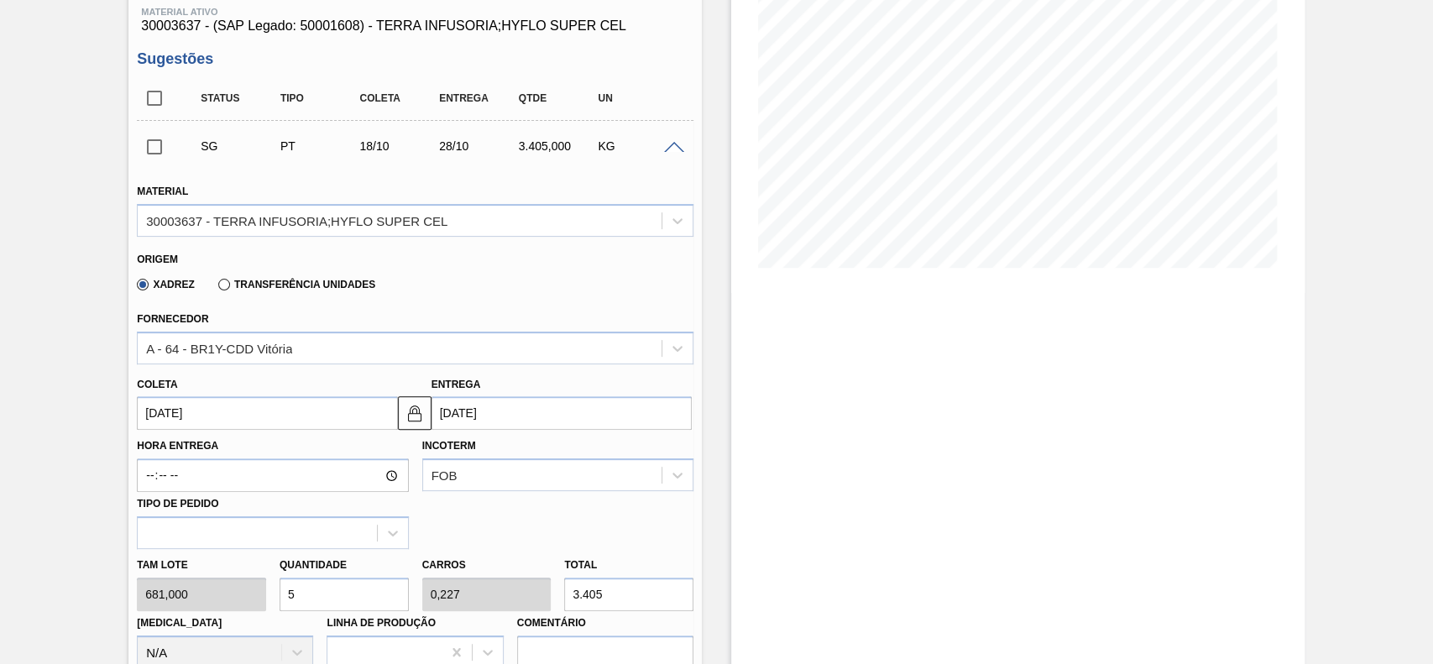
click at [253, 412] on input "[DATE]" at bounding box center [267, 413] width 260 height 34
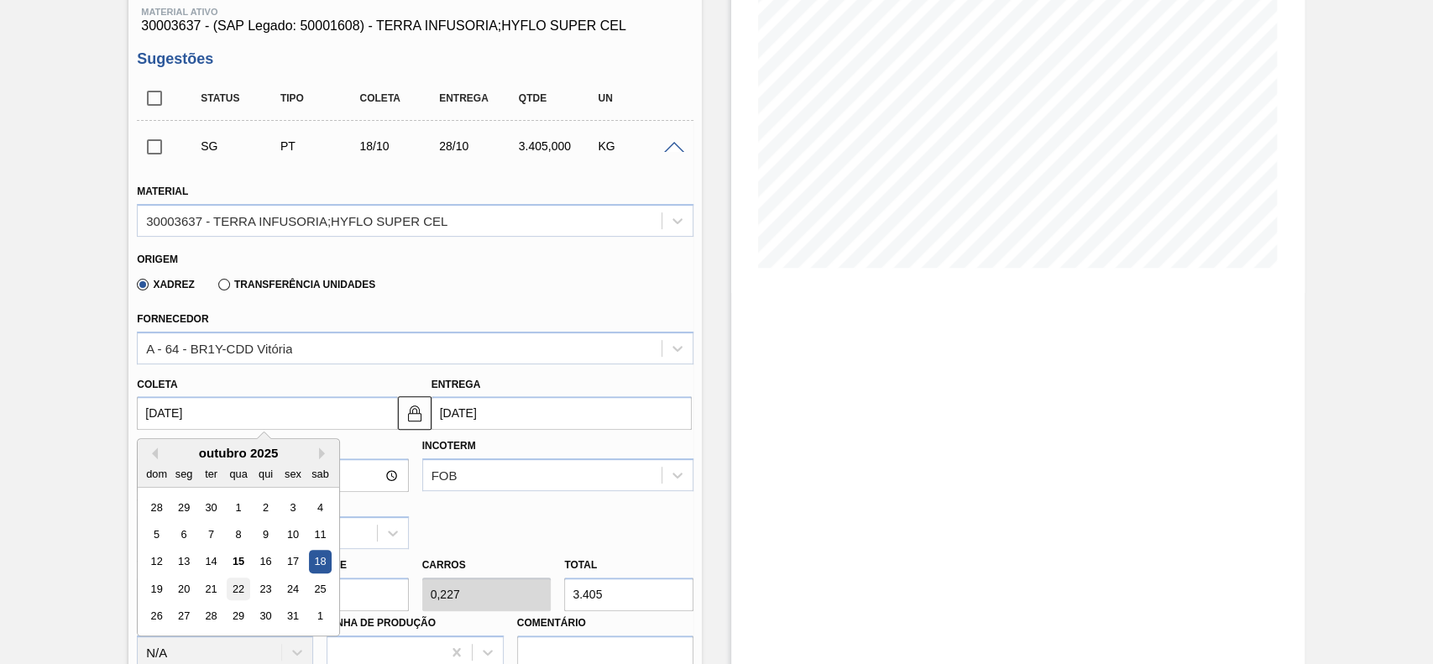
click at [242, 581] on div "22" at bounding box center [239, 589] width 23 height 23
type input "[DATE]"
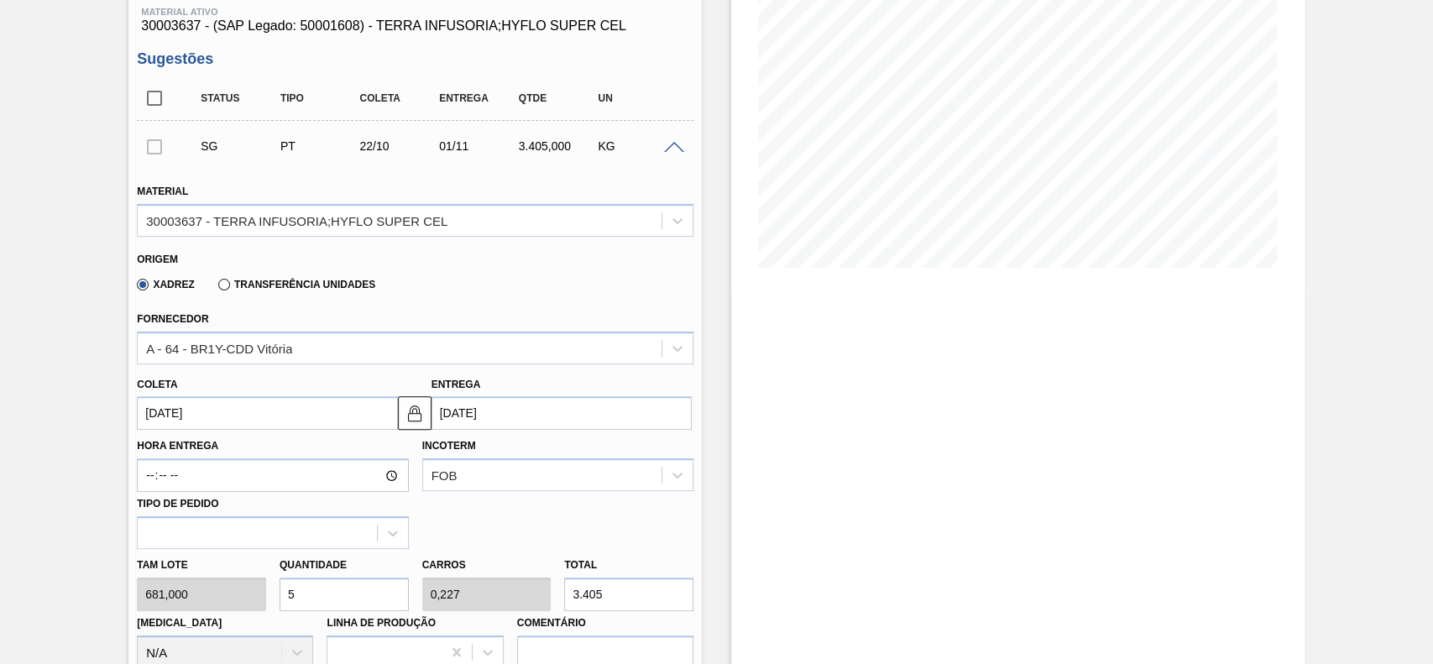
click at [360, 598] on input "5" at bounding box center [344, 595] width 129 height 34
type input "1"
type input "0,045"
type input "681"
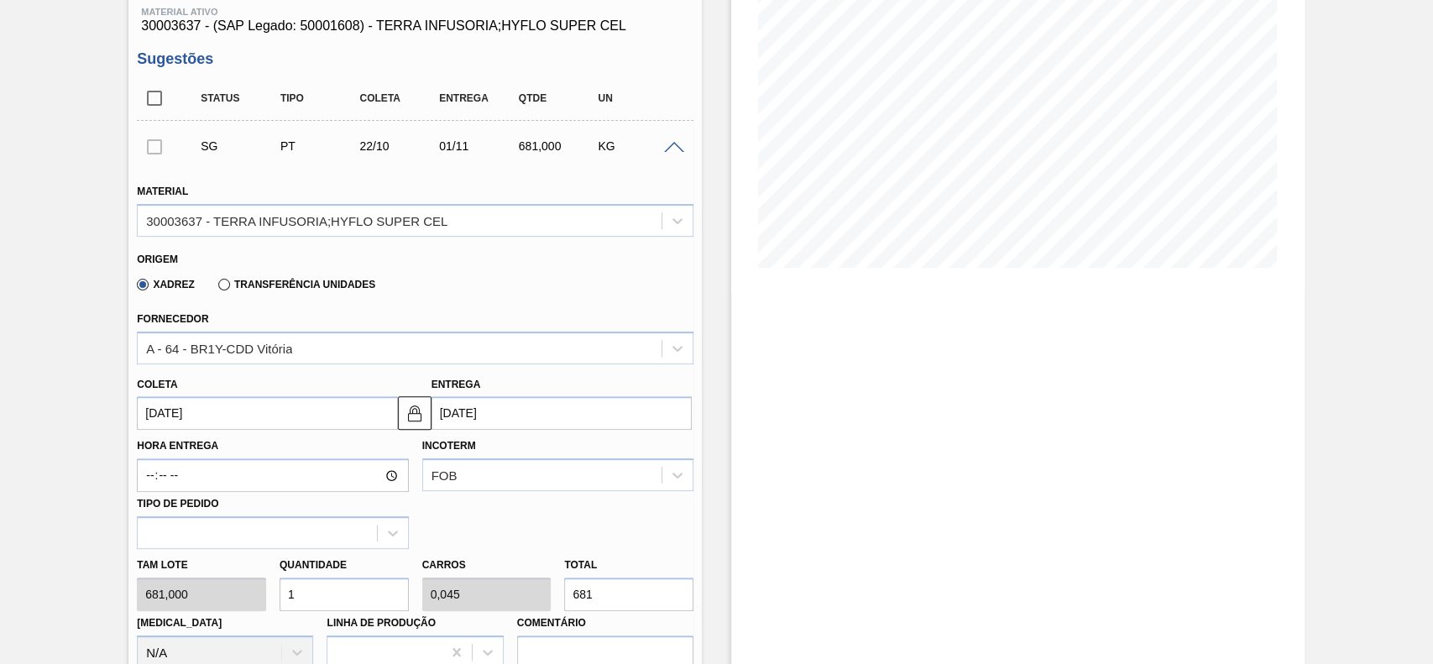
type input "12"
type input "0,545"
type input "8.172"
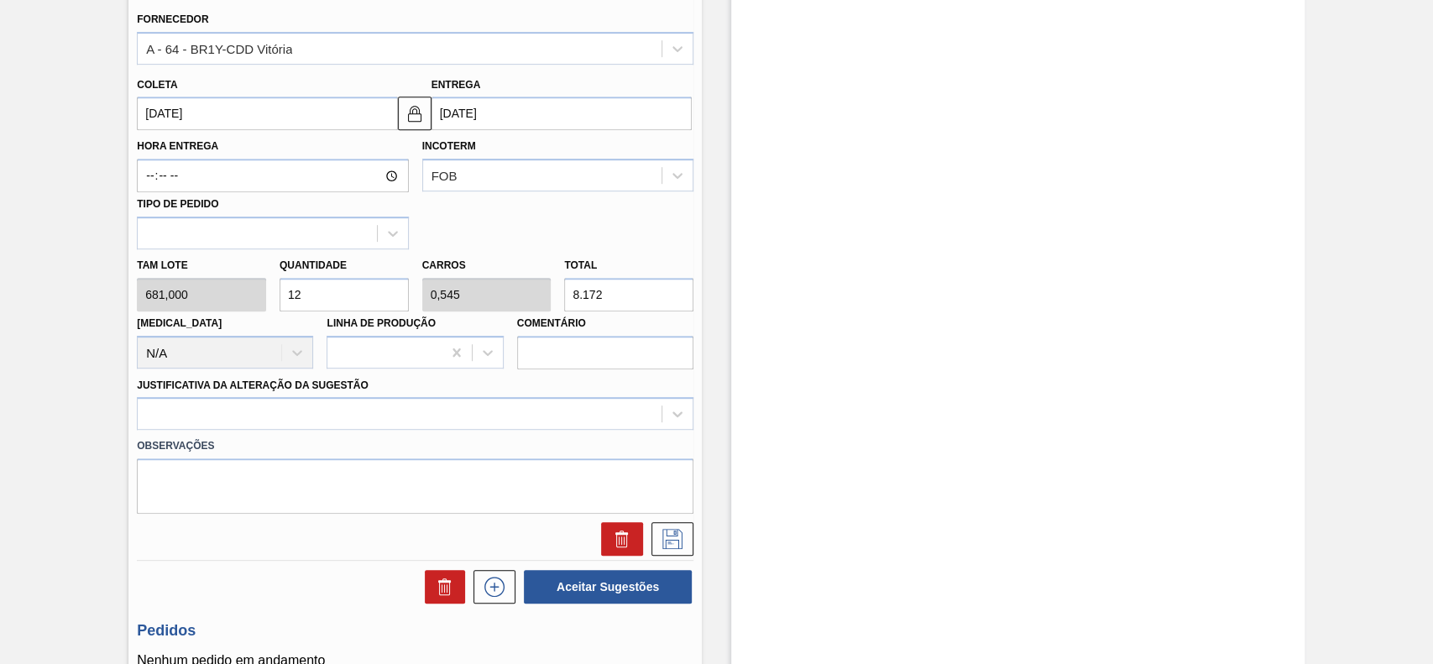
scroll to position [559, 0]
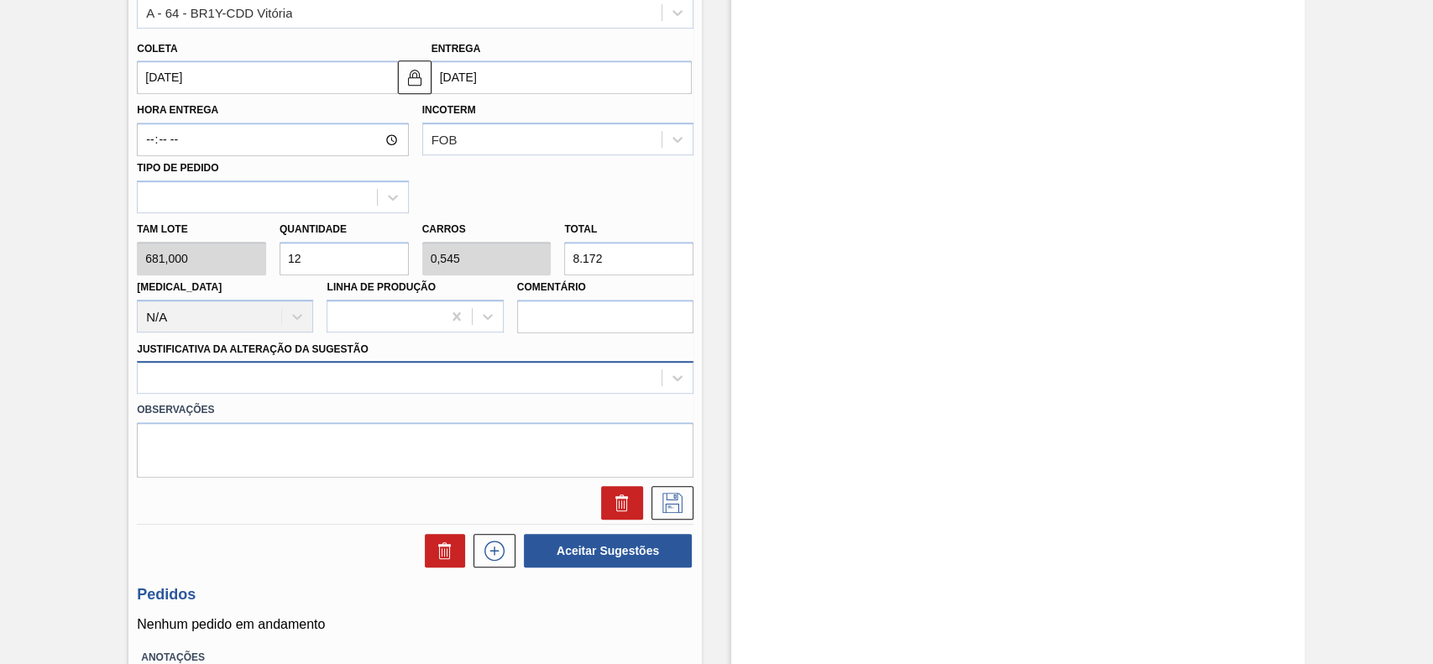
type input "12"
drag, startPoint x: 332, startPoint y: 384, endPoint x: 329, endPoint y: 398, distance: 14.5
click at [329, 398] on div "Material 30003637 - TERRA INFUSORIA;HYFLO SUPER CEL Origem Xadrez Transferência…" at bounding box center [415, 175] width 557 height 688
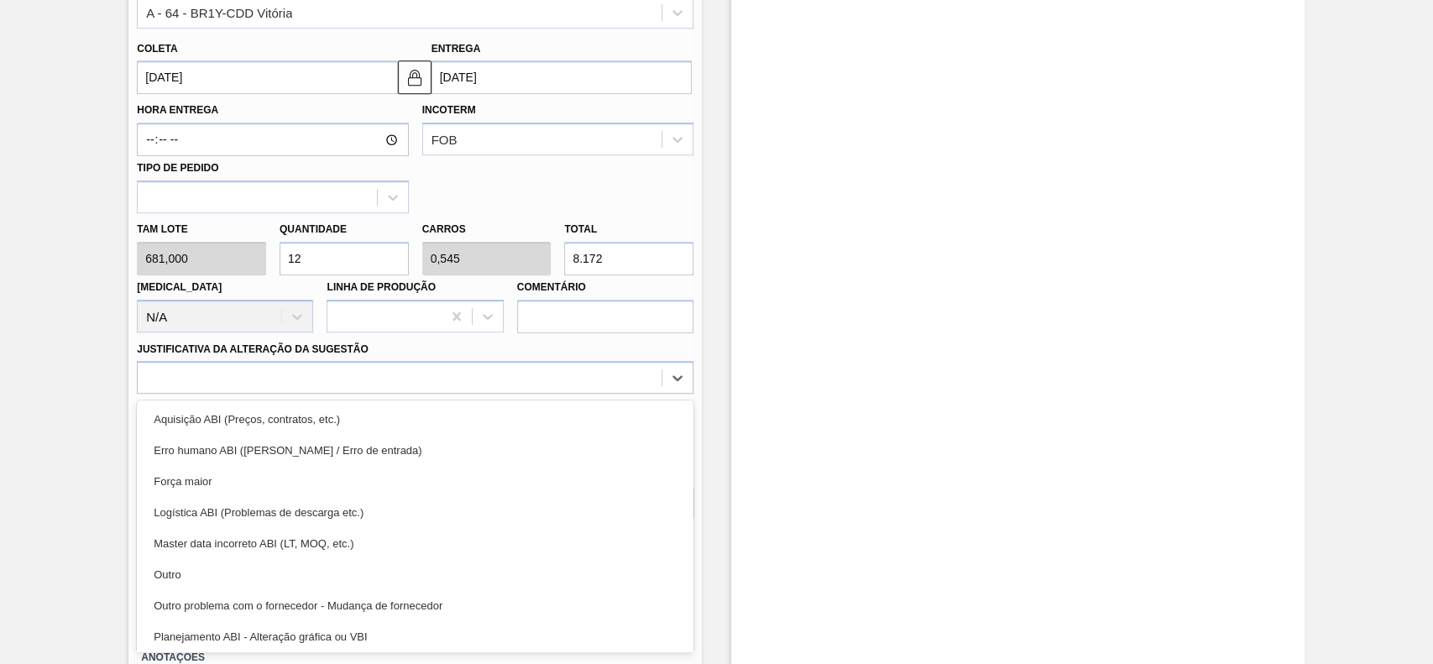
click at [237, 574] on div "Outro" at bounding box center [415, 574] width 557 height 31
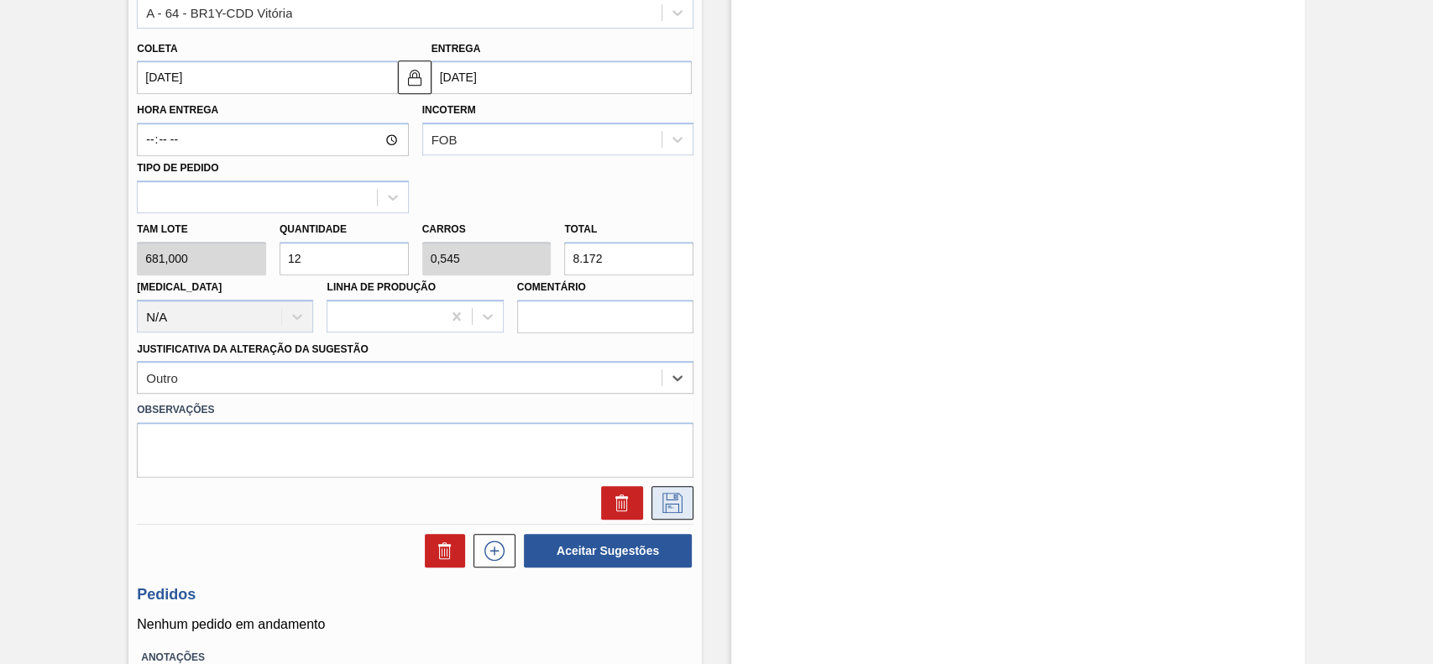
click at [662, 496] on icon at bounding box center [672, 503] width 27 height 20
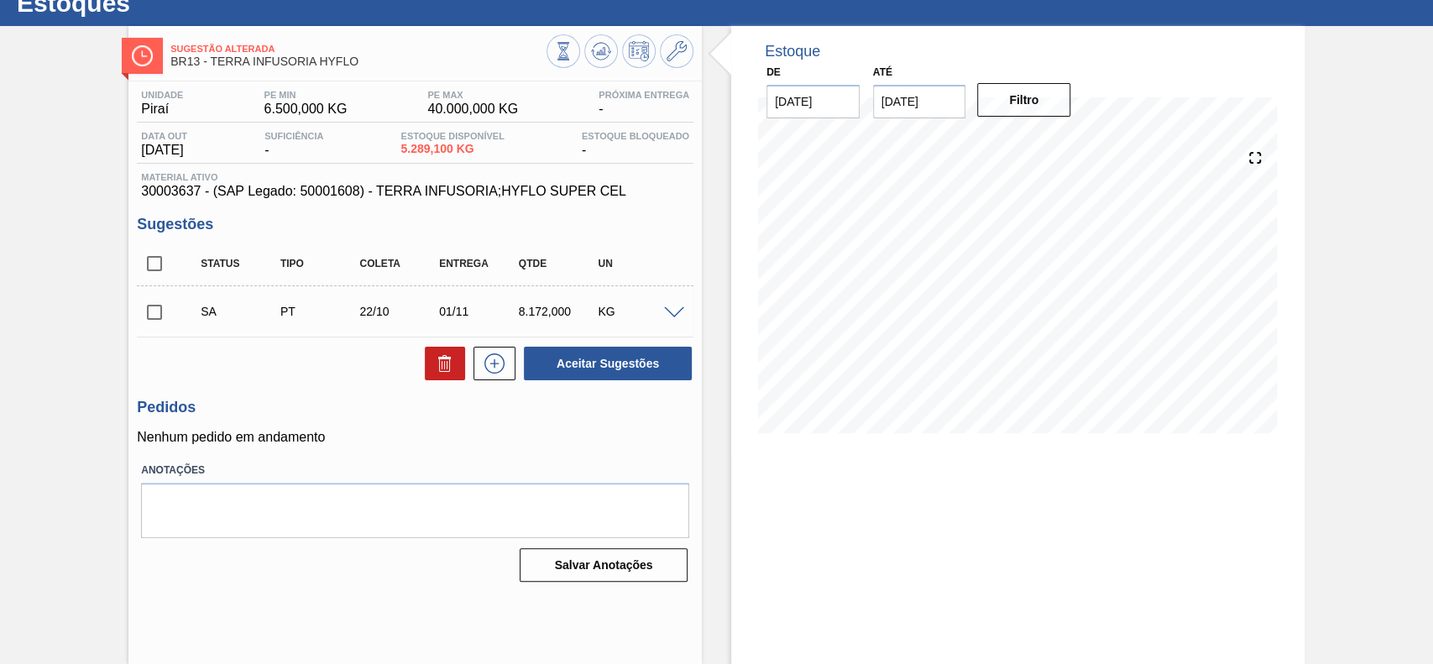
scroll to position [58, 0]
click at [148, 327] on input "checkbox" at bounding box center [154, 312] width 35 height 35
click at [678, 360] on button "Aceitar Sugestões" at bounding box center [608, 364] width 168 height 34
checkbox input "false"
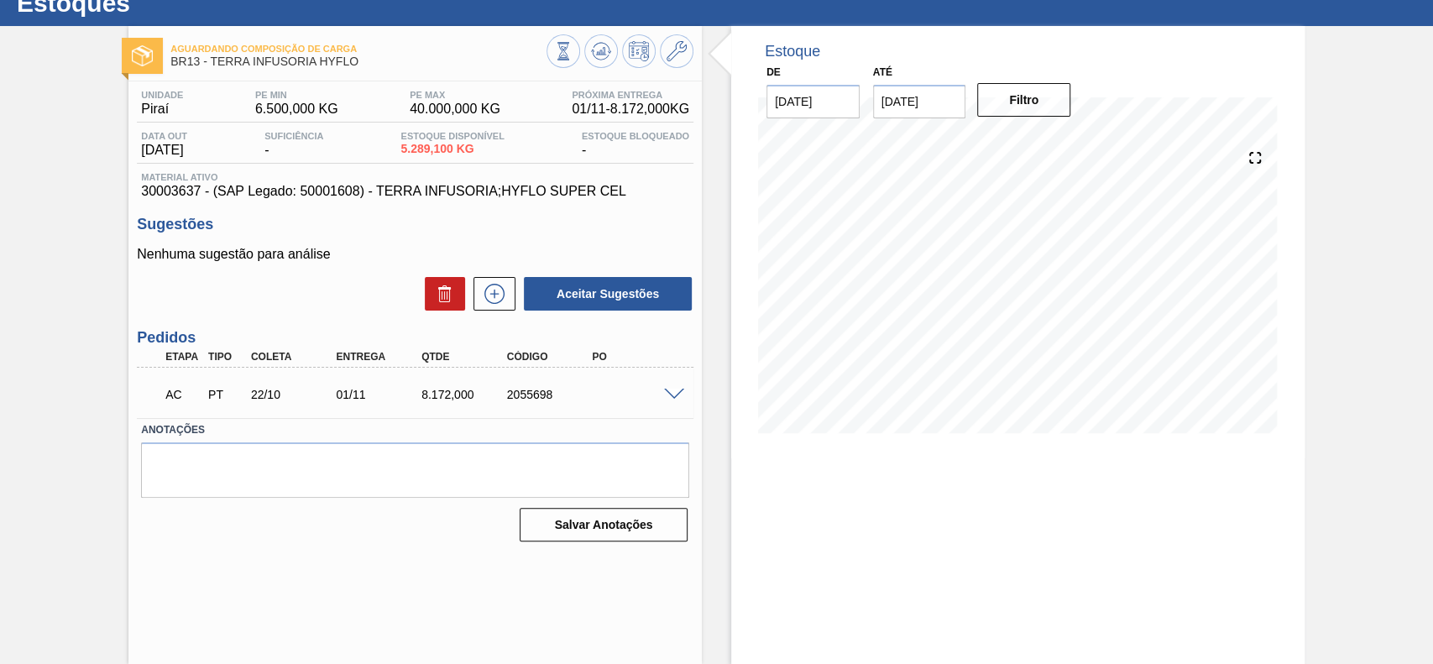
click at [664, 396] on span at bounding box center [674, 395] width 20 height 13
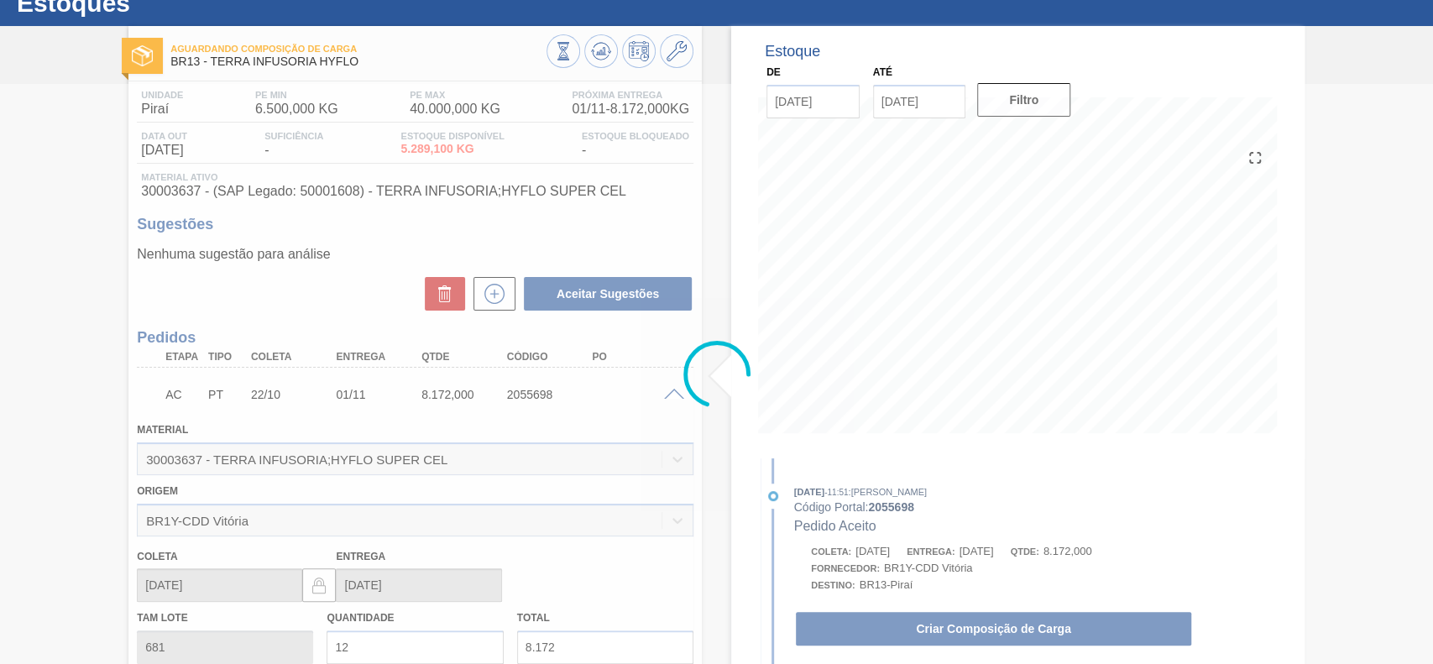
click at [997, 628] on button "Criar Composição de Carga" at bounding box center [993, 629] width 395 height 34
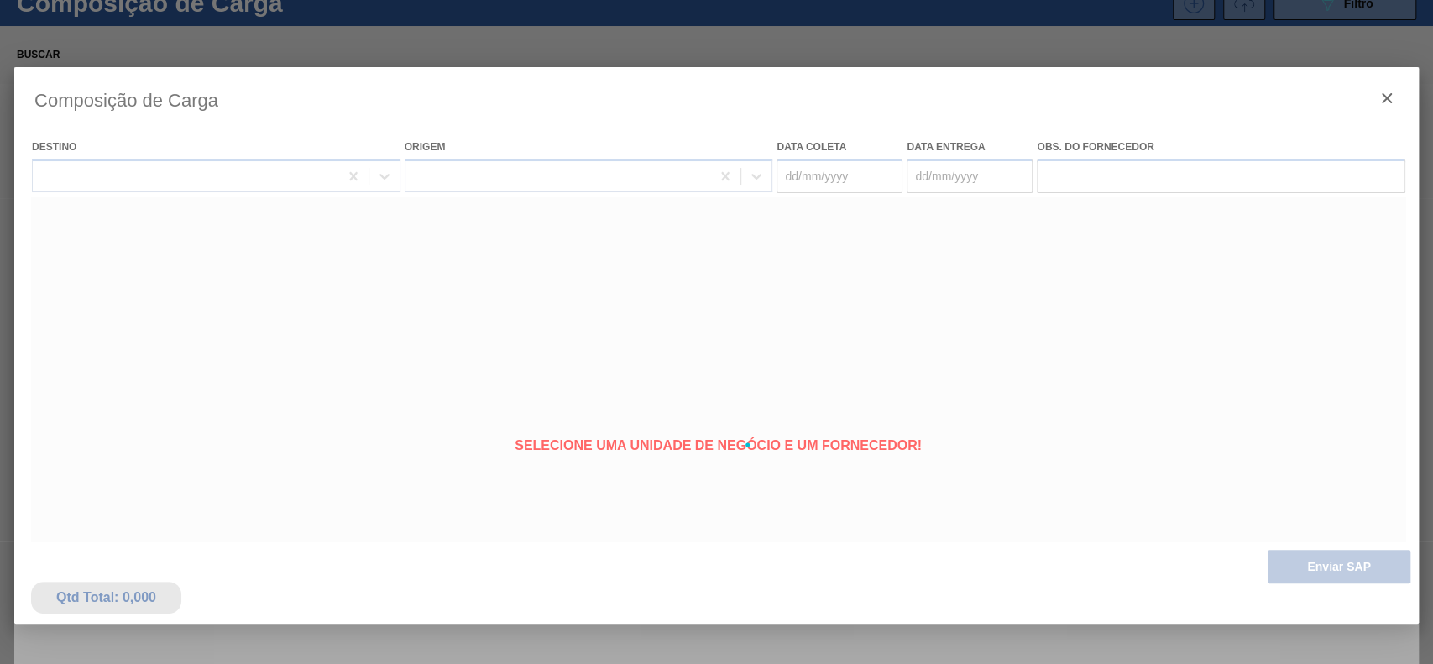
type coleta "[DATE]"
type Entrega "[DATE]"
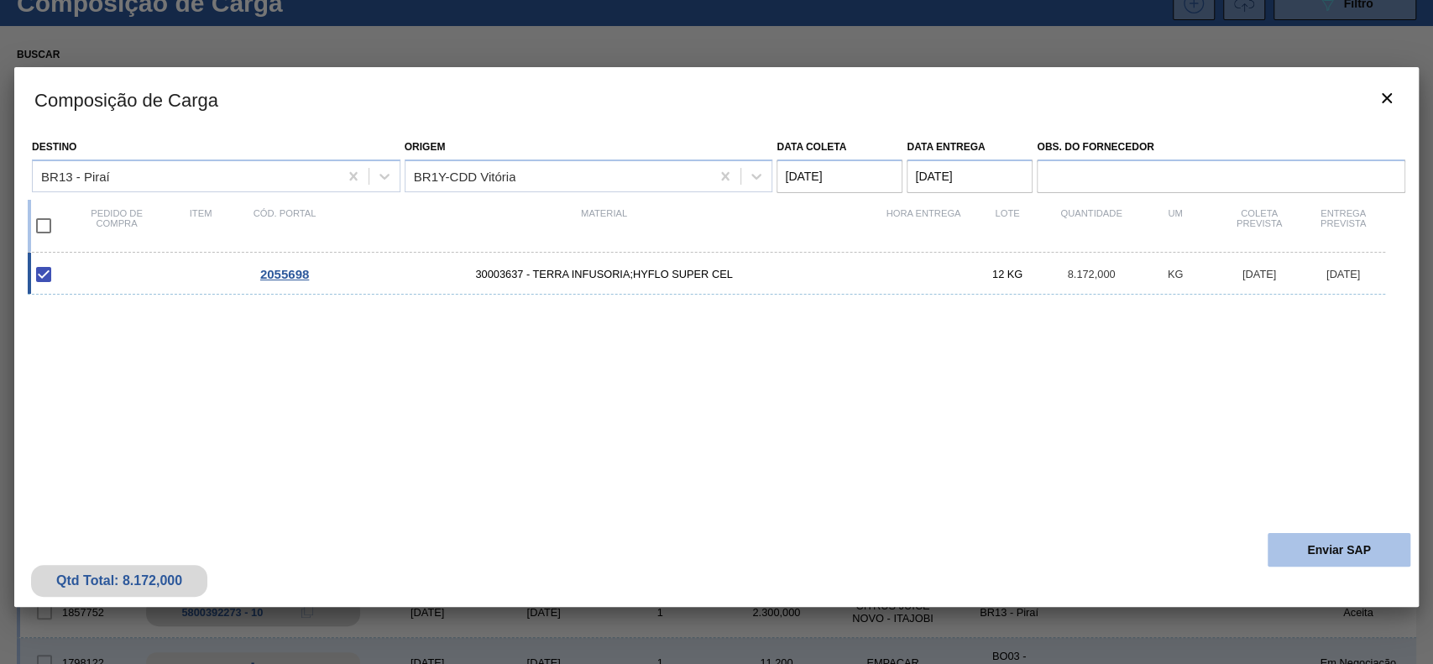
click at [1283, 547] on button "Enviar SAP" at bounding box center [1339, 550] width 143 height 34
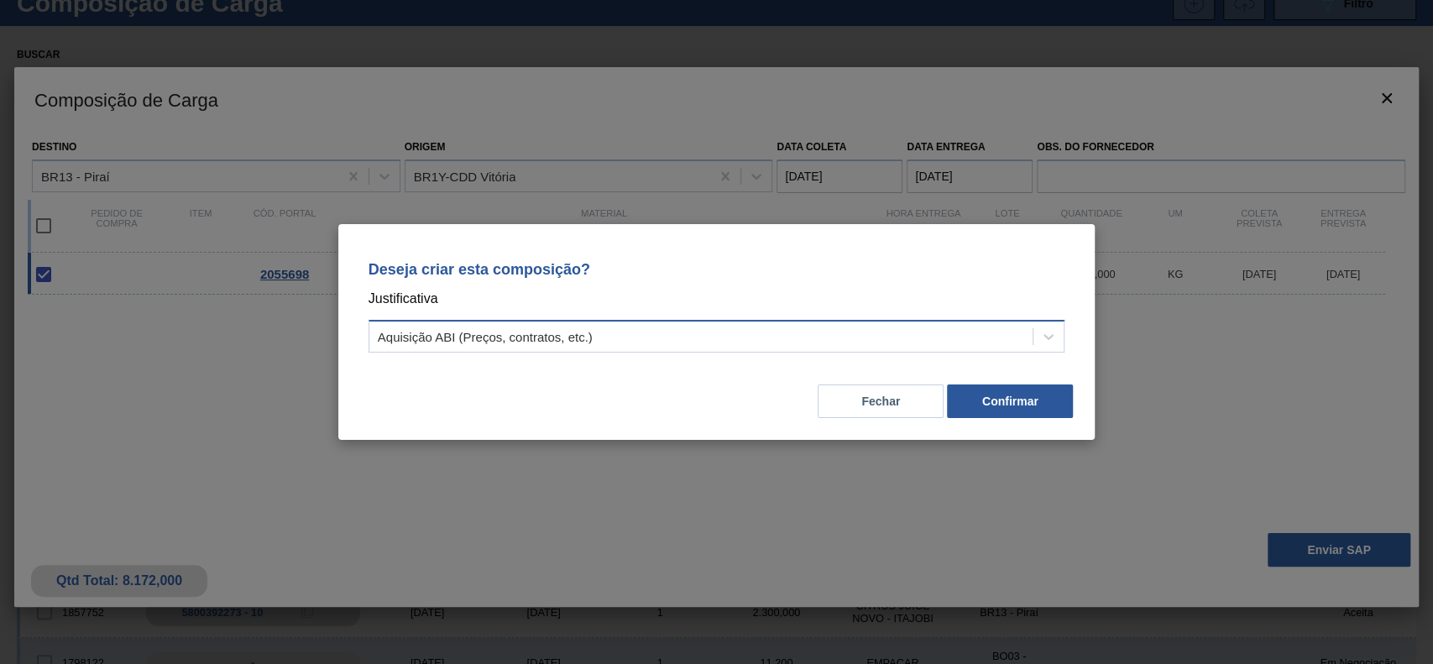
click at [591, 332] on div "Aquisição ABI (Preços, contratos, etc.)" at bounding box center [485, 337] width 215 height 14
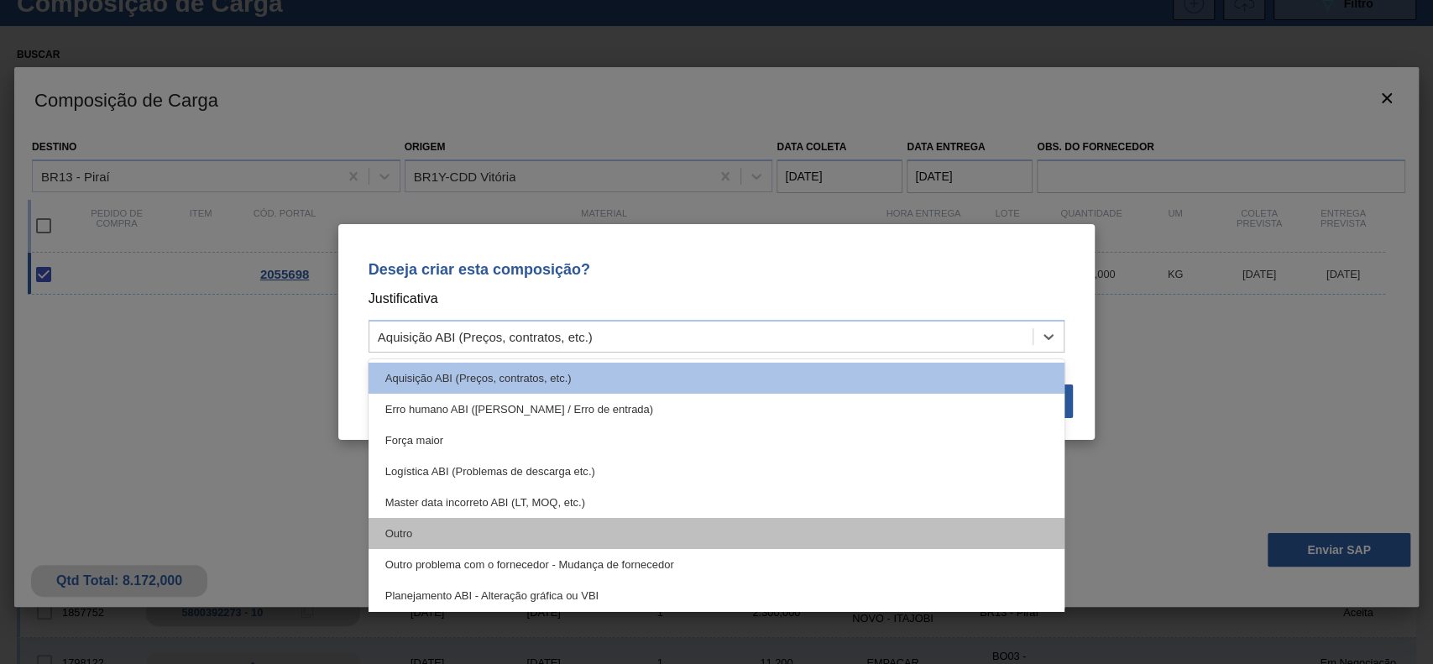
click at [492, 529] on div "Outro" at bounding box center [717, 533] width 697 height 31
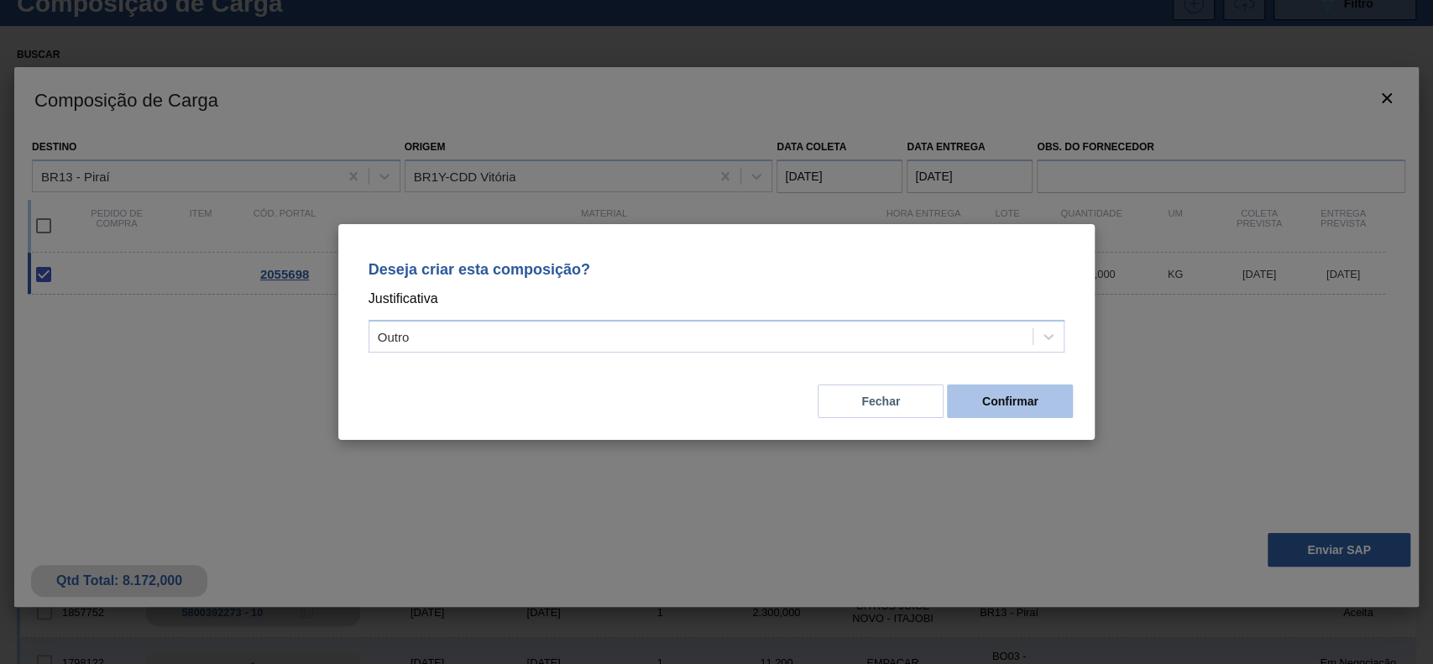
click at [973, 390] on button "Confirmar" at bounding box center [1010, 402] width 126 height 34
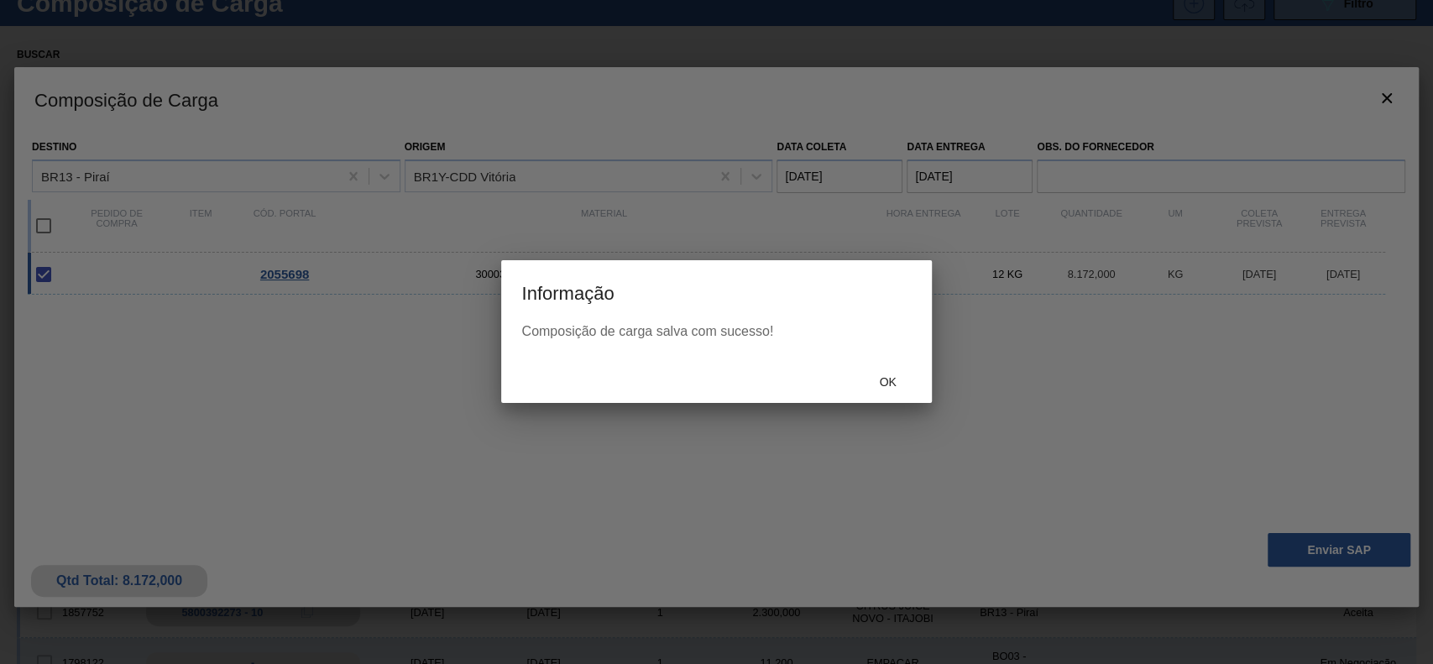
click at [890, 366] on div "Ok" at bounding box center [888, 381] width 74 height 31
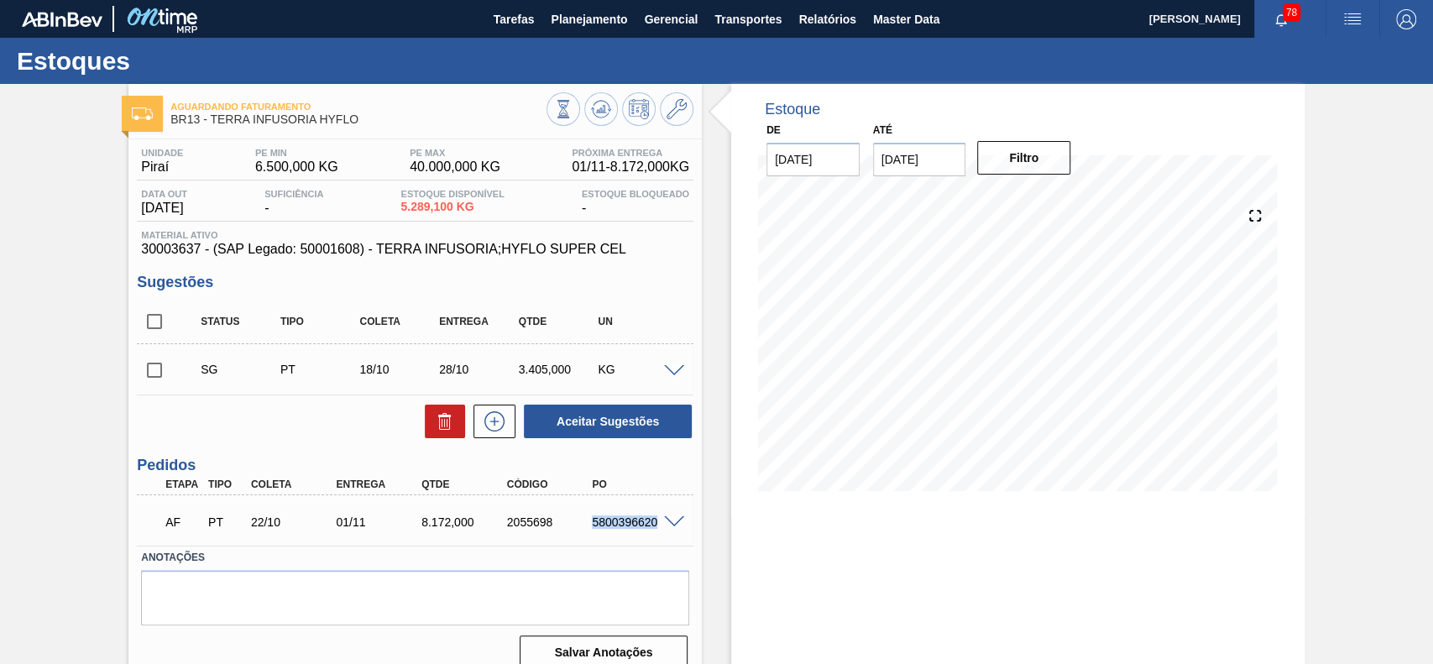
drag, startPoint x: 591, startPoint y: 514, endPoint x: 655, endPoint y: 527, distance: 65.2
click at [655, 527] on div "AF PT 22/10 01/11 8.172,000 2055698 5800396620" at bounding box center [410, 521] width 512 height 34
copy div "5800396620"
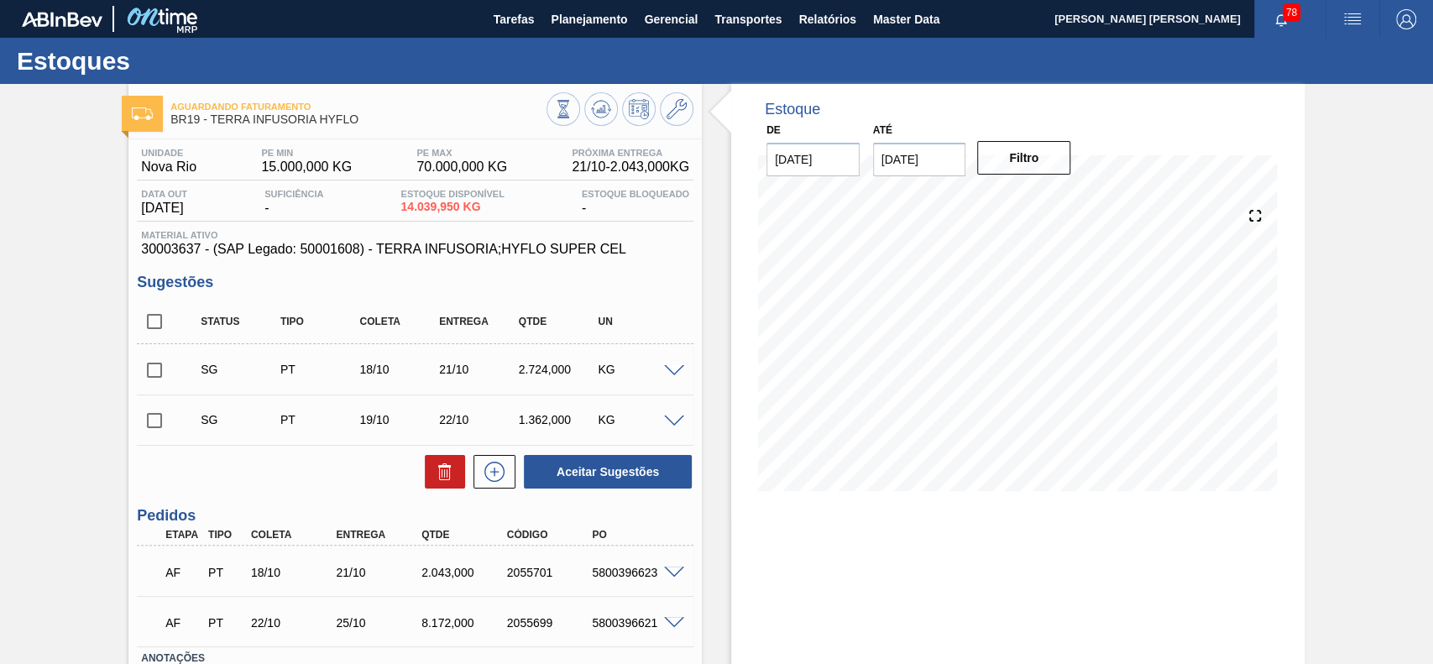
scroll to position [112, 0]
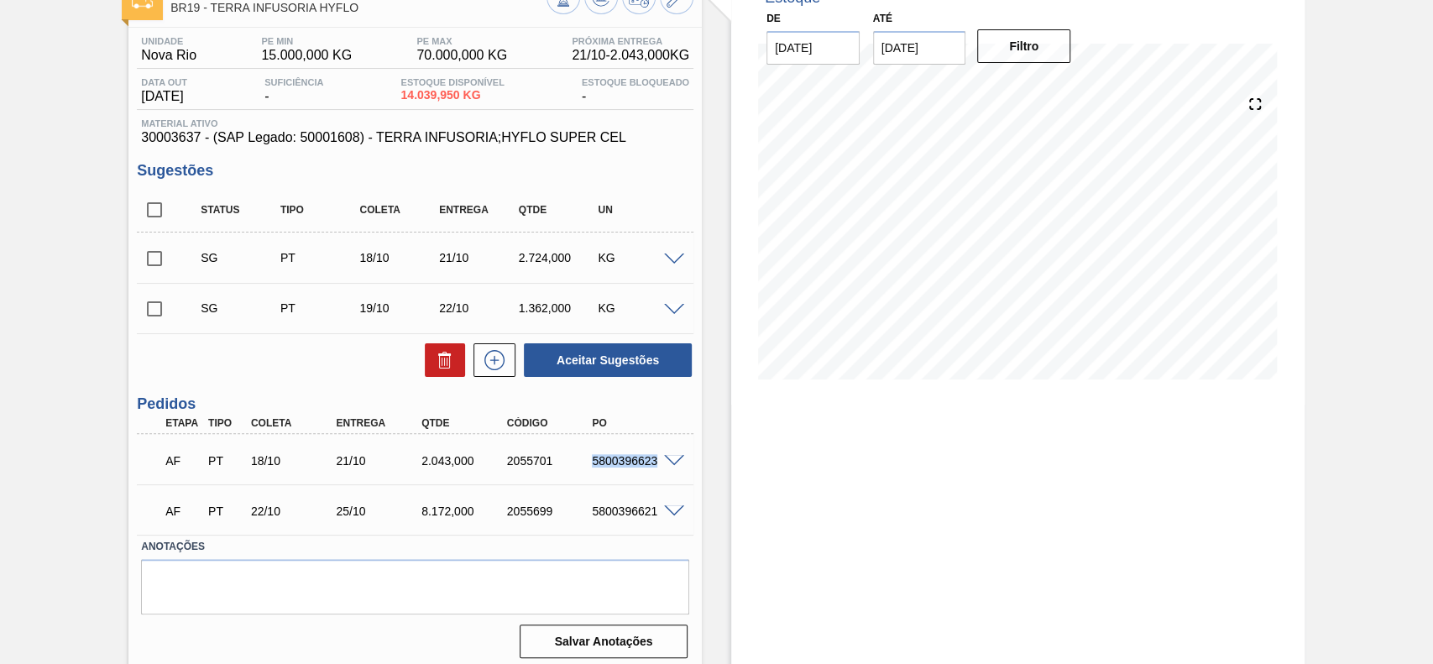
drag, startPoint x: 587, startPoint y: 459, endPoint x: 670, endPoint y: 479, distance: 85.5
click at [670, 479] on div "AF PT 18/10 21/10 2.043,000 2055701 5800396623" at bounding box center [415, 459] width 557 height 42
copy div "5800396623"
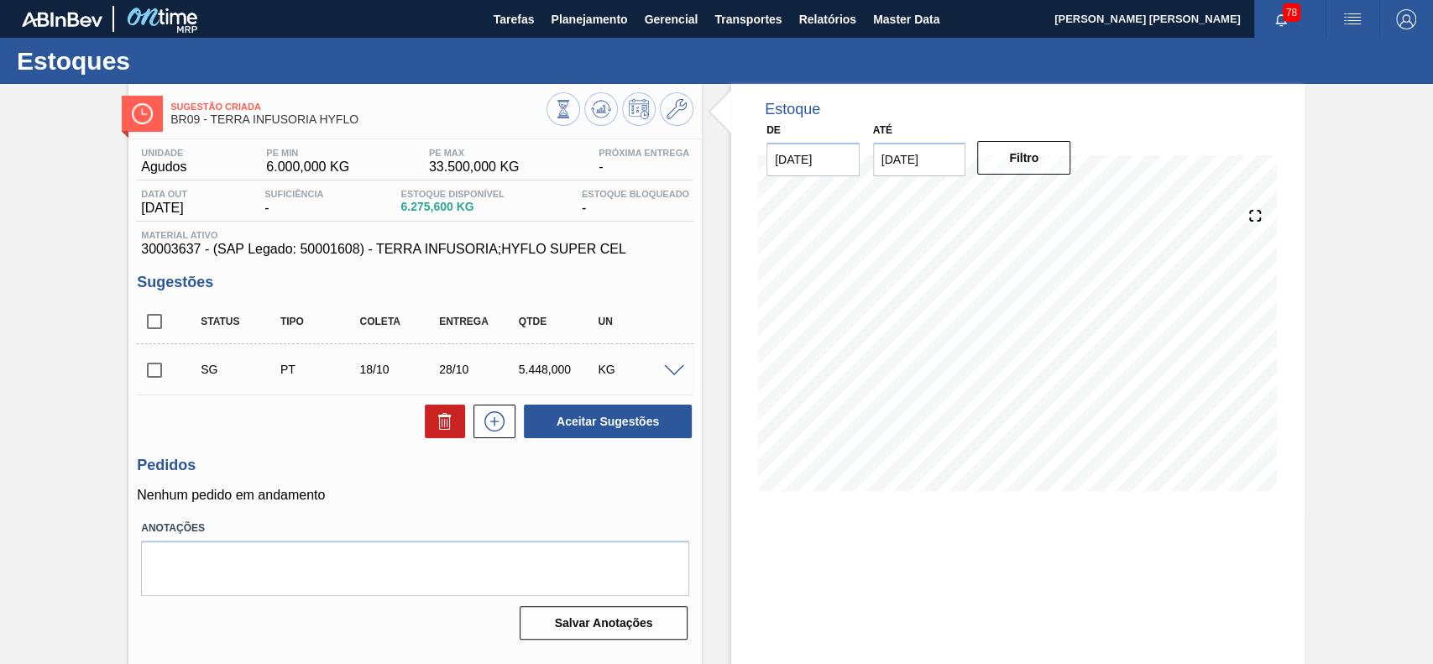
click at [672, 370] on span at bounding box center [674, 371] width 20 height 13
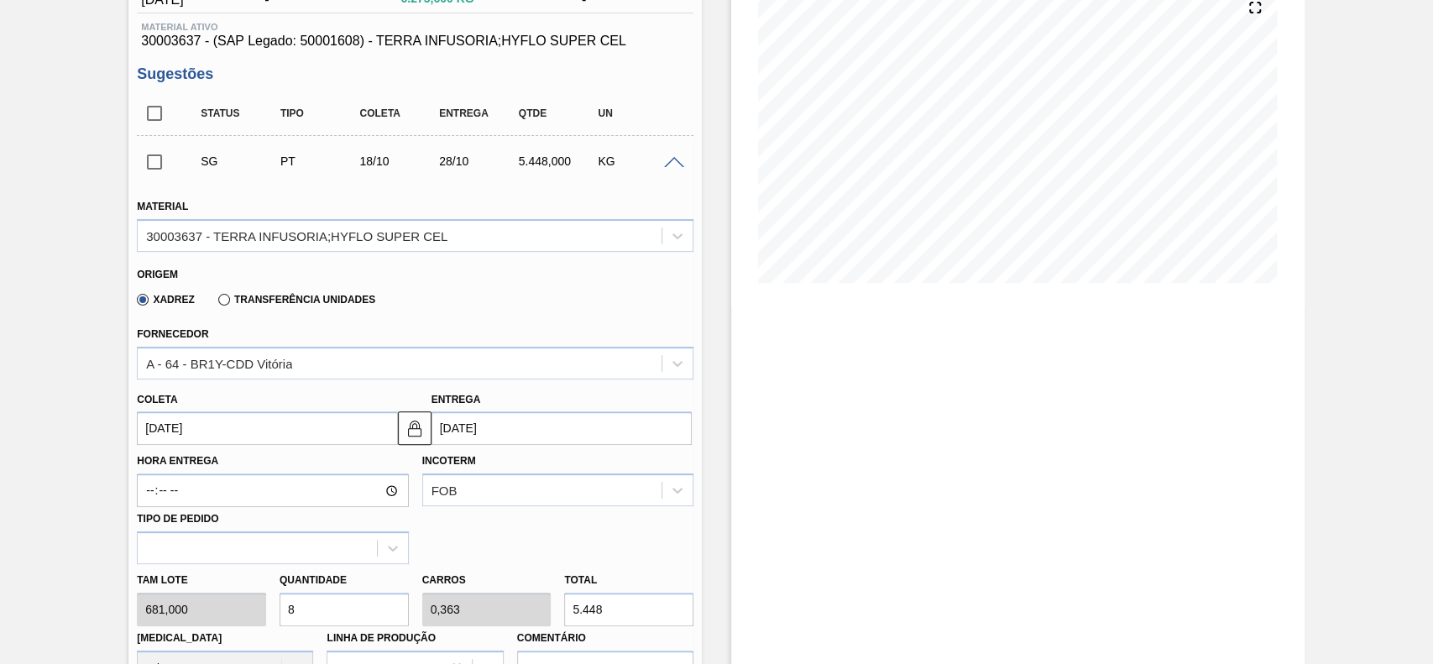
scroll to position [223, 0]
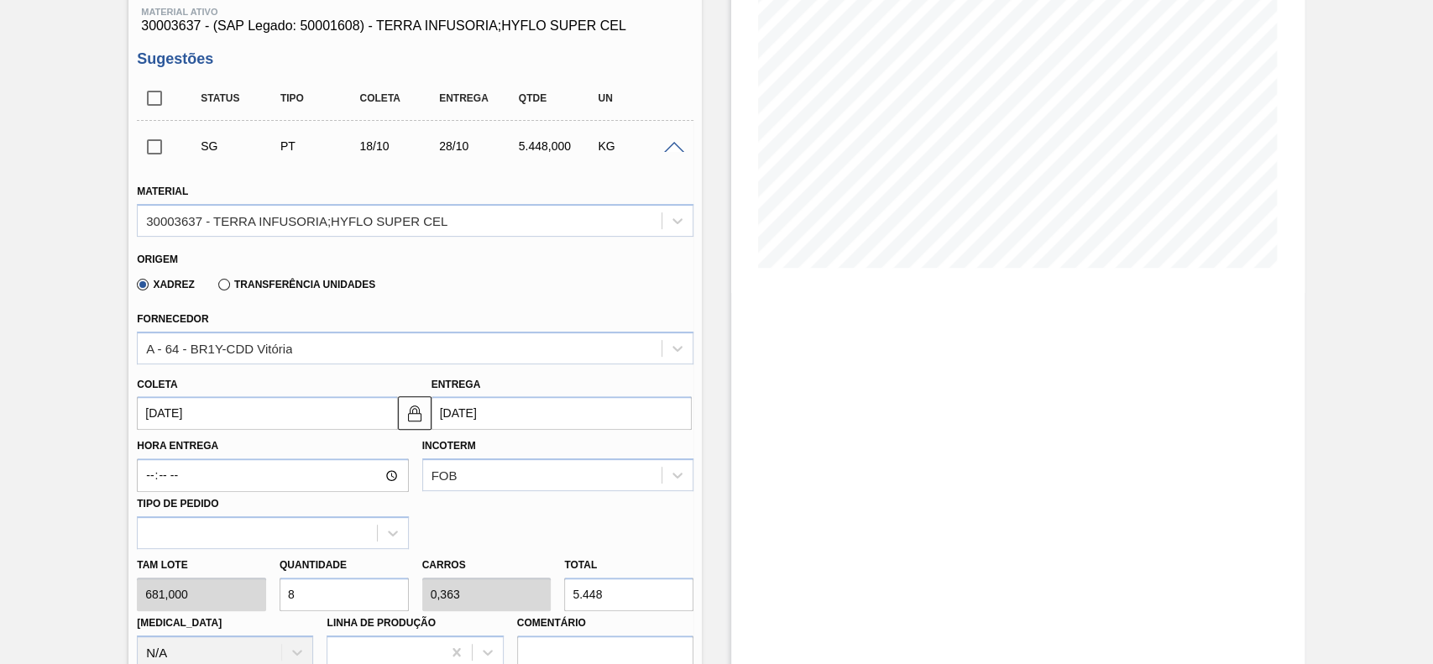
click at [264, 414] on input "[DATE]" at bounding box center [267, 413] width 260 height 34
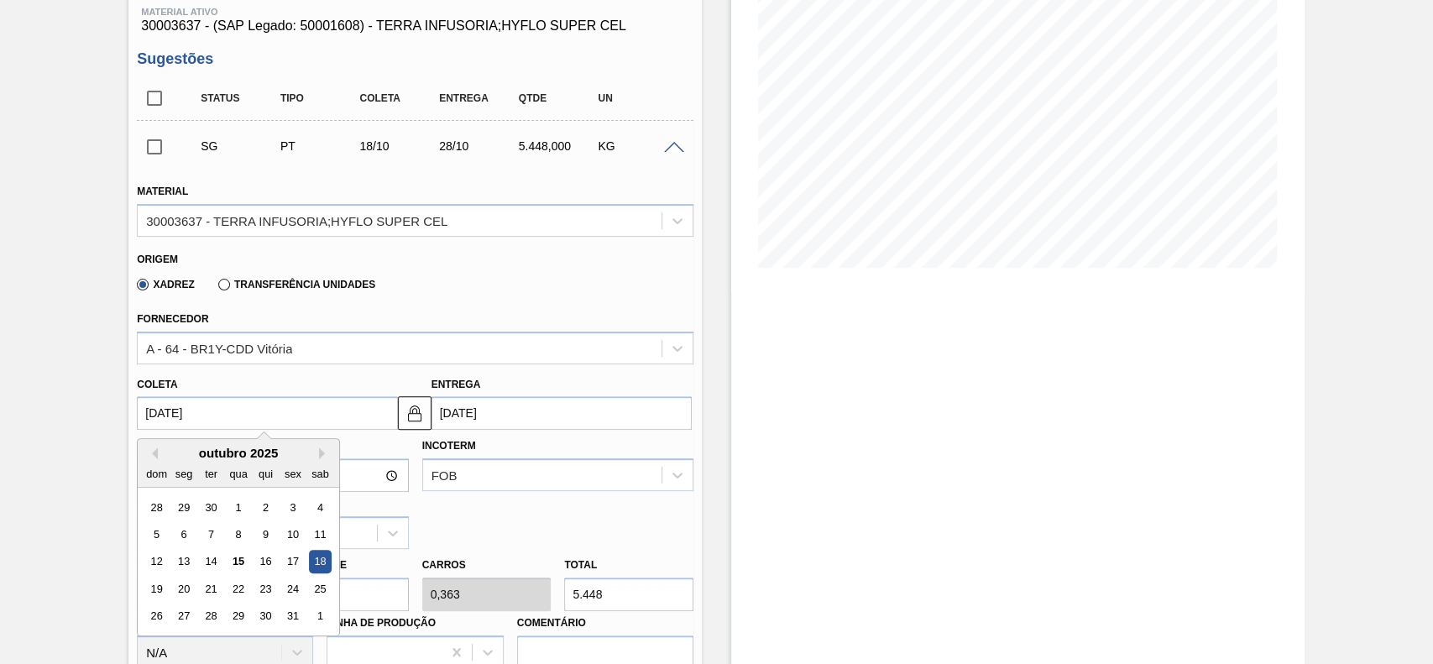
click at [243, 585] on div "22" at bounding box center [239, 589] width 23 height 23
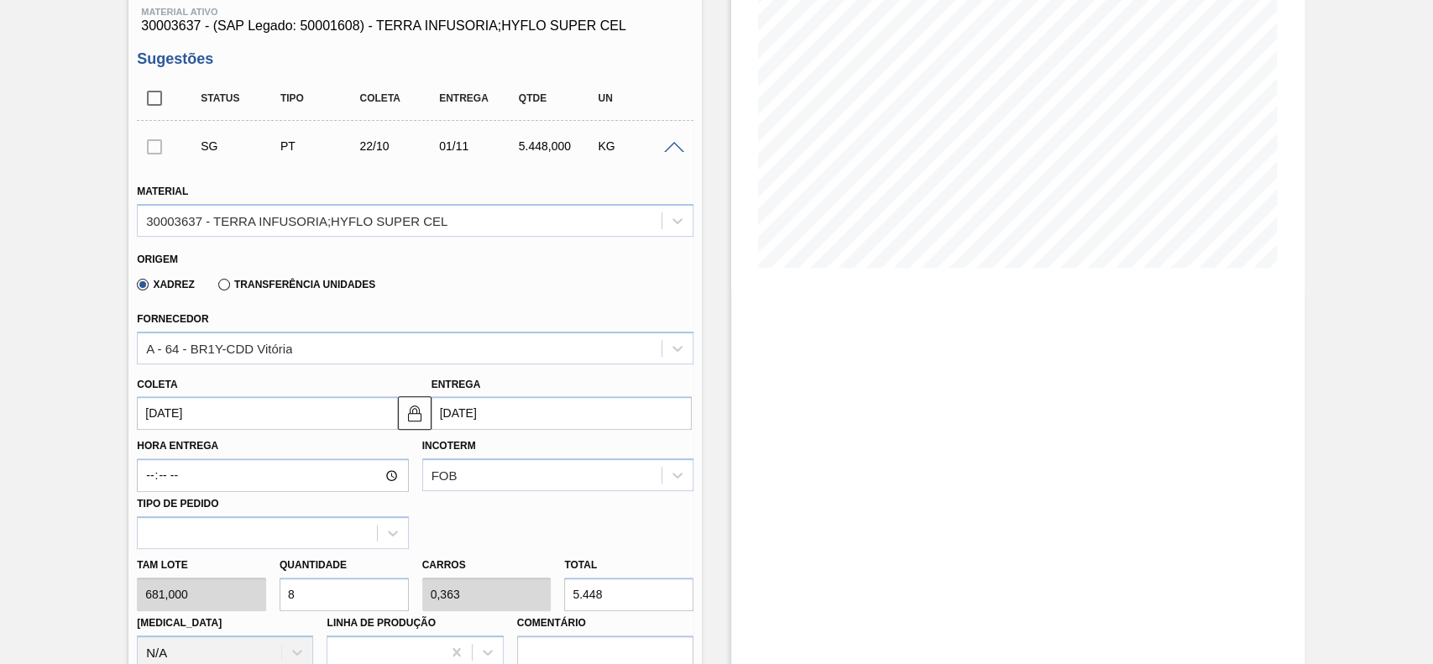
type input "[DATE]"
click at [336, 595] on input "8" at bounding box center [344, 595] width 129 height 34
type input "1"
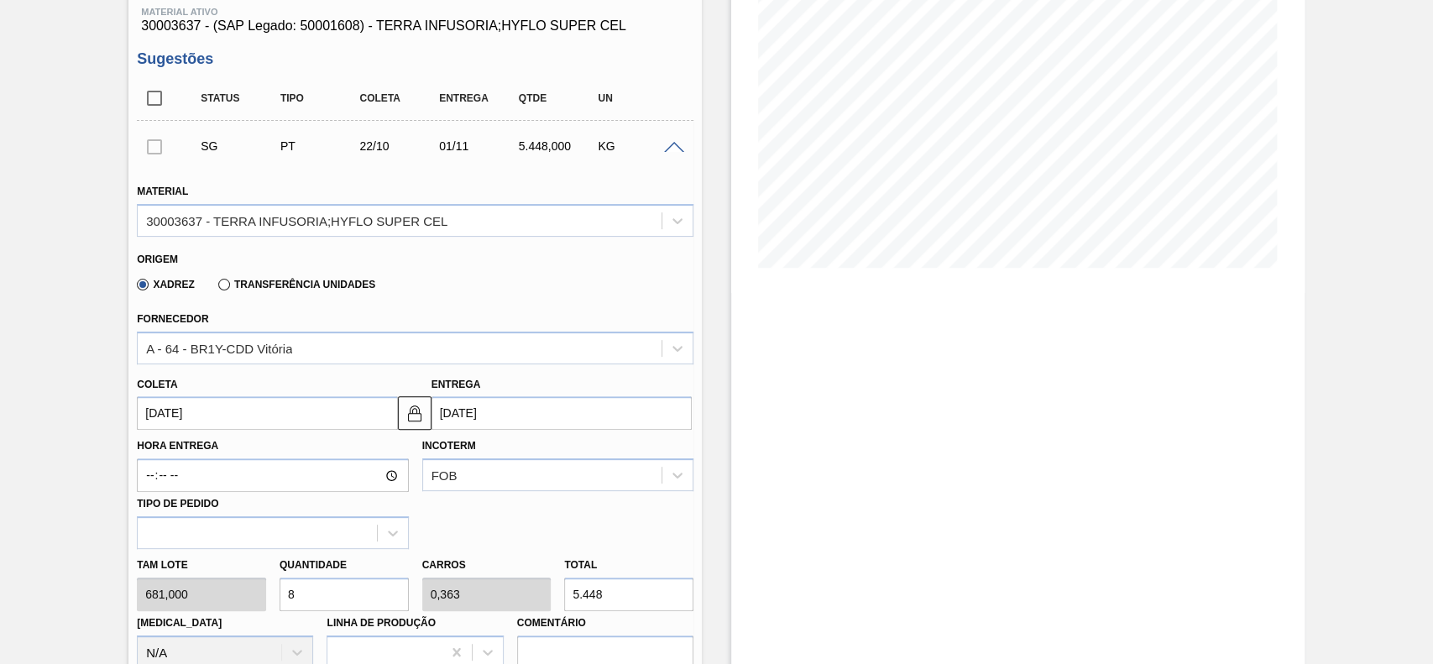
type input "0,045"
type input "681"
type input "12"
type input "0,545"
type input "8.172"
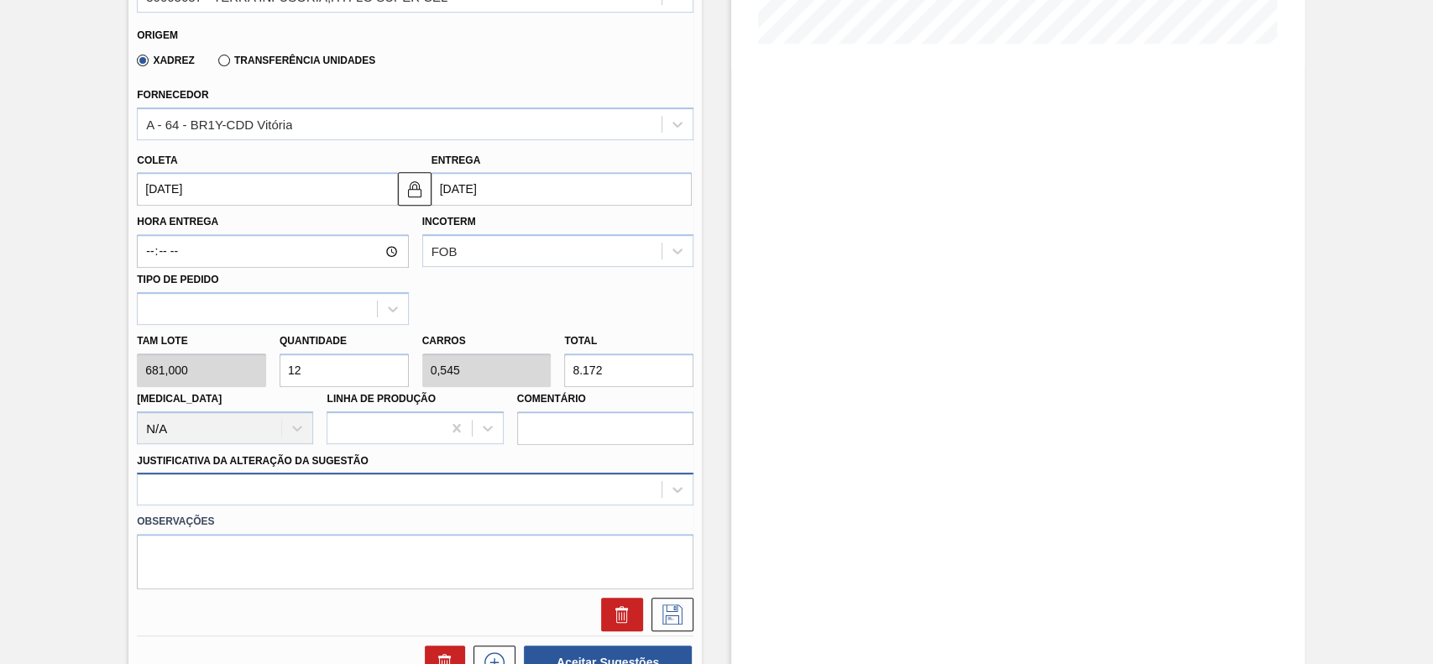
type input "12"
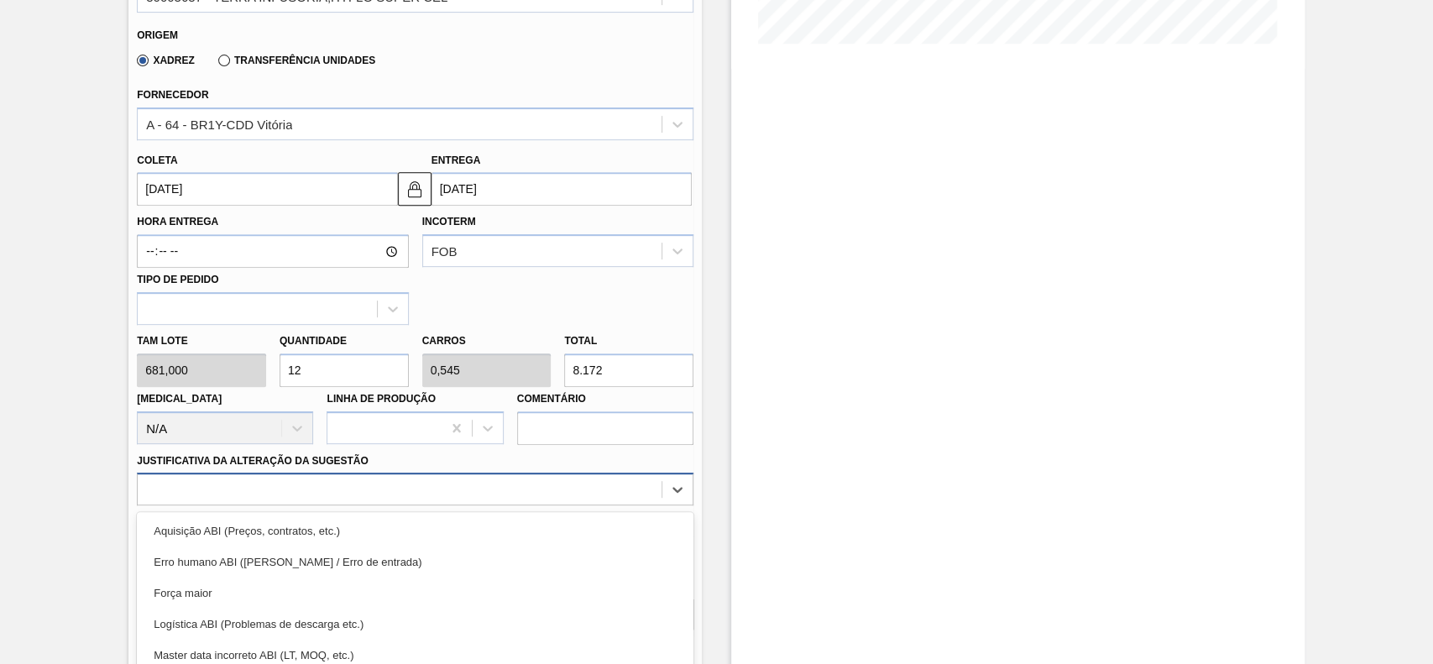
click at [319, 501] on div "option Logística ABI (Problemas de descarga etc.) focused, 4 of 18. 18 results …" at bounding box center [415, 489] width 557 height 33
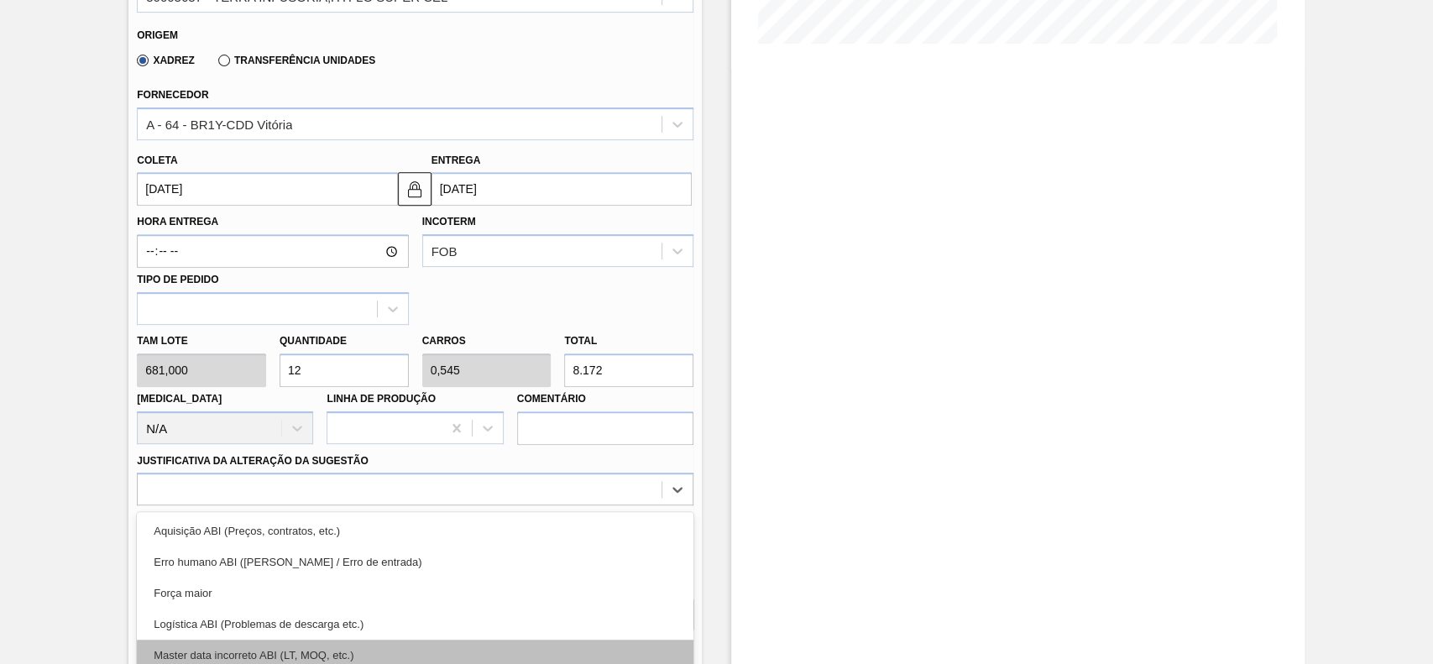
scroll to position [555, 0]
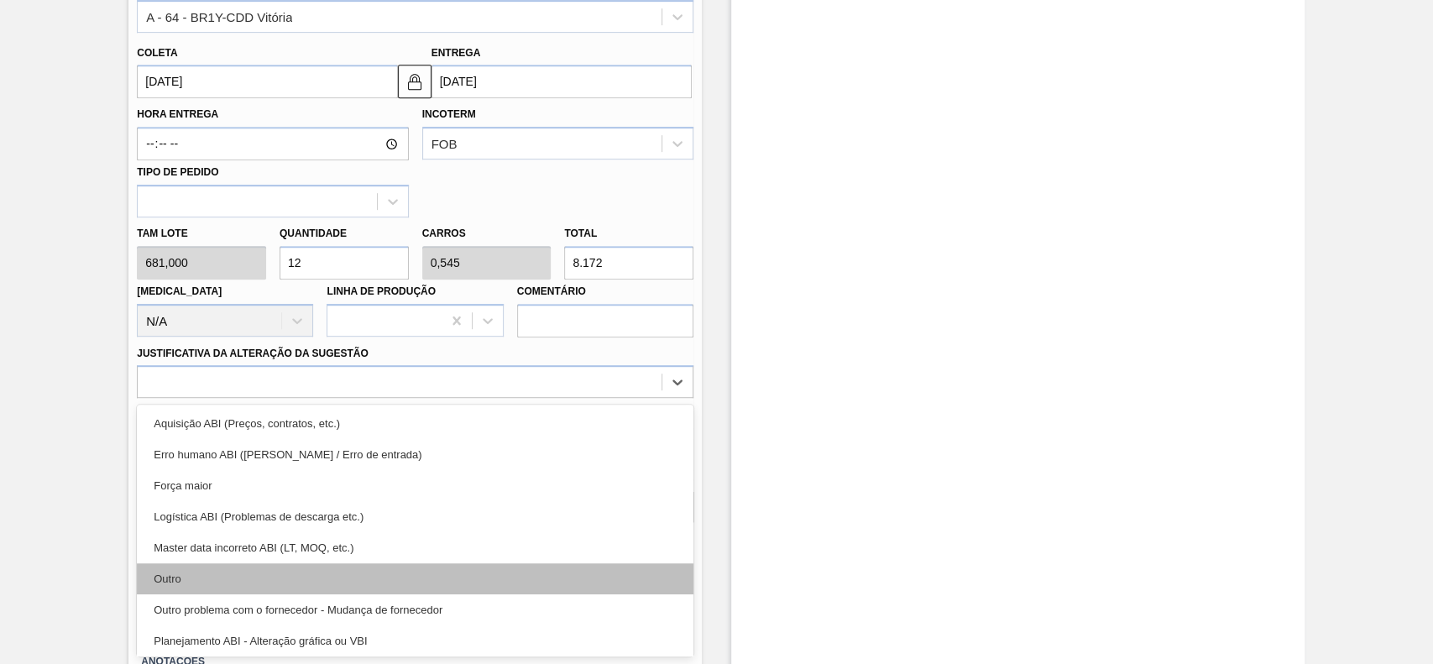
click at [266, 576] on div "Outro" at bounding box center [415, 578] width 557 height 31
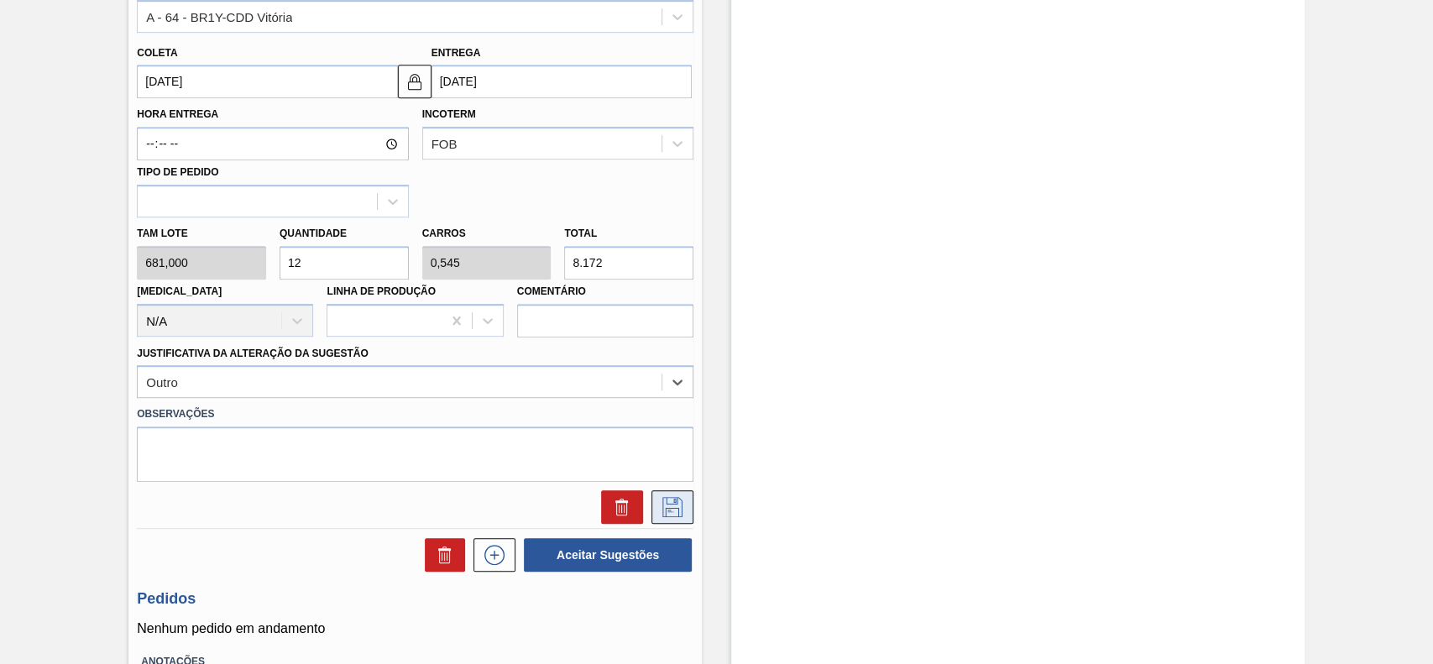
click at [670, 503] on icon at bounding box center [672, 507] width 27 height 20
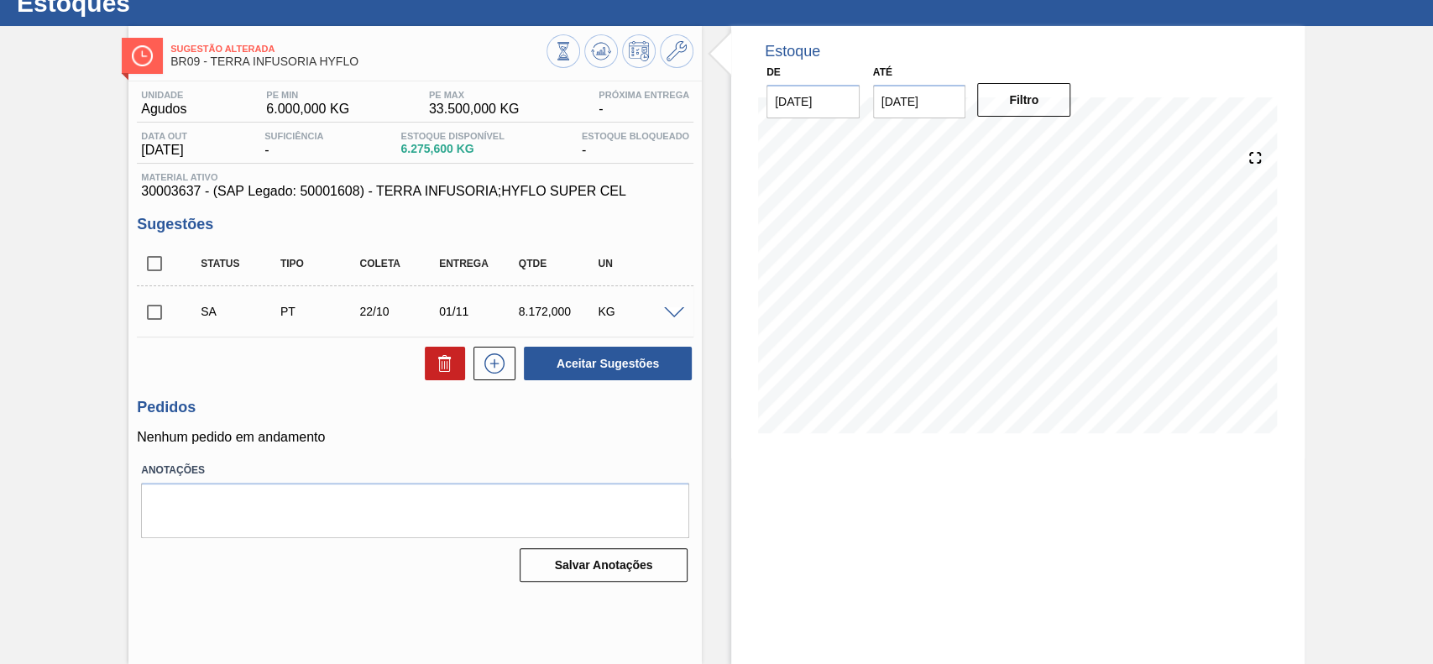
scroll to position [58, 0]
click at [152, 303] on input "checkbox" at bounding box center [154, 312] width 35 height 35
click at [604, 357] on button "Aceitar Sugestões" at bounding box center [608, 364] width 168 height 34
checkbox input "false"
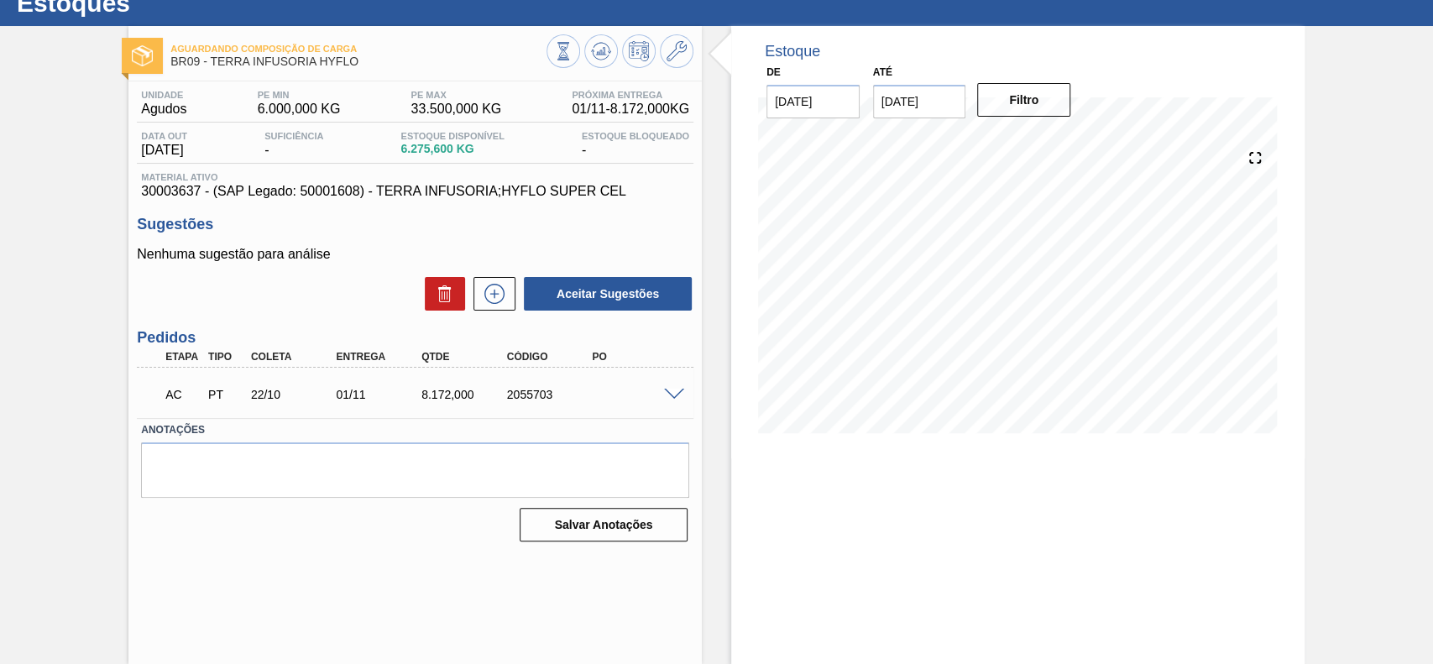
drag, startPoint x: 668, startPoint y: 384, endPoint x: 668, endPoint y: 393, distance: 9.2
click at [668, 388] on div "AC PT 22/10 01/11 8.172,000 2055703" at bounding box center [415, 393] width 557 height 42
click at [668, 393] on span at bounding box center [674, 395] width 20 height 13
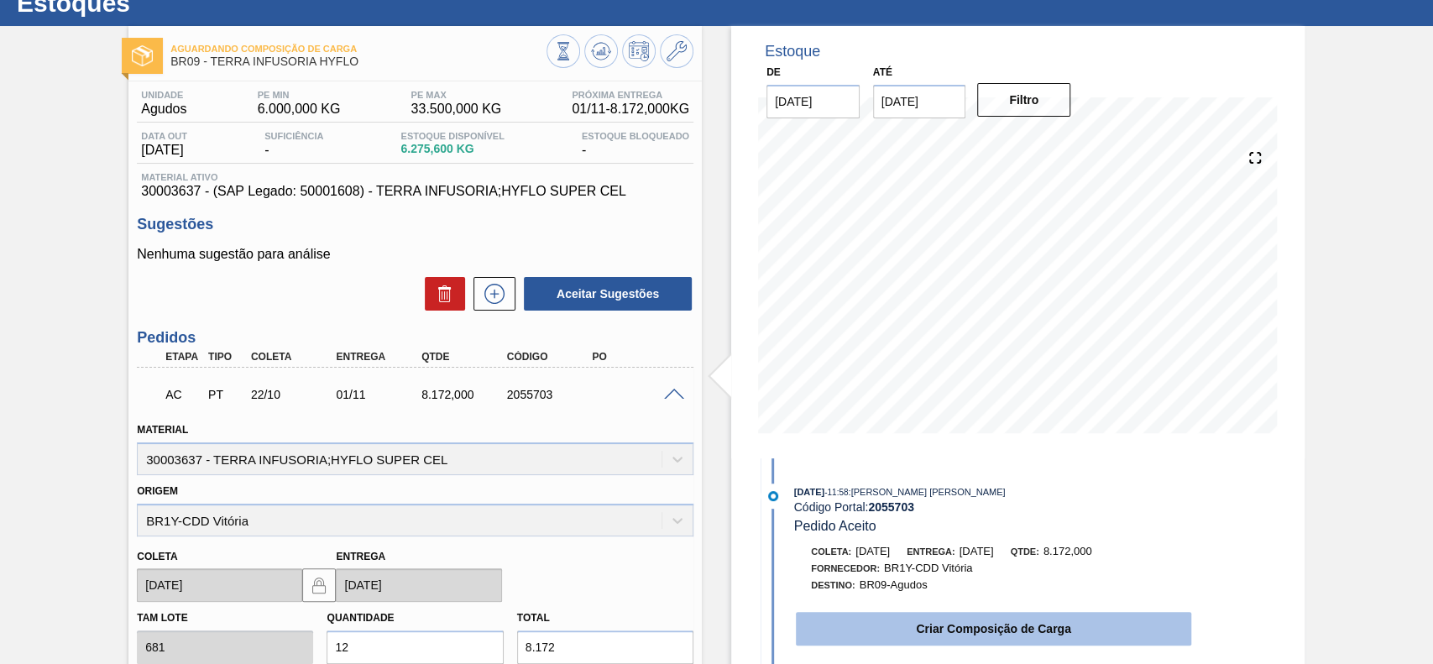
click at [1014, 623] on button "Criar Composição de Carga" at bounding box center [993, 629] width 395 height 34
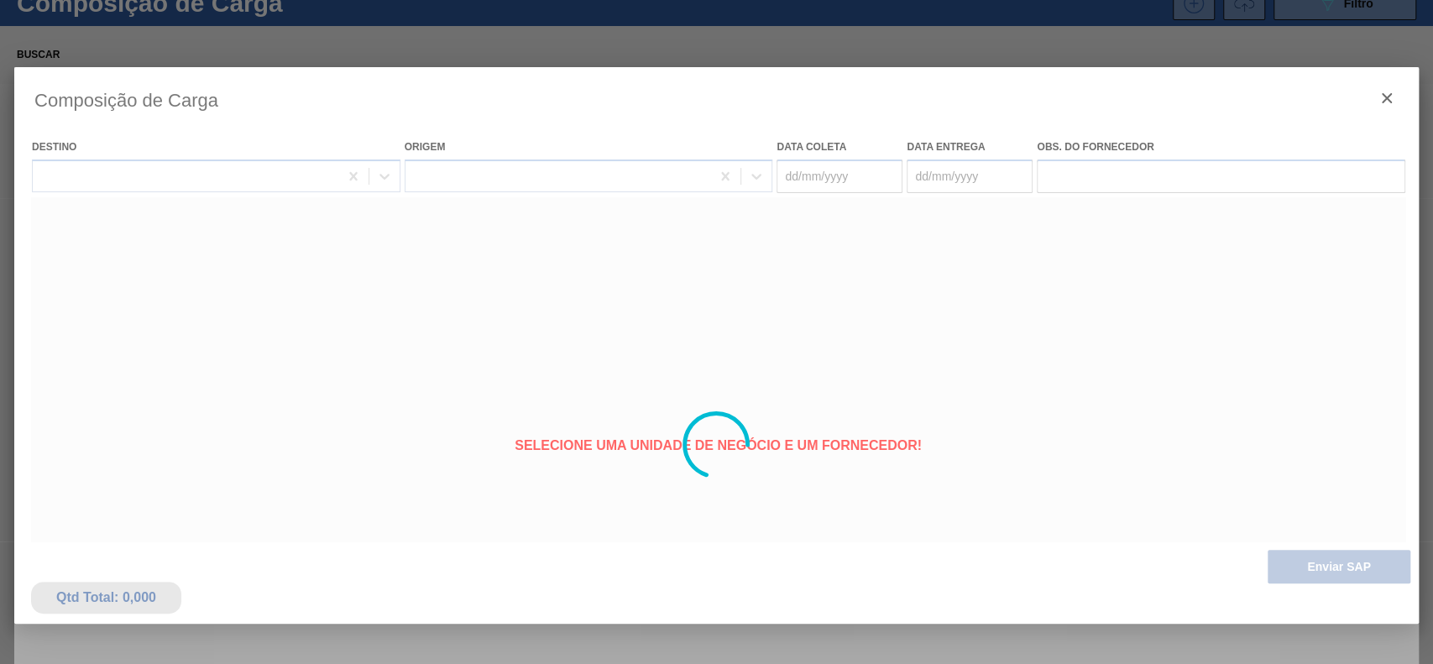
type coleta "[DATE]"
type Entrega "01/11/2025"
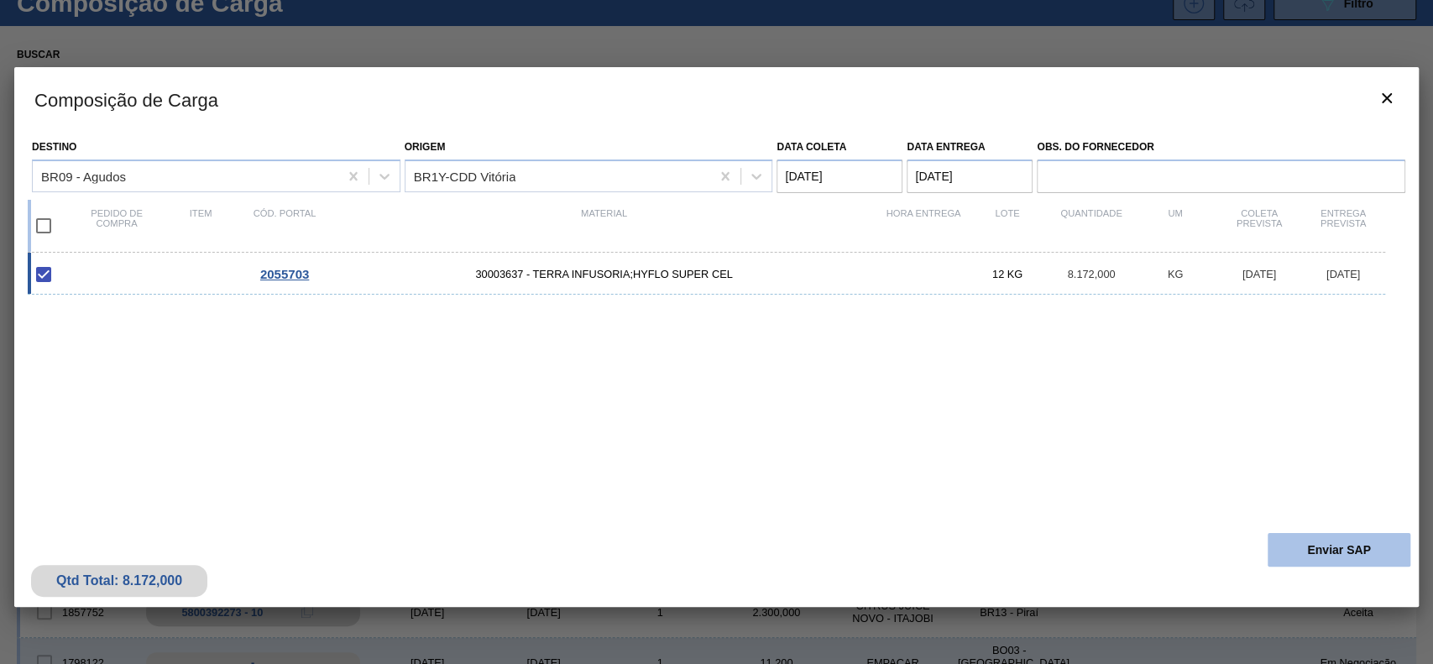
click at [1323, 542] on button "Enviar SAP" at bounding box center [1339, 550] width 143 height 34
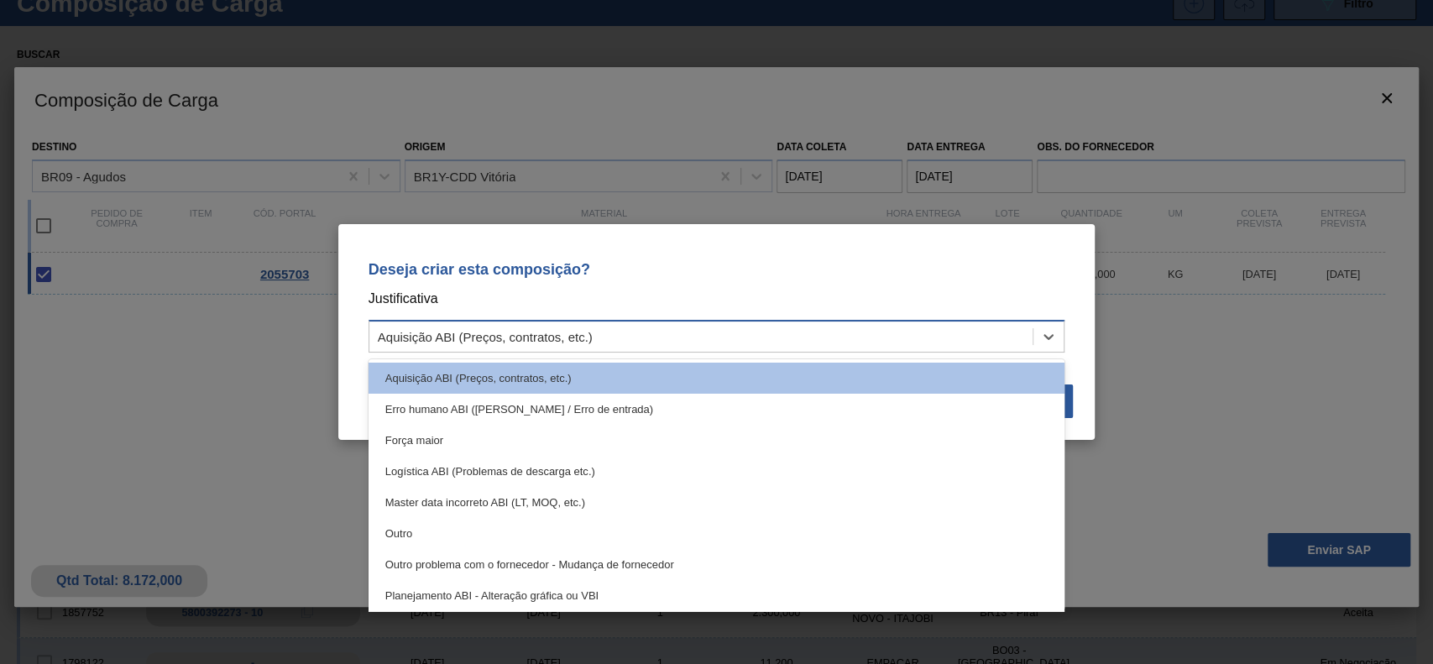
click at [714, 330] on div "Aquisição ABI (Preços, contratos, etc.)" at bounding box center [701, 337] width 664 height 24
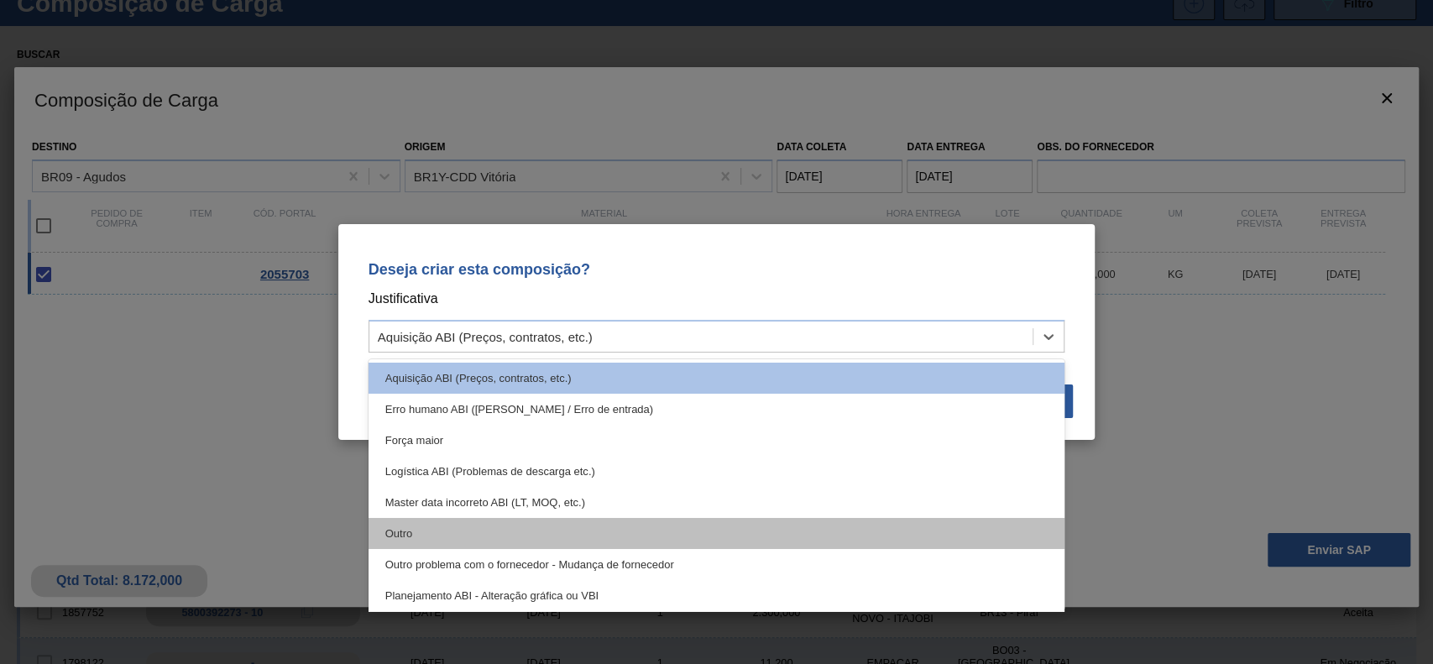
click at [548, 519] on div "Outro" at bounding box center [717, 533] width 697 height 31
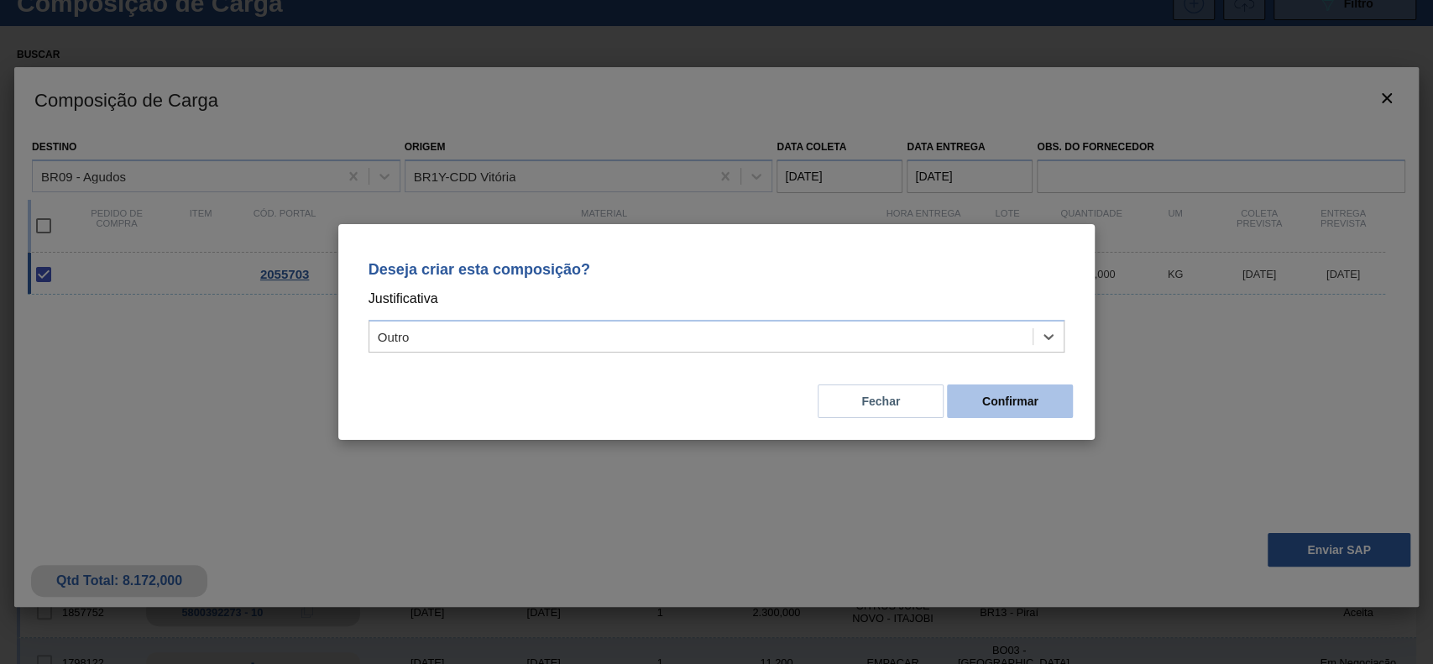
click at [999, 411] on button "Confirmar" at bounding box center [1010, 402] width 126 height 34
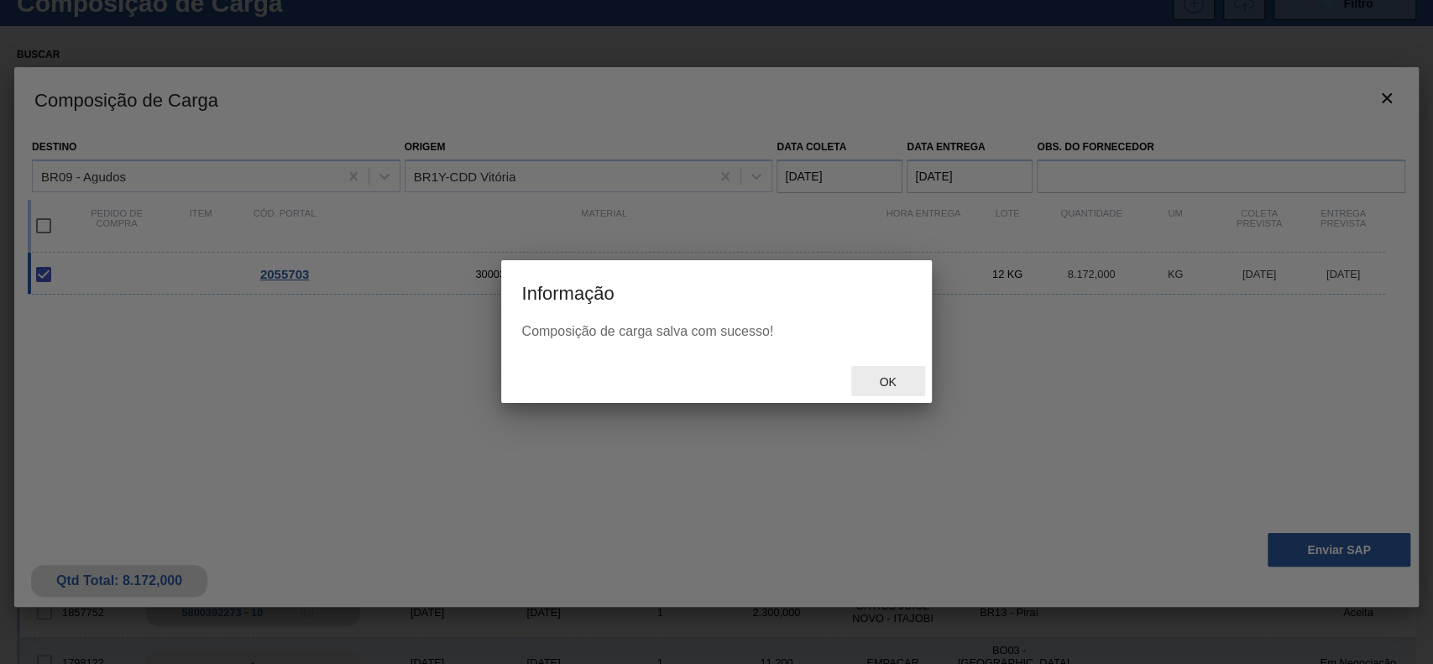
click at [887, 353] on div "Composição de carga salva com sucesso!" at bounding box center [716, 341] width 430 height 35
click at [896, 378] on span "Ok" at bounding box center [888, 381] width 44 height 13
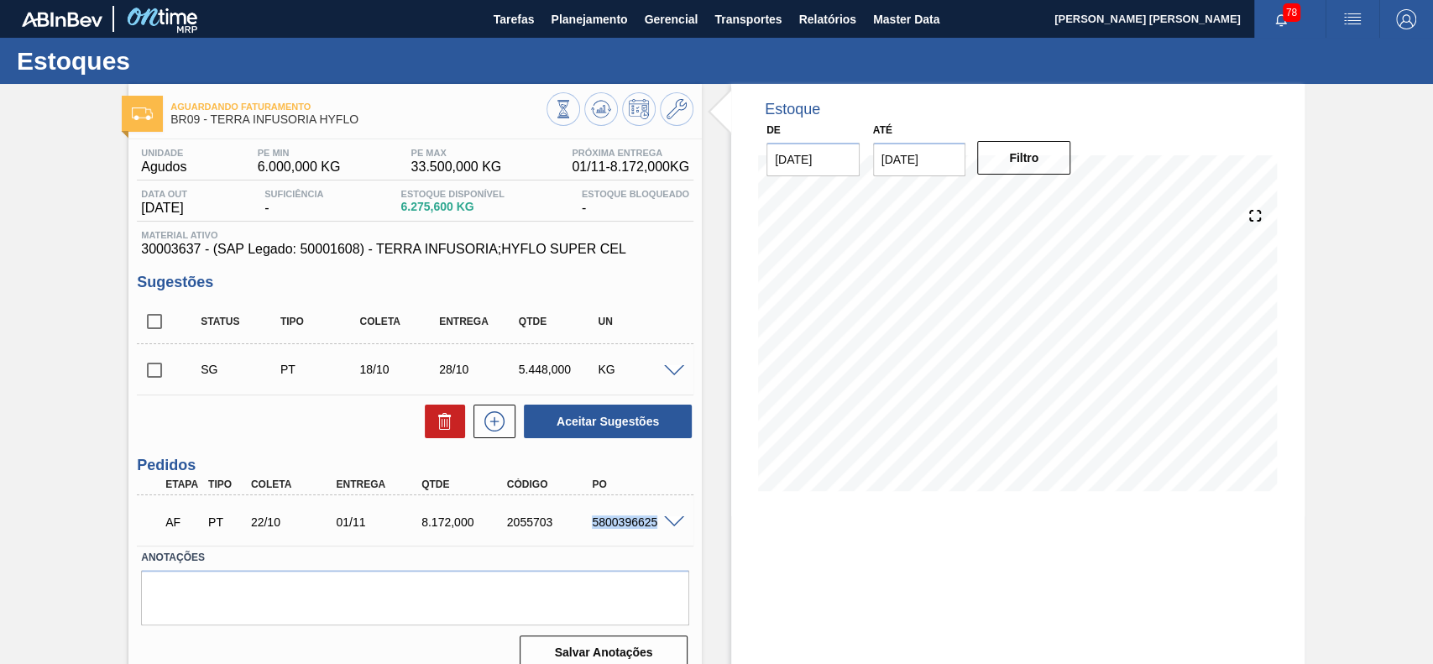
drag, startPoint x: 588, startPoint y: 519, endPoint x: 657, endPoint y: 528, distance: 70.3
click at [657, 528] on div "5800396625" at bounding box center [635, 521] width 95 height 13
copy div "5800396625"
click at [687, 372] on div at bounding box center [677, 370] width 34 height 13
click at [684, 372] on div at bounding box center [677, 370] width 34 height 13
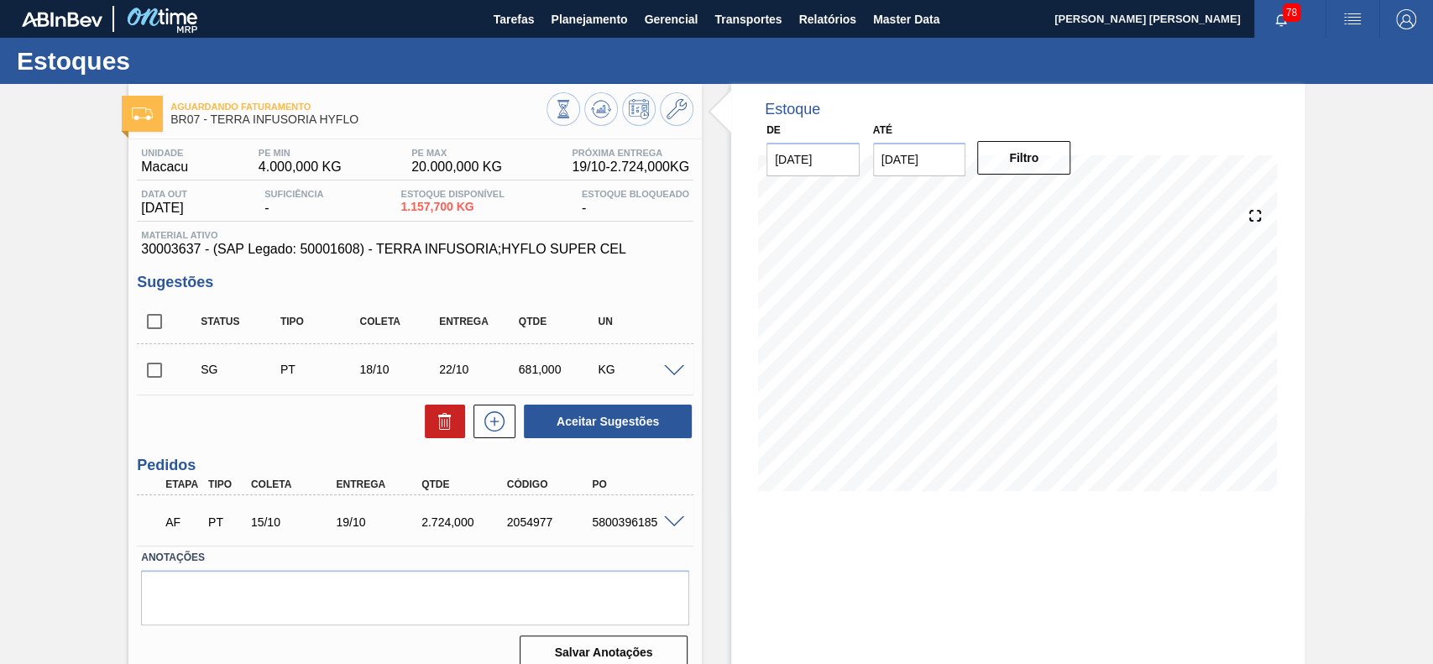
click at [669, 370] on span at bounding box center [674, 371] width 20 height 13
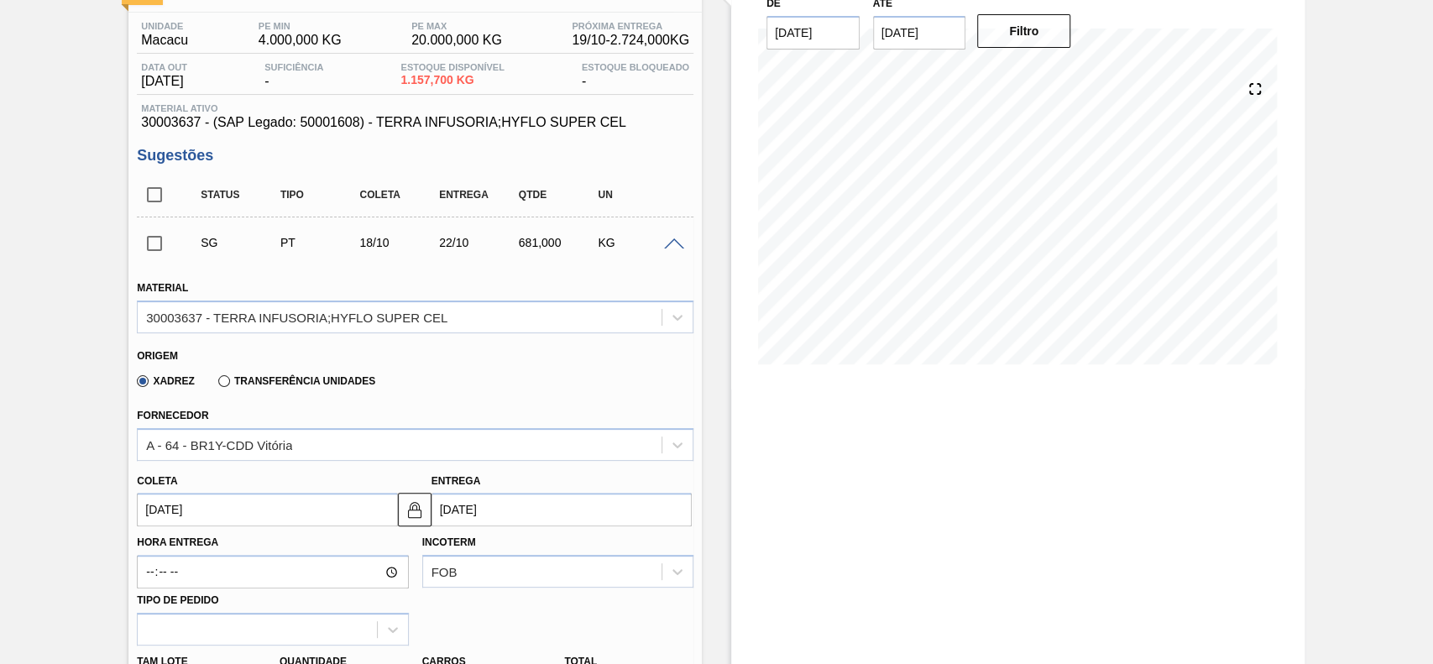
scroll to position [223, 0]
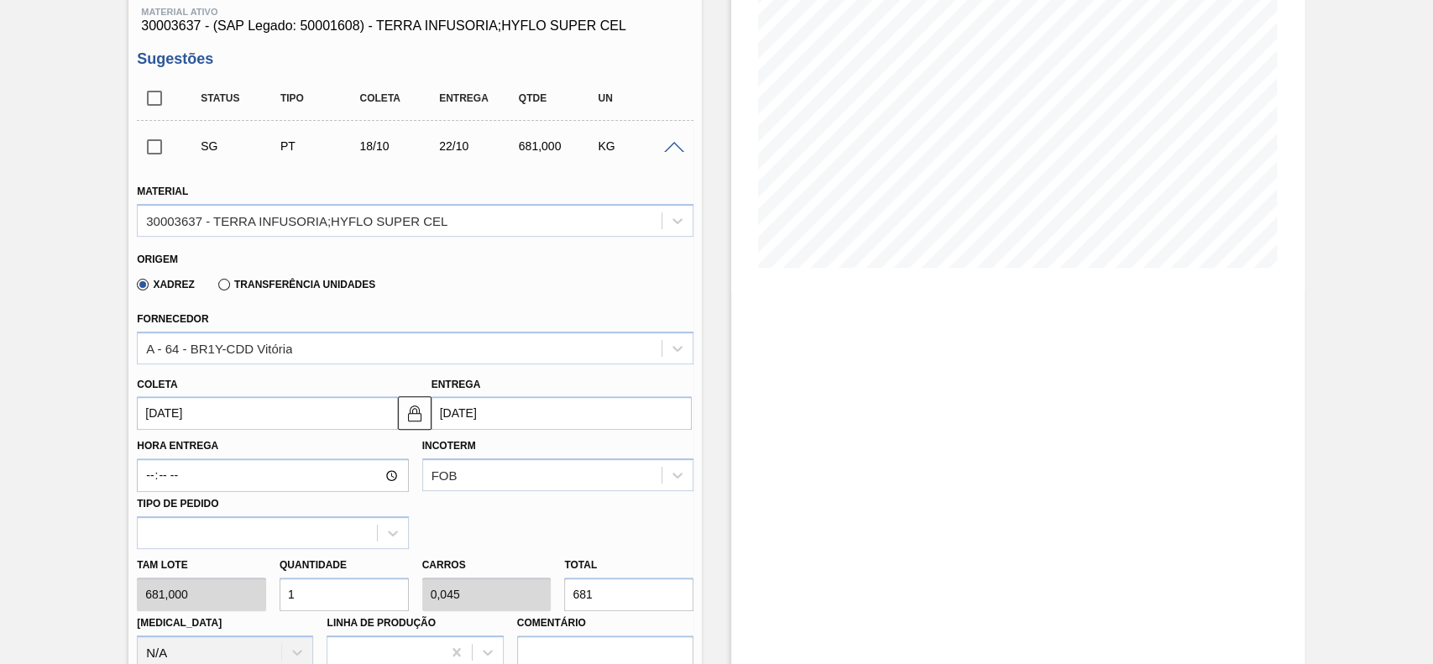
click at [259, 437] on label "Hora Entrega" at bounding box center [272, 446] width 271 height 24
click at [259, 458] on input "Hora Entrega" at bounding box center [272, 475] width 271 height 34
click at [255, 420] on input "[DATE]" at bounding box center [267, 413] width 260 height 34
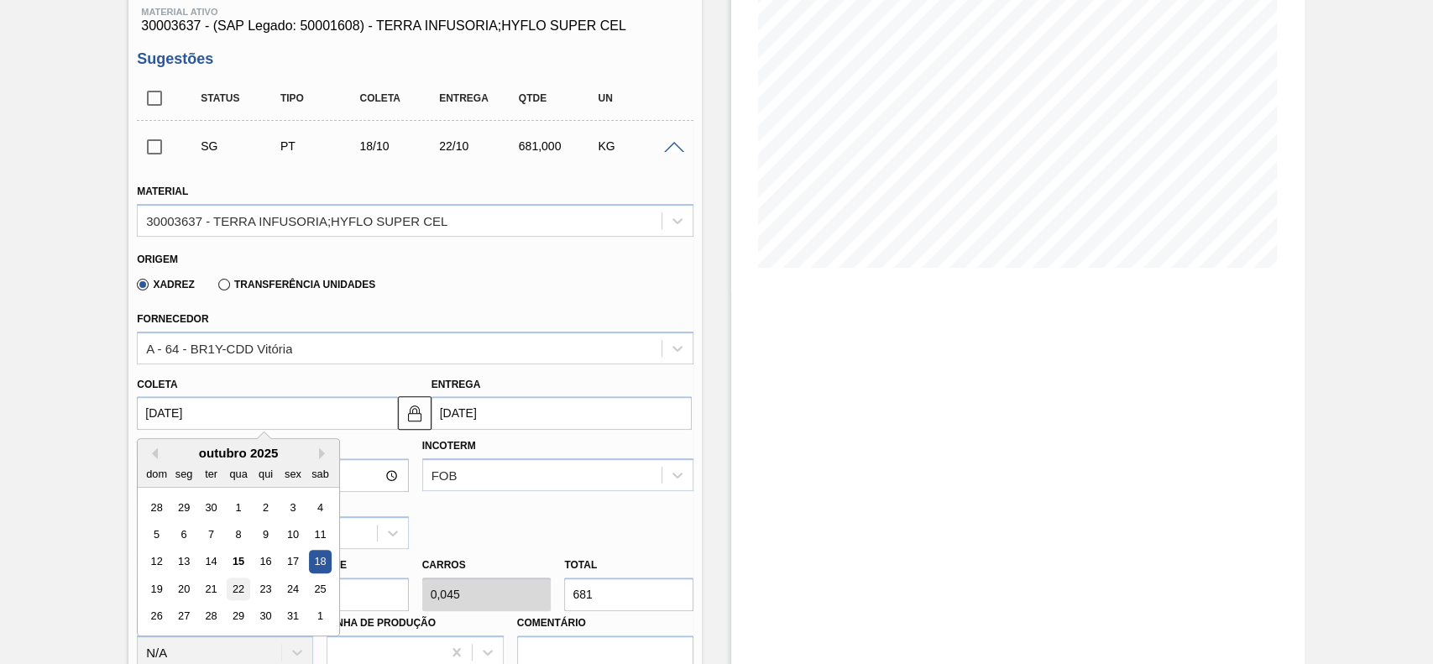
click at [238, 585] on div "22" at bounding box center [239, 589] width 23 height 23
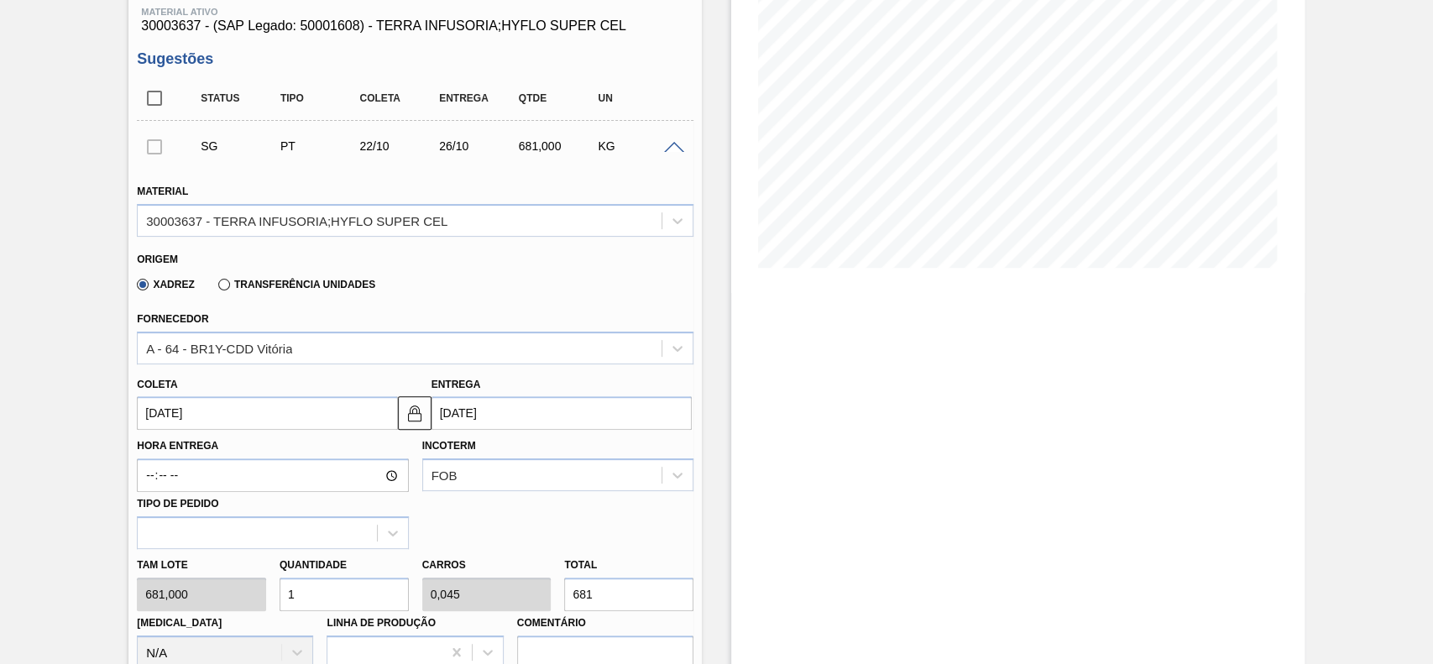
type input "[DATE]"
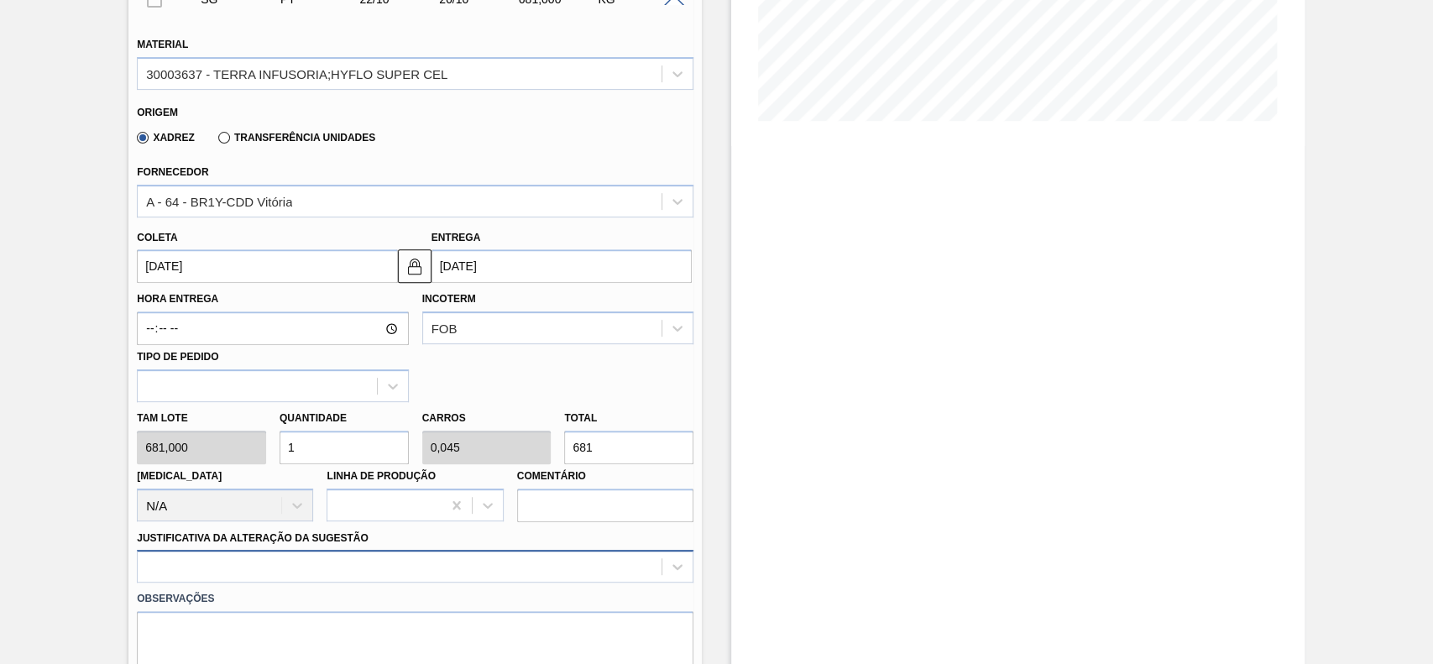
scroll to position [447, 0]
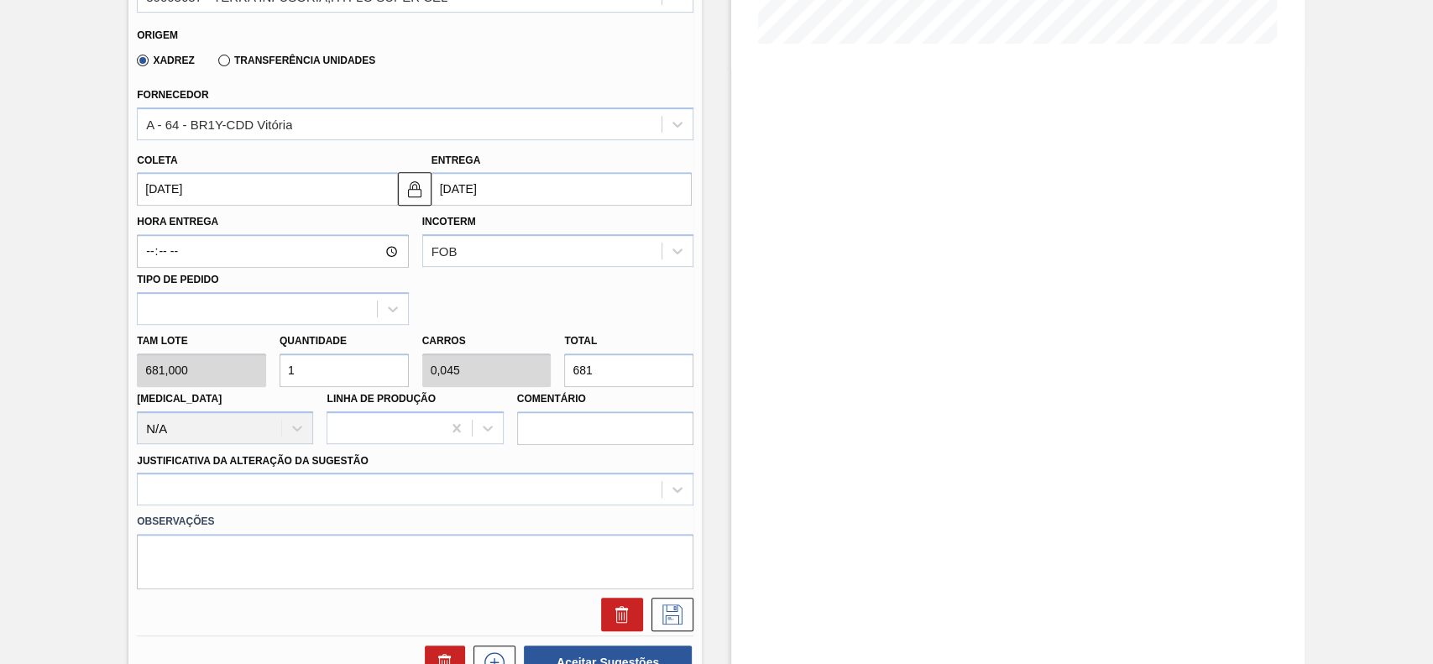
click at [329, 374] on input "1" at bounding box center [344, 370] width 129 height 34
type input "12"
type input "0,545"
type input "8.172"
type input "12"
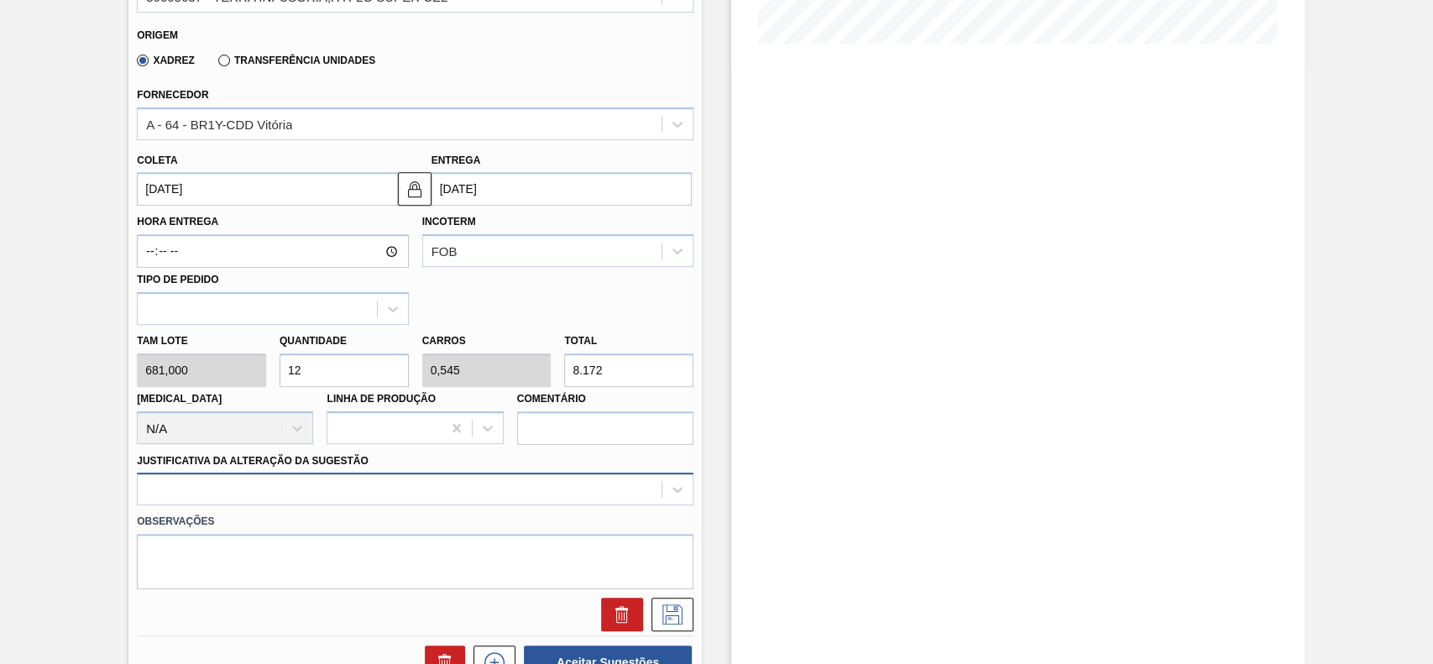
click at [329, 496] on div at bounding box center [415, 489] width 557 height 33
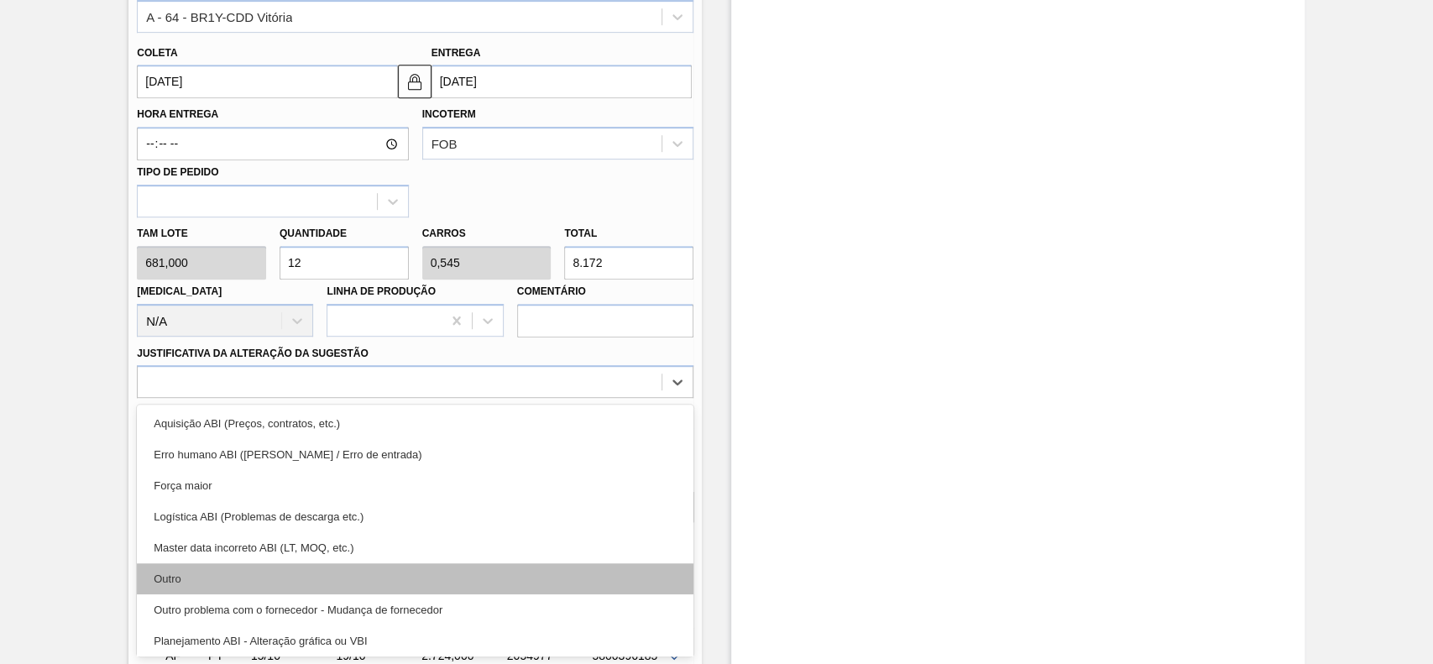
click at [260, 574] on div "Outro" at bounding box center [415, 578] width 557 height 31
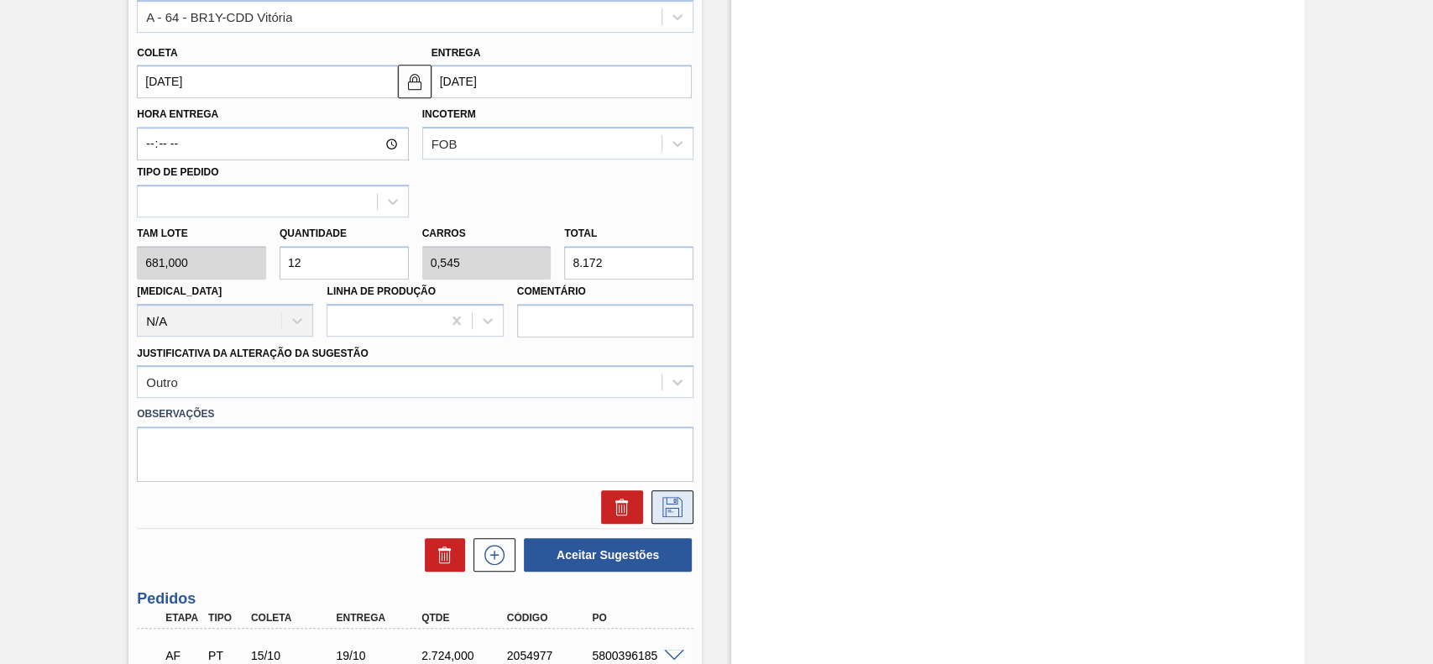
click at [670, 512] on icon at bounding box center [671, 505] width 8 height 13
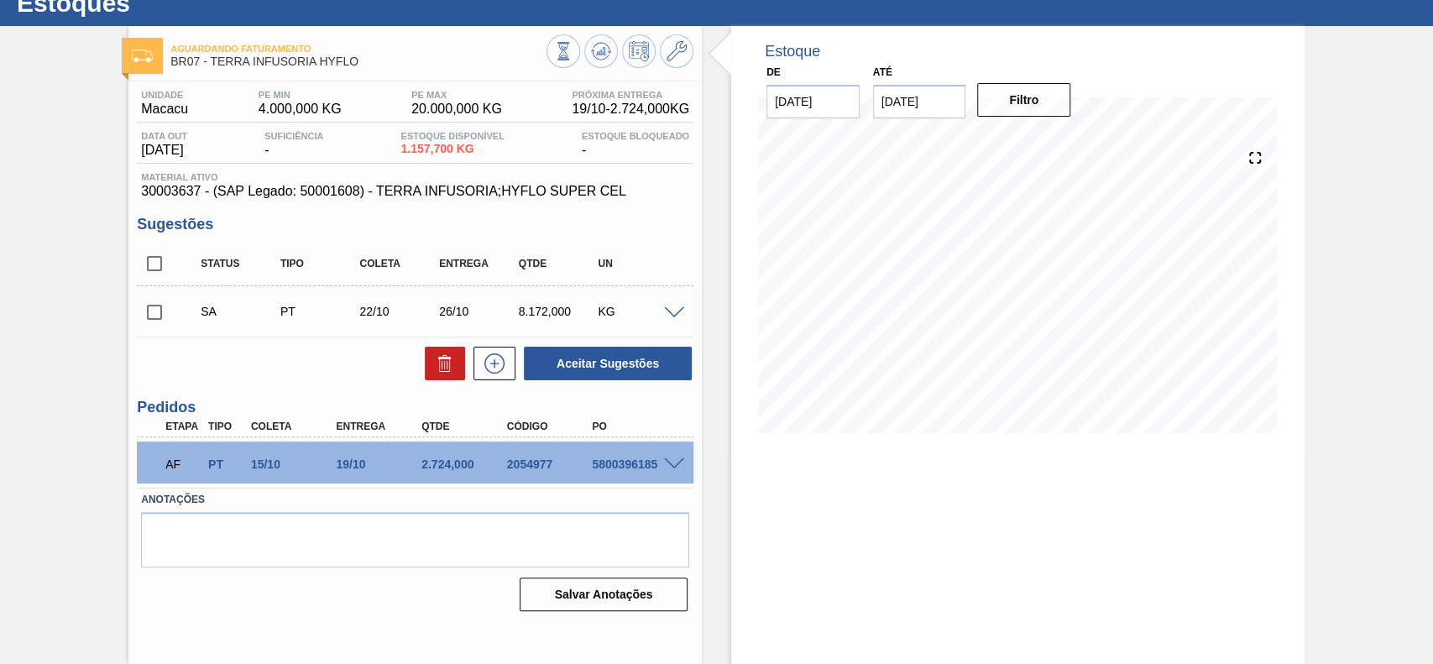
scroll to position [58, 0]
click at [155, 317] on input "checkbox" at bounding box center [154, 312] width 35 height 35
click at [655, 358] on button "Aceitar Sugestões" at bounding box center [608, 364] width 168 height 34
checkbox input "false"
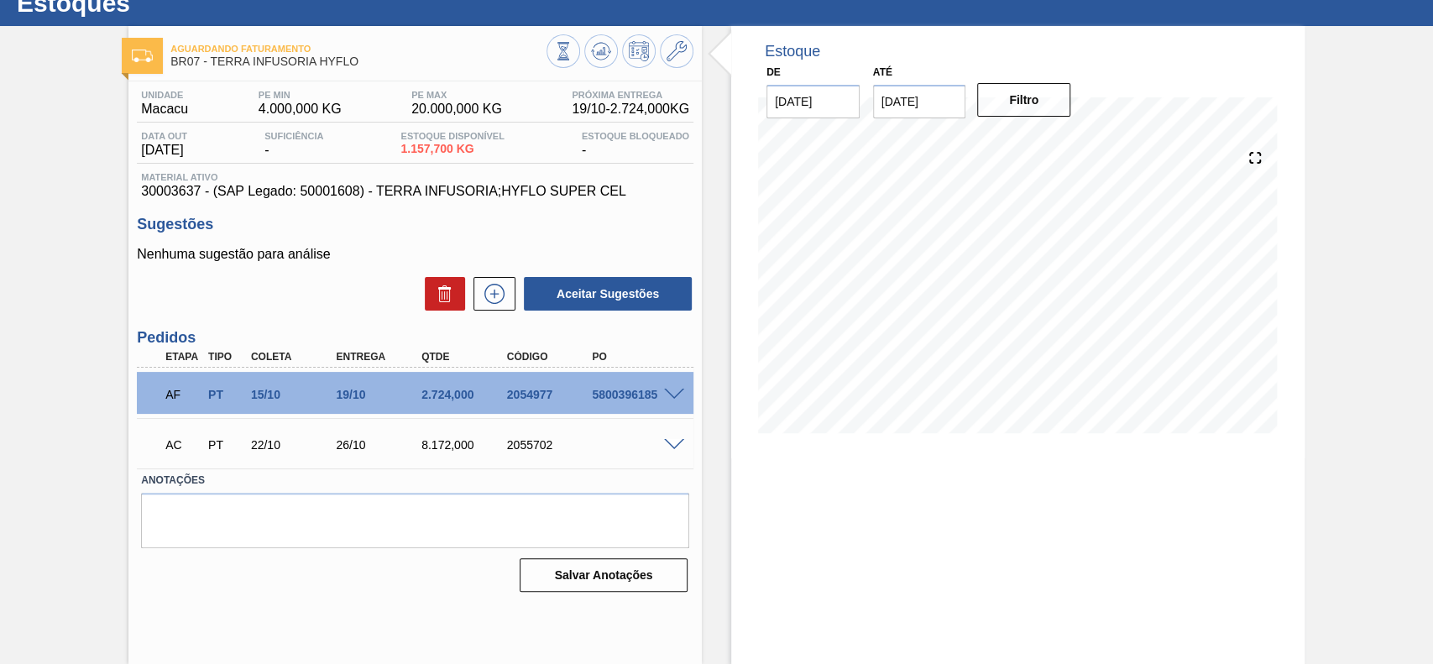
click at [674, 440] on span at bounding box center [674, 445] width 20 height 13
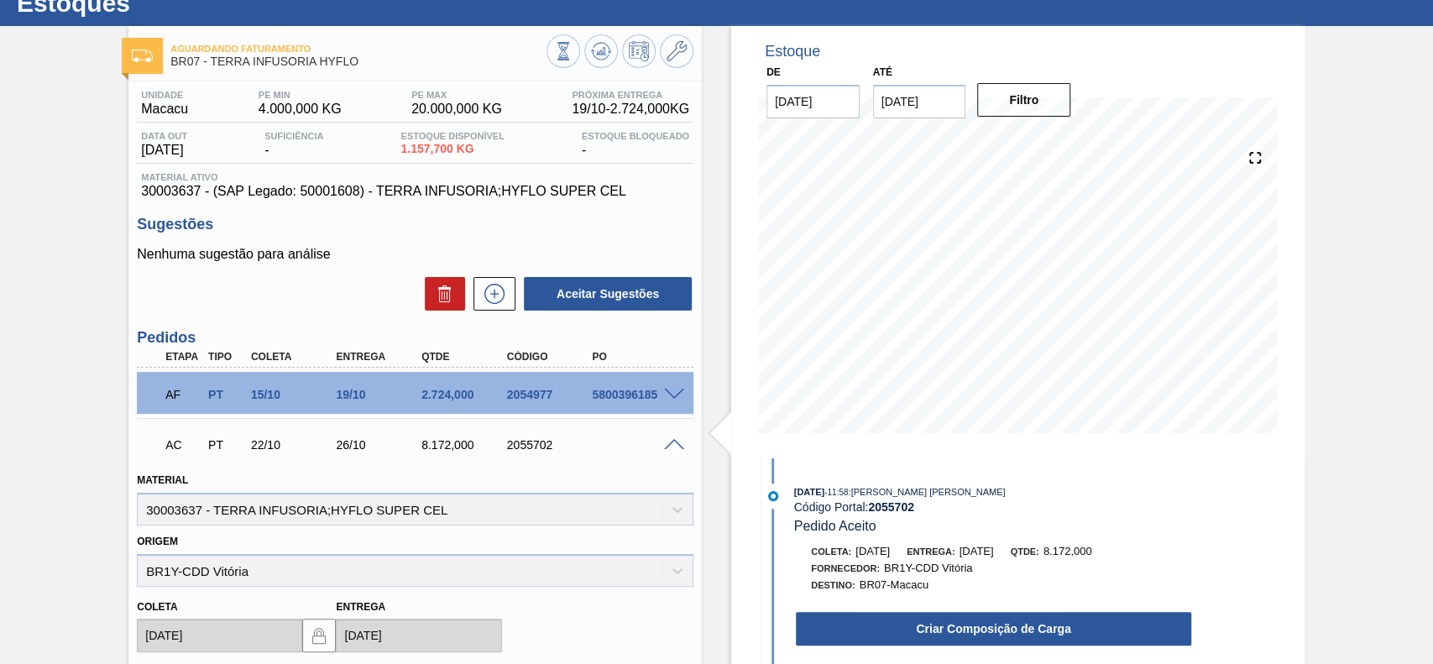
click at [936, 608] on div "Criar Composição de Carga" at bounding box center [977, 624] width 432 height 45
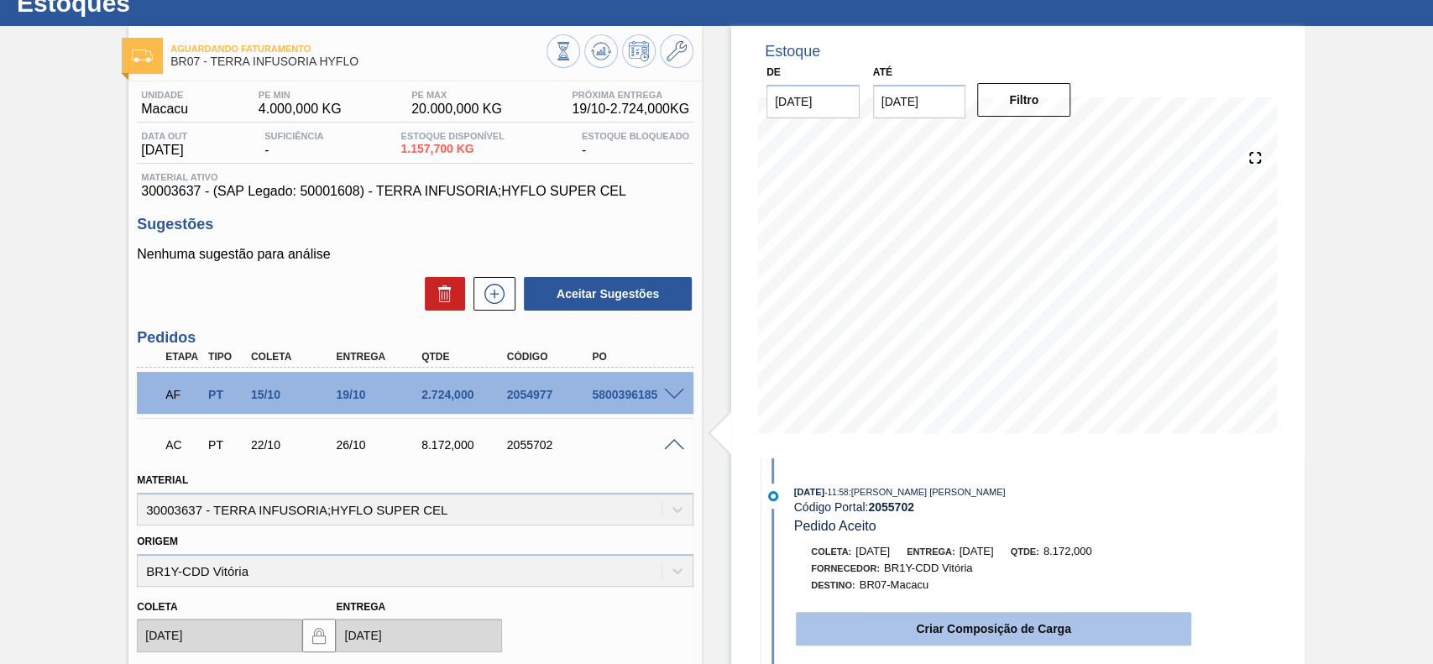
click at [938, 633] on button "Criar Composição de Carga" at bounding box center [993, 629] width 395 height 34
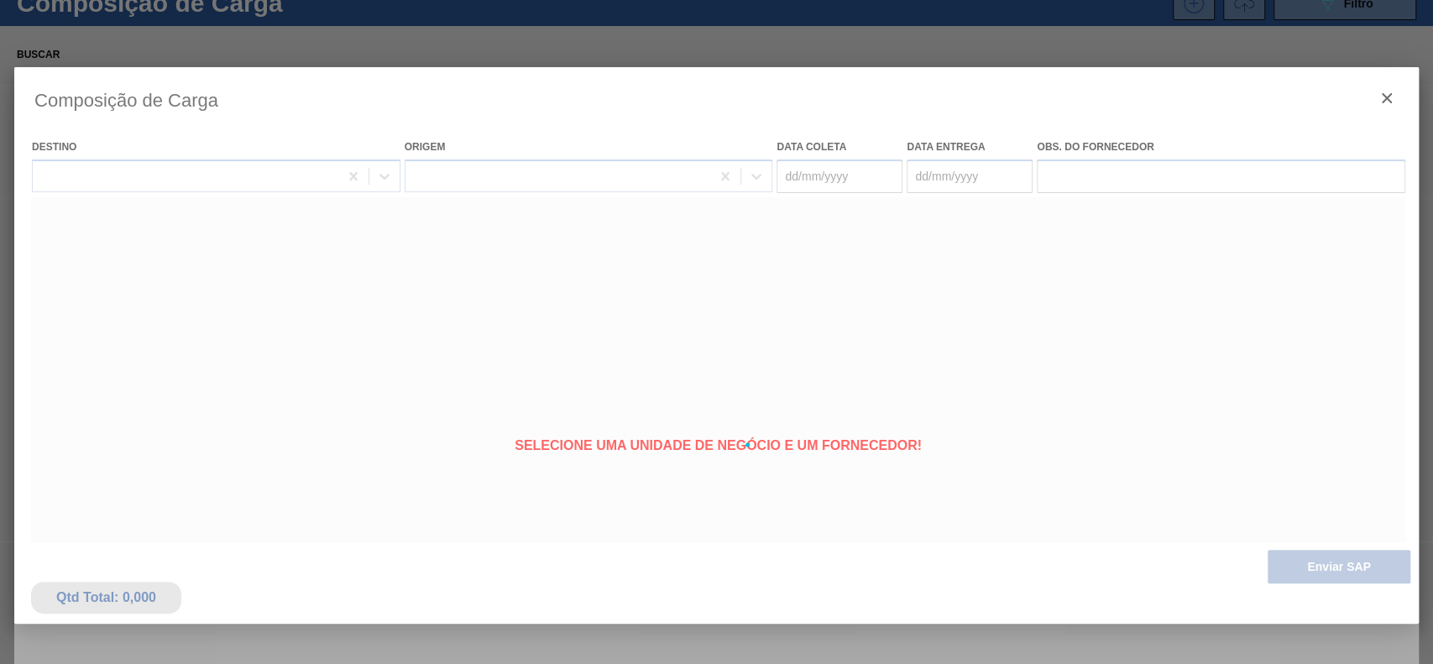
type coleta "[DATE]"
type Entrega "[DATE]"
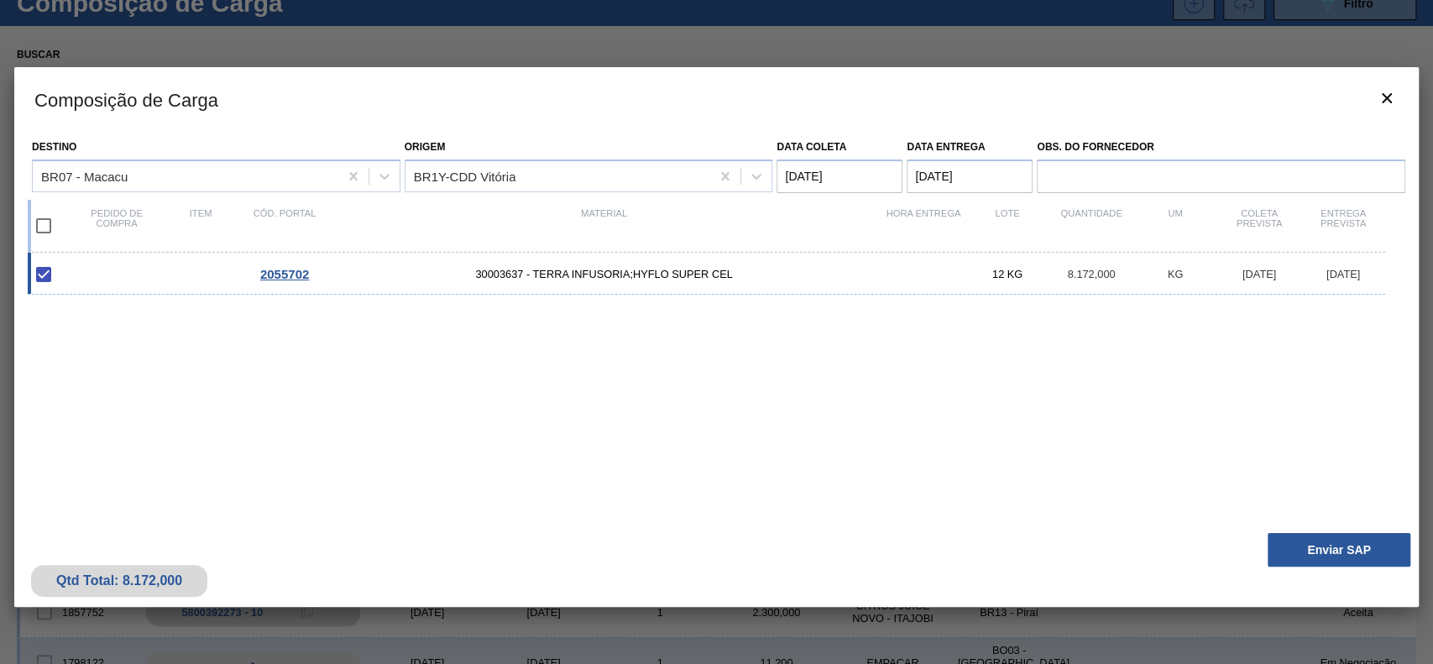
click at [1311, 531] on div "Qtd Total: 8.172,000 Enviar SAP" at bounding box center [716, 566] width 1405 height 82
click at [1311, 547] on button "Enviar SAP" at bounding box center [1339, 550] width 143 height 34
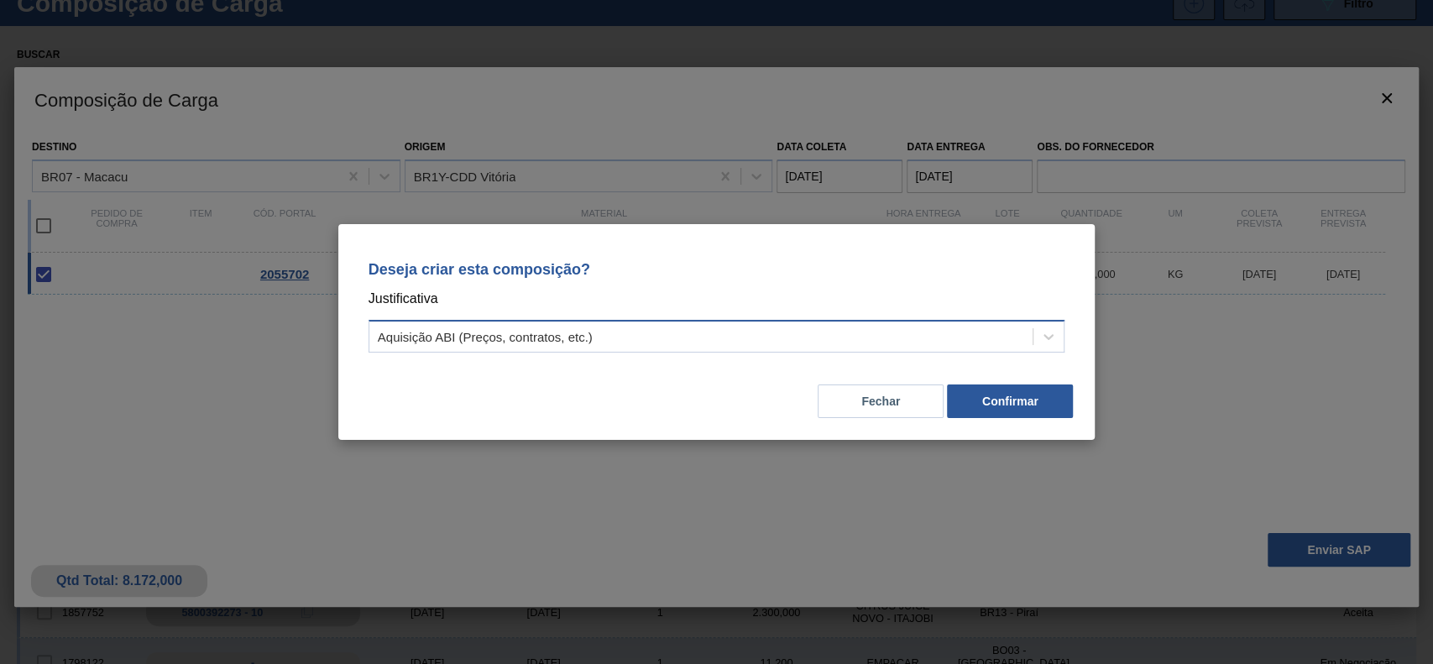
click at [582, 326] on div "Aquisição ABI (Preços, contratos, etc.)" at bounding box center [701, 337] width 664 height 24
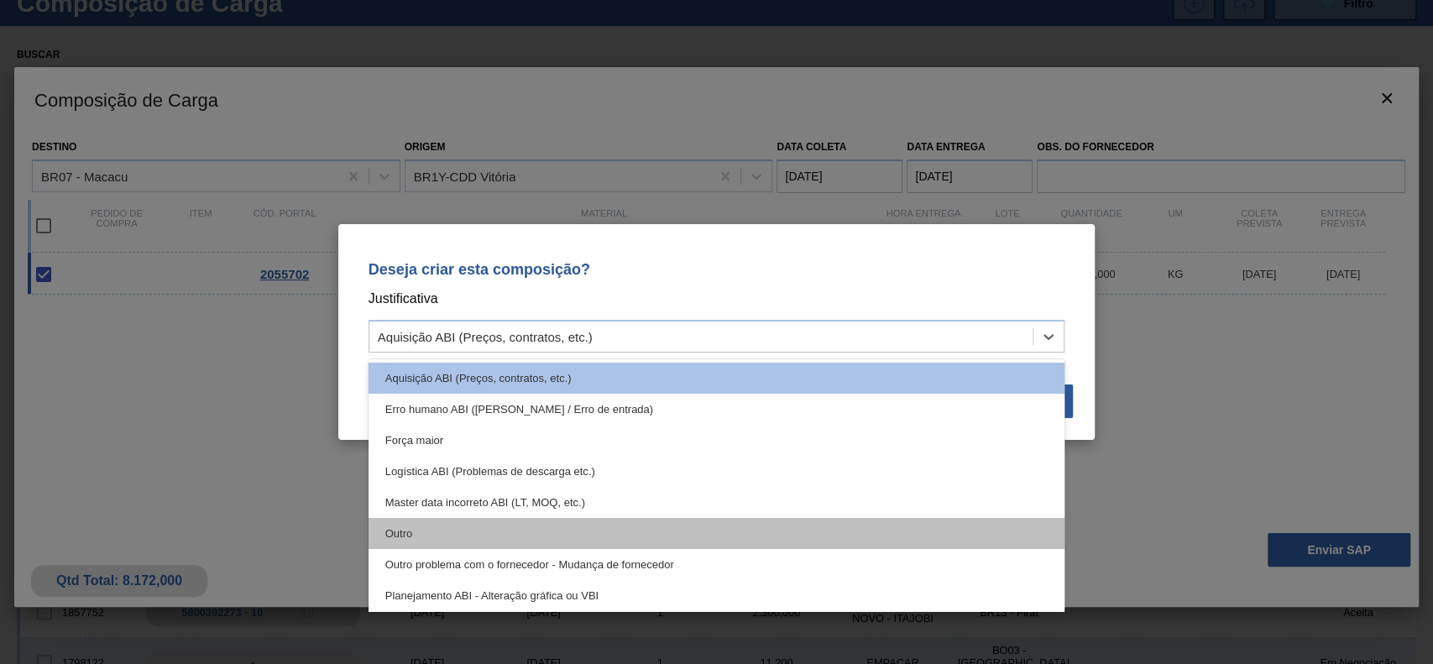
click at [474, 531] on div "Outro" at bounding box center [717, 533] width 697 height 31
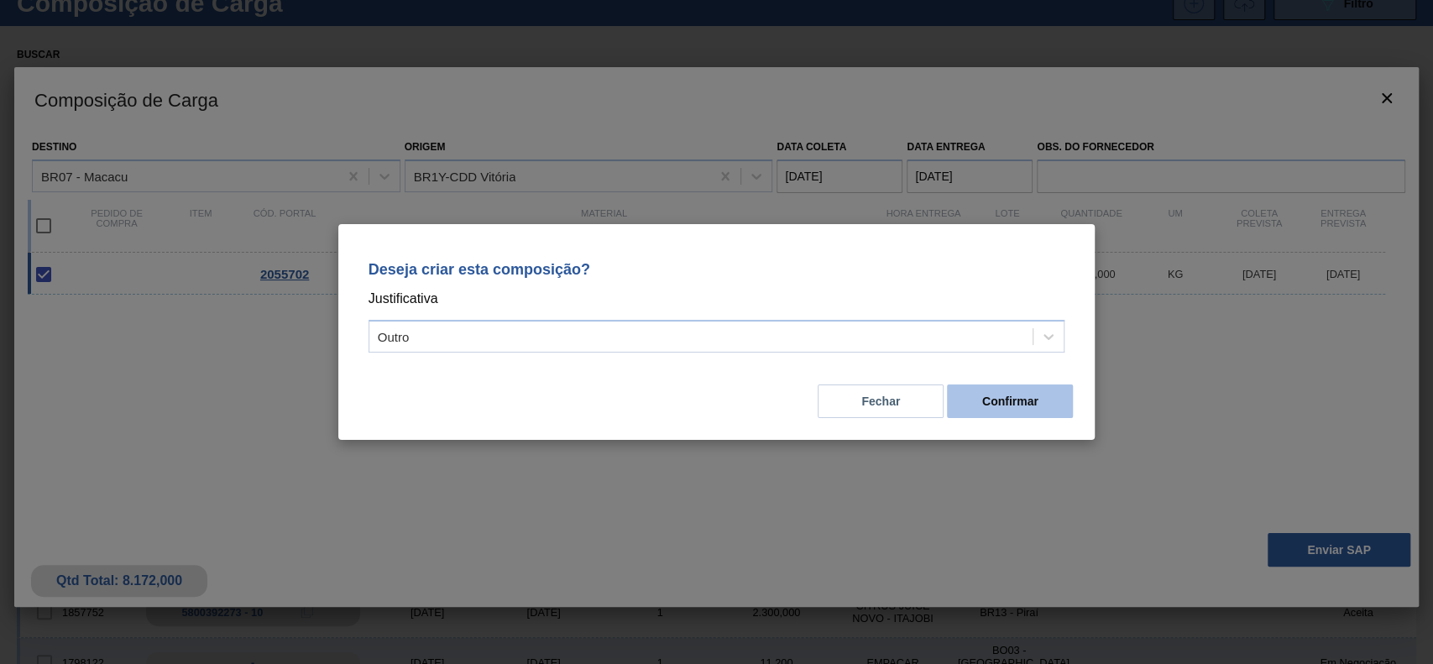
click at [979, 399] on button "Confirmar" at bounding box center [1010, 402] width 126 height 34
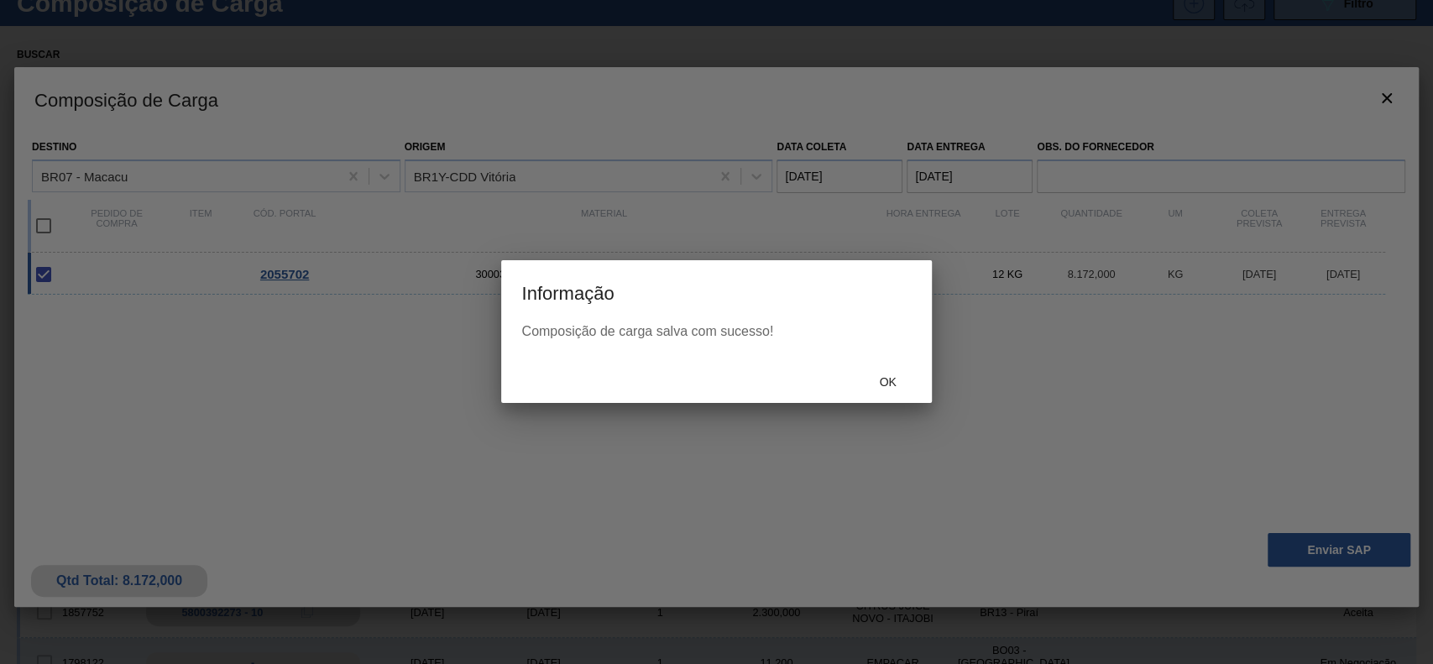
click at [895, 397] on div "Ok" at bounding box center [716, 381] width 430 height 44
click at [899, 376] on span "Ok" at bounding box center [888, 381] width 44 height 13
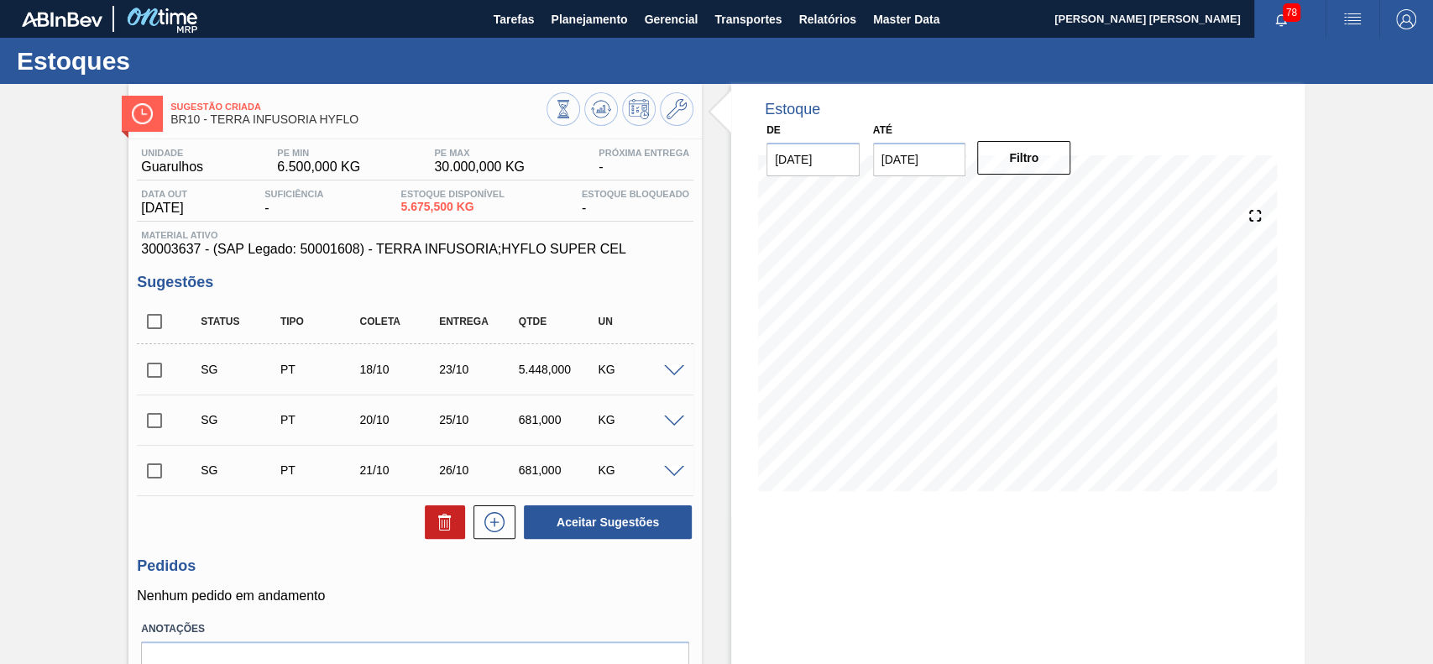
click at [675, 373] on span at bounding box center [674, 371] width 20 height 13
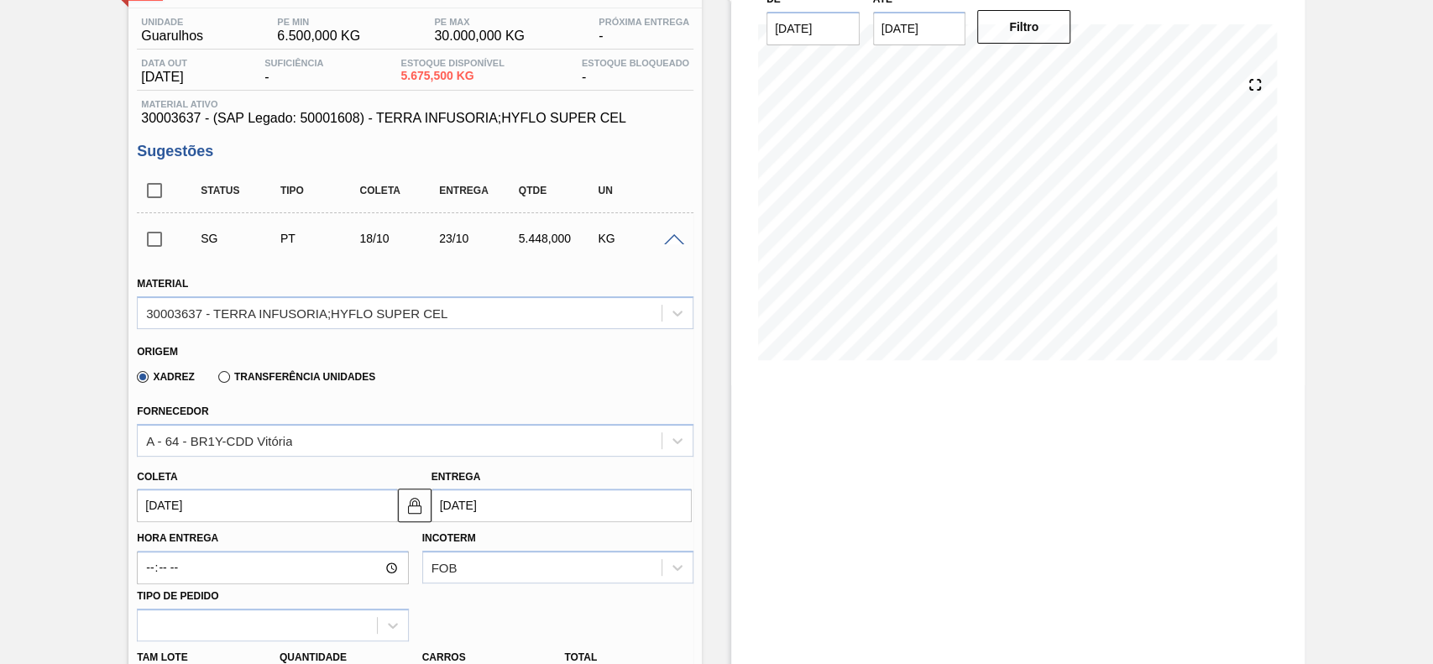
scroll to position [223, 0]
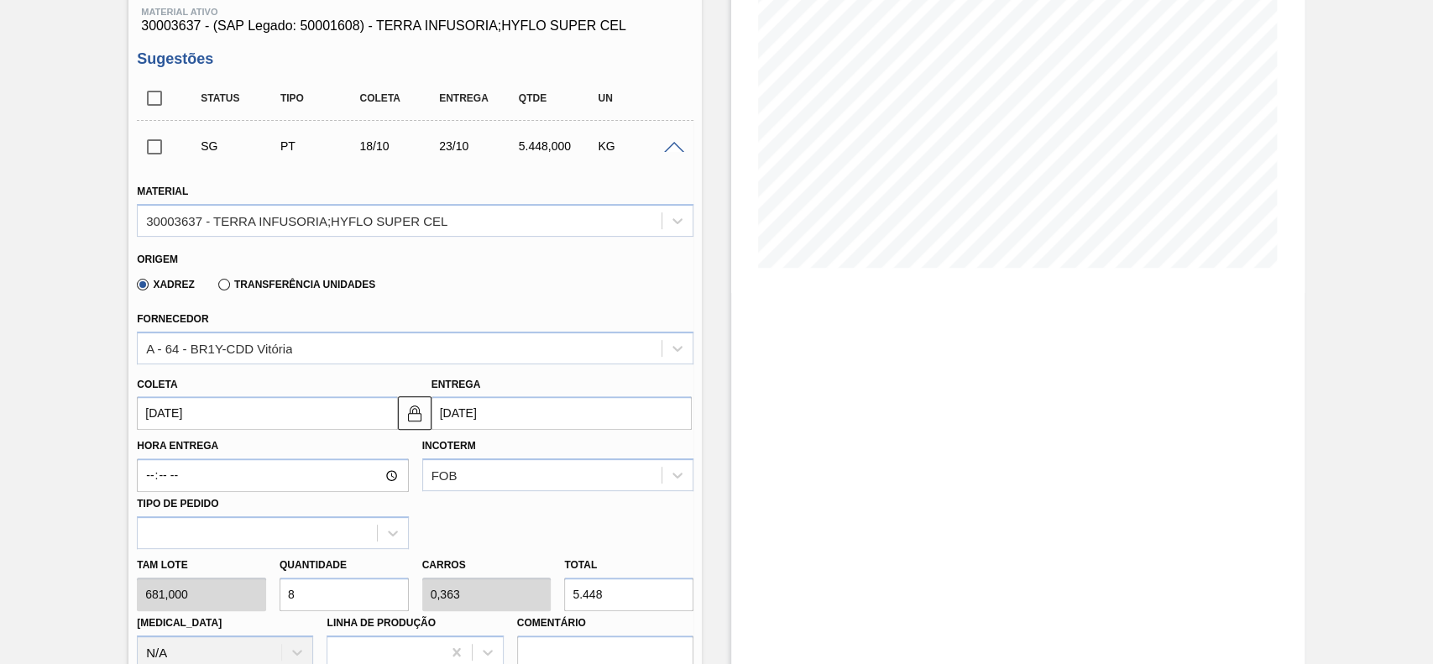
click at [282, 410] on input "[DATE]" at bounding box center [267, 413] width 260 height 34
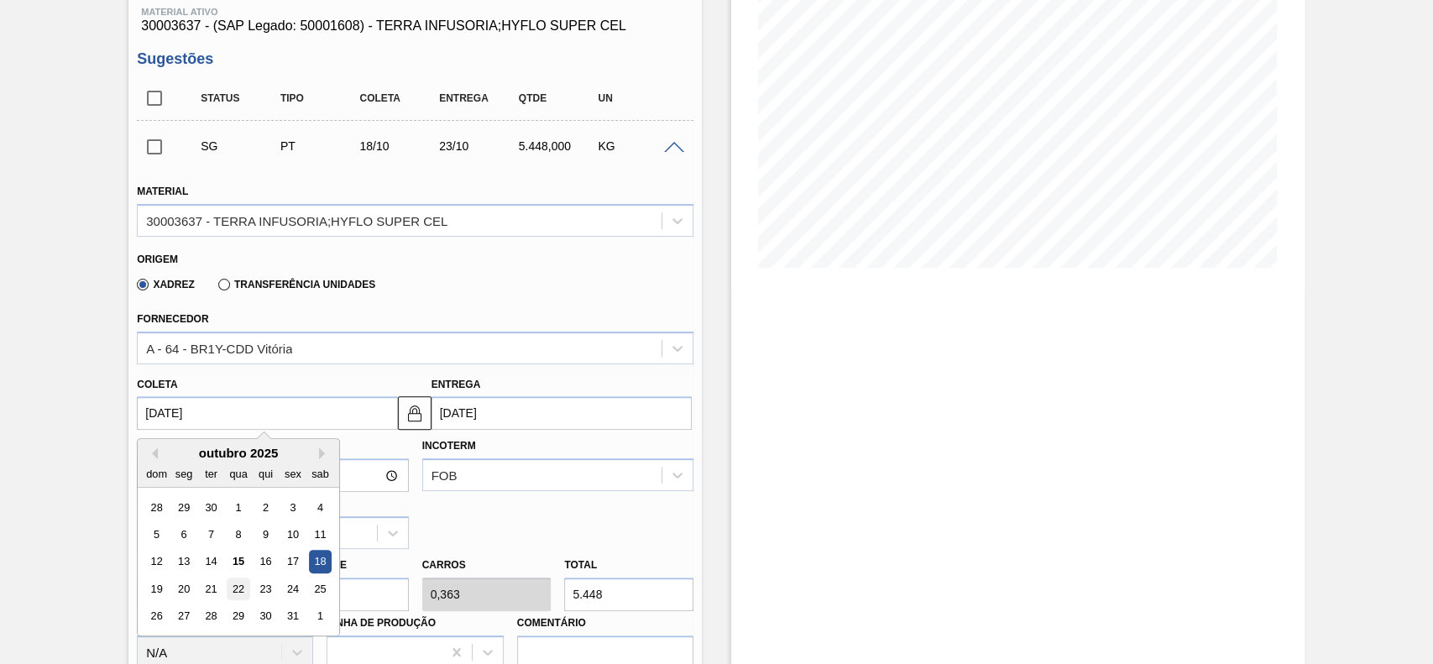
click at [238, 592] on div "22" at bounding box center [239, 589] width 23 height 23
type input "[DATE]"
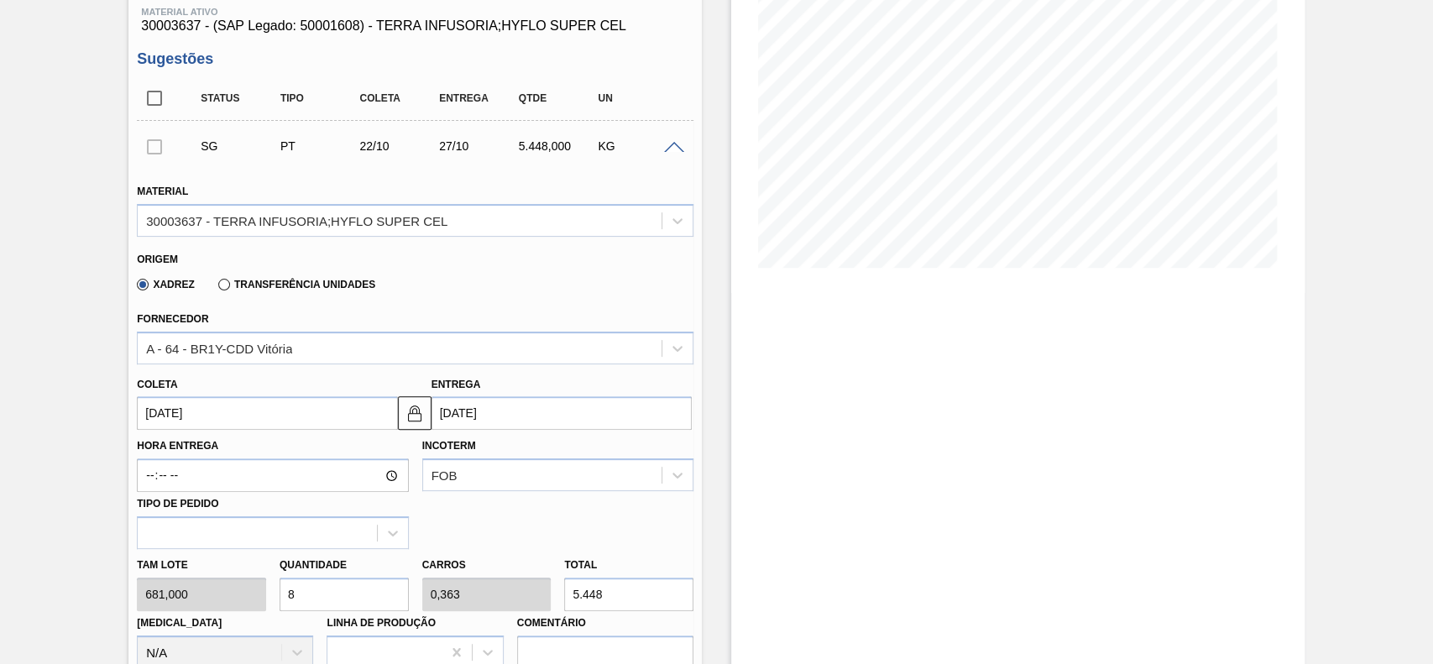
click at [322, 597] on input "8" at bounding box center [344, 595] width 129 height 34
type input "1"
type input "0,045"
type input "681"
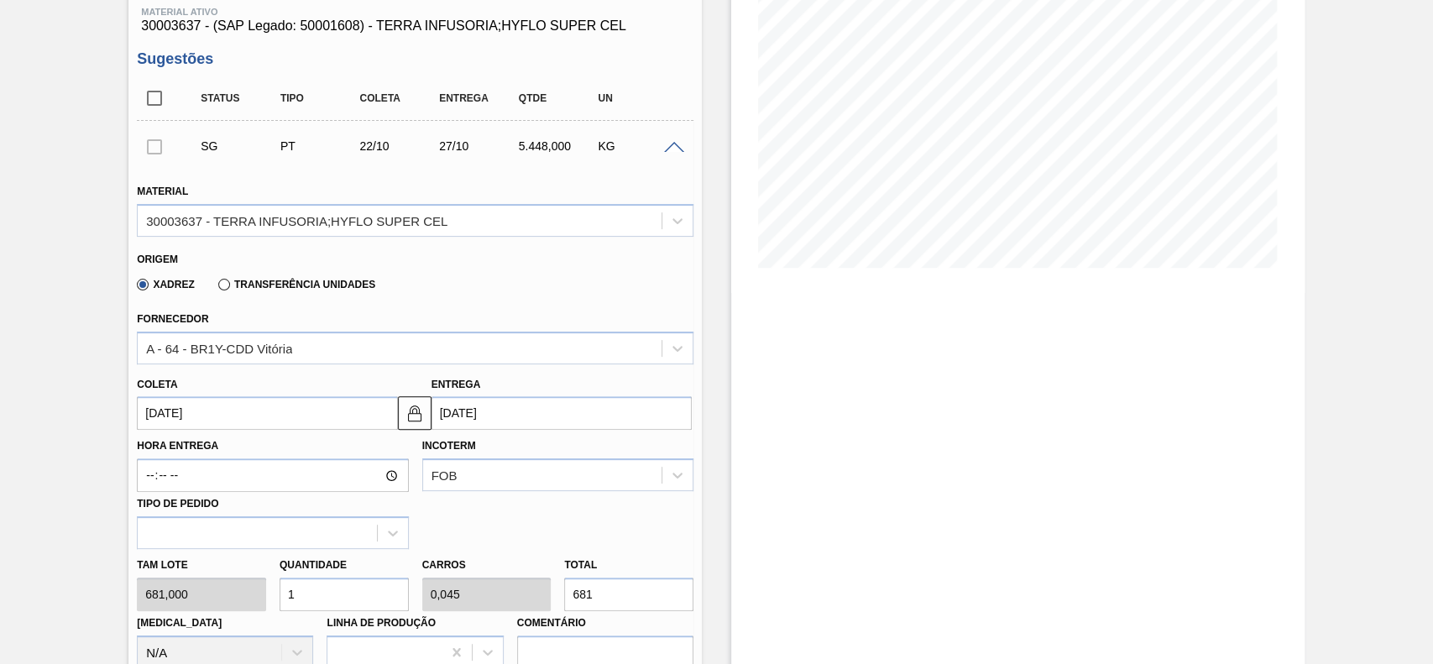
type input "12"
type input "0,545"
type input "8.172"
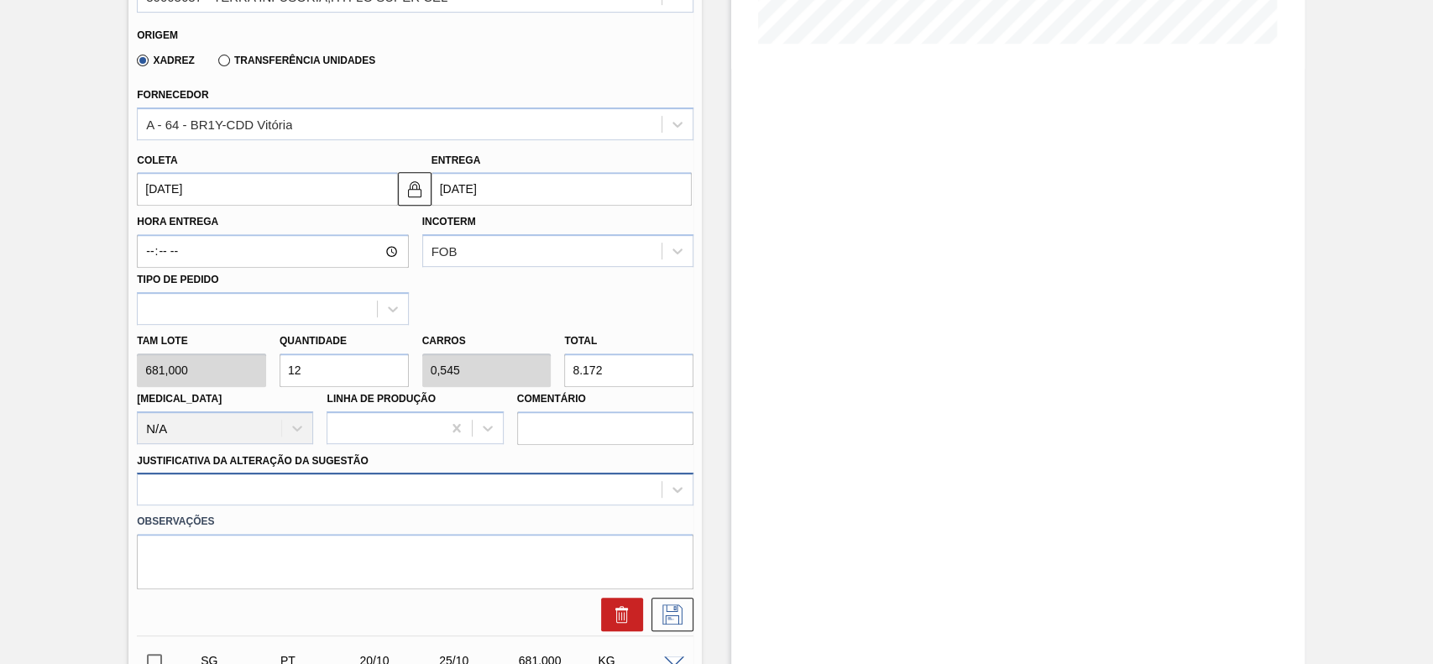
type input "12"
click at [311, 491] on div at bounding box center [415, 489] width 557 height 33
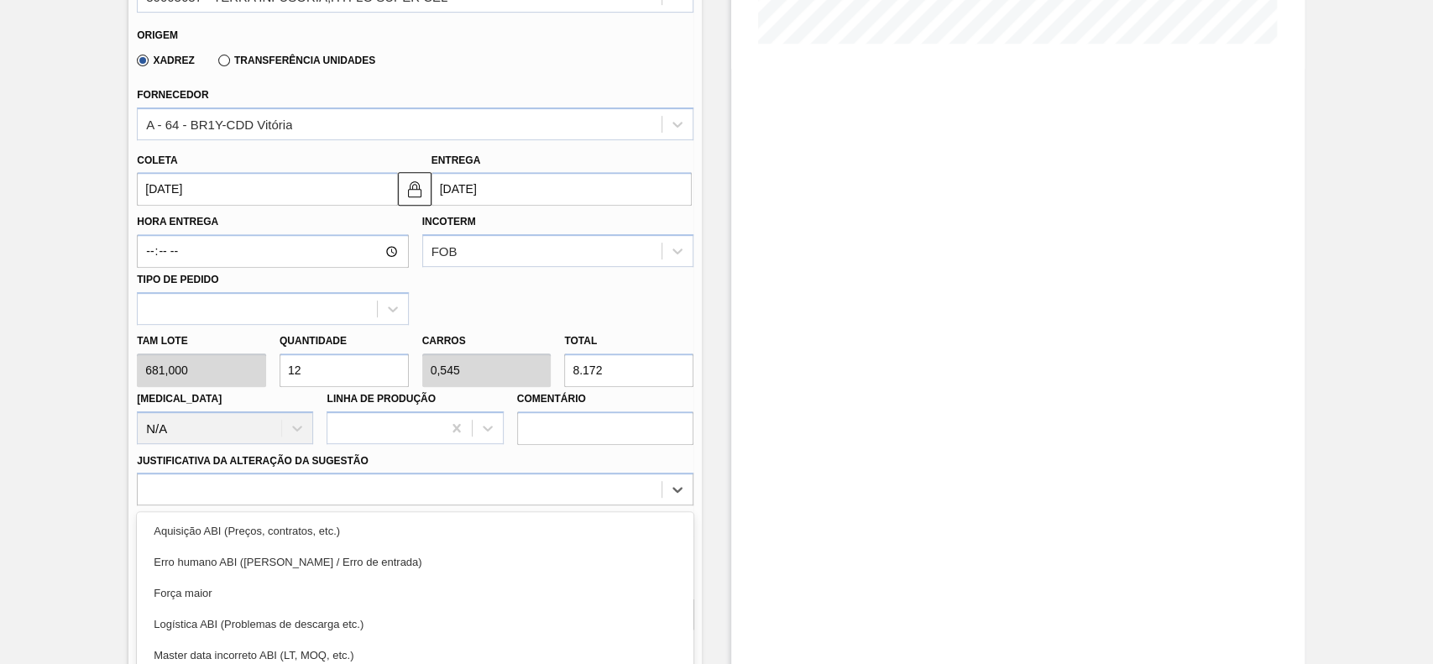
scroll to position [555, 0]
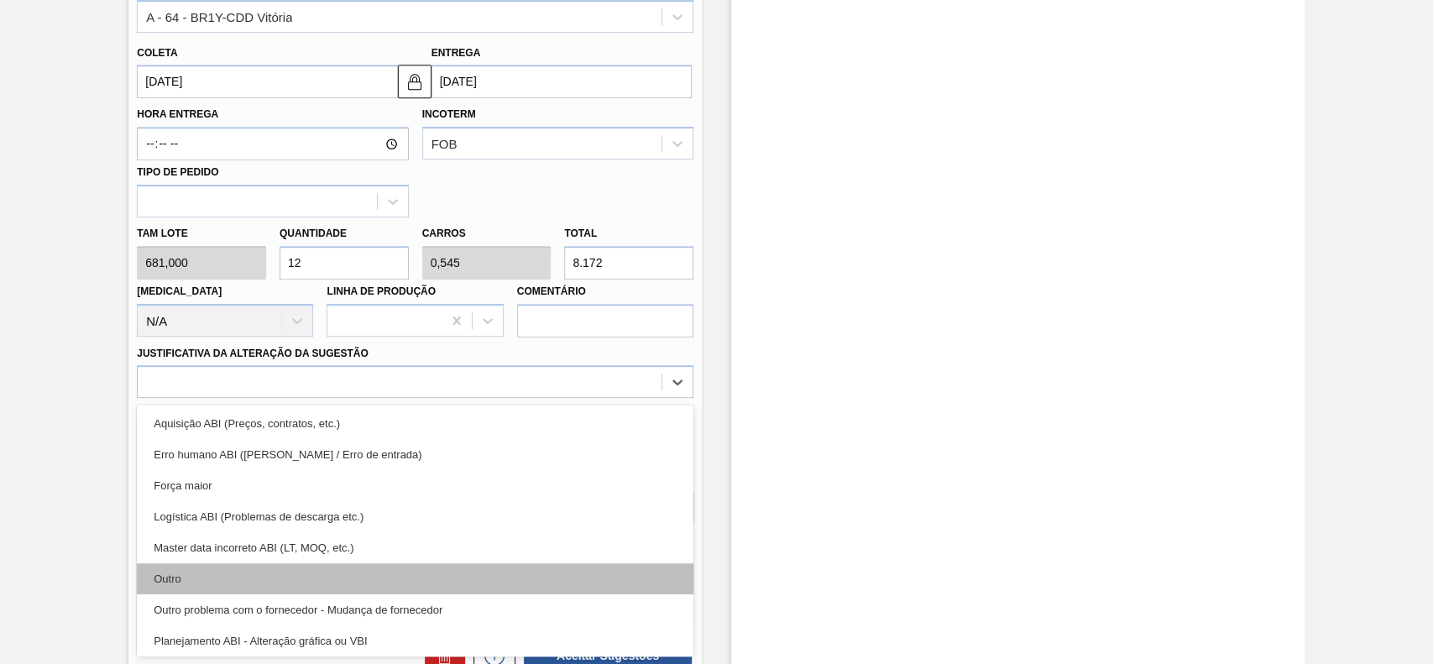
click at [249, 578] on div "Outro" at bounding box center [415, 578] width 557 height 31
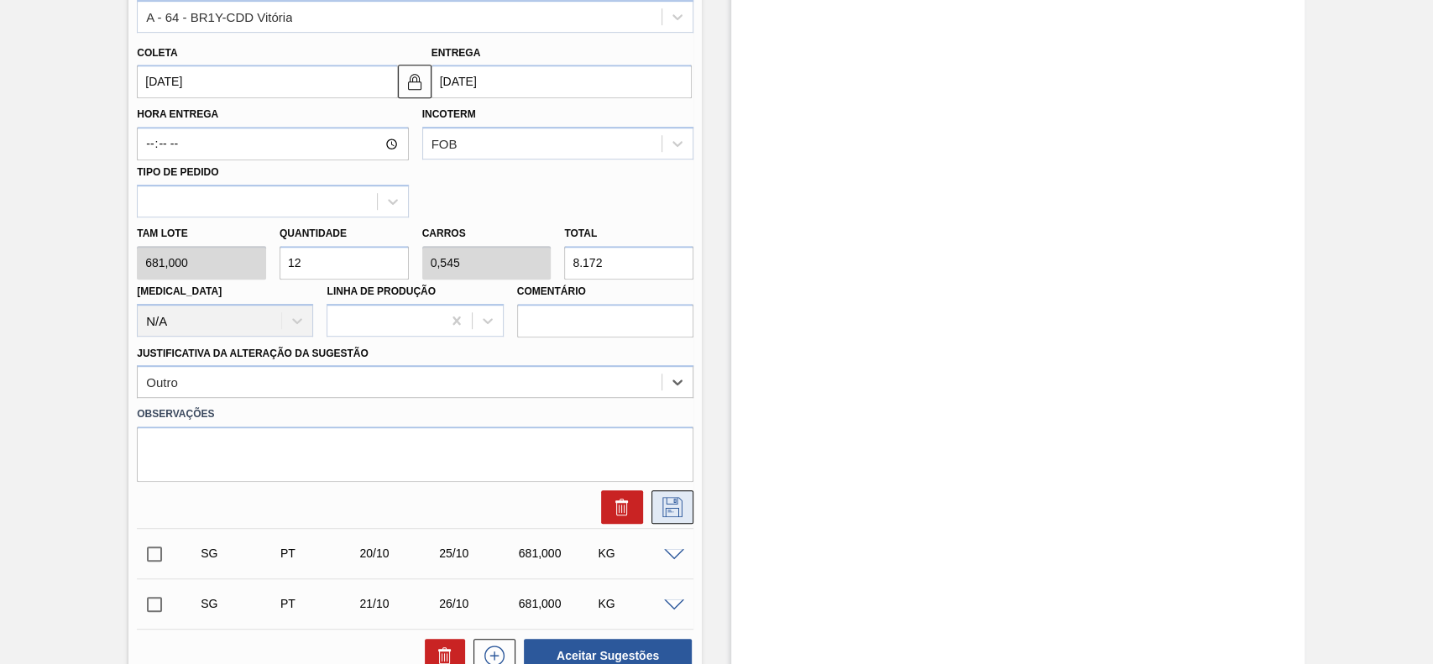
click at [681, 514] on icon at bounding box center [672, 507] width 27 height 20
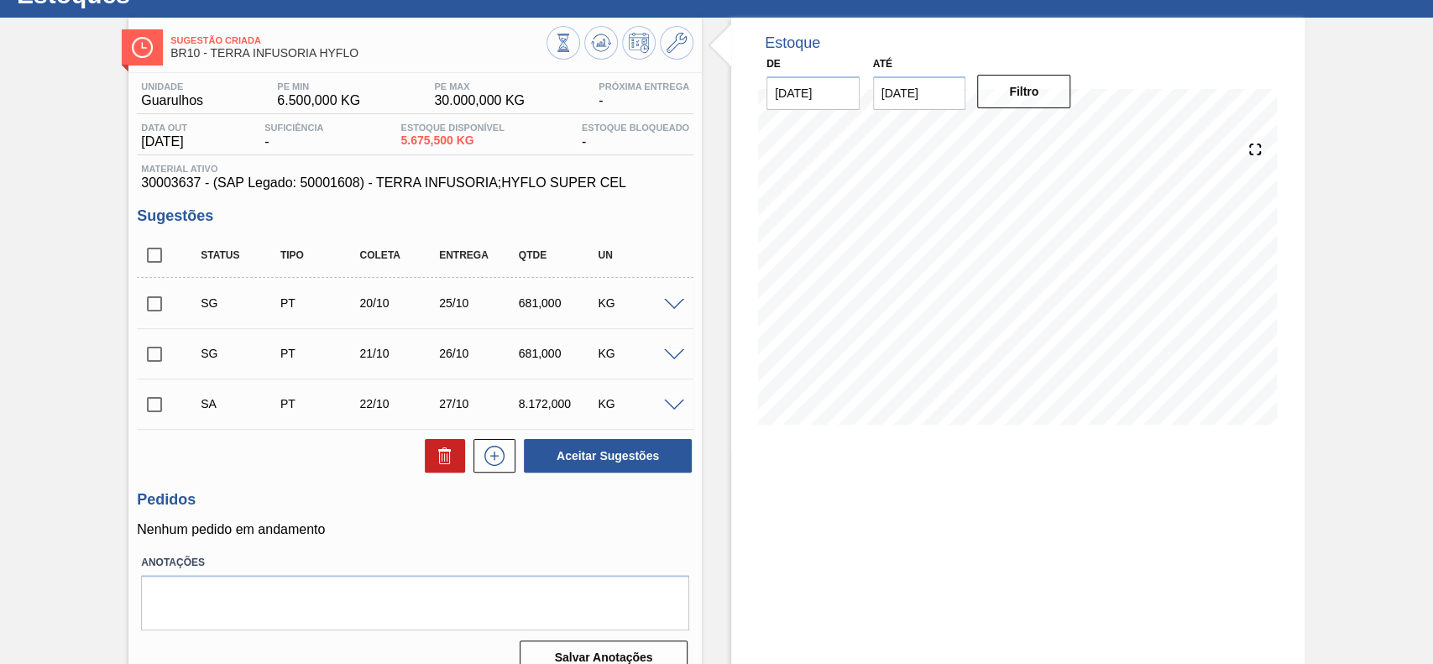
scroll to position [92, 0]
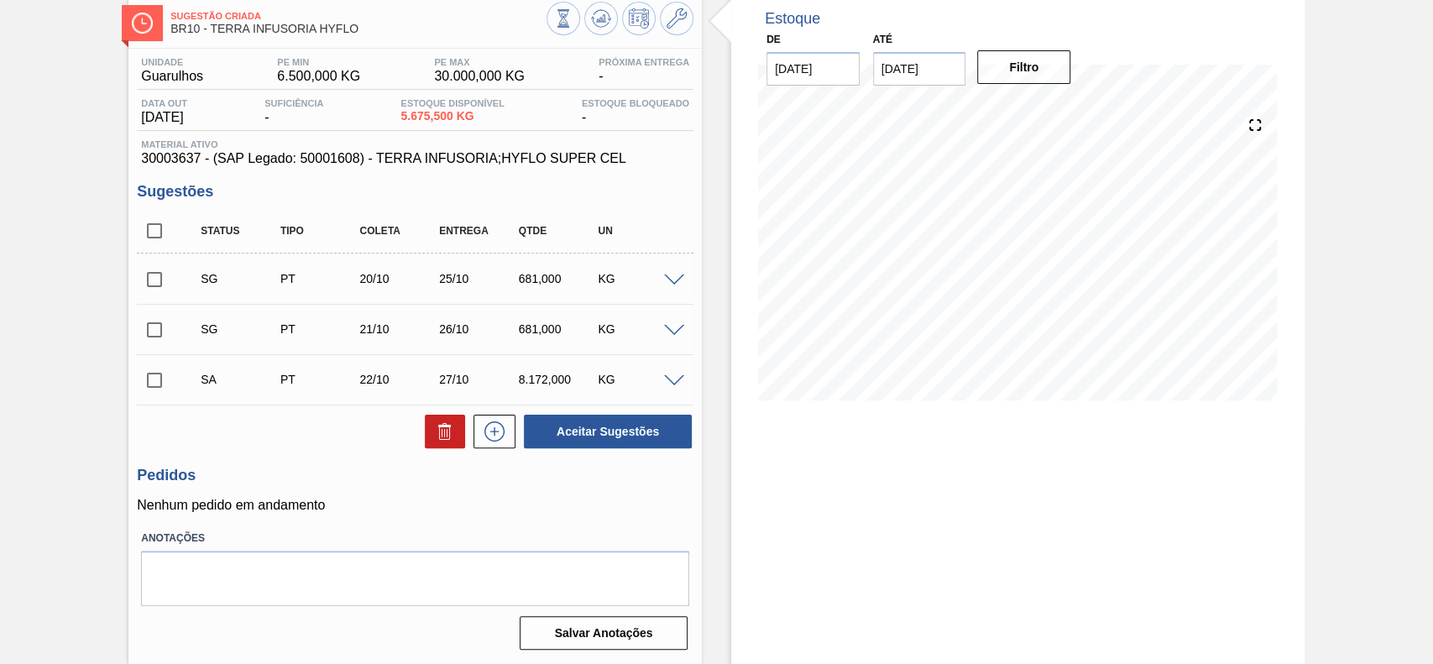
click at [160, 285] on input "checkbox" at bounding box center [154, 279] width 35 height 35
click at [151, 274] on input "checkbox" at bounding box center [154, 279] width 35 height 35
checkbox input "false"
click at [160, 372] on input "checkbox" at bounding box center [154, 380] width 35 height 35
click at [648, 442] on button "Aceitar Sugestões" at bounding box center [608, 432] width 168 height 34
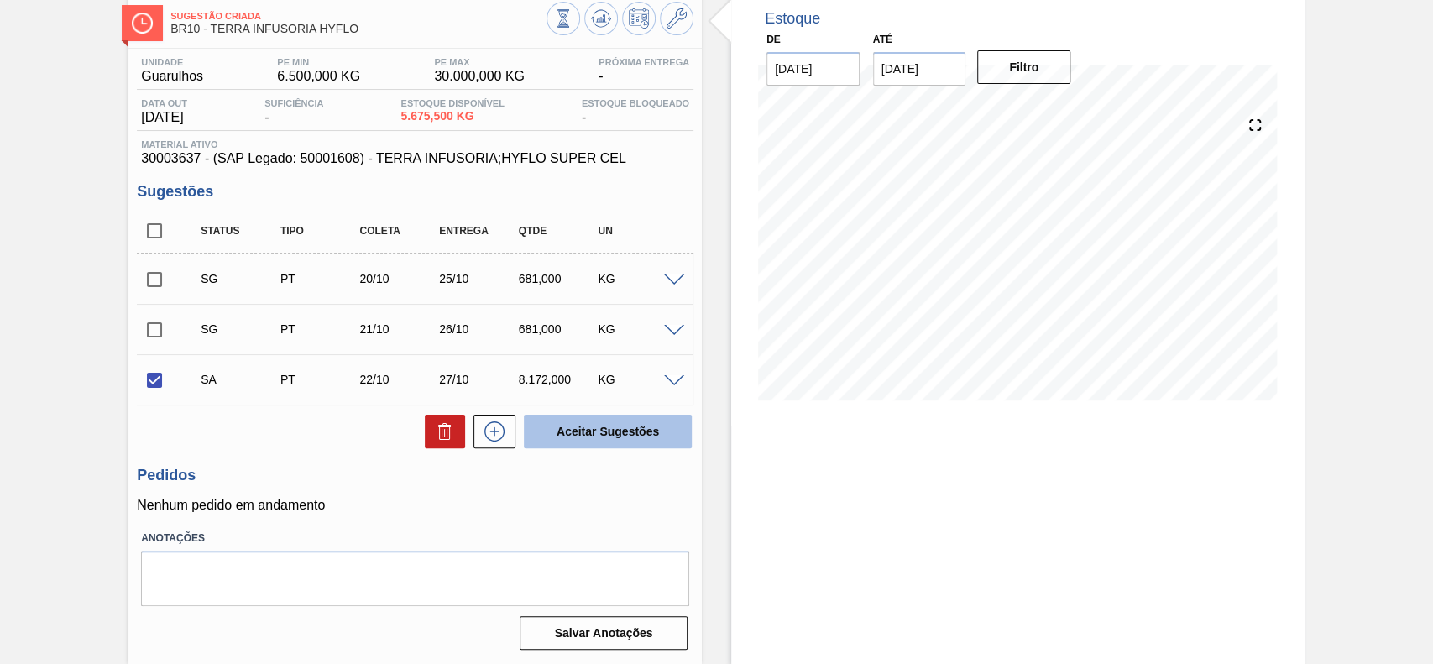
checkbox input "false"
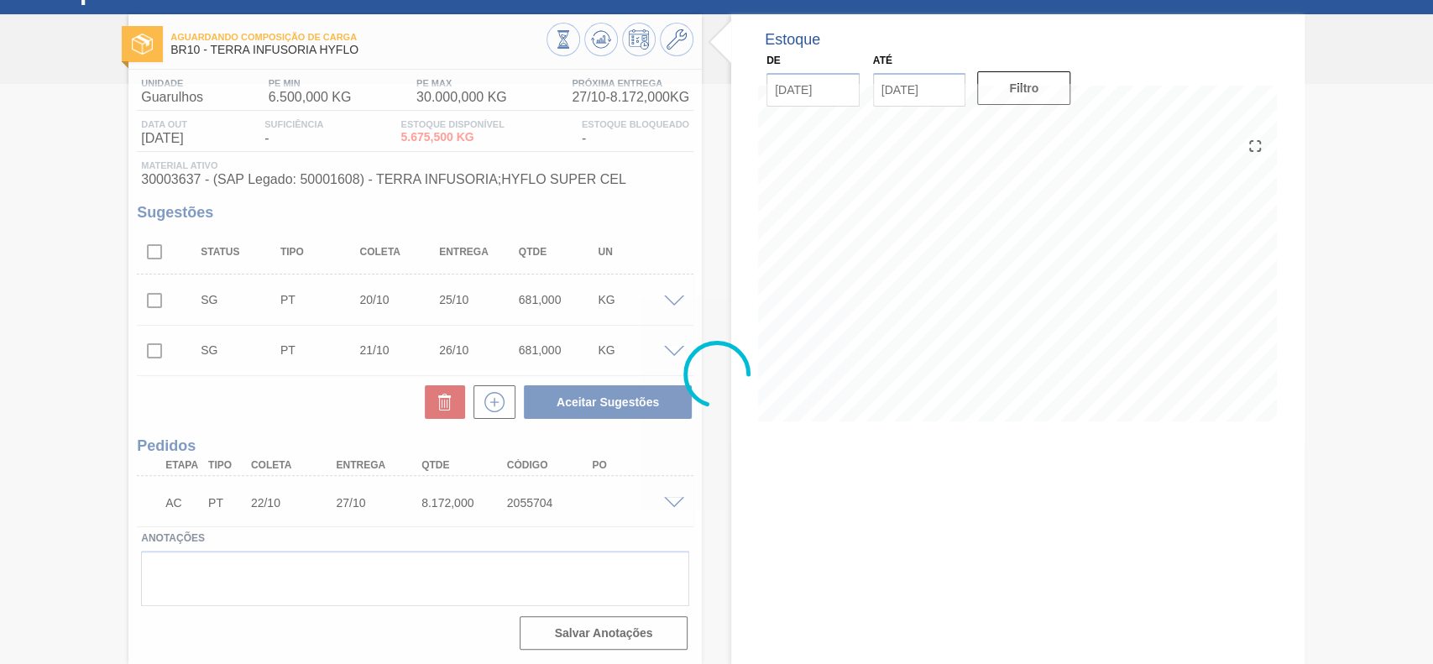
scroll to position [70, 0]
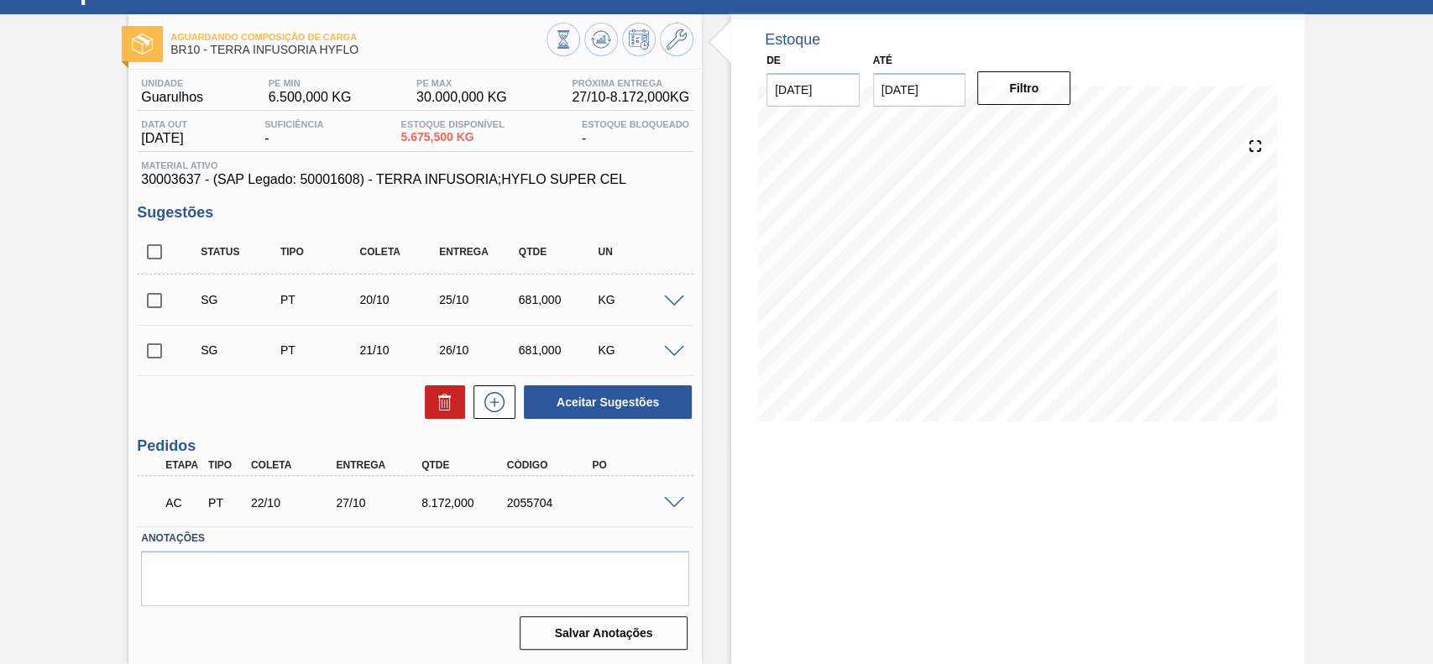
click at [672, 501] on span at bounding box center [674, 503] width 20 height 13
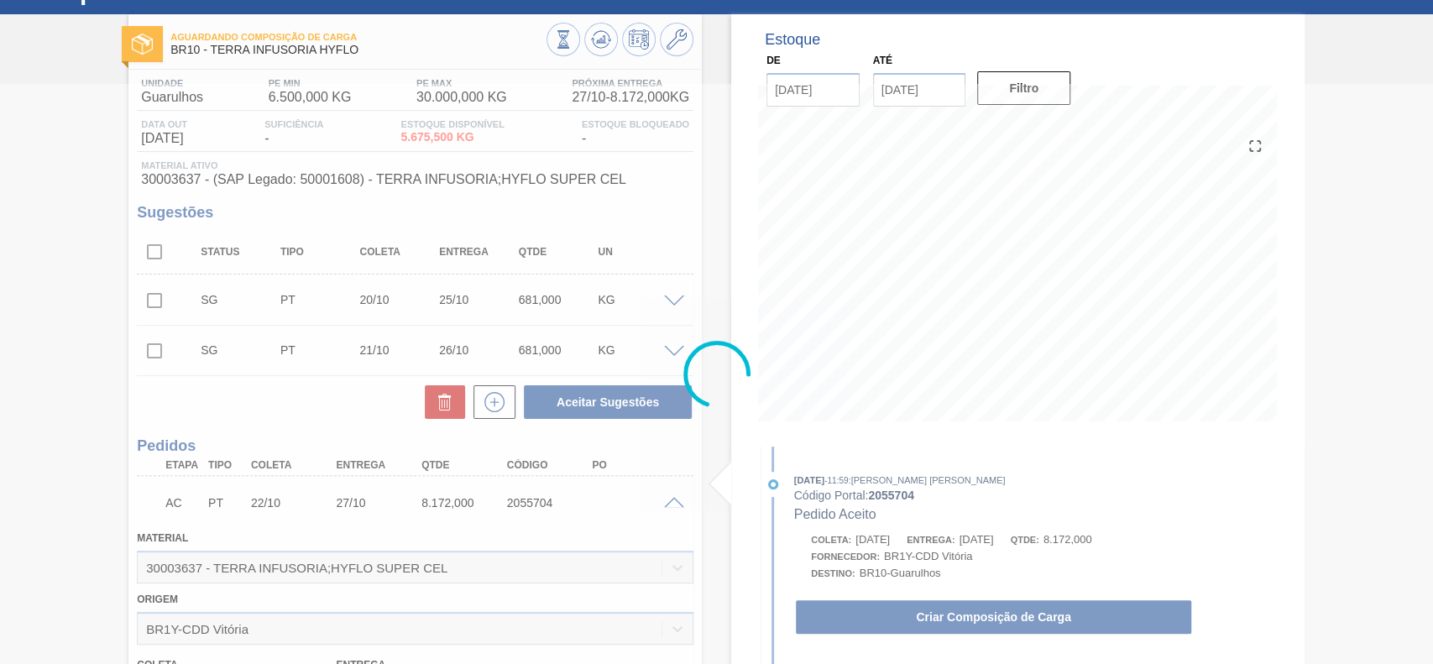
click at [1052, 606] on div at bounding box center [716, 374] width 1433 height 580
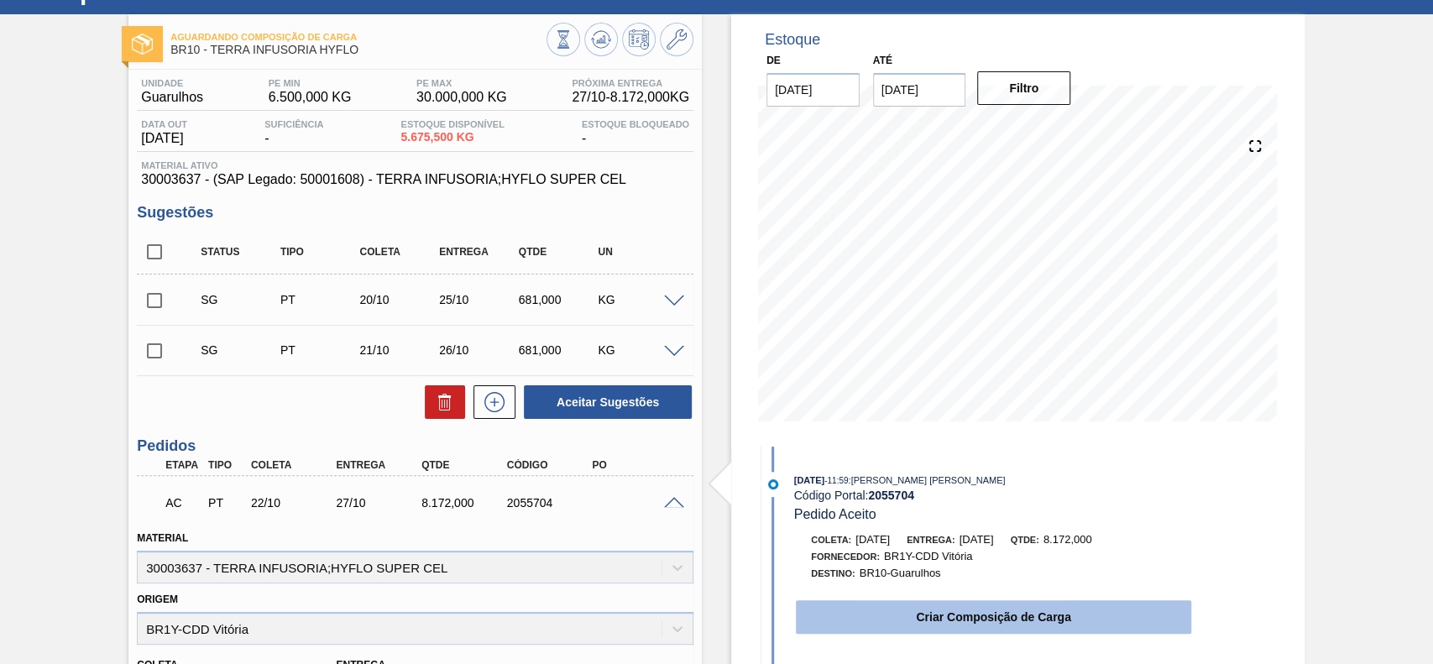
click at [1025, 631] on button "Criar Composição de Carga" at bounding box center [993, 617] width 395 height 34
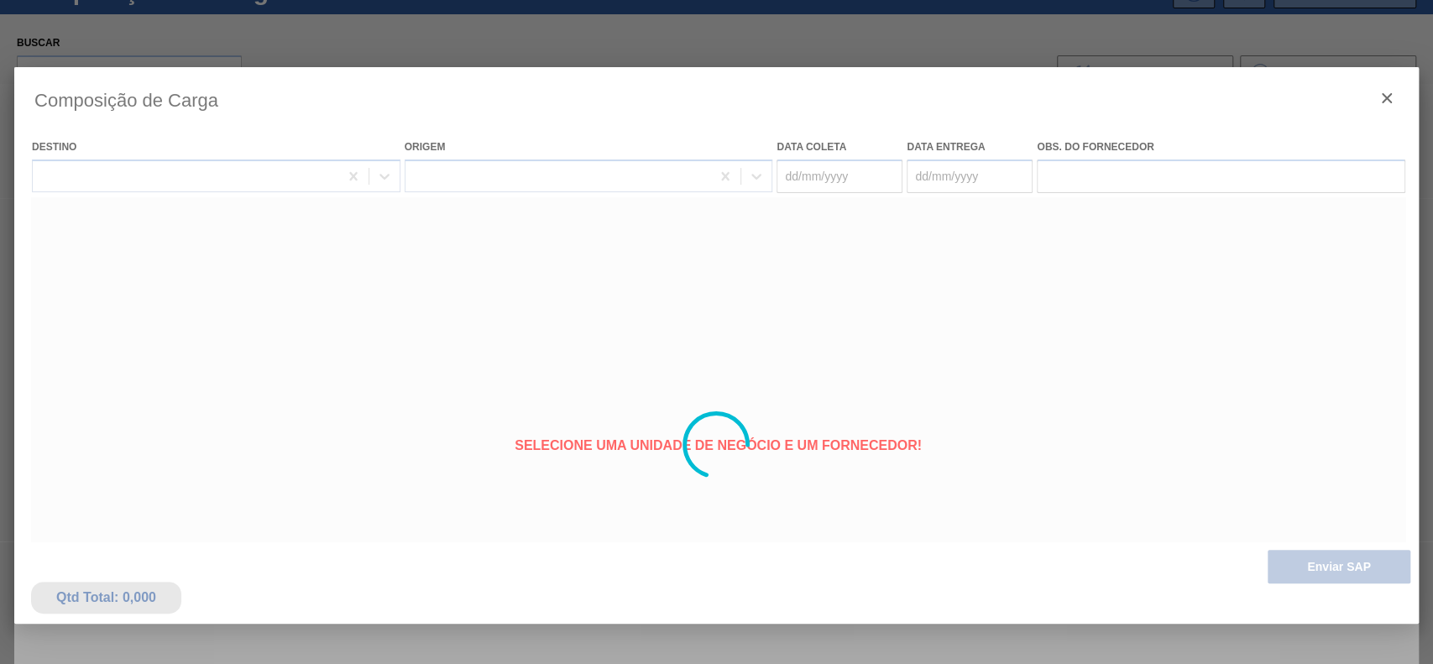
type coleta "[DATE]"
type Entrega "27/10/2025"
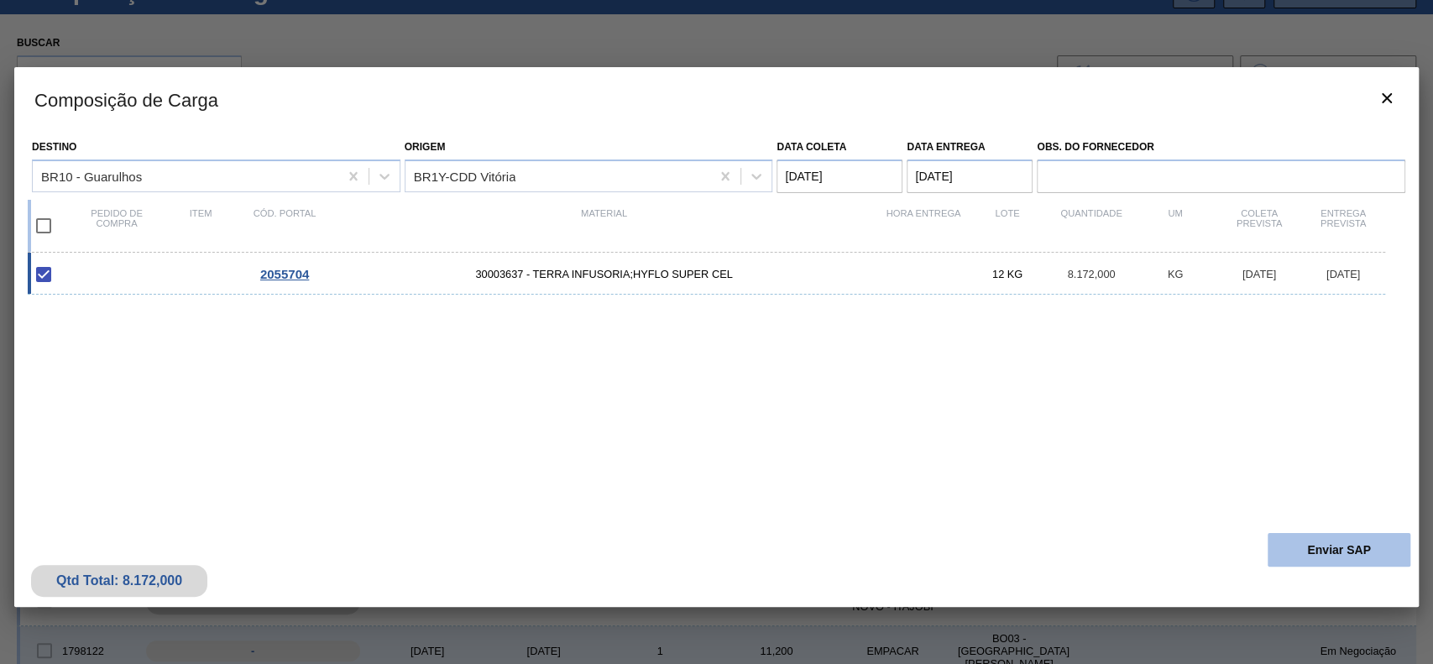
click at [1301, 560] on button "Enviar SAP" at bounding box center [1339, 550] width 143 height 34
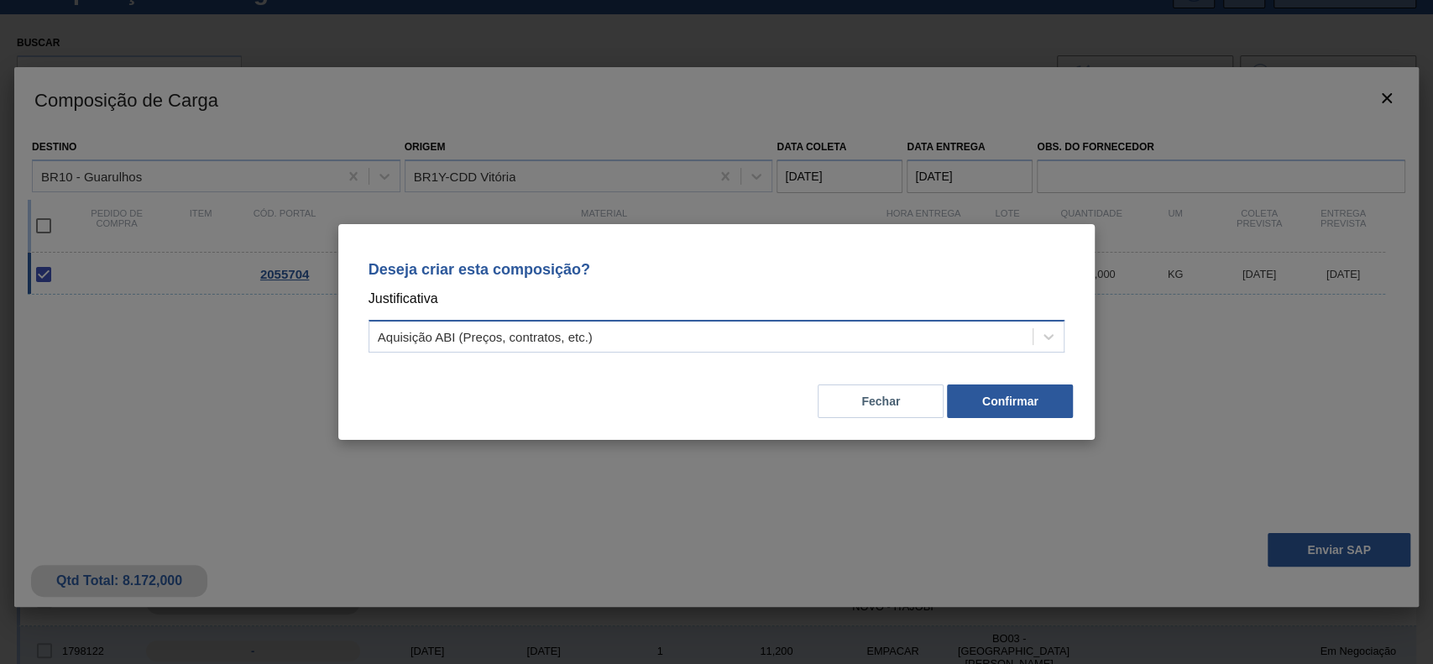
click at [536, 330] on div "Aquisição ABI (Preços, contratos, etc.)" at bounding box center [485, 337] width 215 height 14
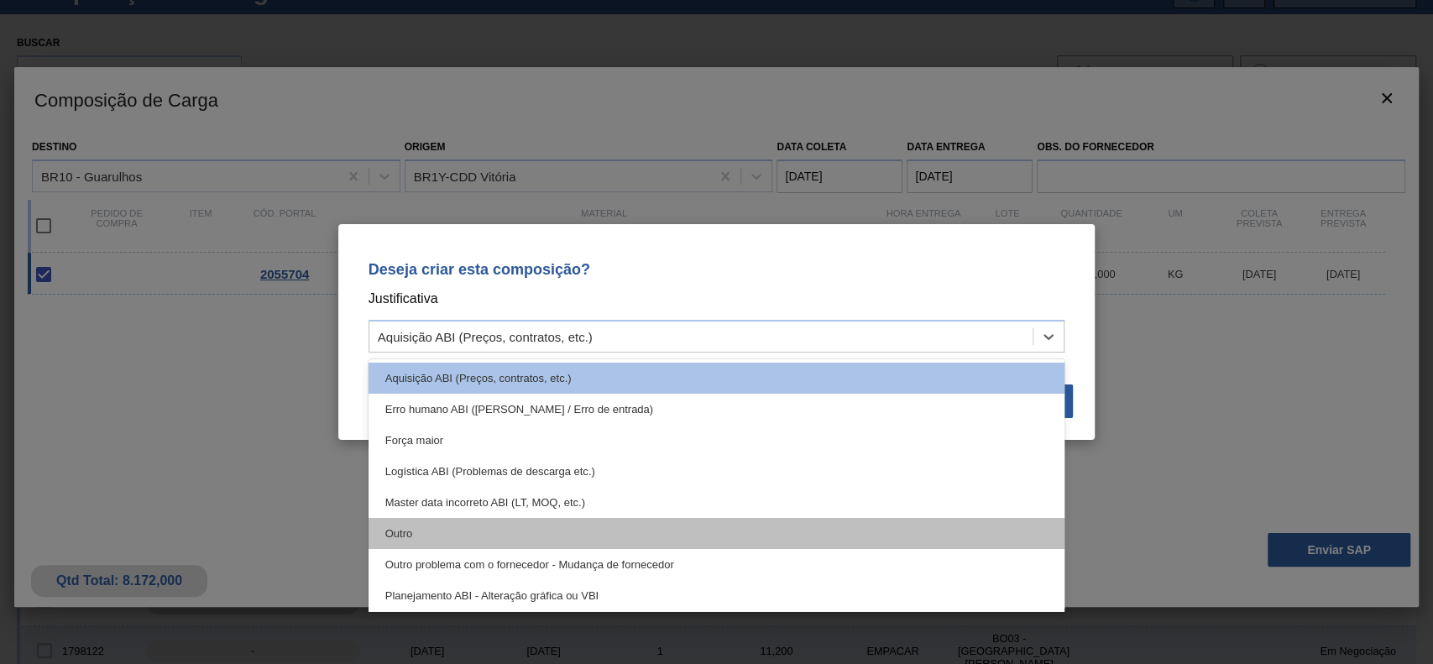
click at [449, 535] on div "Outro" at bounding box center [717, 533] width 697 height 31
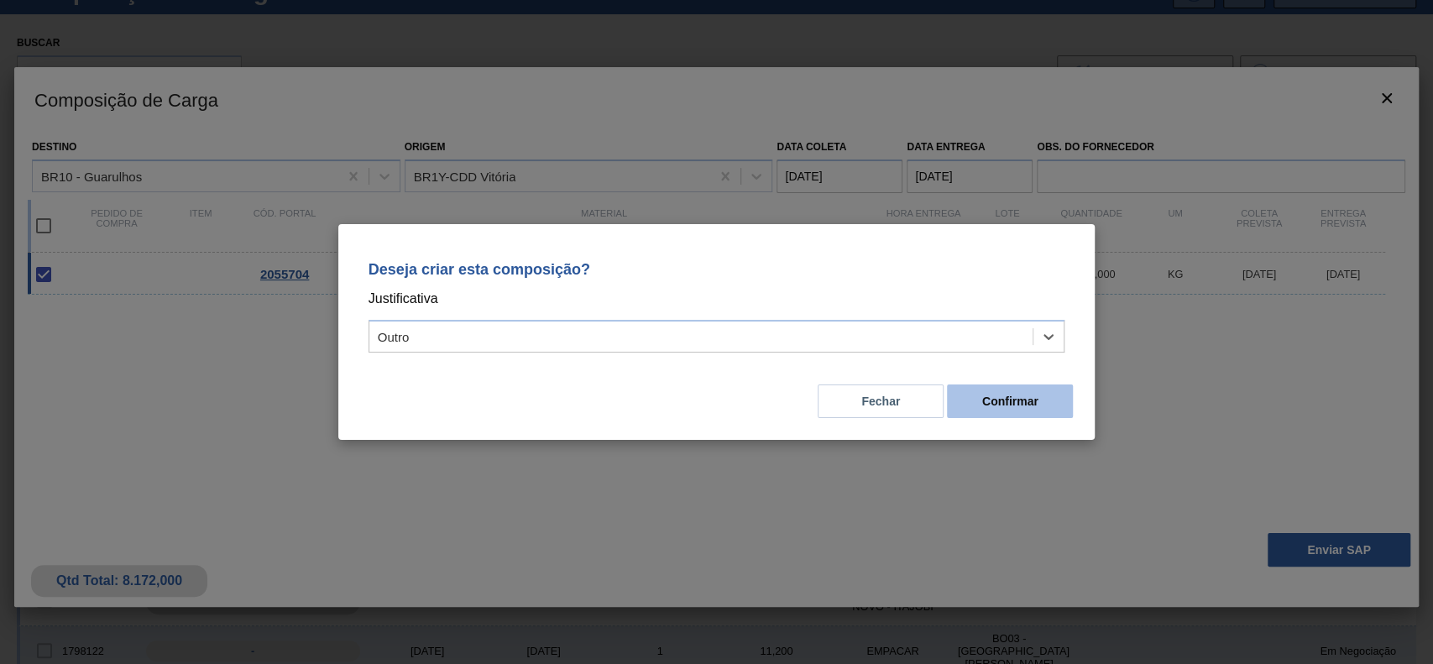
click at [1028, 403] on button "Confirmar" at bounding box center [1010, 402] width 126 height 34
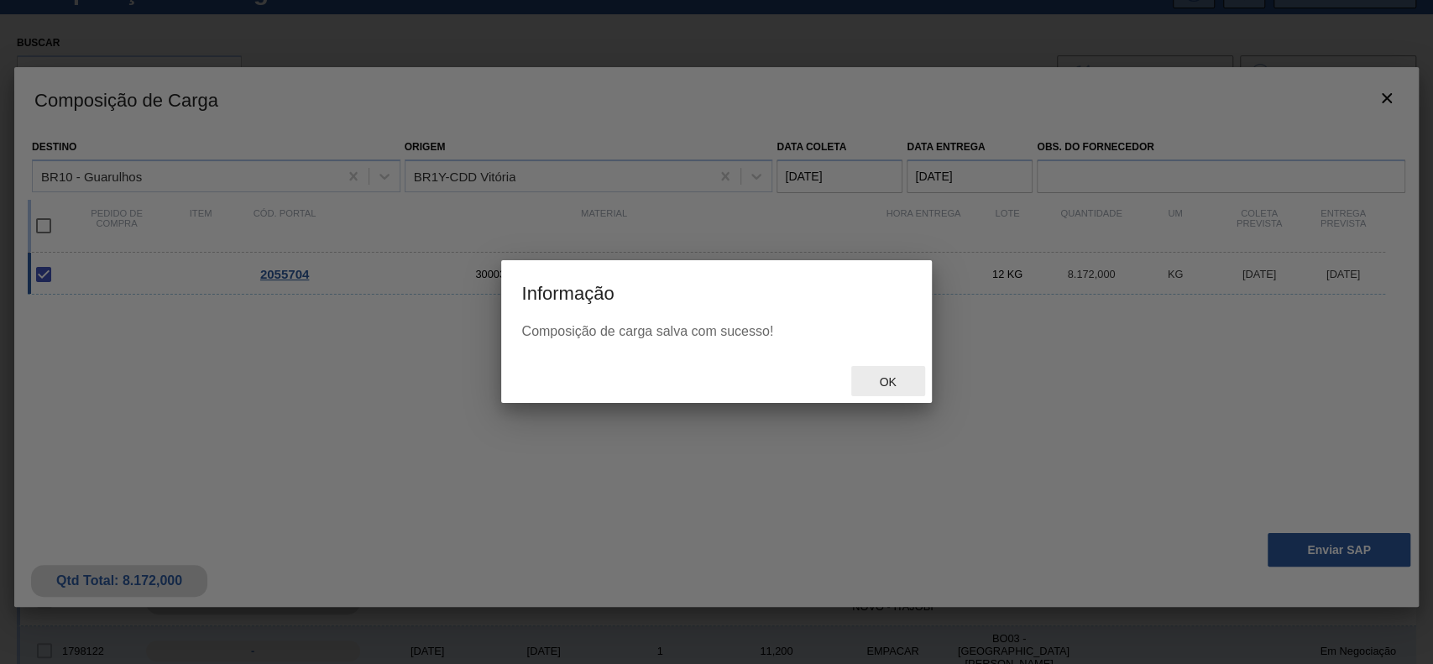
click at [890, 374] on div "Ok" at bounding box center [888, 381] width 74 height 31
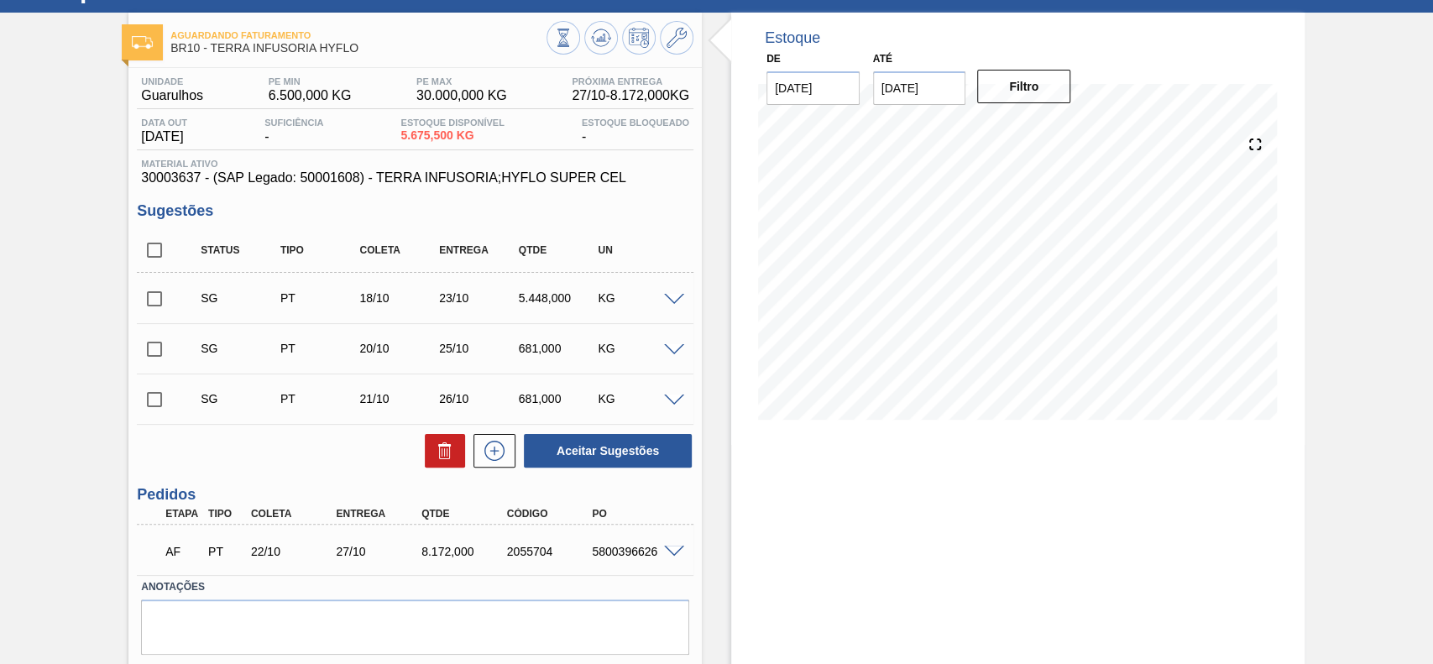
scroll to position [121, 0]
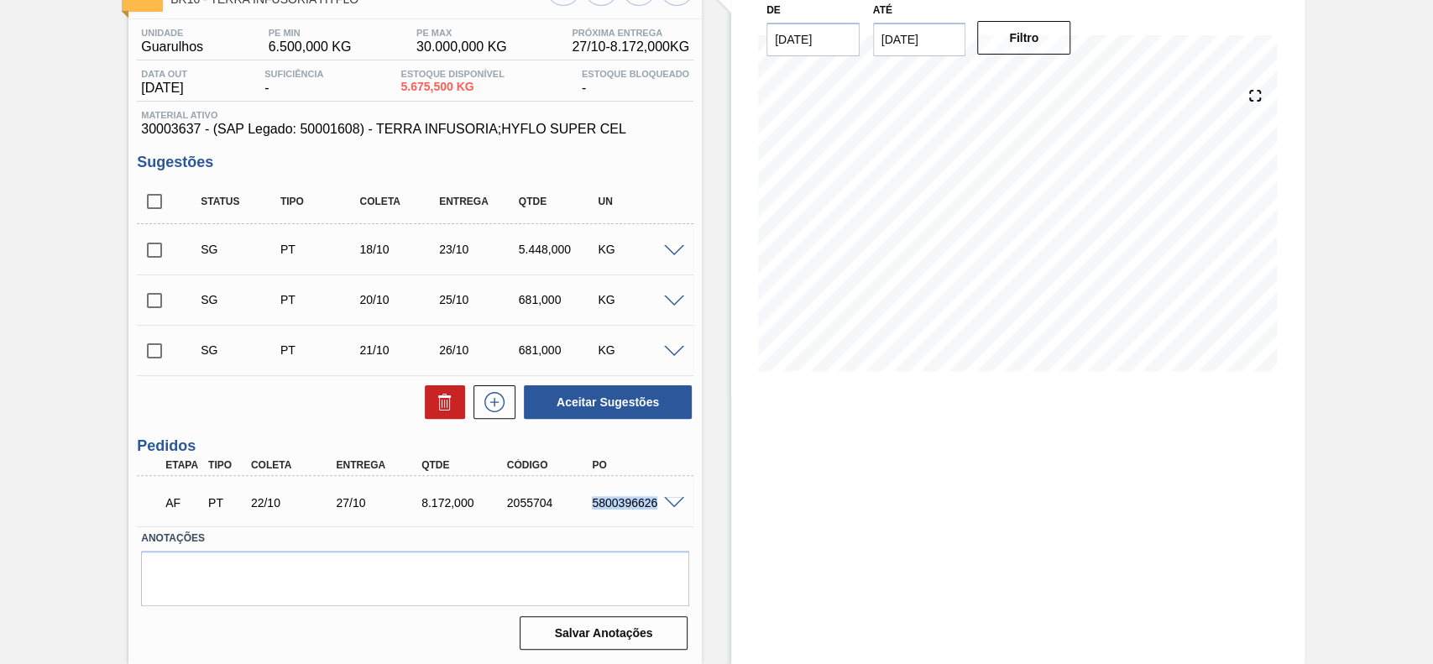
drag, startPoint x: 591, startPoint y: 505, endPoint x: 662, endPoint y: 520, distance: 72.8
click at [662, 520] on div "AF PT 22/10 27/10 8.172,000 2055704 5800396626" at bounding box center [415, 501] width 557 height 42
copy div "5800396626"
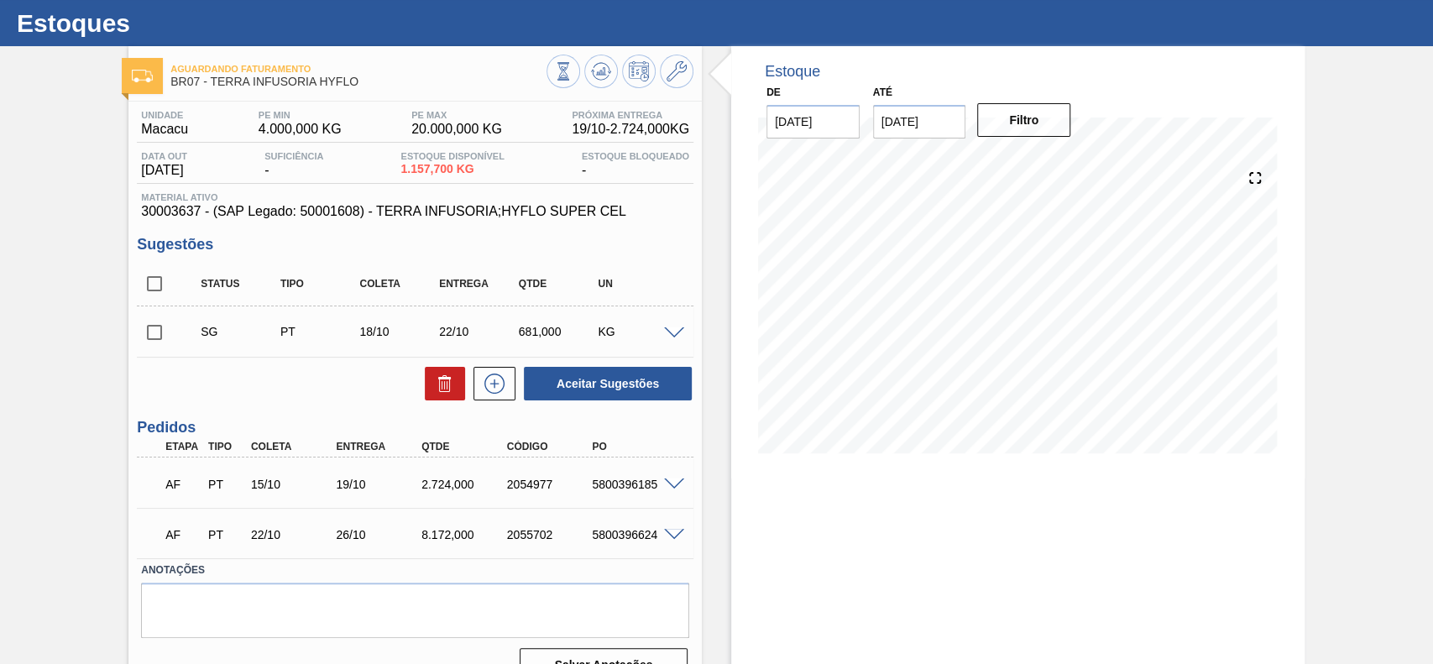
scroll to position [70, 0]
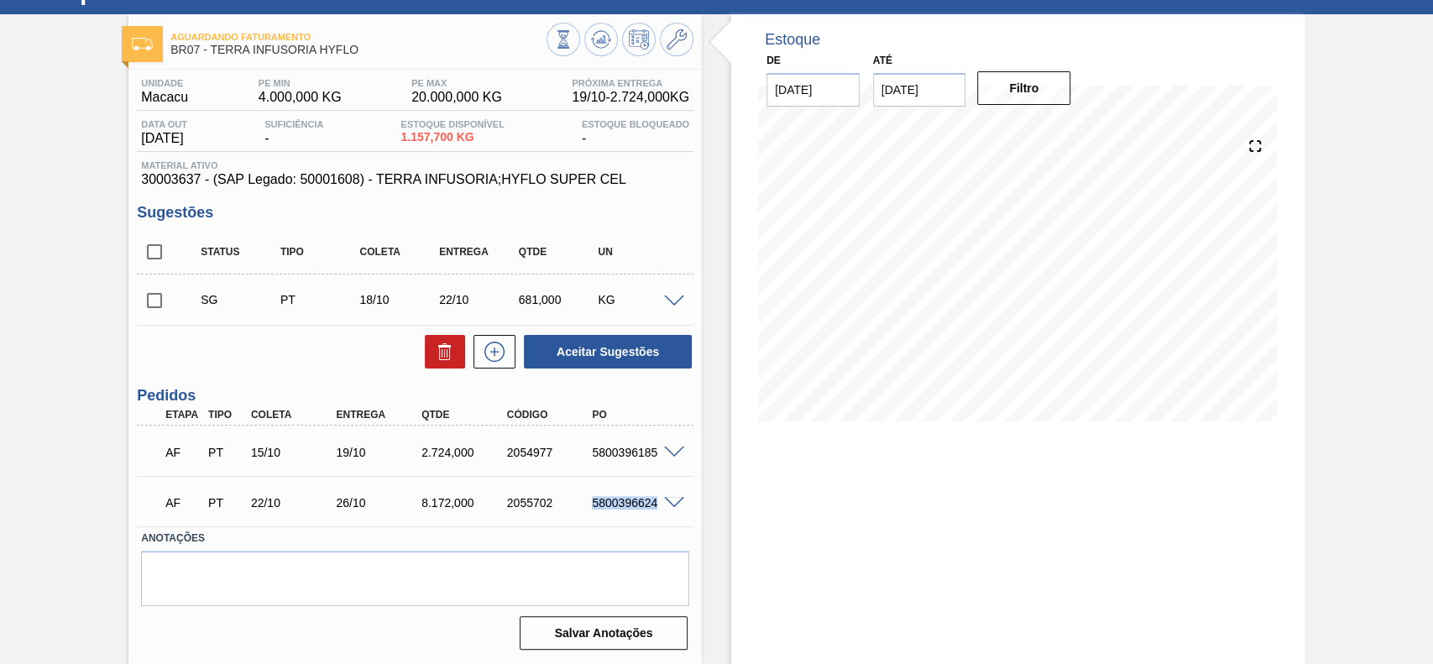
drag, startPoint x: 578, startPoint y: 494, endPoint x: 657, endPoint y: 505, distance: 79.7
click at [657, 505] on div "AF PT 22/10 26/10 8.172,000 2055702 5800396624" at bounding box center [410, 501] width 512 height 34
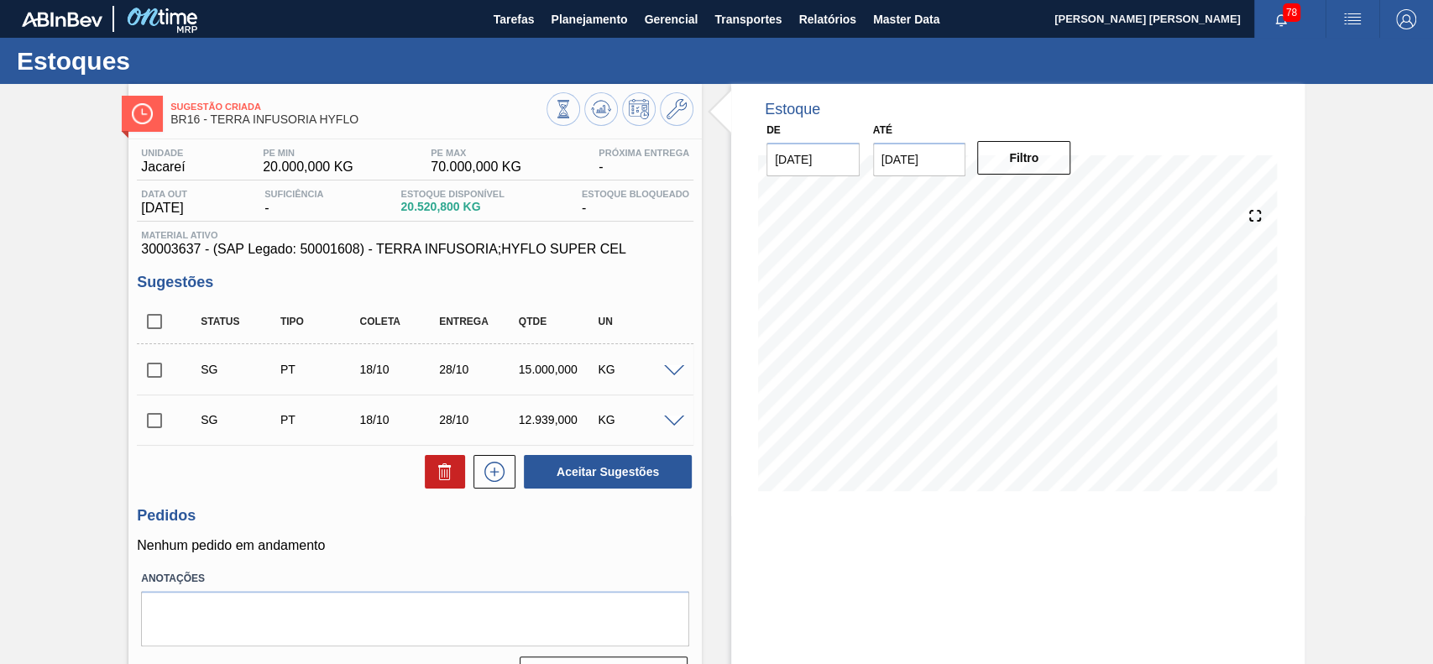
click at [660, 367] on div at bounding box center [677, 370] width 34 height 13
click at [673, 374] on span at bounding box center [674, 371] width 20 height 13
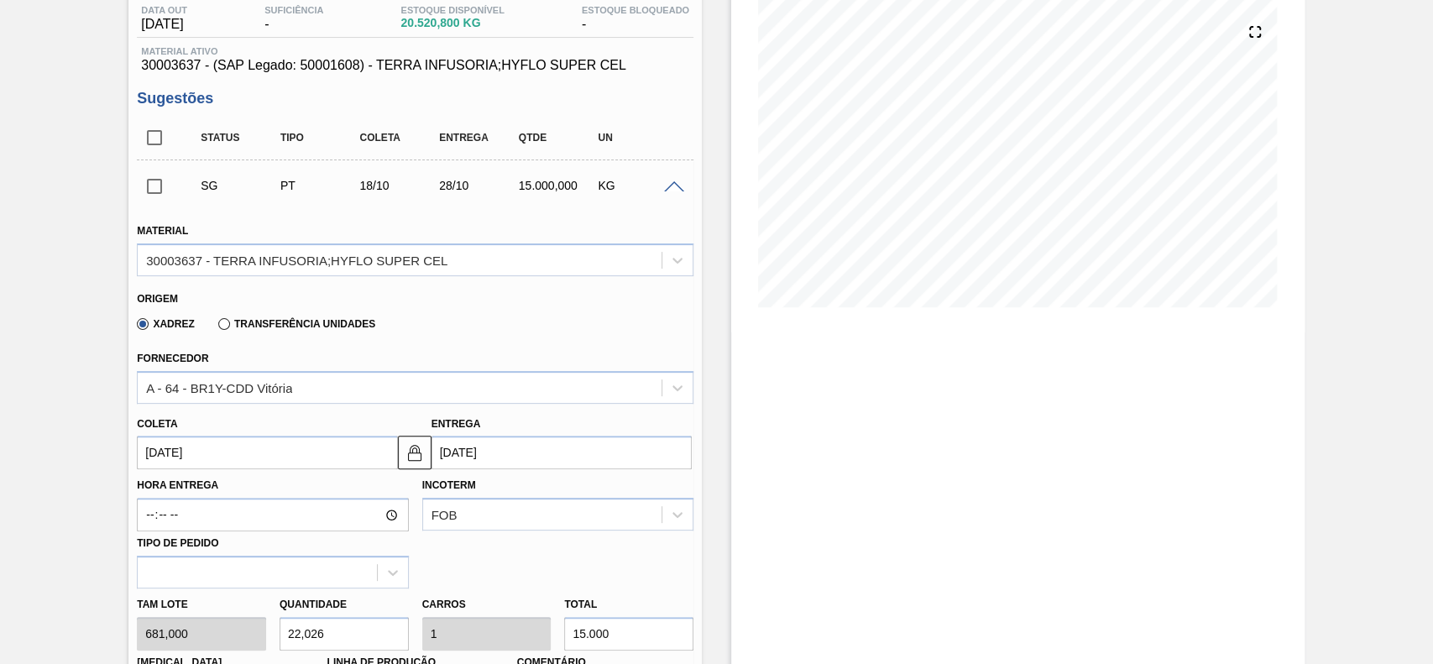
scroll to position [223, 0]
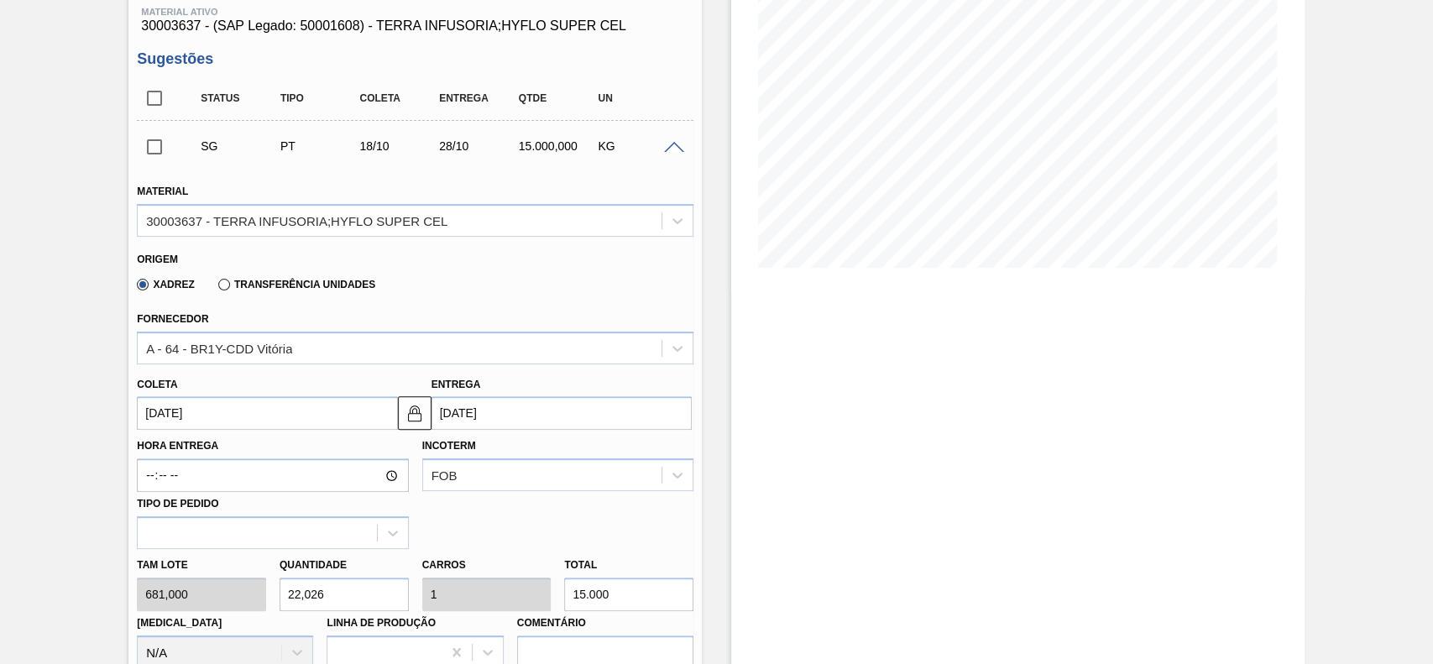
click at [234, 413] on input "[DATE]" at bounding box center [267, 413] width 260 height 34
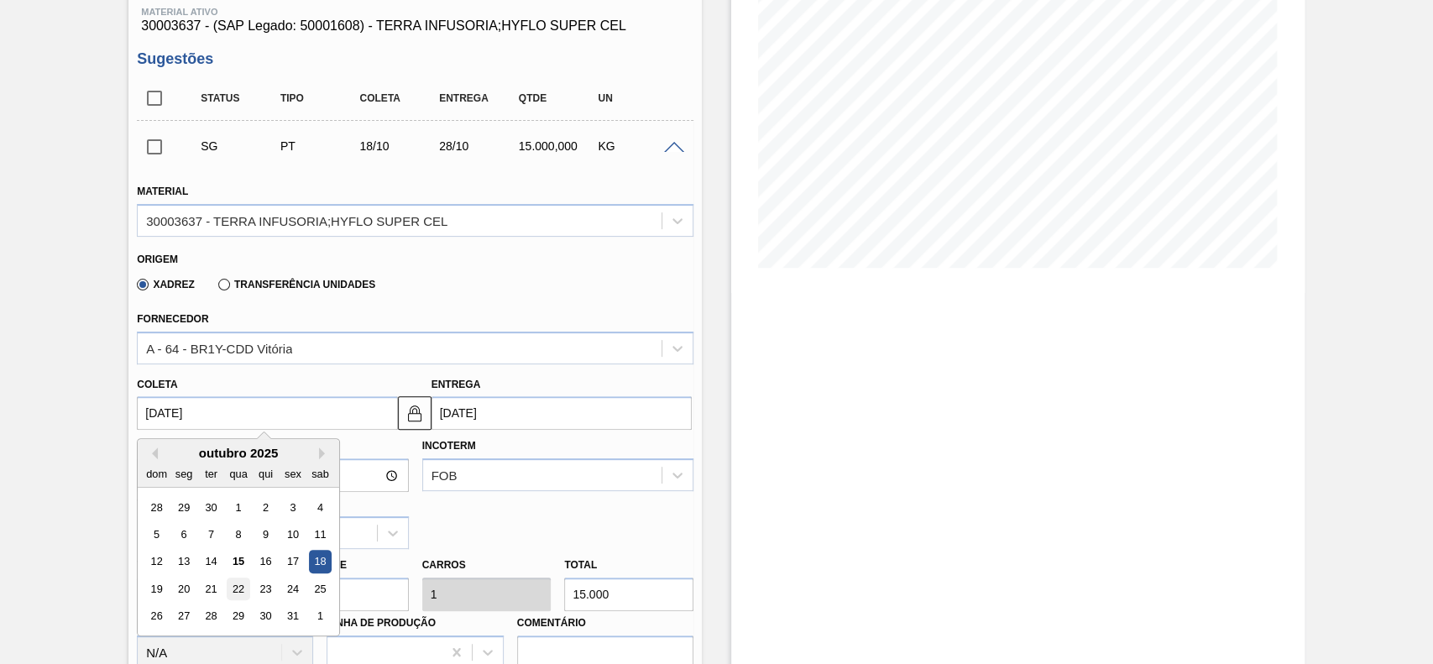
click at [231, 595] on div "22" at bounding box center [239, 589] width 23 height 23
type input "[DATE]"
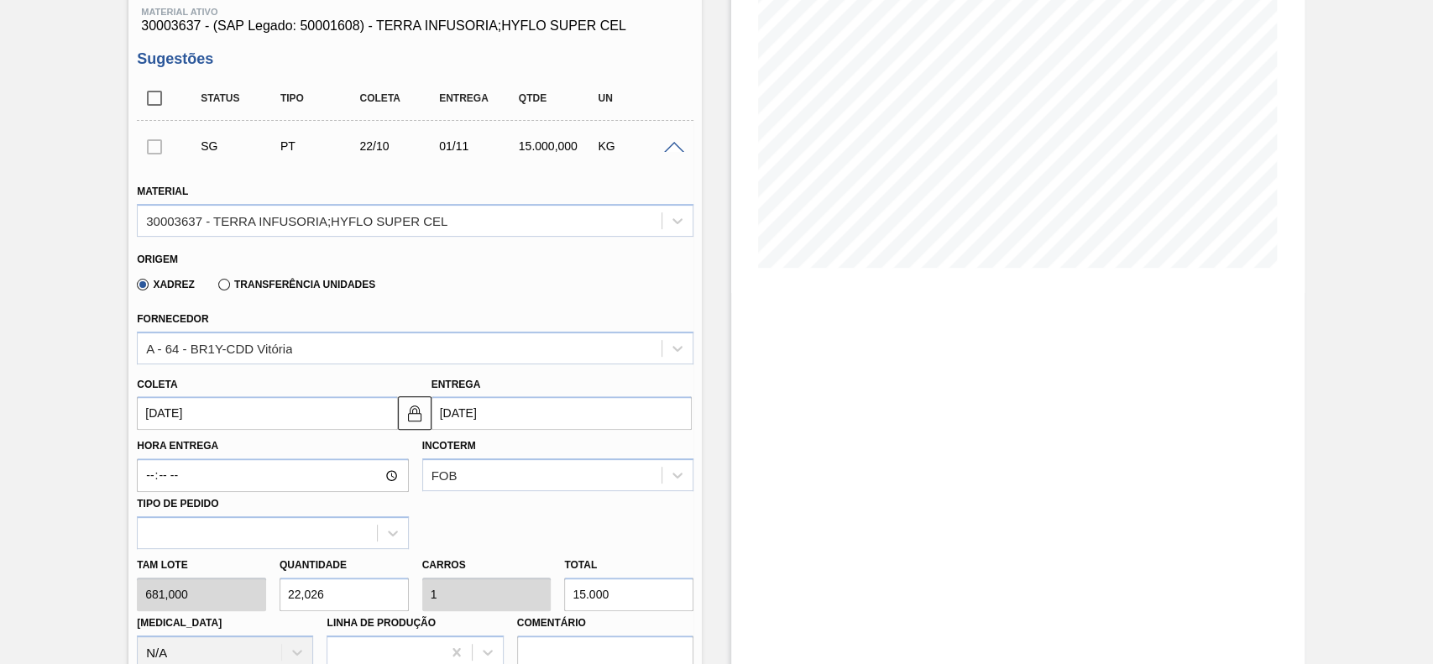
click at [332, 596] on input "22,026" at bounding box center [344, 595] width 129 height 34
type input "1"
type input "0,045"
type input "681"
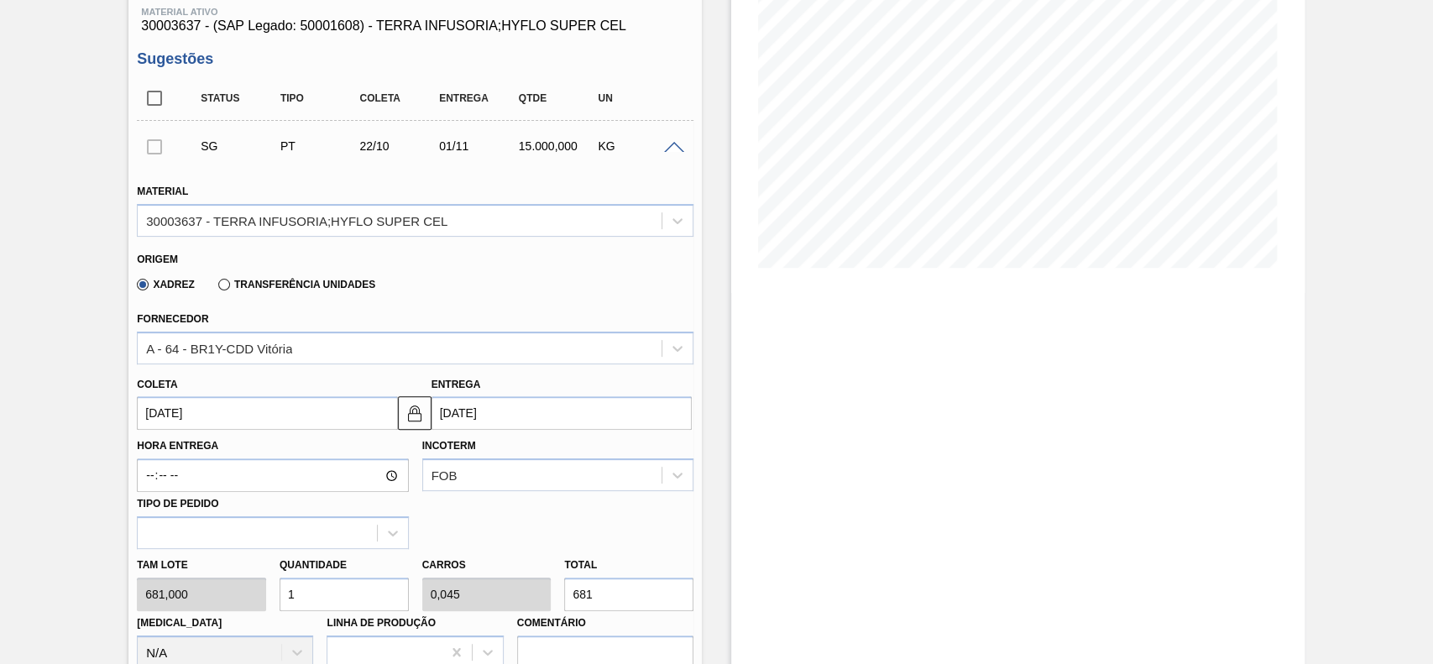
type input "12"
type input "0,545"
type input "8.172"
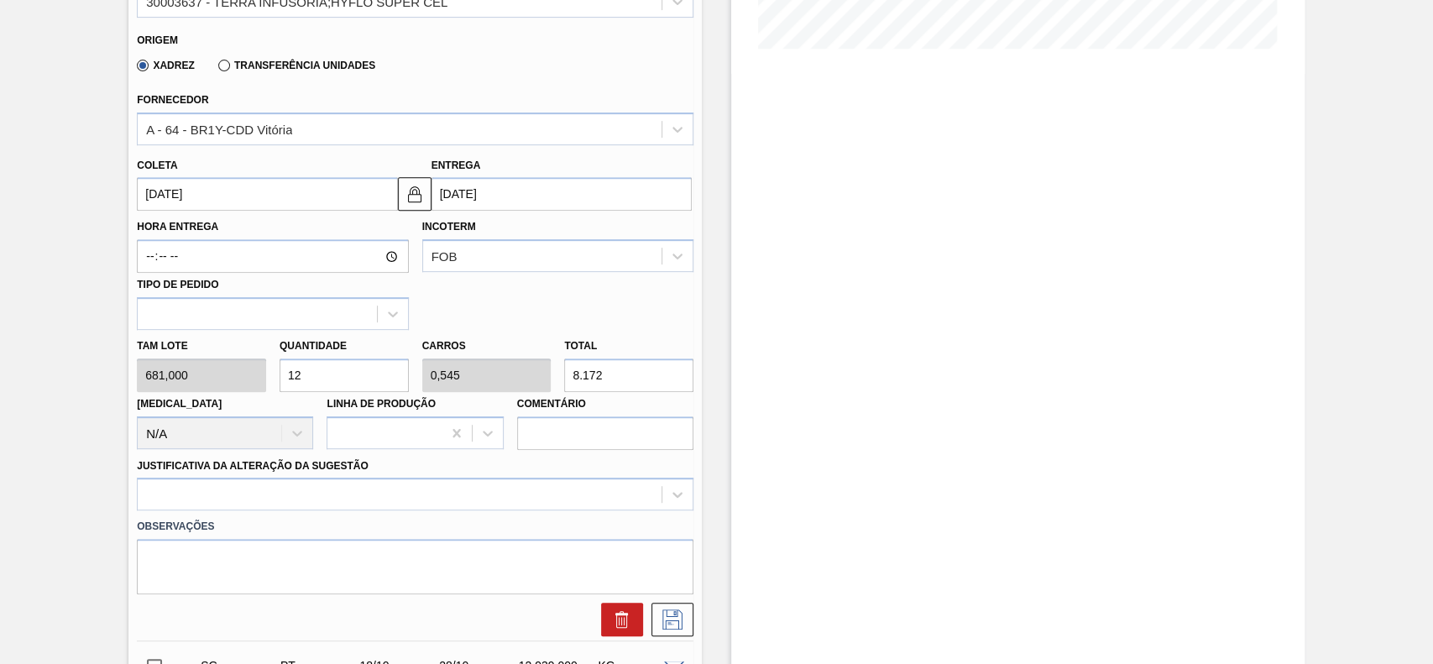
scroll to position [559, 0]
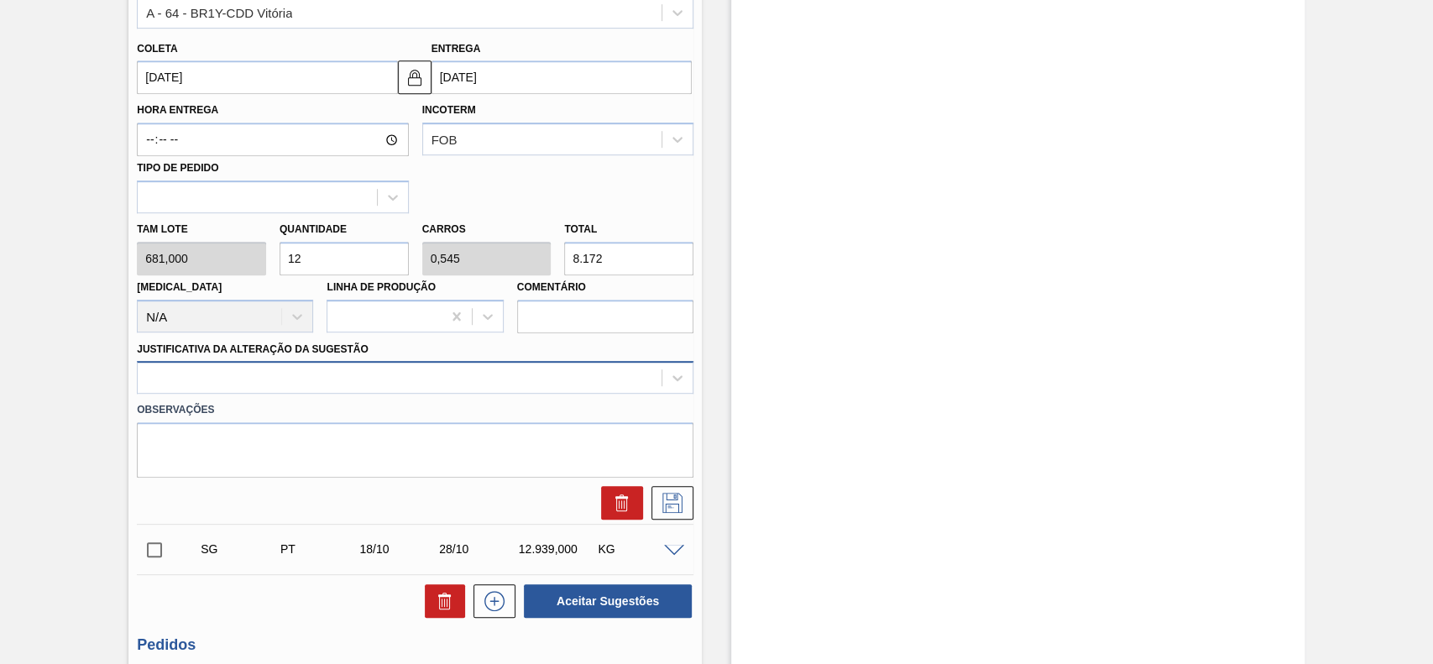
type input "12"
drag, startPoint x: 311, startPoint y: 373, endPoint x: 305, endPoint y: 379, distance: 9.5
click at [311, 373] on div at bounding box center [400, 378] width 524 height 24
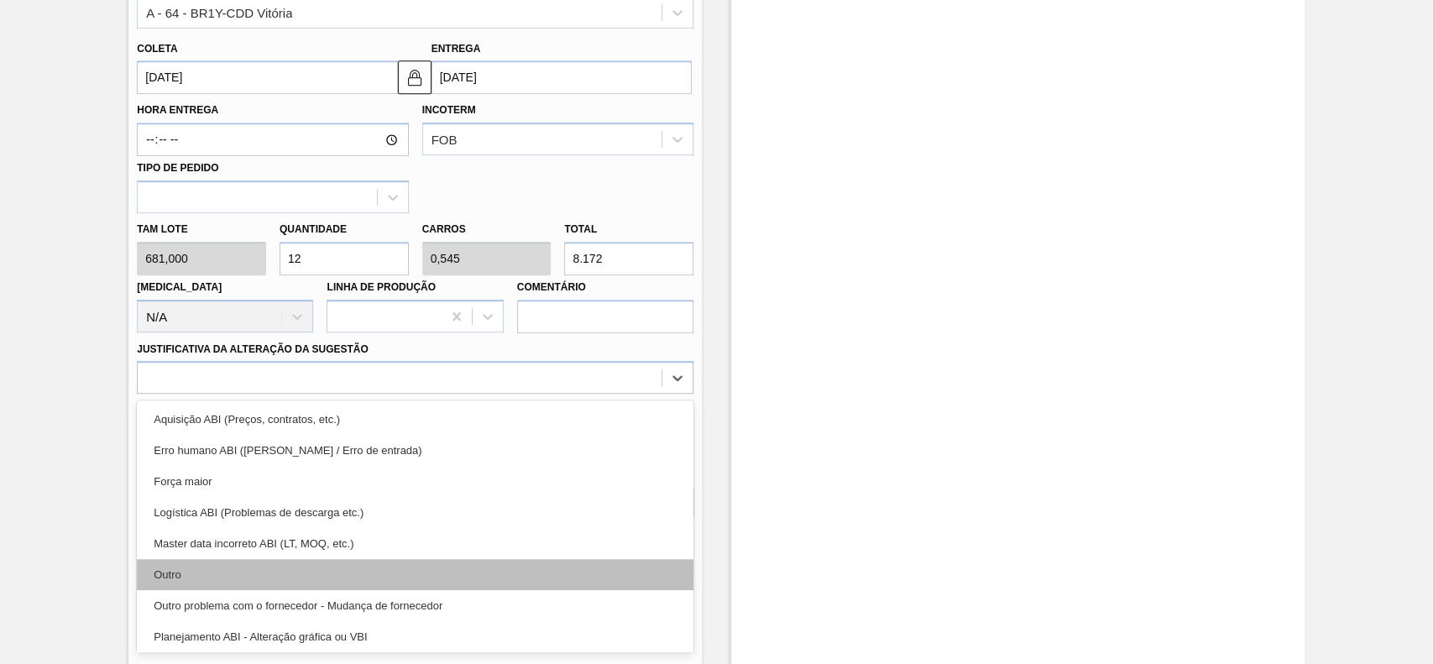
click at [263, 568] on div "Outro" at bounding box center [415, 574] width 557 height 31
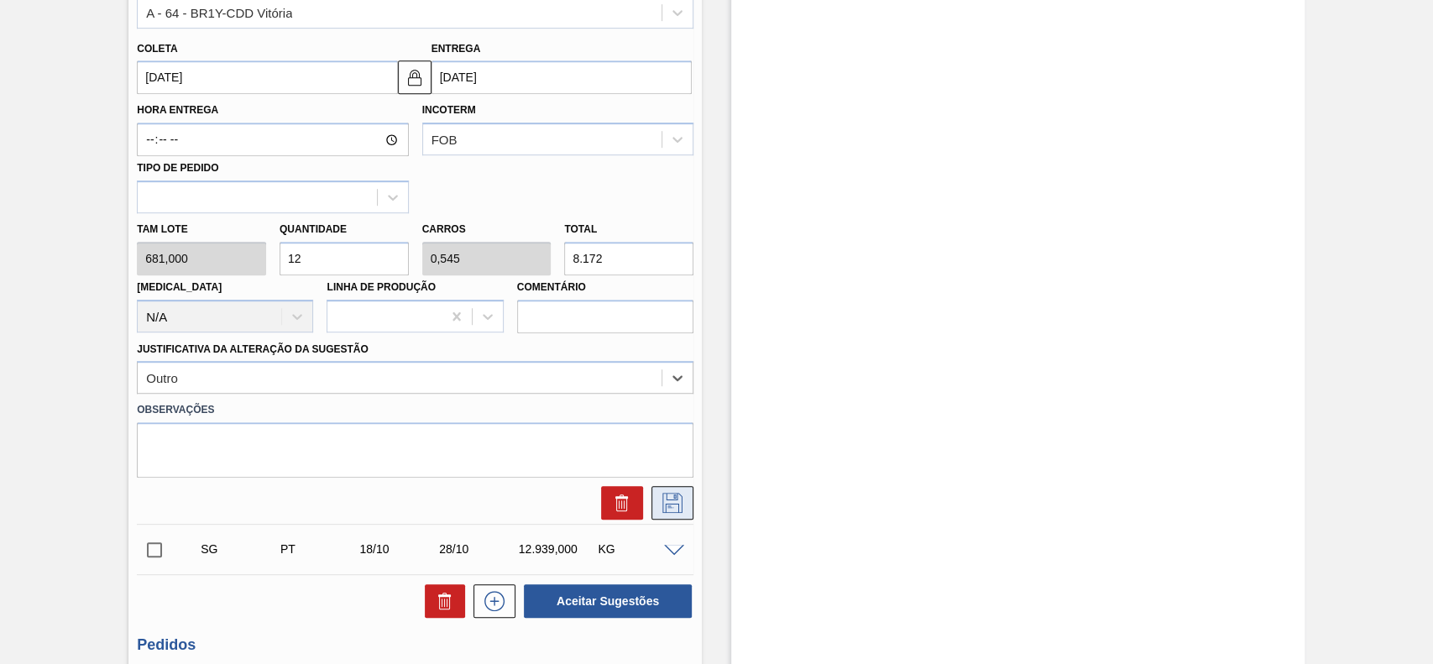
click at [667, 510] on icon at bounding box center [672, 503] width 27 height 20
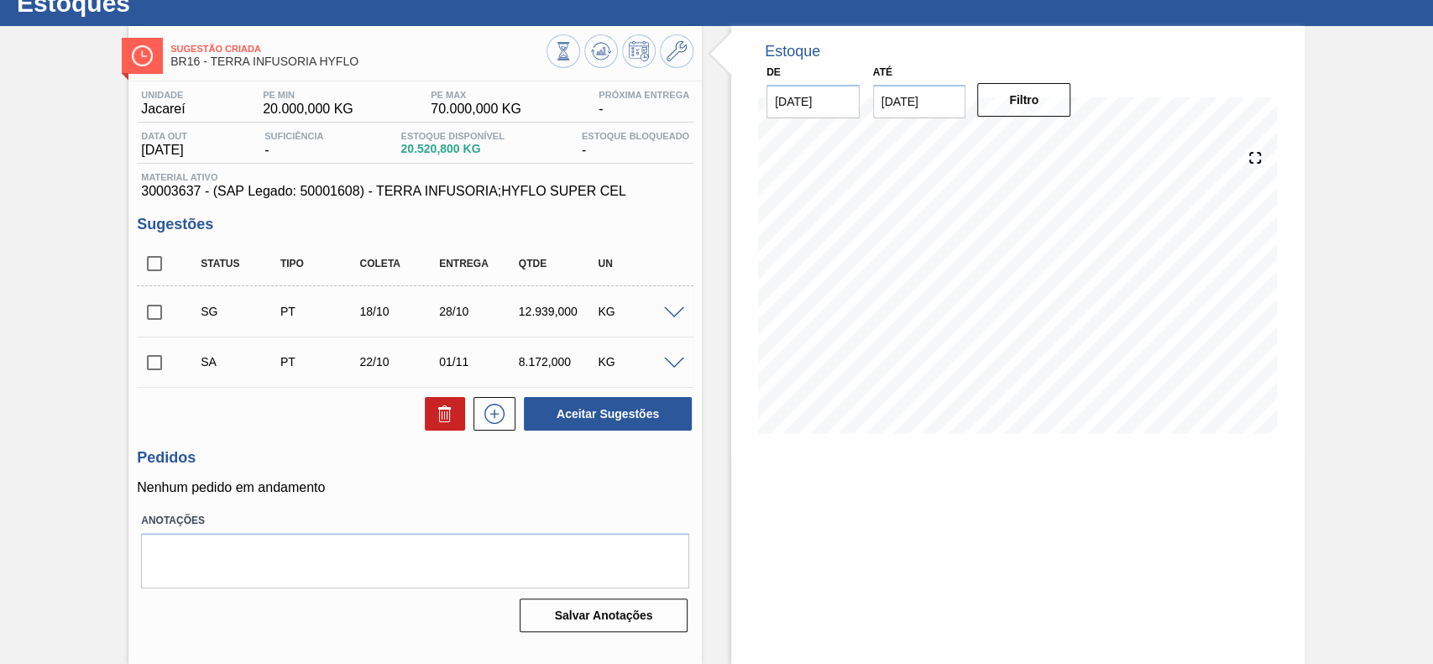
scroll to position [0, 0]
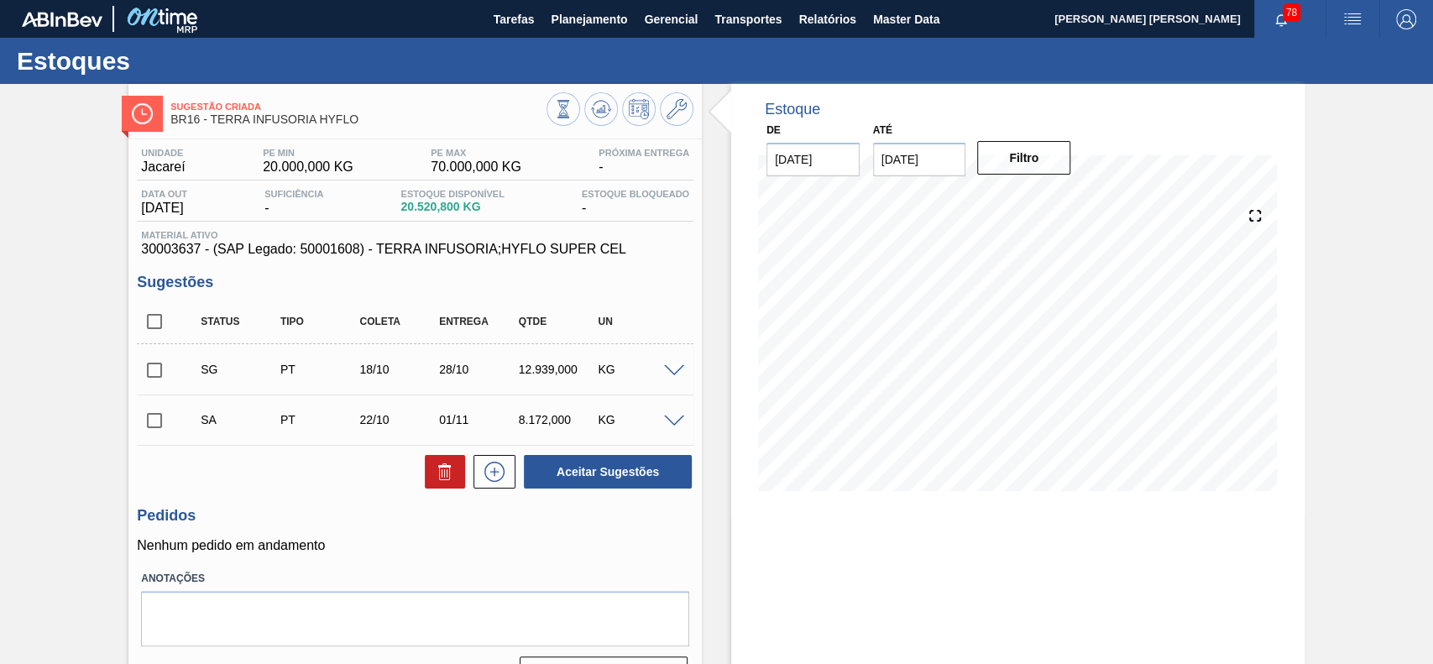
click at [164, 422] on input "checkbox" at bounding box center [154, 420] width 35 height 35
click at [651, 489] on div "Aceitar Sugestões" at bounding box center [604, 471] width 178 height 37
click at [635, 484] on button "Aceitar Sugestões" at bounding box center [608, 472] width 168 height 34
checkbox input "false"
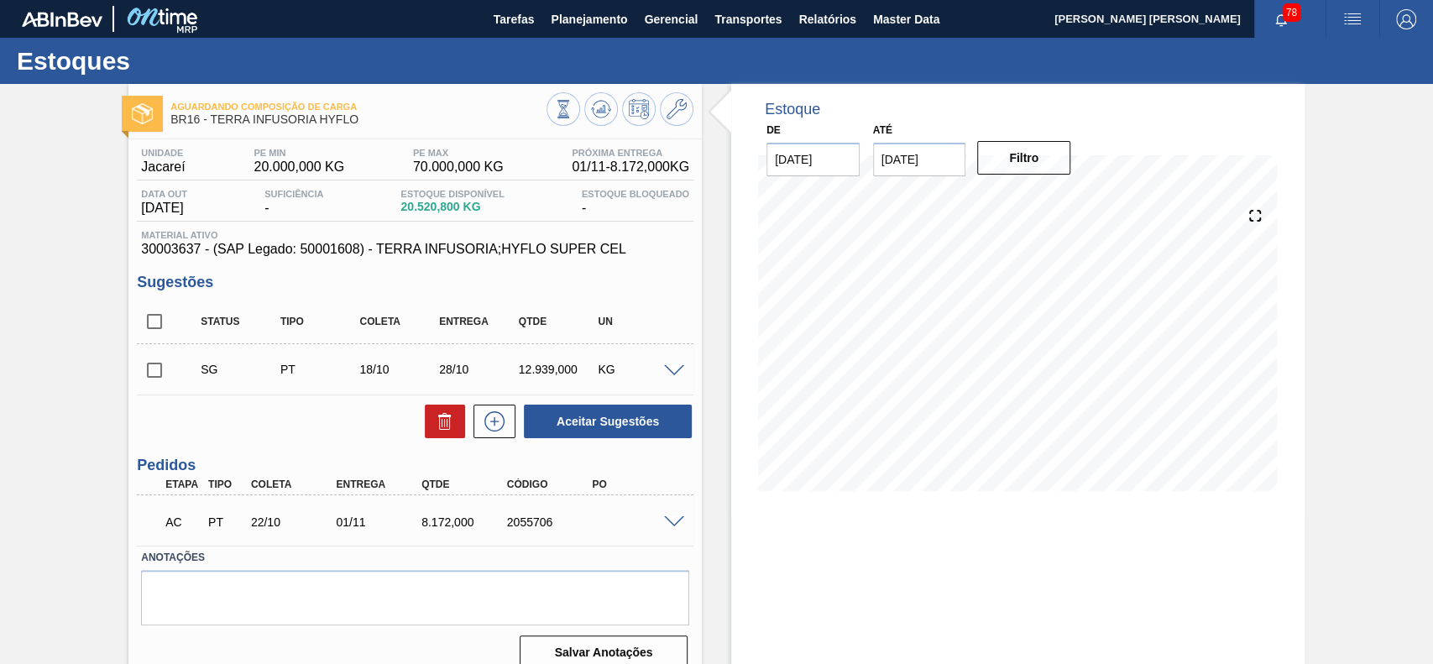
click at [664, 517] on span at bounding box center [674, 522] width 20 height 13
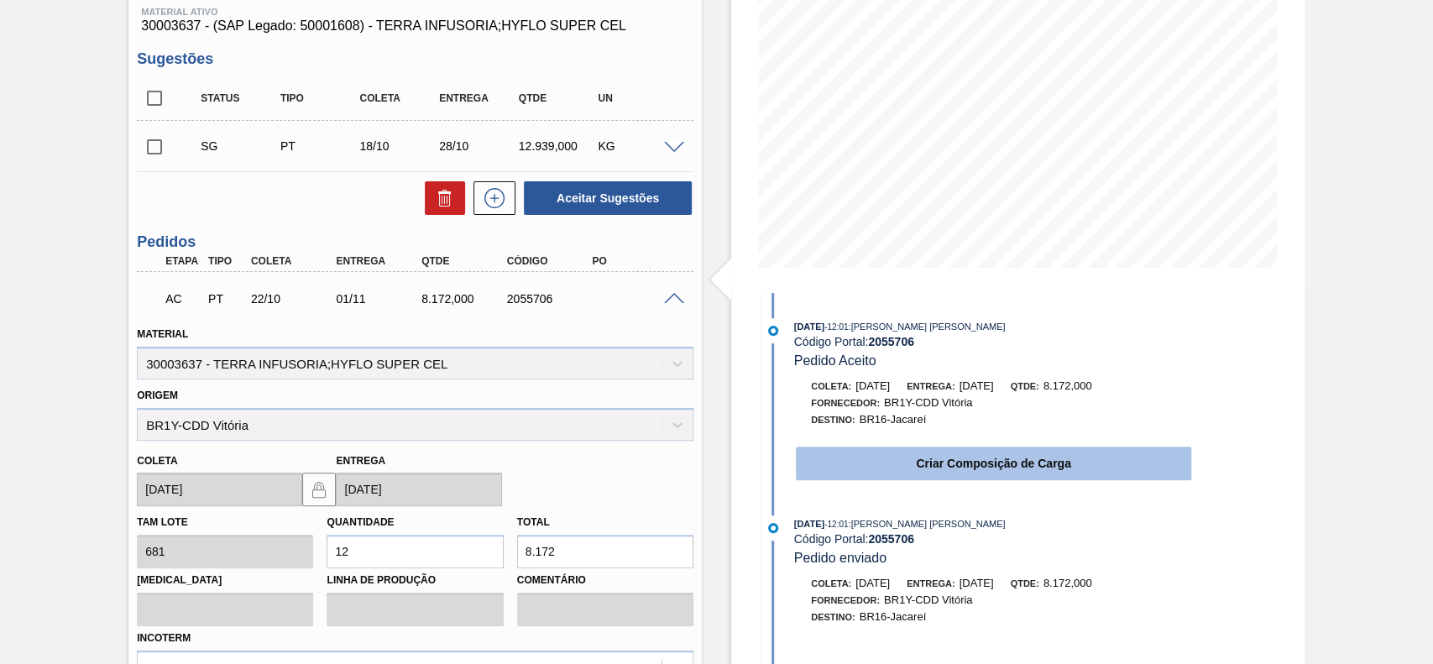
click at [900, 471] on button "Criar Composição de Carga" at bounding box center [993, 464] width 395 height 34
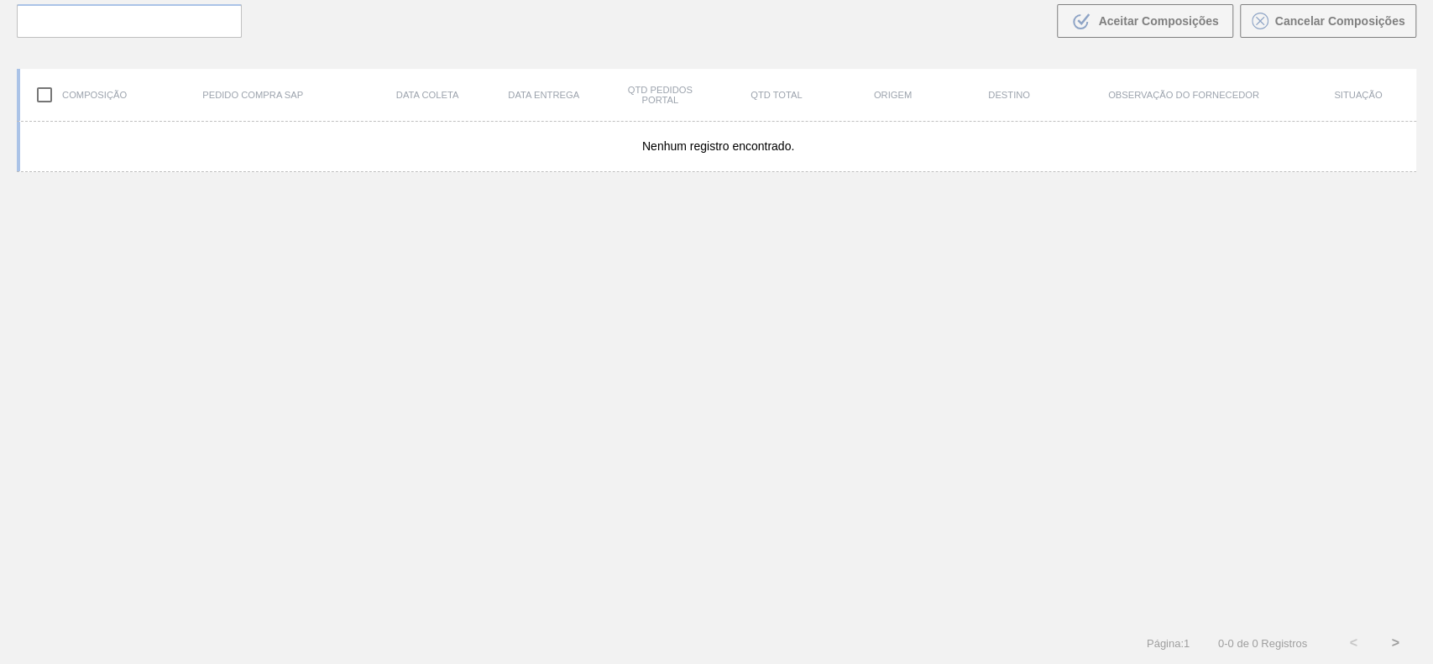
scroll to position [121, 0]
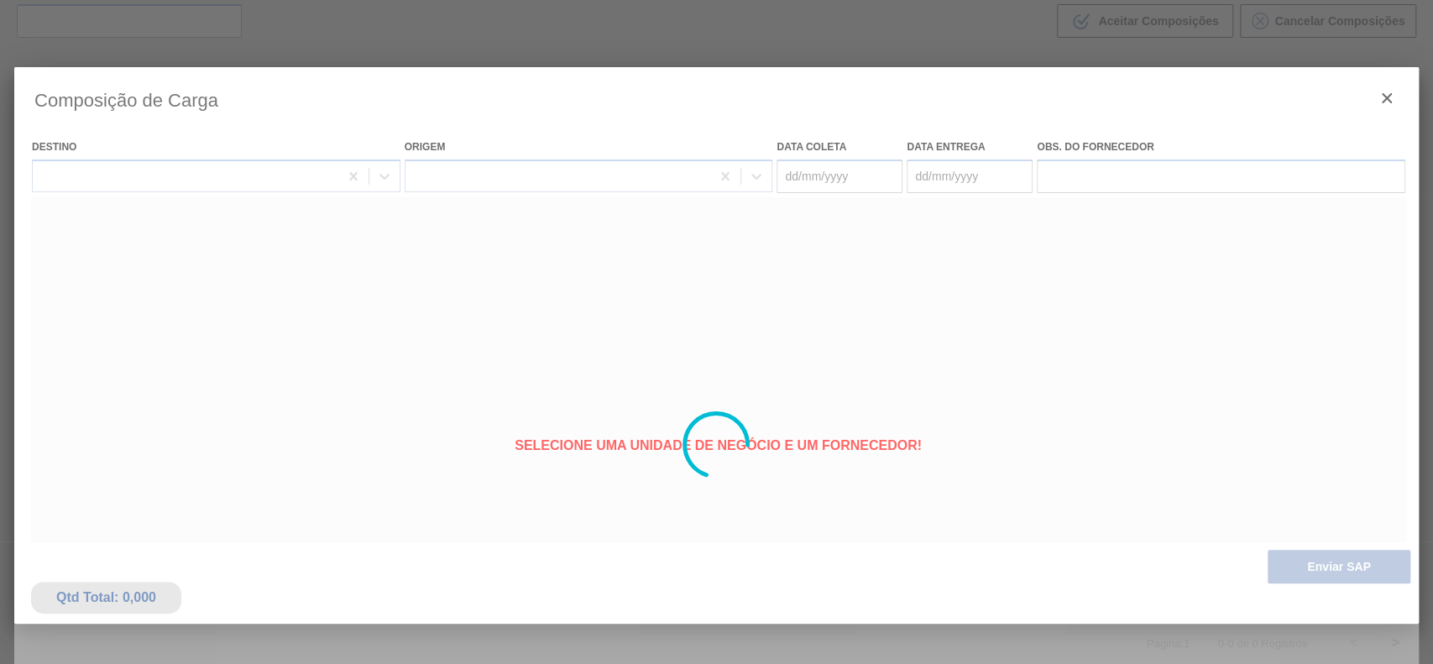
type coleta "[DATE]"
type Entrega "[DATE]"
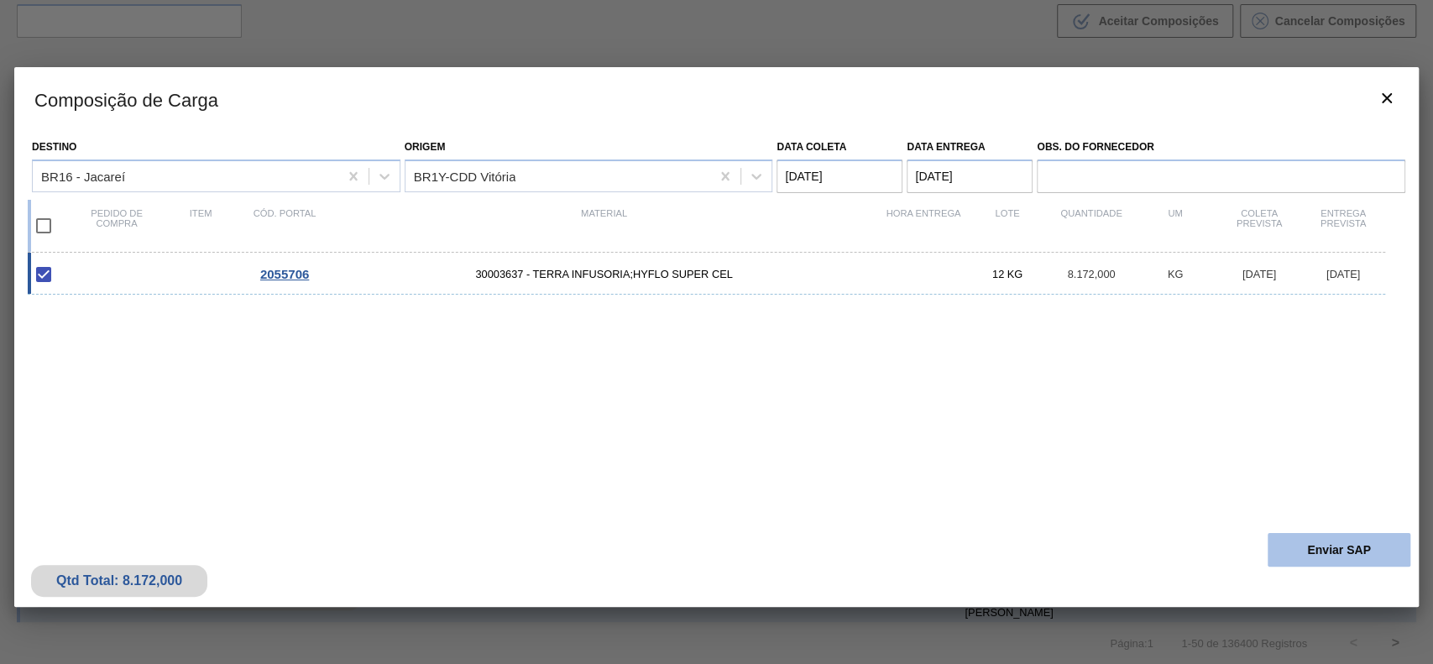
click at [1390, 554] on button "Enviar SAP" at bounding box center [1339, 550] width 143 height 34
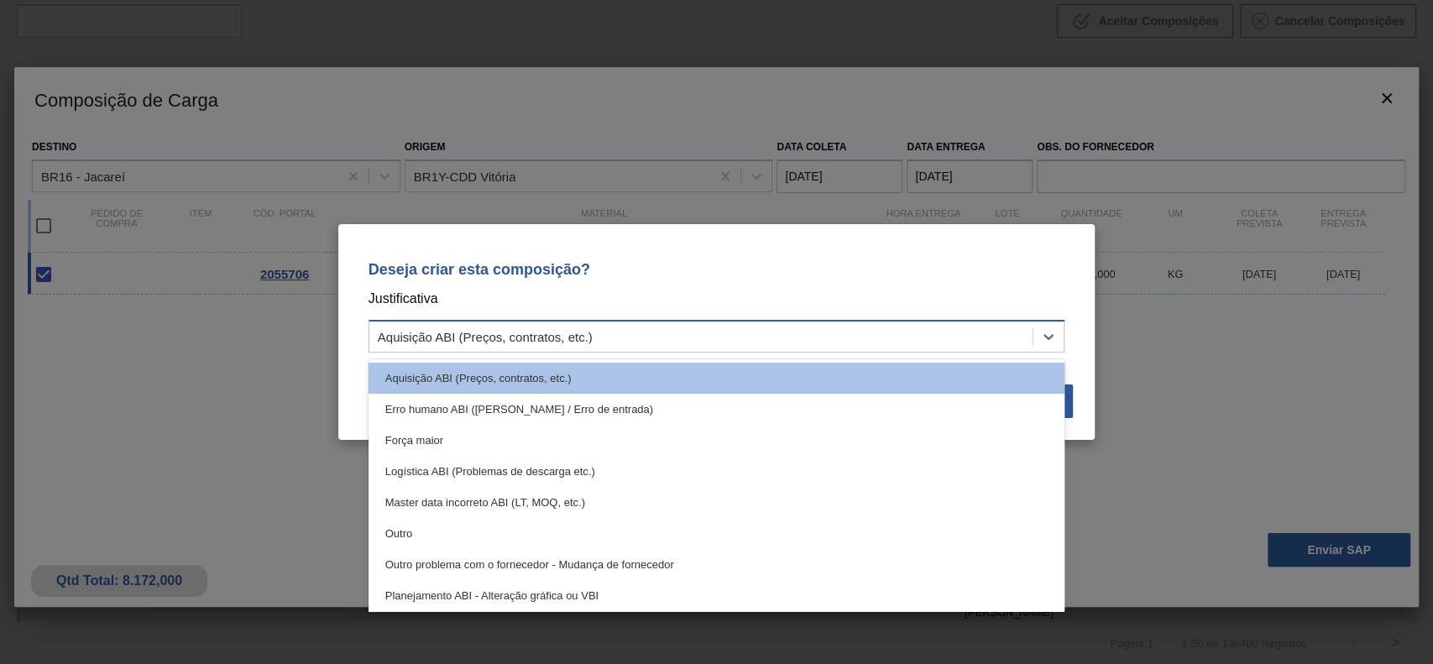
click at [613, 339] on div "Aquisição ABI (Preços, contratos, etc.)" at bounding box center [701, 337] width 664 height 24
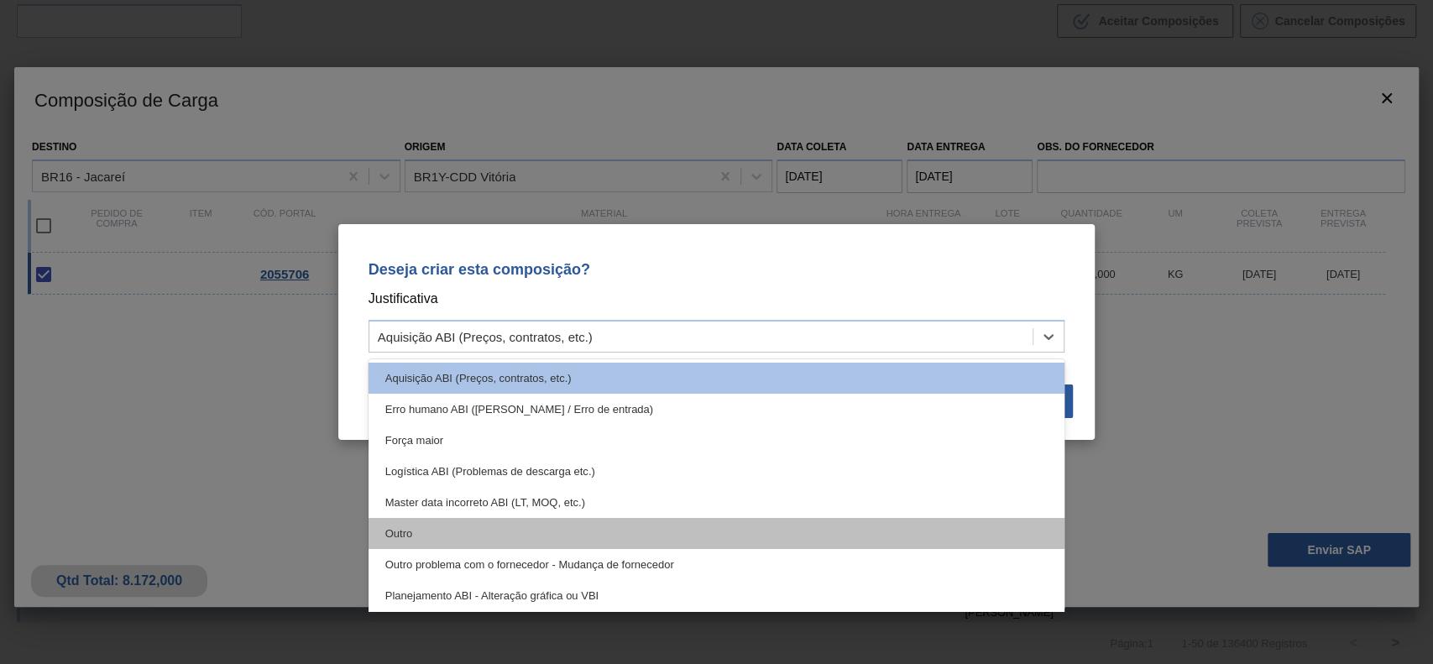
click at [472, 535] on div "Outro" at bounding box center [717, 533] width 697 height 31
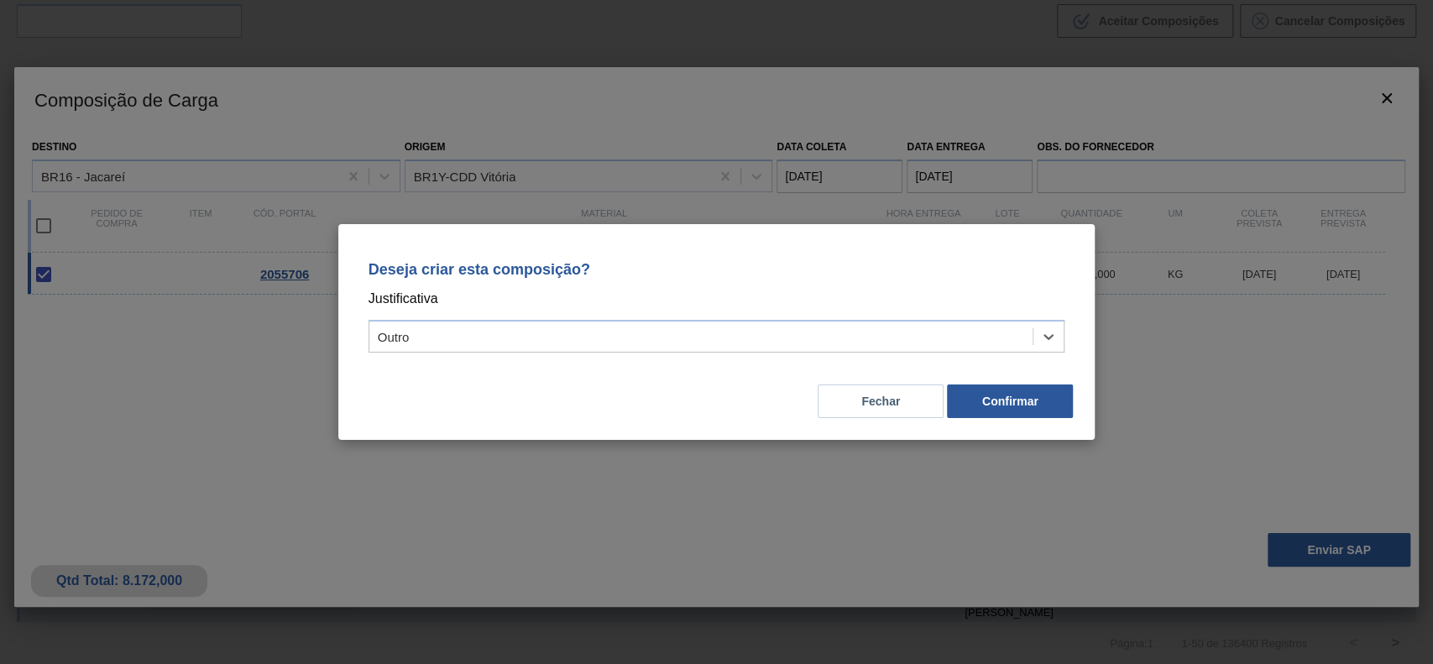
click at [1028, 382] on div "Fechar Confirmar" at bounding box center [716, 391] width 717 height 57
click at [1029, 394] on button "Confirmar" at bounding box center [1010, 402] width 126 height 34
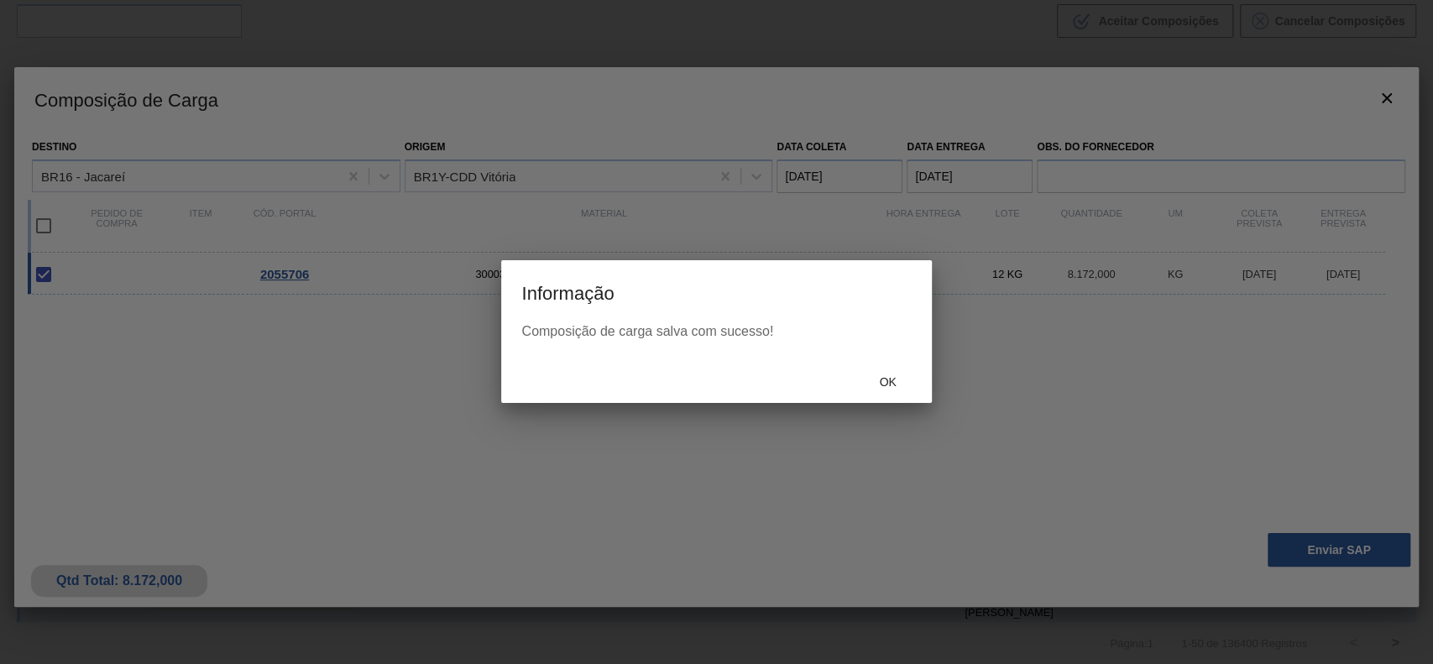
click at [892, 375] on span "Ok" at bounding box center [888, 381] width 44 height 13
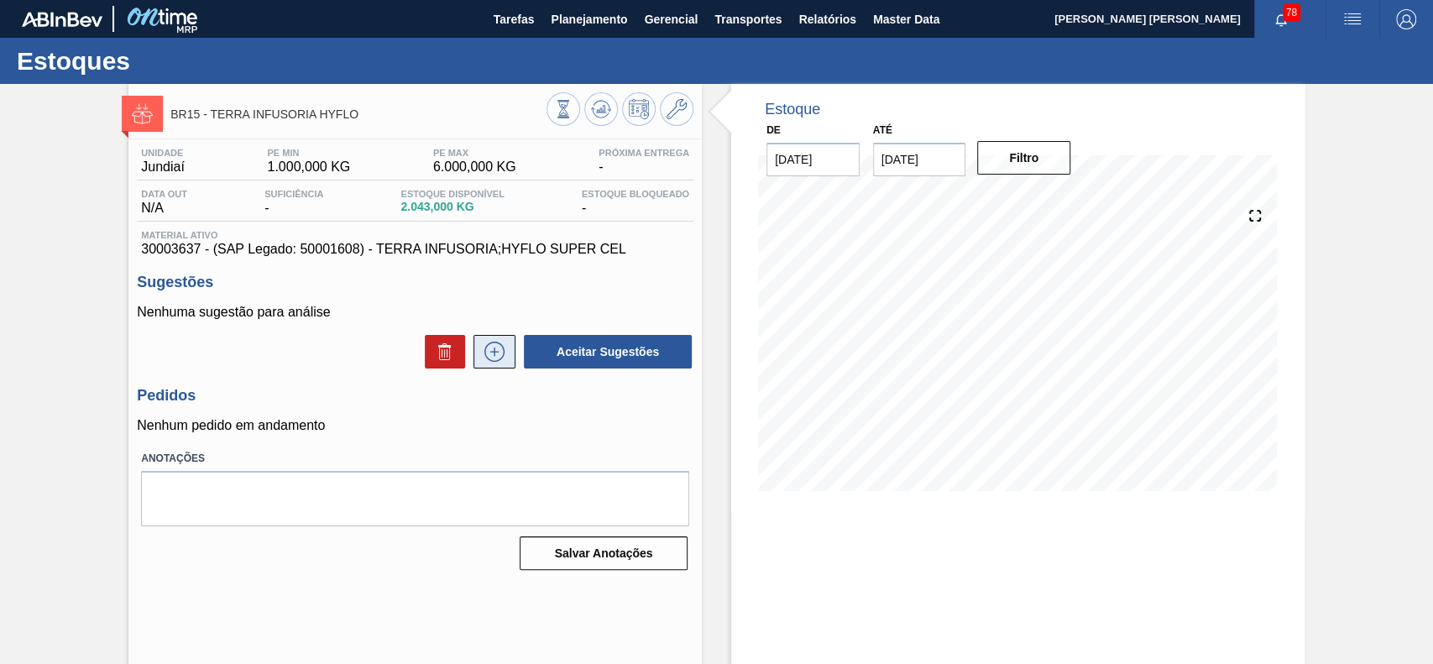
click at [492, 351] on icon at bounding box center [494, 352] width 27 height 20
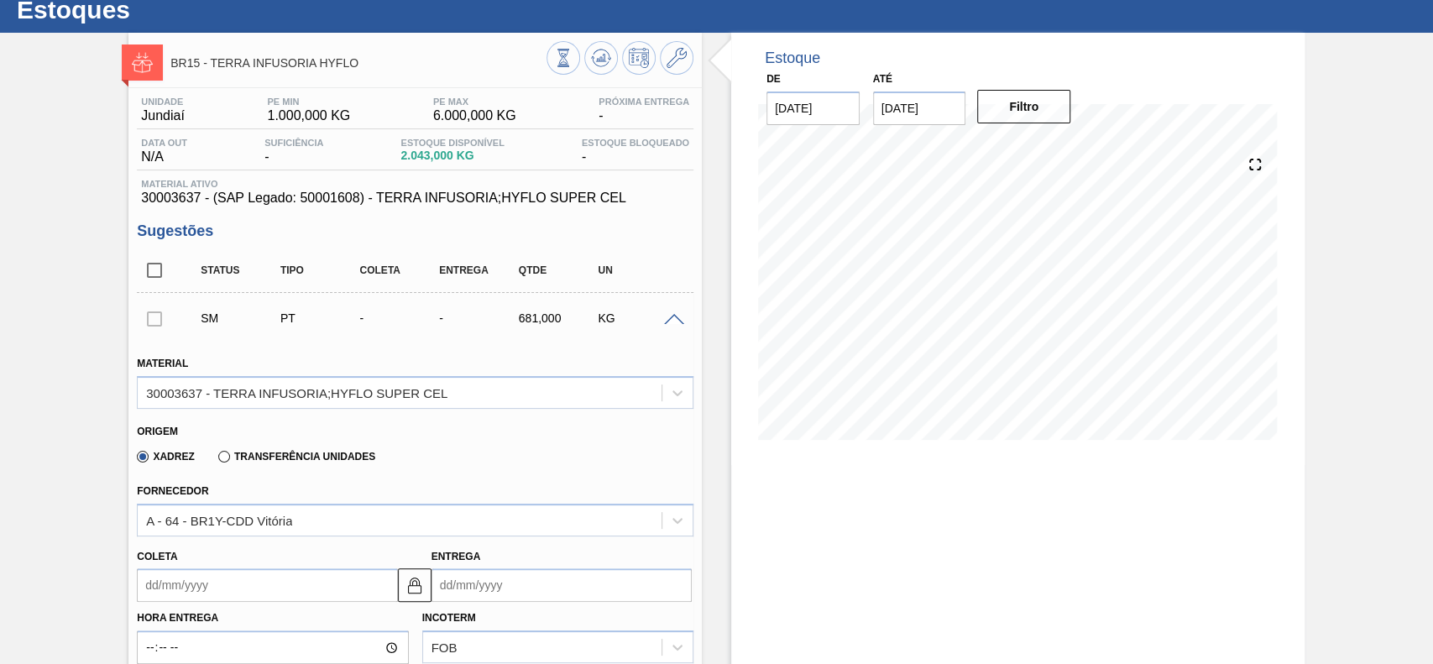
scroll to position [223, 0]
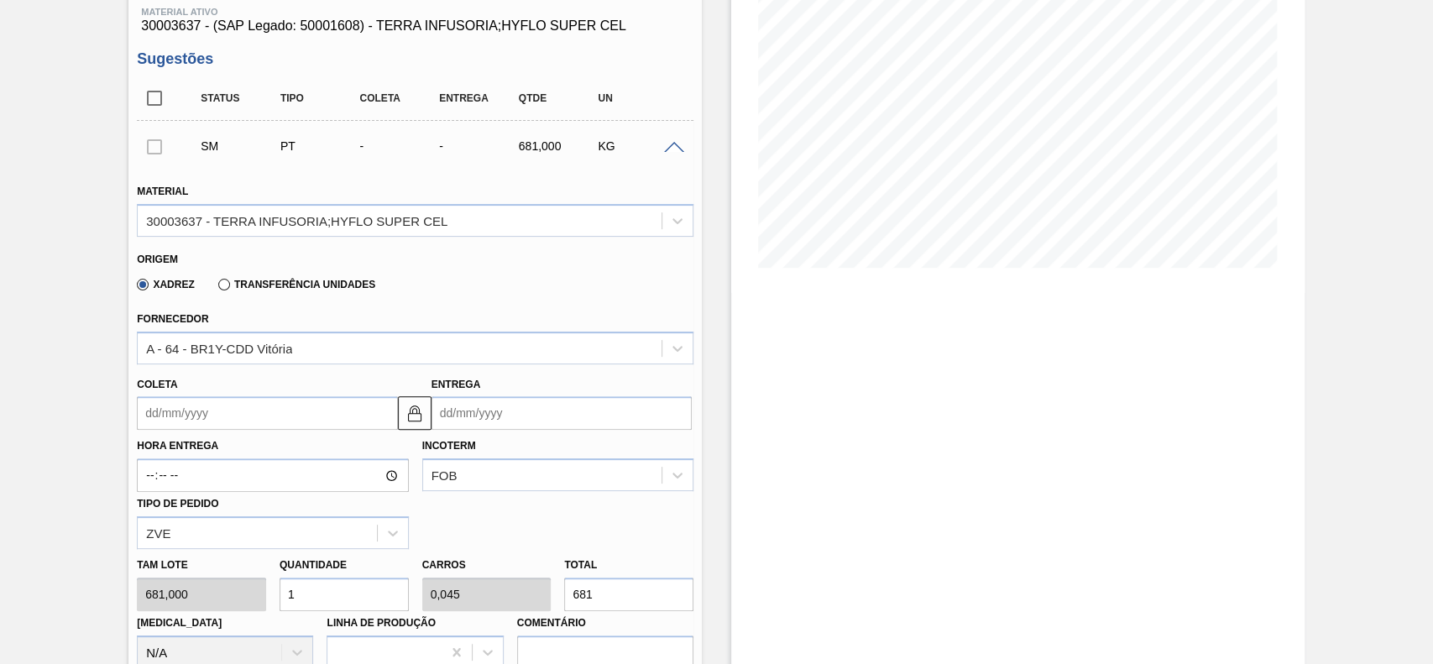
click at [236, 437] on label "Hora Entrega" at bounding box center [272, 446] width 271 height 24
click at [236, 458] on input "Hora Entrega" at bounding box center [272, 475] width 271 height 34
click at [239, 423] on input "Coleta" at bounding box center [267, 413] width 260 height 34
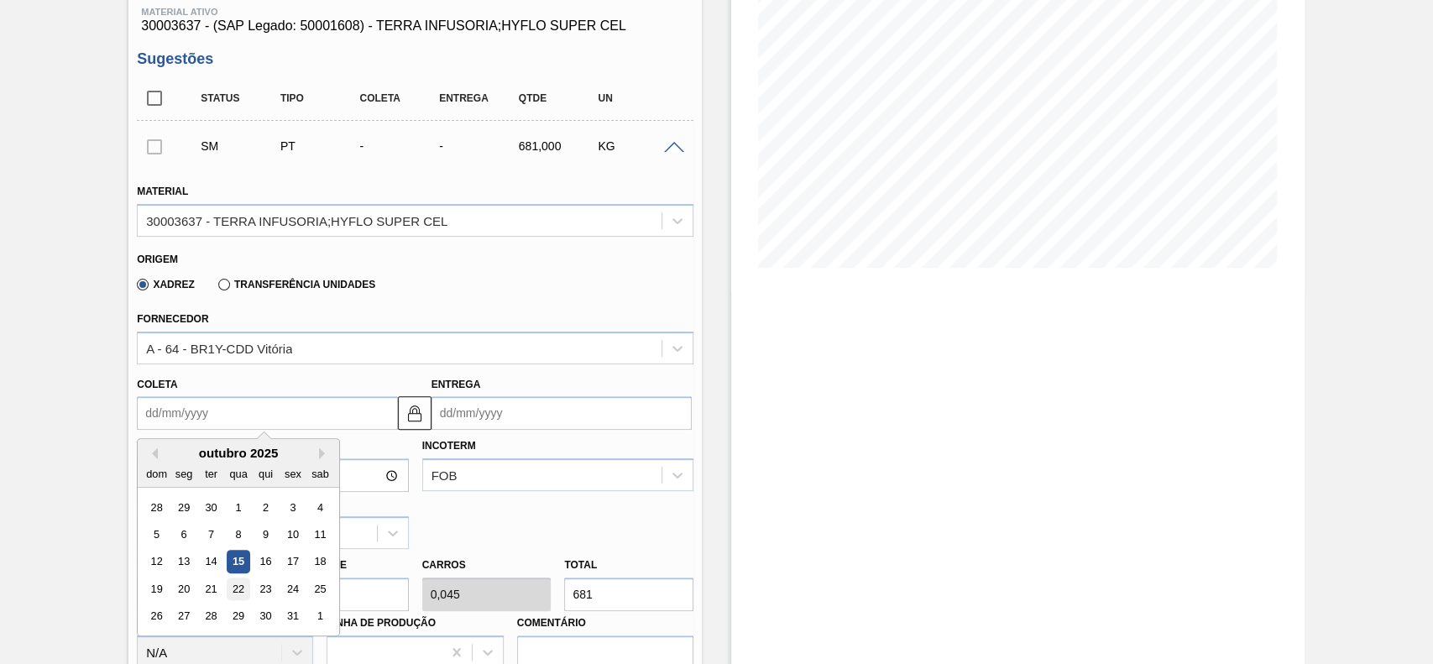
click at [243, 594] on div "22" at bounding box center [239, 589] width 23 height 23
type input "[DATE]"
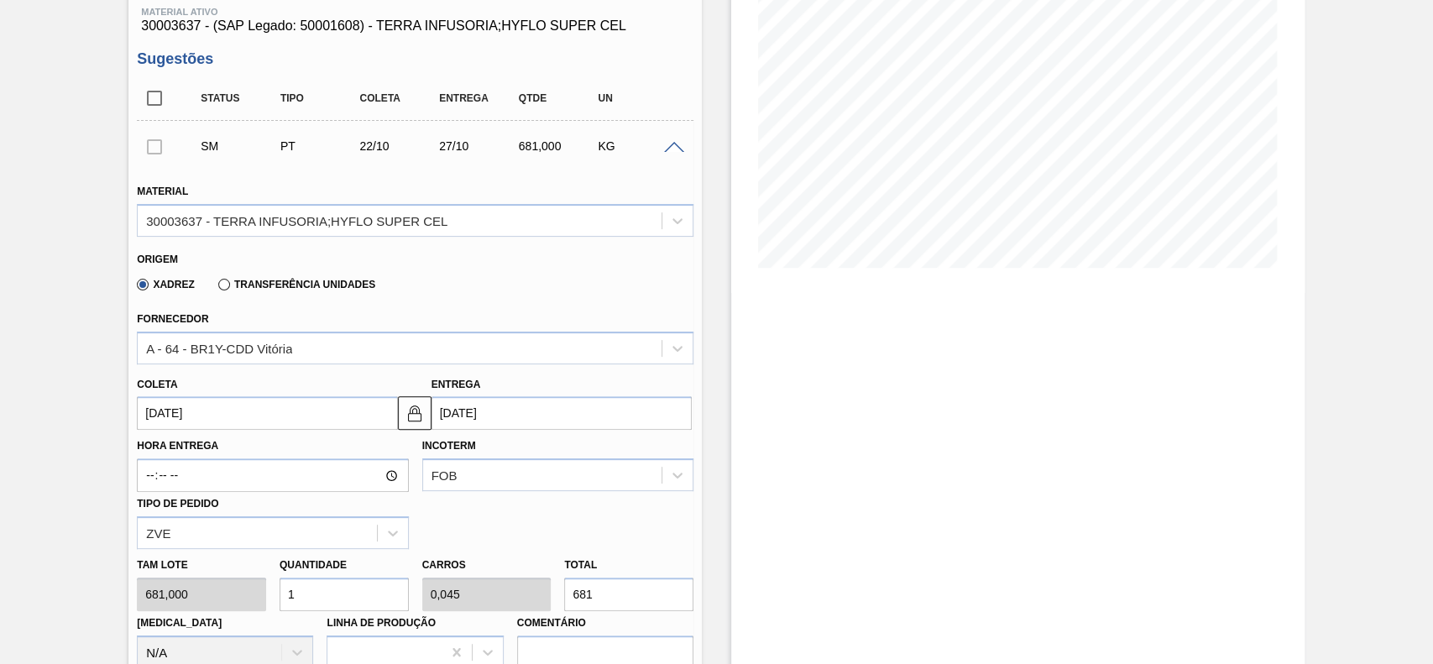
click at [322, 600] on input "1" at bounding box center [344, 595] width 129 height 34
type input "8"
type input "0,363"
type input "5.448"
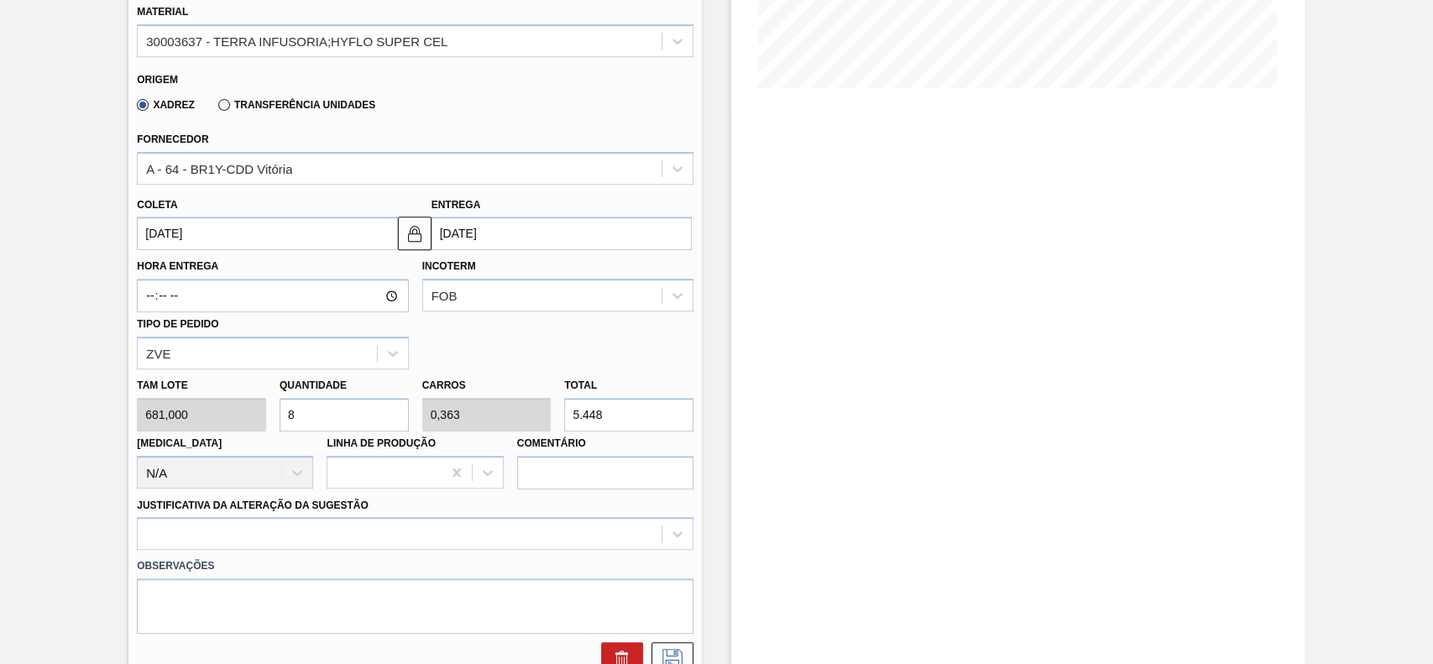
scroll to position [559, 0]
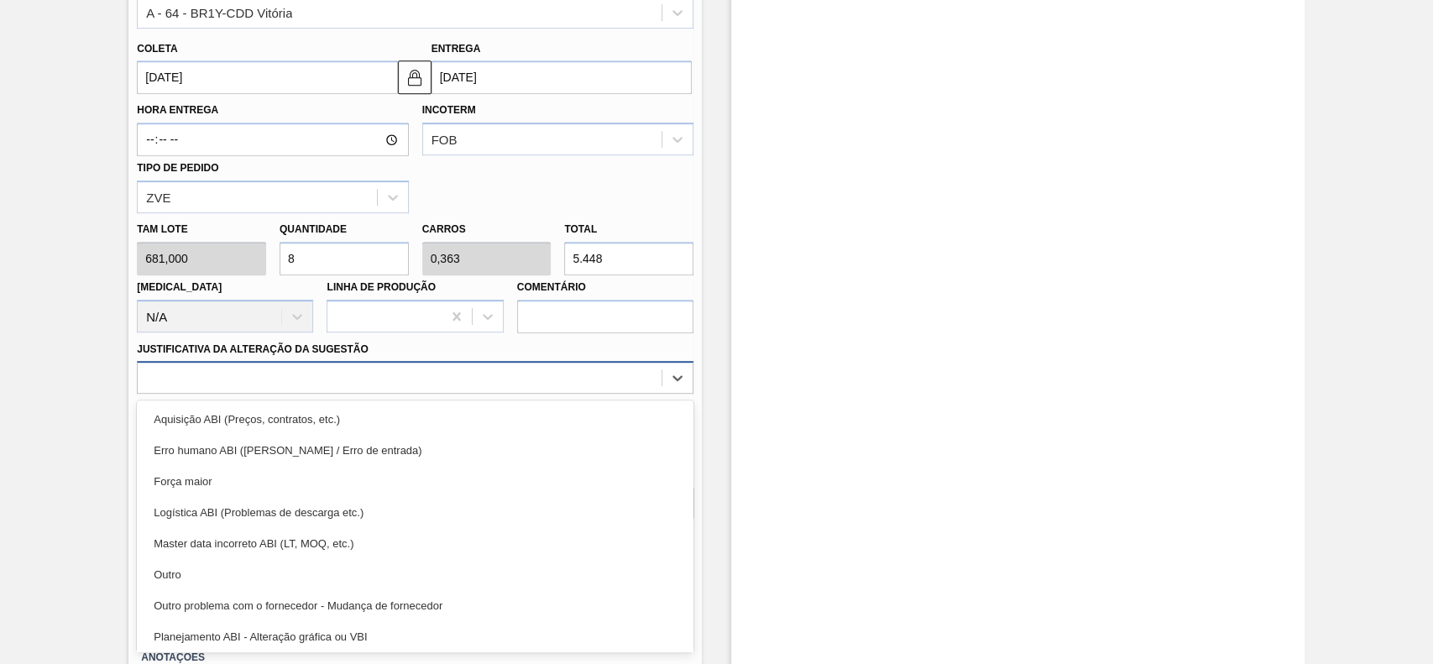
click at [284, 392] on div at bounding box center [415, 377] width 557 height 33
drag, startPoint x: 228, startPoint y: 560, endPoint x: 468, endPoint y: 553, distance: 239.4
click at [228, 561] on div "Outro" at bounding box center [415, 574] width 557 height 31
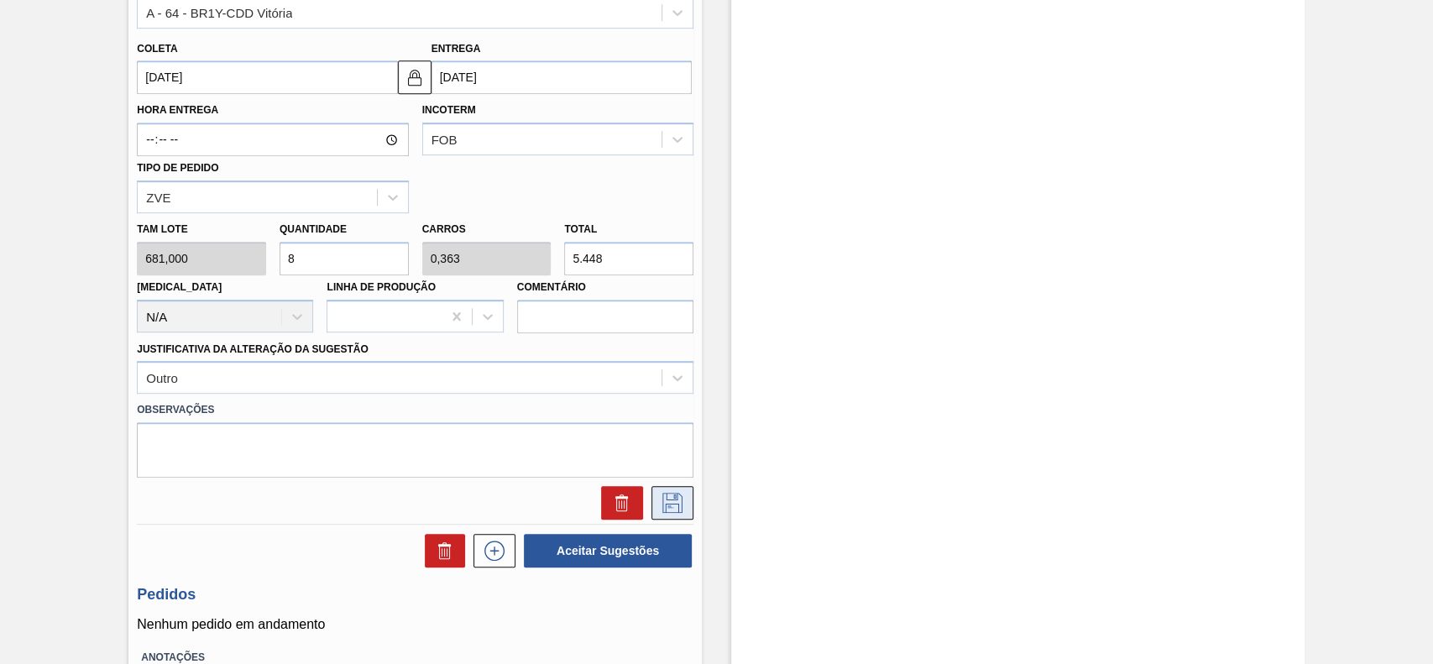
click at [667, 504] on icon at bounding box center [672, 503] width 20 height 20
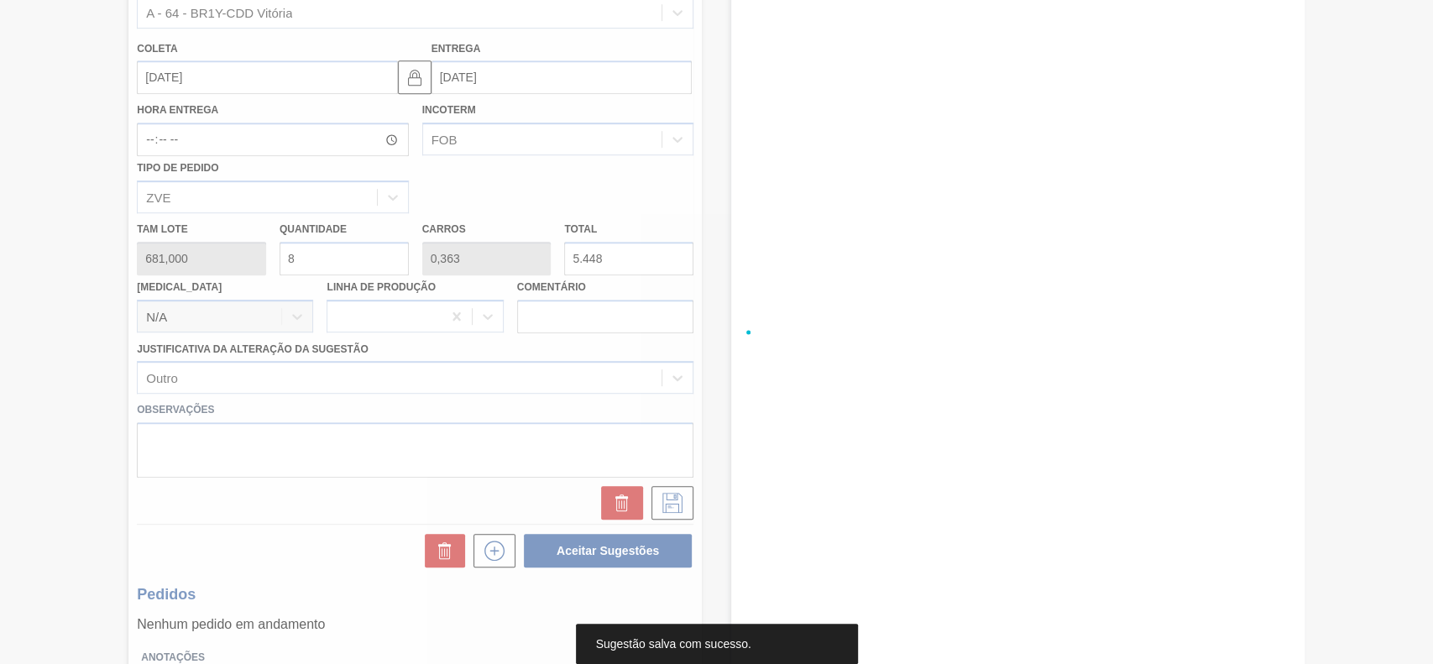
scroll to position [58, 0]
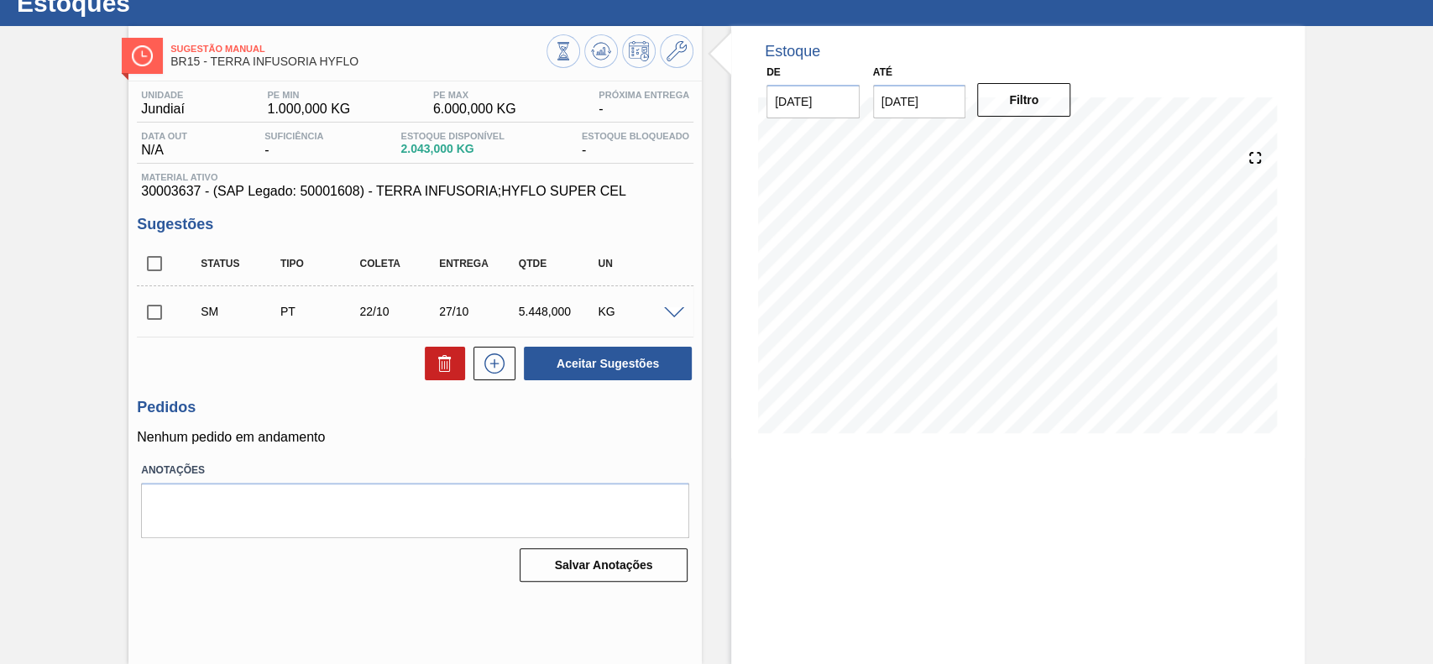
click at [674, 314] on span at bounding box center [674, 313] width 20 height 13
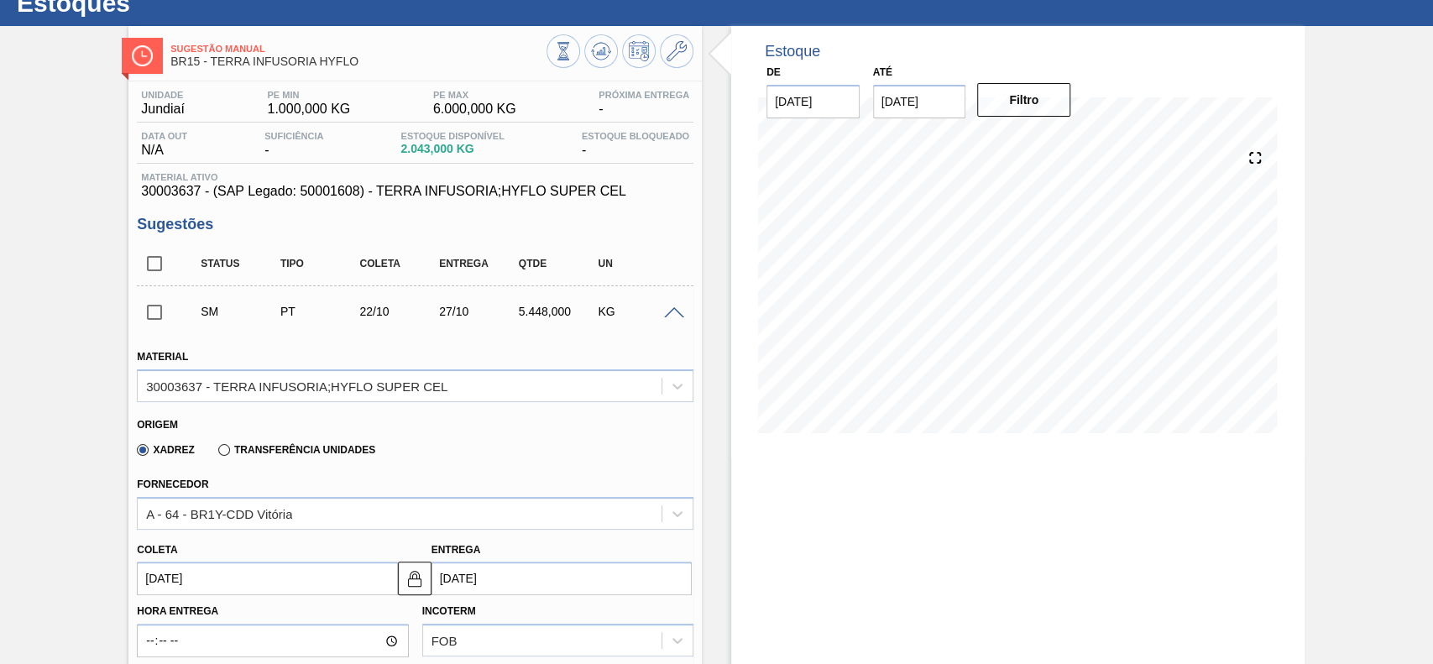
scroll to position [394, 0]
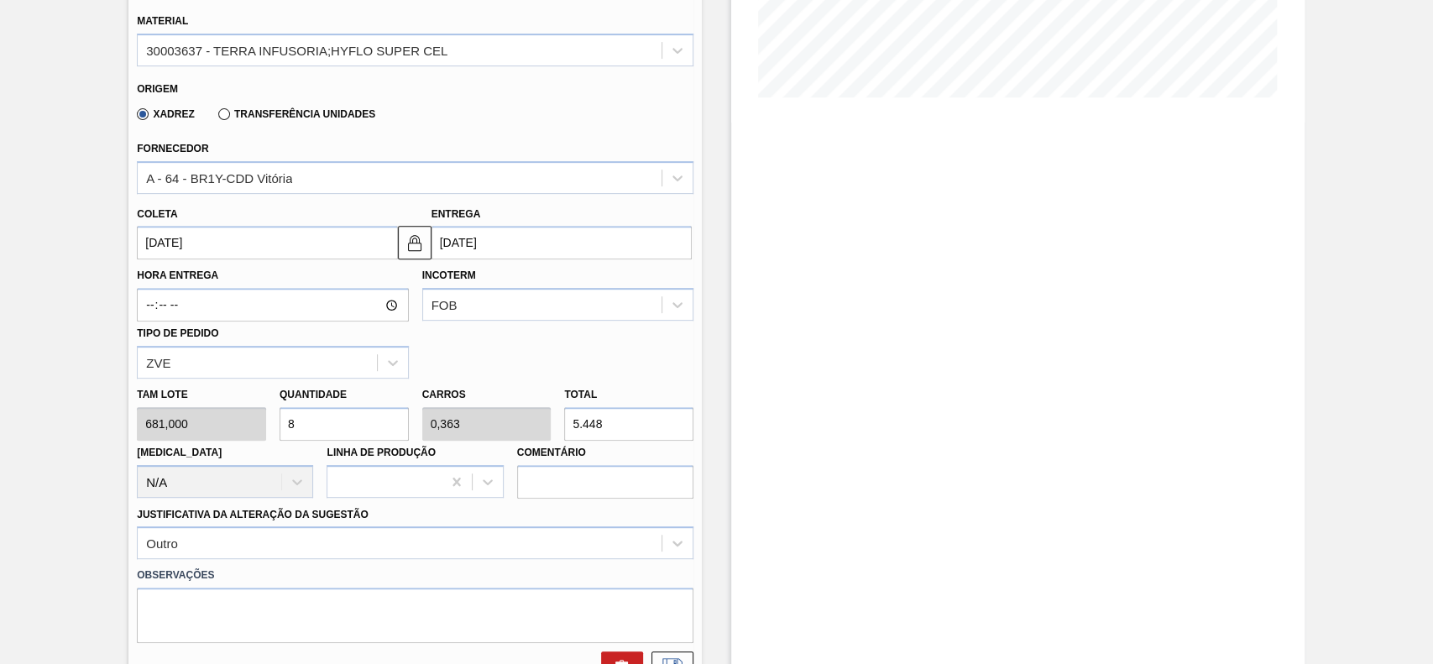
click at [635, 427] on input "5.448" at bounding box center [628, 424] width 129 height 34
type input "0,004"
type input "0"
type input "3"
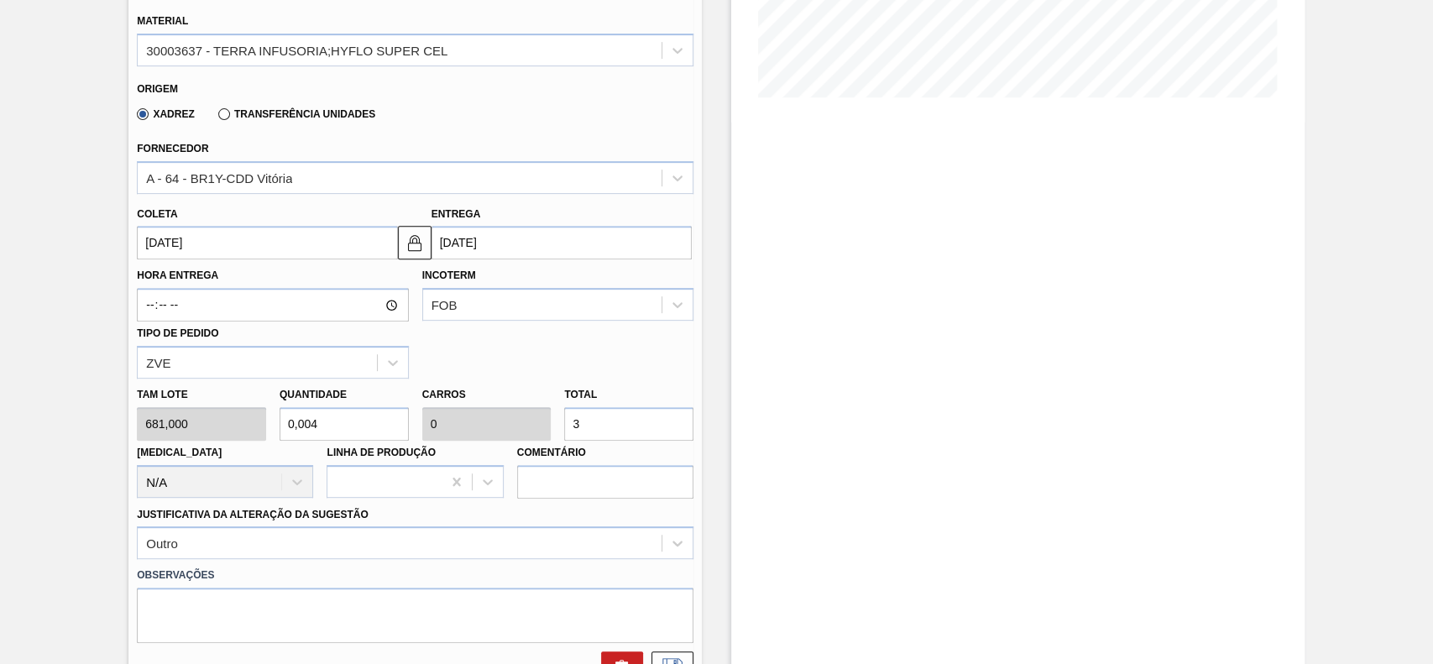
type input "0,044"
type input "0,002"
type input "30"
type input "0,441"
type input "0,02"
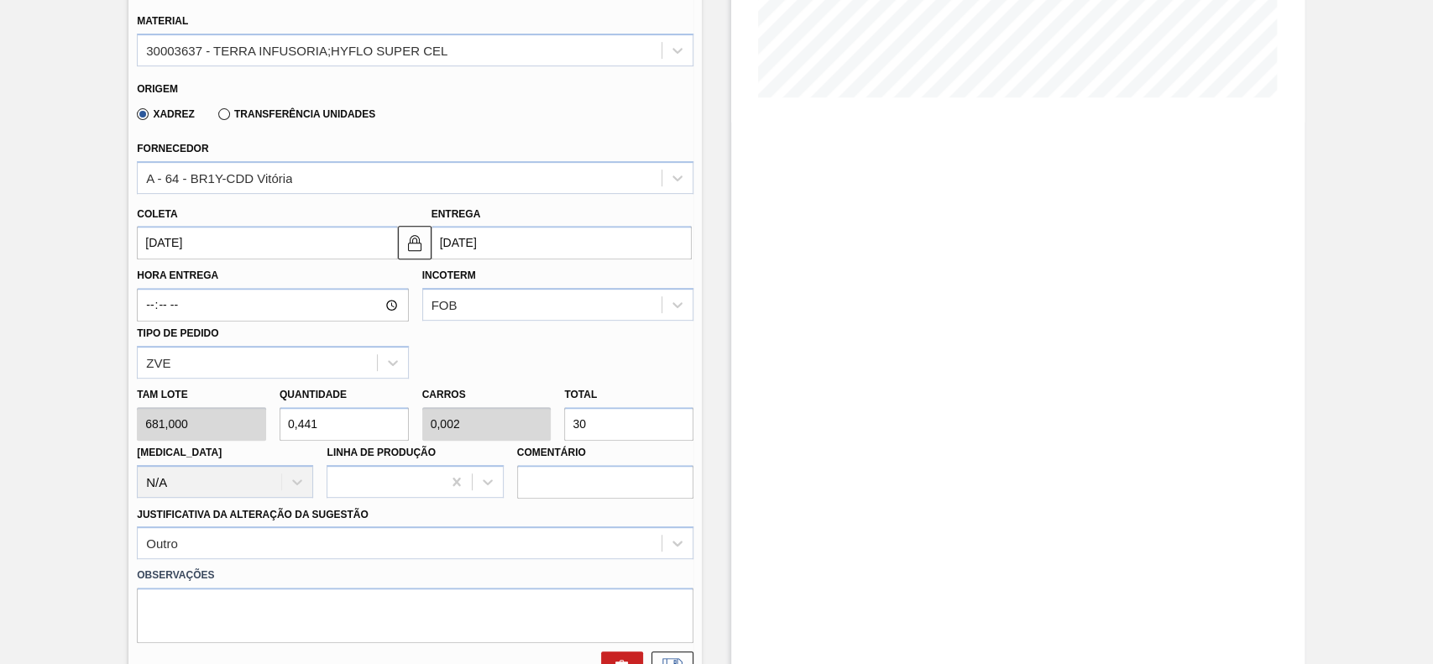
type input "300"
type input "4,405"
type input "0,2"
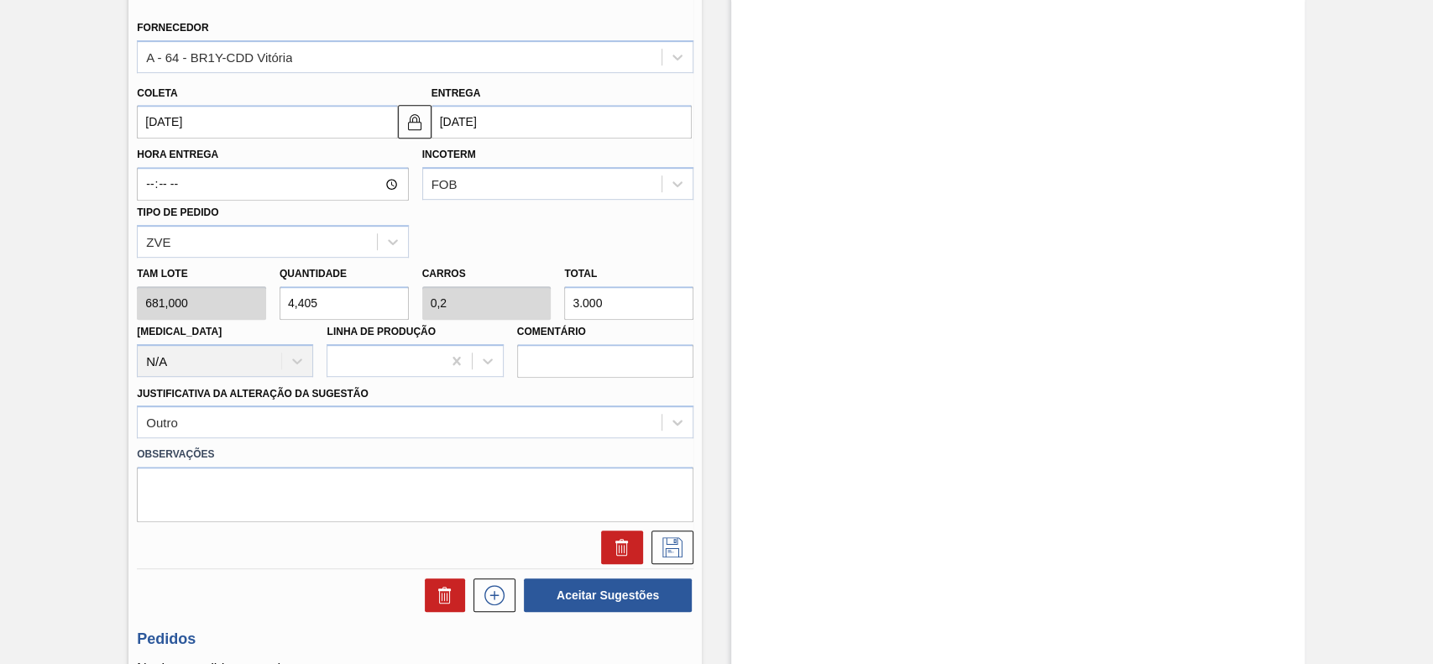
scroll to position [618, 0]
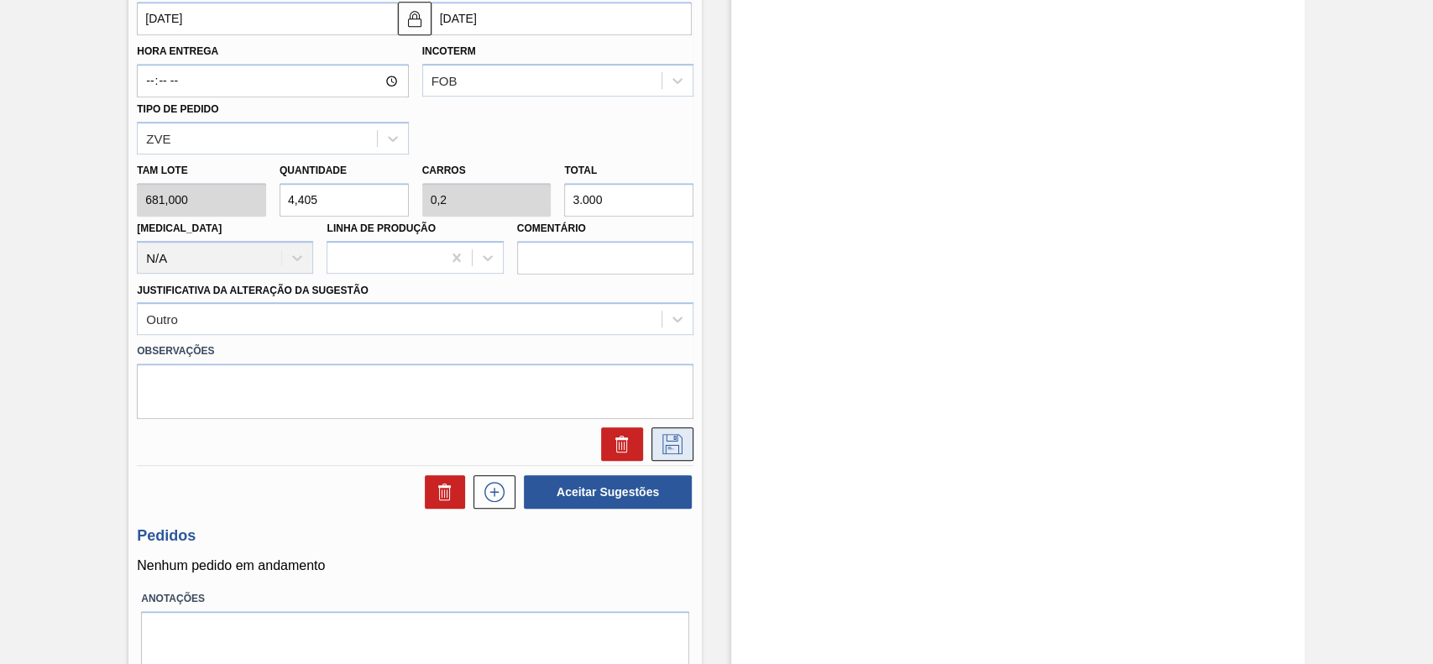
type input "3.000"
click at [665, 440] on icon at bounding box center [672, 444] width 27 height 20
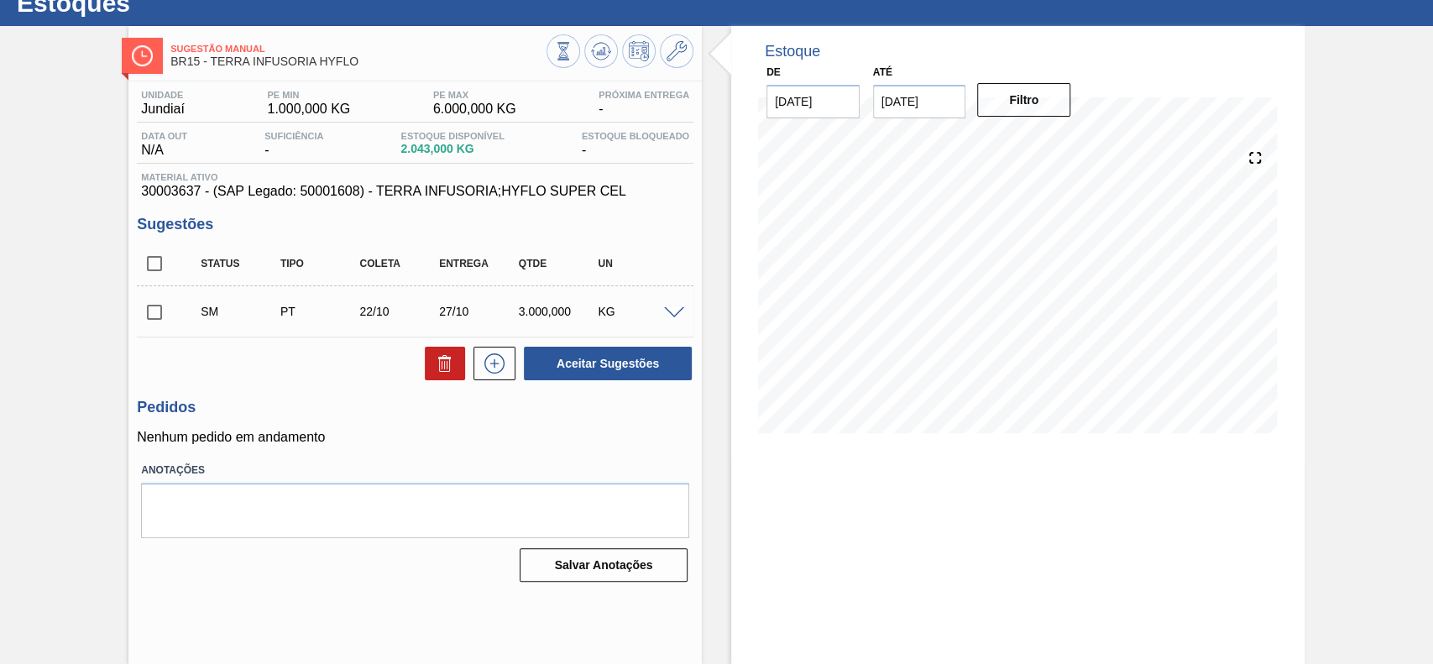
scroll to position [58, 0]
click at [162, 317] on input "checkbox" at bounding box center [154, 312] width 35 height 35
click at [628, 362] on button "Aceitar Sugestões" at bounding box center [608, 364] width 168 height 34
checkbox input "false"
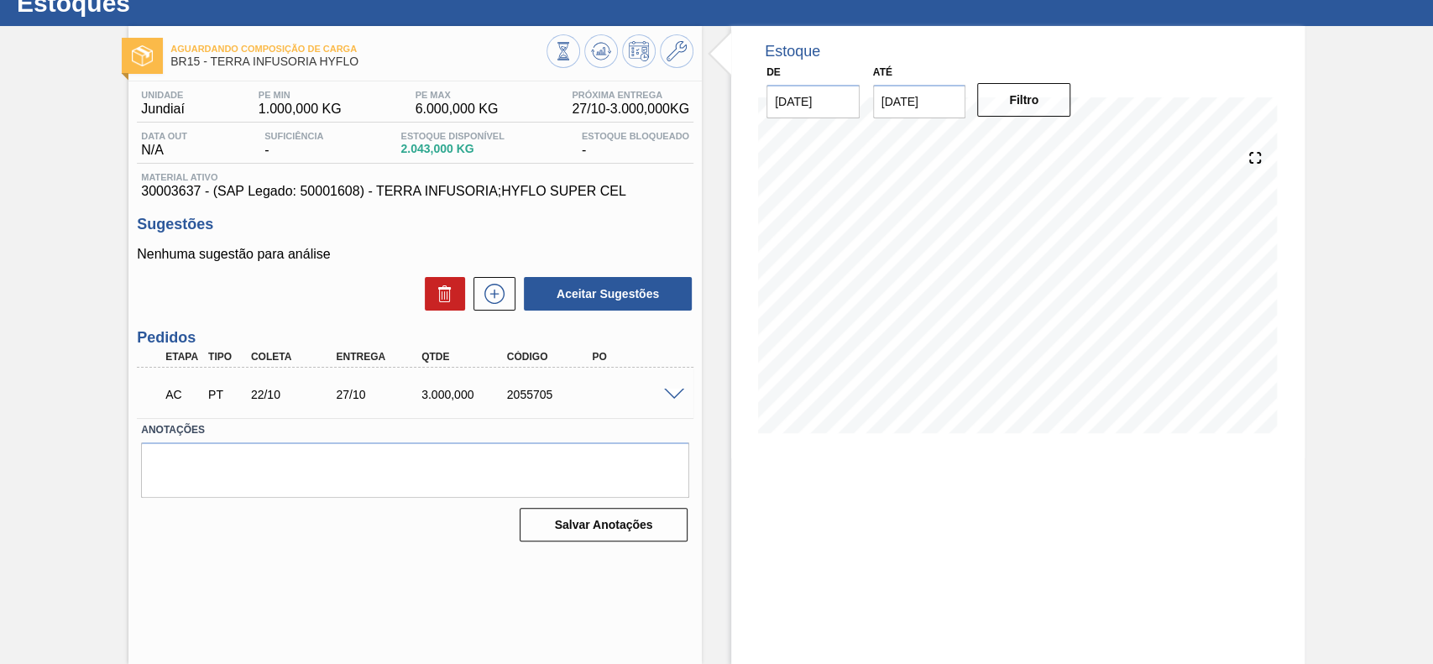
click at [667, 396] on span at bounding box center [674, 395] width 20 height 13
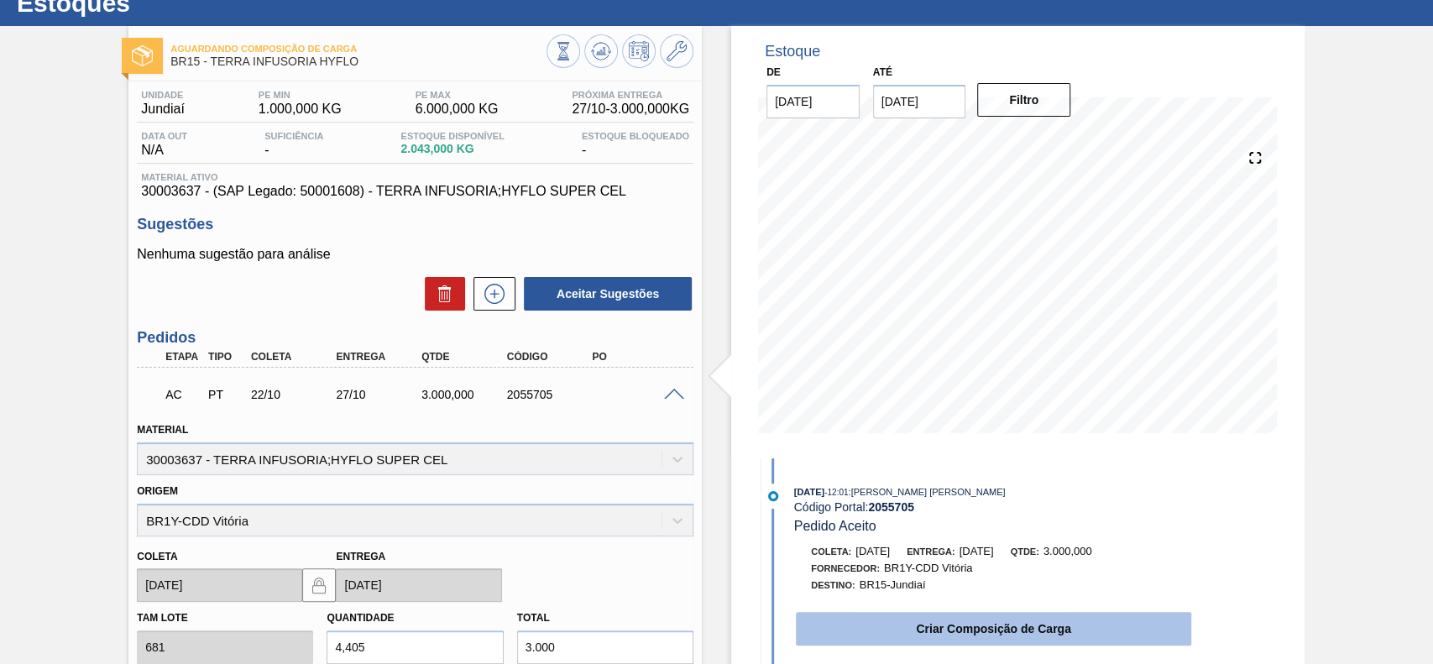
click at [904, 632] on button "Criar Composição de Carga" at bounding box center [993, 629] width 395 height 34
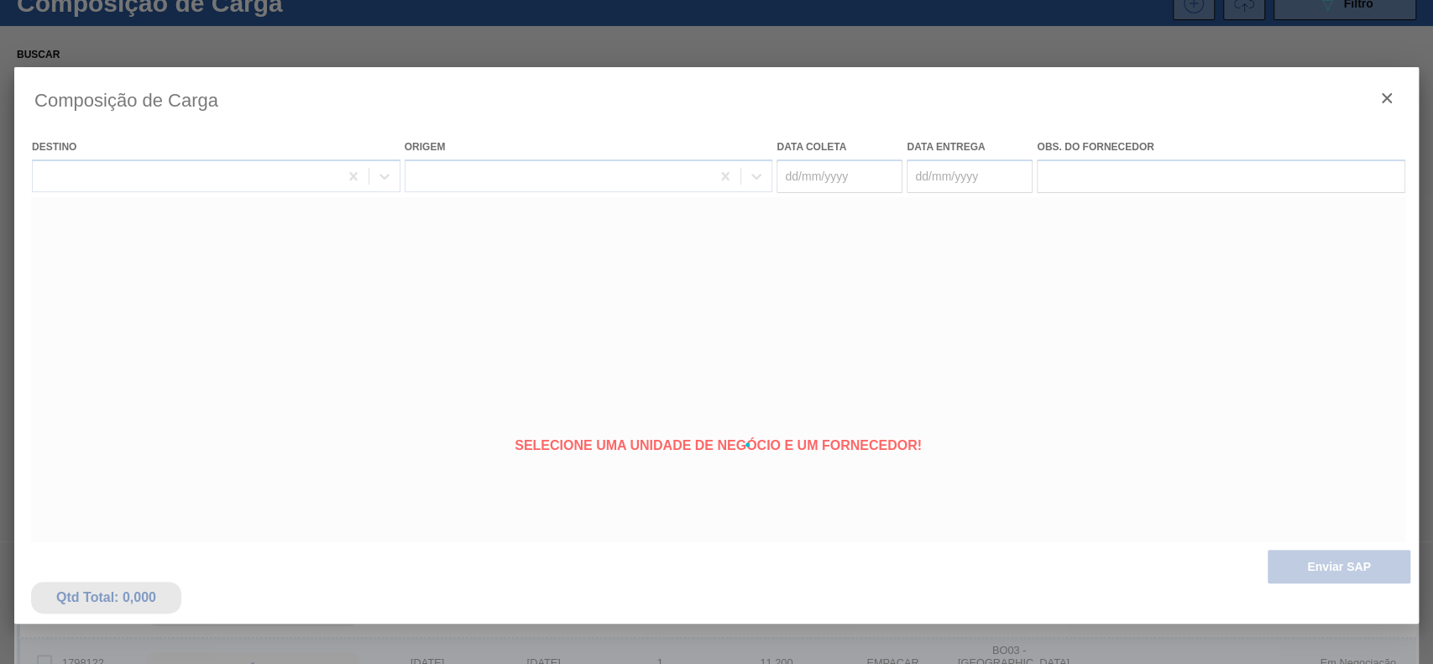
type coleta "[DATE]"
type Entrega "[DATE]"
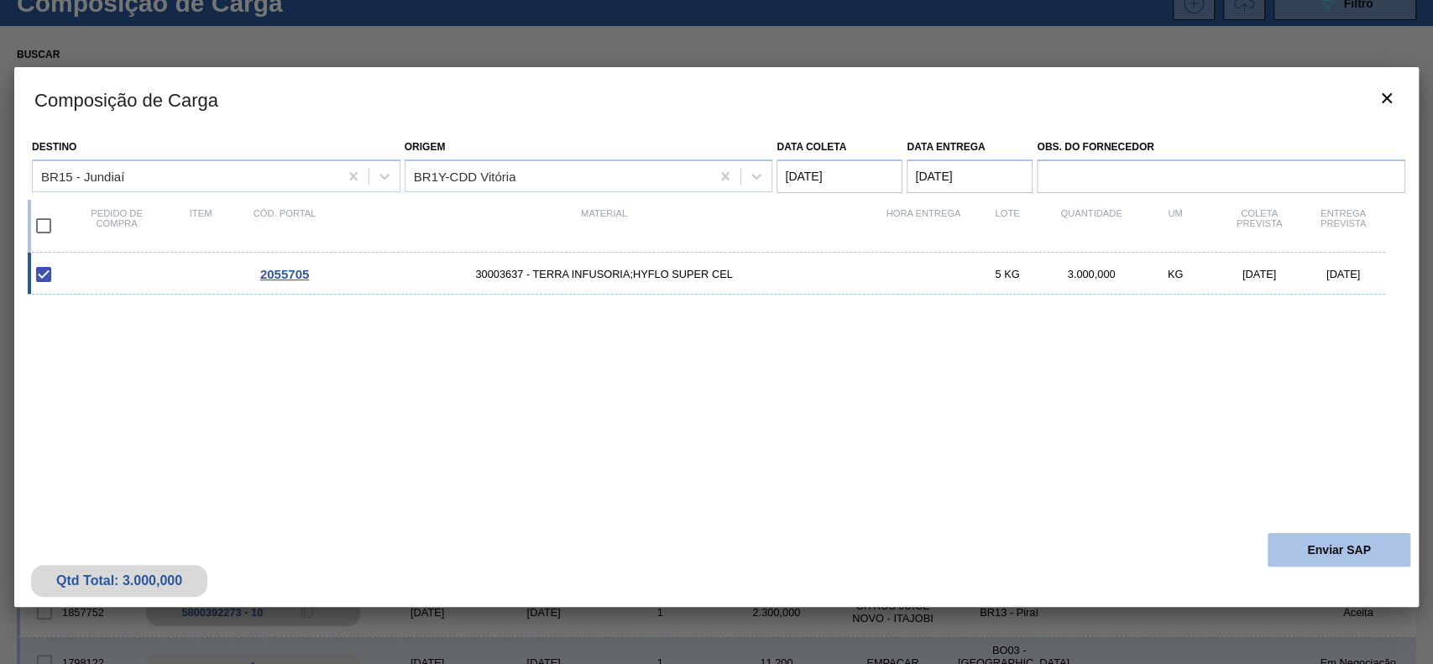
click at [1316, 538] on button "Enviar SAP" at bounding box center [1339, 550] width 143 height 34
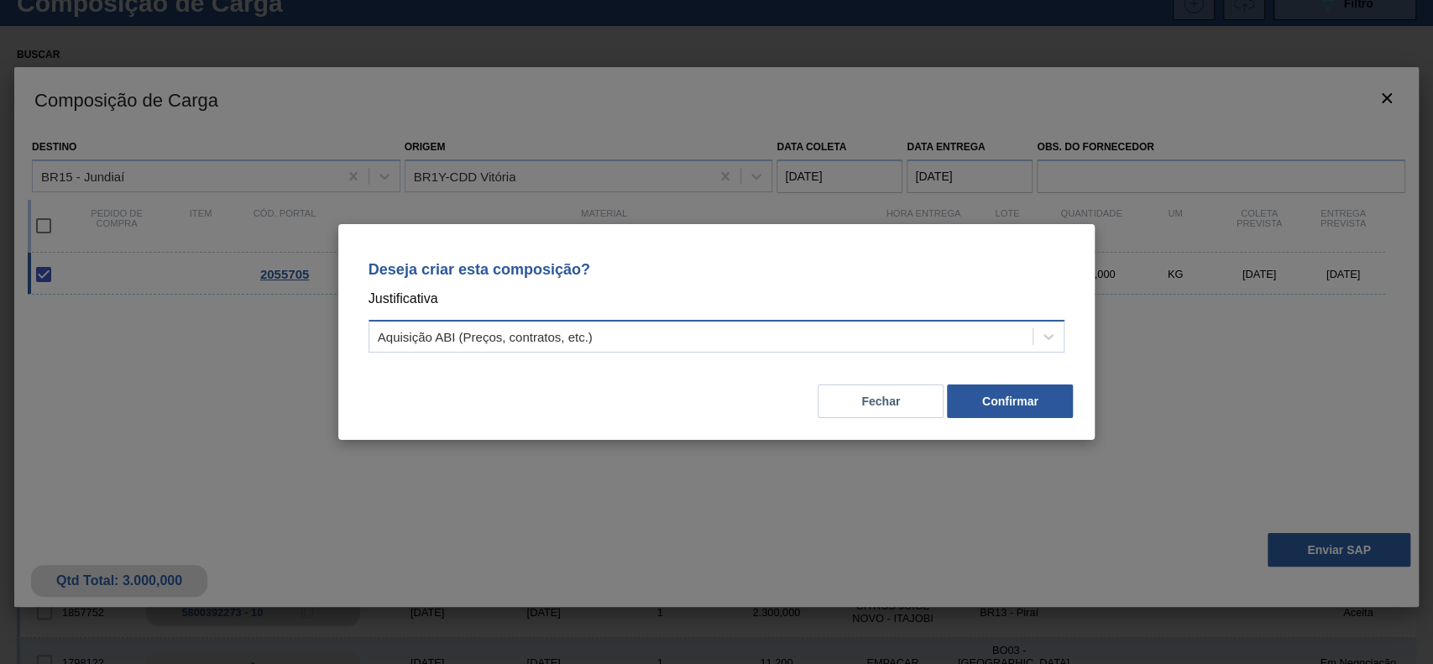
click at [778, 338] on div "Aquisição ABI (Preços, contratos, etc.)" at bounding box center [701, 337] width 664 height 24
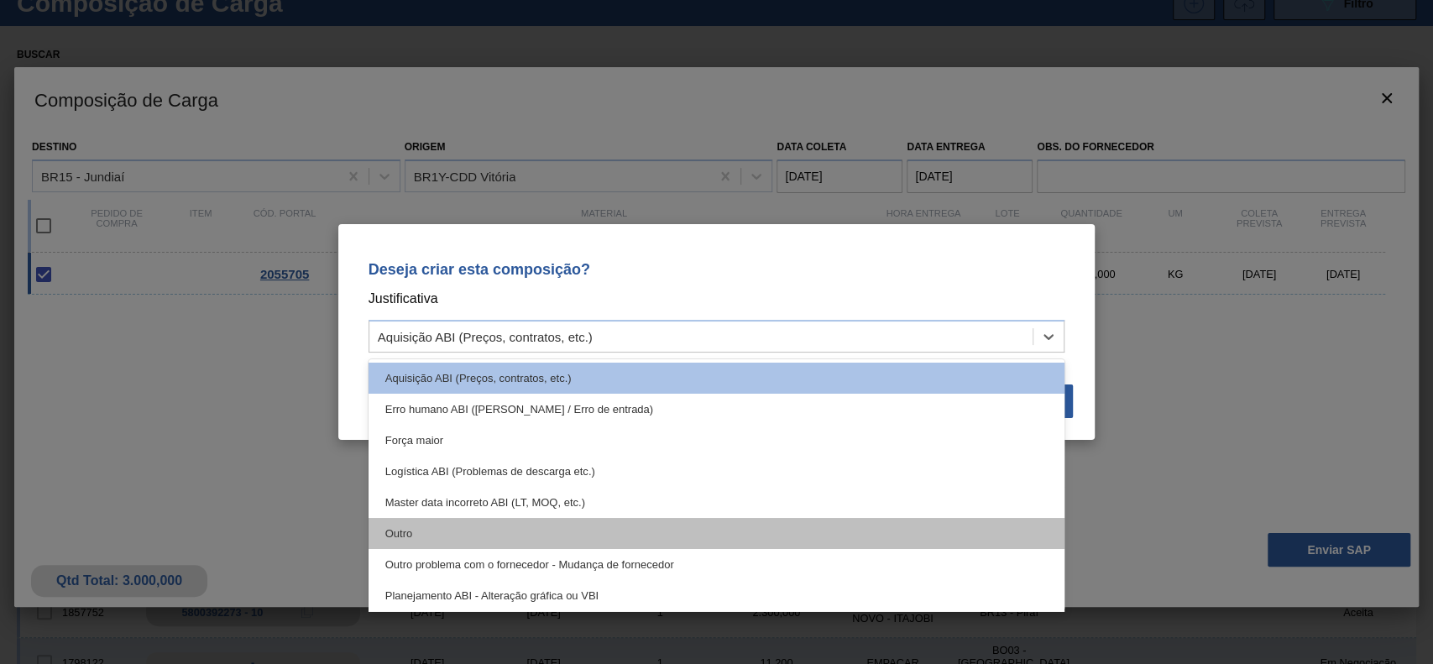
click at [420, 531] on div "Outro" at bounding box center [717, 533] width 697 height 31
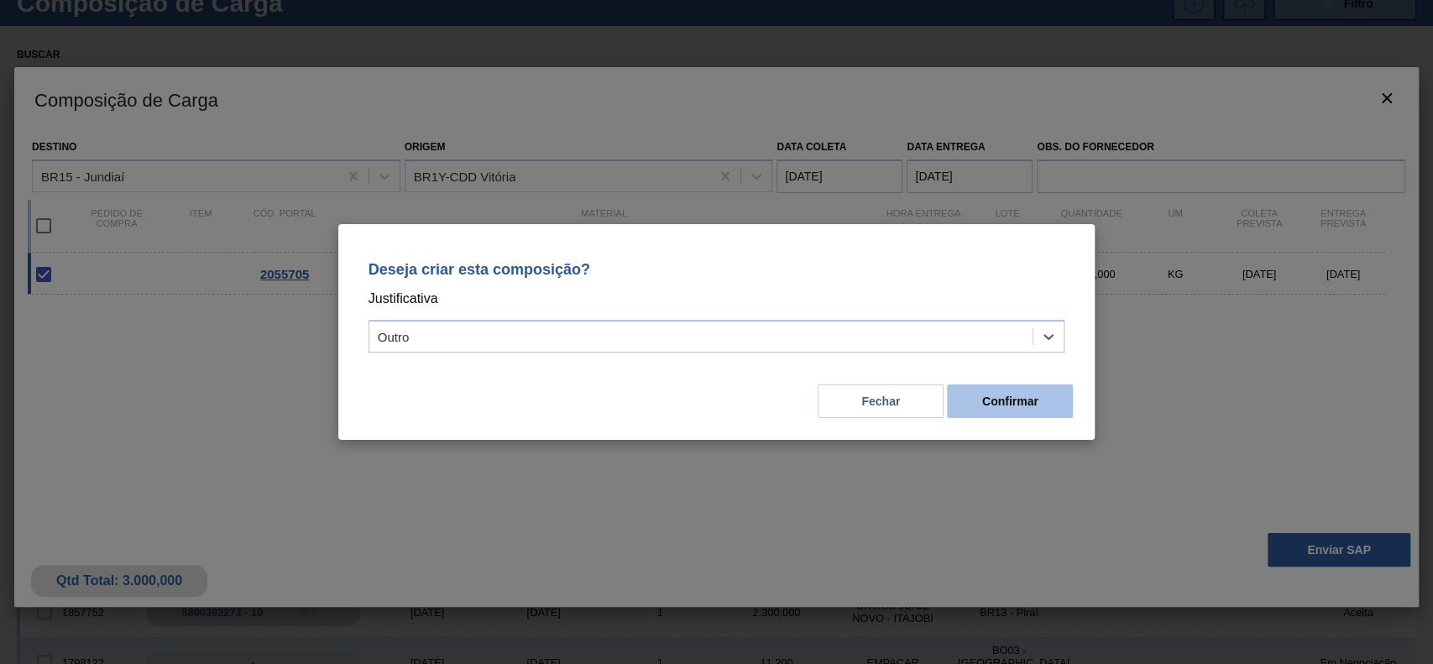
click at [1031, 407] on button "Confirmar" at bounding box center [1010, 402] width 126 height 34
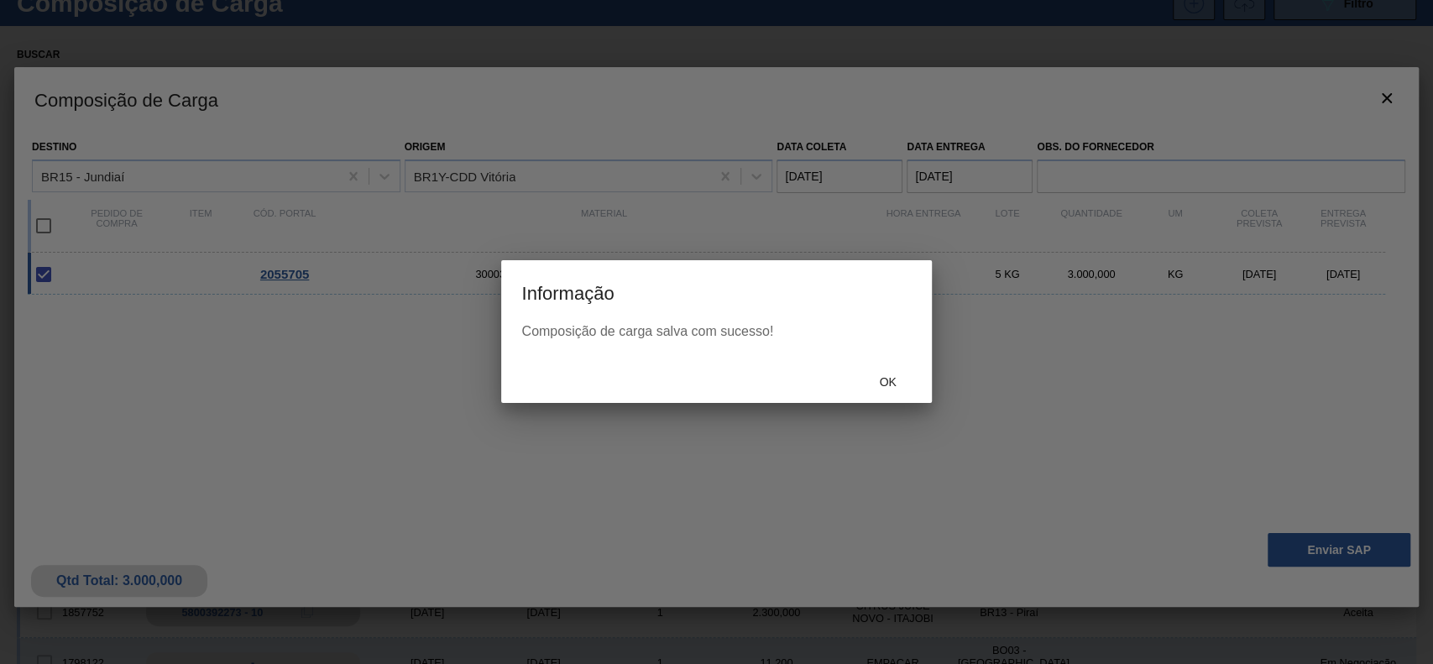
click at [899, 364] on div "Ok" at bounding box center [716, 381] width 430 height 44
click at [899, 373] on div "Ok" at bounding box center [888, 381] width 74 height 31
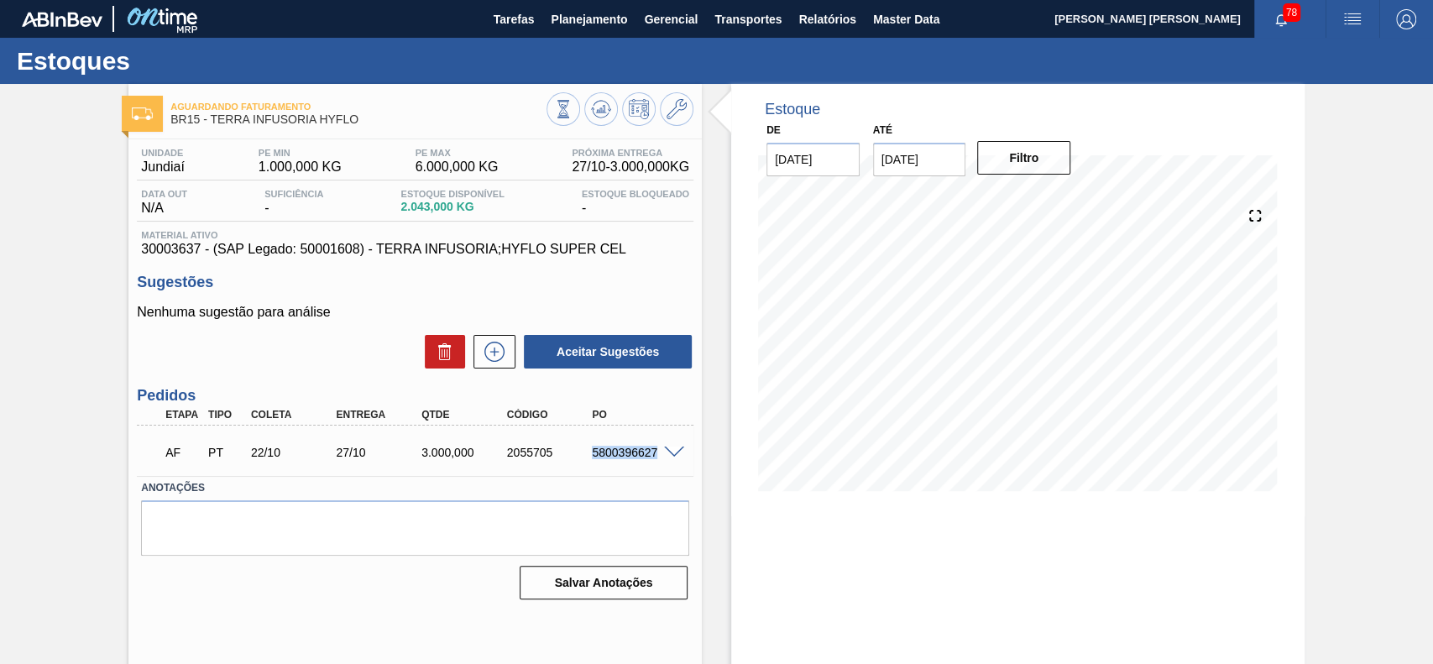
drag, startPoint x: 586, startPoint y: 454, endPoint x: 663, endPoint y: 463, distance: 77.8
click at [663, 463] on div "AF PT 22/10 27/10 3.000,000 2055705 5800396627" at bounding box center [410, 451] width 512 height 34
copy div "5800396627"
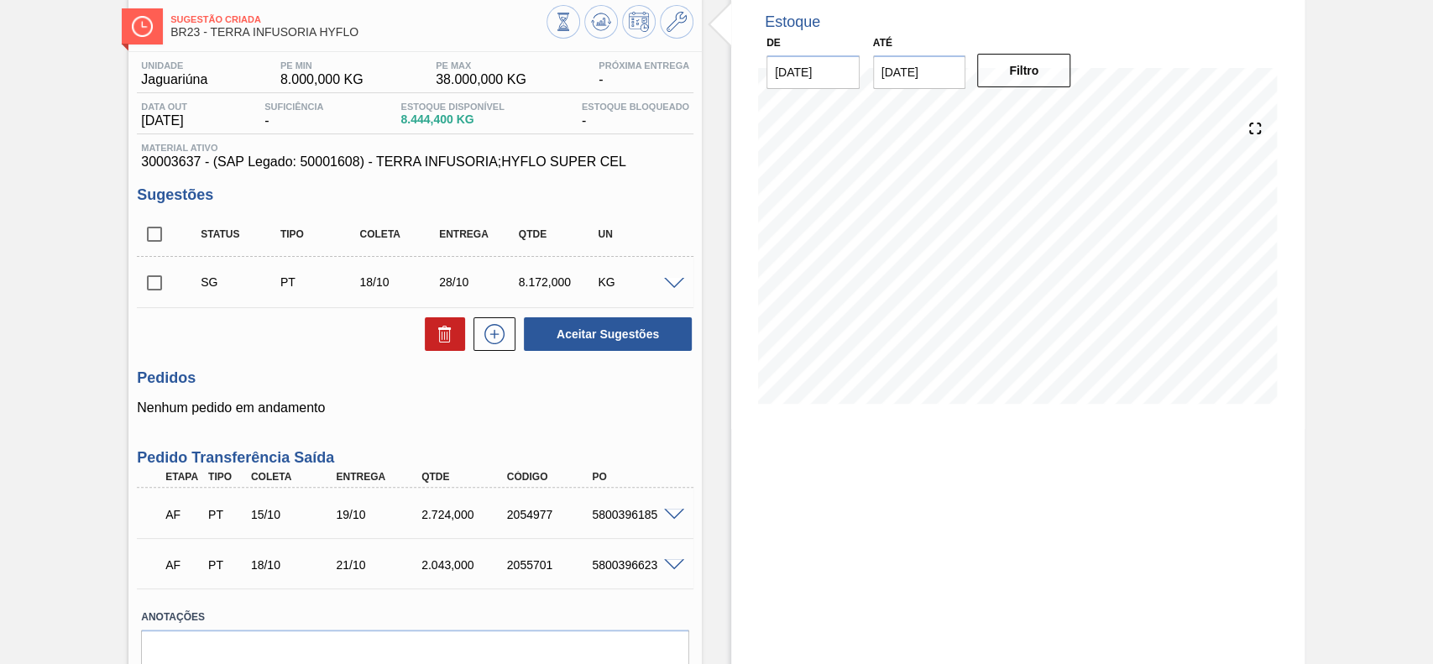
scroll to position [112, 0]
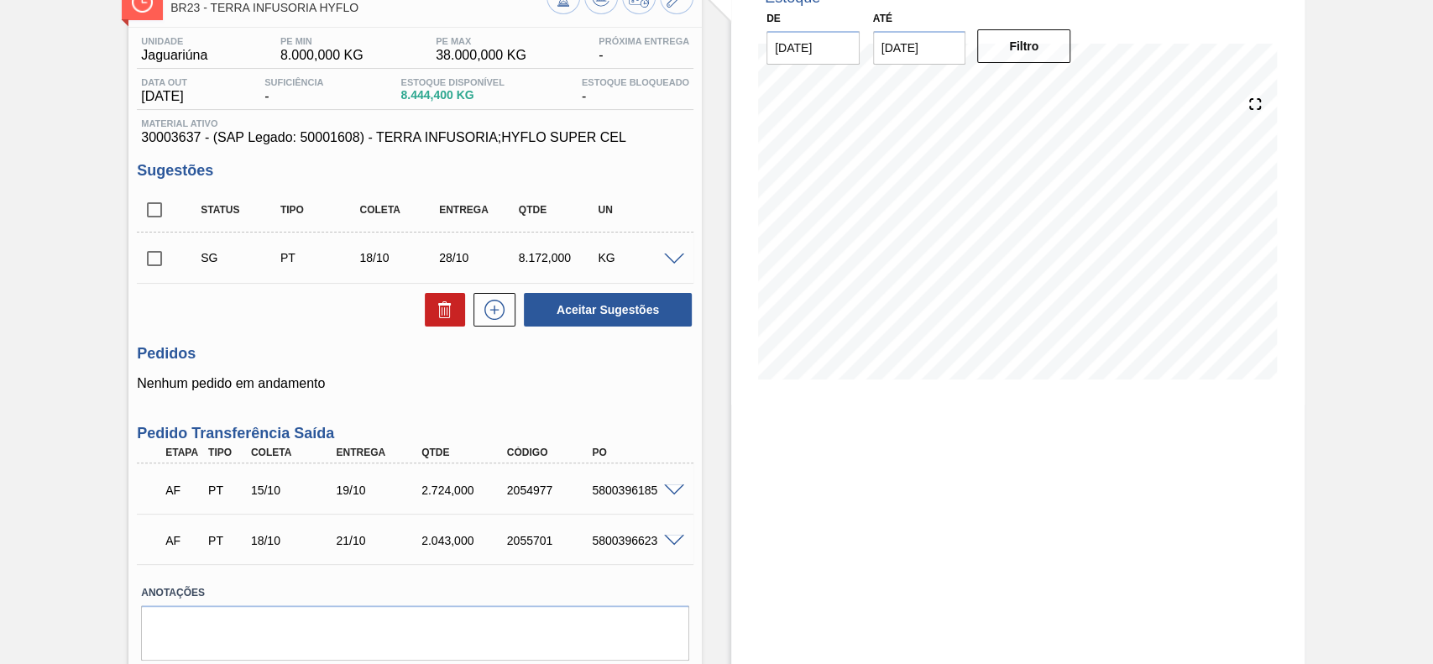
click at [672, 264] on div "KG" at bounding box center [637, 257] width 87 height 13
click at [677, 254] on div at bounding box center [677, 258] width 34 height 13
click at [670, 251] on div "SG PT 18/10 28/10 8.172,000 KG" at bounding box center [415, 258] width 557 height 42
click at [669, 259] on span at bounding box center [674, 260] width 20 height 13
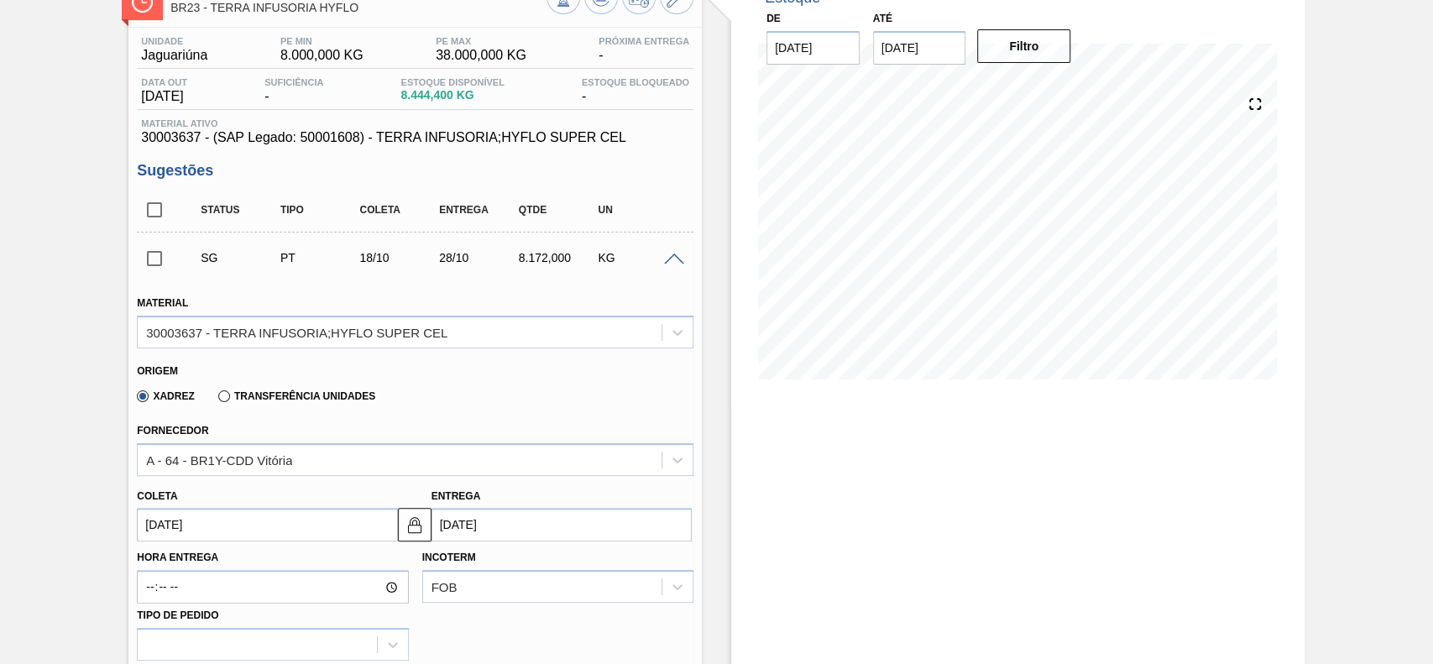
click at [250, 532] on input "[DATE]" at bounding box center [267, 525] width 260 height 34
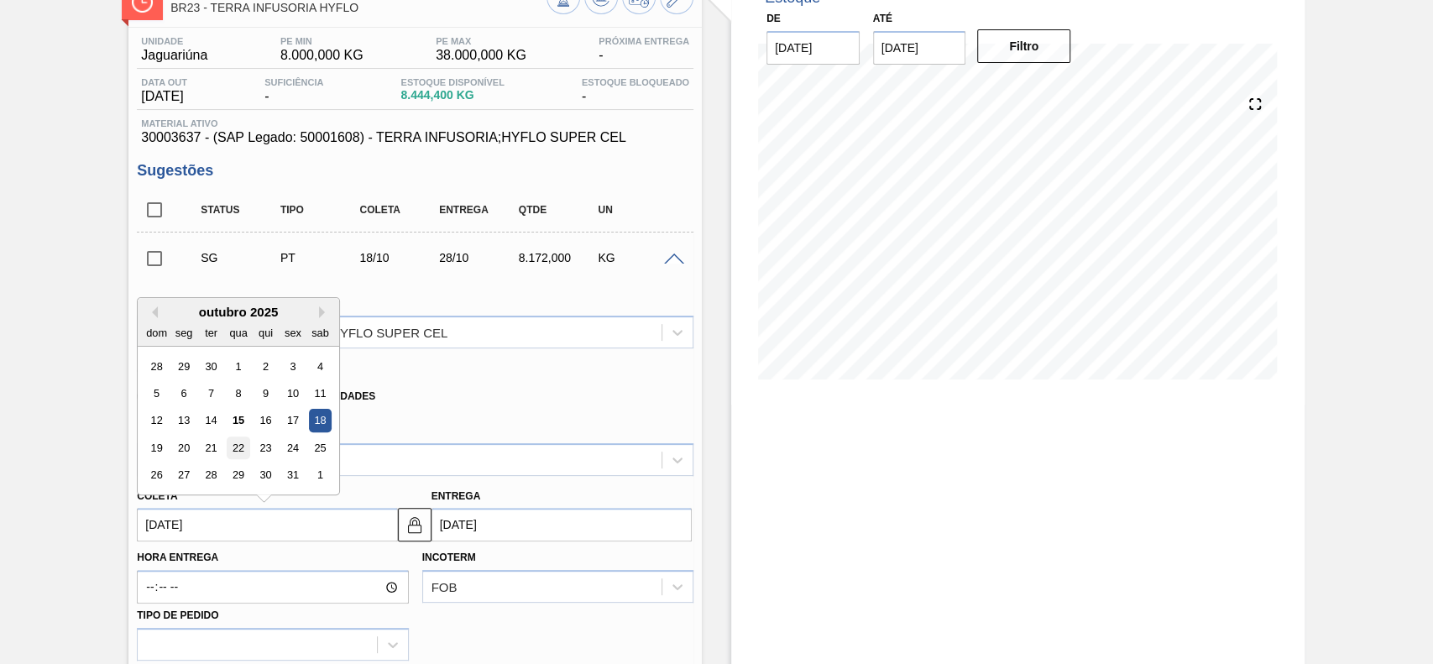
click at [237, 439] on div "22" at bounding box center [239, 448] width 23 height 23
type input "[DATE]"
type input "01/11/2025"
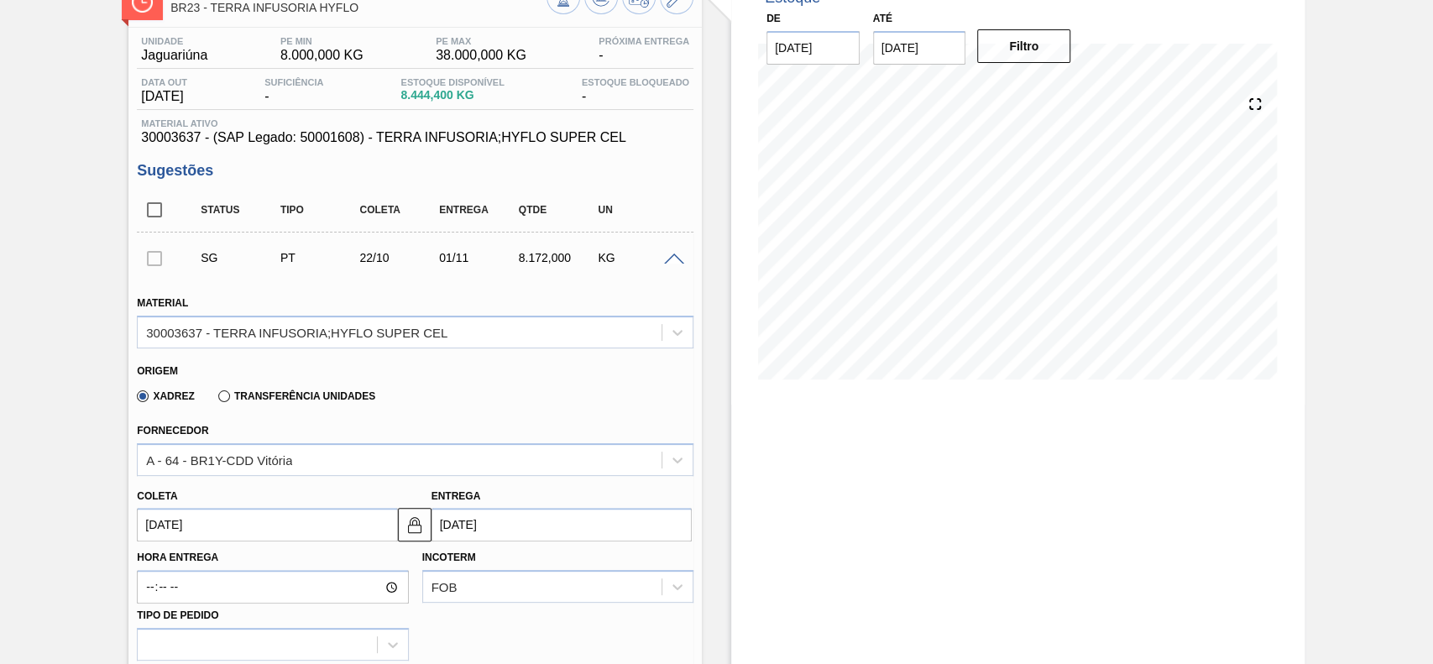
scroll to position [447, 0]
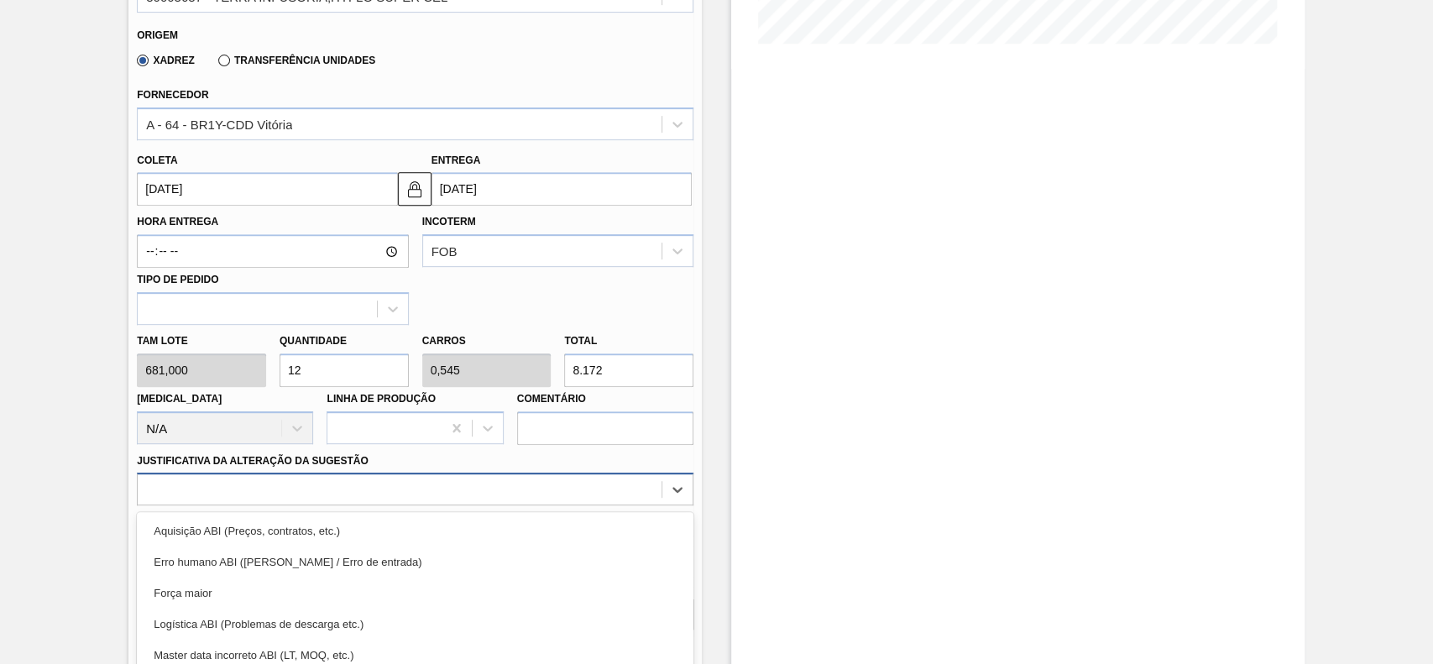
click at [365, 487] on div "option Força maior focused, 3 of 18. 18 results available. Use Up and Down to c…" at bounding box center [415, 489] width 557 height 33
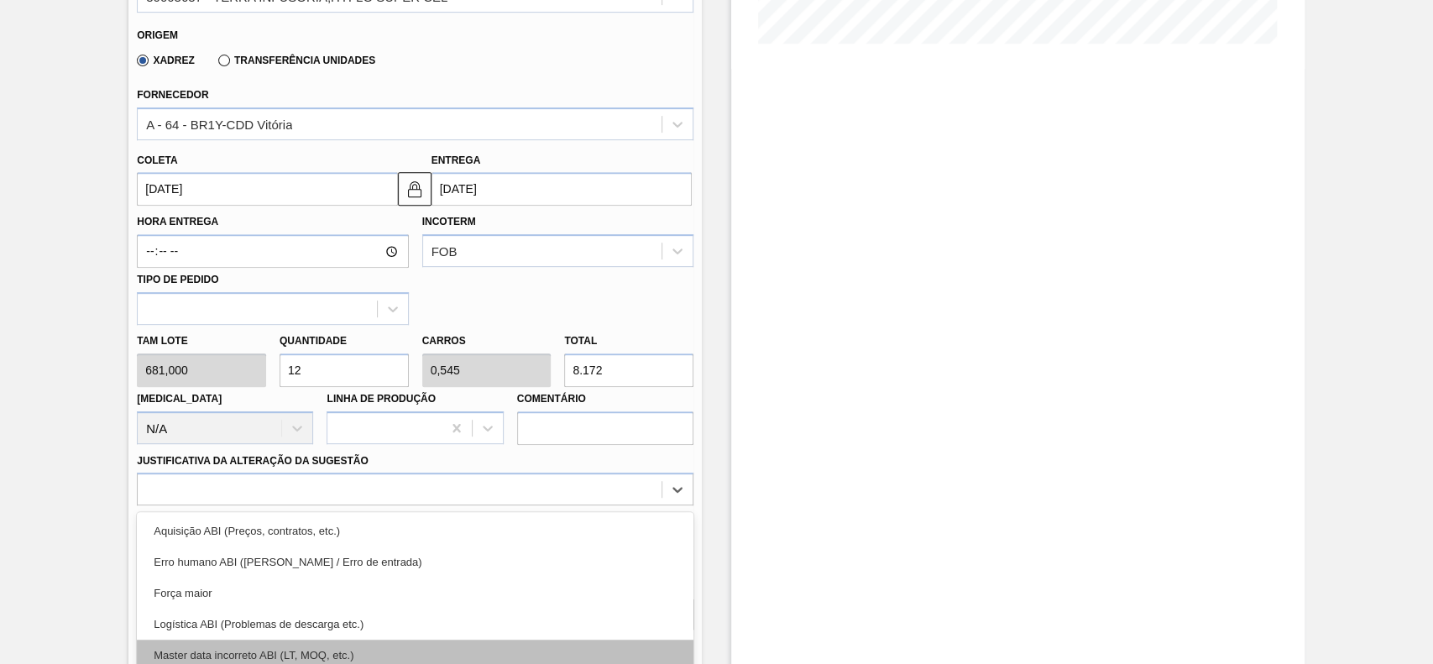
scroll to position [555, 0]
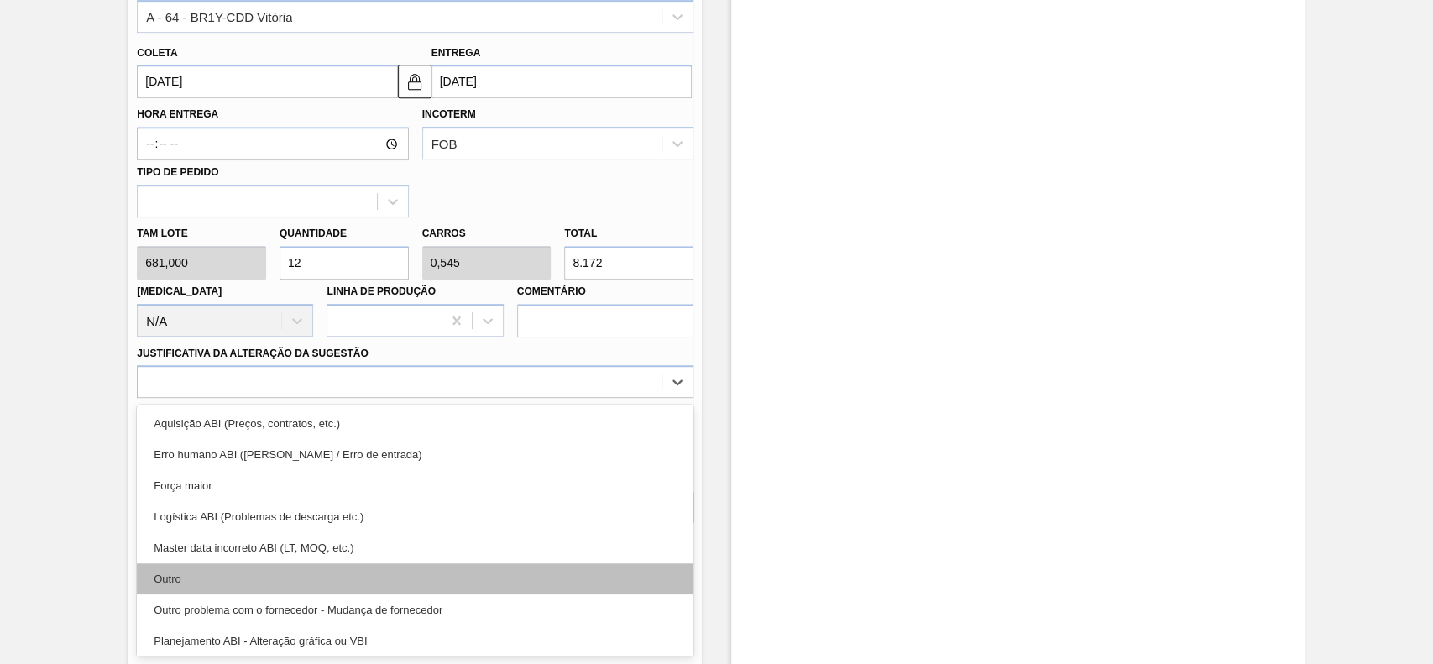
click at [254, 568] on div "Outro" at bounding box center [415, 578] width 557 height 31
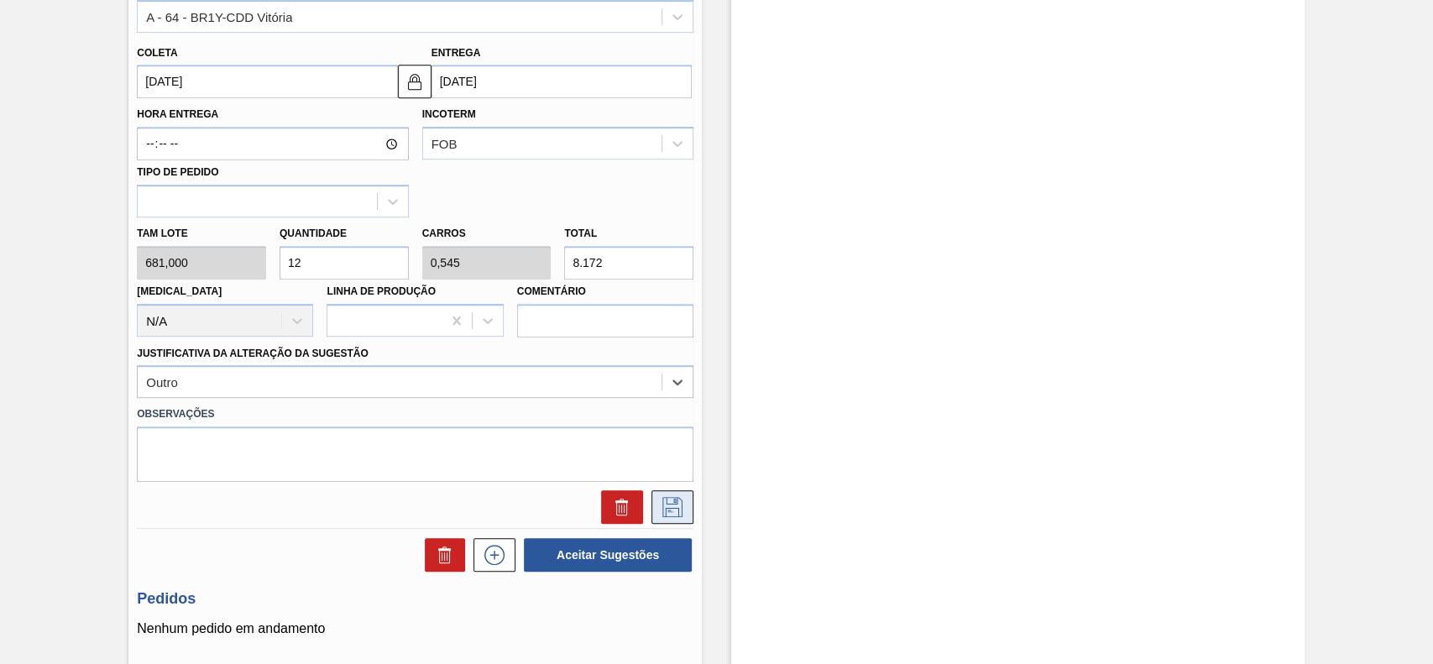
click at [662, 518] on button at bounding box center [672, 507] width 42 height 34
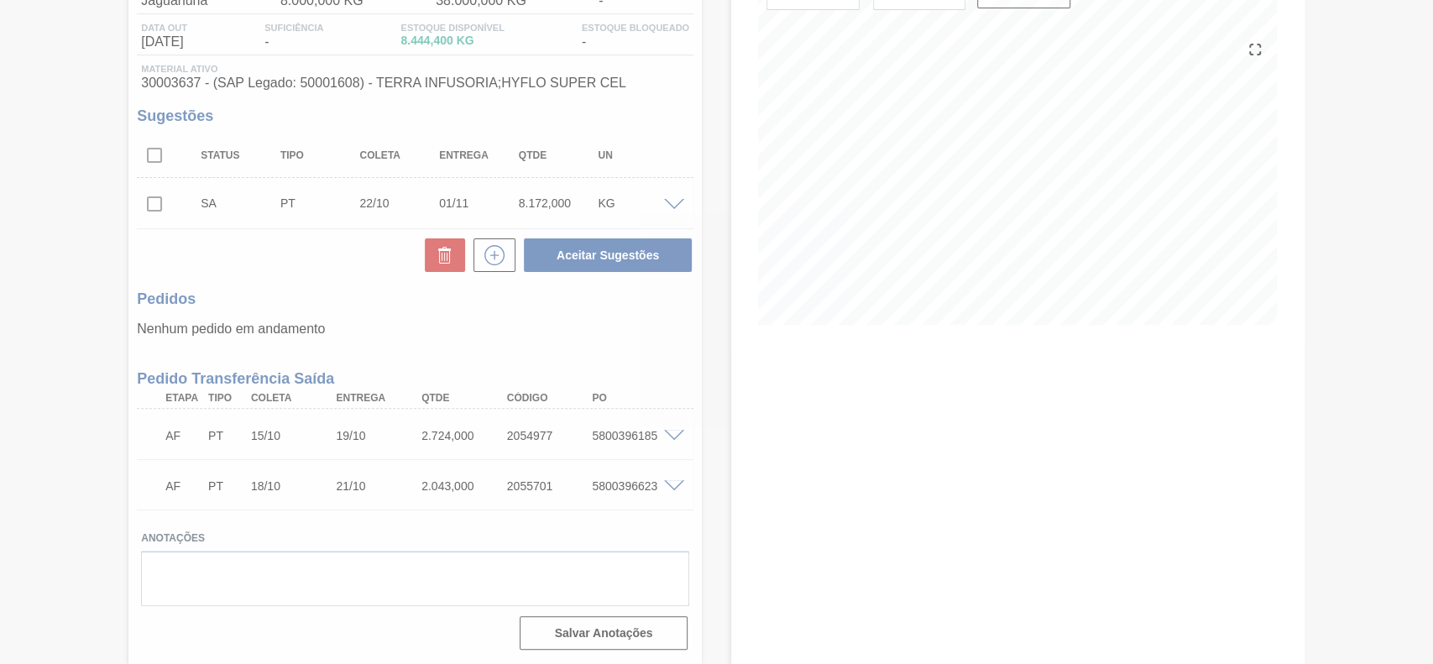
scroll to position [167, 0]
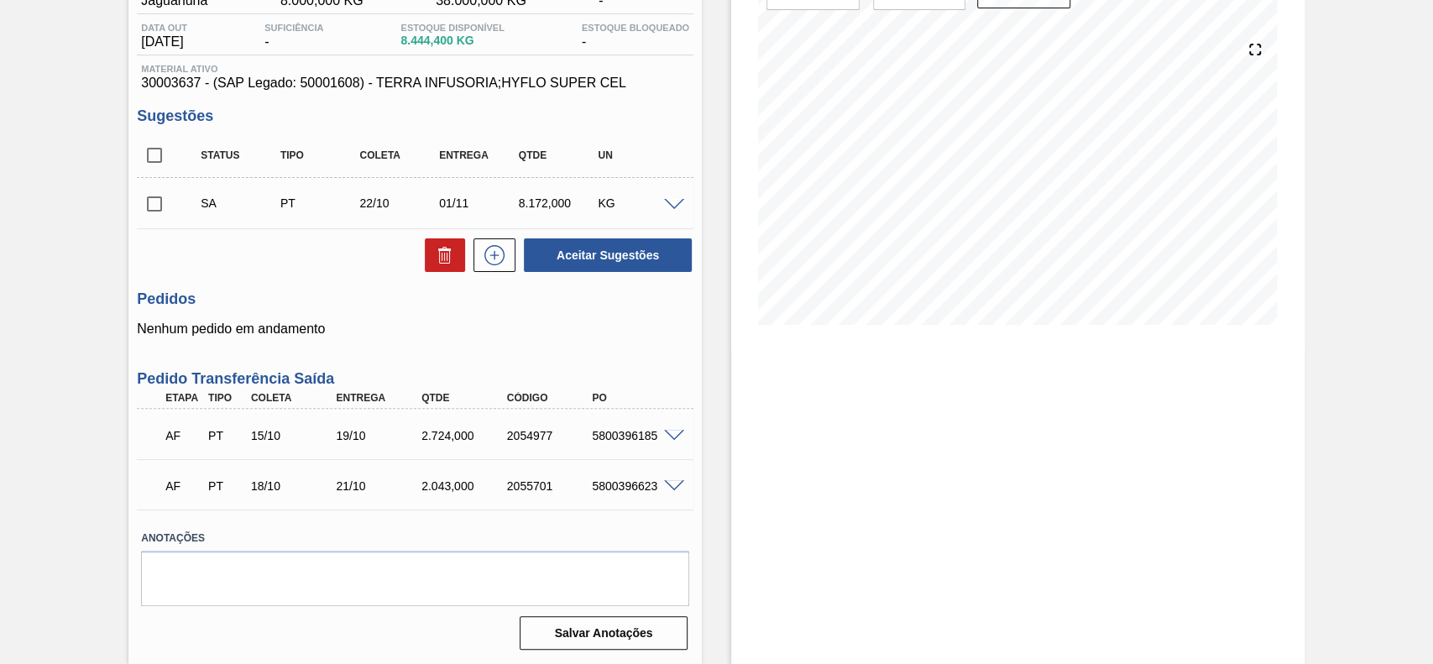
click at [145, 213] on input "checkbox" at bounding box center [154, 203] width 35 height 35
click at [588, 264] on button "Aceitar Sugestões" at bounding box center [608, 255] width 168 height 34
checkbox input "false"
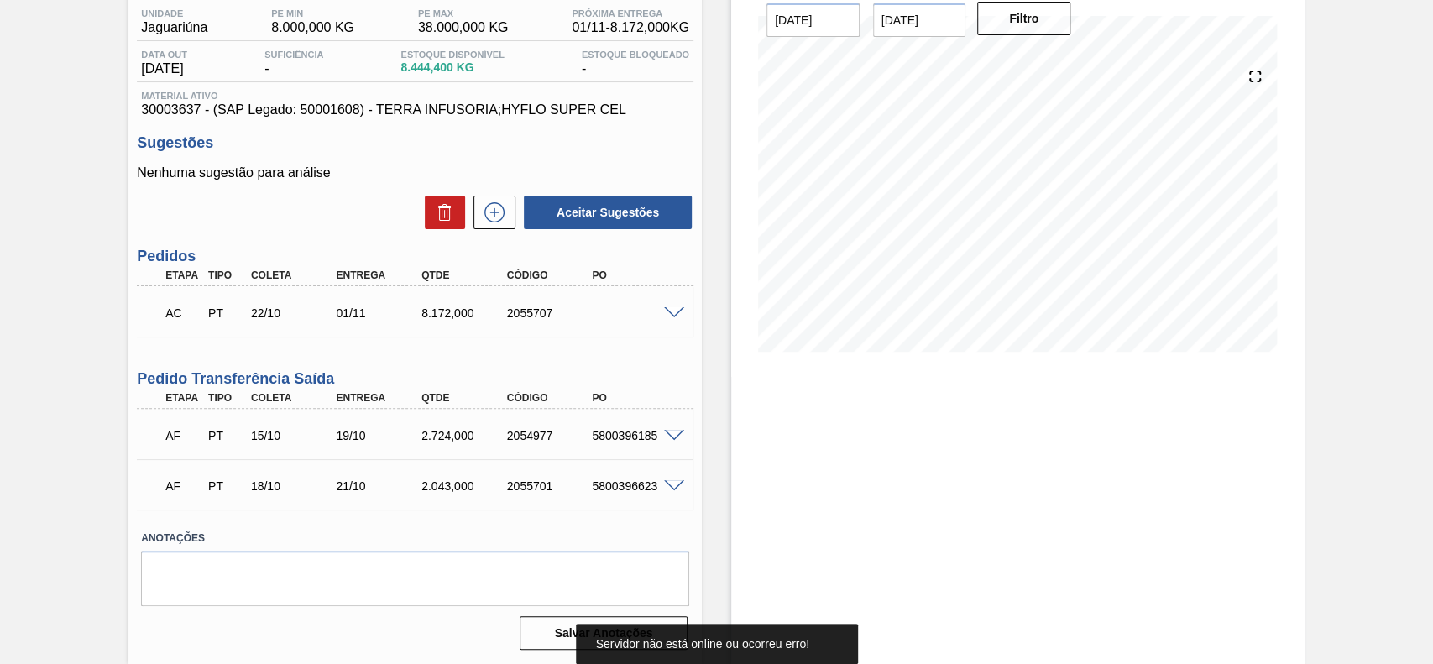
scroll to position [139, 0]
click at [674, 317] on span at bounding box center [674, 313] width 20 height 13
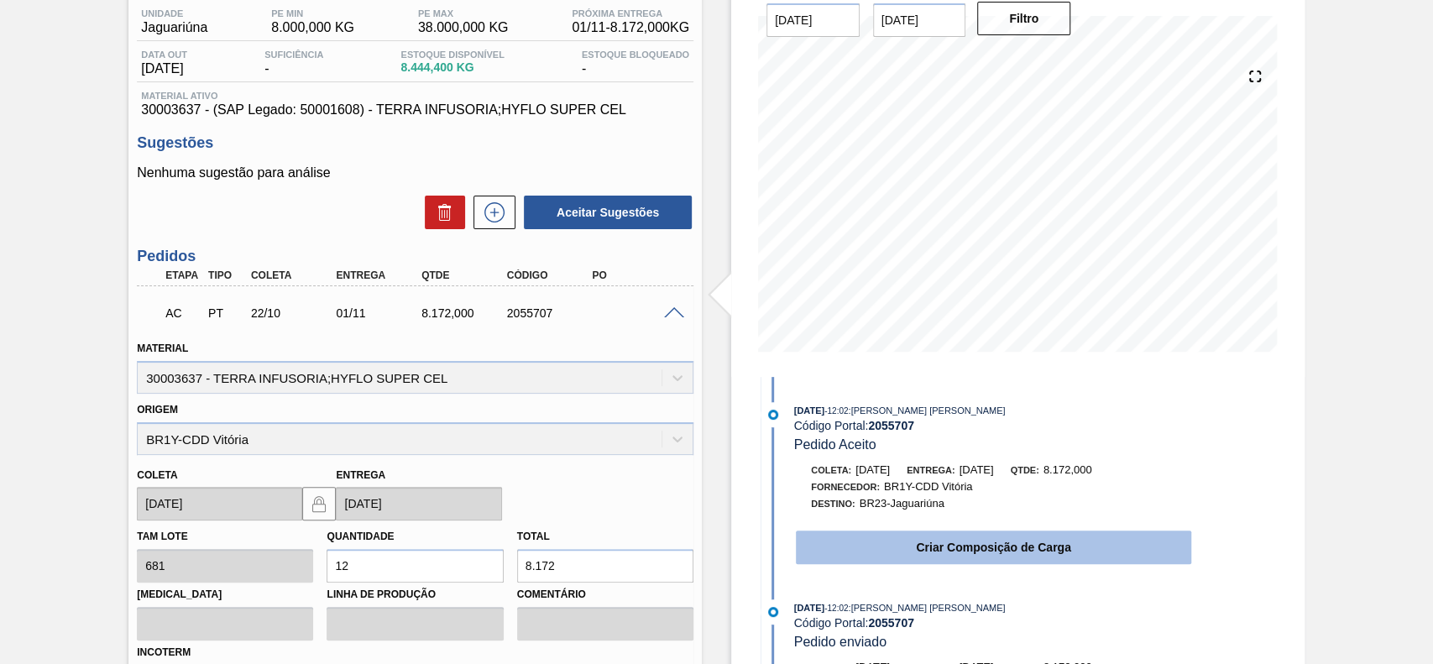
click at [947, 552] on button "Criar Composição de Carga" at bounding box center [993, 548] width 395 height 34
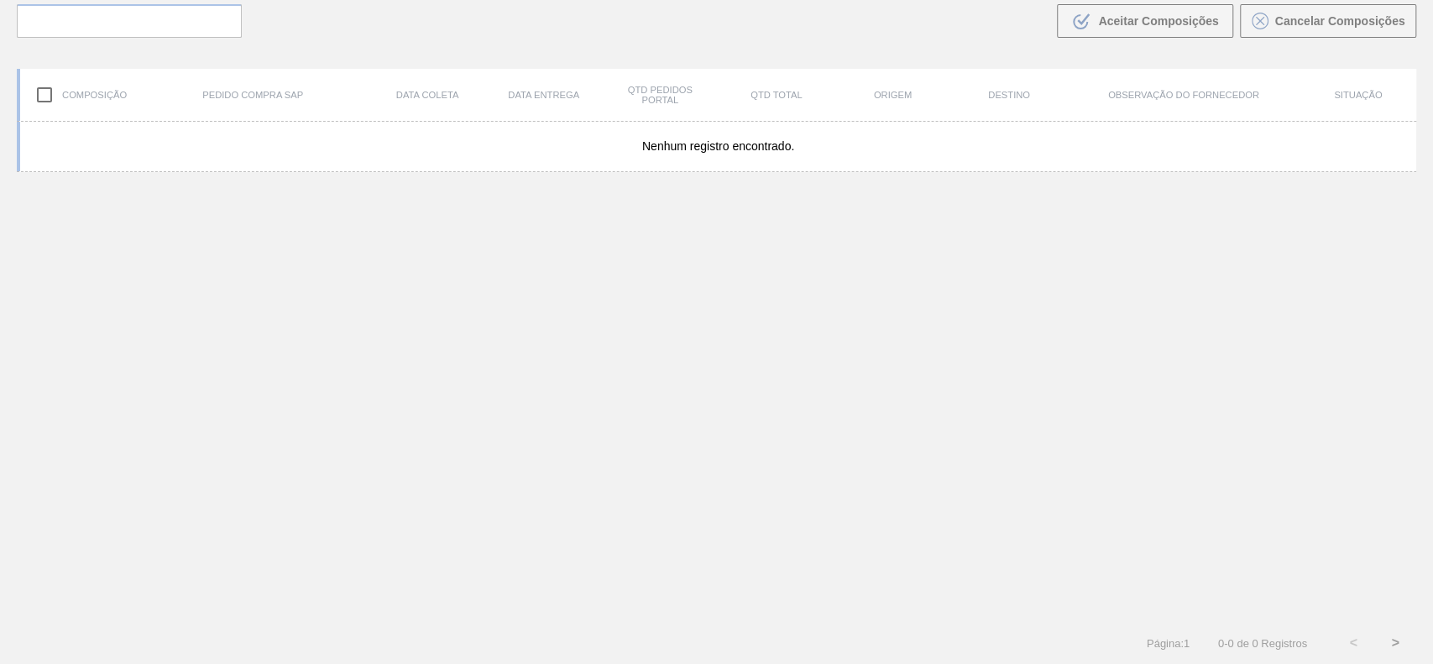
scroll to position [121, 0]
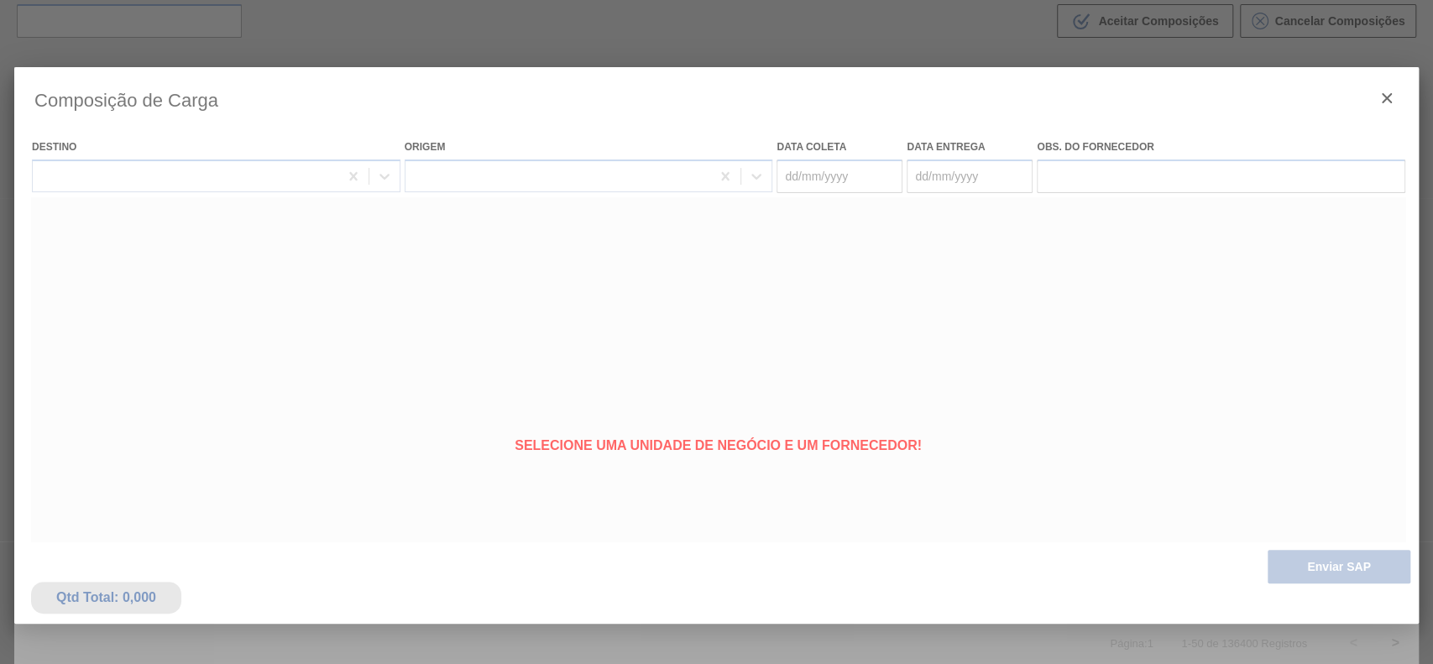
type coleta "22/10/2025"
type Entrega "01/11/2025"
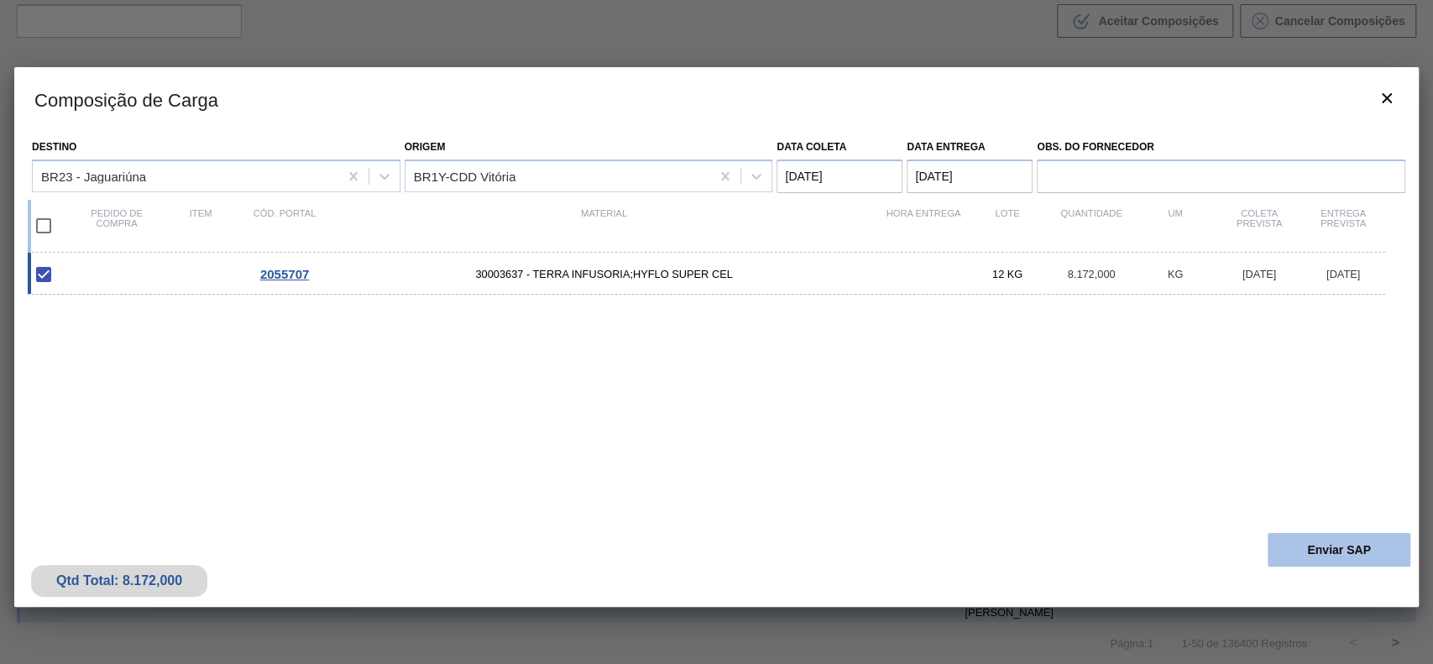
click at [1377, 562] on button "Enviar SAP" at bounding box center [1339, 550] width 143 height 34
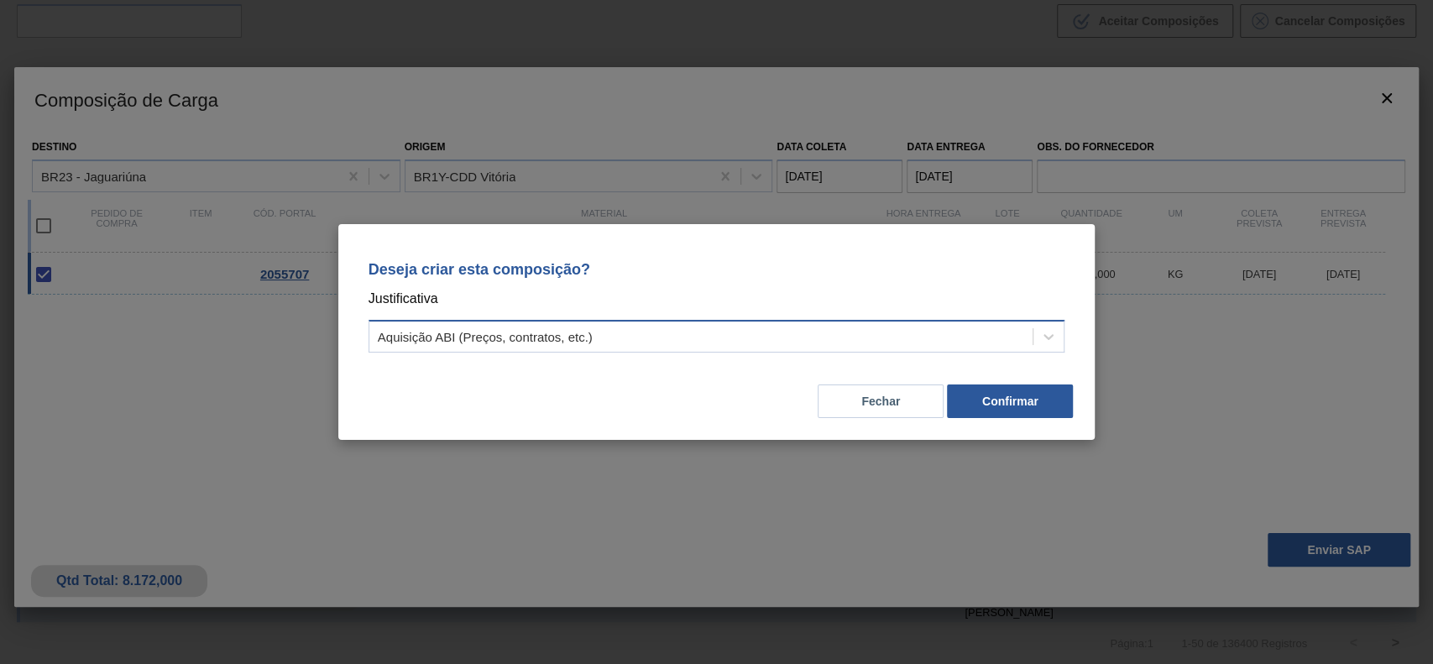
click at [676, 328] on div "Aquisição ABI (Preços, contratos, etc.)" at bounding box center [701, 337] width 664 height 24
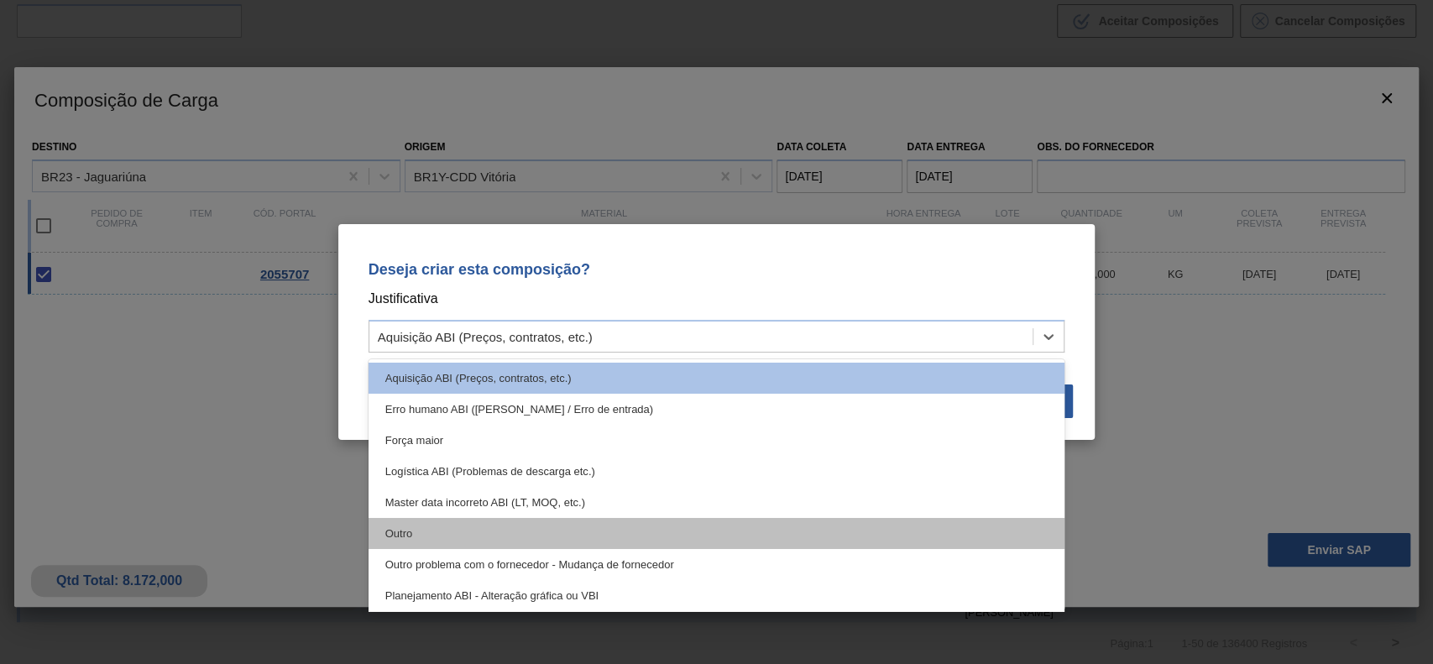
click at [458, 524] on div "Outro" at bounding box center [717, 533] width 697 height 31
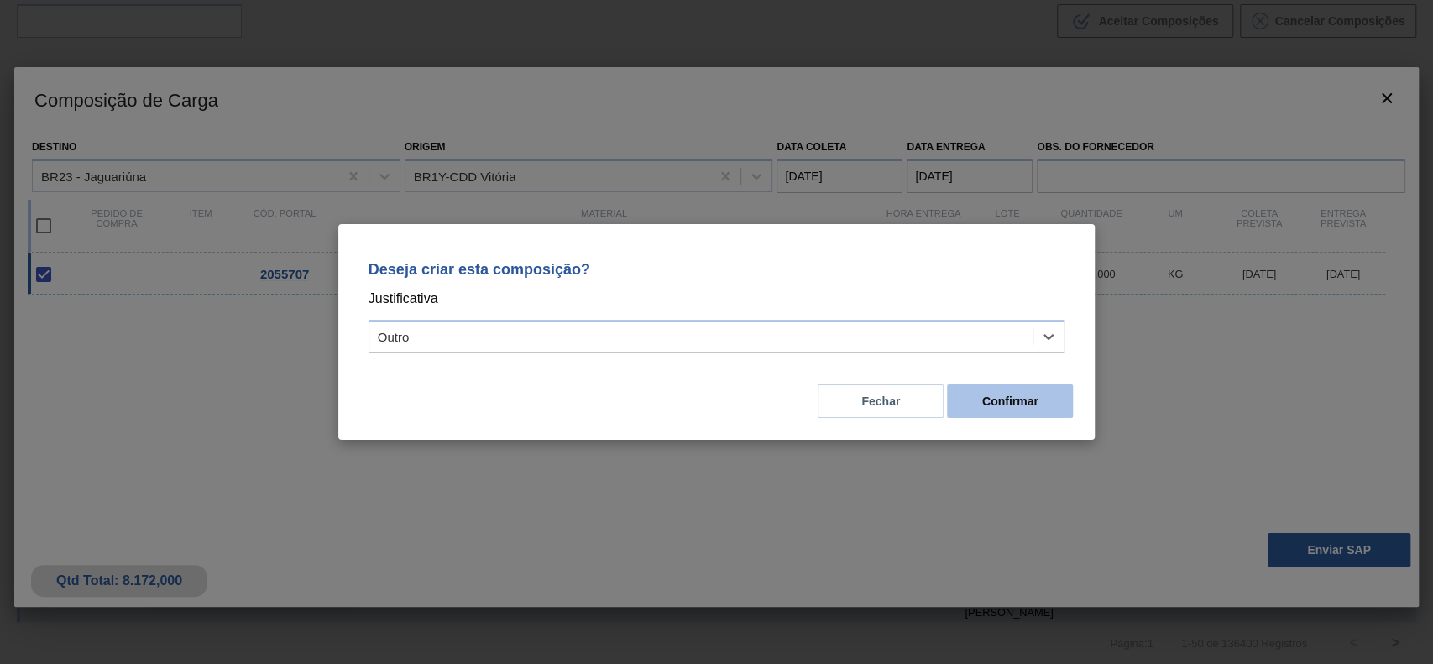
click at [1017, 404] on button "Confirmar" at bounding box center [1010, 402] width 126 height 34
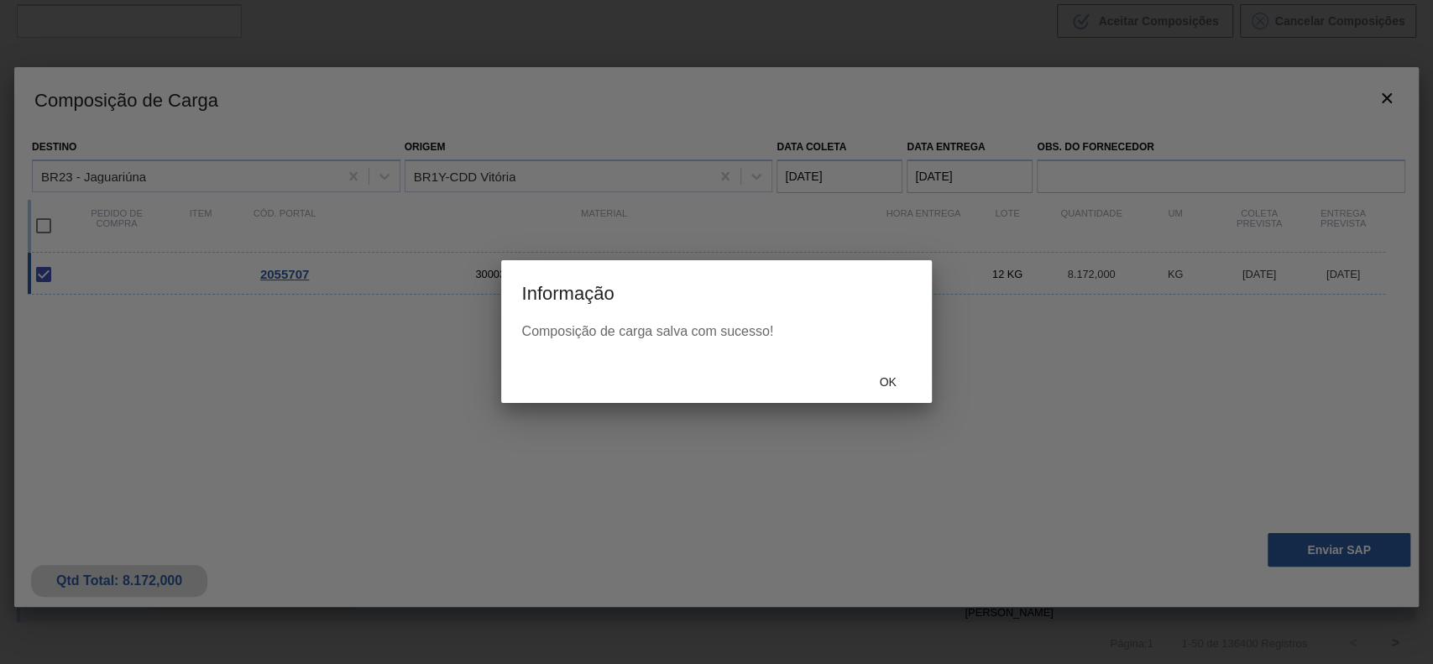
click at [897, 363] on div "Ok" at bounding box center [716, 381] width 430 height 44
click at [887, 380] on span "Ok" at bounding box center [888, 381] width 44 height 13
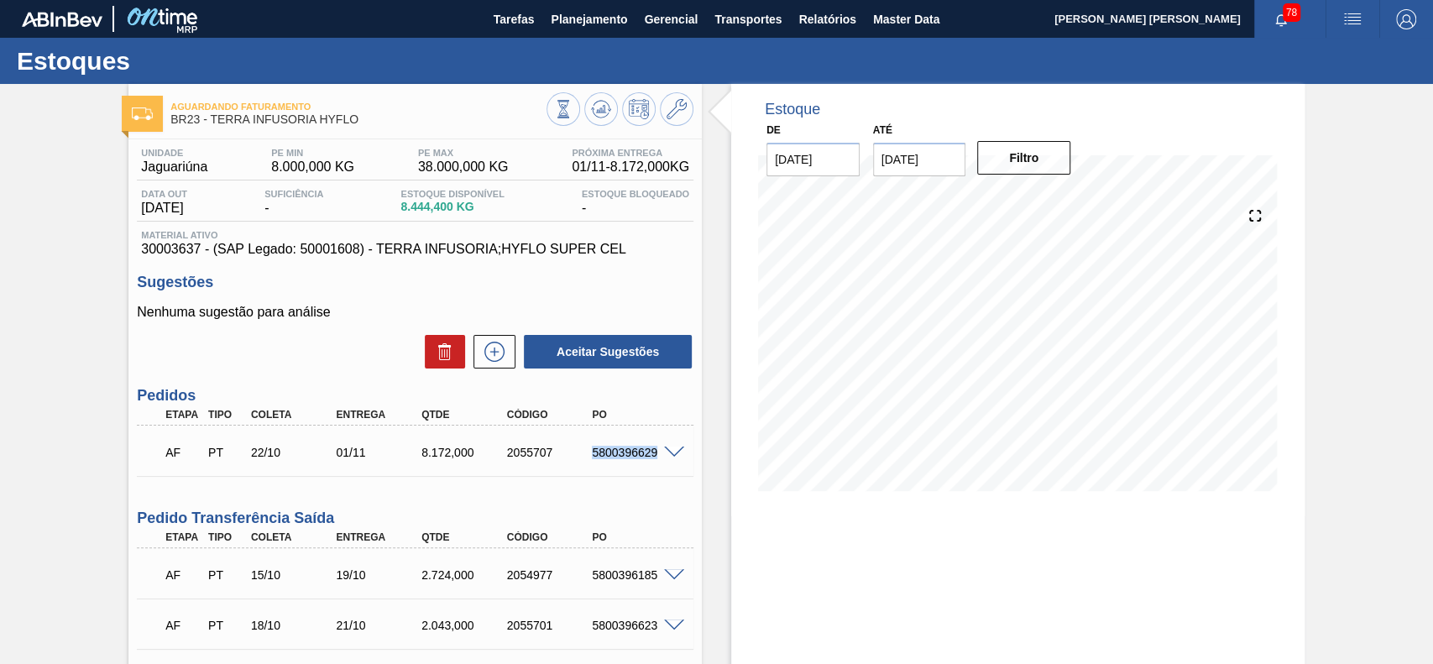
drag, startPoint x: 588, startPoint y: 449, endPoint x: 661, endPoint y: 471, distance: 76.2
click at [661, 471] on div "AF PT 22/10 01/11 8.172,000 2055707 5800396629" at bounding box center [415, 451] width 557 height 42
copy div "5800396629"
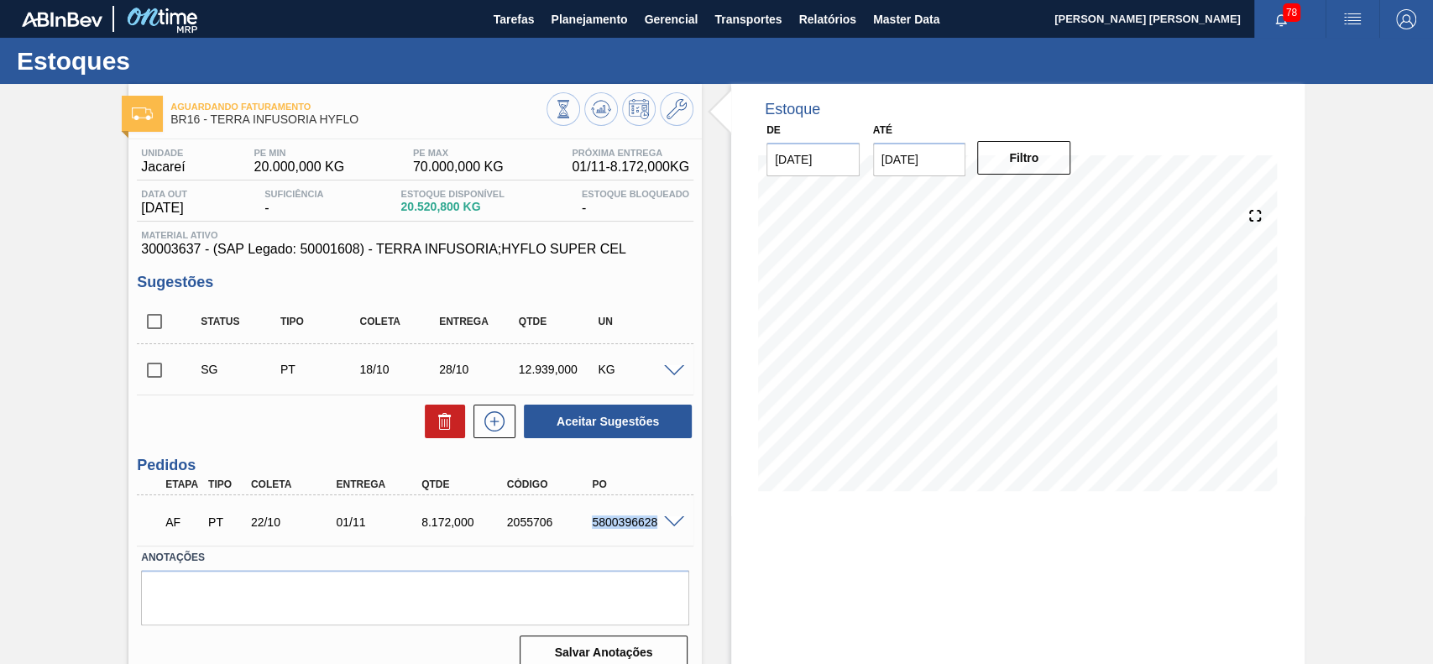
drag, startPoint x: 591, startPoint y: 528, endPoint x: 657, endPoint y: 537, distance: 67.0
click at [657, 537] on div "AF PT 22/10 01/11 8.172,000 2055706 5800396628" at bounding box center [410, 521] width 512 height 34
click at [678, 368] on span at bounding box center [674, 371] width 20 height 13
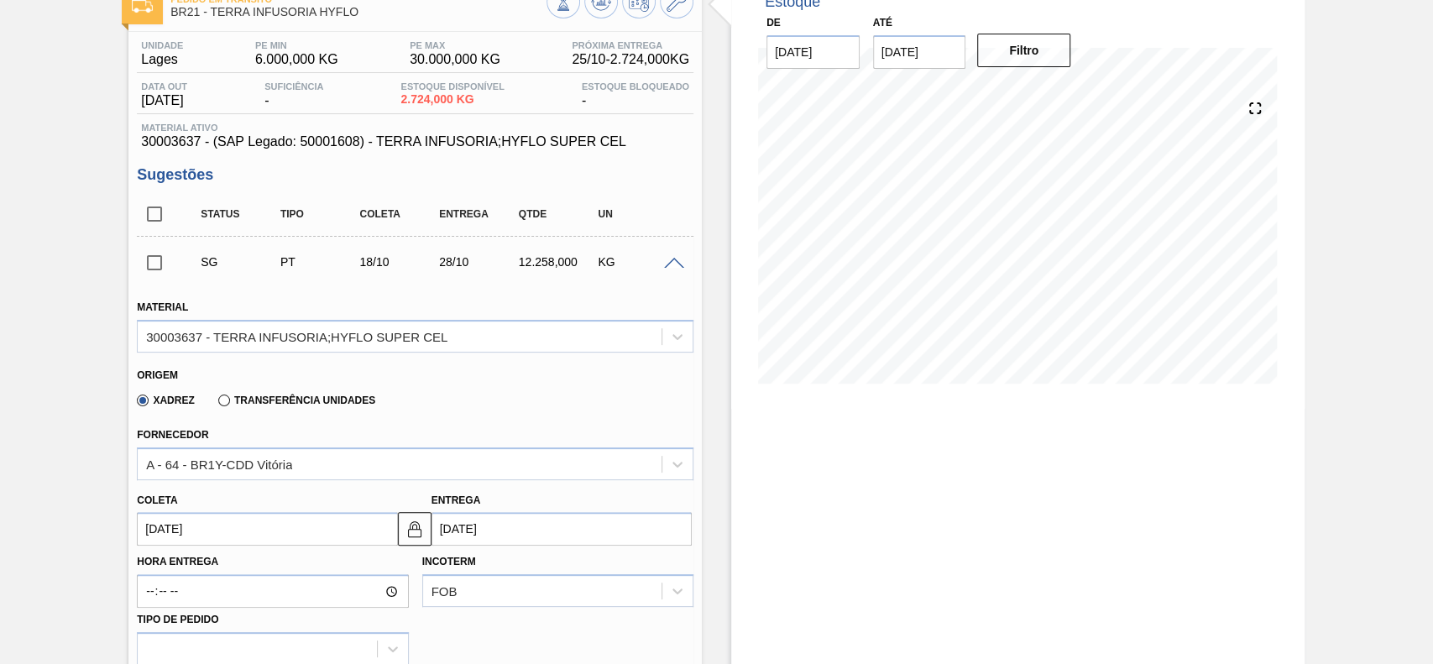
scroll to position [223, 0]
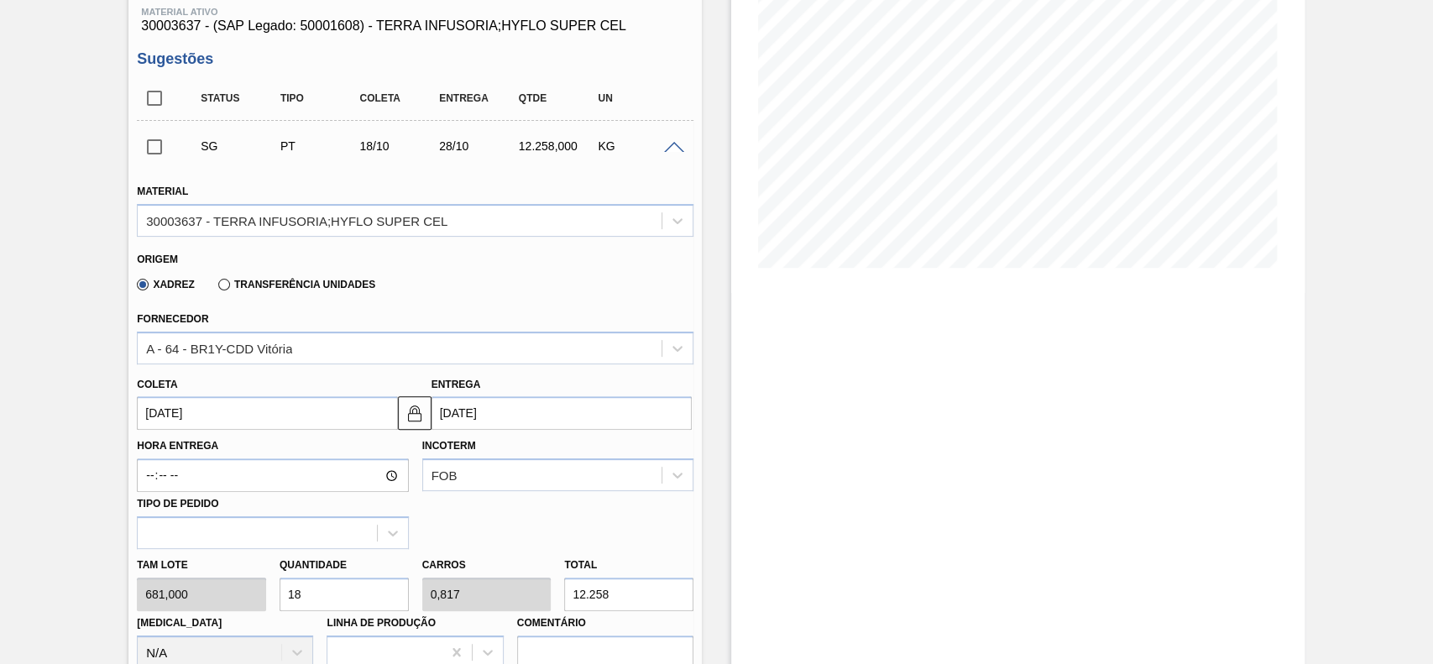
click at [206, 426] on input "[DATE]" at bounding box center [267, 413] width 260 height 34
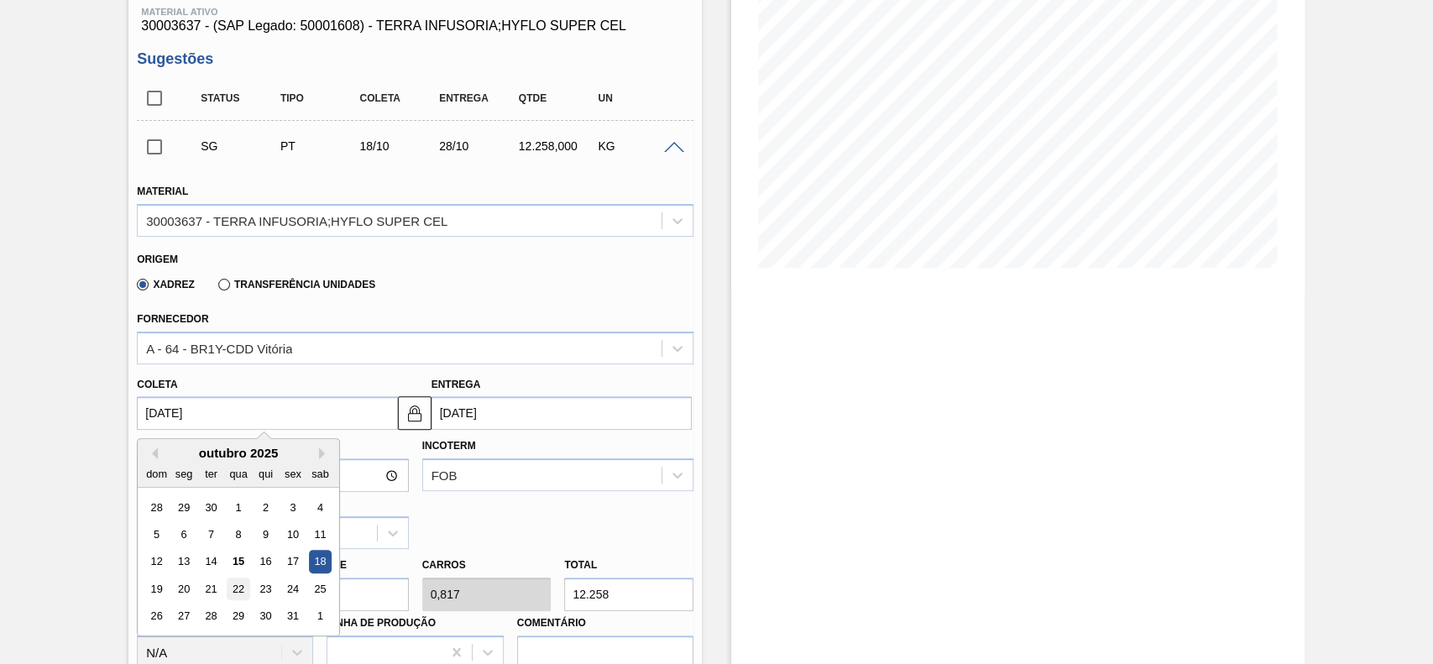
click at [249, 588] on div "22" at bounding box center [239, 589] width 23 height 23
type input "[DATE]"
type input "01/11/2025"
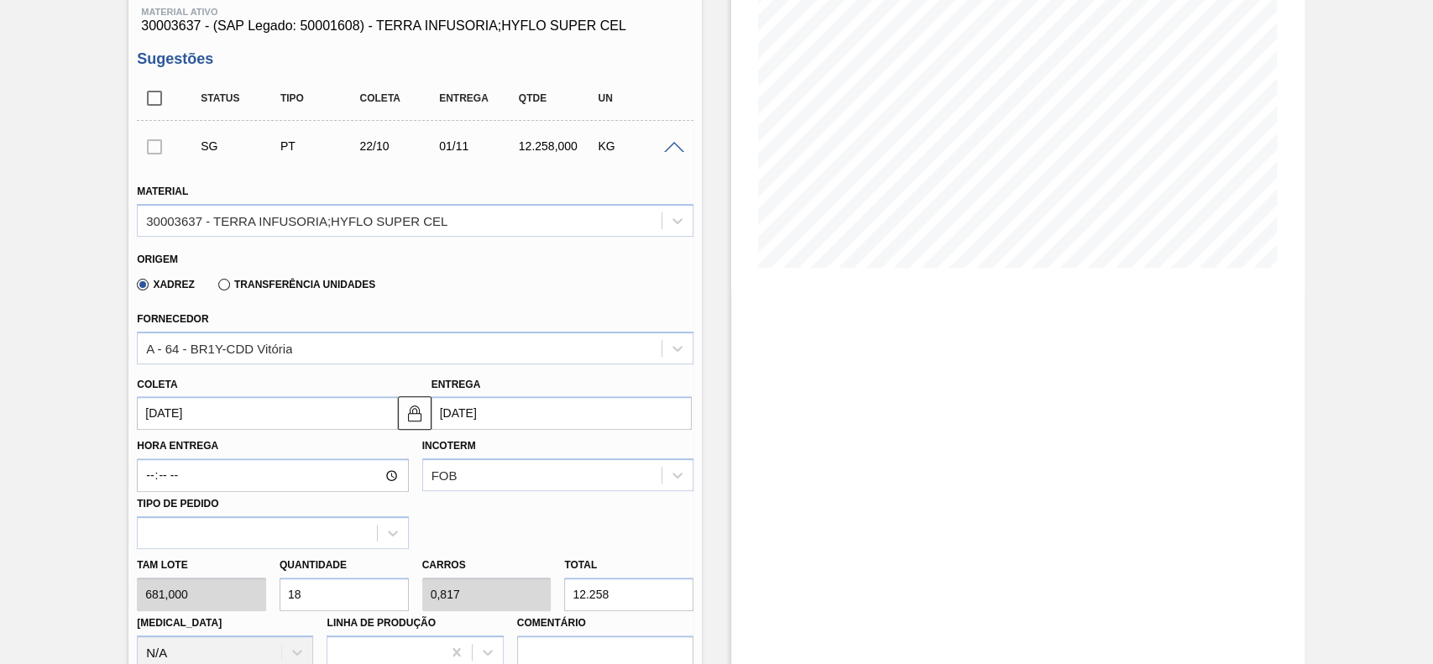
click at [336, 593] on input "18" at bounding box center [344, 595] width 129 height 34
click at [336, 594] on input "18" at bounding box center [344, 595] width 129 height 34
type input "1"
type input "0,045"
type input "681"
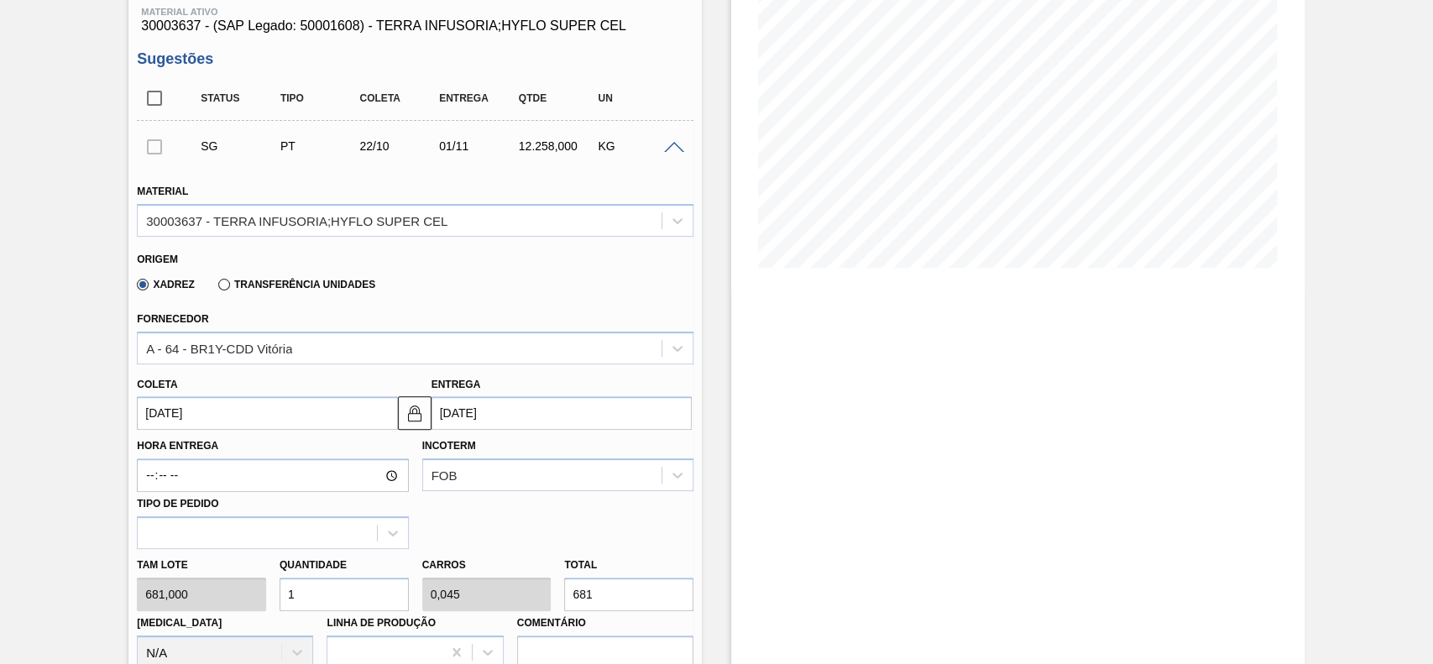
type input "12"
type input "0,545"
type input "8.172"
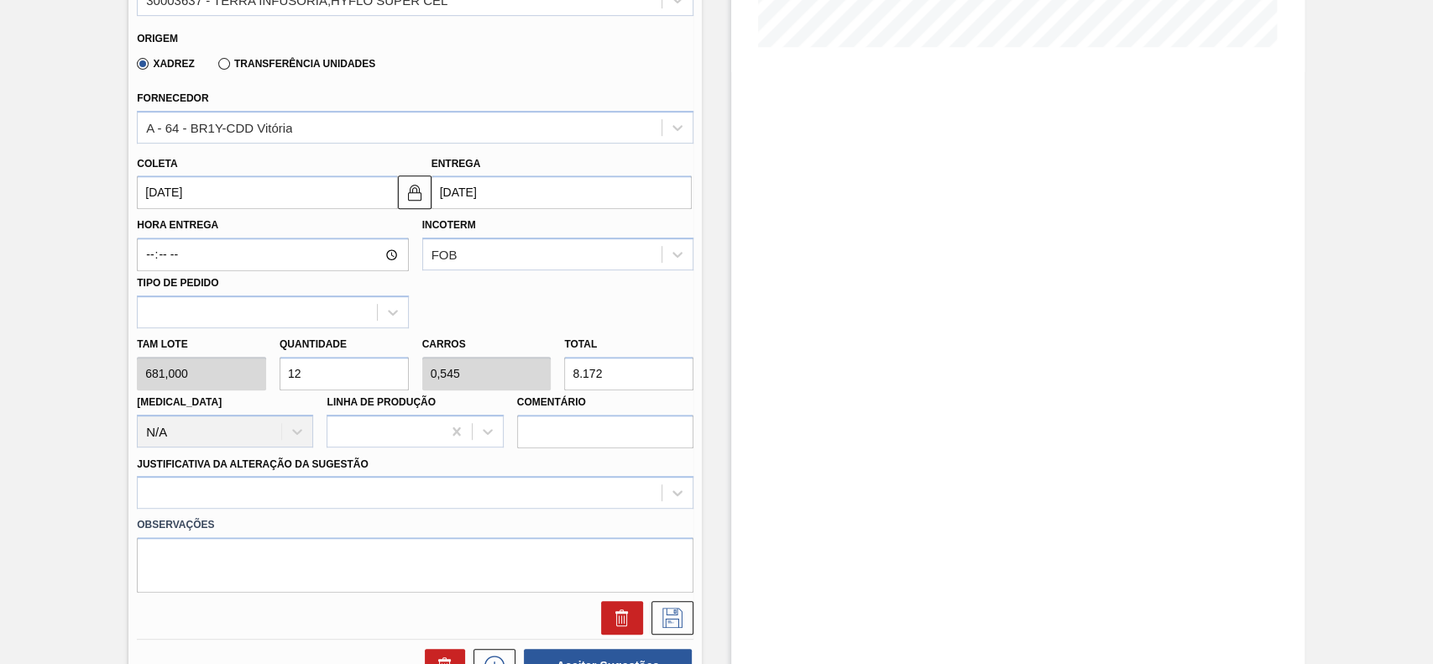
scroll to position [559, 0]
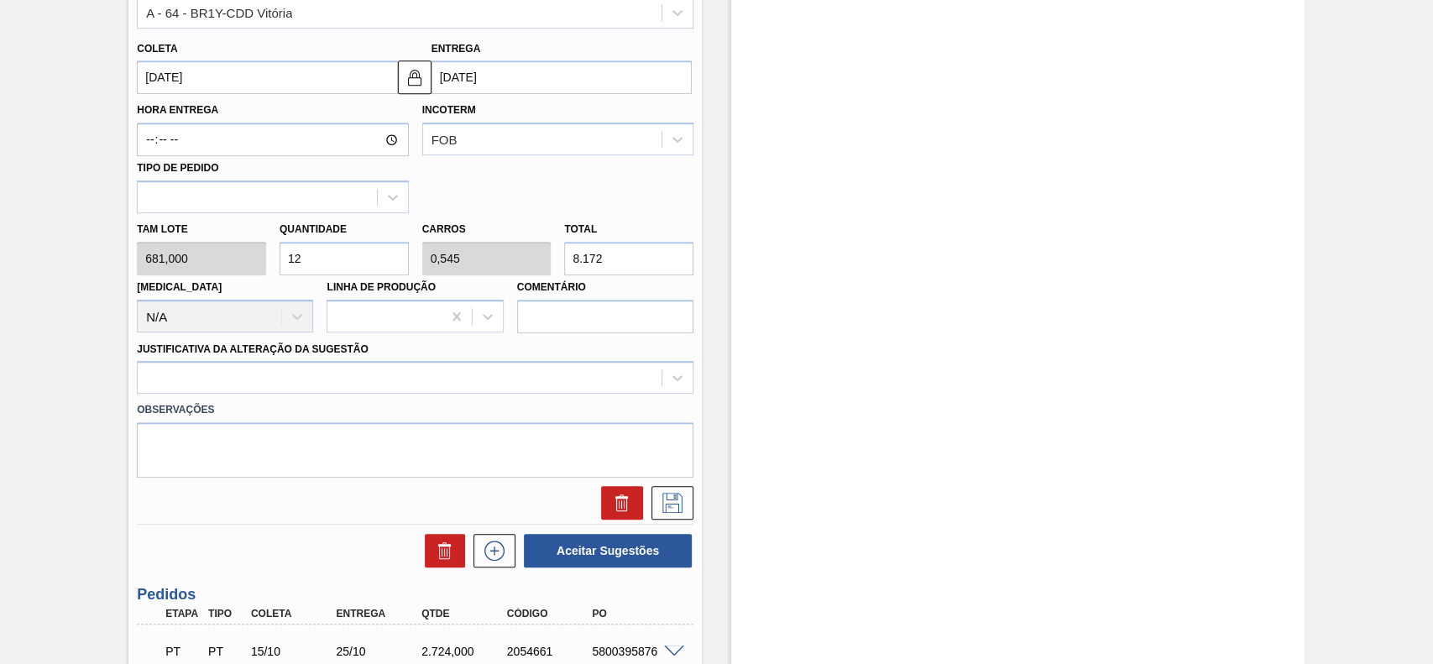
type input "12"
click at [271, 395] on div "Observações" at bounding box center [415, 436] width 570 height 84
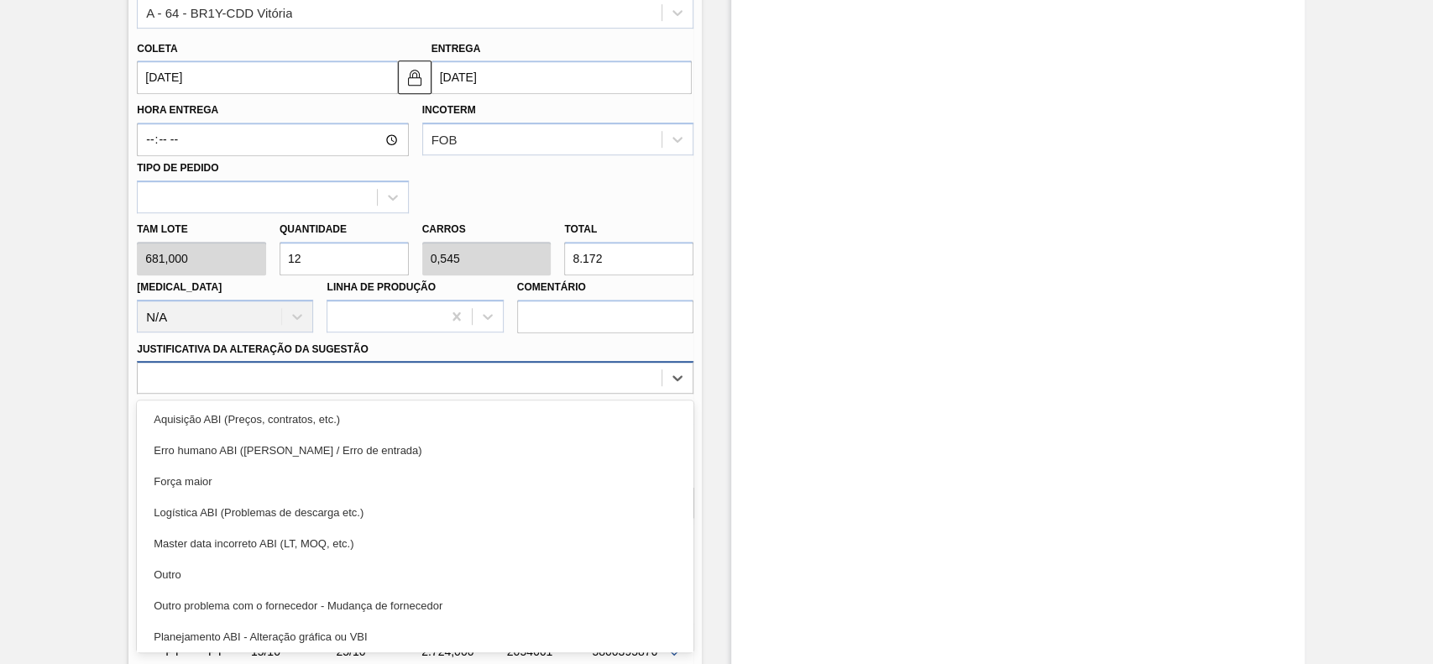
click at [251, 392] on div at bounding box center [415, 377] width 557 height 33
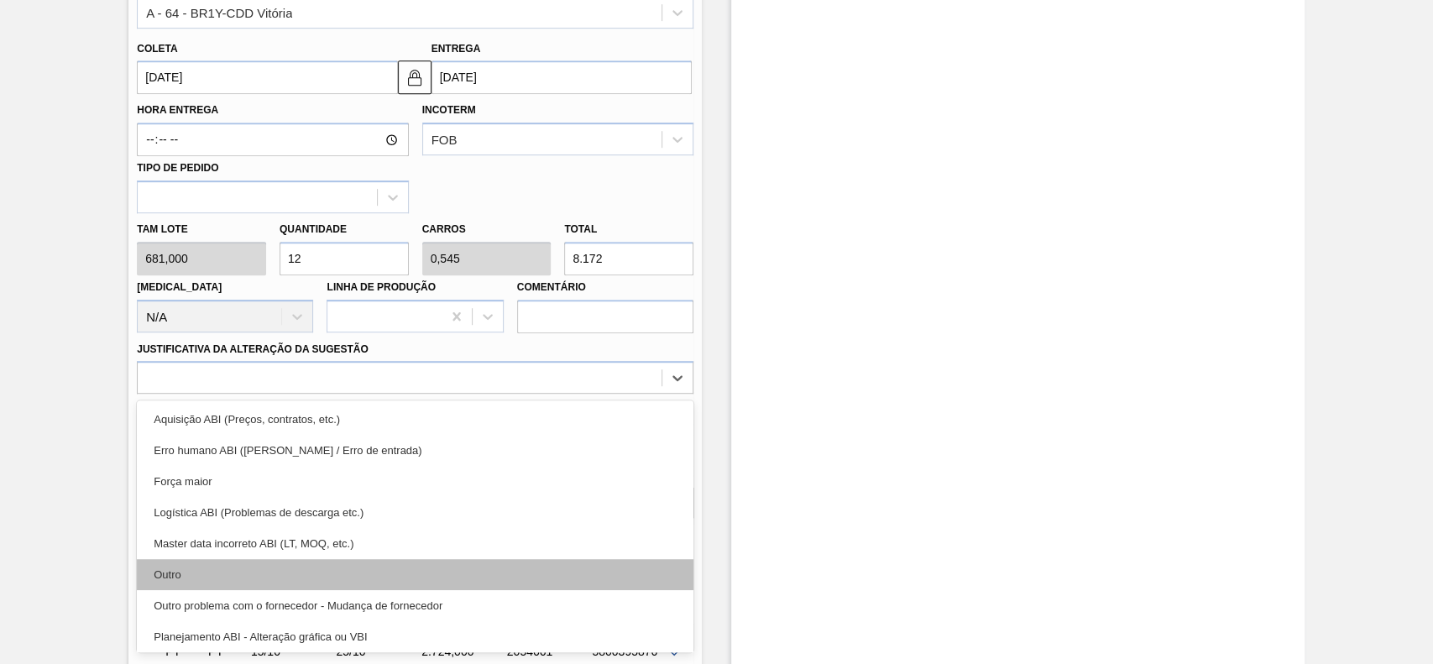
click at [230, 563] on div "Outro" at bounding box center [415, 574] width 557 height 31
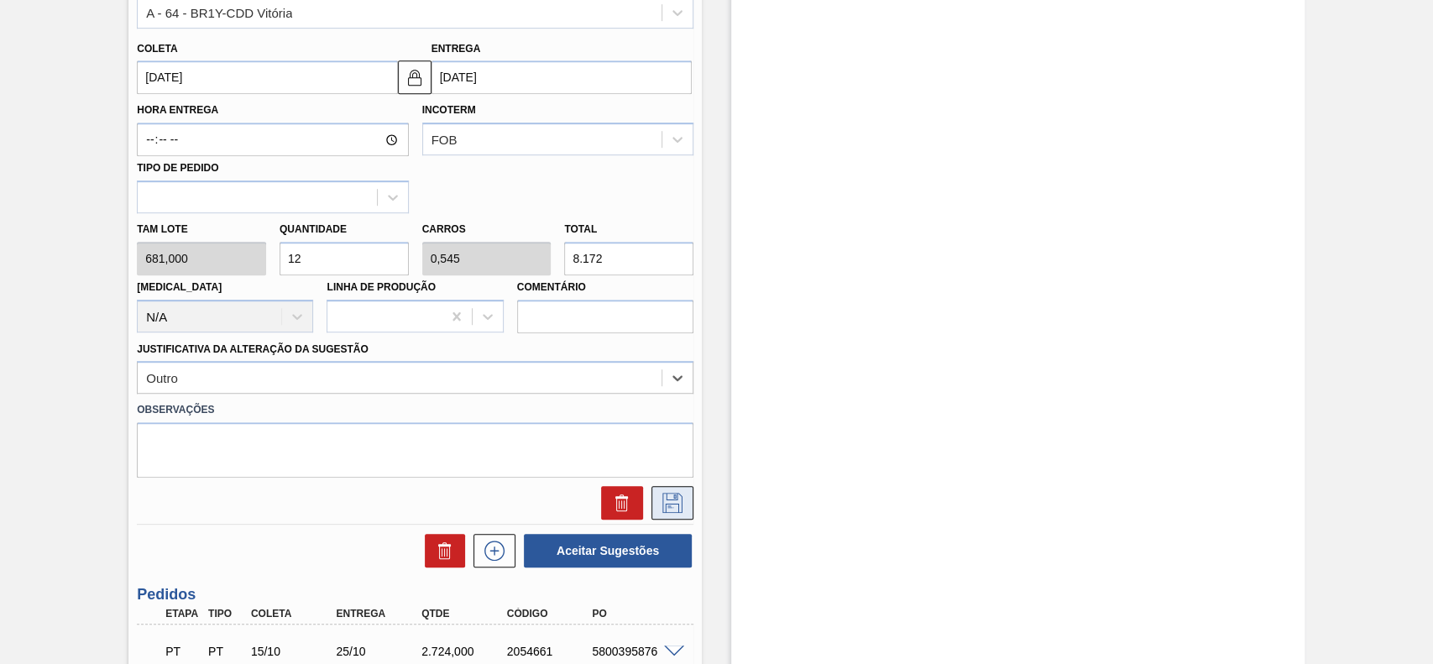
click at [674, 500] on icon at bounding box center [672, 503] width 27 height 20
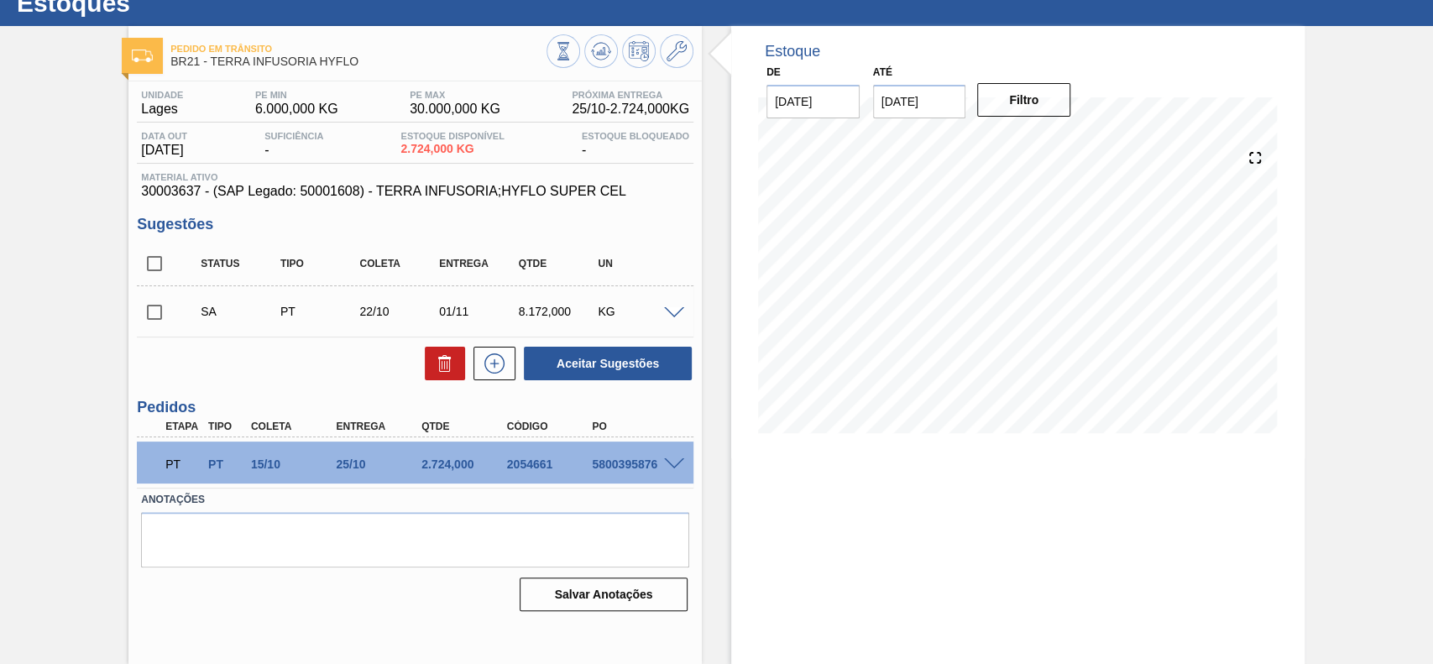
scroll to position [58, 0]
click at [156, 323] on input "checkbox" at bounding box center [154, 312] width 35 height 35
click at [613, 357] on button "Aceitar Sugestões" at bounding box center [608, 364] width 168 height 34
checkbox input "false"
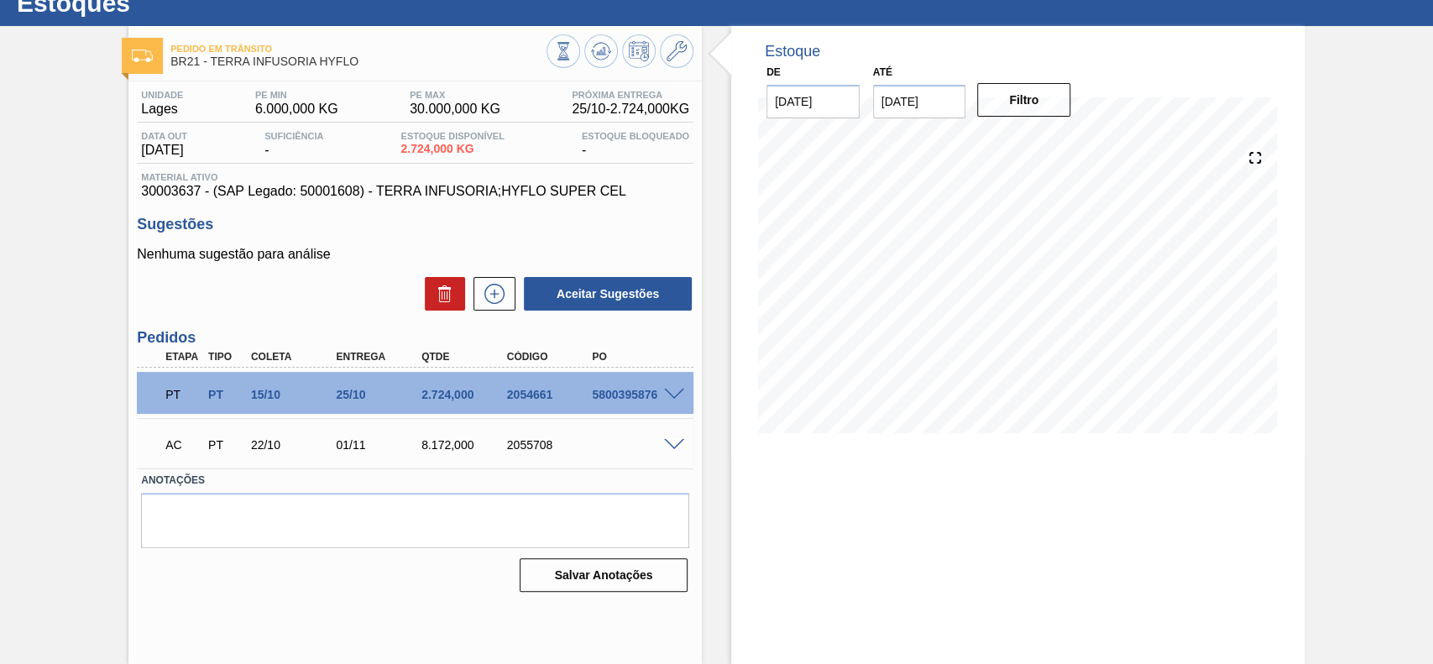
click at [668, 446] on span at bounding box center [674, 445] width 20 height 13
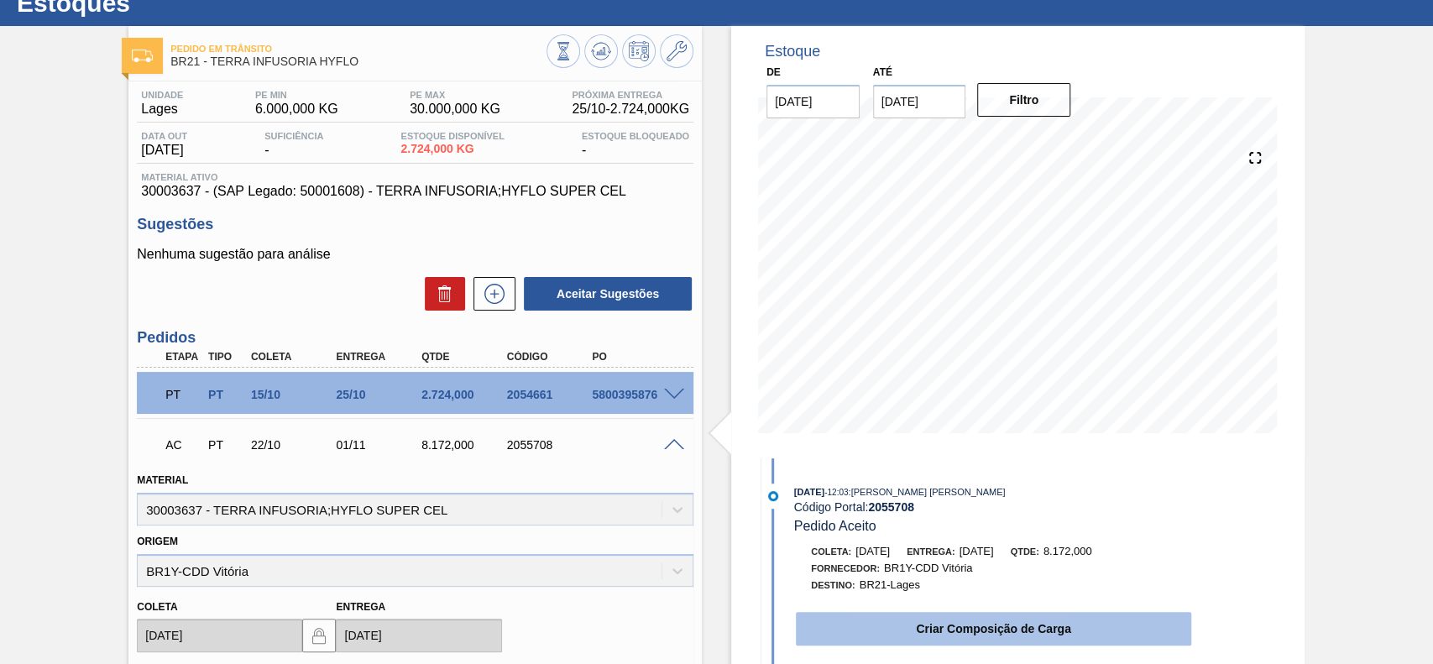
click at [923, 616] on button "Criar Composição de Carga" at bounding box center [993, 629] width 395 height 34
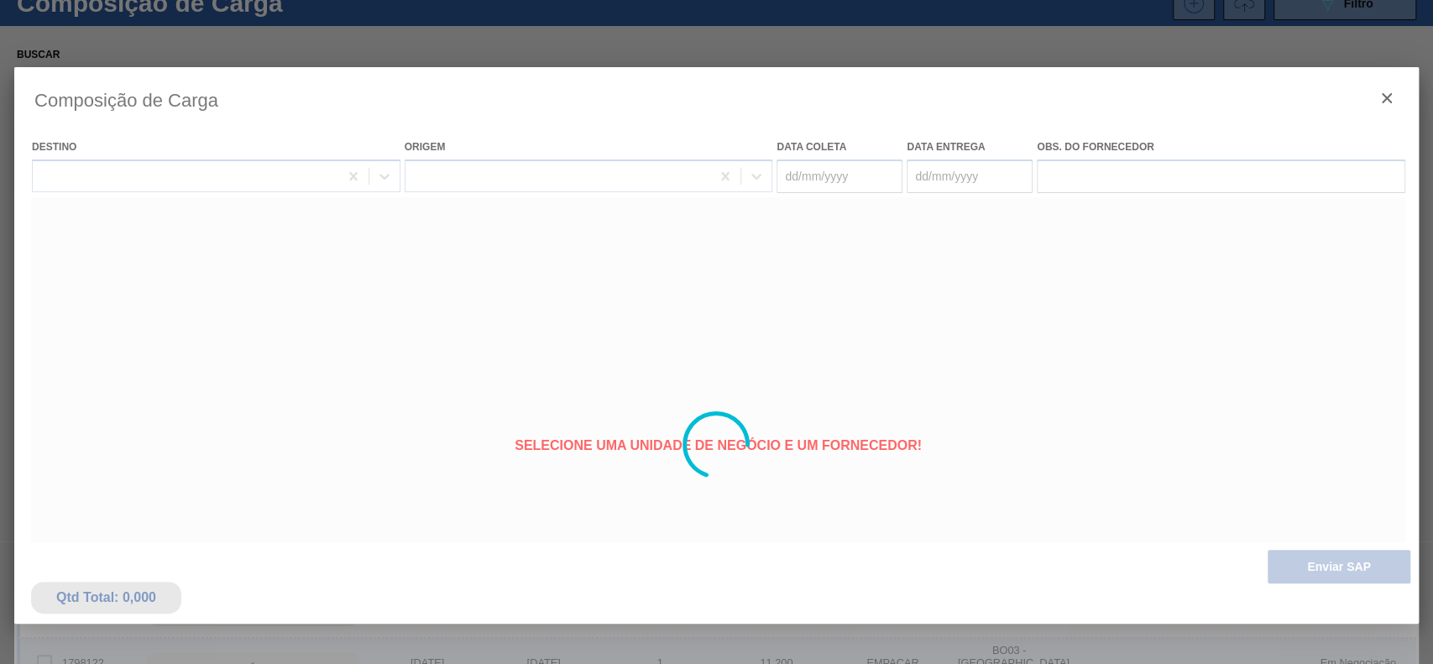
type coleta "[DATE]"
type Entrega "01/11/2025"
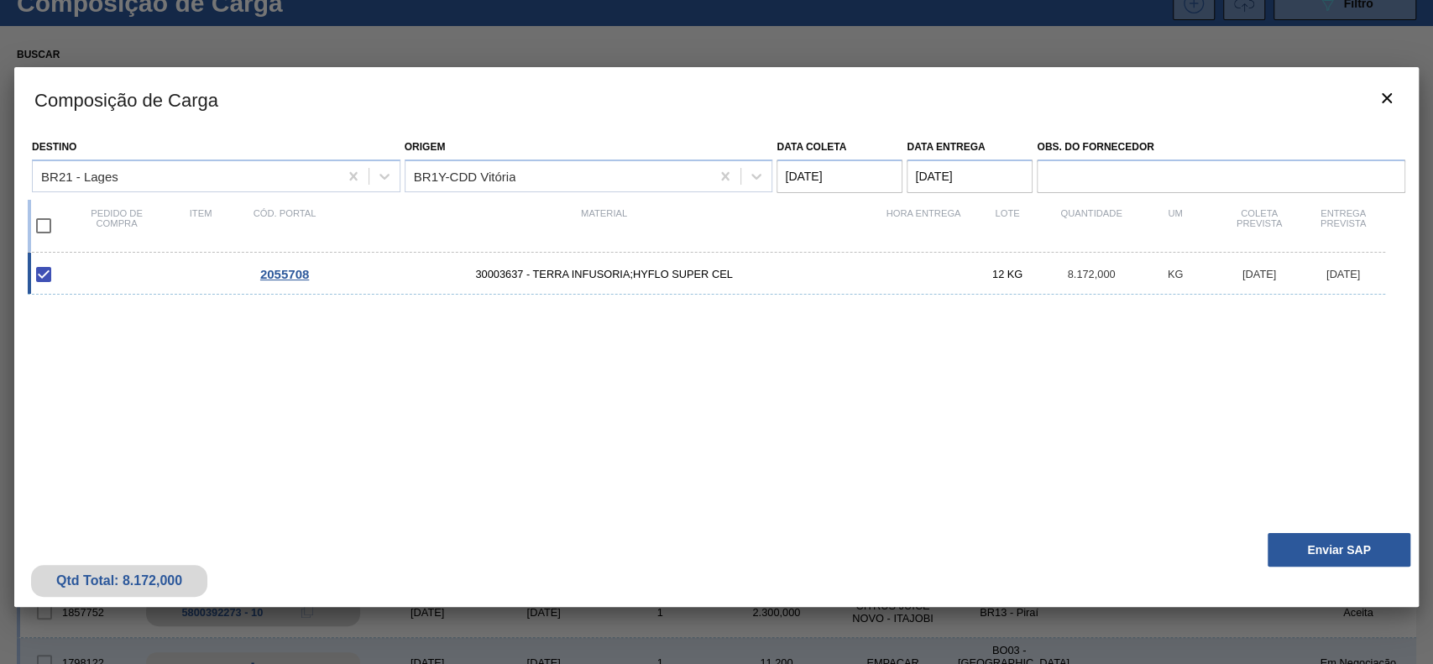
click at [1281, 531] on div "Qtd Total: 8.172,000 Enviar SAP" at bounding box center [716, 566] width 1405 height 82
click at [1297, 549] on button "Enviar SAP" at bounding box center [1339, 550] width 143 height 34
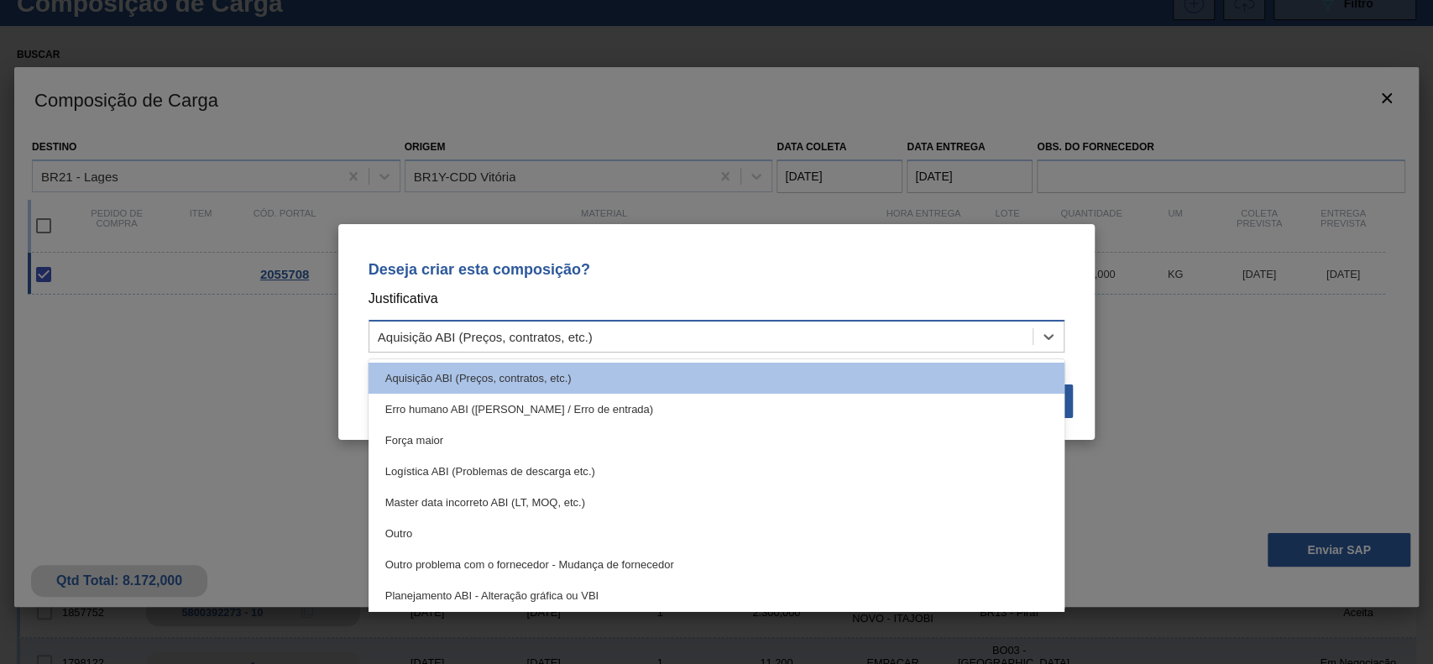
click at [591, 341] on div "Aquisição ABI (Preços, contratos, etc.)" at bounding box center [485, 337] width 215 height 14
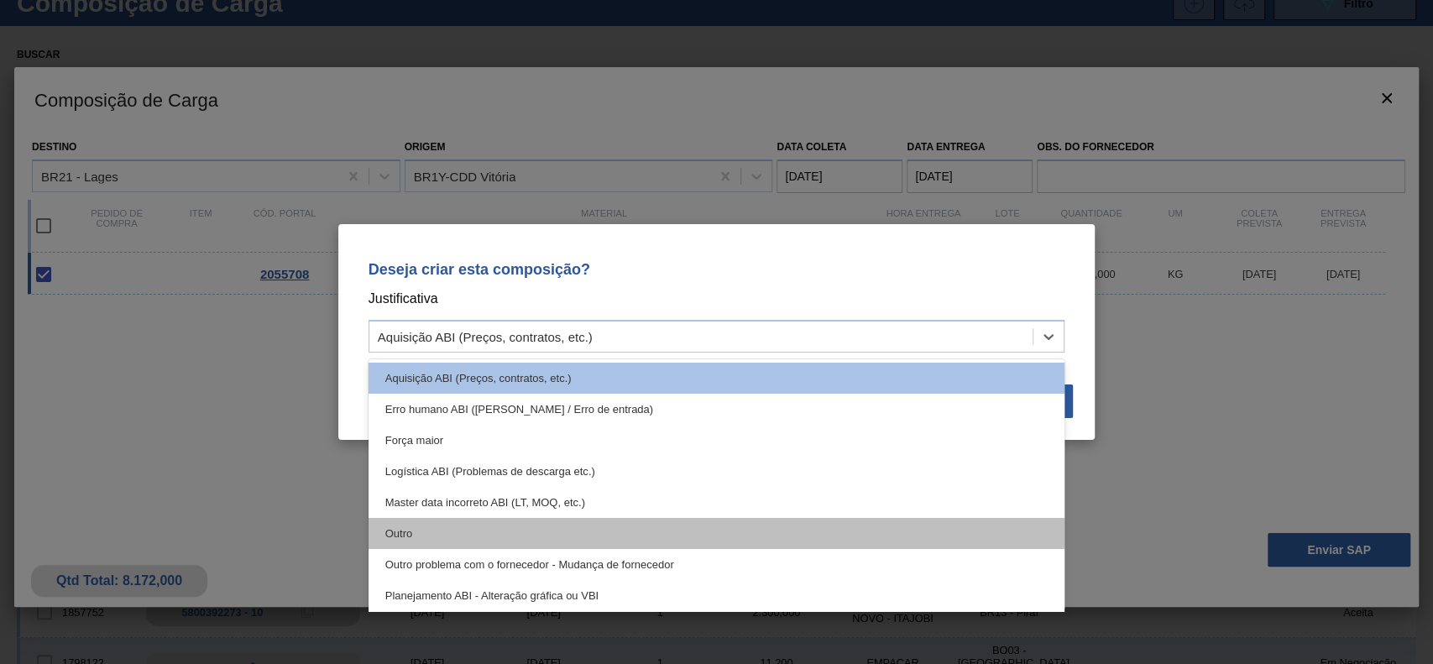
click at [484, 539] on div "Outro" at bounding box center [717, 533] width 697 height 31
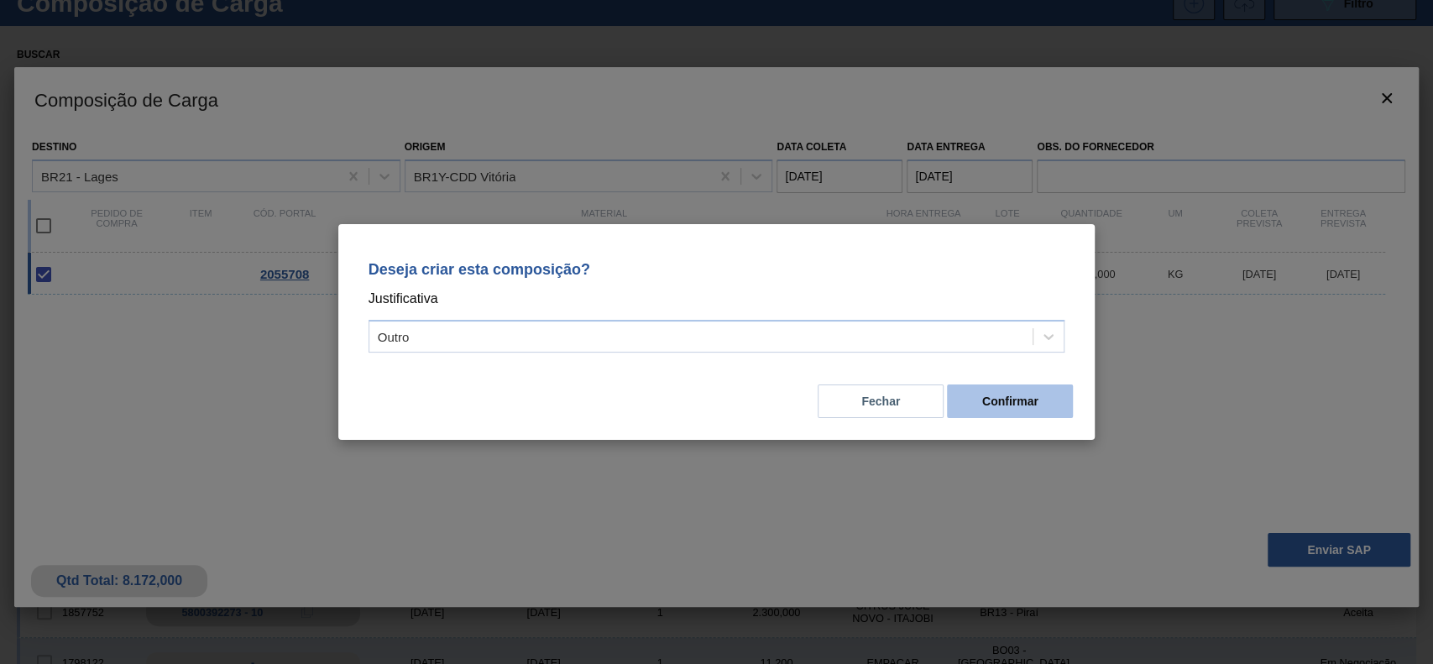
click at [1009, 395] on button "Confirmar" at bounding box center [1010, 402] width 126 height 34
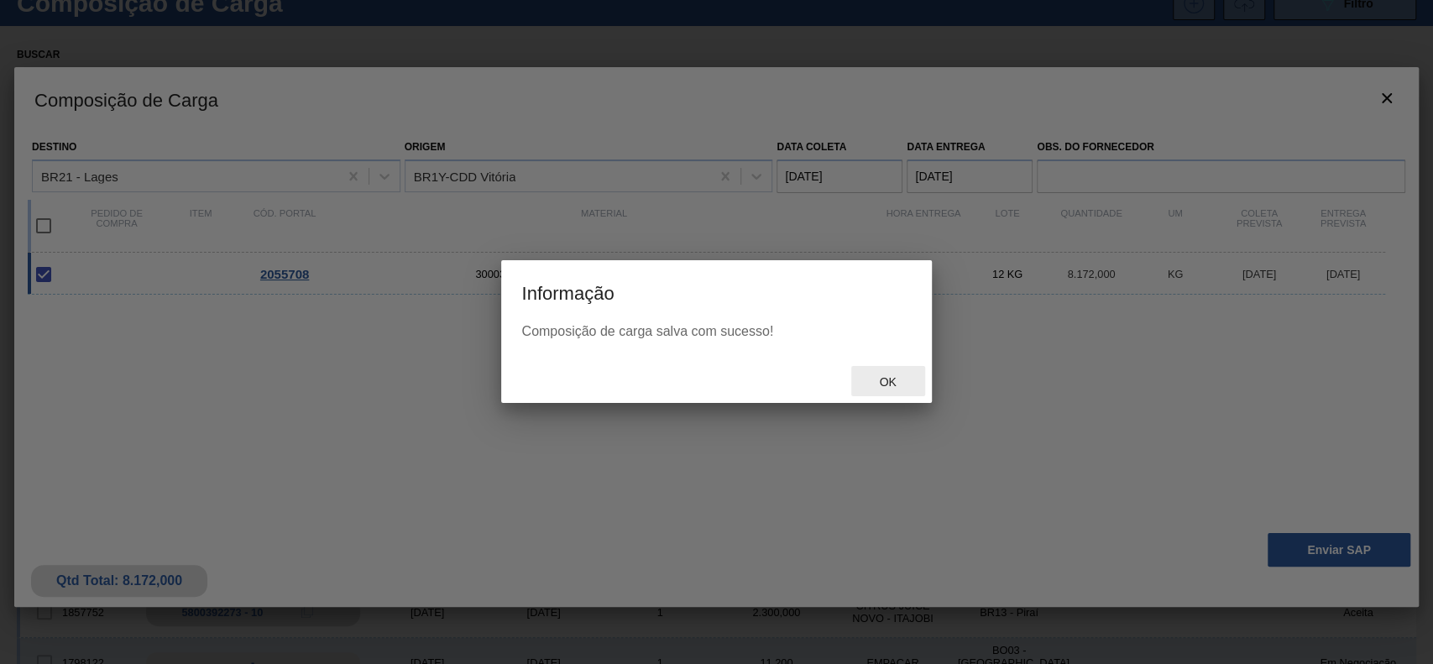
click at [883, 379] on span "Ok" at bounding box center [888, 381] width 44 height 13
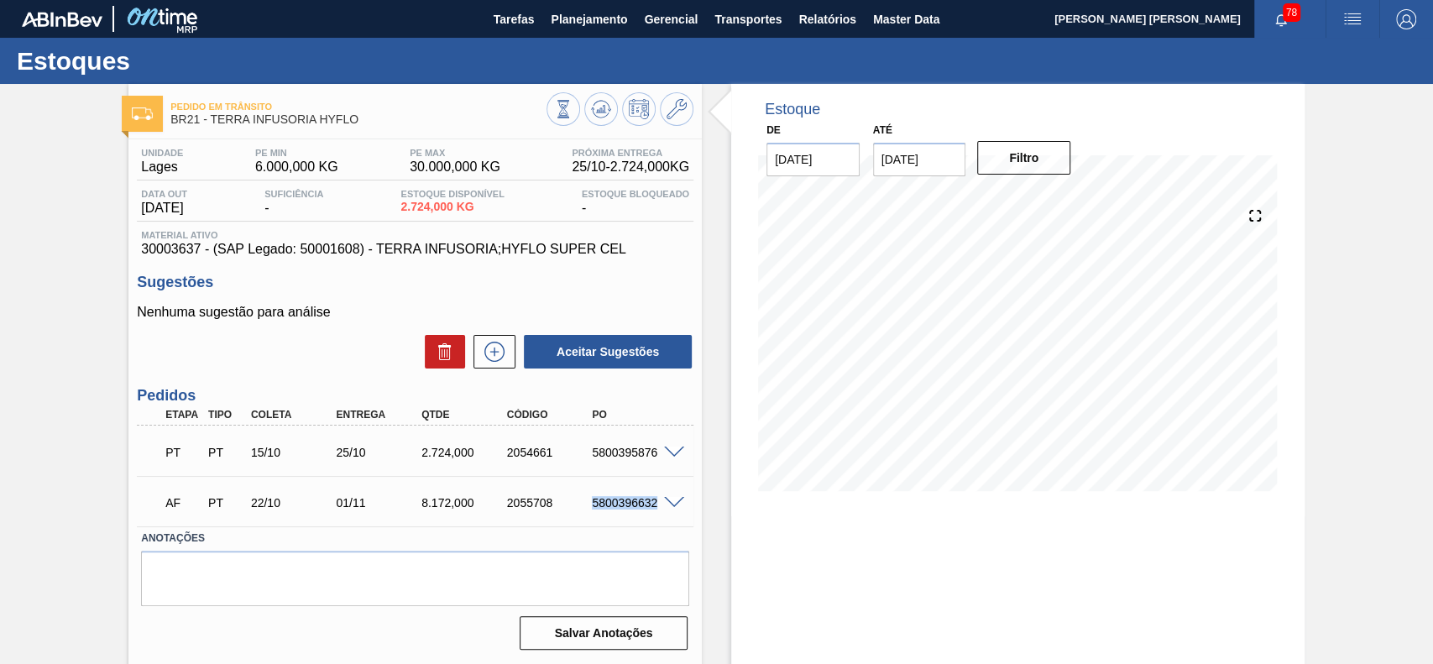
drag, startPoint x: 594, startPoint y: 504, endPoint x: 655, endPoint y: 509, distance: 61.5
click at [655, 509] on div "5800396632" at bounding box center [635, 502] width 95 height 13
copy div "5800396632"
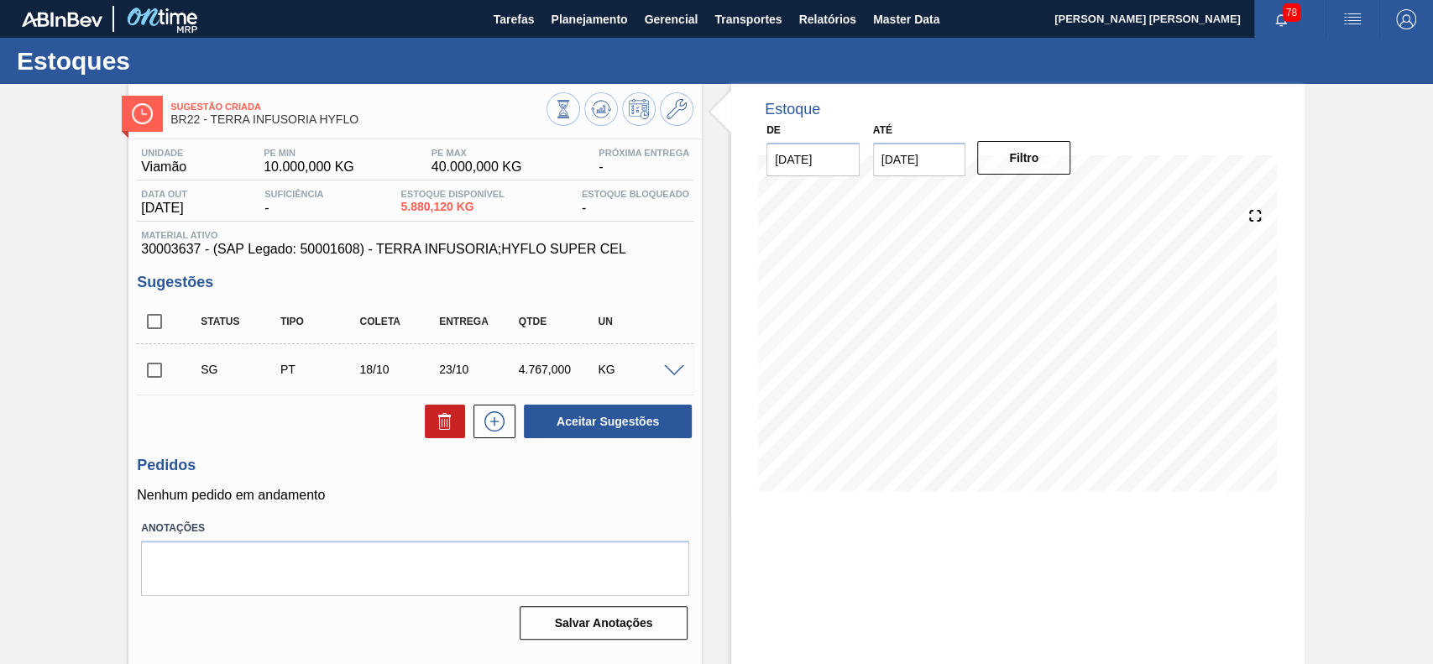
click at [666, 370] on span at bounding box center [674, 371] width 20 height 13
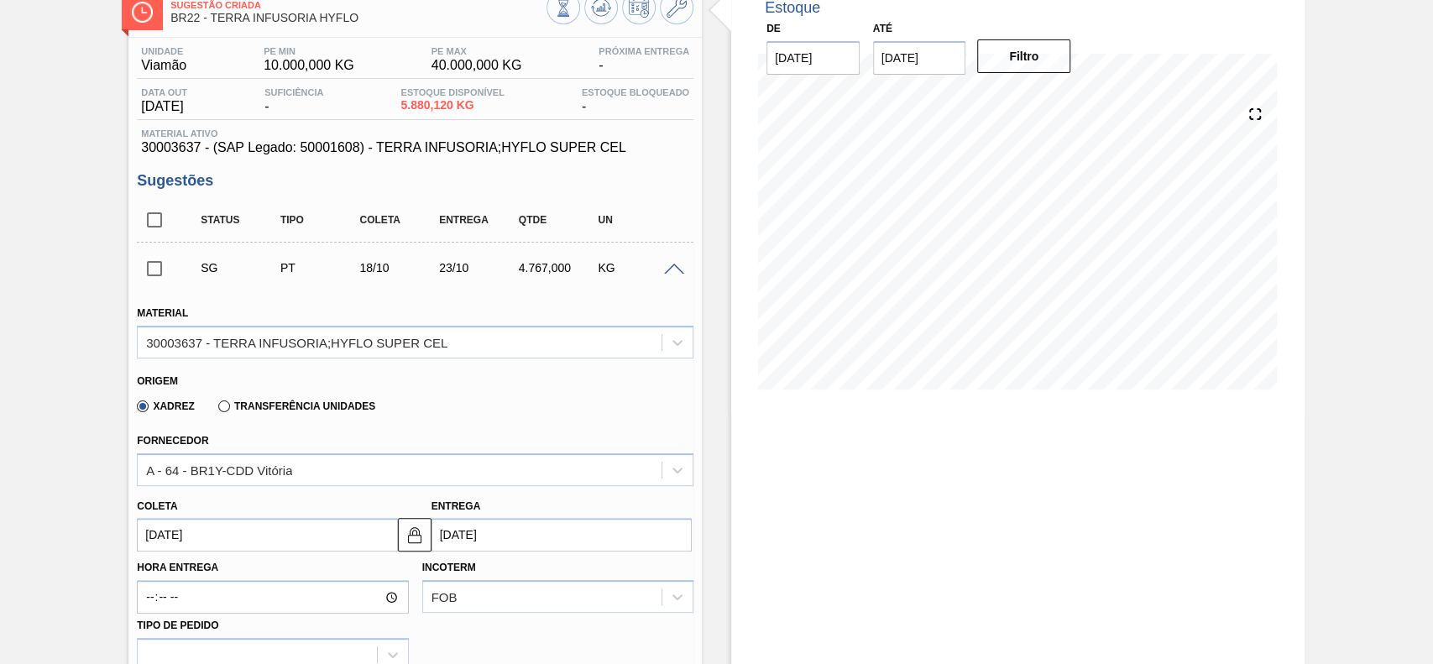
scroll to position [223, 0]
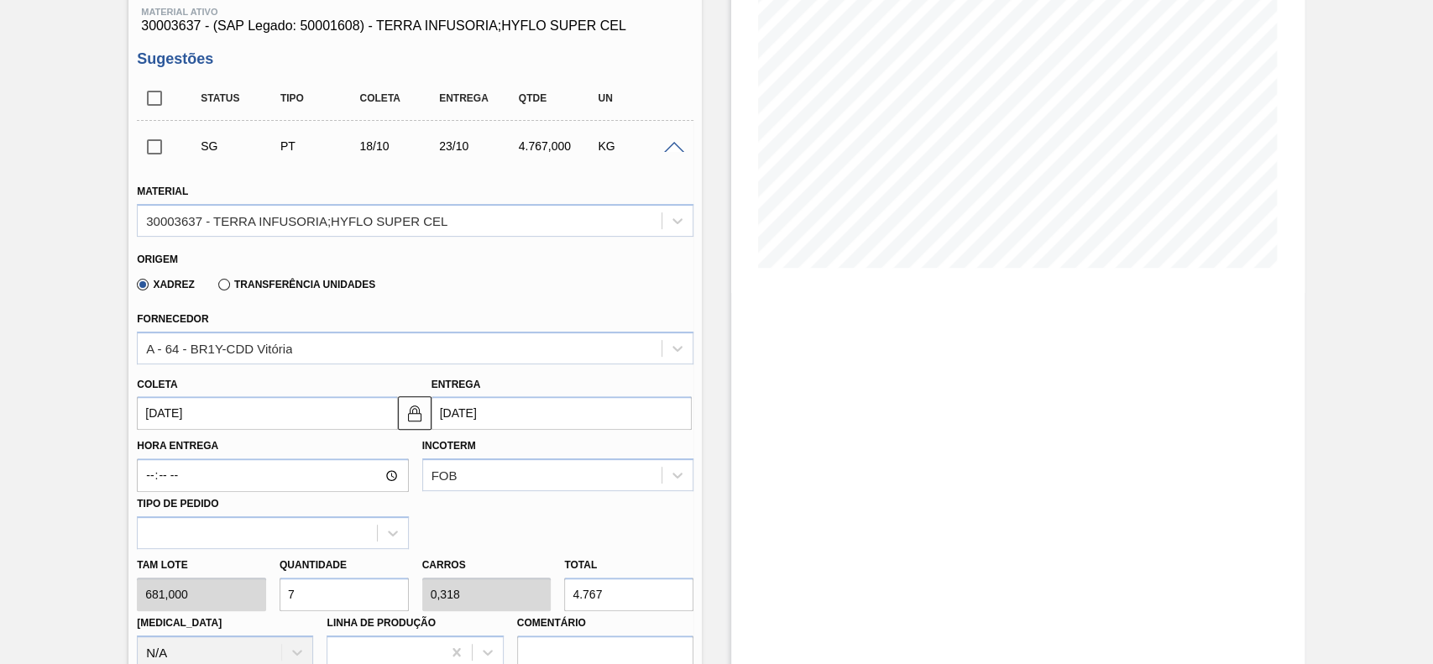
click at [234, 437] on label "Hora Entrega" at bounding box center [272, 446] width 271 height 24
click at [234, 458] on input "Hora Entrega" at bounding box center [272, 475] width 271 height 34
click at [234, 421] on input "[DATE]" at bounding box center [267, 413] width 260 height 34
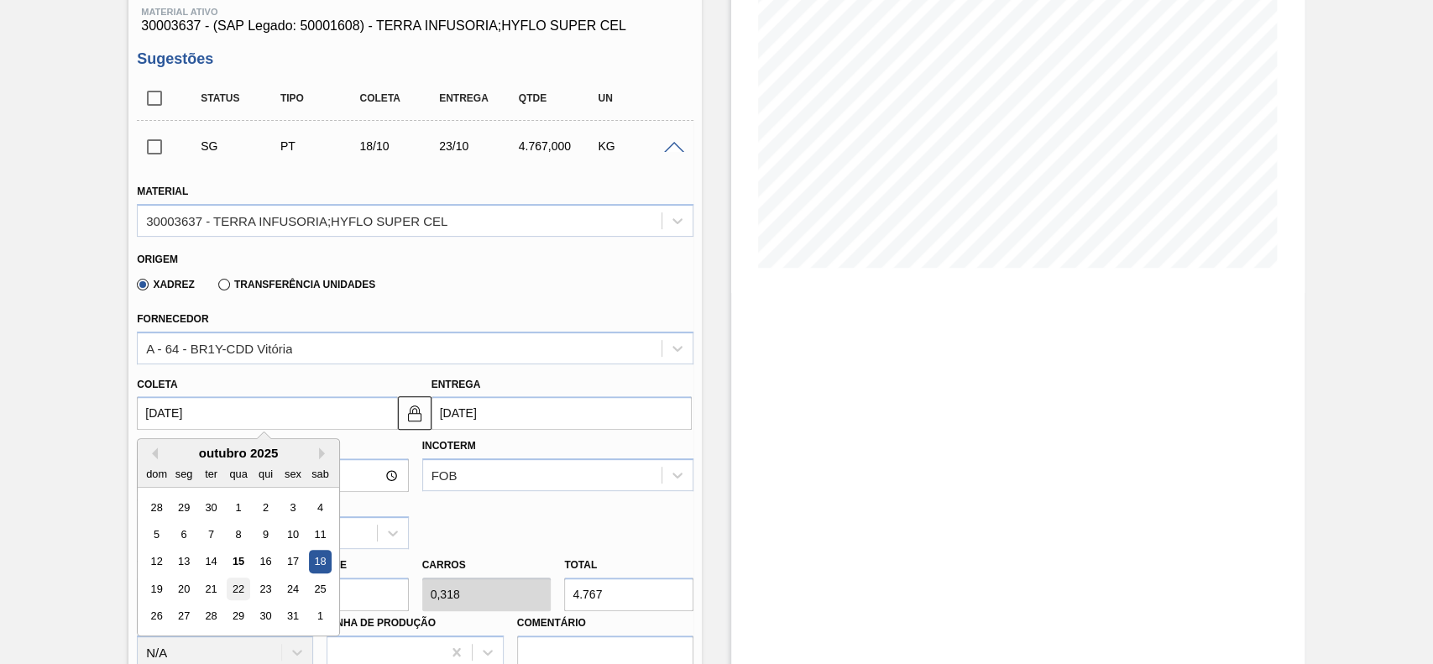
click at [235, 589] on div "22" at bounding box center [239, 589] width 23 height 23
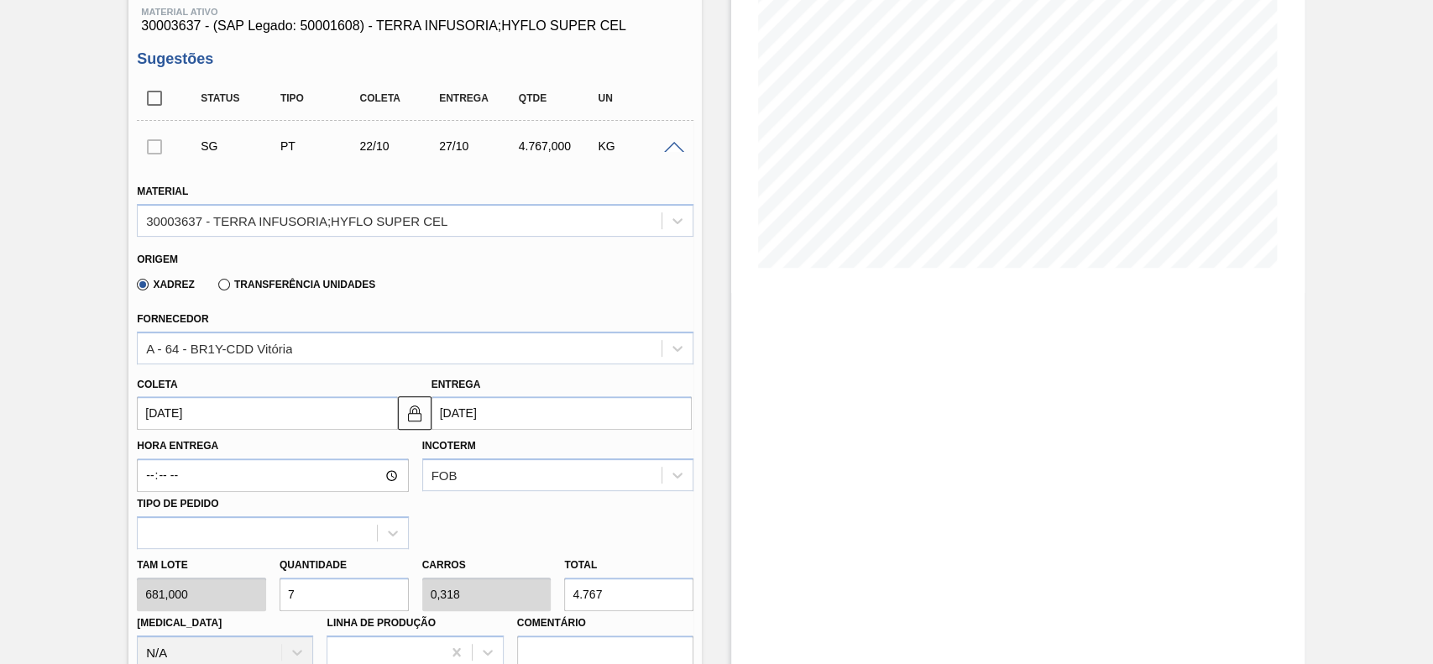
type input "[DATE]"
click at [301, 594] on input "7" at bounding box center [344, 595] width 129 height 34
type input "1"
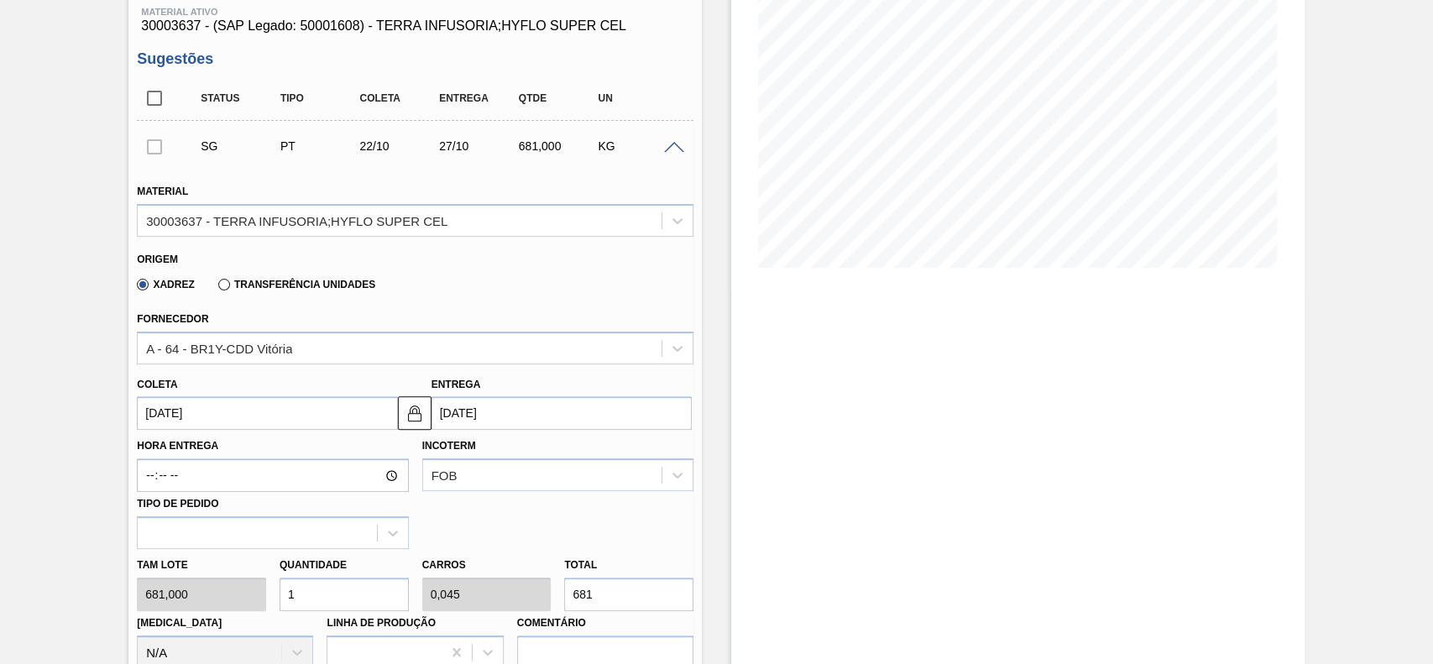
type input "0,045"
type input "681"
type input "12"
type input "0,545"
type input "8.172"
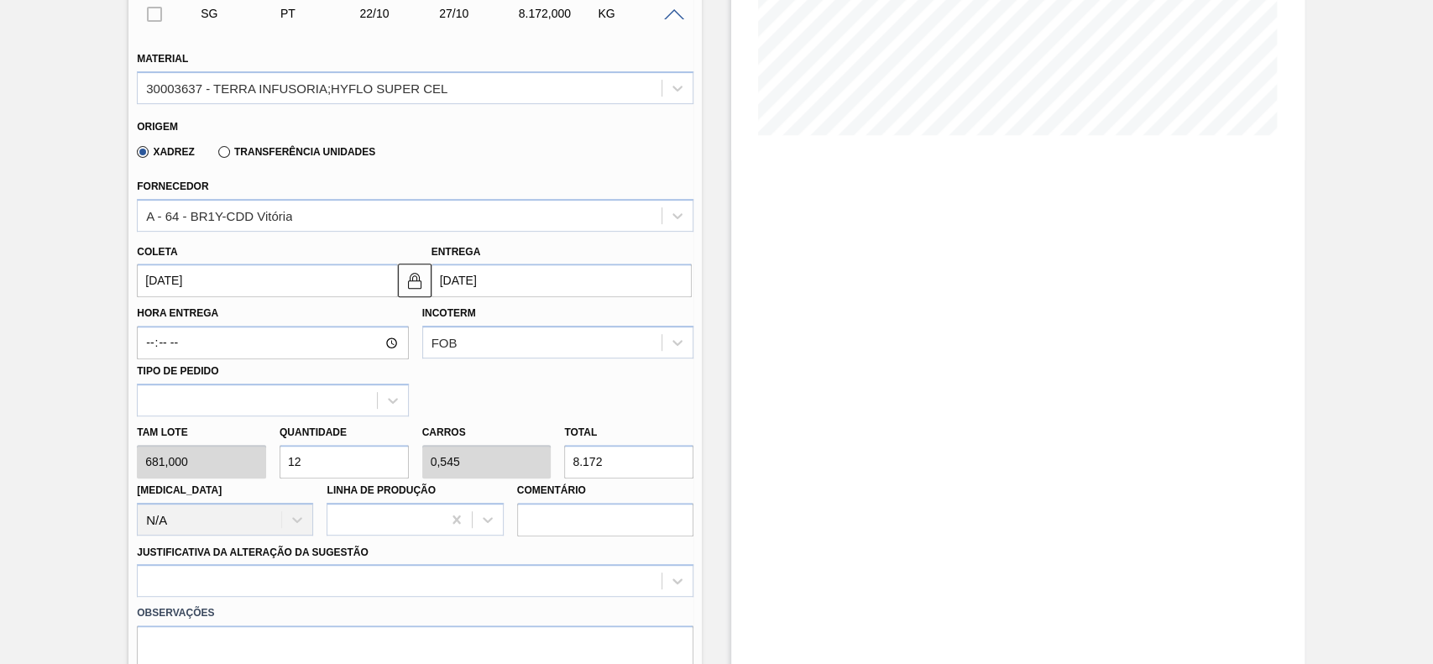
scroll to position [559, 0]
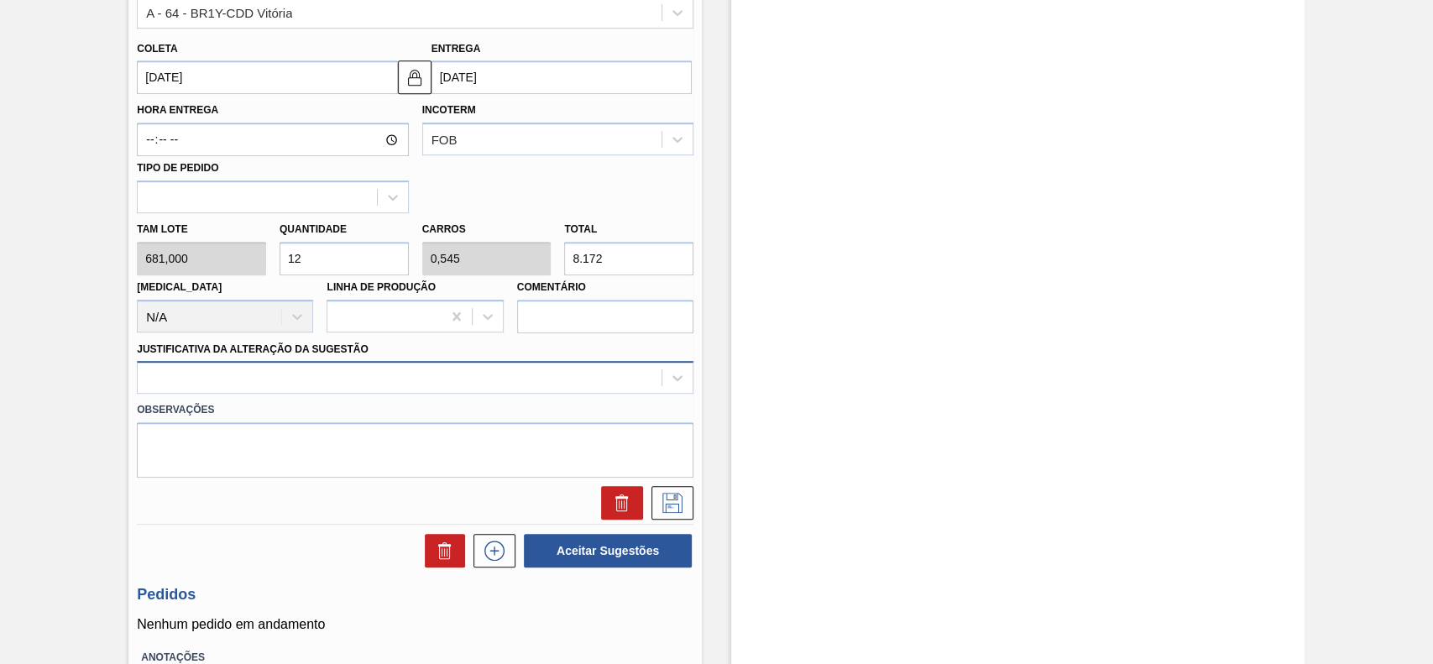
type input "12"
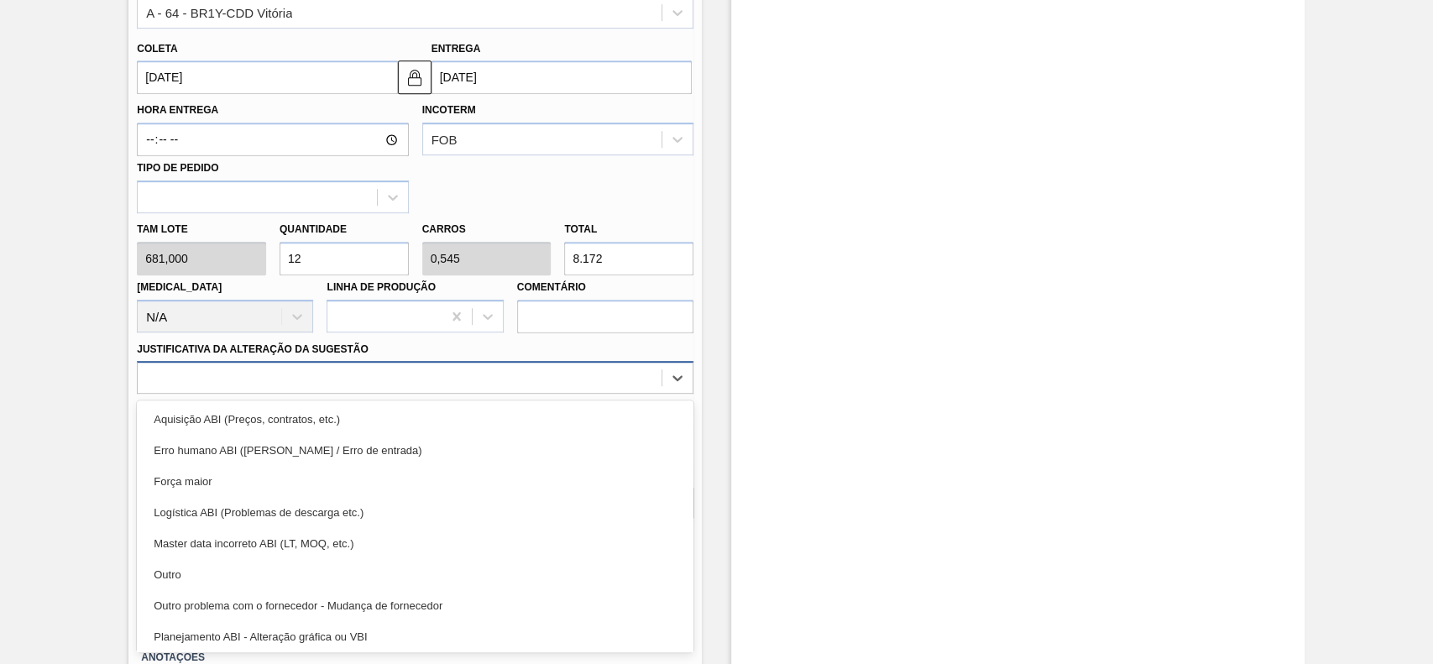
click at [262, 374] on div at bounding box center [400, 378] width 524 height 24
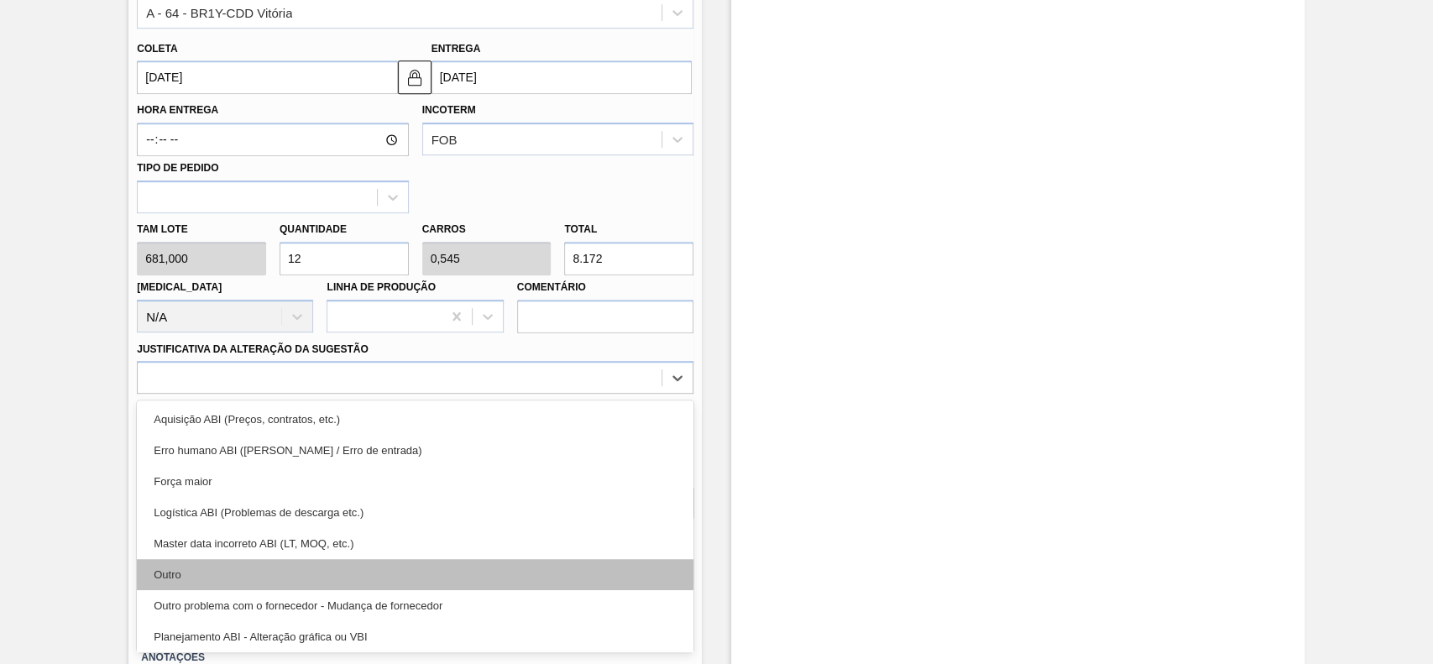
click at [211, 565] on div "Outro" at bounding box center [415, 574] width 557 height 31
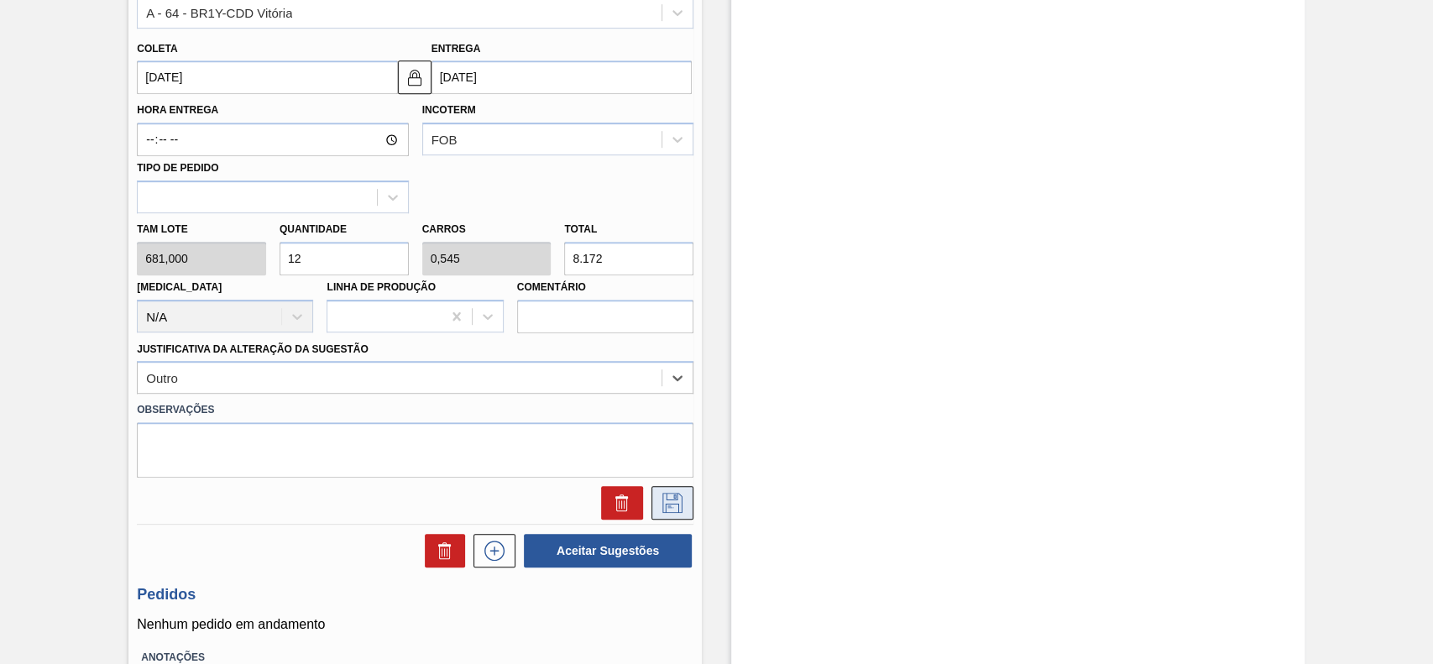
click at [665, 502] on icon at bounding box center [672, 503] width 27 height 20
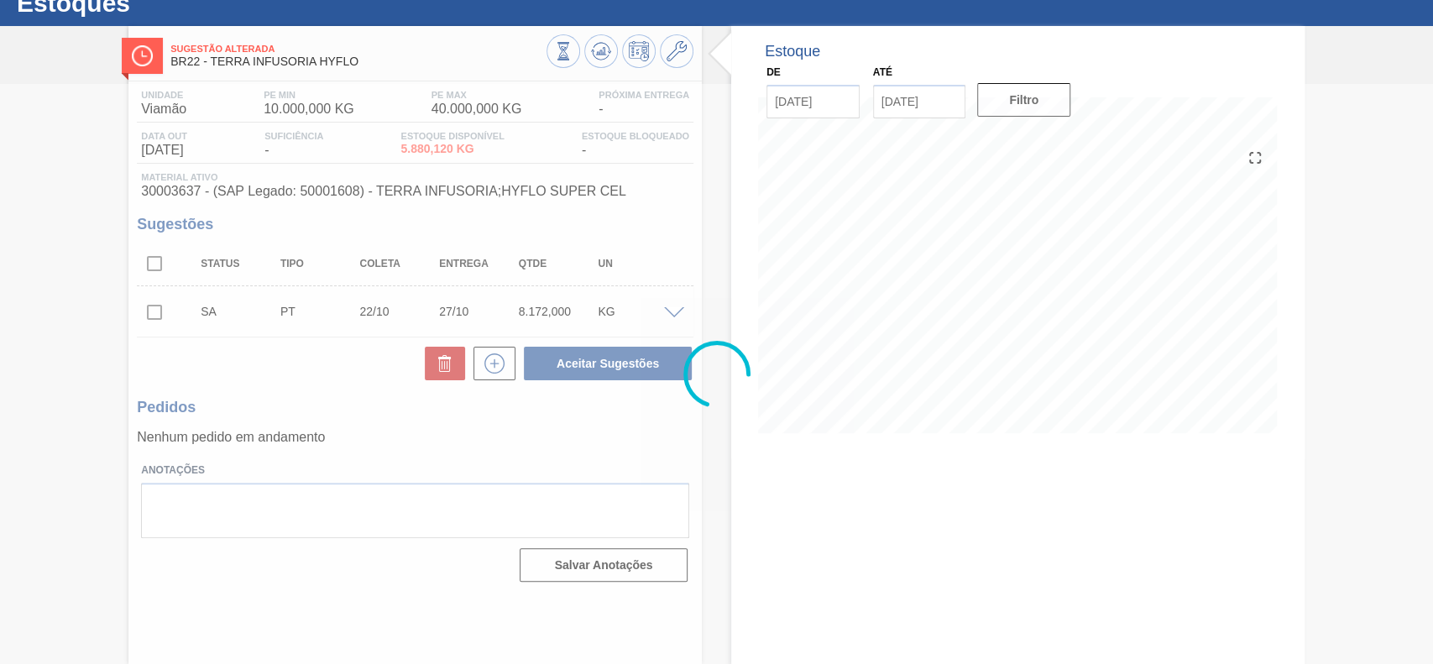
scroll to position [58, 0]
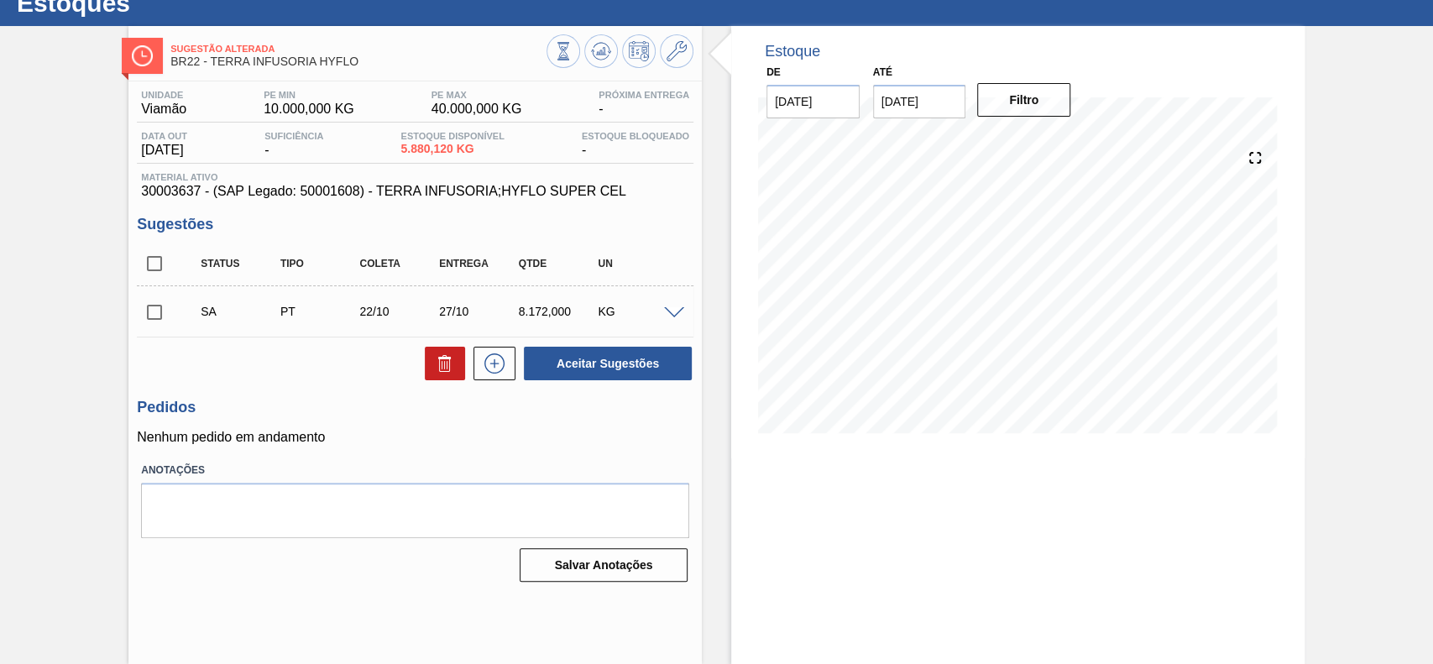
click at [154, 318] on input "checkbox" at bounding box center [154, 312] width 35 height 35
click at [631, 377] on button "Aceitar Sugestões" at bounding box center [608, 364] width 168 height 34
checkbox input "false"
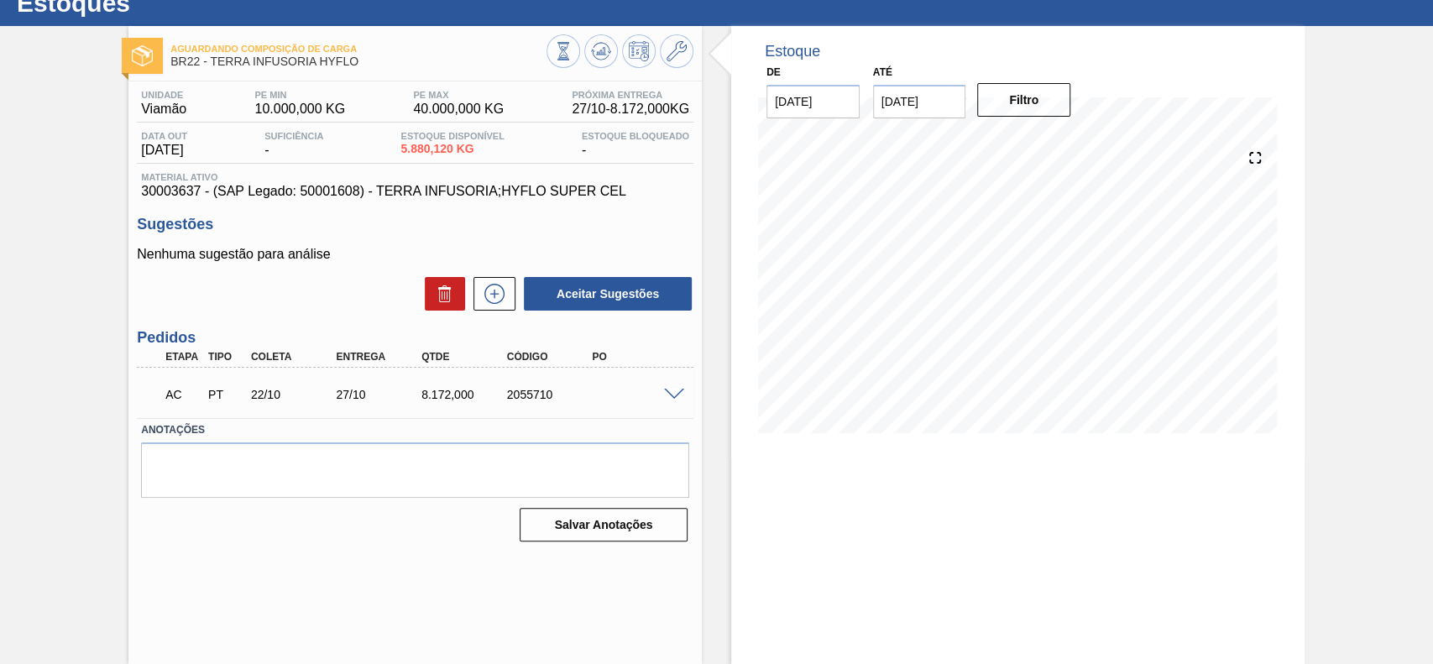
click at [672, 390] on span at bounding box center [674, 395] width 20 height 13
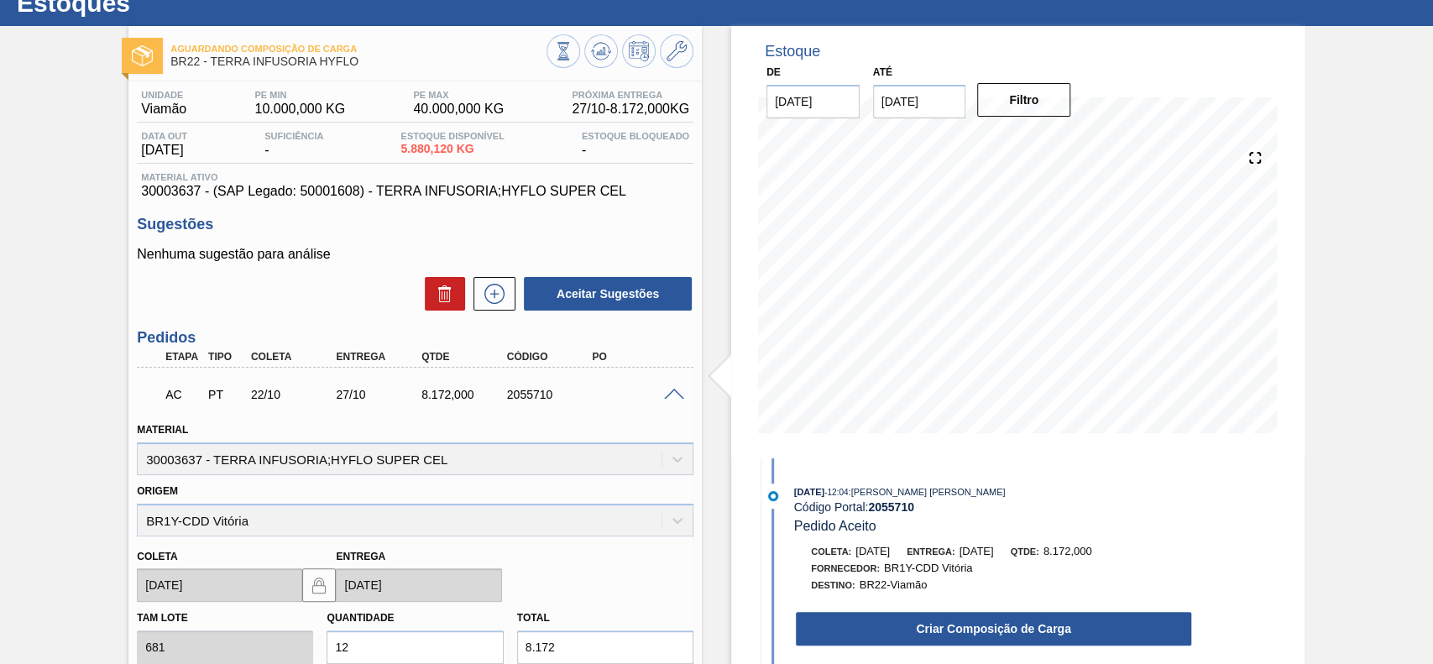
click at [962, 623] on button "Criar Composição de Carga" at bounding box center [993, 629] width 395 height 34
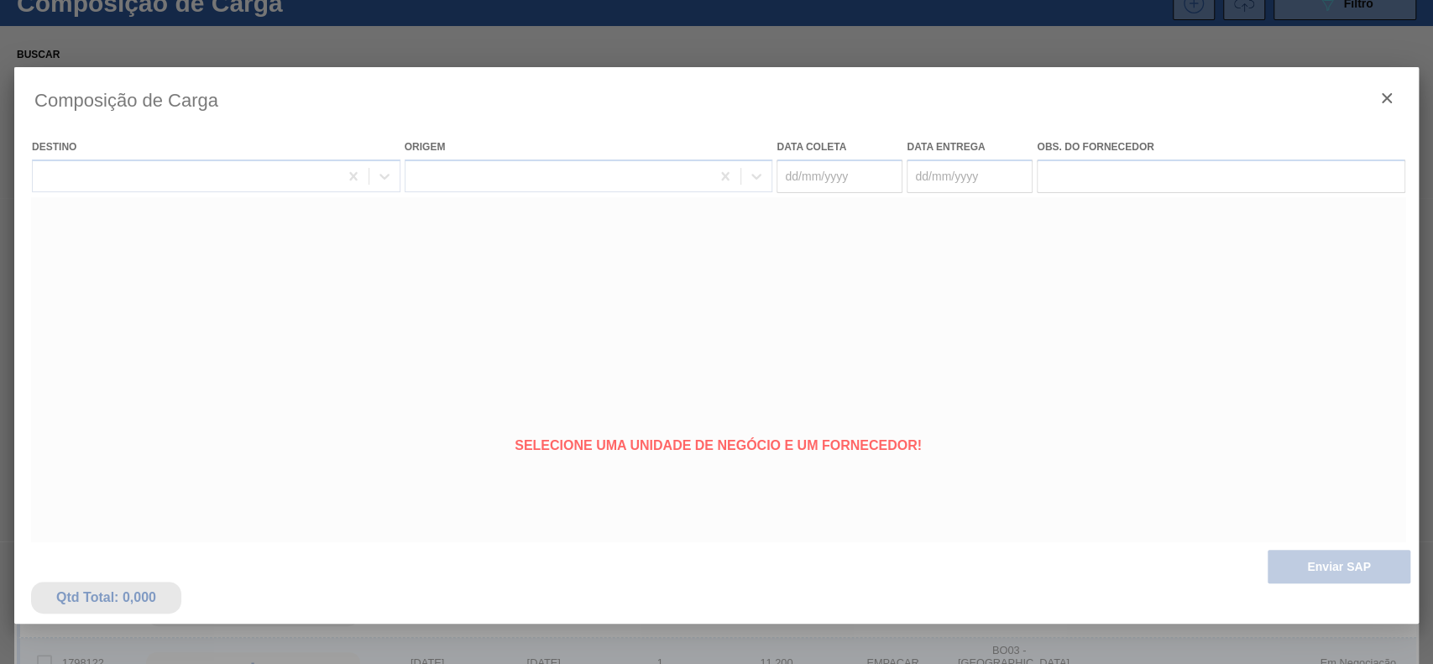
type coleta "[DATE]"
type Entrega "[DATE]"
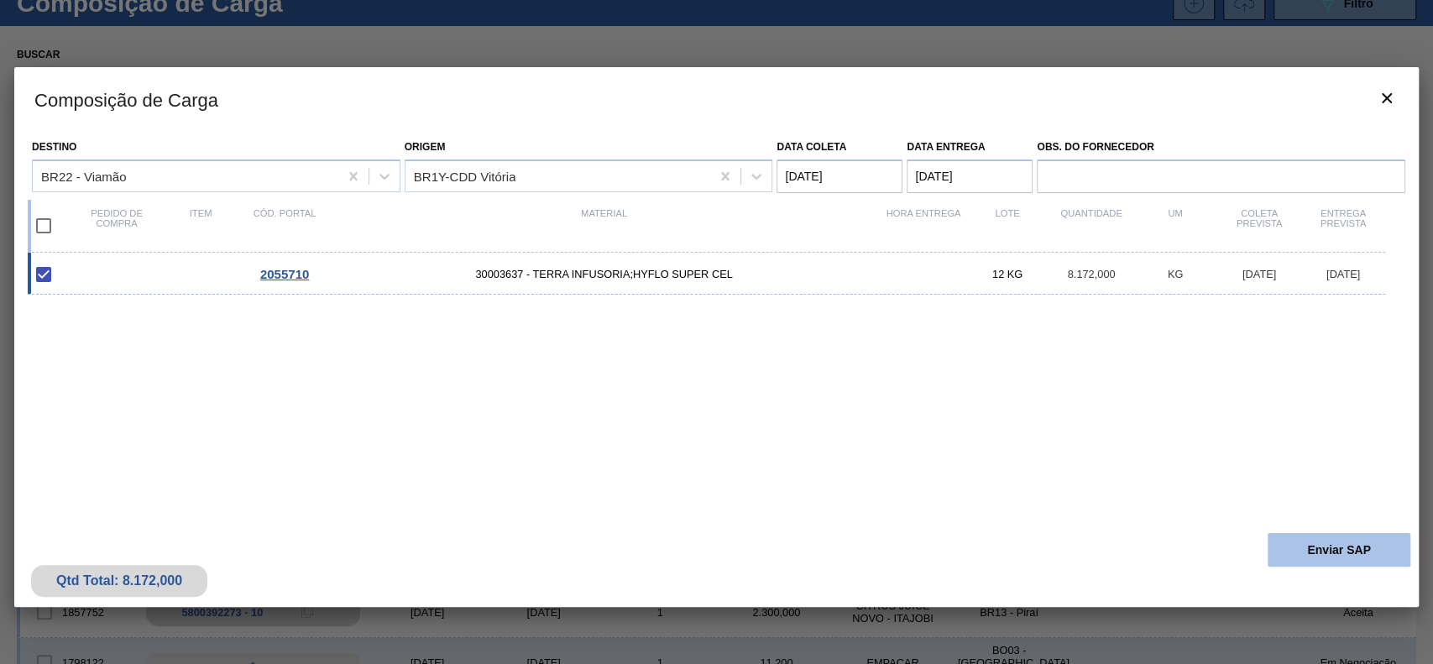
click at [1316, 554] on button "Enviar SAP" at bounding box center [1339, 550] width 143 height 34
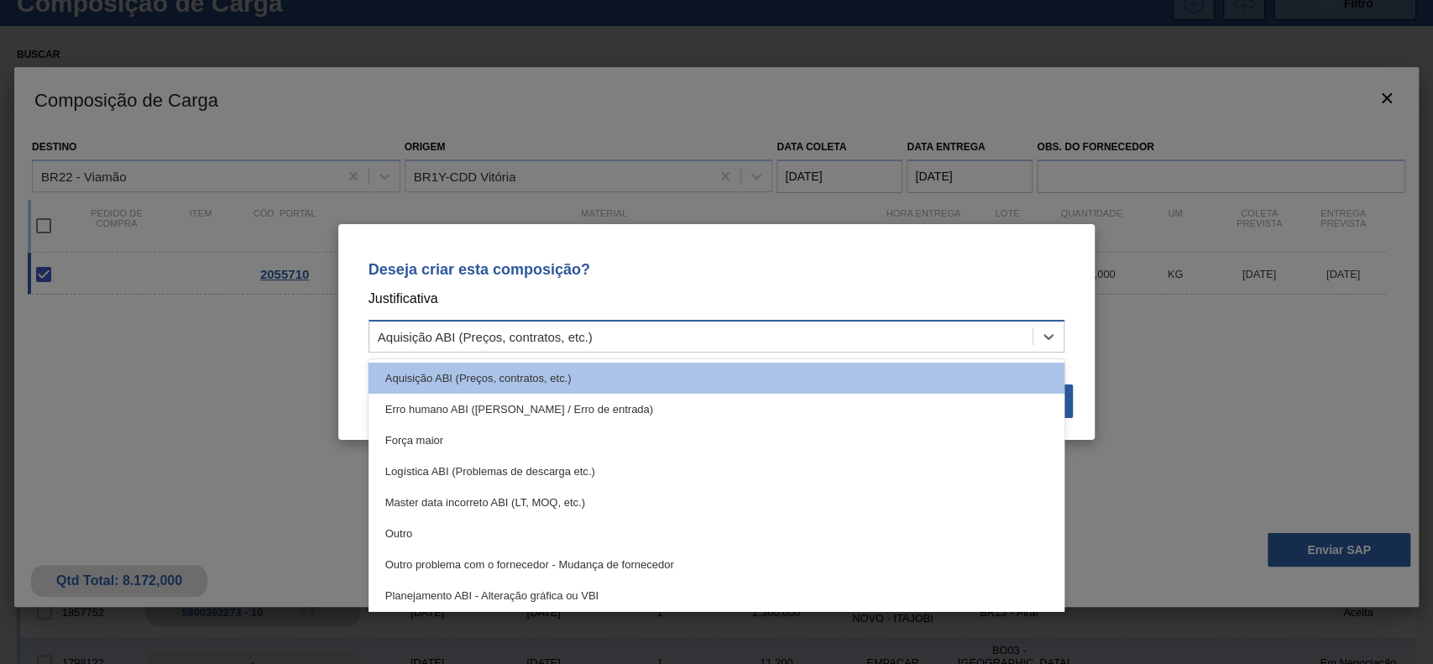
click at [689, 343] on div "Aquisição ABI (Preços, contratos, etc.)" at bounding box center [701, 337] width 664 height 24
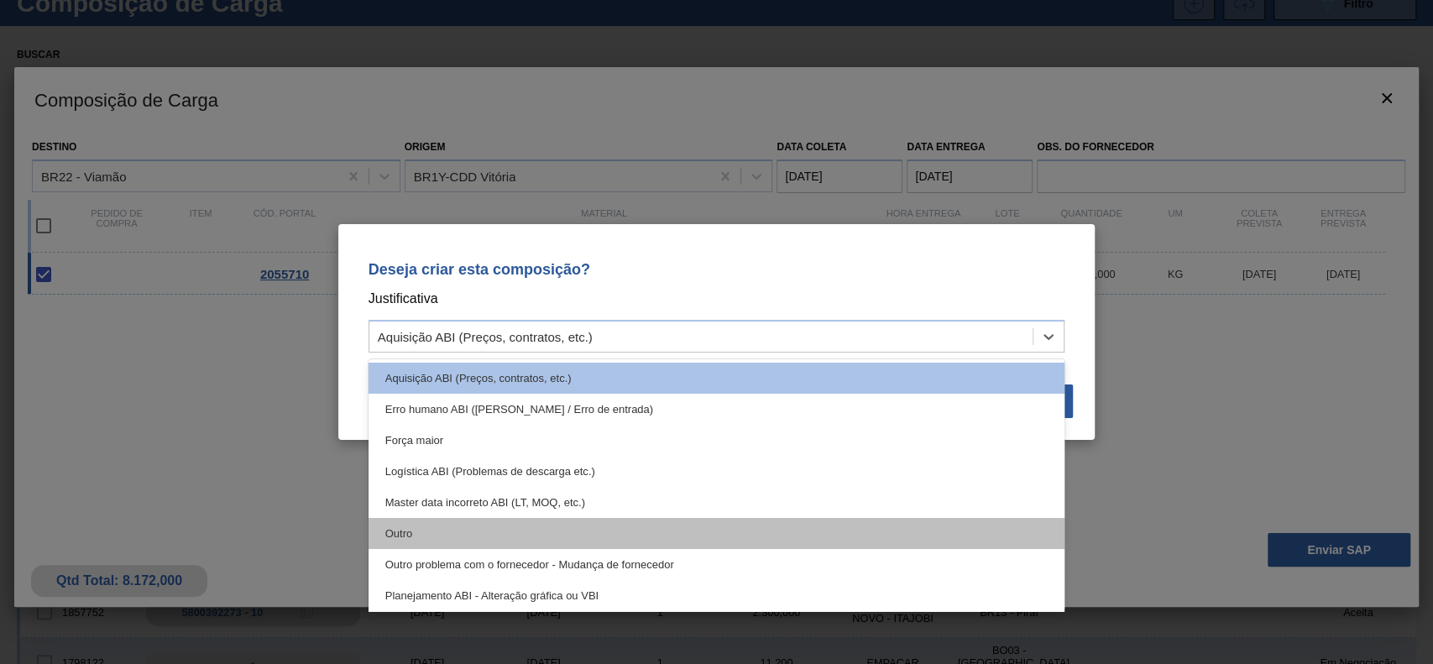
click at [500, 536] on div "Outro" at bounding box center [717, 533] width 697 height 31
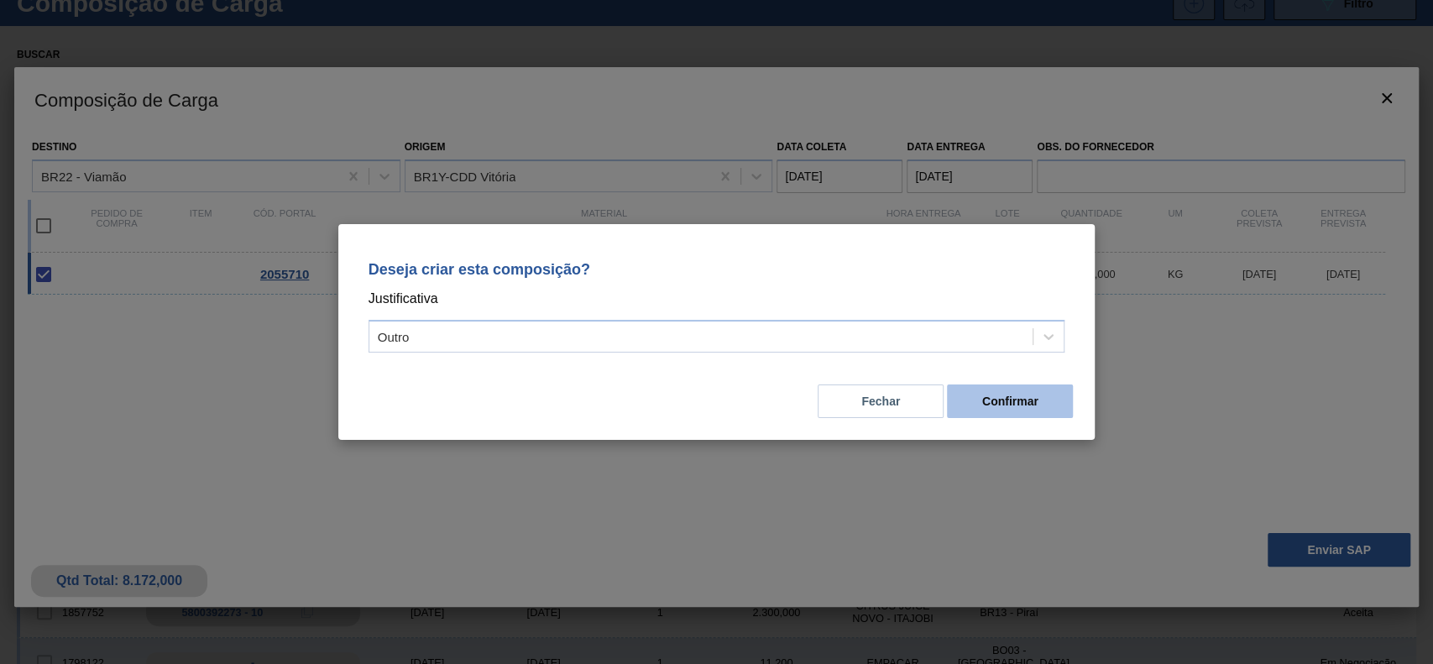
click at [974, 416] on button "Confirmar" at bounding box center [1010, 402] width 126 height 34
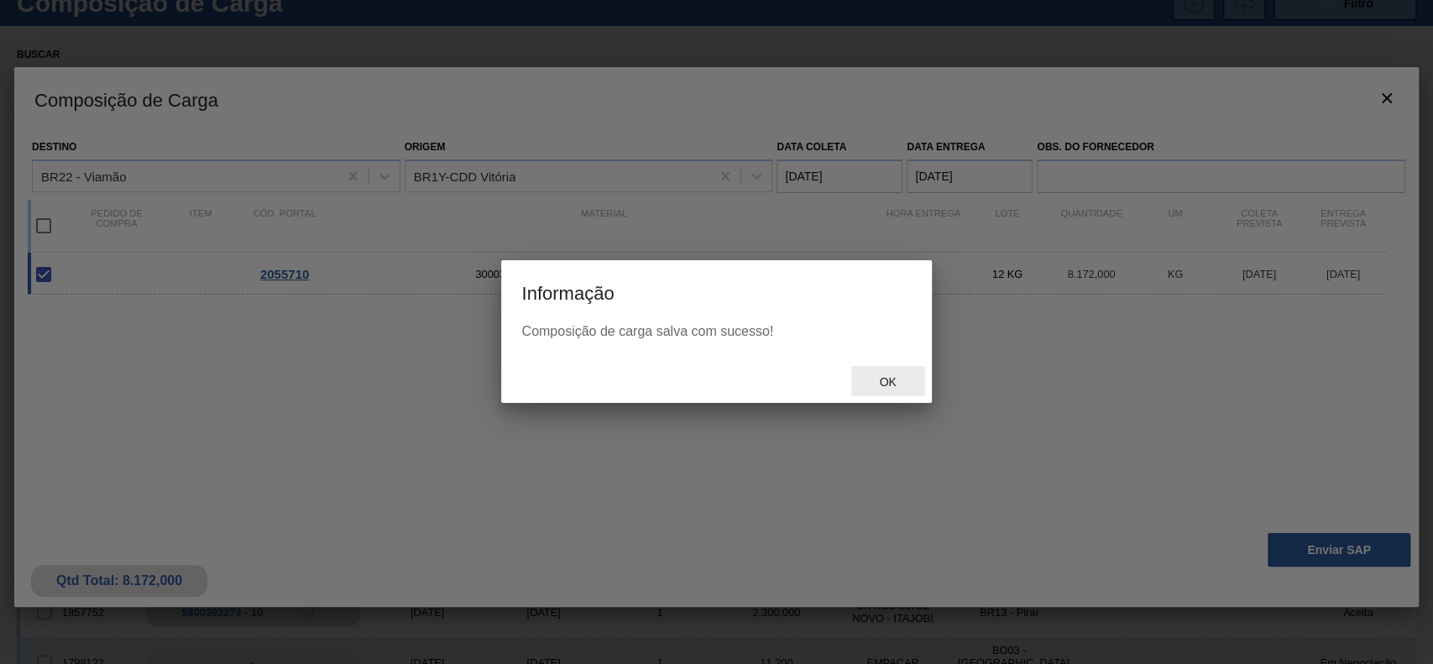
click at [892, 384] on span "Ok" at bounding box center [888, 381] width 44 height 13
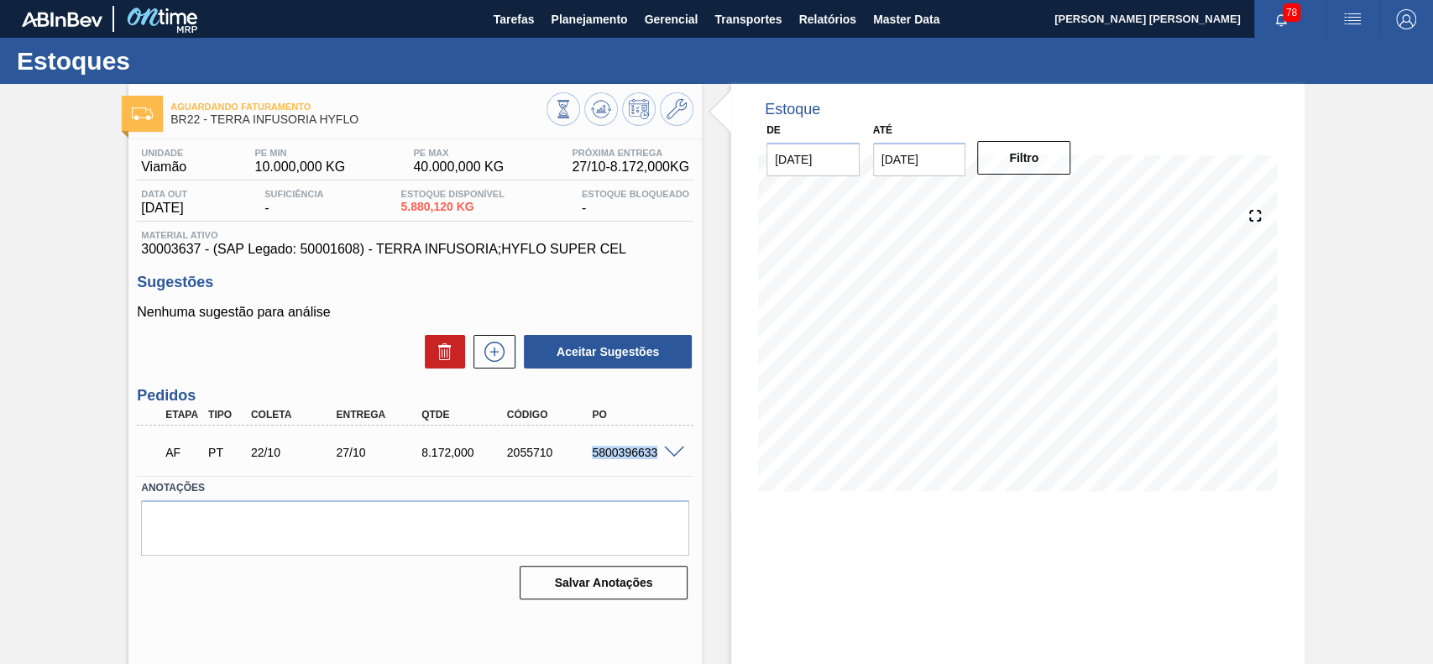
drag, startPoint x: 588, startPoint y: 456, endPoint x: 658, endPoint y: 453, distance: 70.6
click at [658, 453] on div "AF PT 22/10 27/10 8.172,000 2055710 5800396633" at bounding box center [415, 451] width 557 height 42
copy div "5800396633"
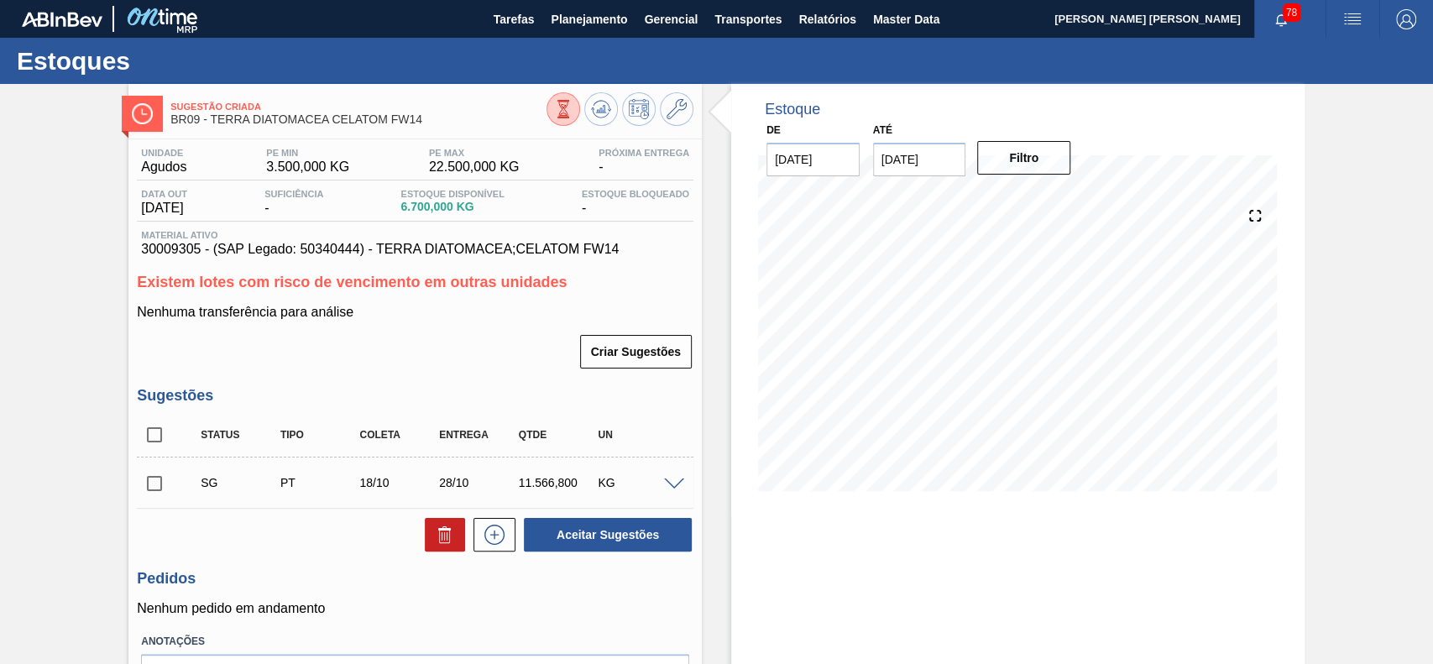
click at [674, 479] on div at bounding box center [677, 483] width 34 height 13
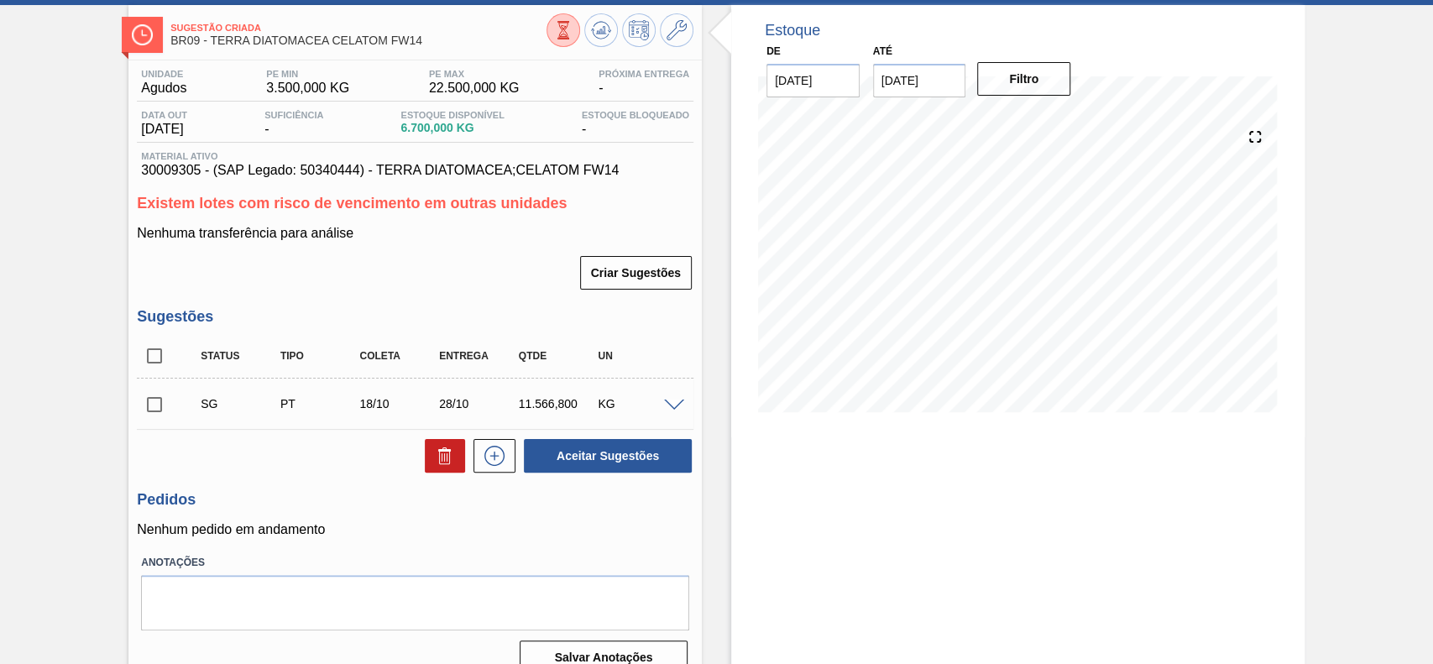
scroll to position [105, 0]
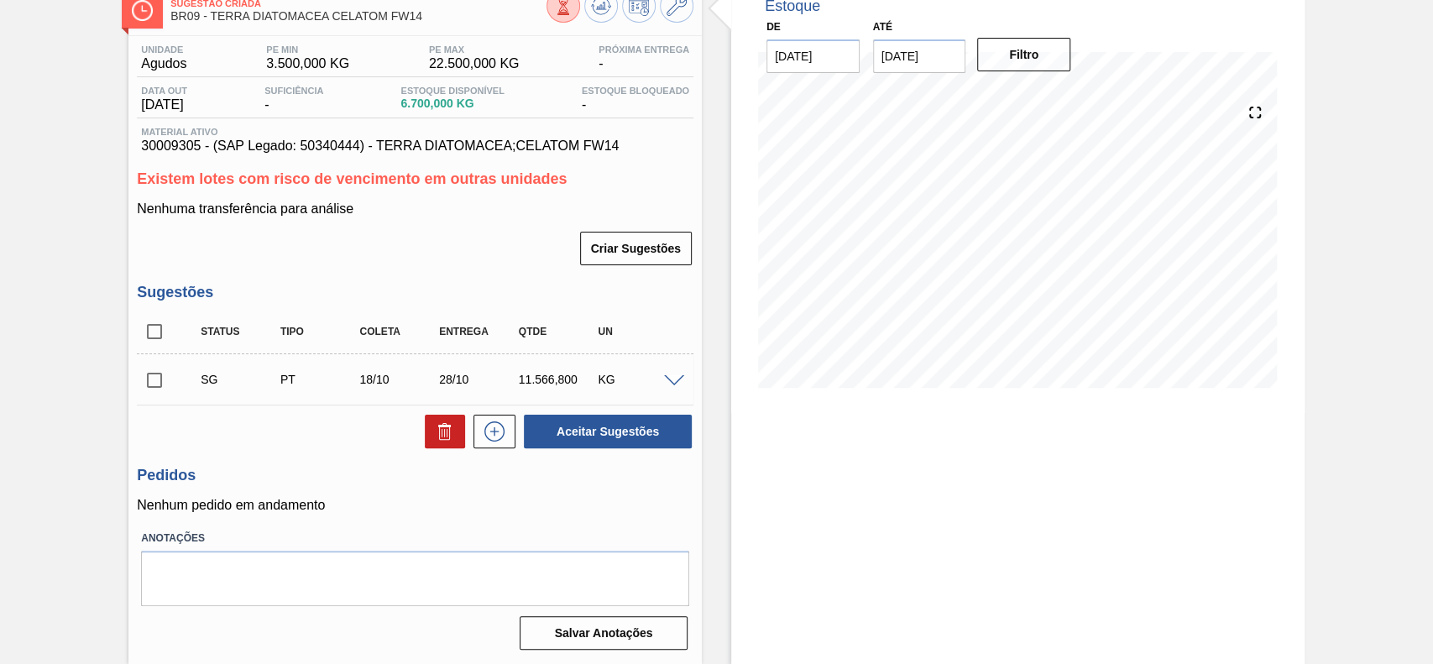
click at [682, 380] on span at bounding box center [674, 381] width 20 height 13
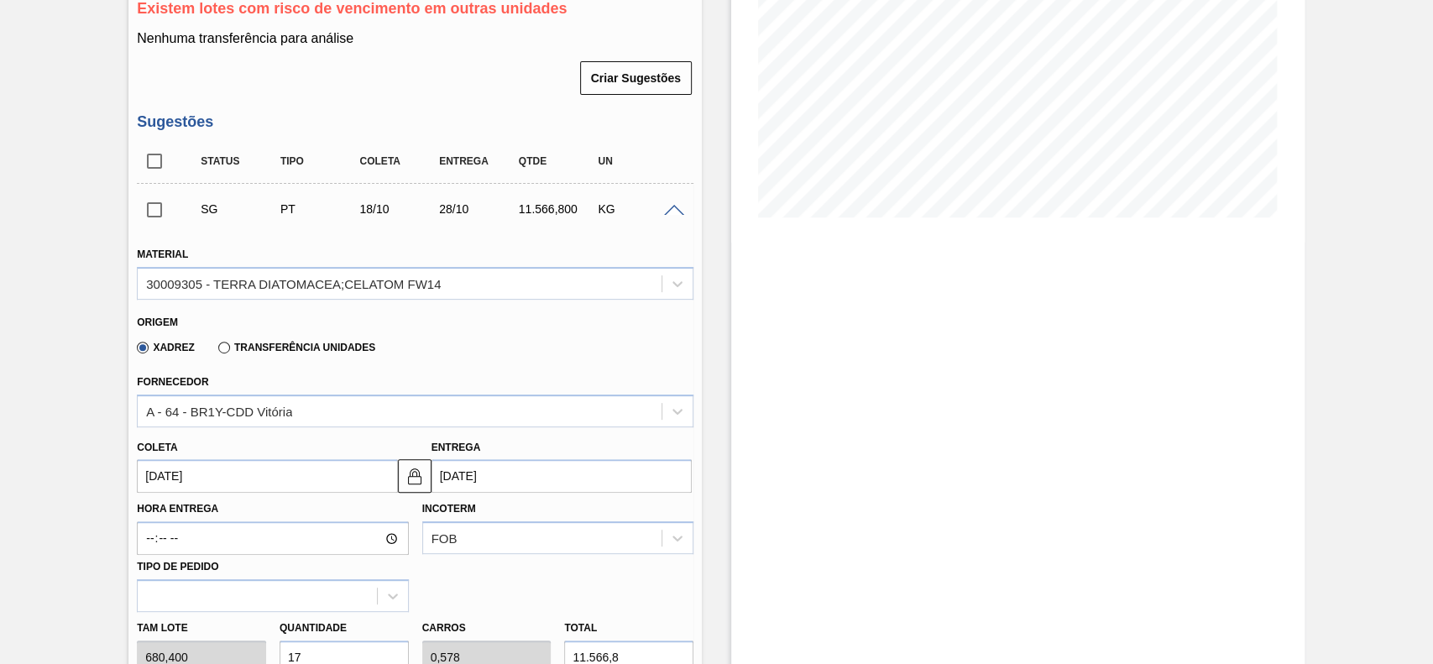
scroll to position [441, 0]
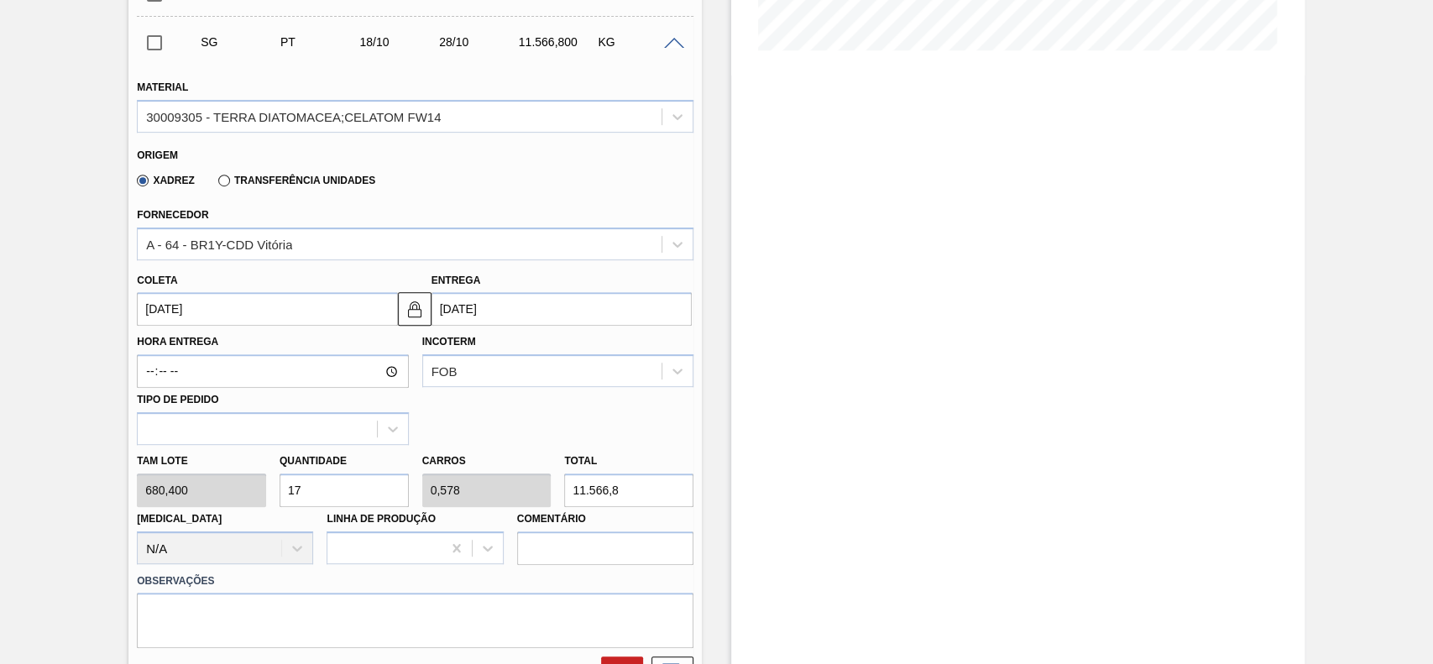
click at [233, 320] on input "[DATE]" at bounding box center [267, 309] width 260 height 34
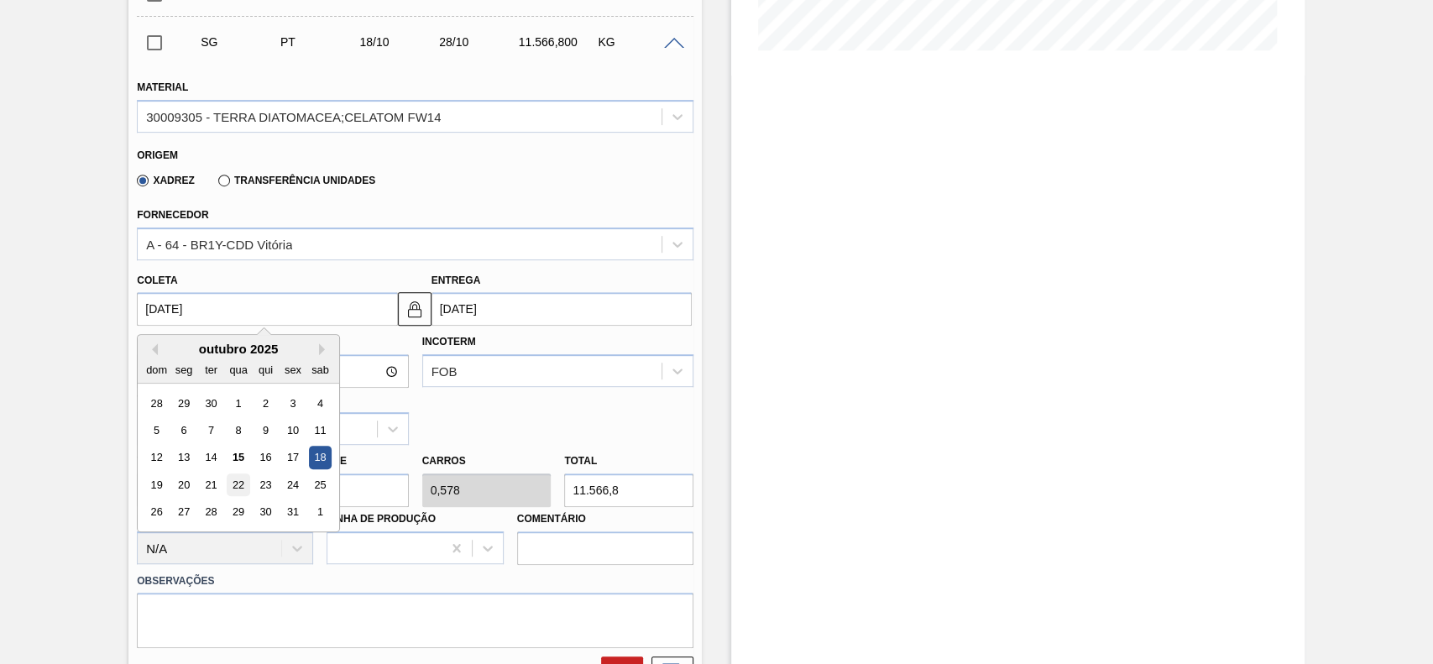
click at [235, 486] on div "22" at bounding box center [239, 485] width 23 height 23
type input "[DATE]"
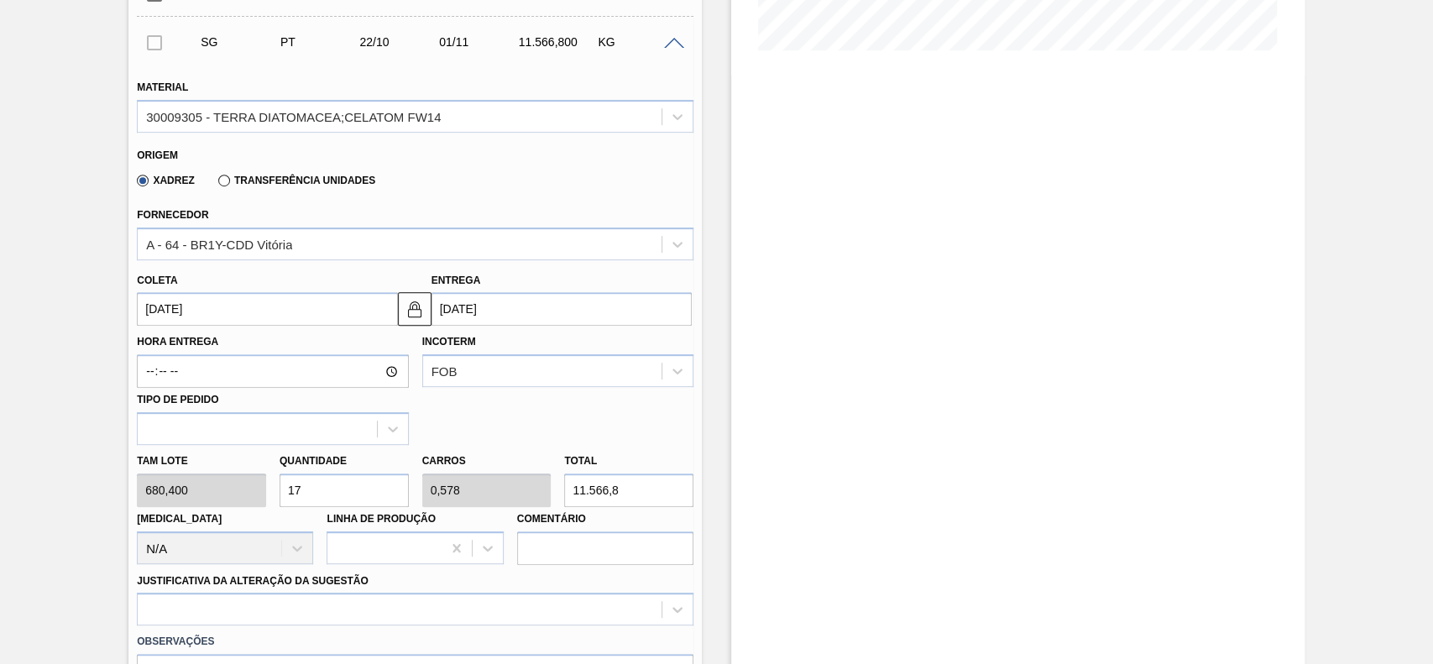
click at [317, 505] on input "17" at bounding box center [344, 491] width 129 height 34
type input "1"
type input "0,034"
type input "680,4"
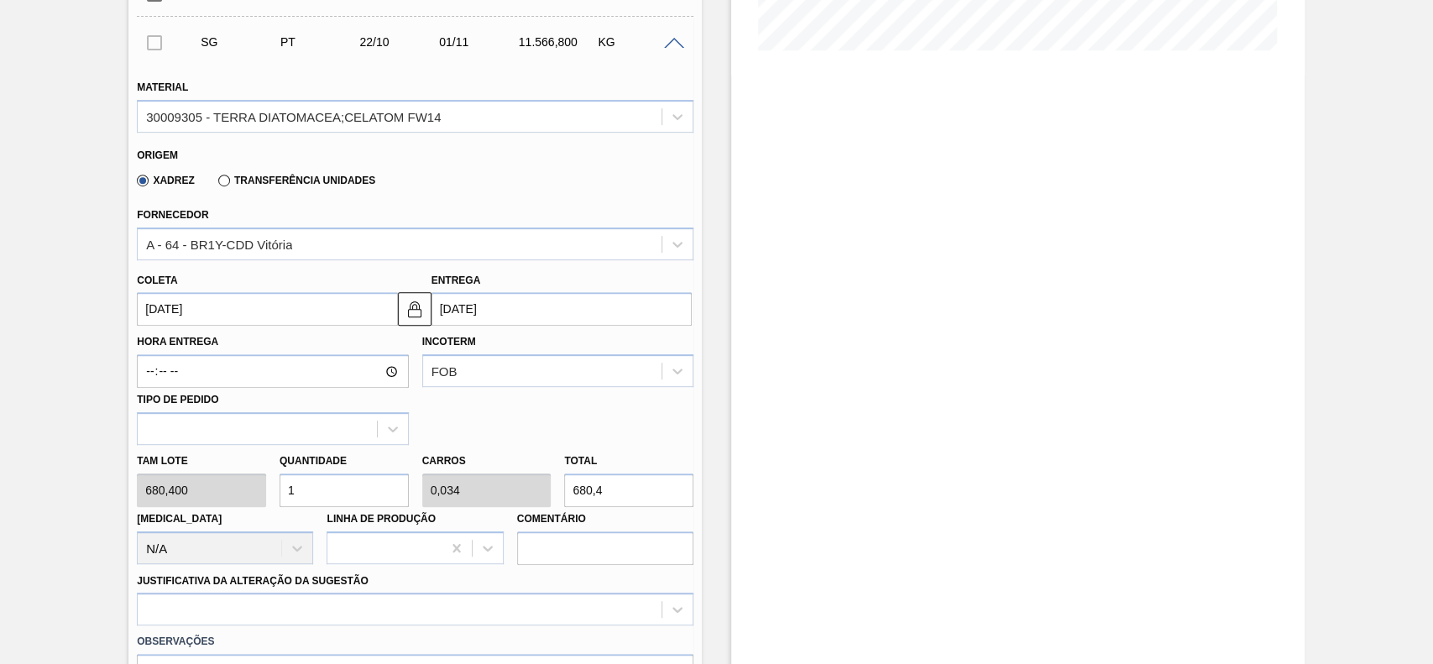
type input "12"
type input "0,408"
type input "8.164,8"
type input "12"
click at [322, 574] on div "Justificativa da Alteração da Sugestão" at bounding box center [415, 597] width 557 height 57
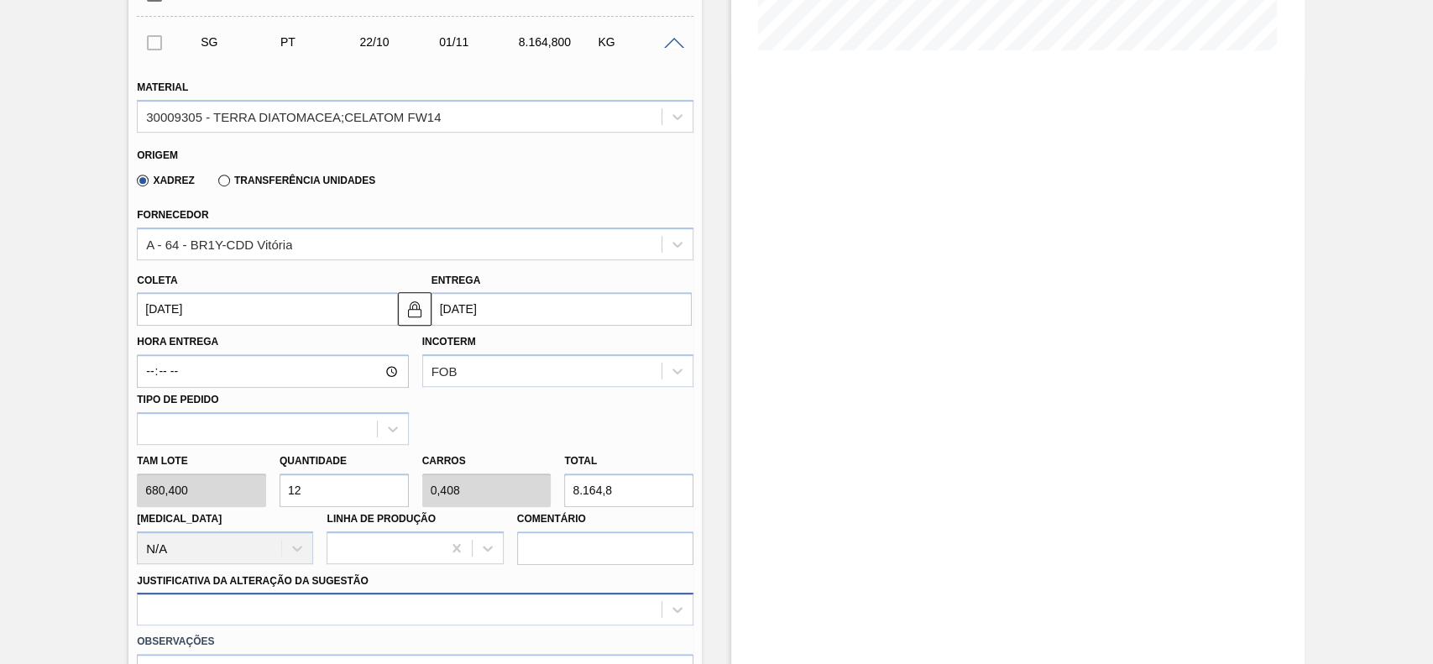
click at [327, 605] on div at bounding box center [415, 609] width 557 height 33
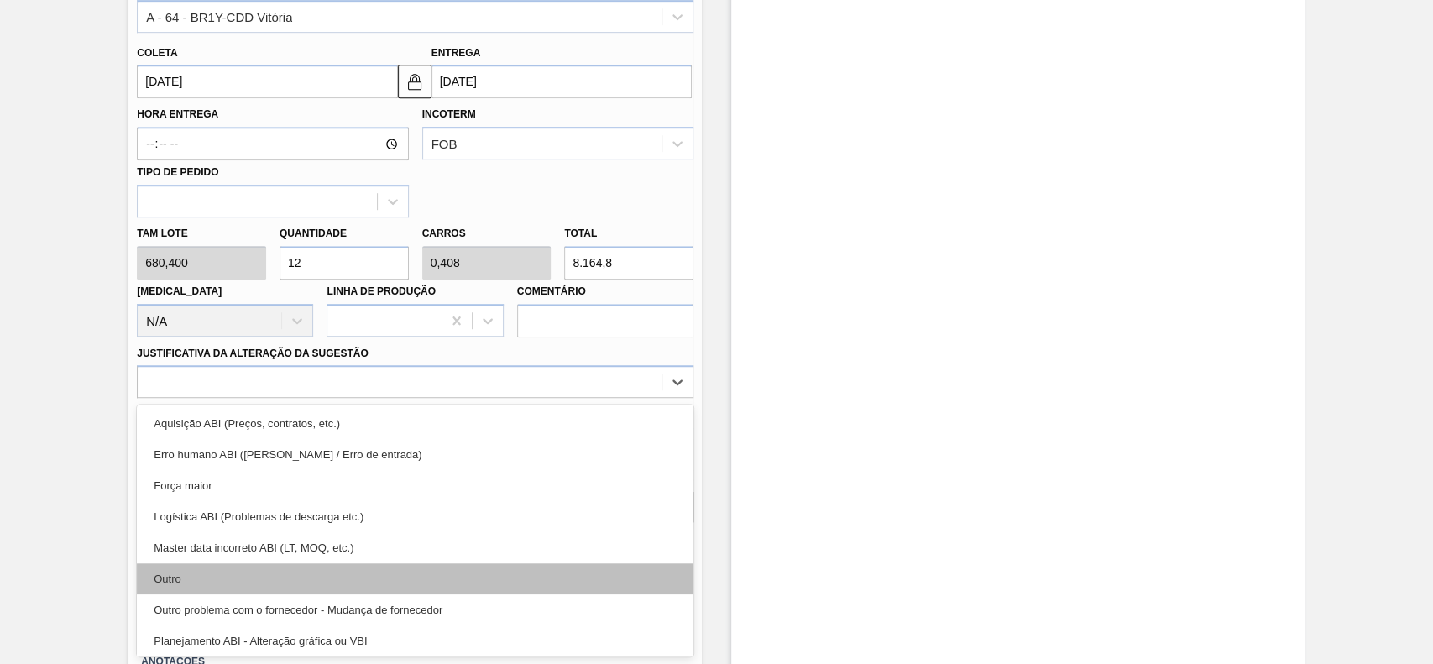
click at [281, 568] on div "Outro" at bounding box center [415, 578] width 557 height 31
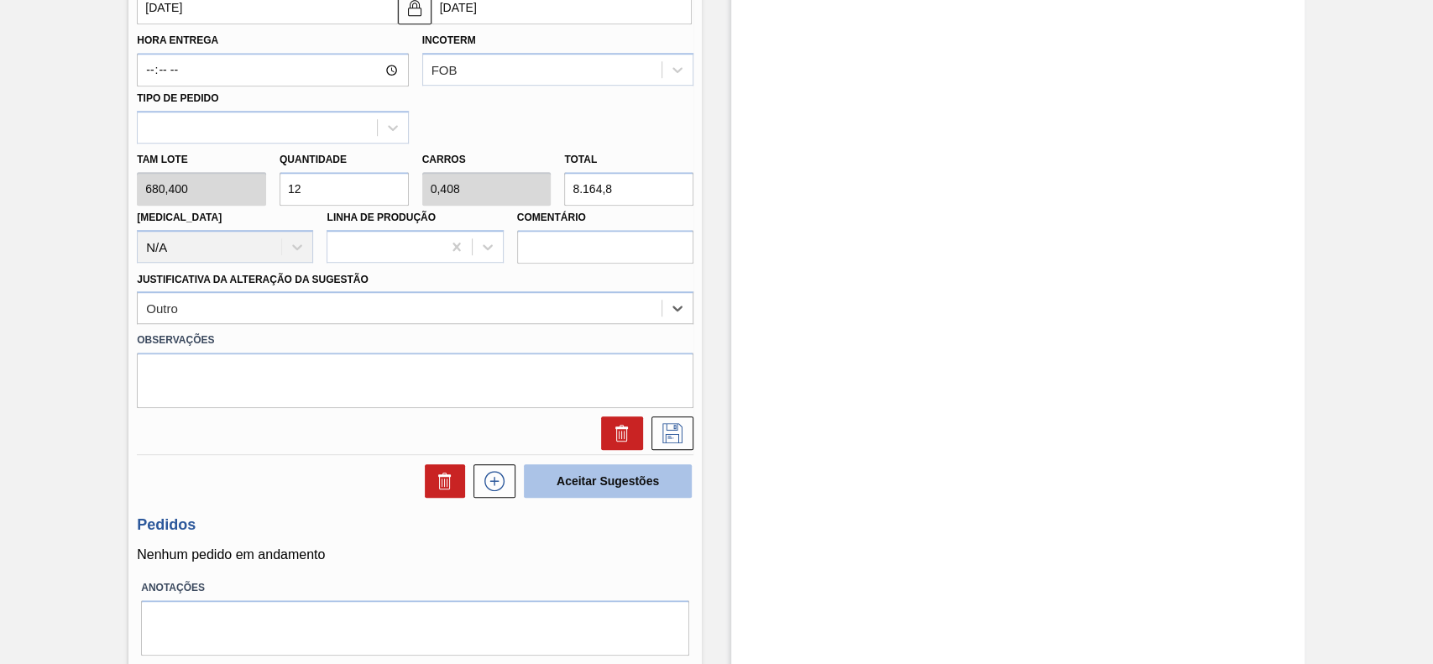
scroll to position [793, 0]
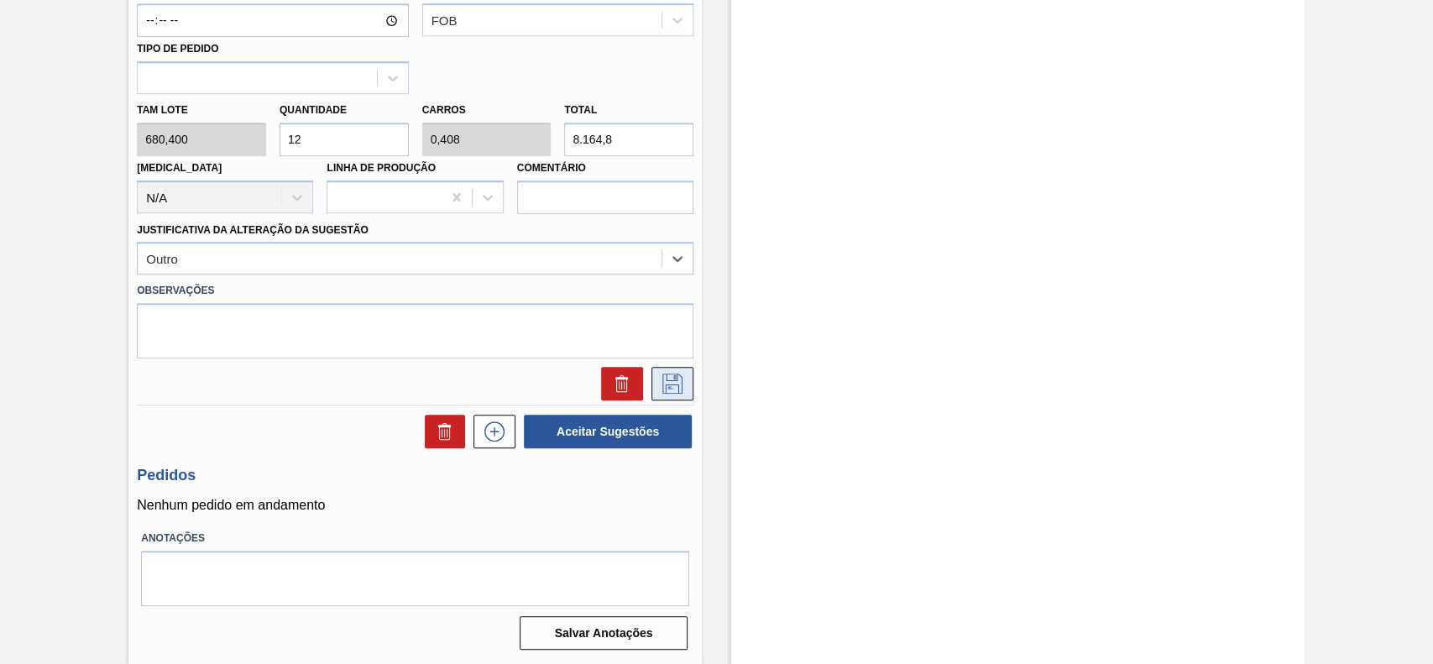
click at [665, 378] on icon at bounding box center [672, 384] width 27 height 20
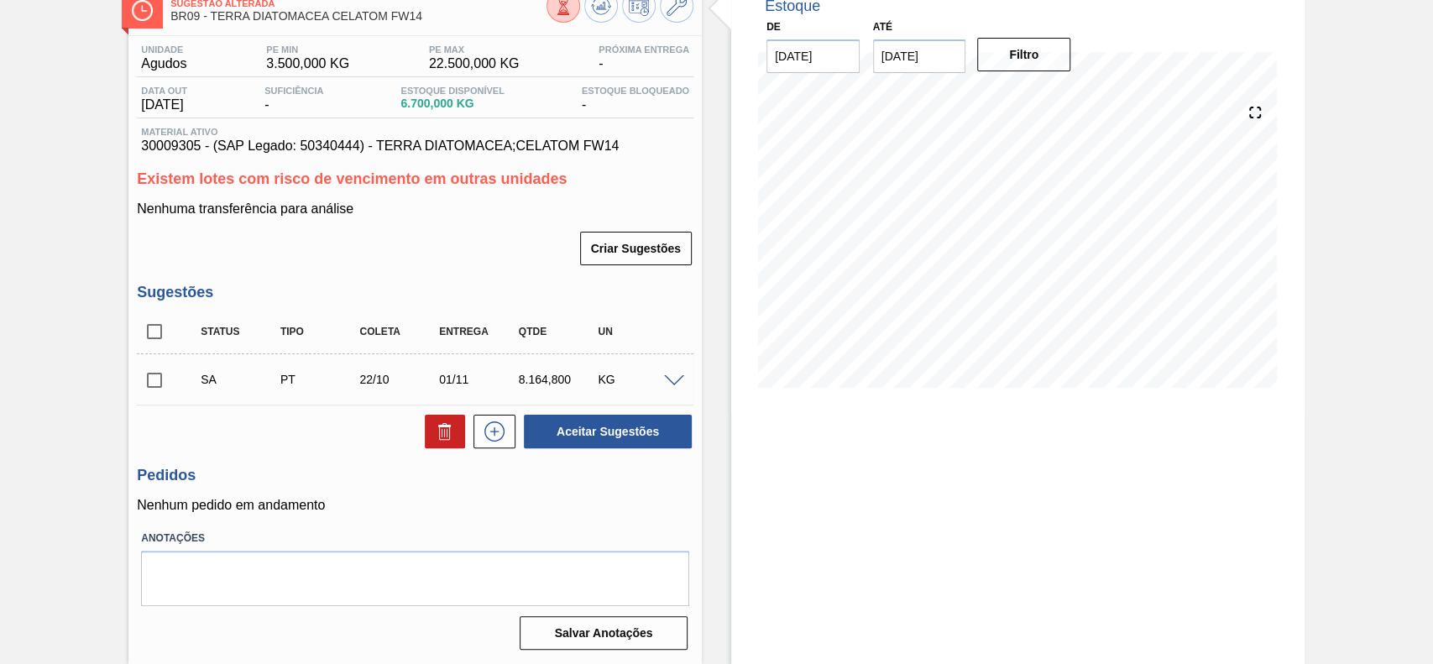
scroll to position [105, 0]
click at [157, 378] on input "checkbox" at bounding box center [154, 380] width 35 height 35
click at [626, 433] on button "Aceitar Sugestões" at bounding box center [608, 432] width 168 height 34
checkbox input "false"
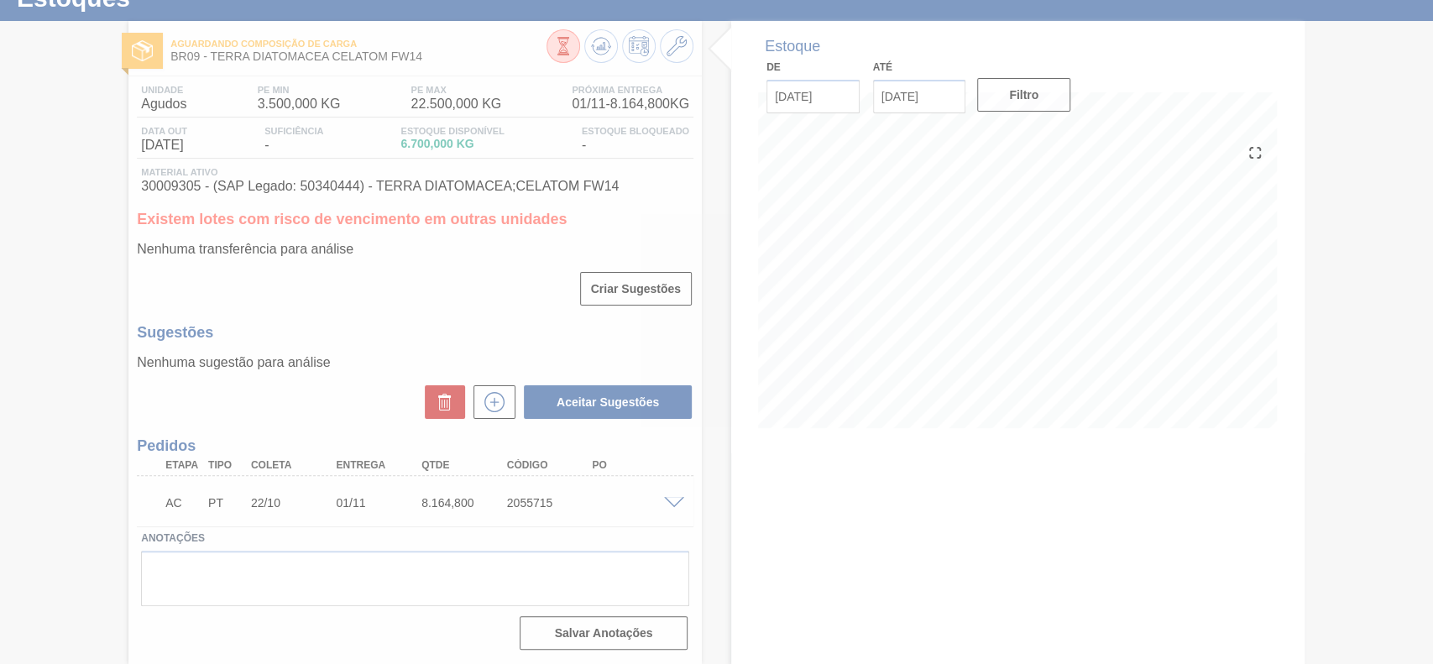
type input "[DATE]"
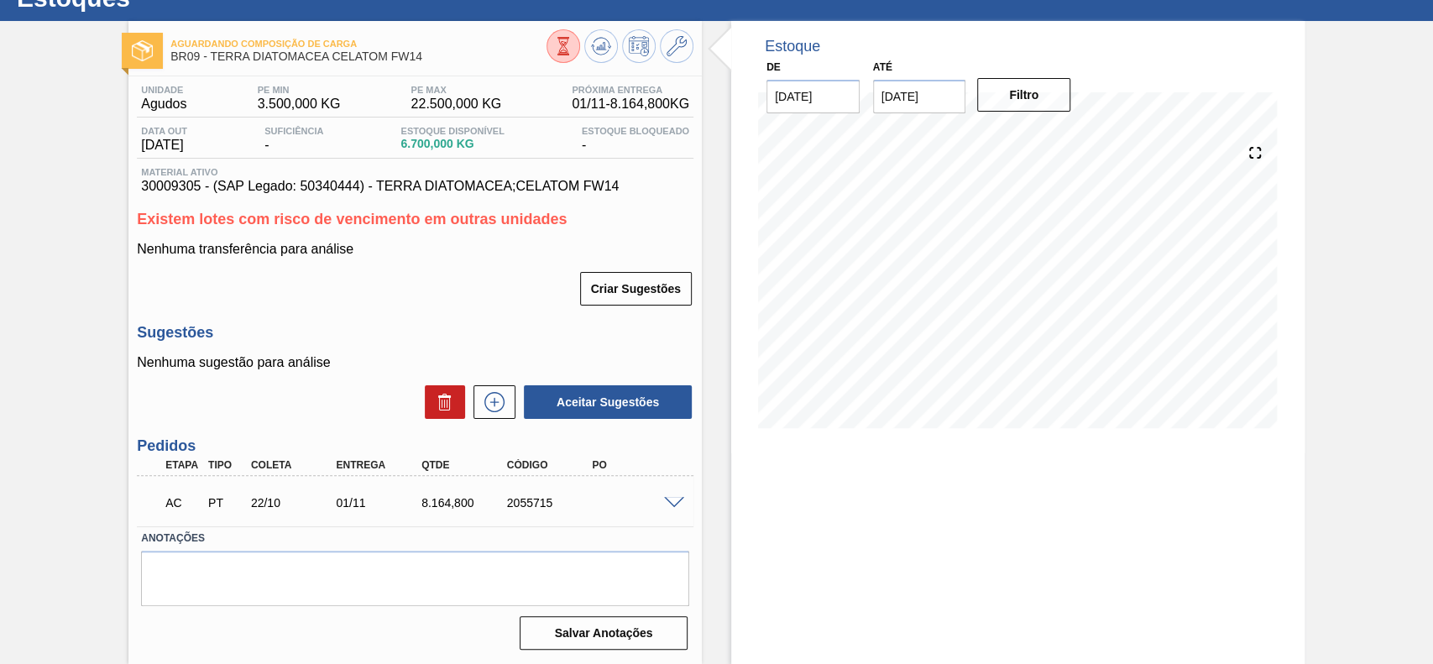
click at [669, 502] on span at bounding box center [674, 503] width 20 height 13
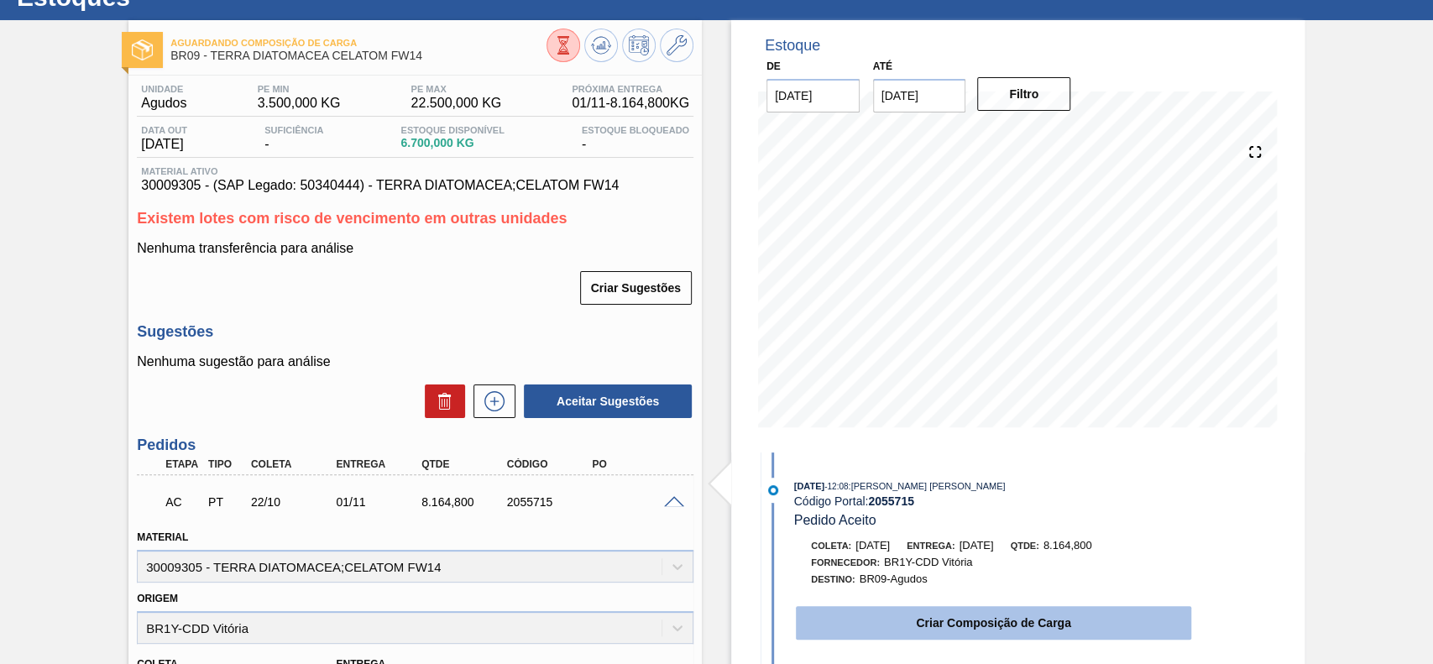
click at [899, 628] on button "Criar Composição de Carga" at bounding box center [993, 623] width 395 height 34
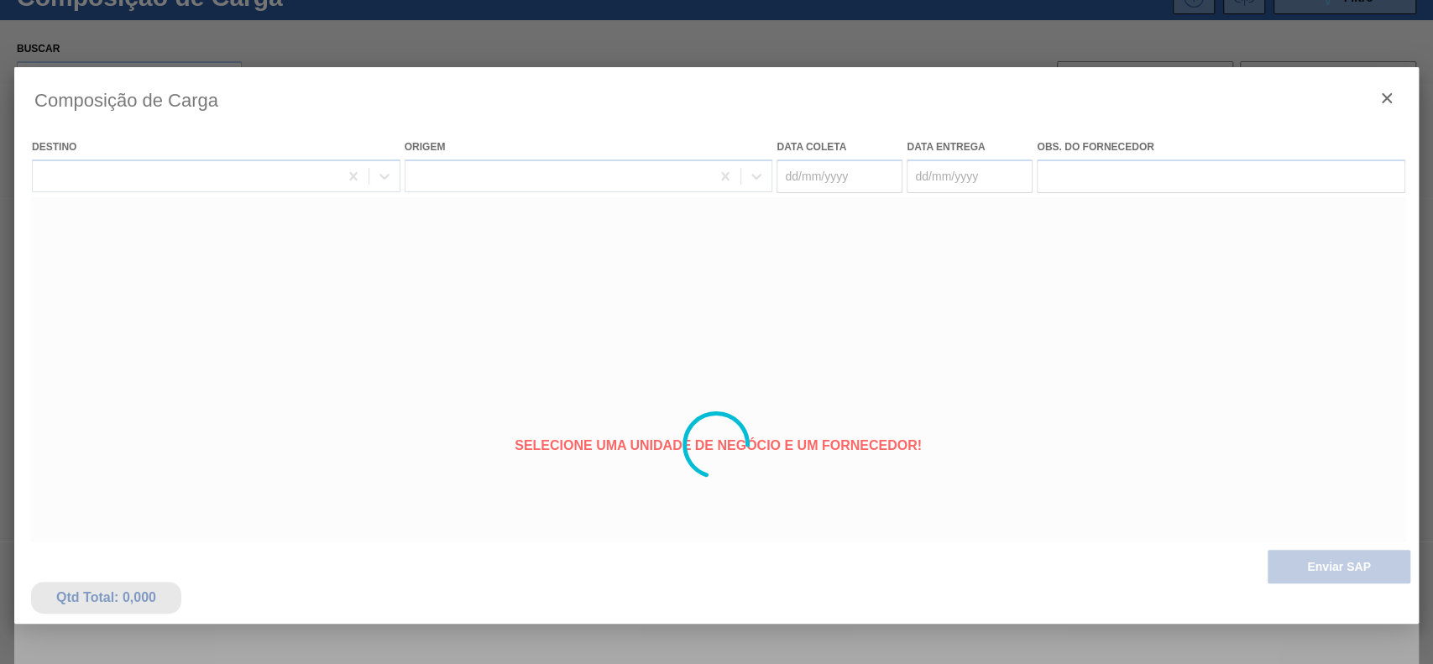
type coleta "[DATE]"
type Entrega "[DATE]"
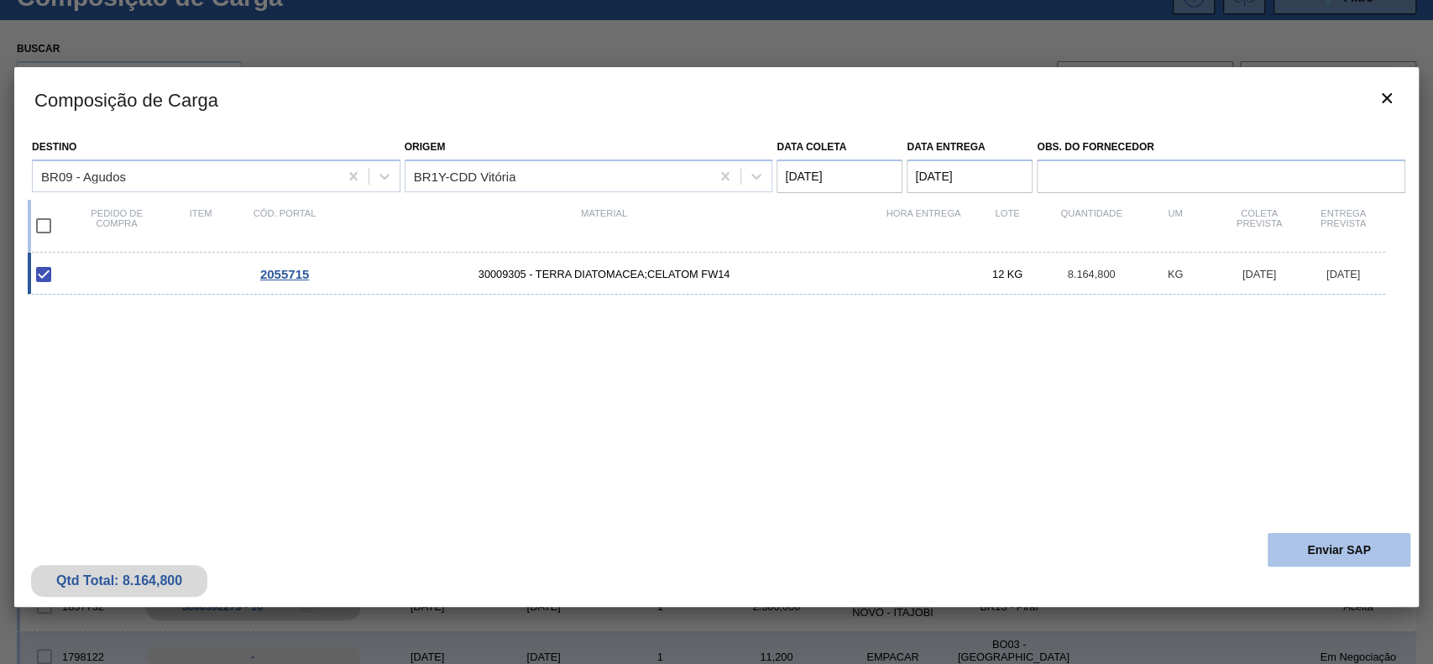
click at [1306, 553] on button "Enviar SAP" at bounding box center [1339, 550] width 143 height 34
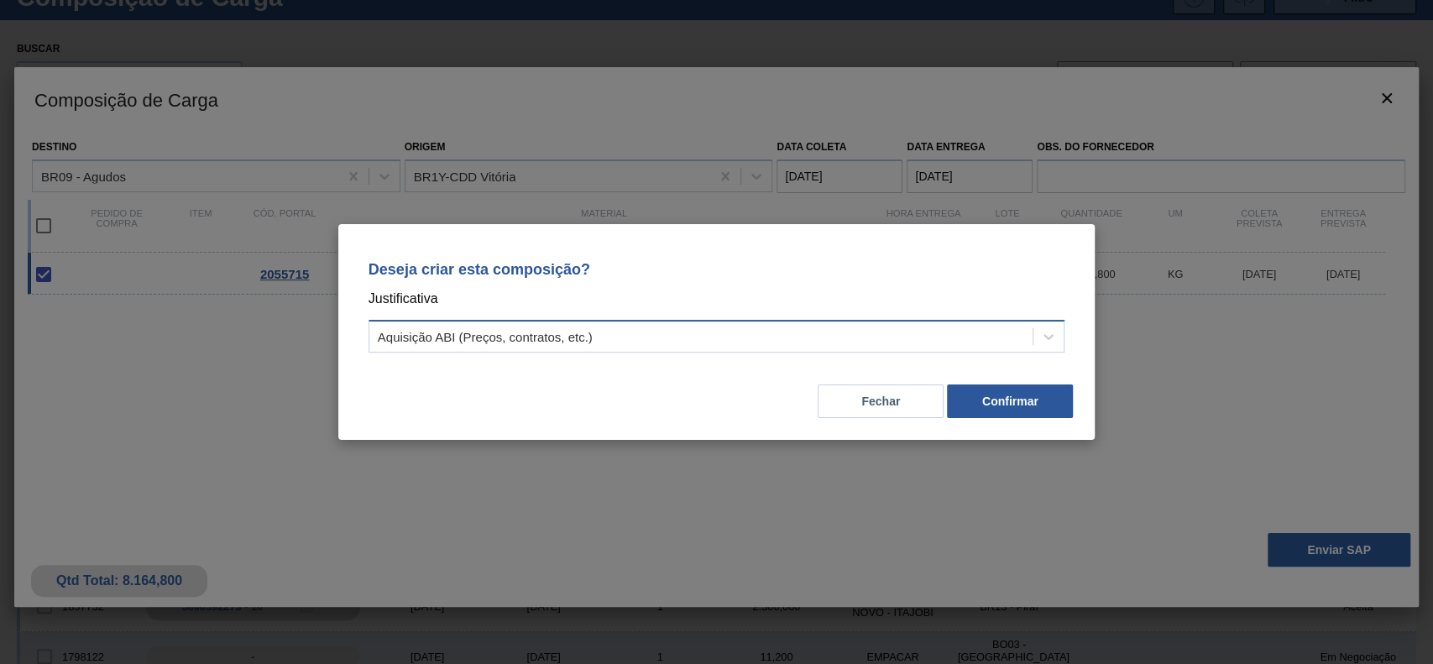
click at [622, 345] on div "Aquisição ABI (Preços, contratos, etc.)" at bounding box center [701, 337] width 664 height 24
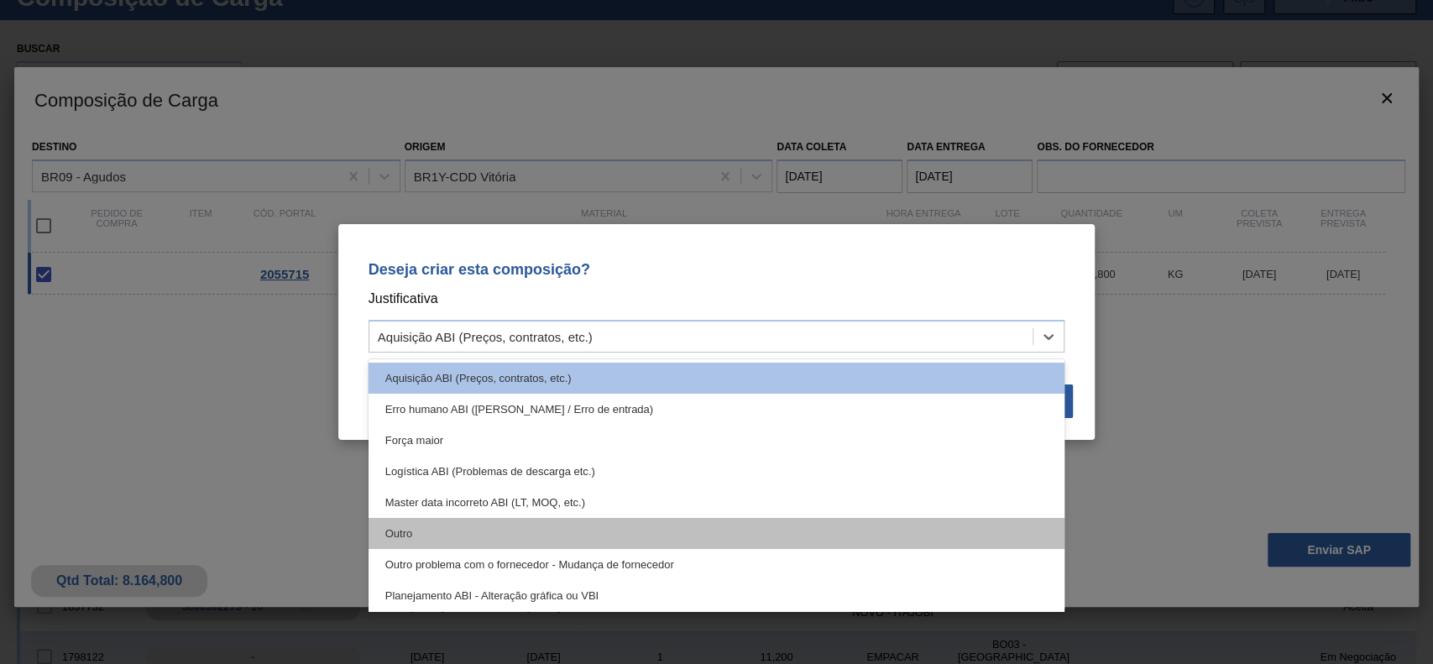
click at [500, 536] on div "Outro" at bounding box center [717, 533] width 697 height 31
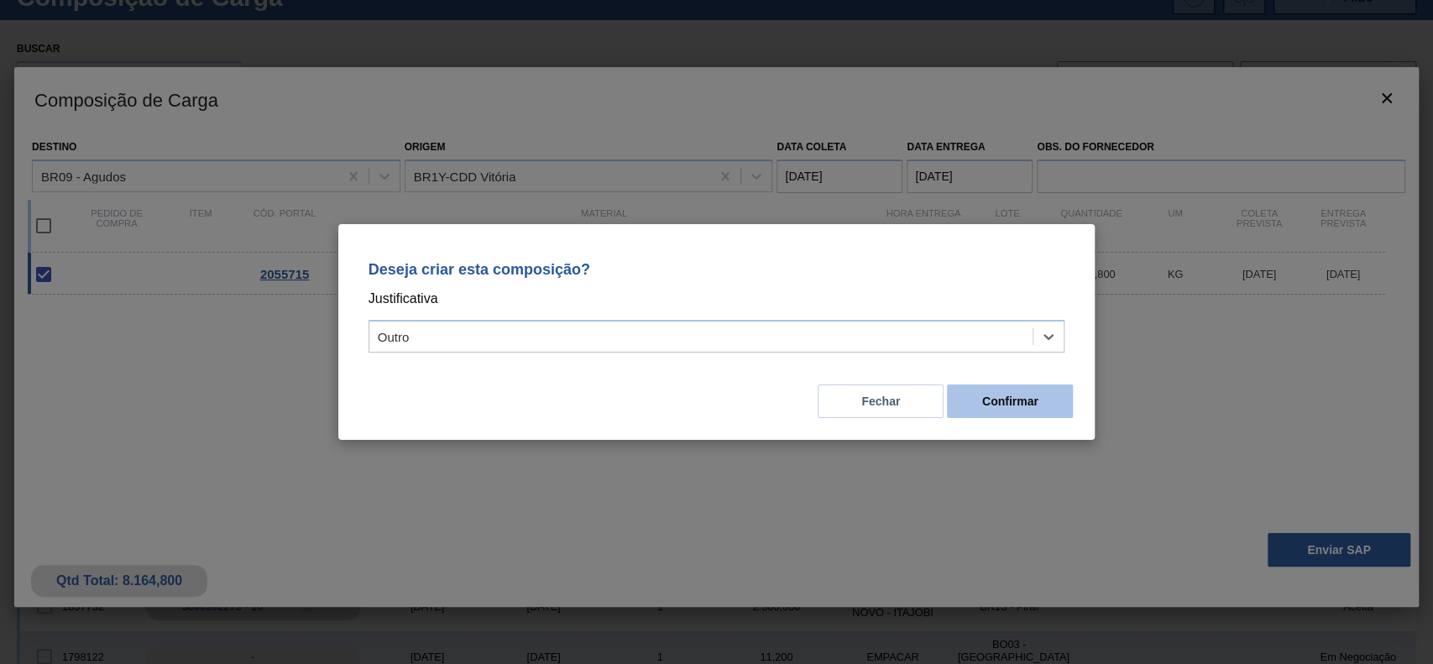
click at [1045, 408] on button "Confirmar" at bounding box center [1010, 402] width 126 height 34
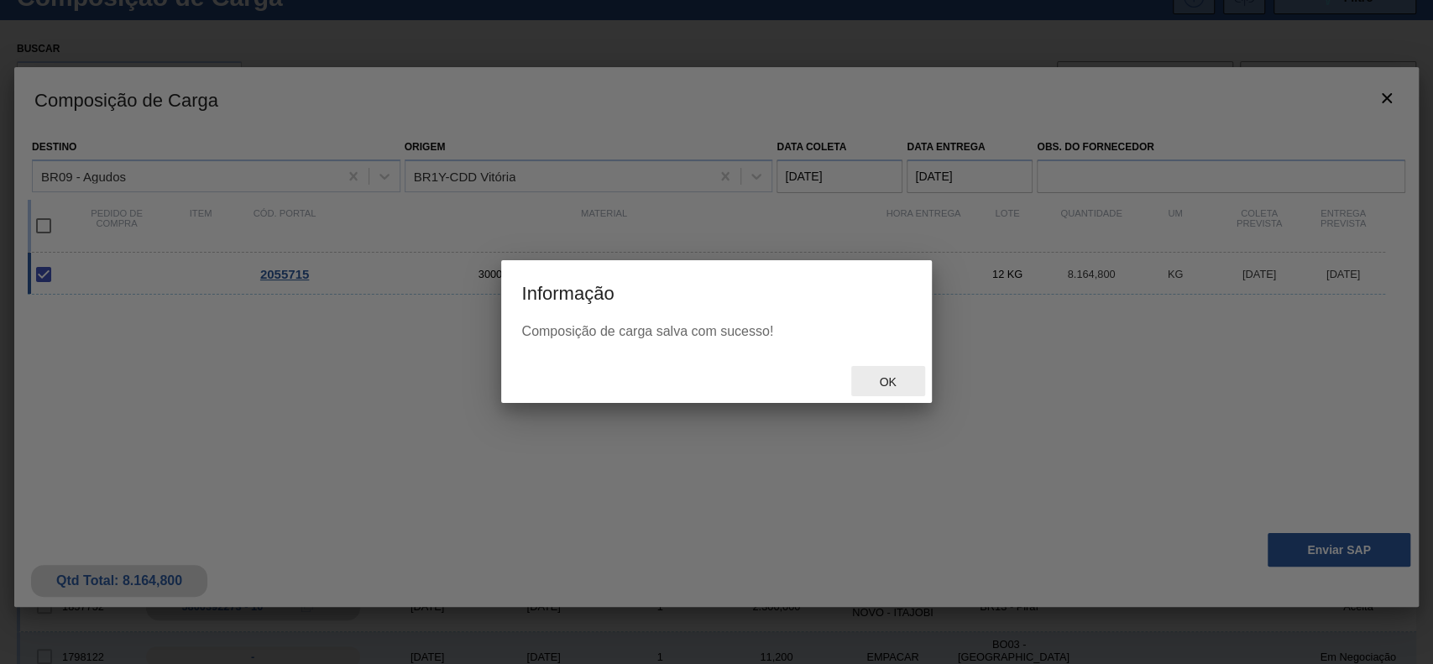
click at [887, 382] on span "Ok" at bounding box center [888, 381] width 44 height 13
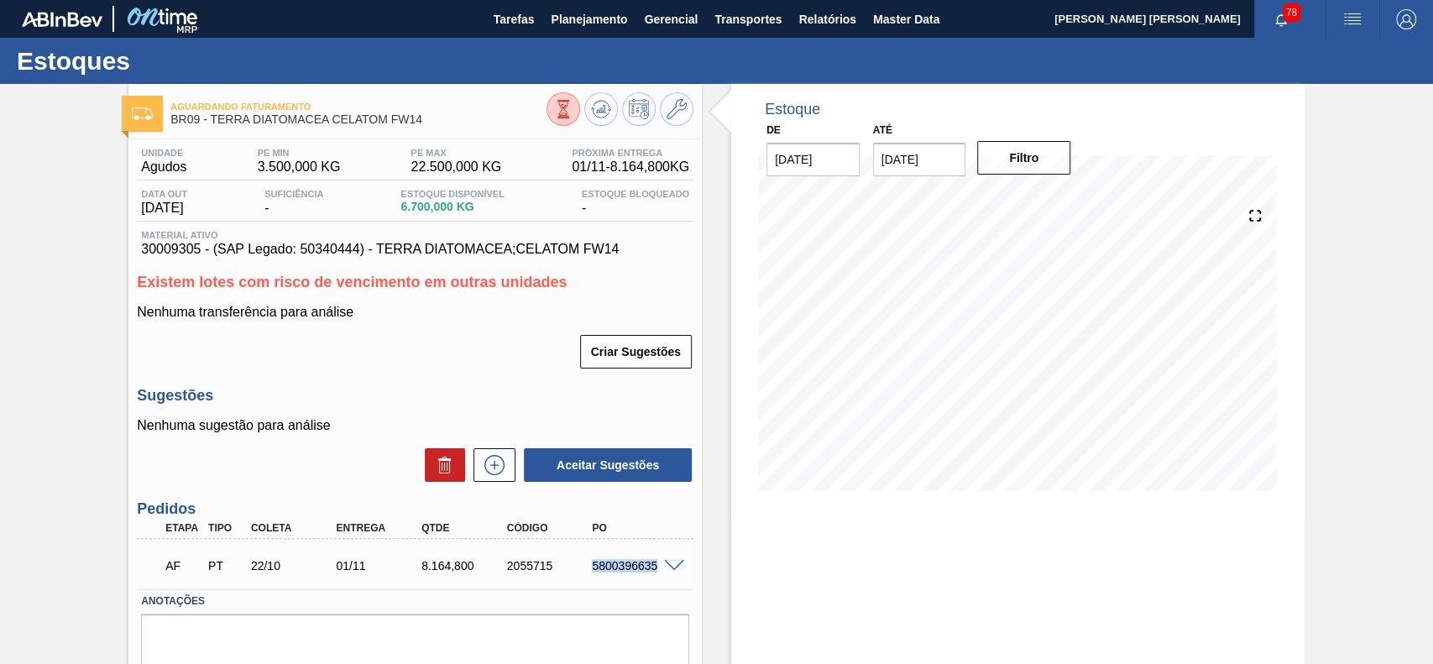
drag, startPoint x: 589, startPoint y: 561, endPoint x: 653, endPoint y: 573, distance: 65.9
click at [653, 573] on div "5800396635" at bounding box center [635, 565] width 95 height 13
copy div "5800396635"
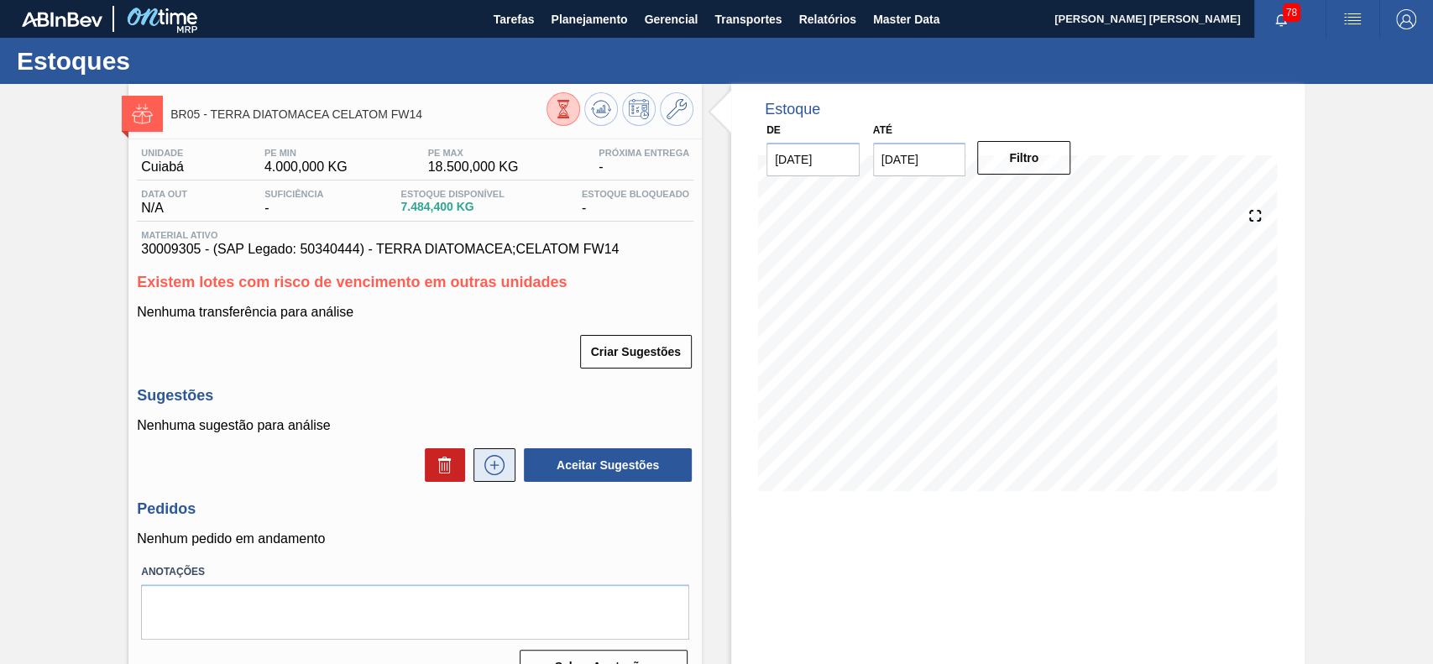
click at [497, 469] on icon at bounding box center [494, 465] width 27 height 20
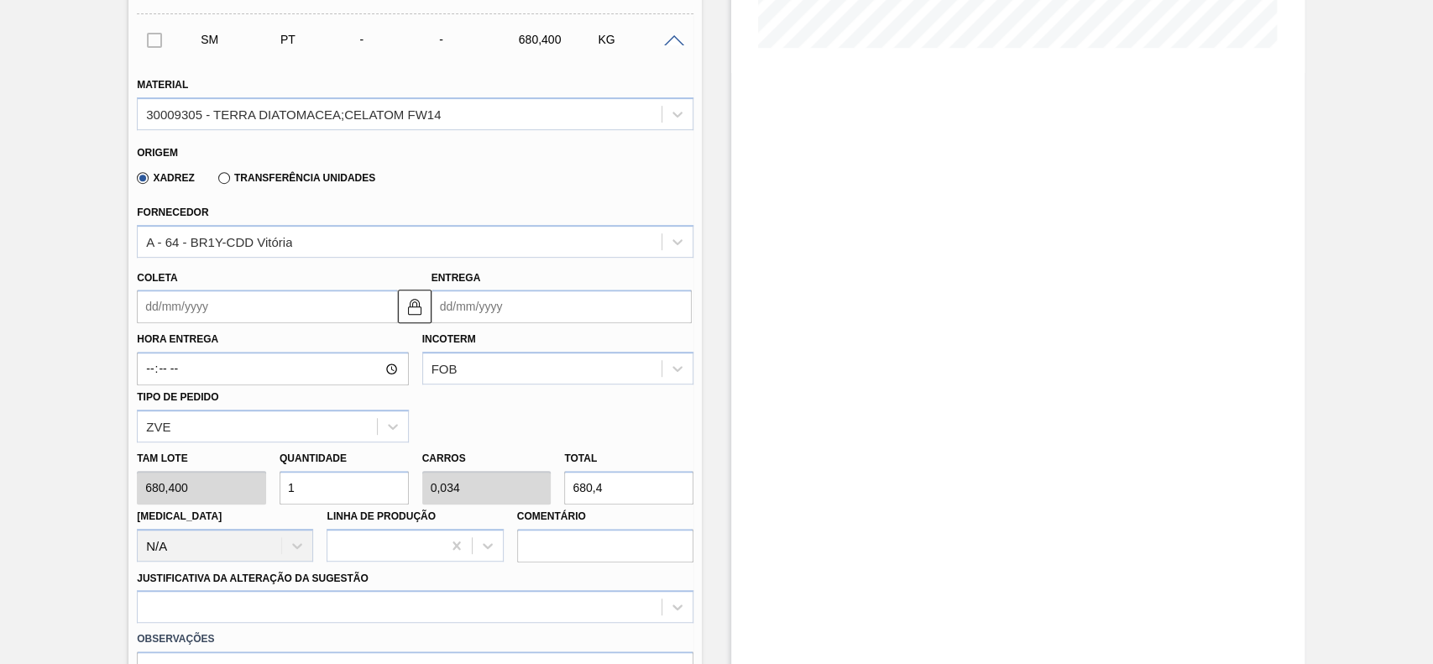
scroll to position [447, 0]
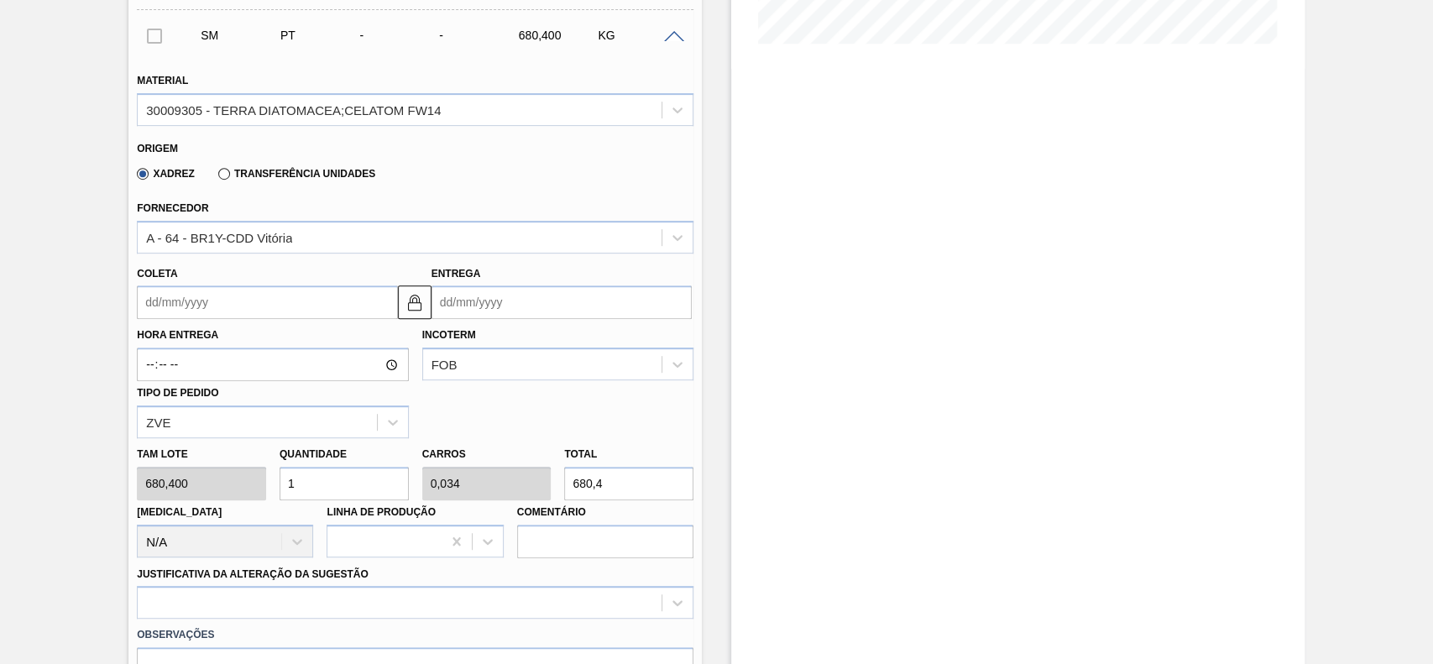
click at [217, 299] on input "Coleta" at bounding box center [267, 302] width 260 height 34
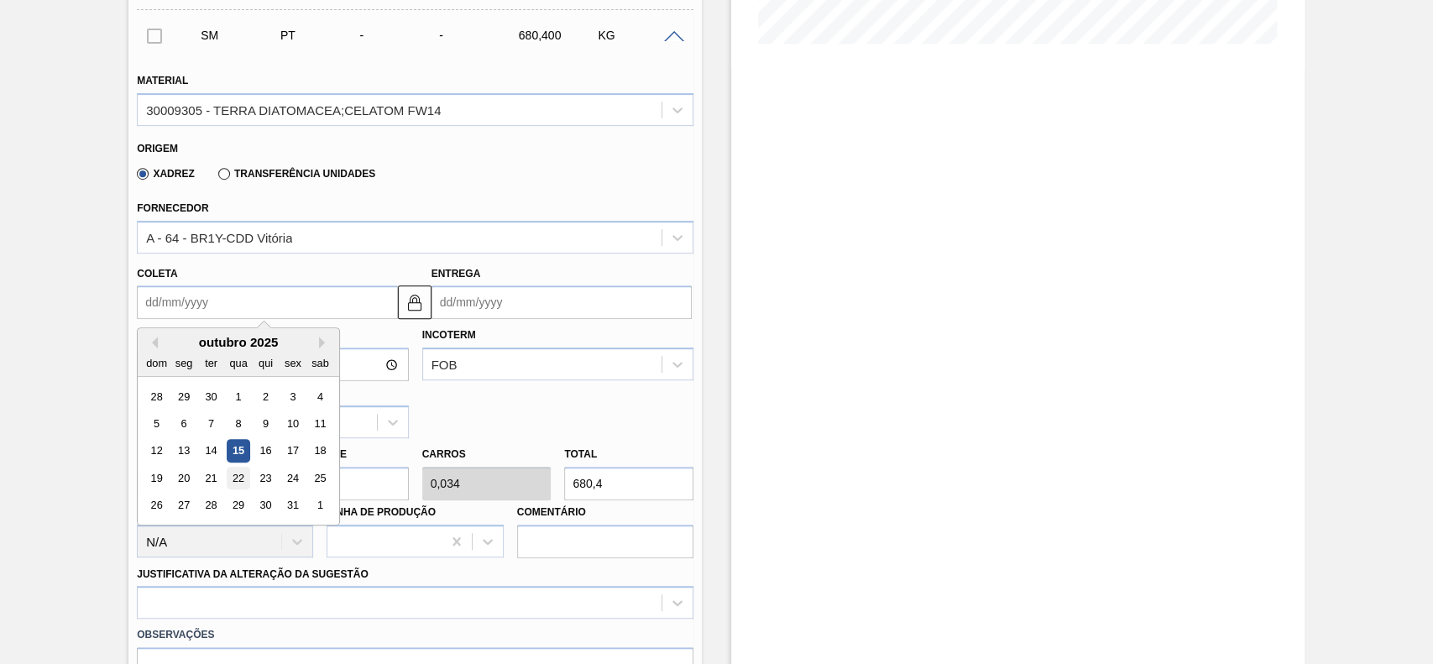
click at [244, 469] on div "22" at bounding box center [239, 478] width 23 height 23
type input "22/10/2025"
type input "29/10/2025"
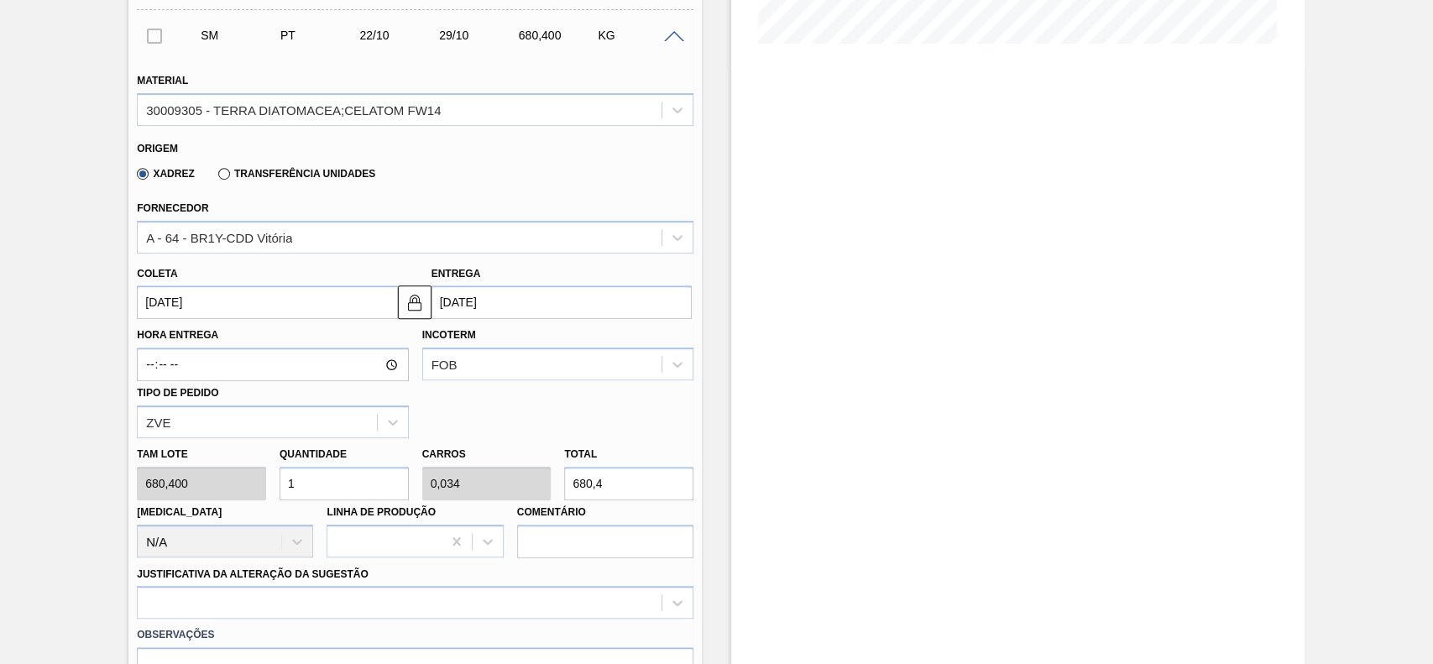
click at [353, 494] on input "1" at bounding box center [344, 484] width 129 height 34
type input "12"
type input "0,408"
type input "8.164,8"
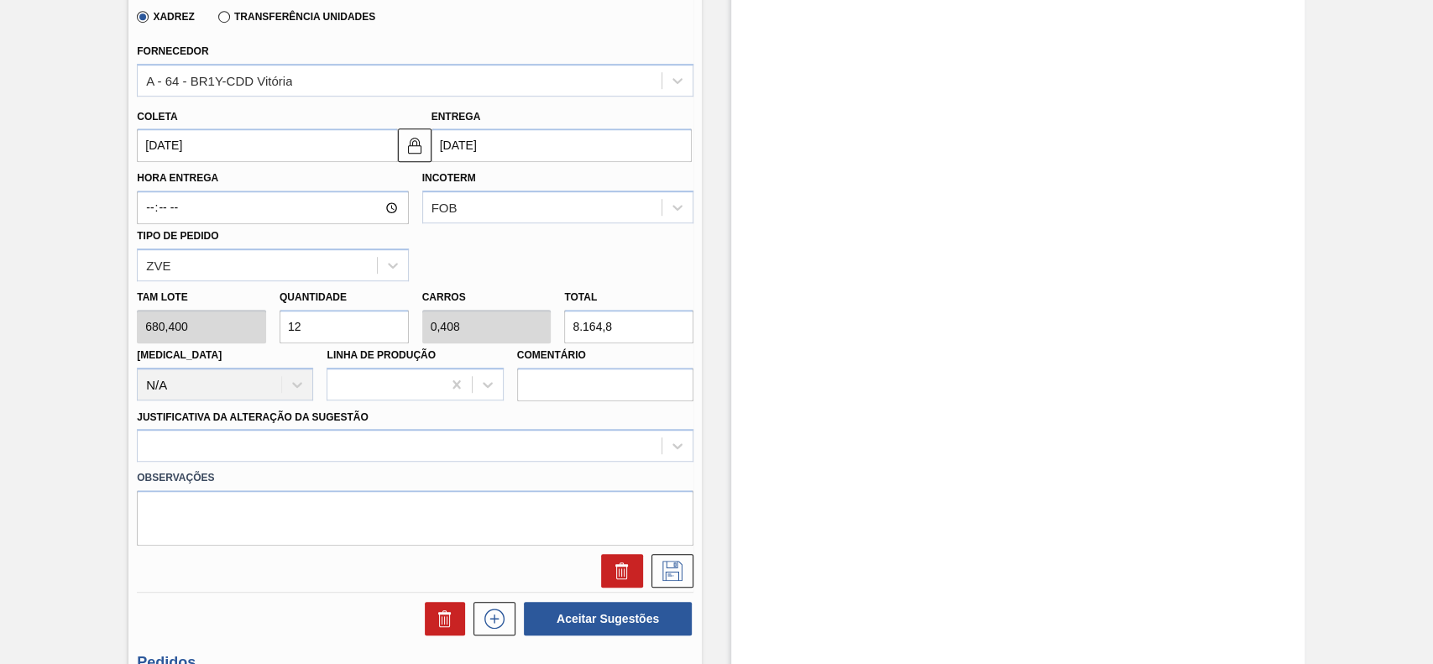
scroll to position [672, 0]
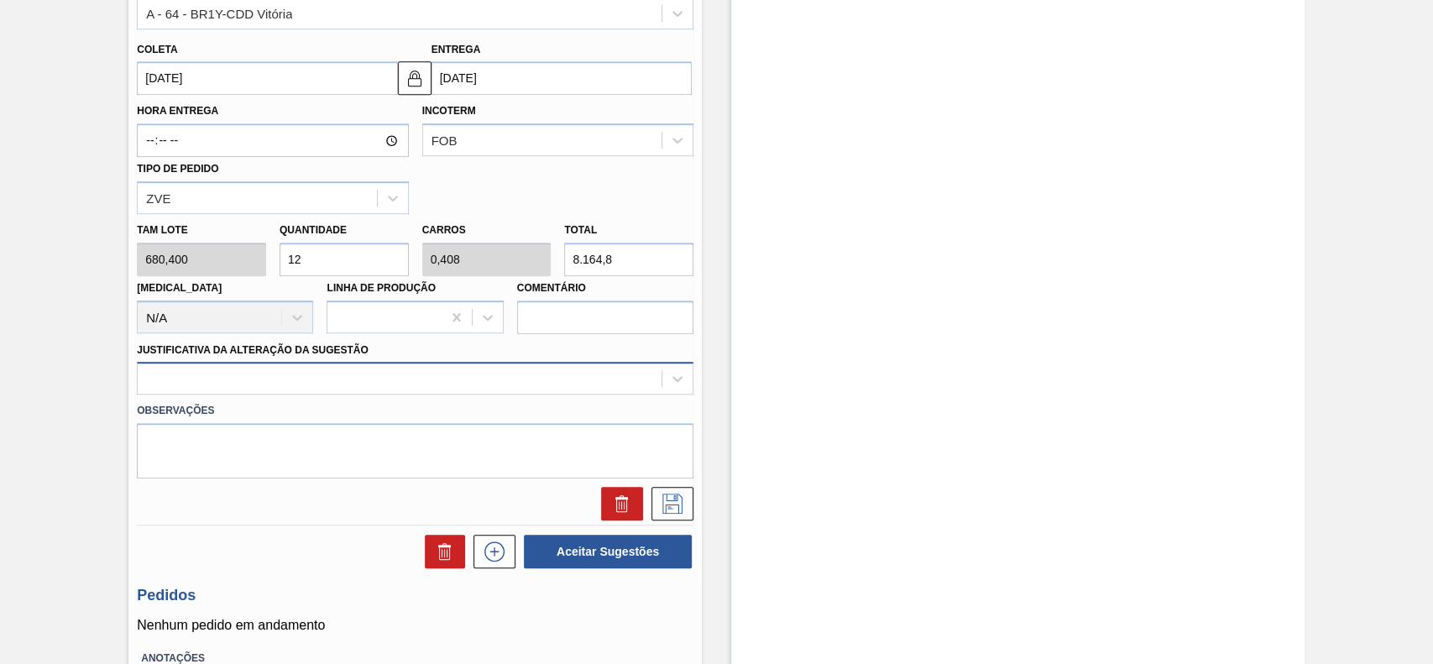
type input "12"
click at [262, 390] on div at bounding box center [400, 379] width 524 height 24
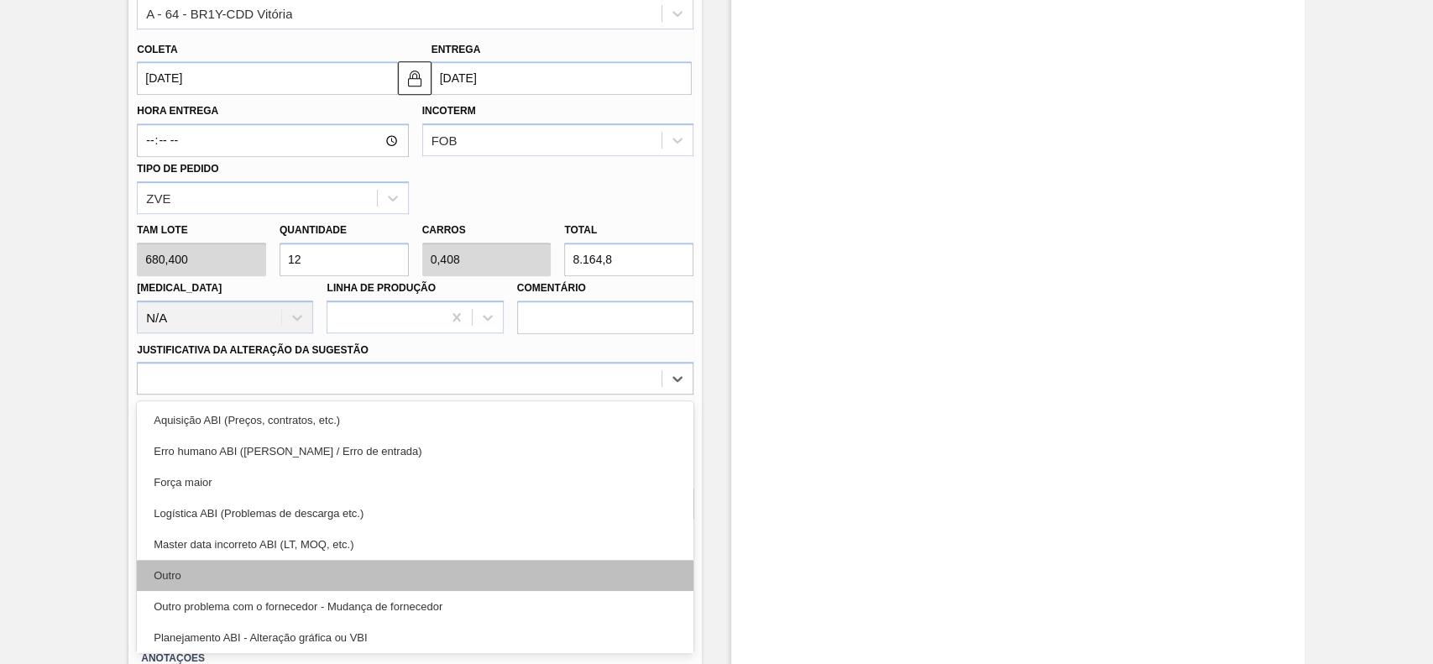
click at [230, 581] on div "Outro" at bounding box center [415, 575] width 557 height 31
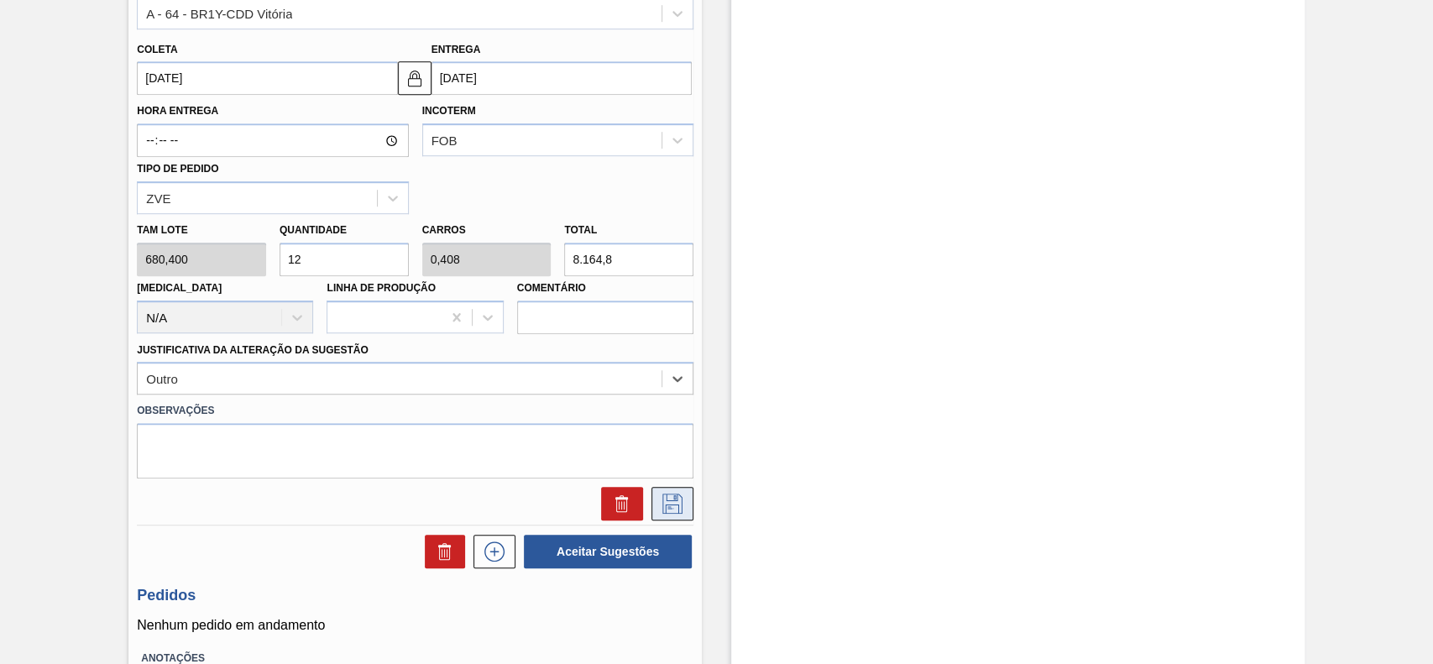
click at [677, 514] on icon at bounding box center [672, 504] width 27 height 20
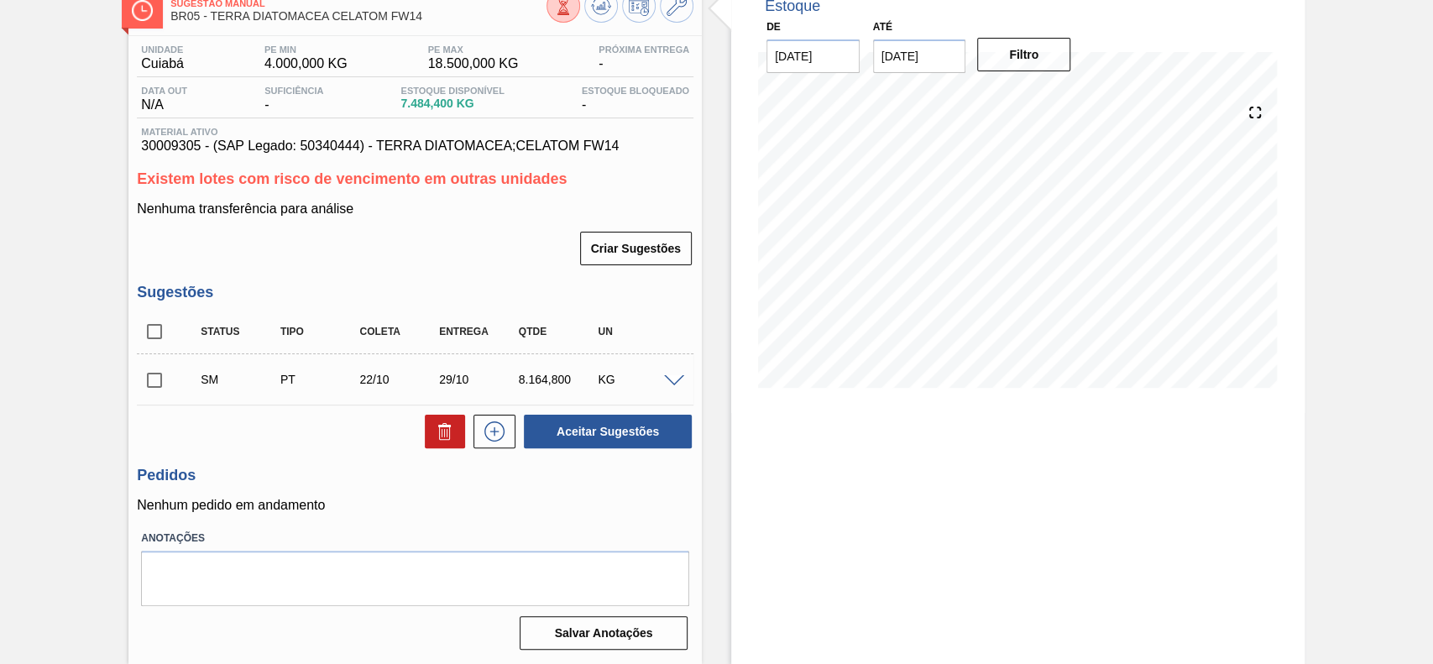
scroll to position [105, 0]
click at [161, 372] on input "checkbox" at bounding box center [154, 380] width 35 height 35
click at [644, 434] on button "Aceitar Sugestões" at bounding box center [608, 432] width 168 height 34
checkbox input "false"
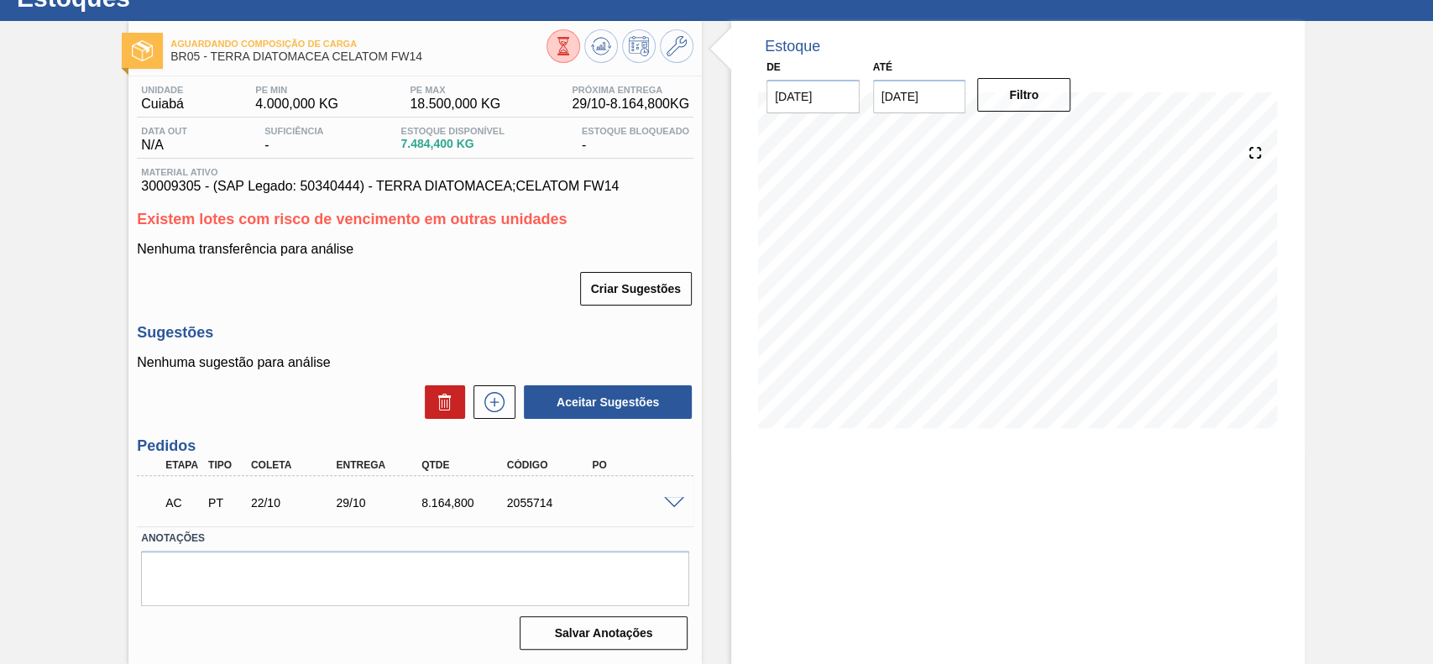
scroll to position [64, 0]
click at [668, 500] on span at bounding box center [674, 503] width 20 height 13
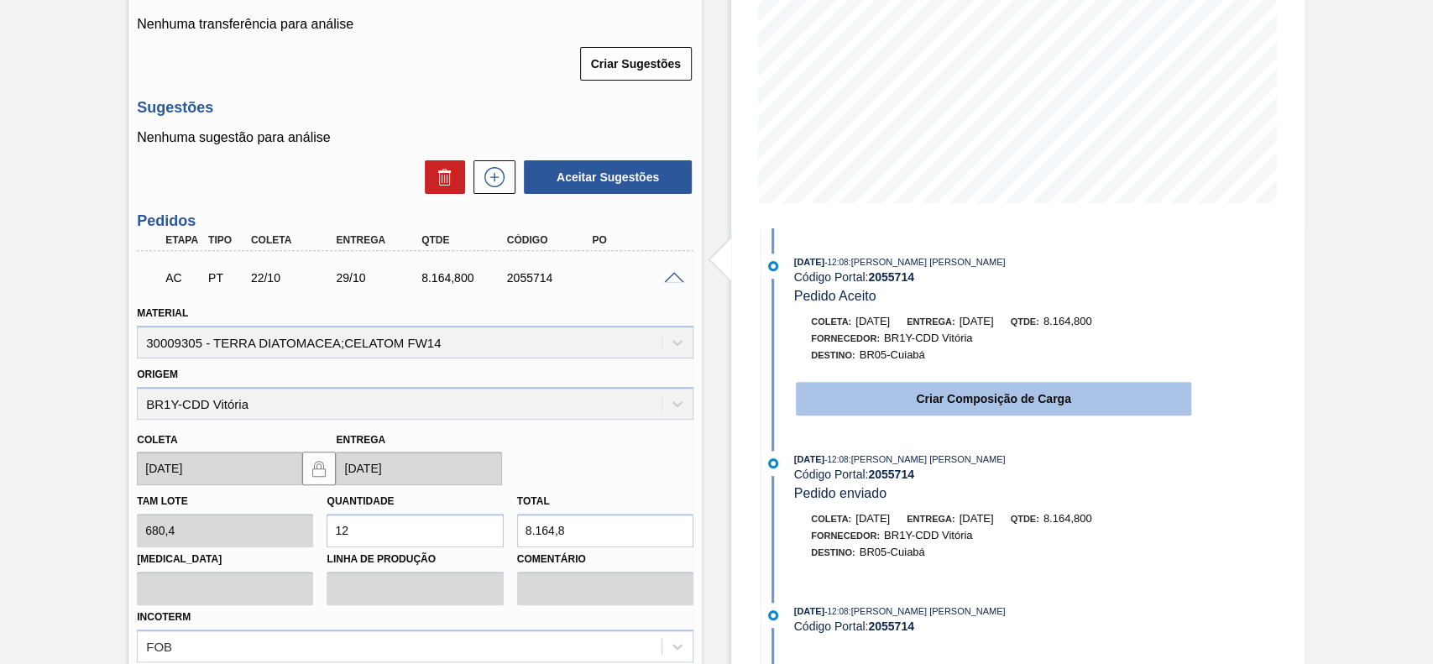
click at [877, 409] on button "Criar Composição de Carga" at bounding box center [993, 399] width 395 height 34
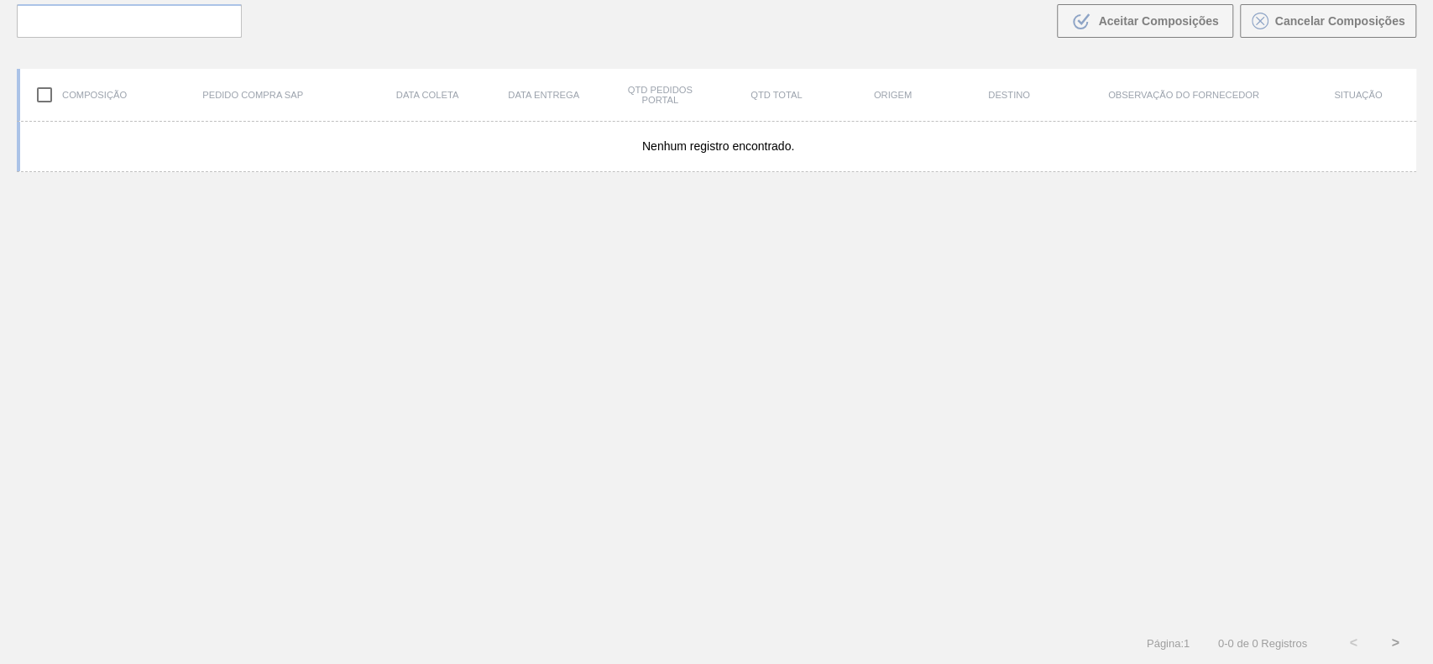
scroll to position [121, 0]
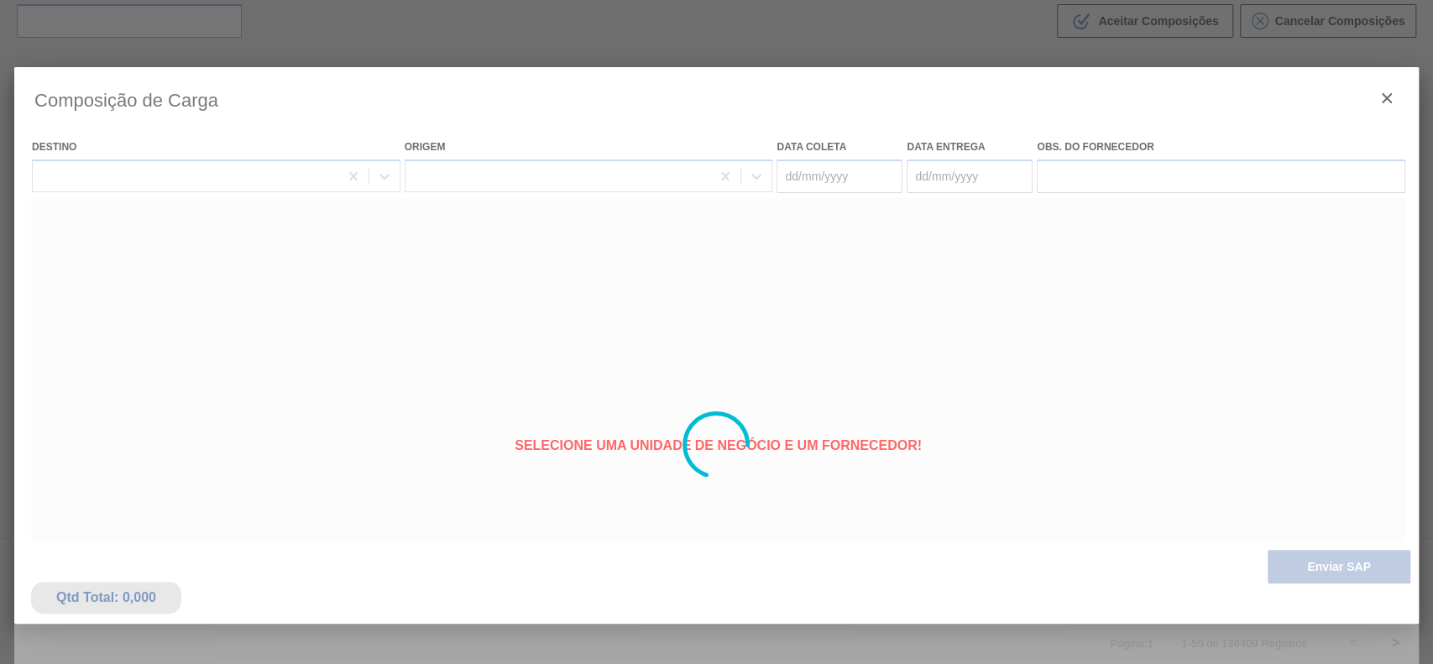
type coleta "[DATE]"
type Entrega "[DATE]"
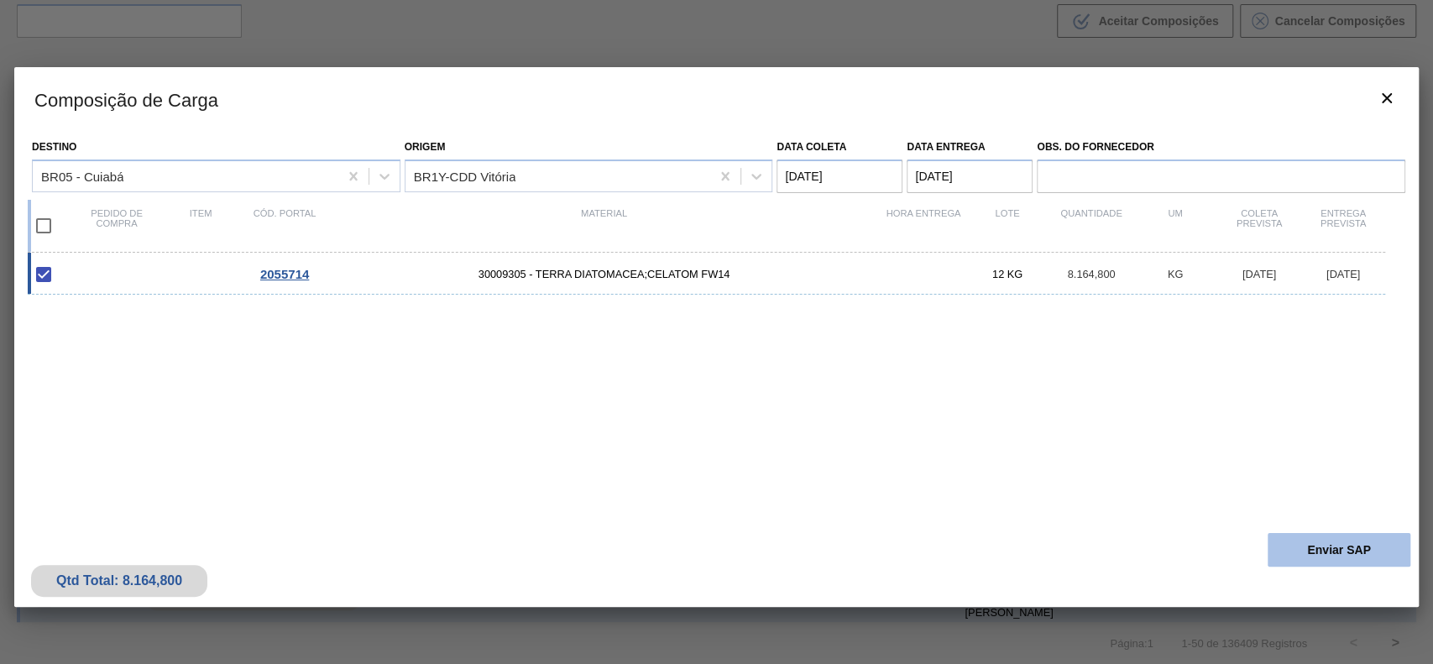
click at [1313, 548] on button "Enviar SAP" at bounding box center [1339, 550] width 143 height 34
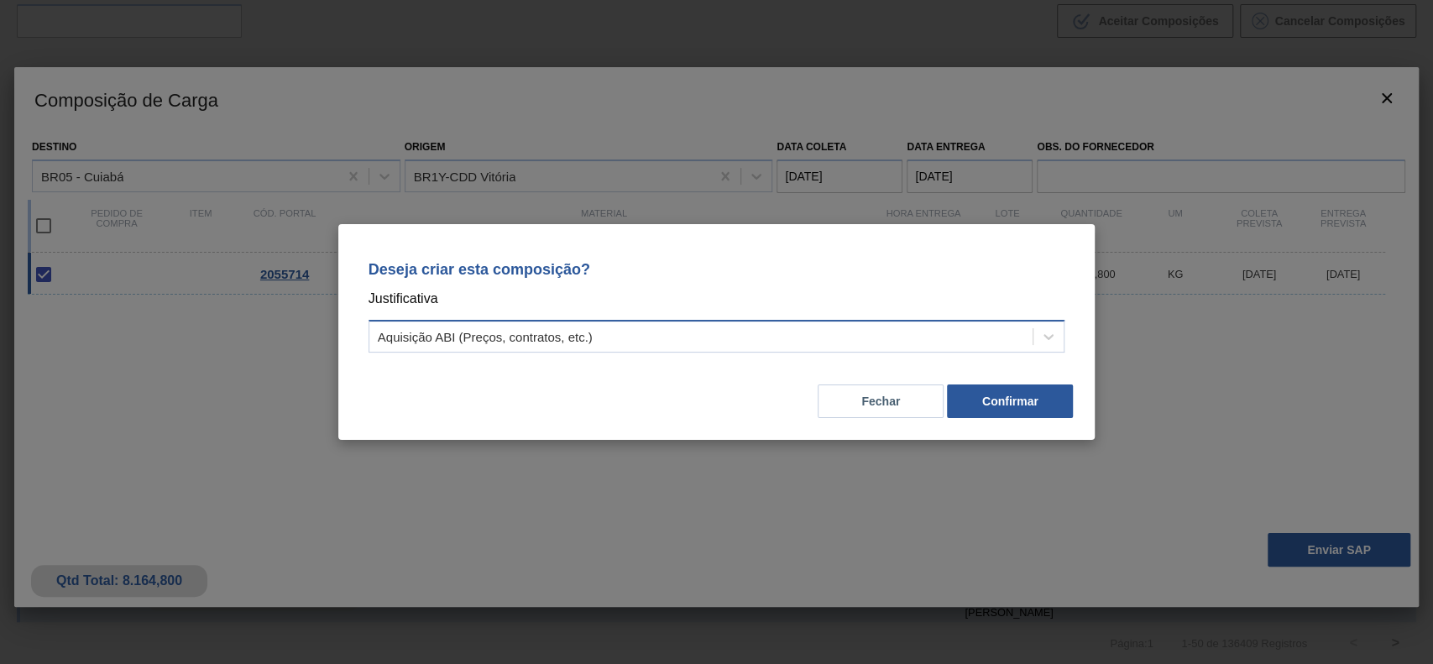
click at [681, 346] on div "Aquisição ABI (Preços, contratos, etc.)" at bounding box center [701, 337] width 664 height 24
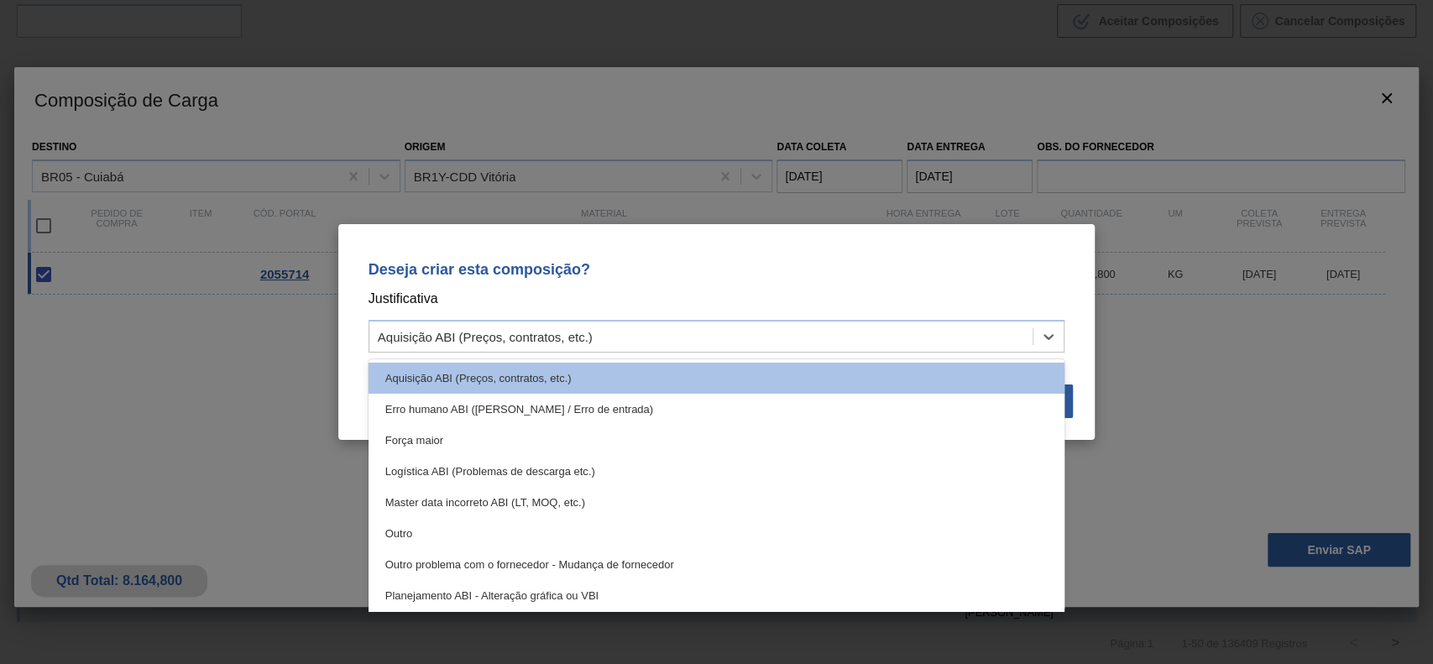
click at [416, 533] on div "Outro" at bounding box center [717, 533] width 697 height 31
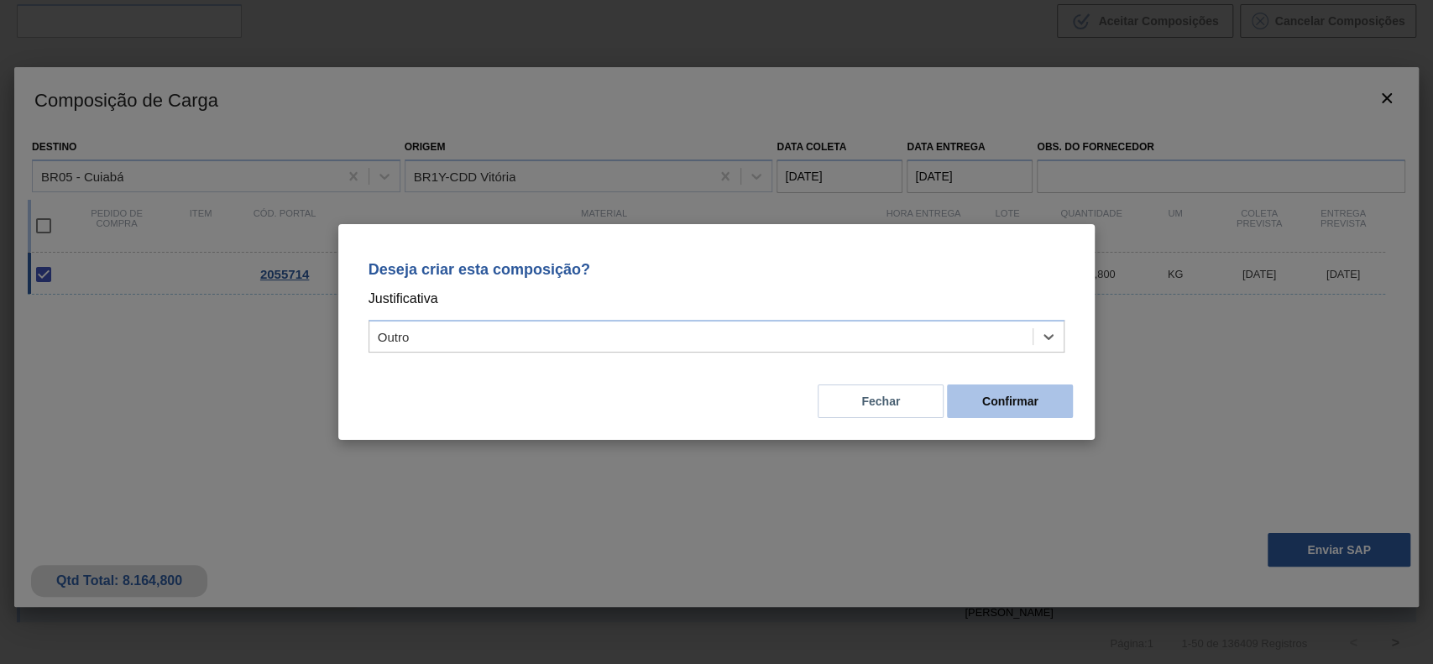
click at [1001, 402] on button "Confirmar" at bounding box center [1010, 402] width 126 height 34
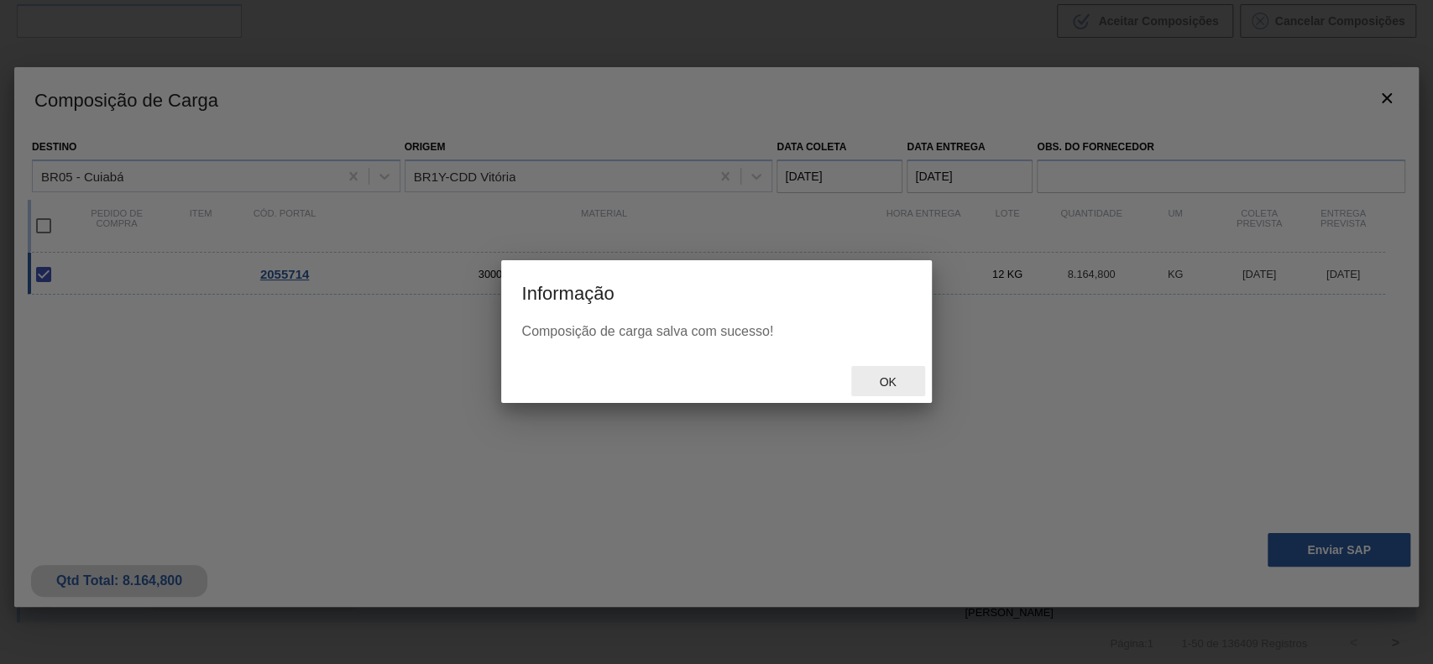
click at [890, 389] on div "Ok" at bounding box center [888, 381] width 74 height 31
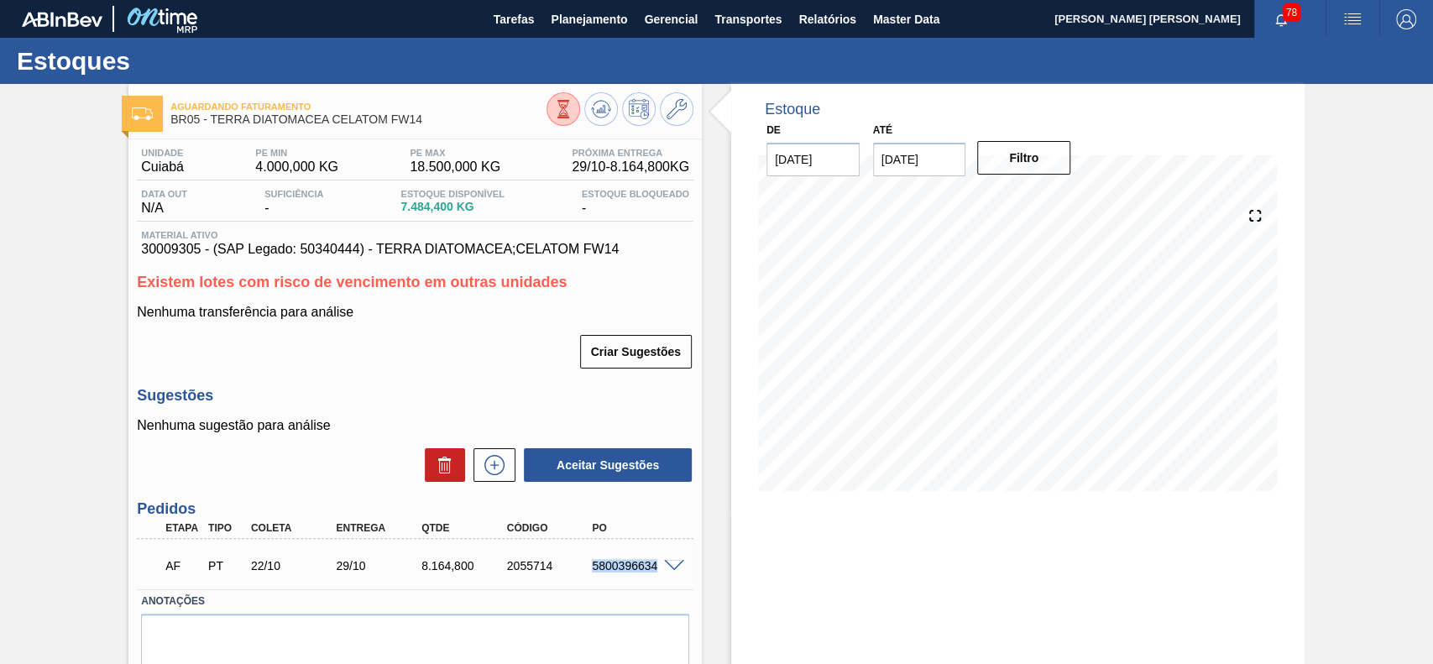
drag, startPoint x: 589, startPoint y: 568, endPoint x: 657, endPoint y: 582, distance: 69.3
click at [657, 581] on div "AF PT 22/10 29/10 8.164,800 2055714 5800396634" at bounding box center [410, 564] width 512 height 34
copy div "5800396634"
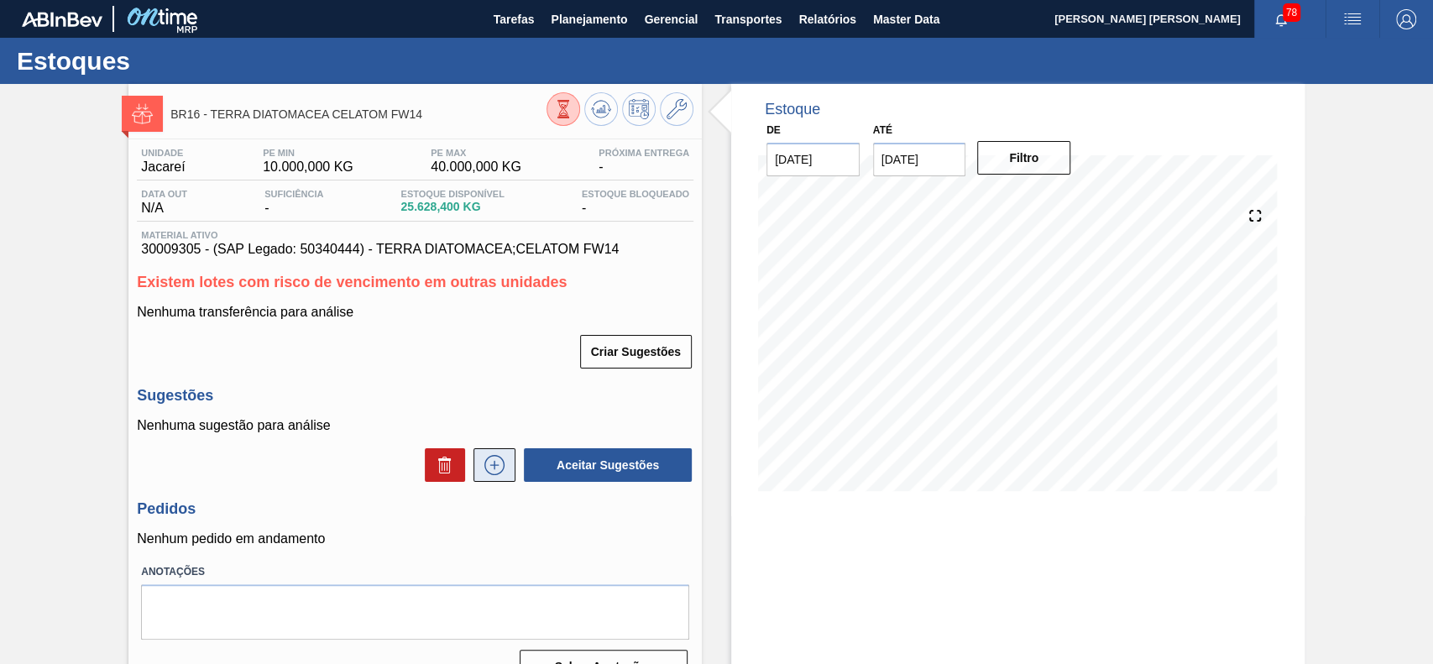
click at [500, 468] on icon at bounding box center [494, 465] width 27 height 20
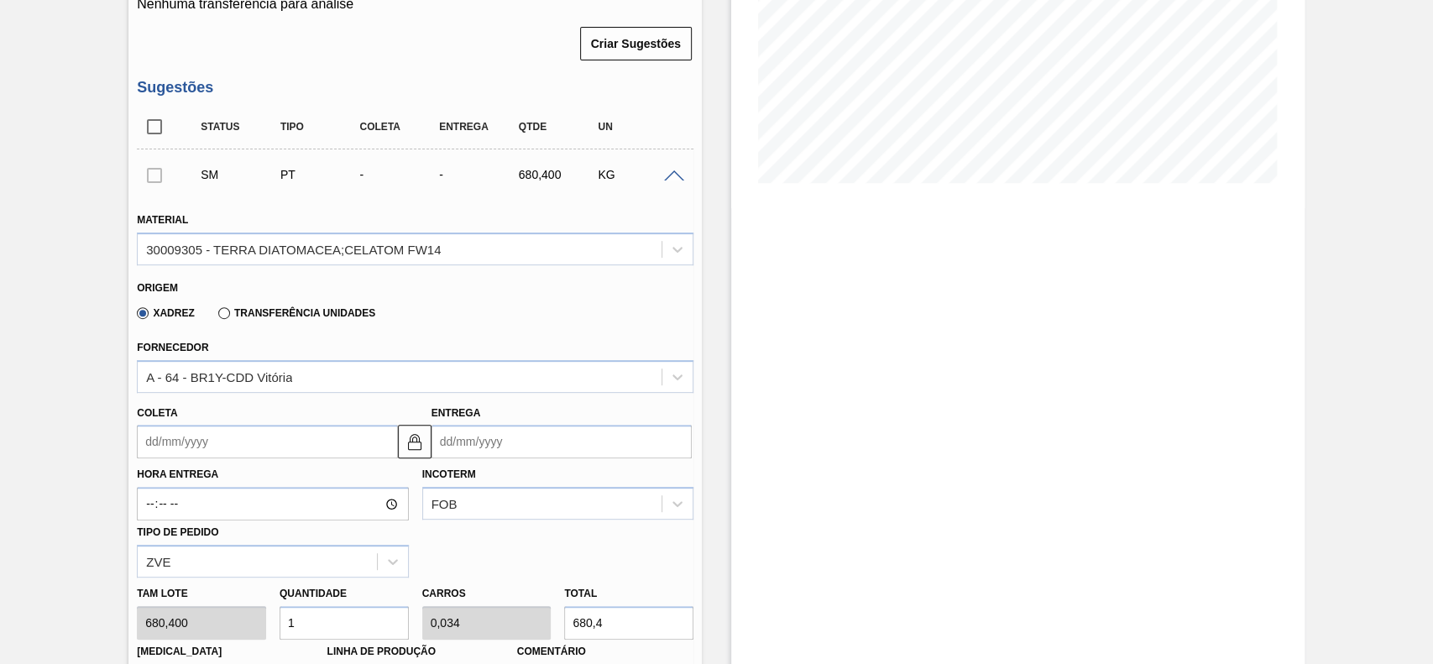
scroll to position [336, 0]
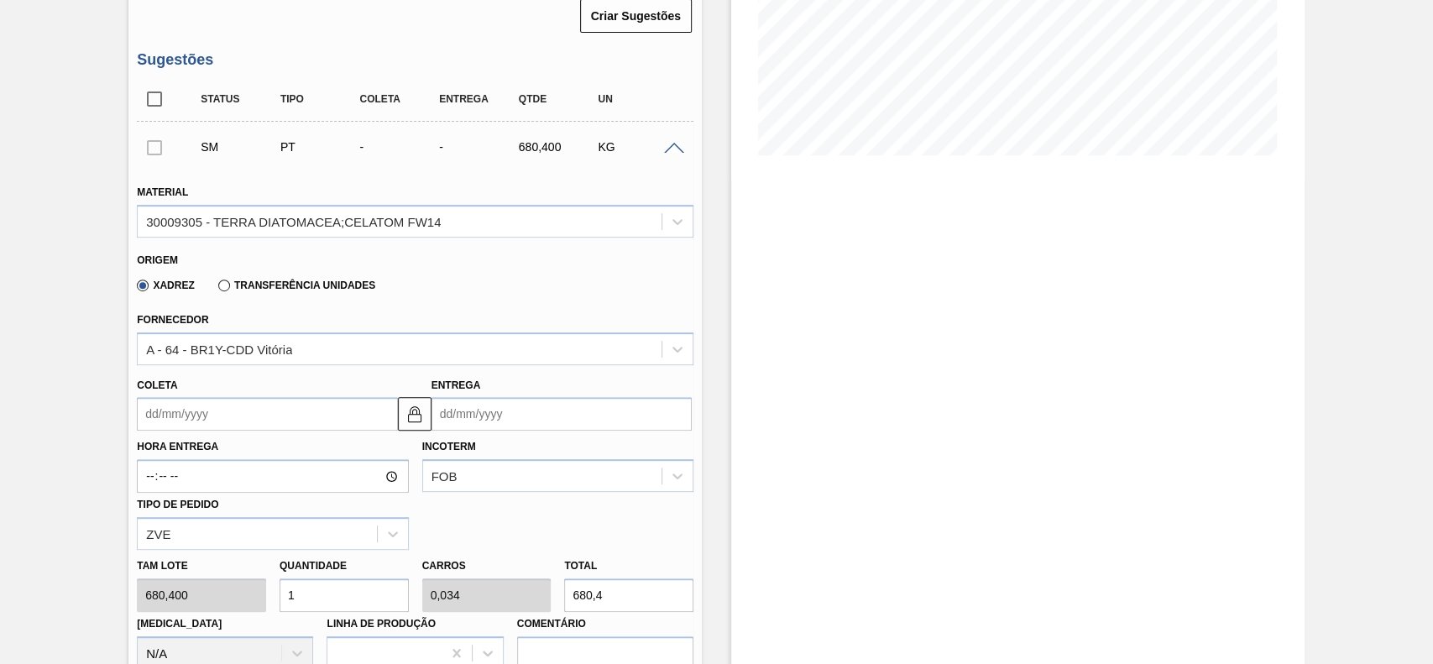
click at [249, 413] on input "Coleta" at bounding box center [267, 414] width 260 height 34
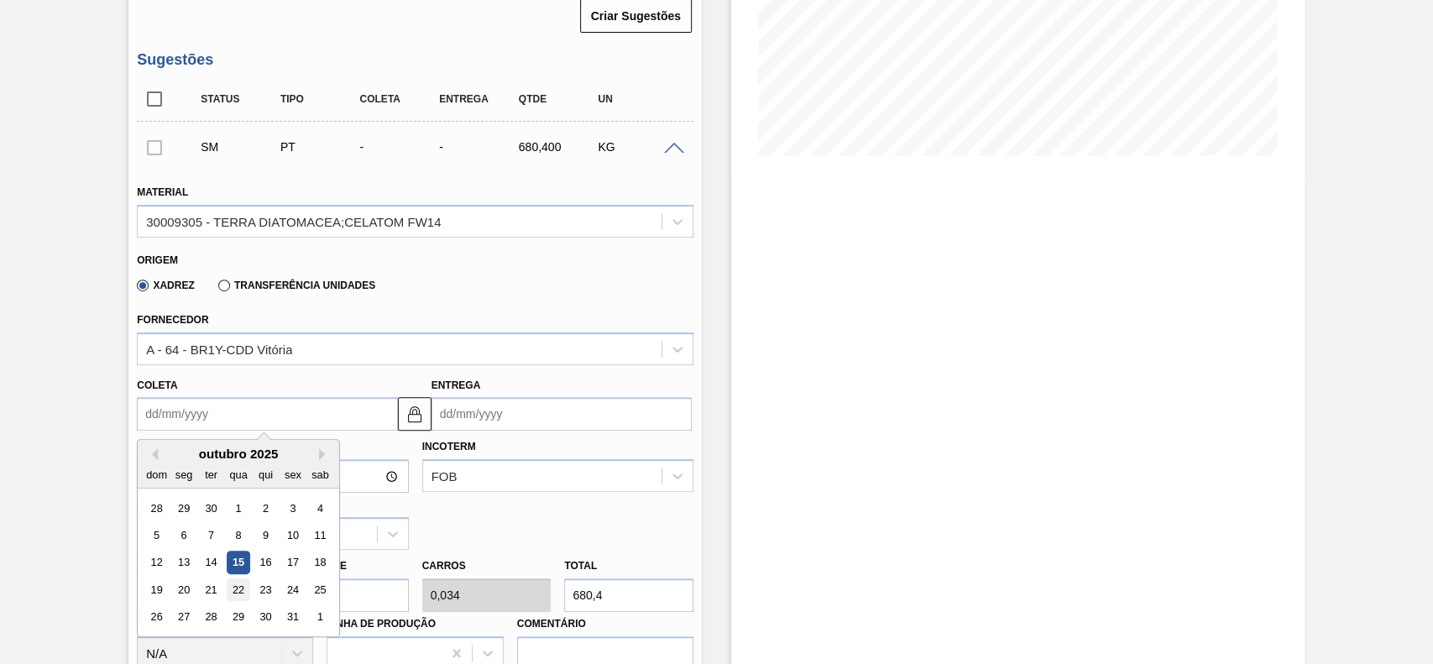
click at [237, 584] on div "22" at bounding box center [239, 589] width 23 height 23
type input "[DATE]"
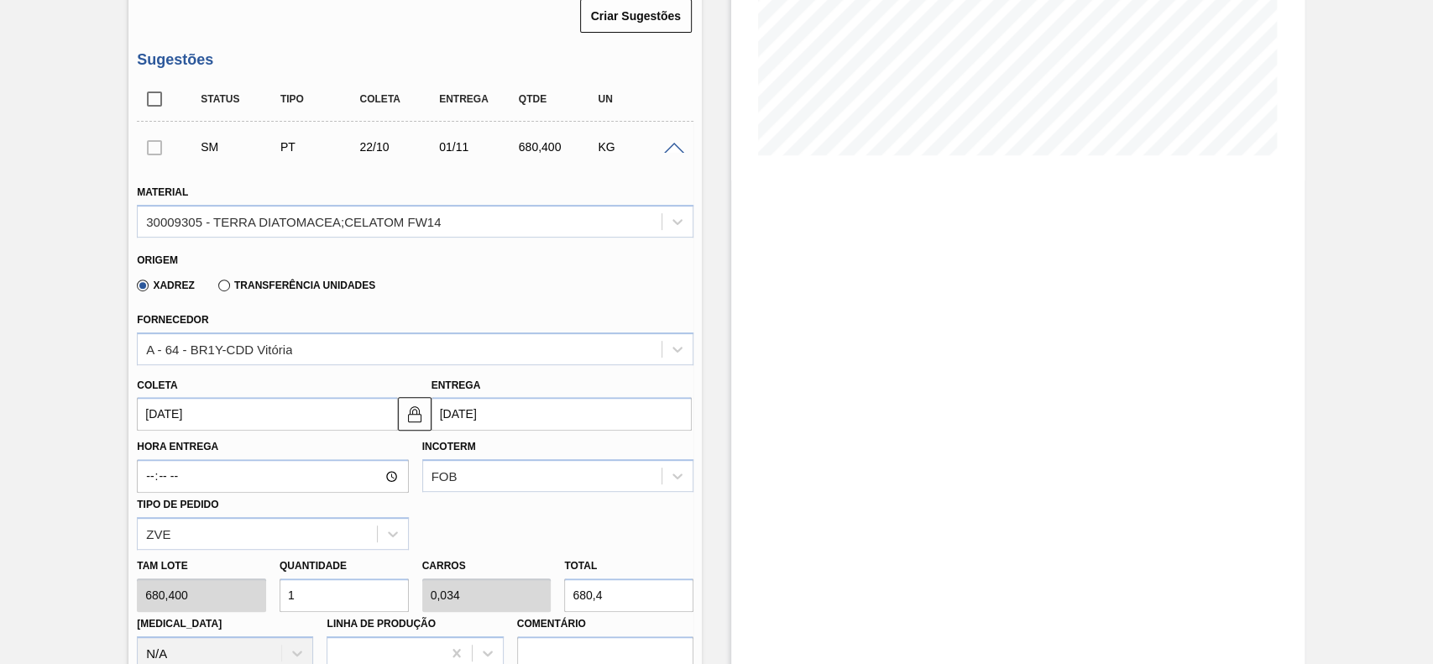
click at [329, 594] on input "1" at bounding box center [344, 595] width 129 height 34
type input "12"
type input "0,408"
type input "8.164,8"
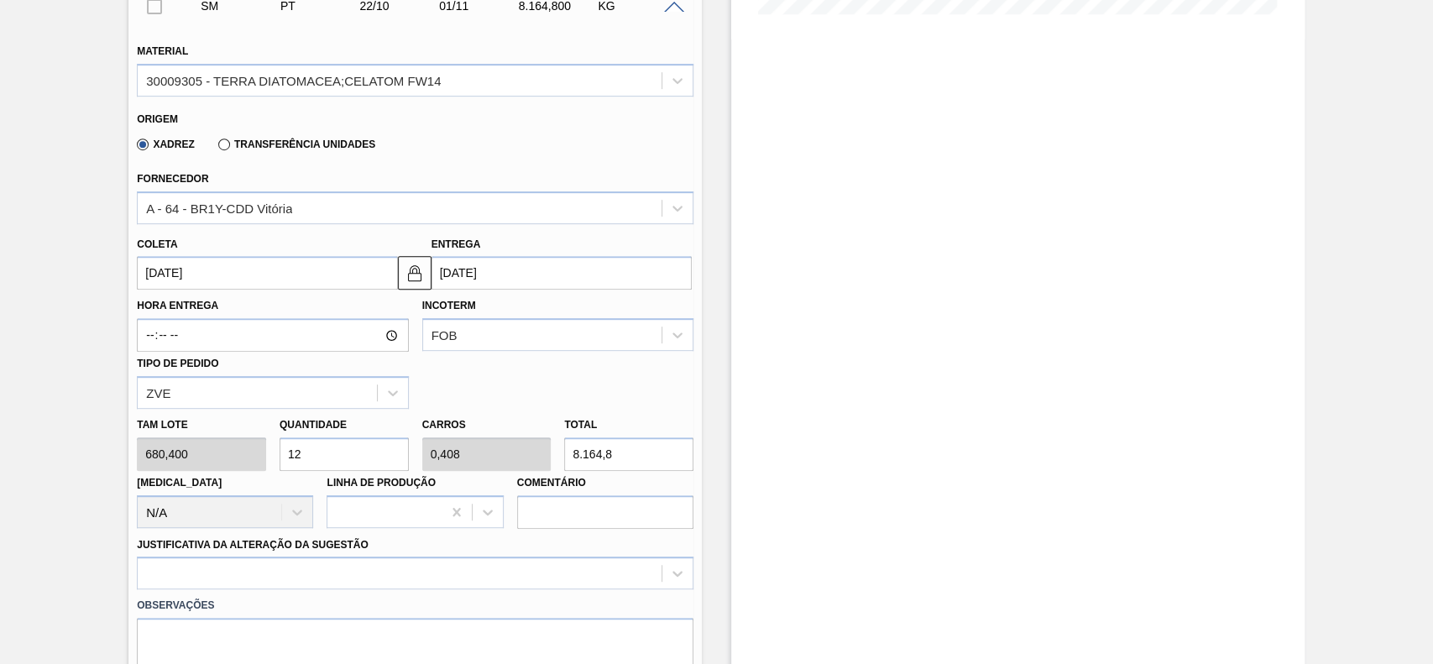
scroll to position [672, 0]
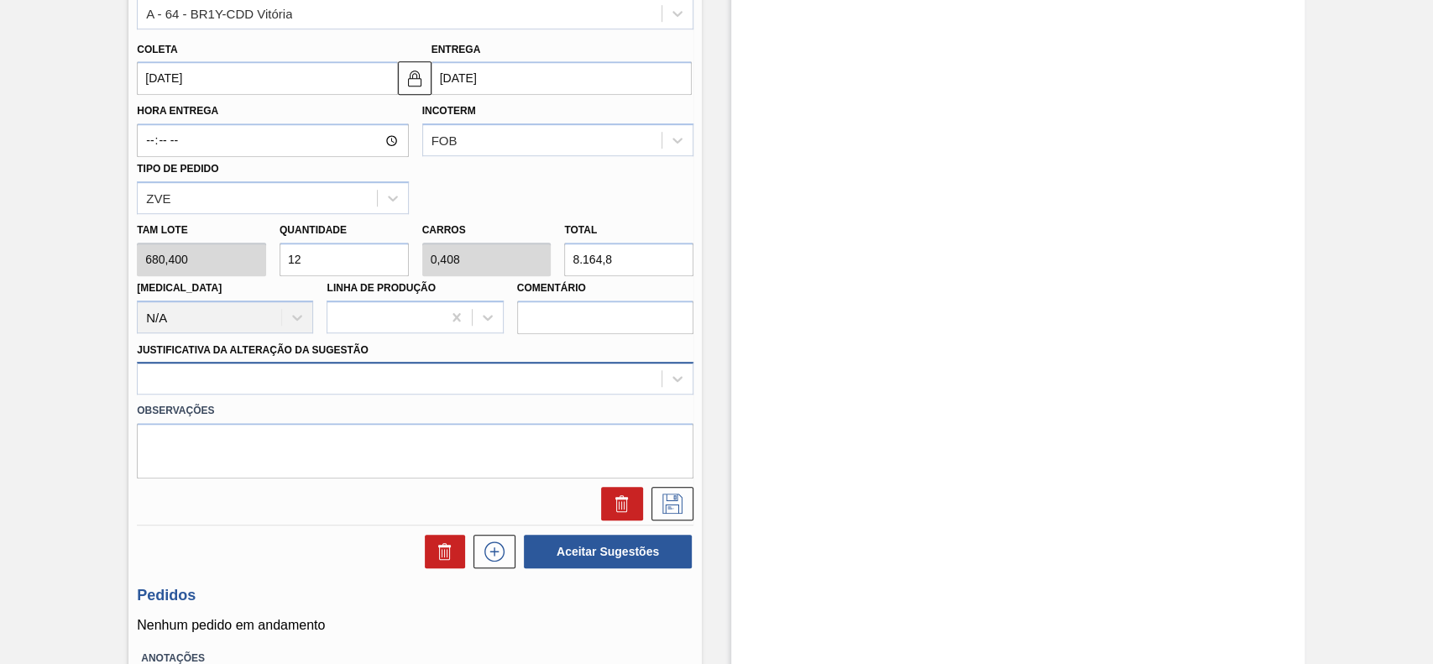
type input "12"
click at [307, 386] on div at bounding box center [400, 379] width 524 height 24
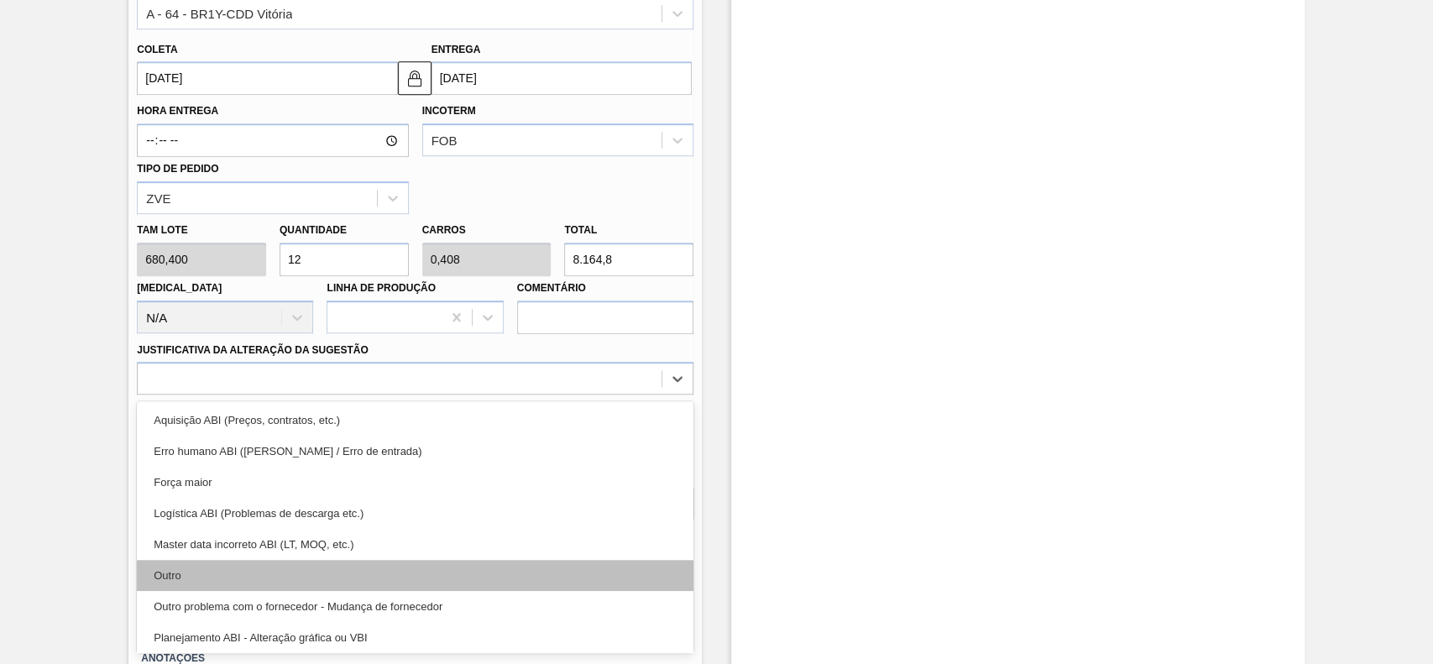
click at [269, 579] on div "Outro" at bounding box center [415, 575] width 557 height 31
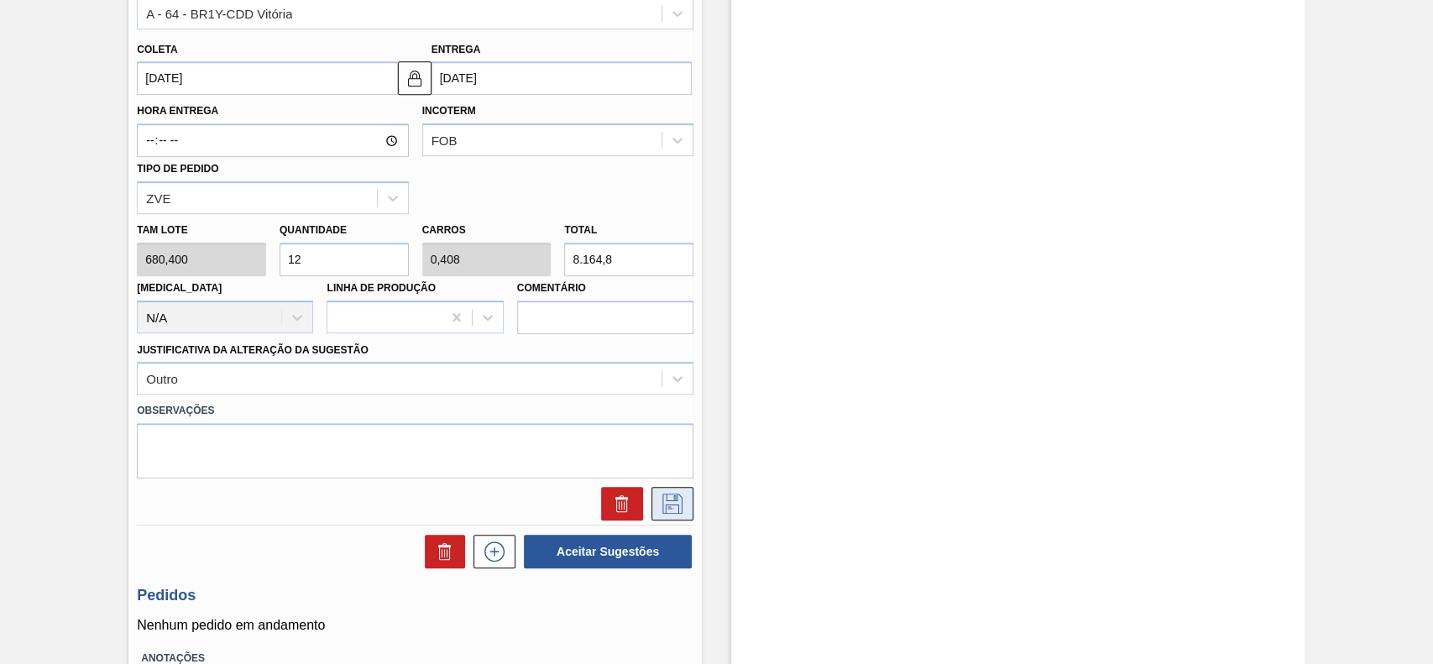
click at [665, 514] on icon at bounding box center [672, 504] width 20 height 20
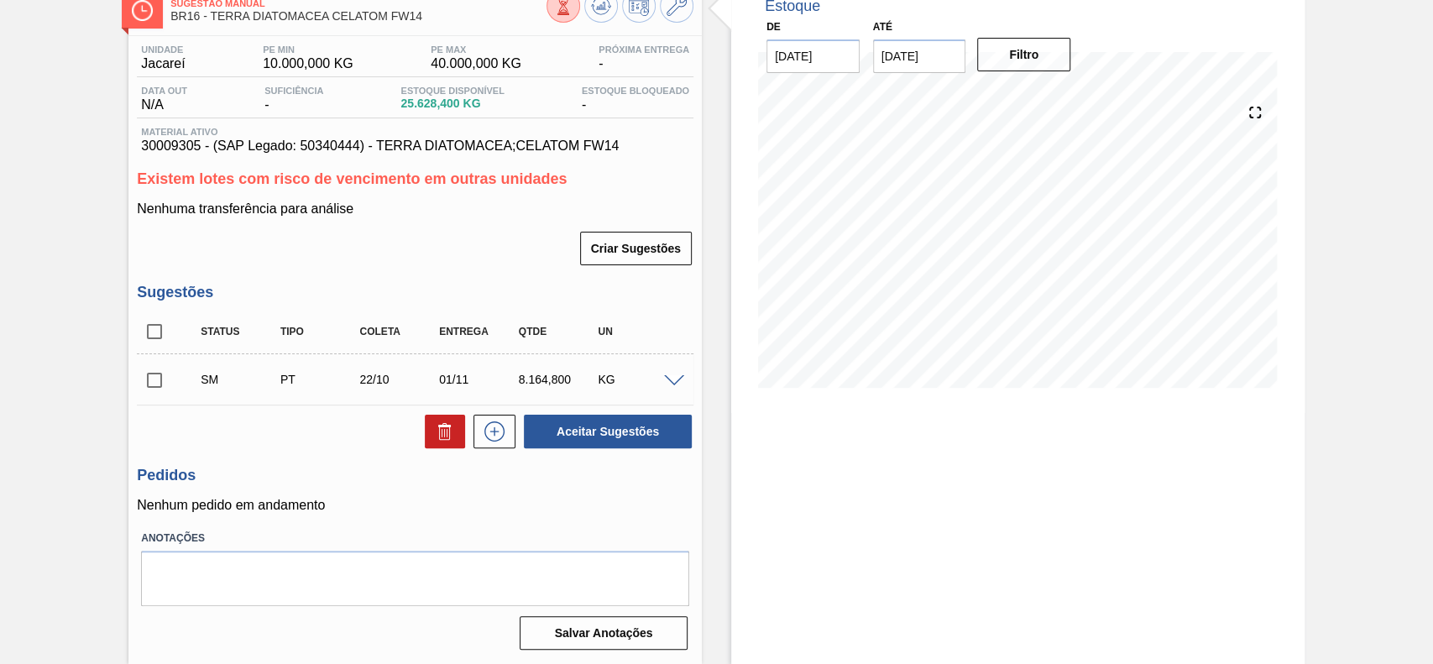
scroll to position [105, 0]
click at [159, 379] on input "checkbox" at bounding box center [154, 380] width 35 height 35
click at [610, 433] on button "Aceitar Sugestões" at bounding box center [608, 432] width 168 height 34
checkbox input "false"
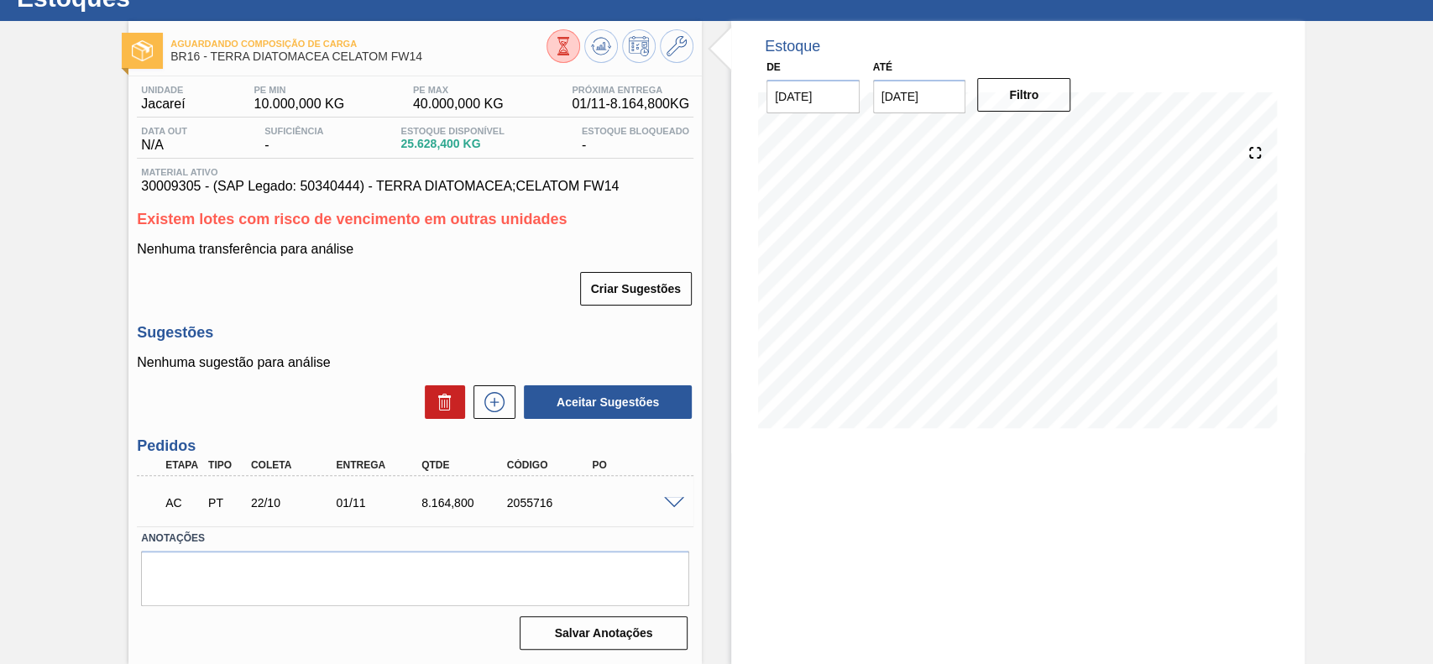
scroll to position [64, 0]
click at [665, 504] on span at bounding box center [674, 503] width 20 height 13
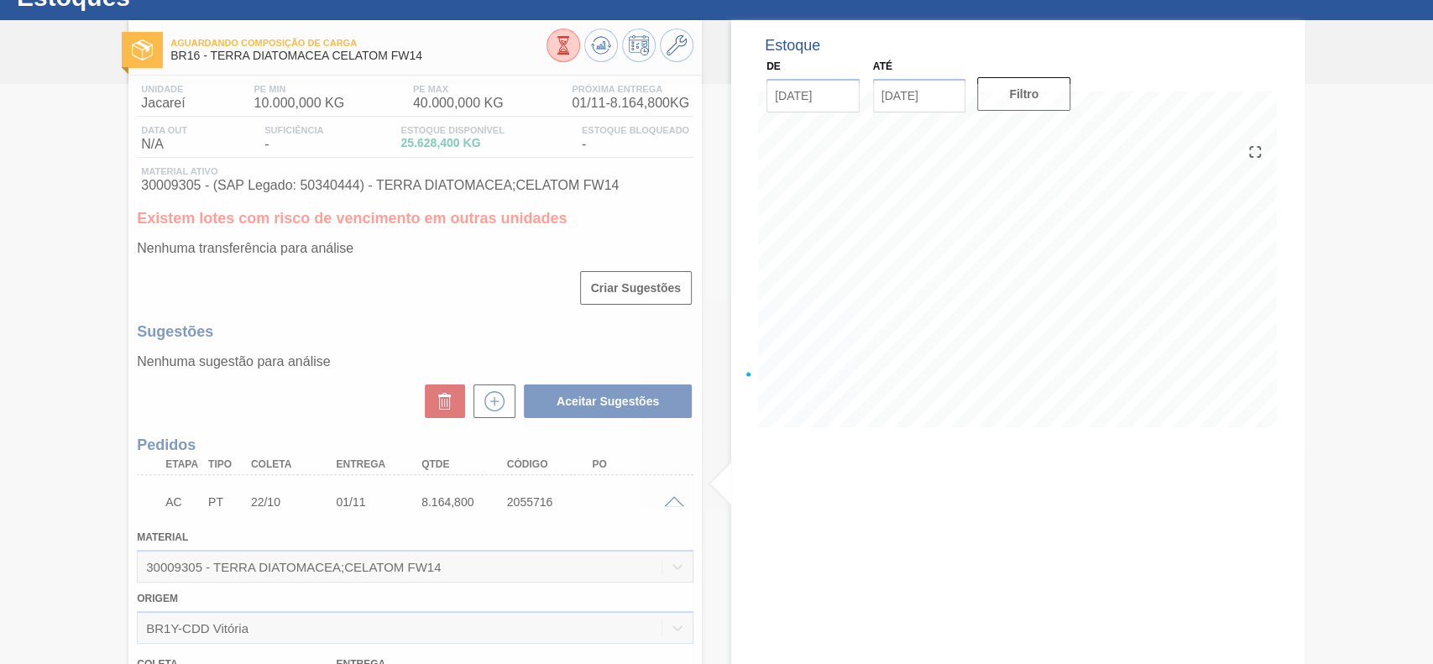
click at [669, 500] on div at bounding box center [716, 374] width 1433 height 580
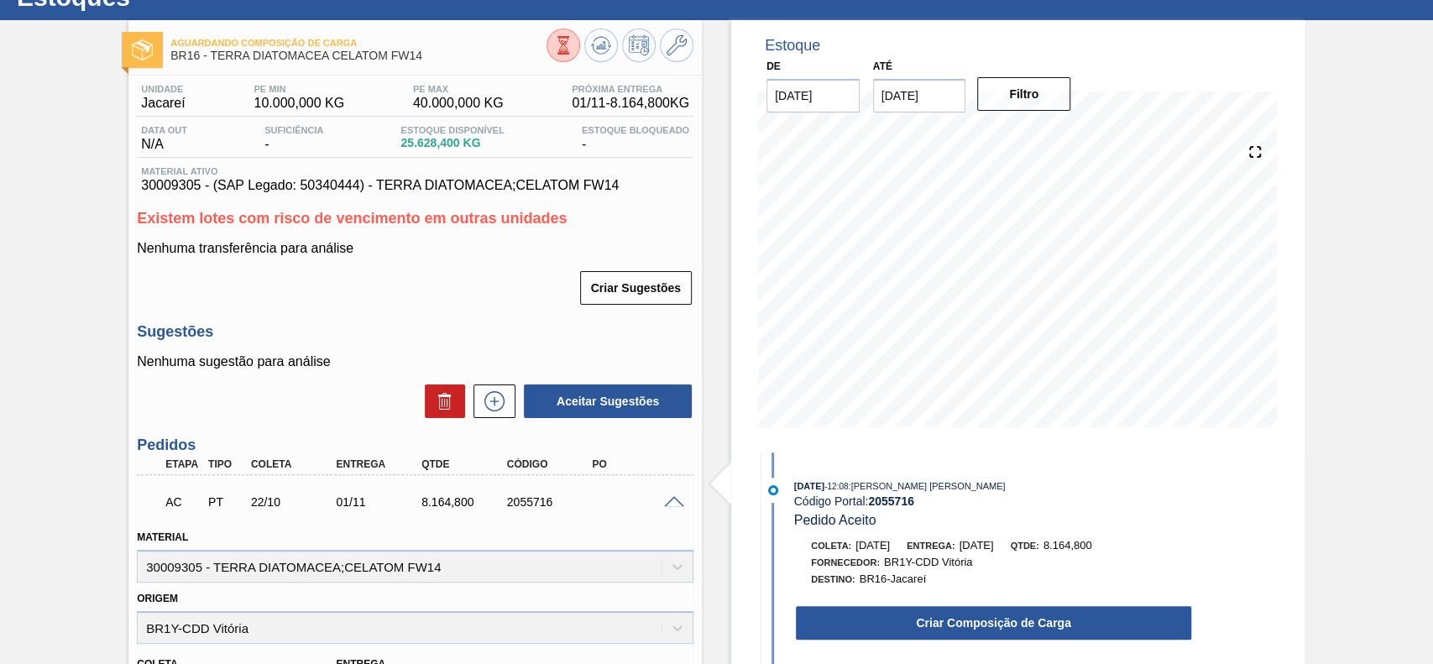
click at [940, 628] on button "Criar Composição de Carga" at bounding box center [993, 623] width 395 height 34
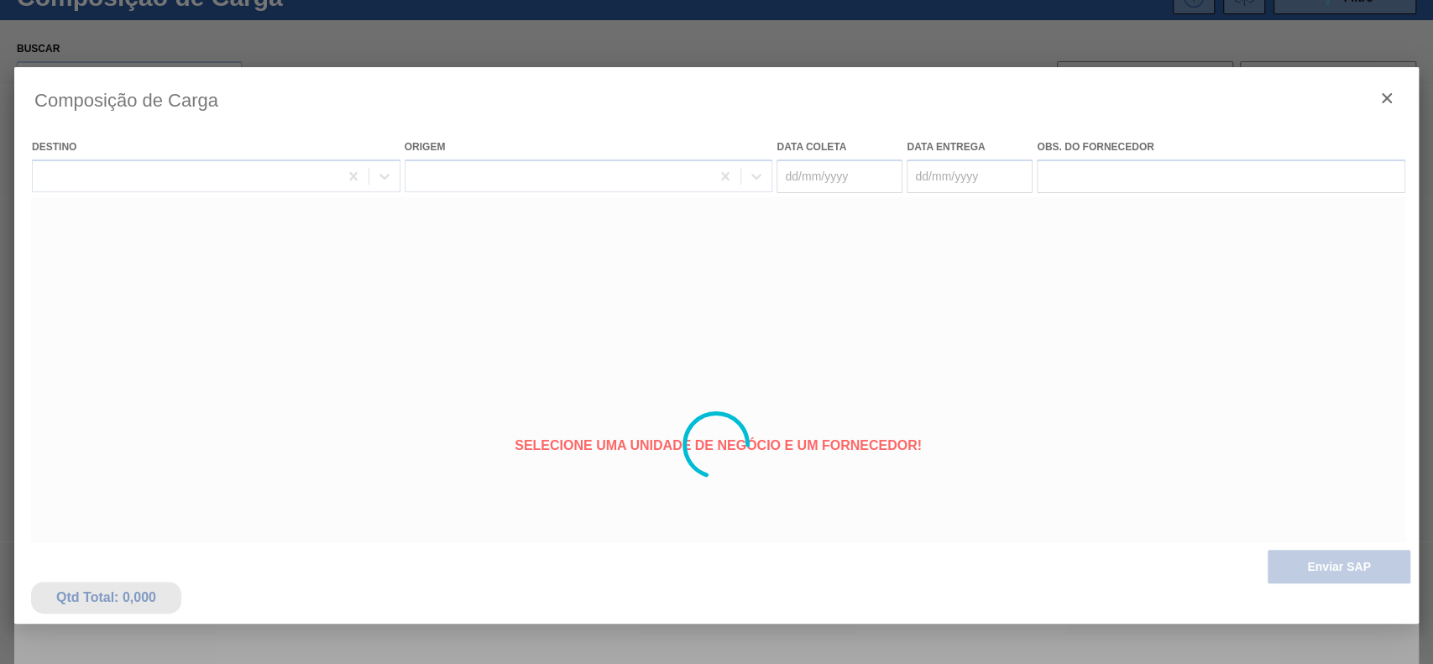
type coleta "[DATE]"
type Entrega "[DATE]"
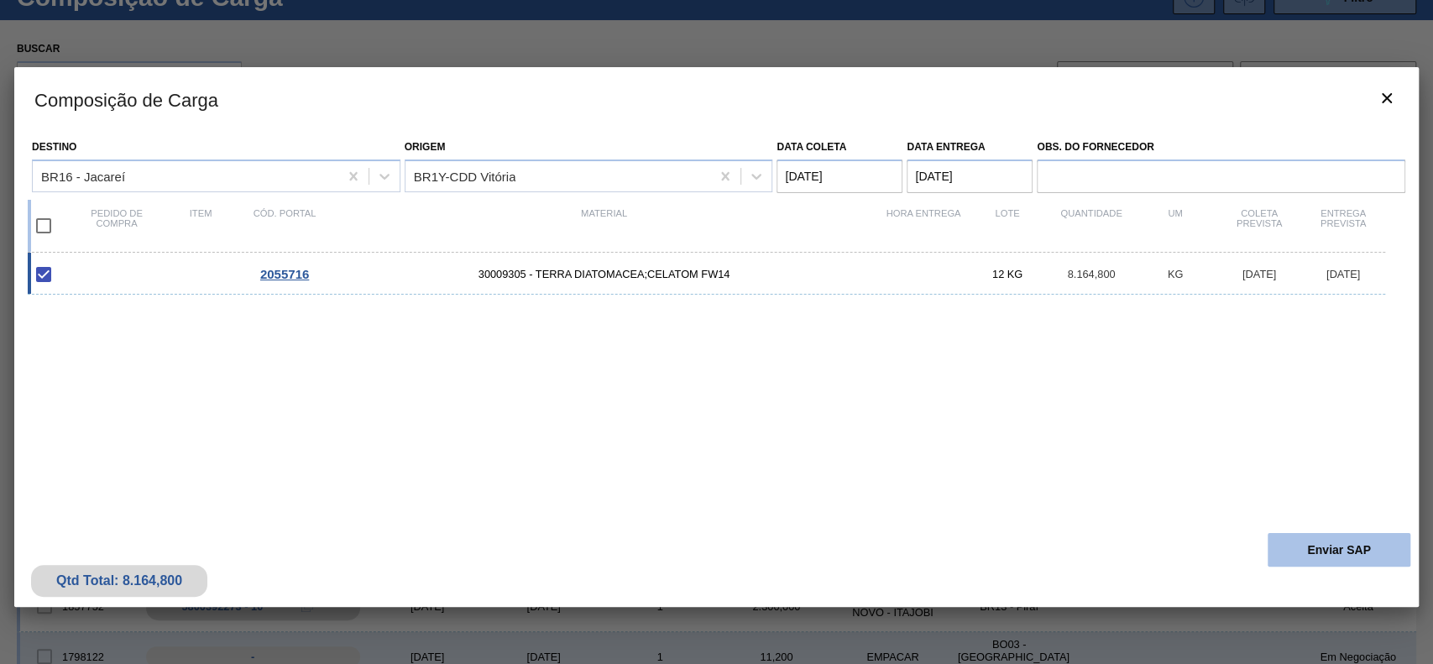
click at [1329, 547] on button "Enviar SAP" at bounding box center [1339, 550] width 143 height 34
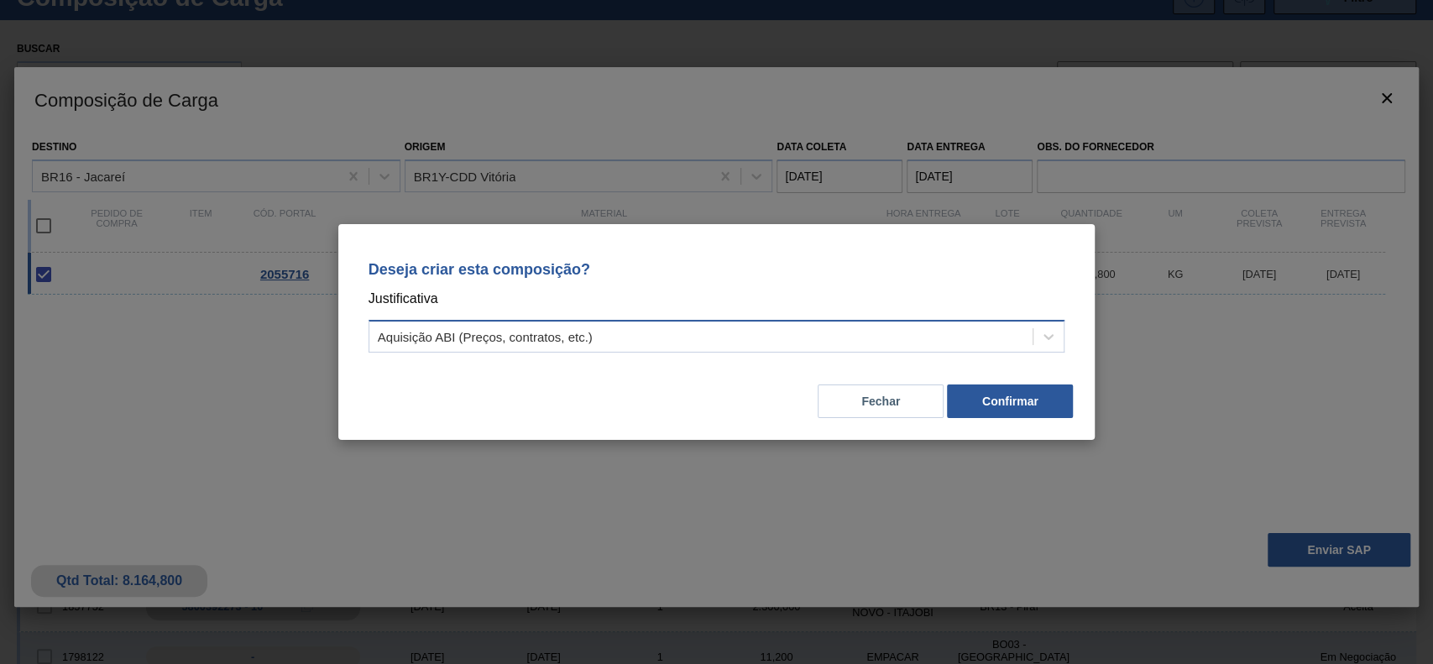
click at [688, 349] on div "Aquisição ABI (Preços, contratos, etc.)" at bounding box center [717, 336] width 697 height 33
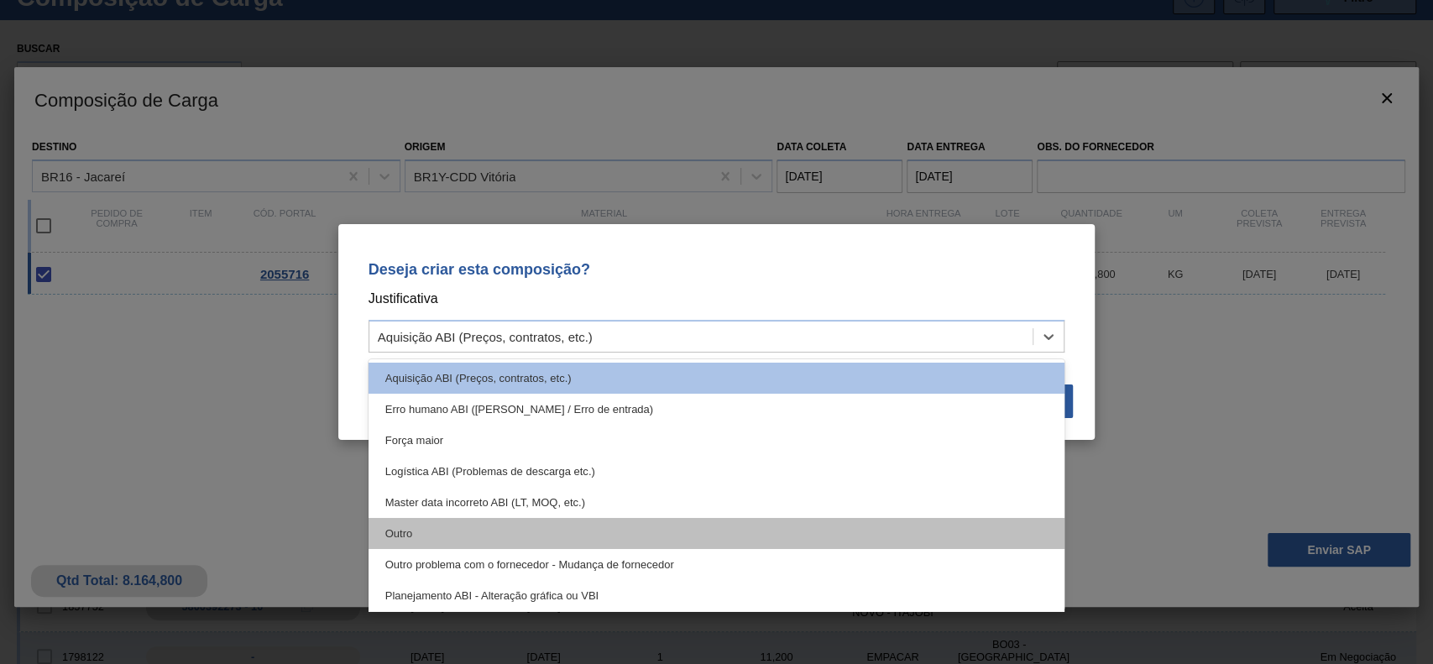
click at [559, 527] on div "Outro" at bounding box center [717, 533] width 697 height 31
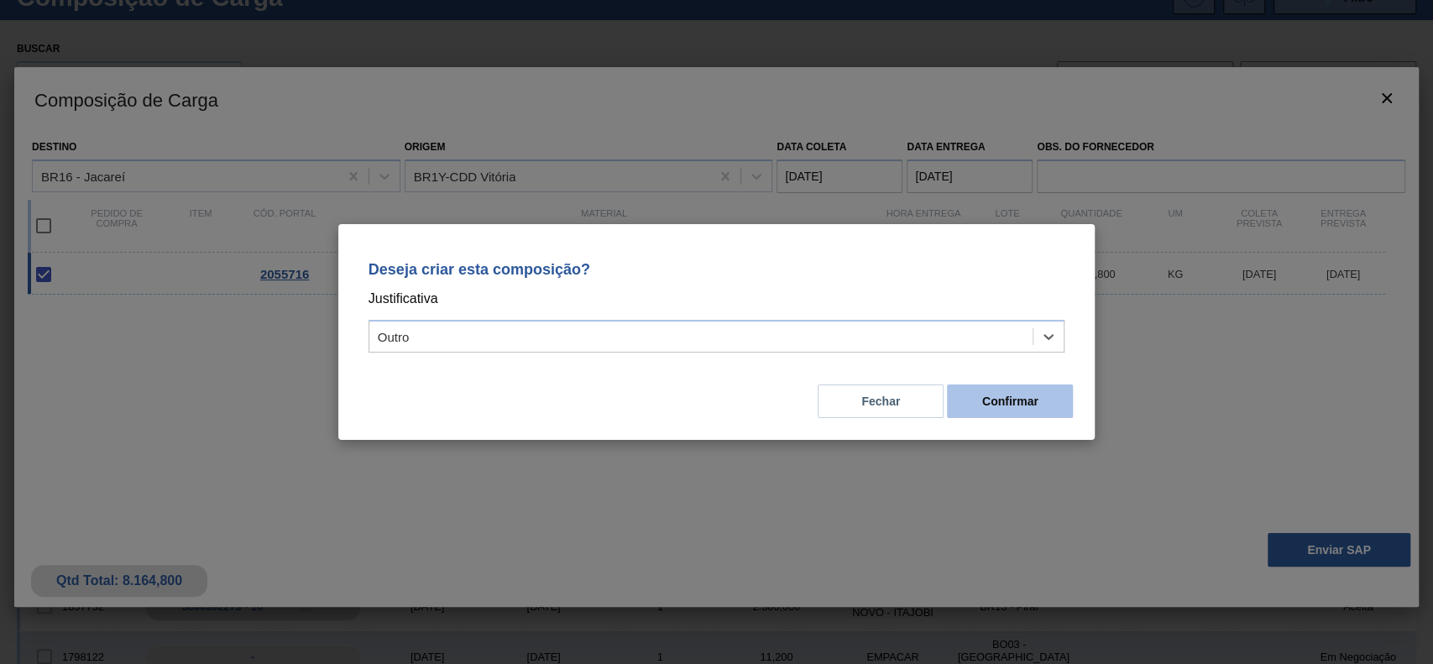
click at [1048, 405] on button "Confirmar" at bounding box center [1010, 402] width 126 height 34
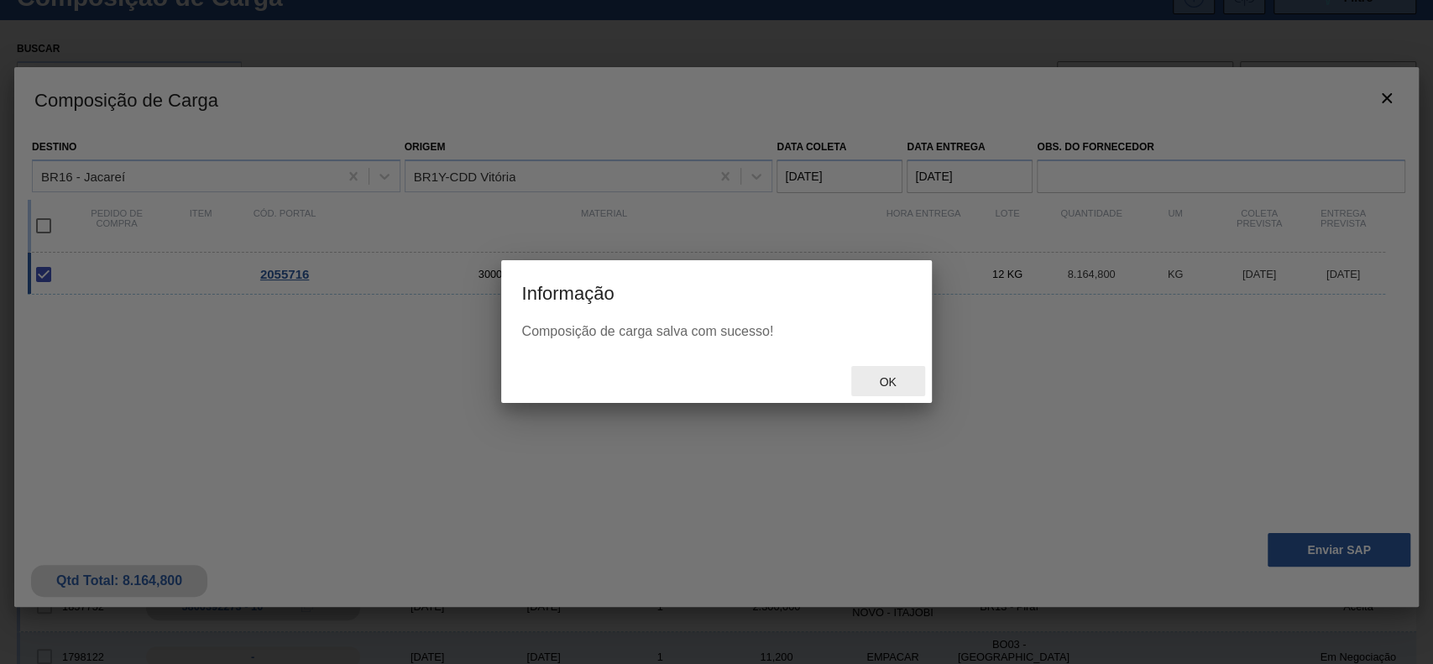
click at [877, 375] on span "Ok" at bounding box center [888, 381] width 44 height 13
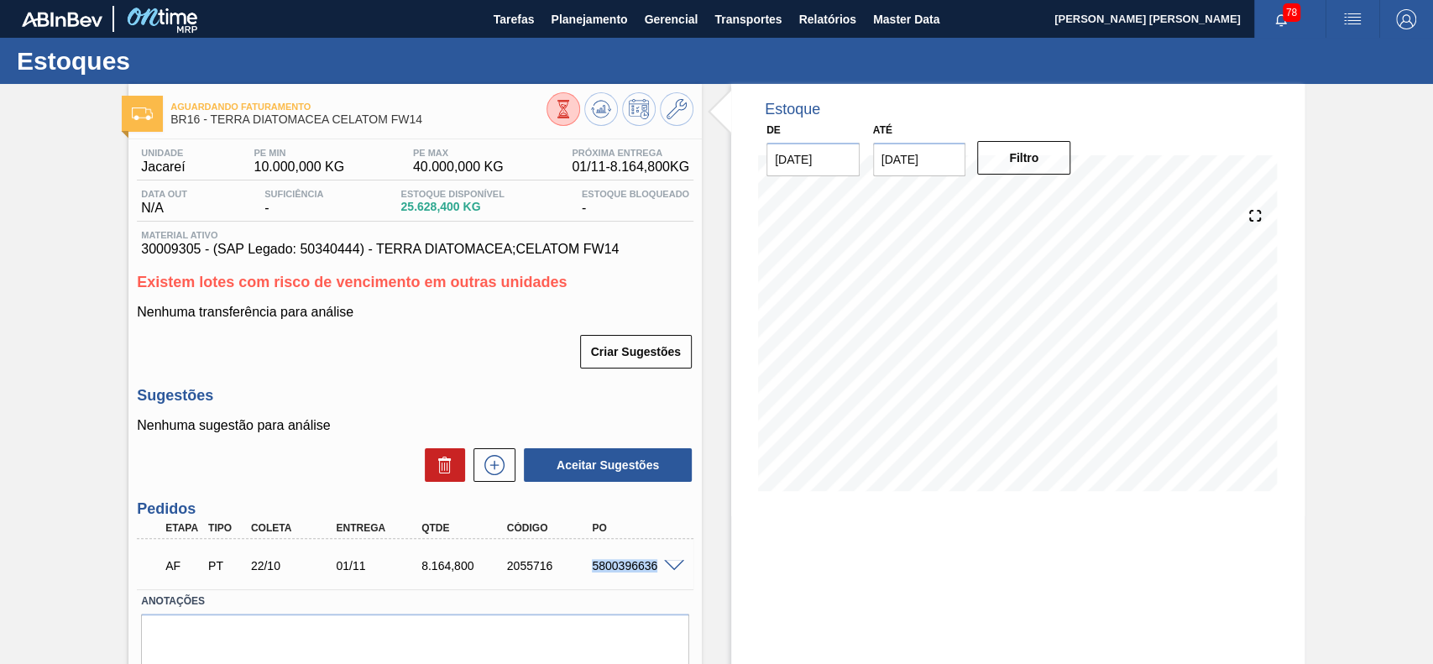
drag, startPoint x: 584, startPoint y: 568, endPoint x: 660, endPoint y: 580, distance: 76.6
click at [660, 580] on div "AF PT 22/10 01/11 8.164,800 2055716 5800396636" at bounding box center [410, 564] width 512 height 34
copy div "5800396636"
click at [493, 458] on icon at bounding box center [494, 465] width 27 height 20
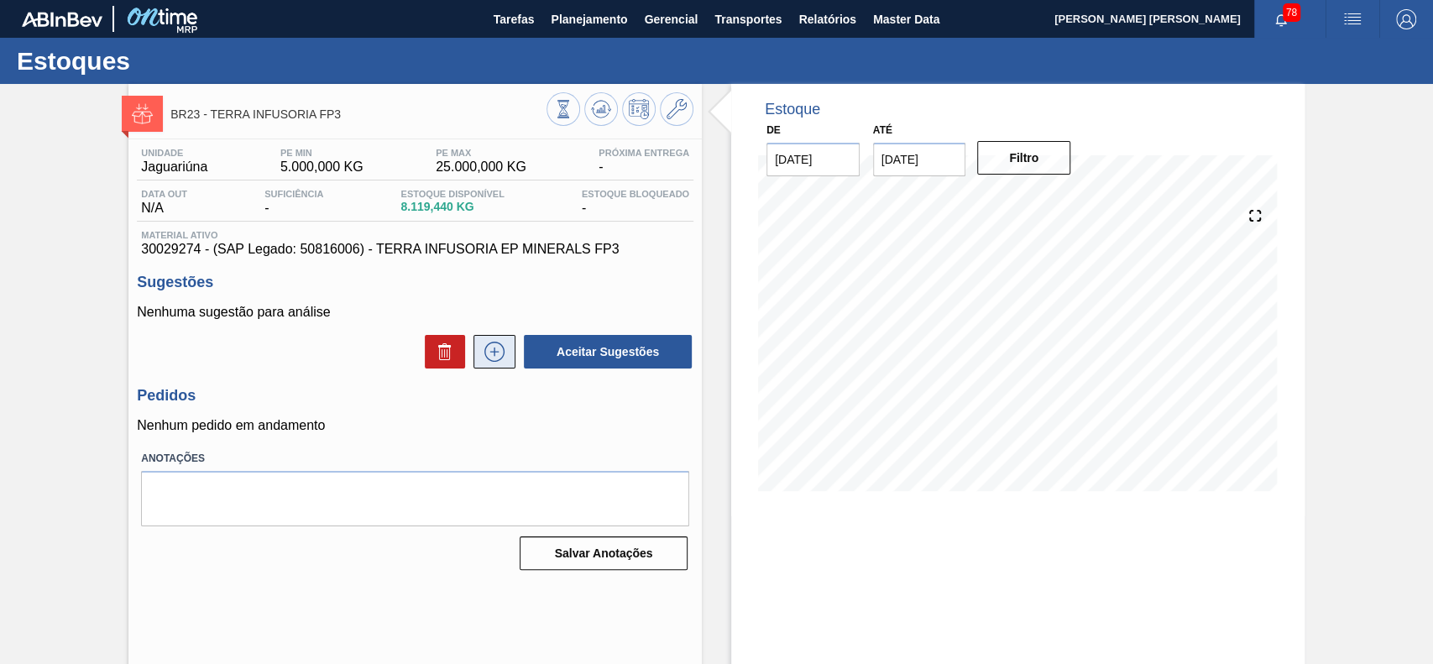
click at [501, 355] on icon at bounding box center [494, 352] width 27 height 20
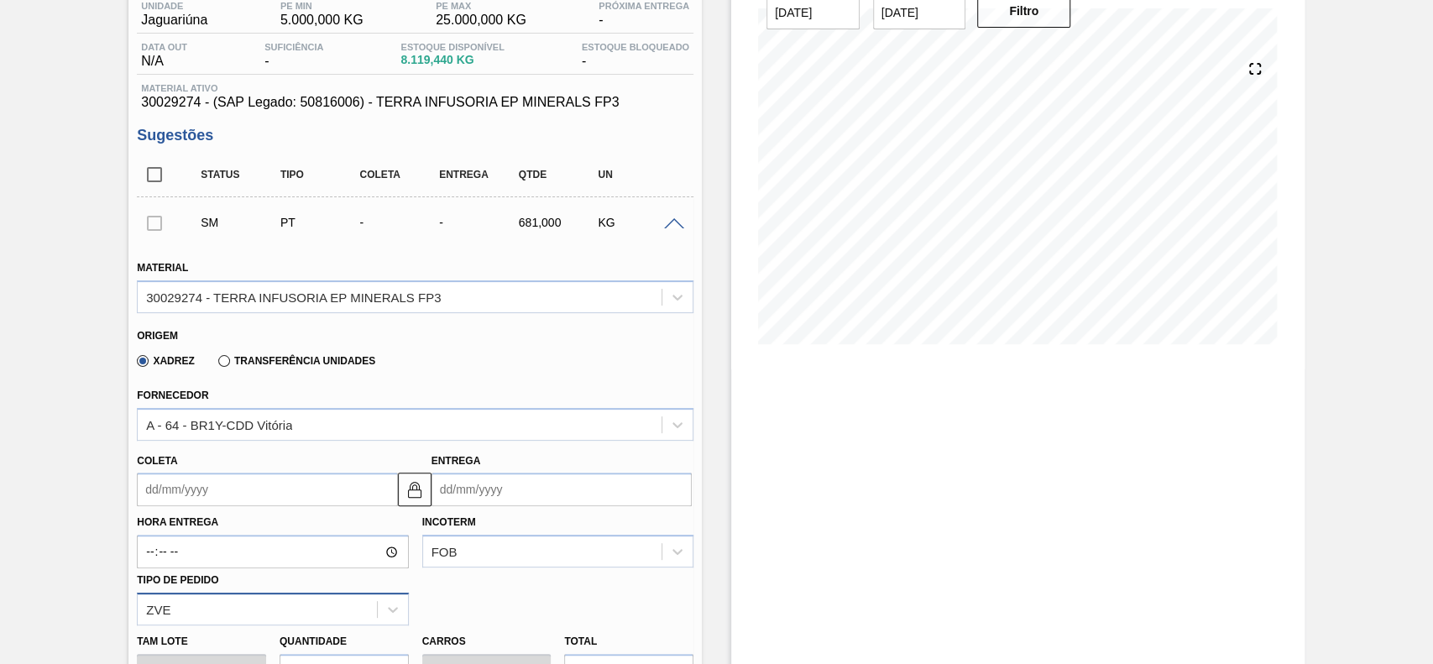
scroll to position [336, 0]
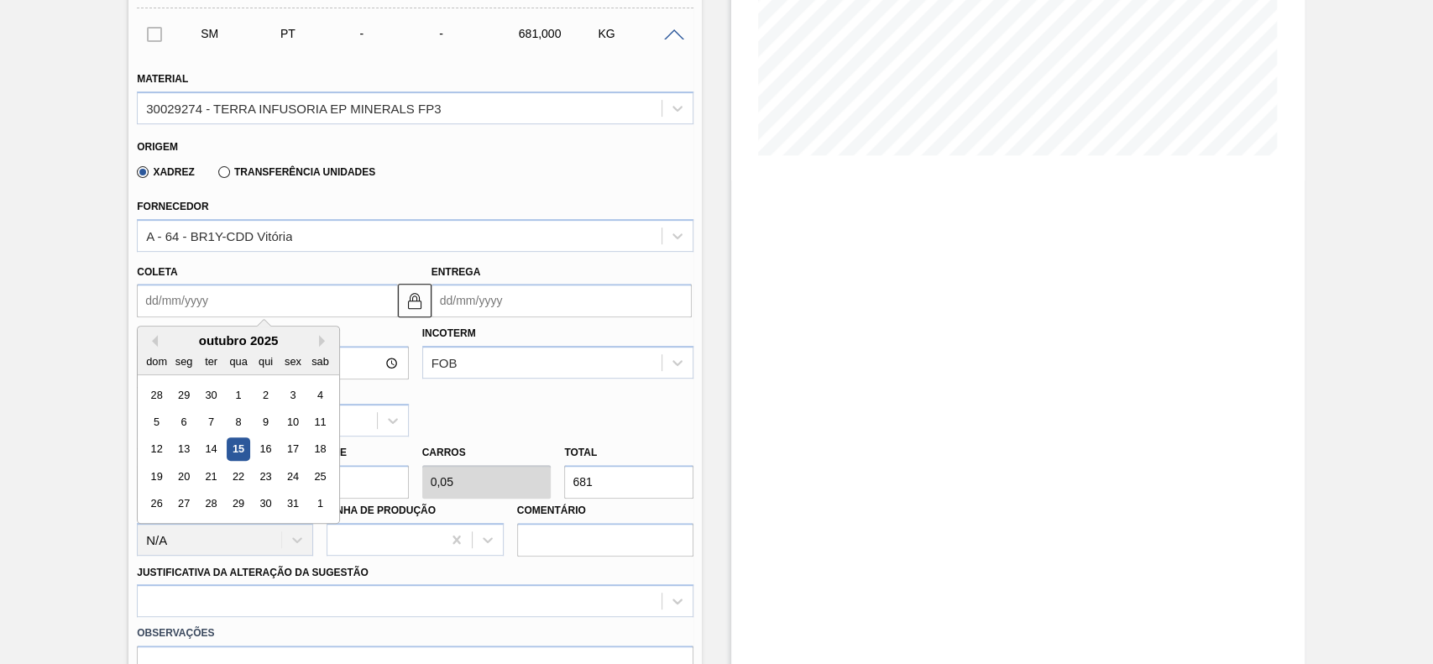
click at [201, 303] on input "Coleta" at bounding box center [267, 301] width 260 height 34
click at [245, 480] on div "22" at bounding box center [239, 476] width 23 height 23
type input "[DATE]"
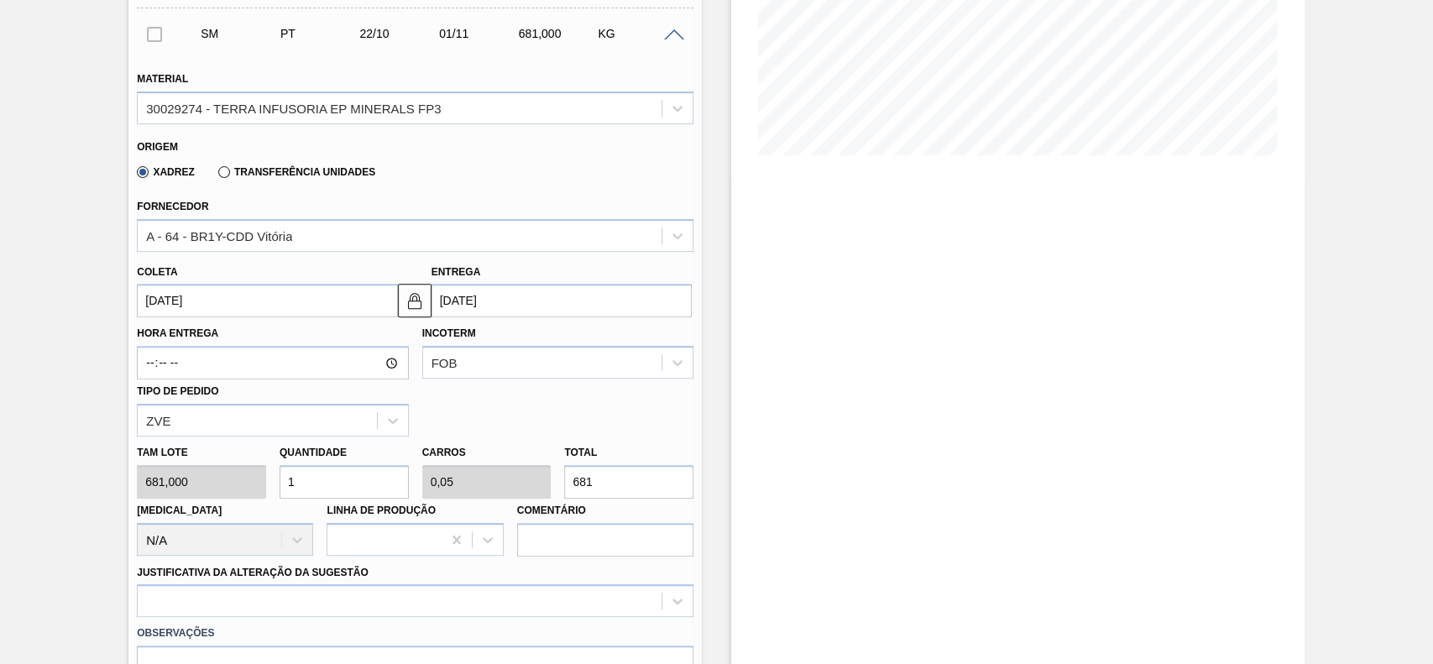
click at [331, 492] on input "1" at bounding box center [344, 482] width 129 height 34
type input "12"
type input "0,6"
type input "8.172"
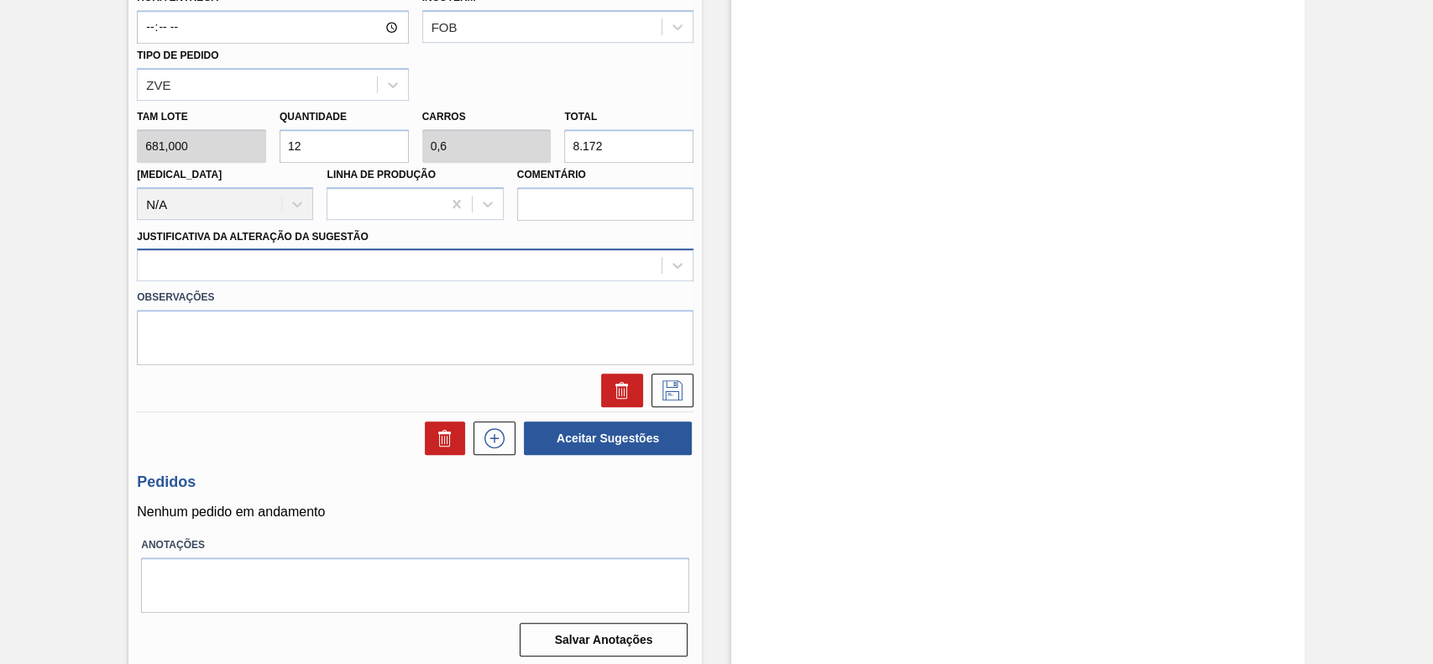
type input "12"
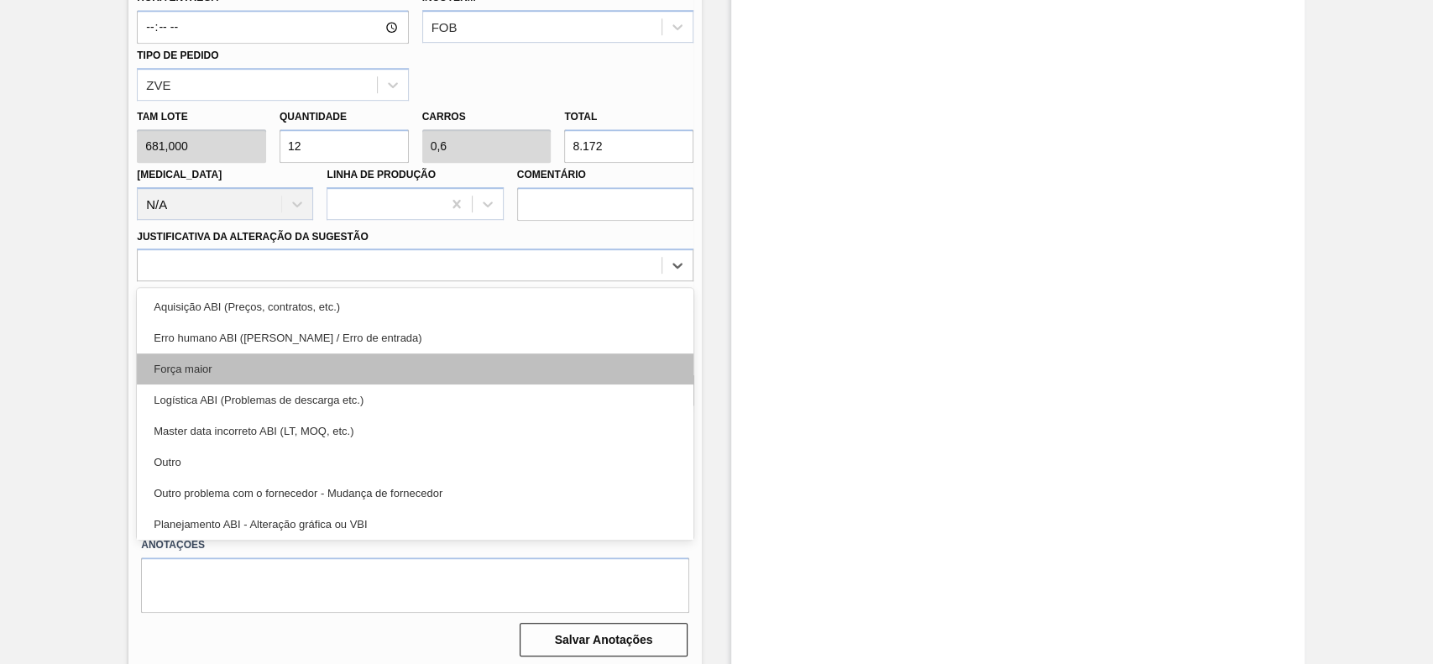
drag, startPoint x: 273, startPoint y: 254, endPoint x: 254, endPoint y: 365, distance: 112.5
click at [270, 258] on div at bounding box center [400, 266] width 524 height 24
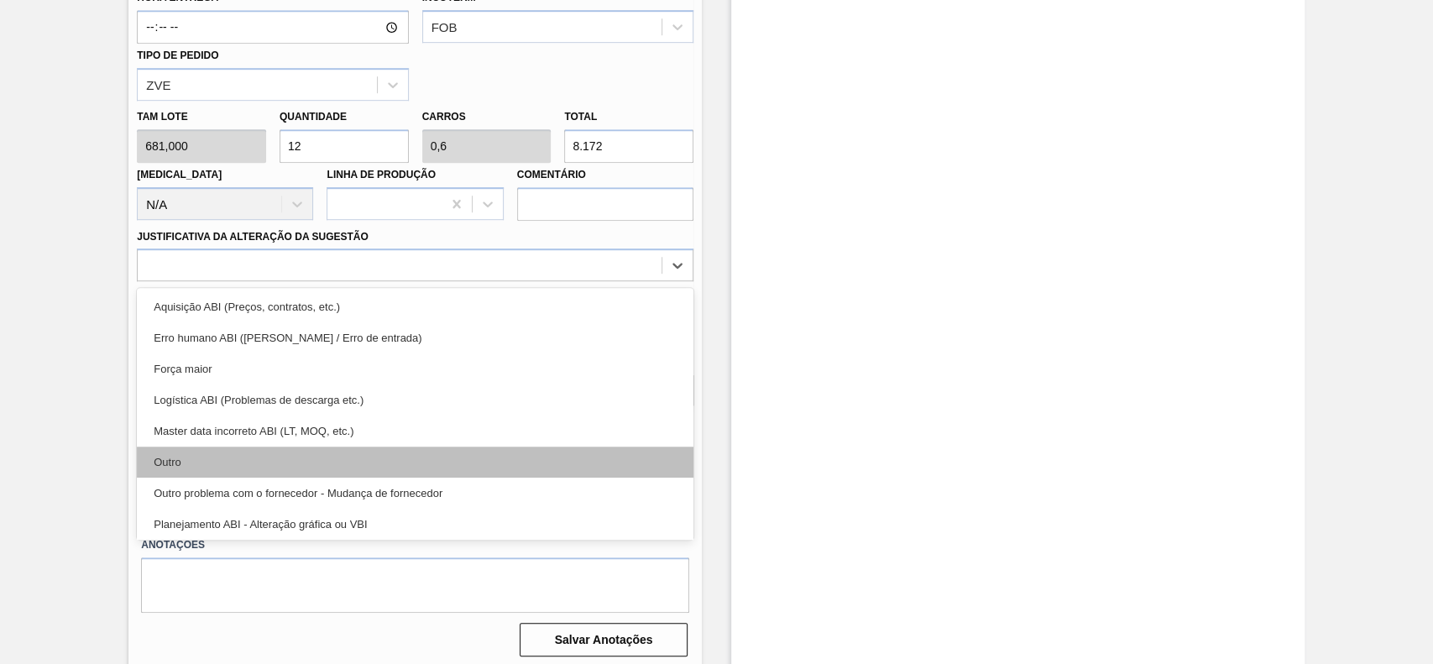
click at [242, 453] on div "Outro" at bounding box center [415, 462] width 557 height 31
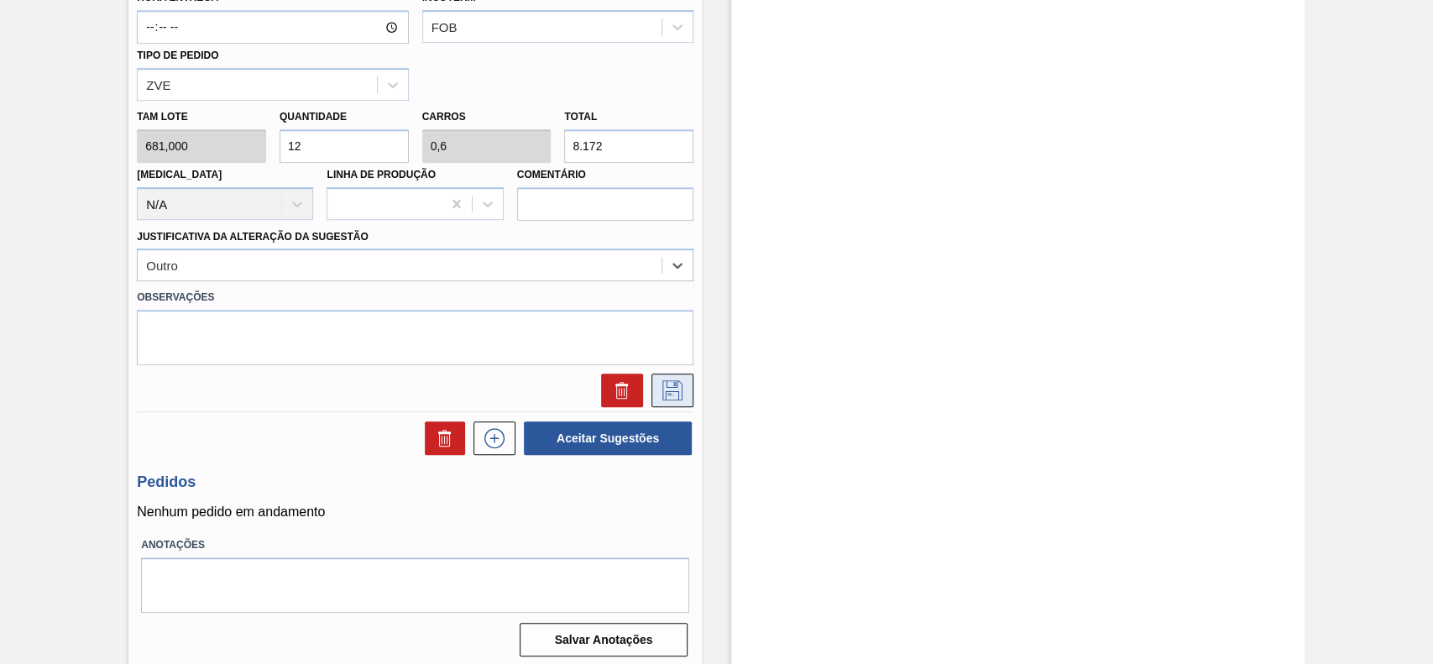
click at [666, 379] on button at bounding box center [672, 391] width 42 height 34
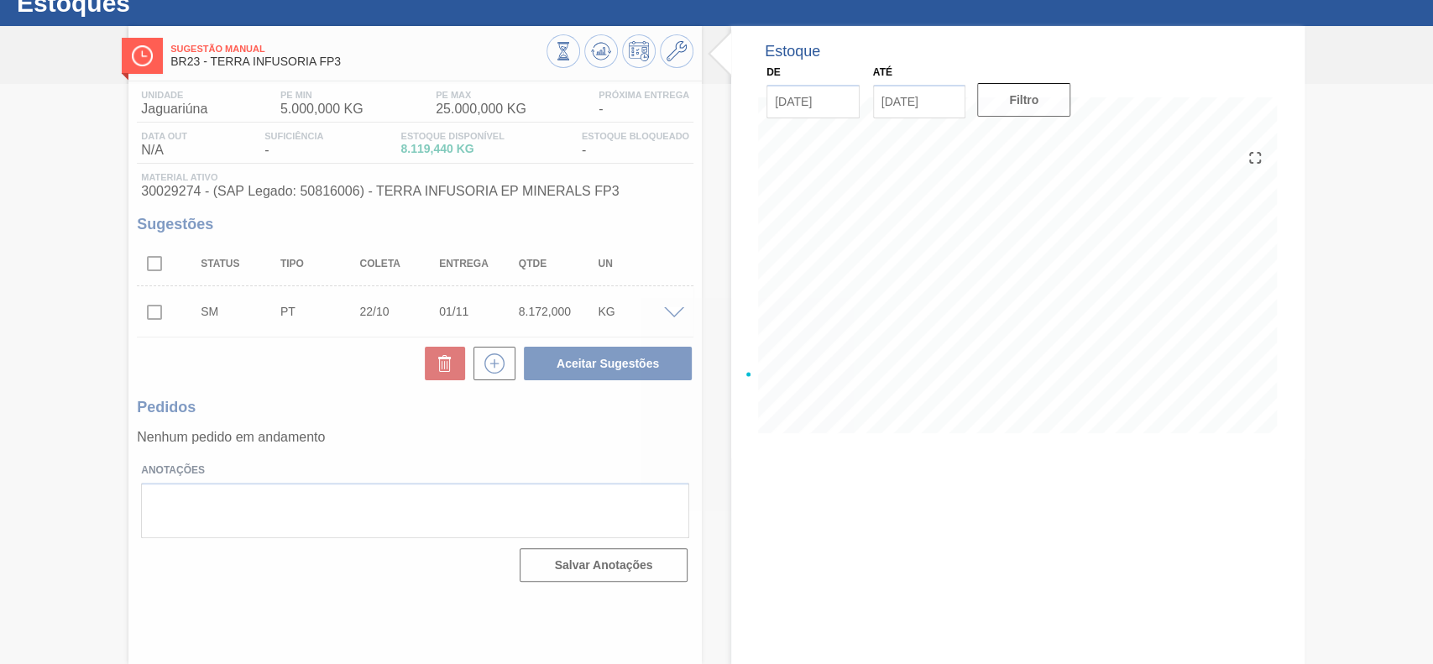
scroll to position [58, 0]
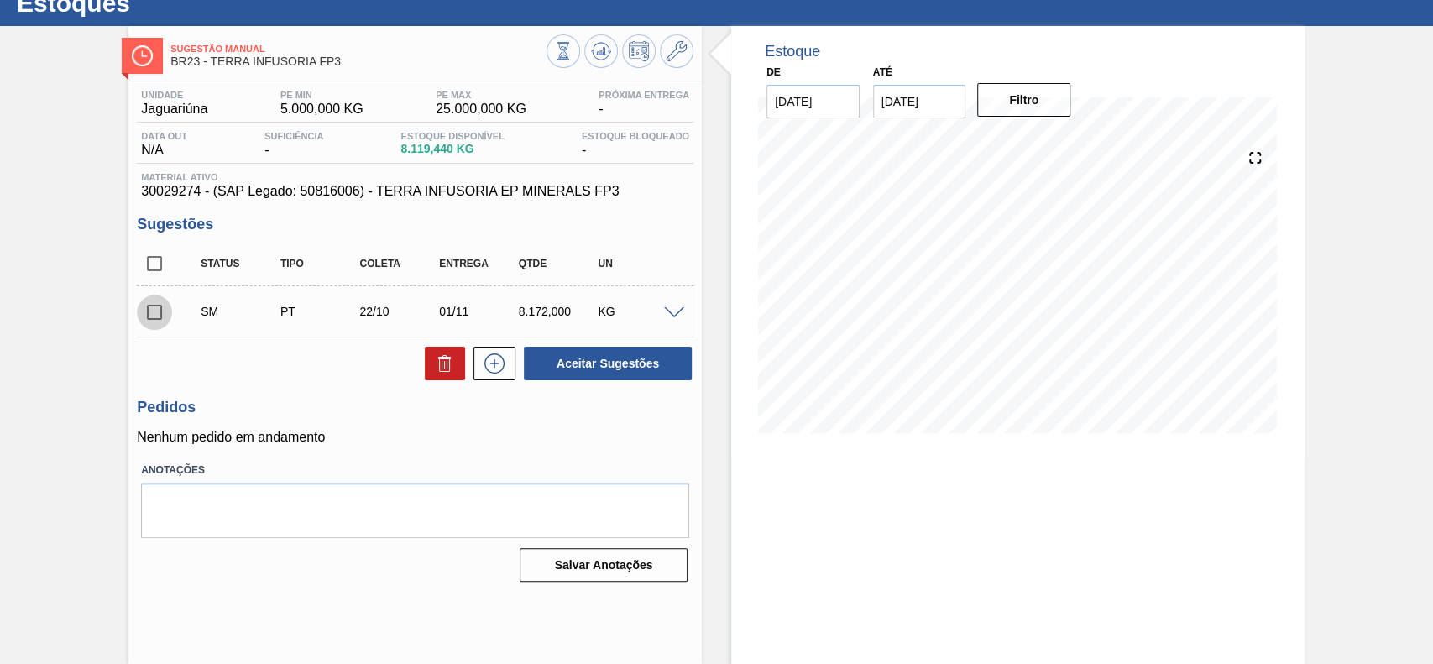
click at [155, 316] on input "checkbox" at bounding box center [154, 312] width 35 height 35
click at [665, 373] on button "Aceitar Sugestões" at bounding box center [608, 364] width 168 height 34
checkbox input "false"
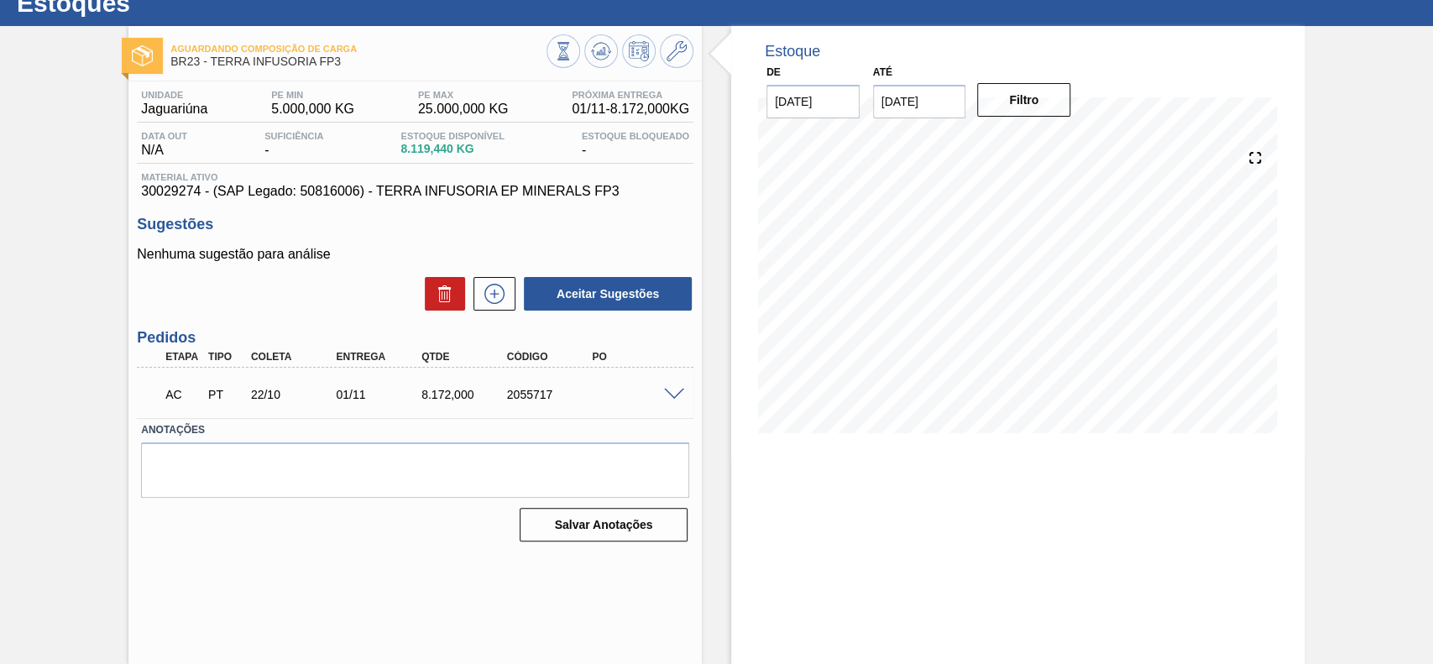
click at [674, 392] on span at bounding box center [674, 395] width 20 height 13
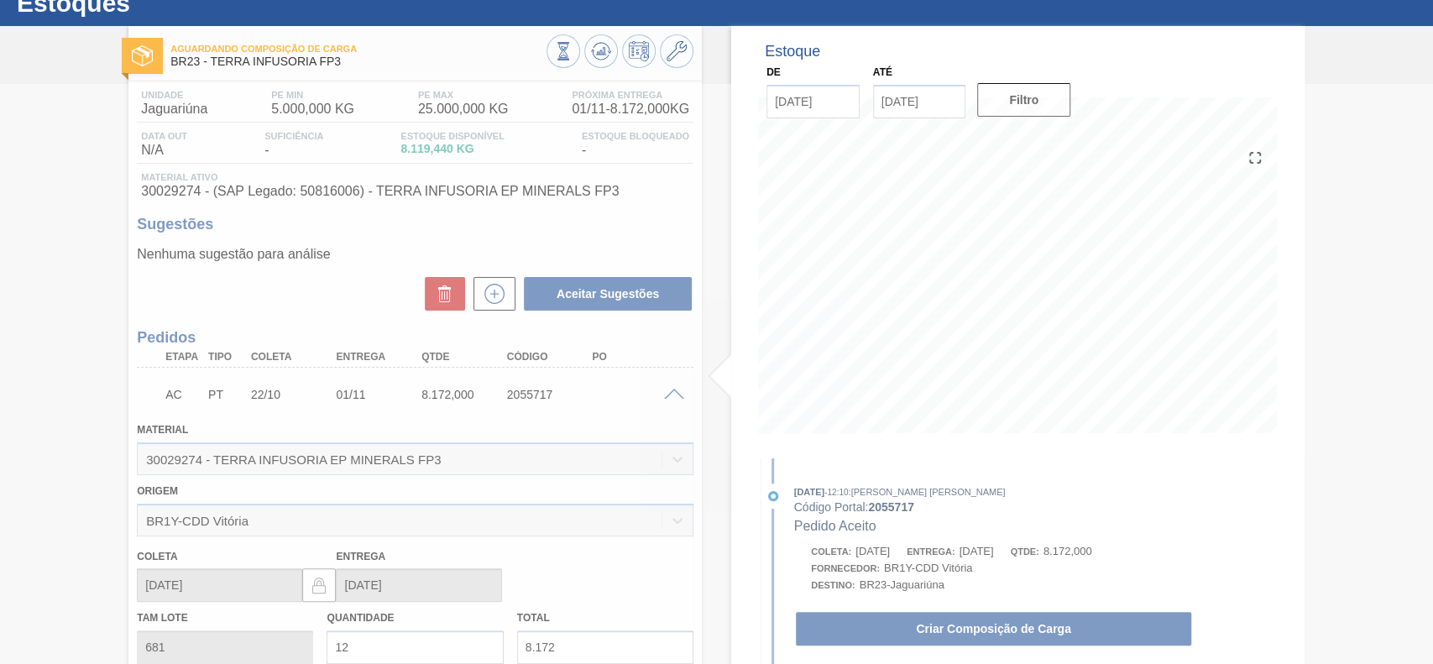
click at [993, 628] on div at bounding box center [716, 374] width 1433 height 580
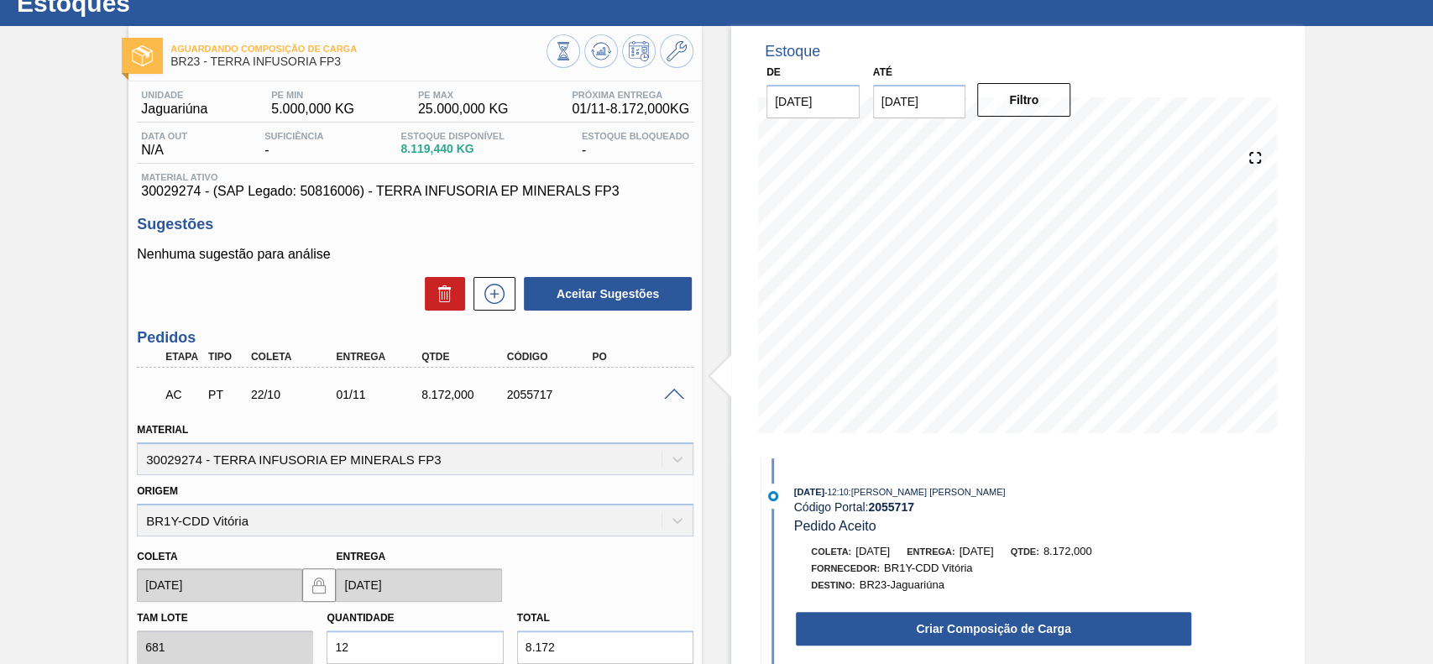
click at [993, 628] on button "Criar Composição de Carga" at bounding box center [993, 629] width 395 height 34
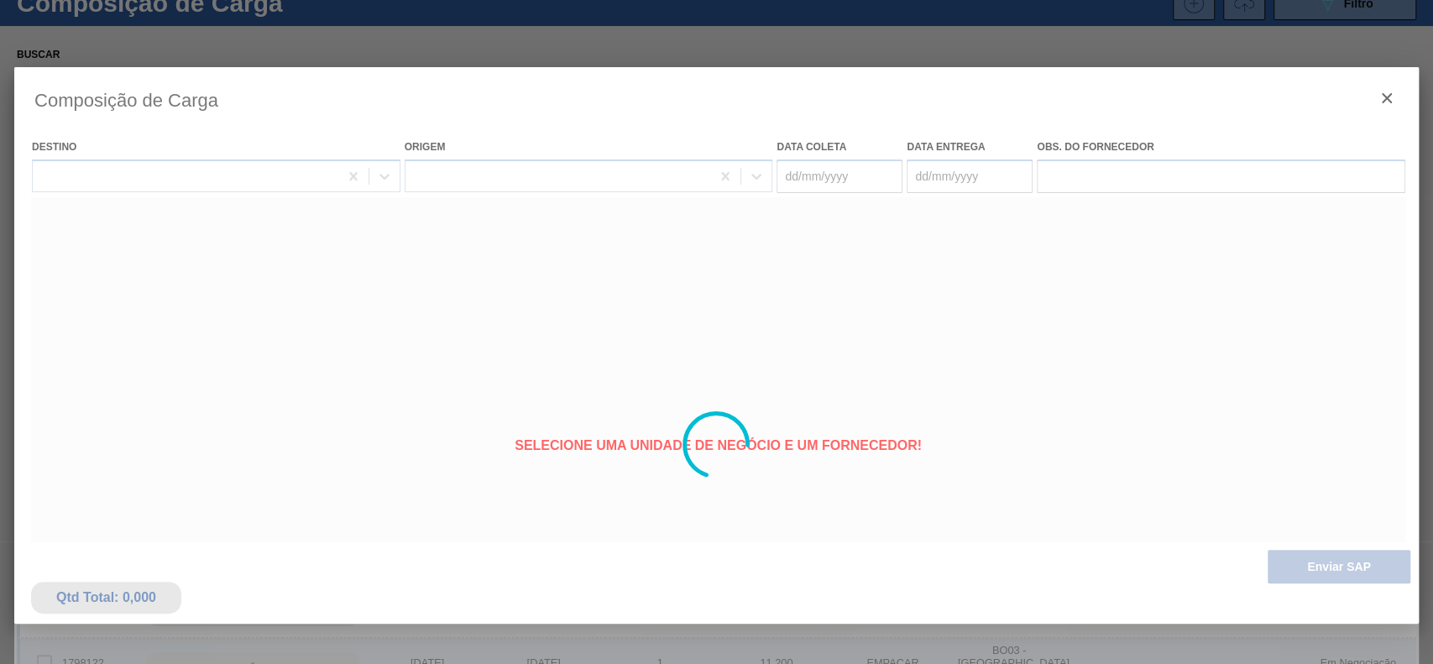
type coleta "[DATE]"
type Entrega "[DATE]"
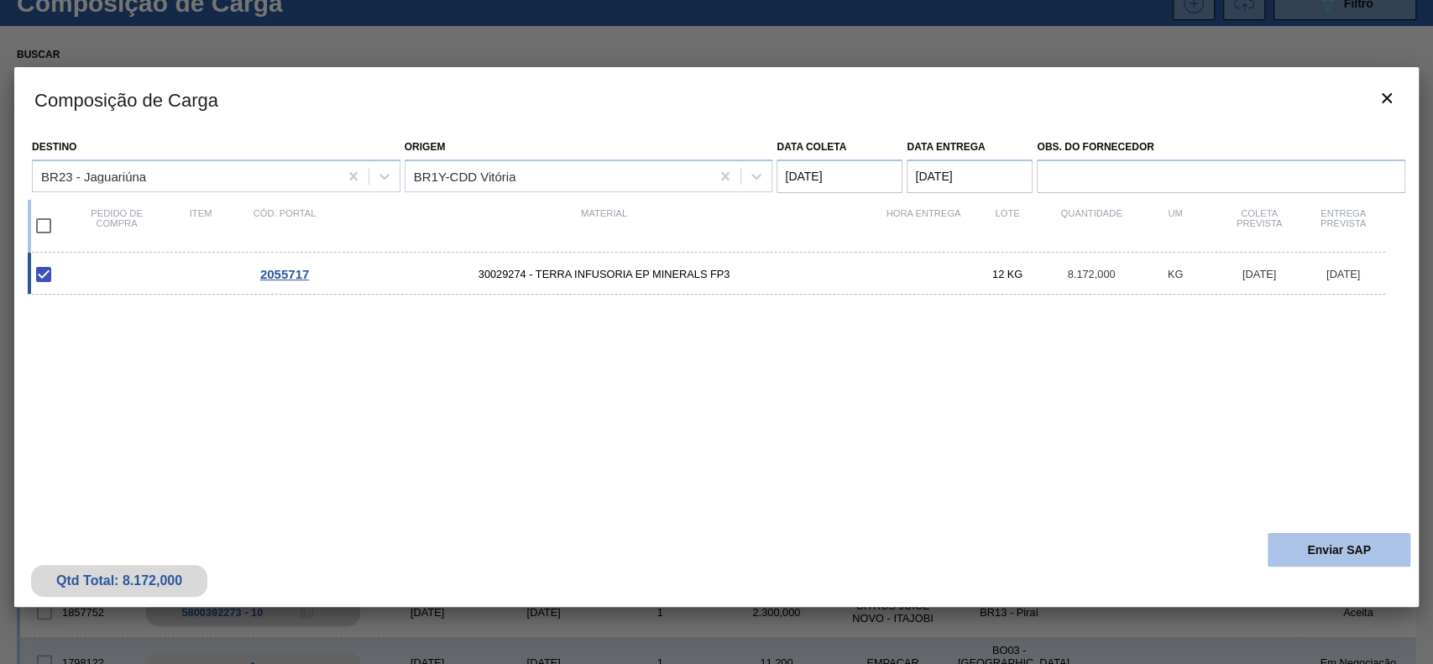
click at [1363, 537] on button "Enviar SAP" at bounding box center [1339, 550] width 143 height 34
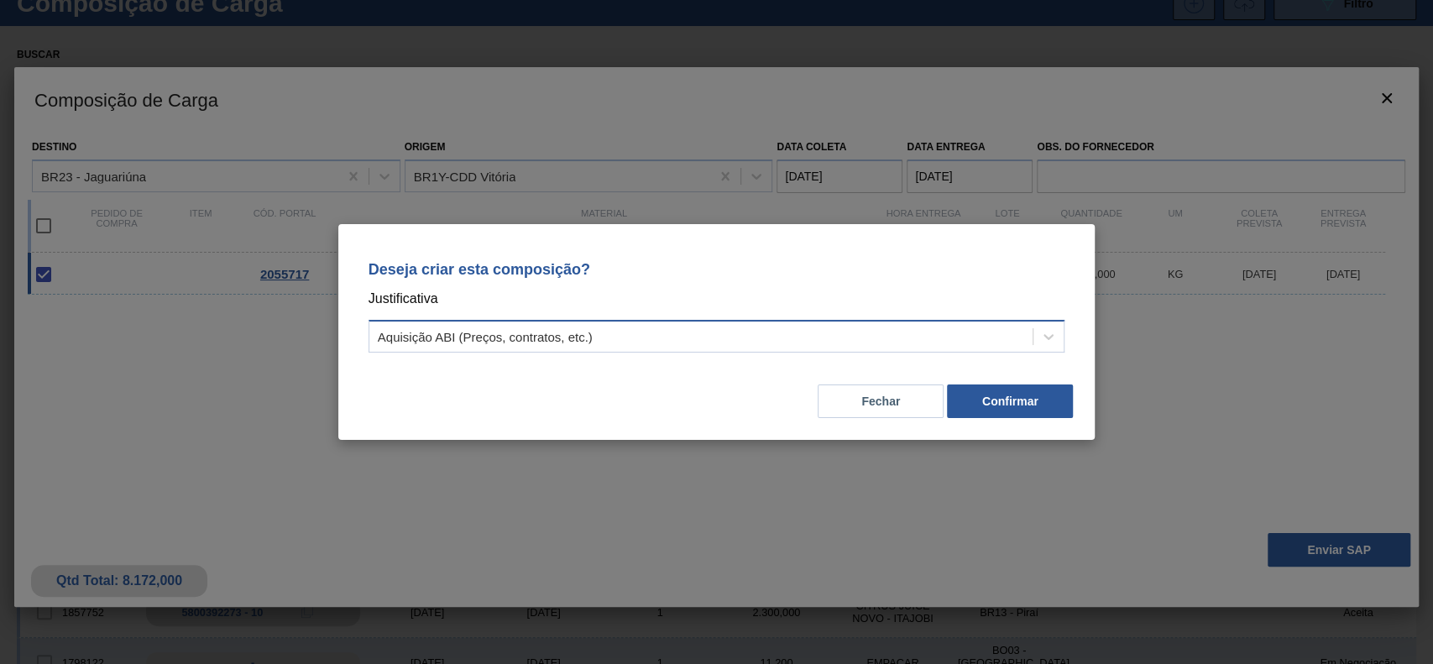
click at [761, 335] on div "Aquisição ABI (Preços, contratos, etc.)" at bounding box center [701, 337] width 664 height 24
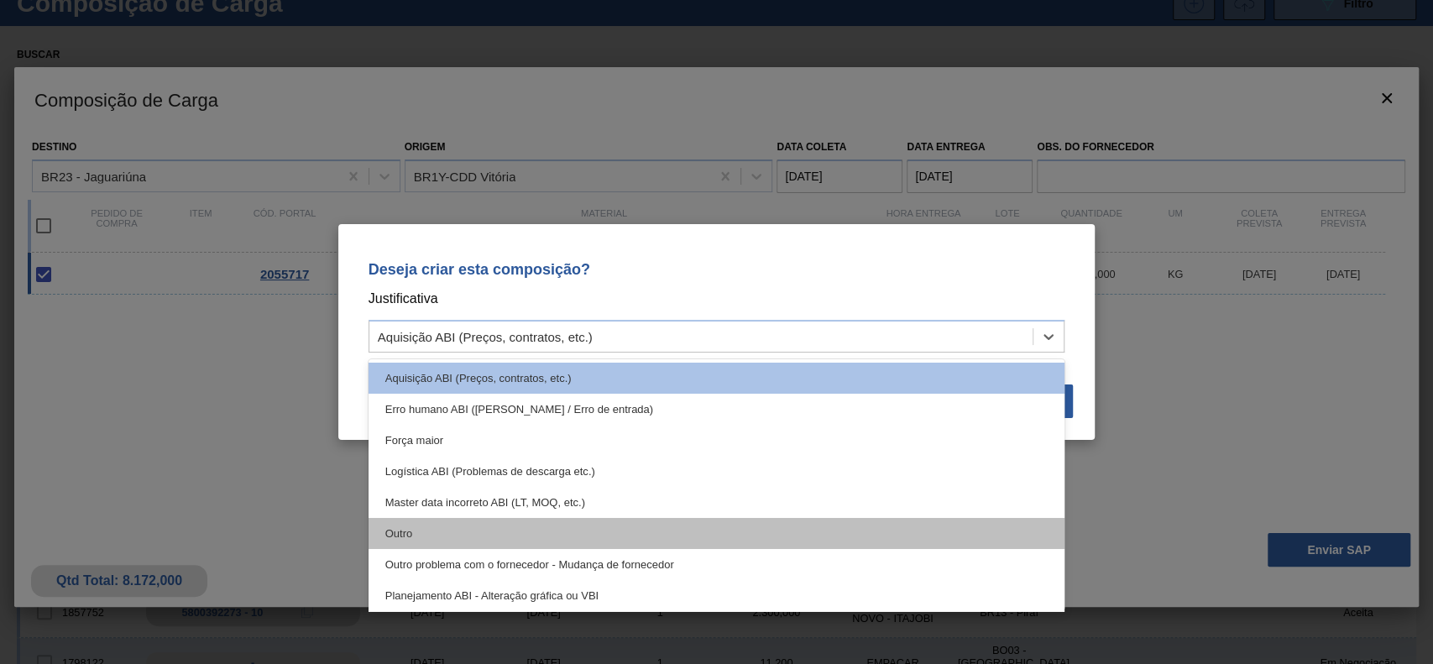
click at [546, 521] on div "Outro" at bounding box center [717, 533] width 697 height 31
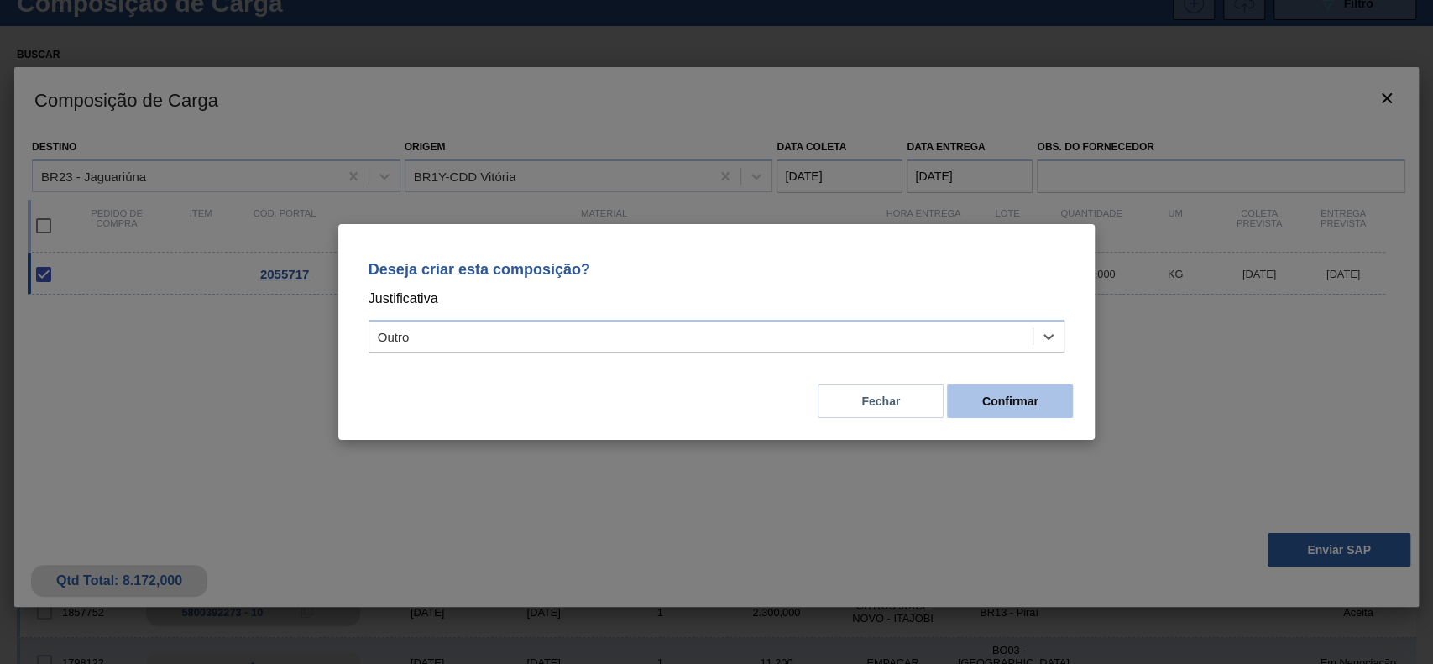
click at [974, 396] on button "Confirmar" at bounding box center [1010, 402] width 126 height 34
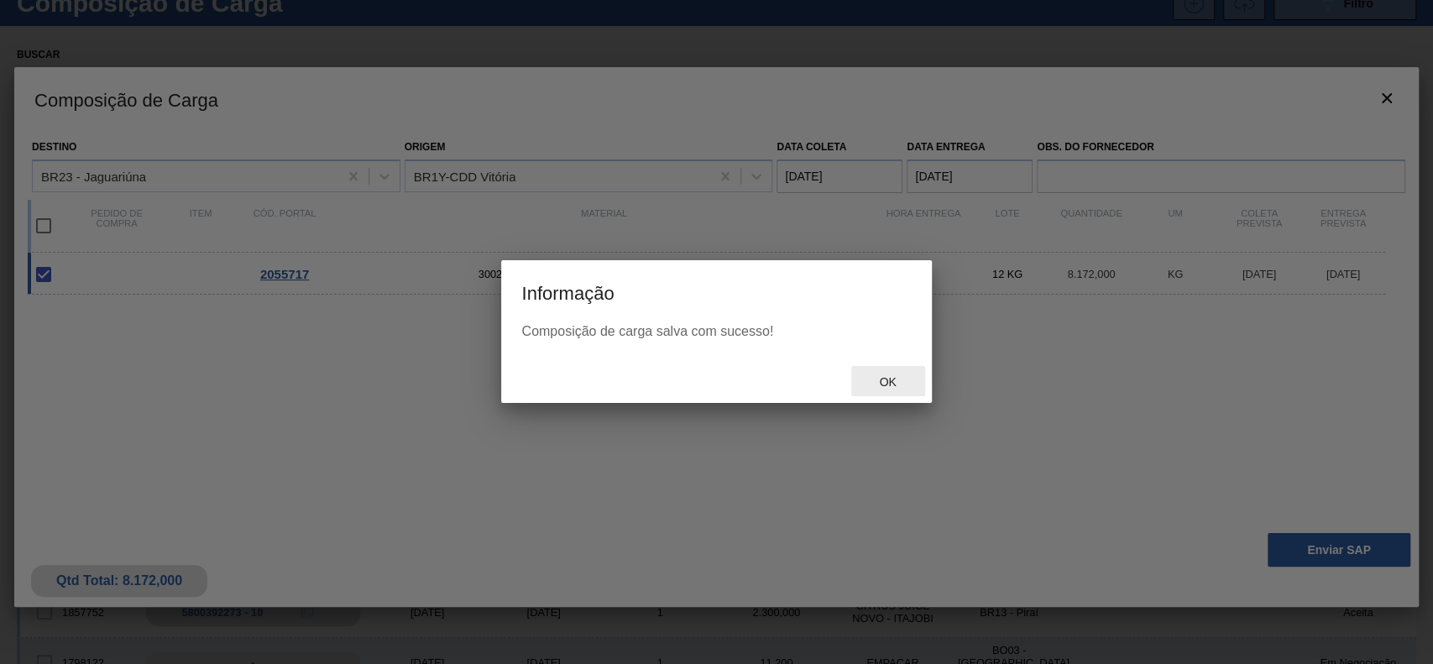
drag, startPoint x: 856, startPoint y: 386, endPoint x: 866, endPoint y: 386, distance: 10.1
click at [866, 386] on div "Ok" at bounding box center [888, 381] width 74 height 31
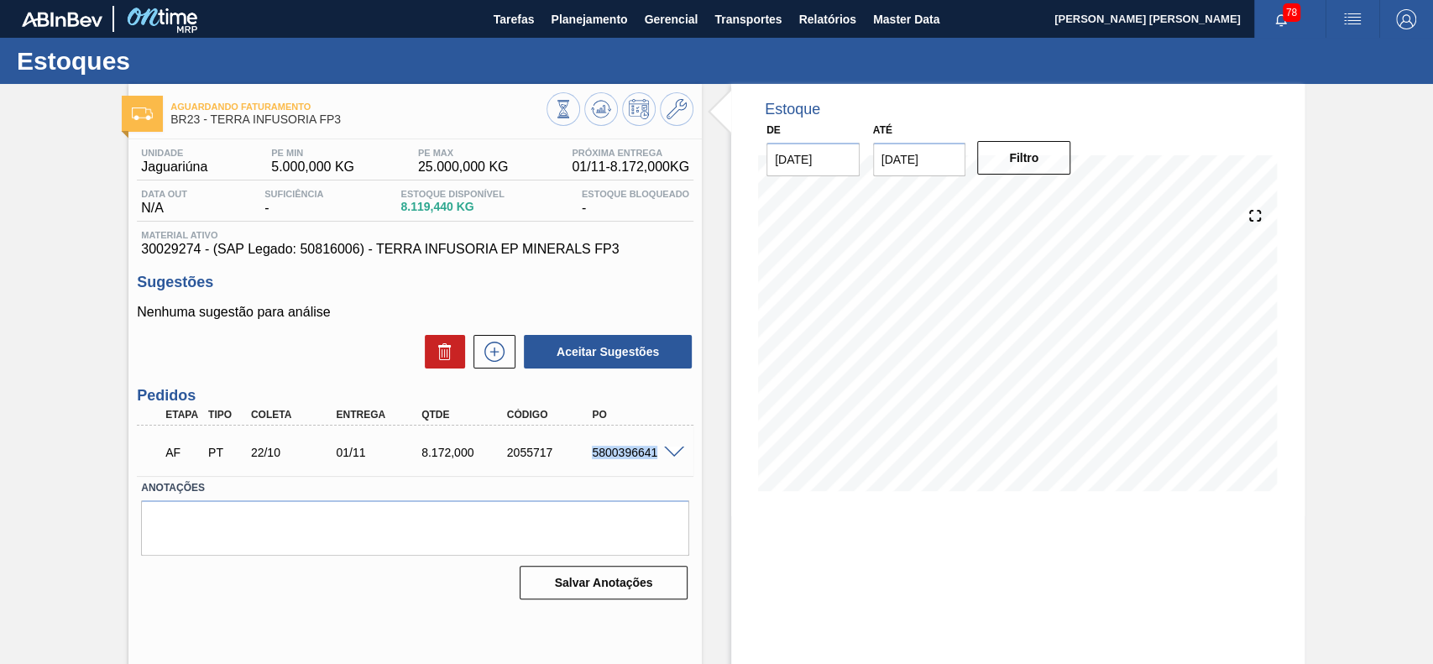
drag, startPoint x: 591, startPoint y: 453, endPoint x: 657, endPoint y: 463, distance: 66.3
click at [657, 463] on div "AF PT 22/10 01/11 8.172,000 2055717 5800396641" at bounding box center [410, 451] width 512 height 34
copy div "5800396641"
